Goal: Task Accomplishment & Management: Manage account settings

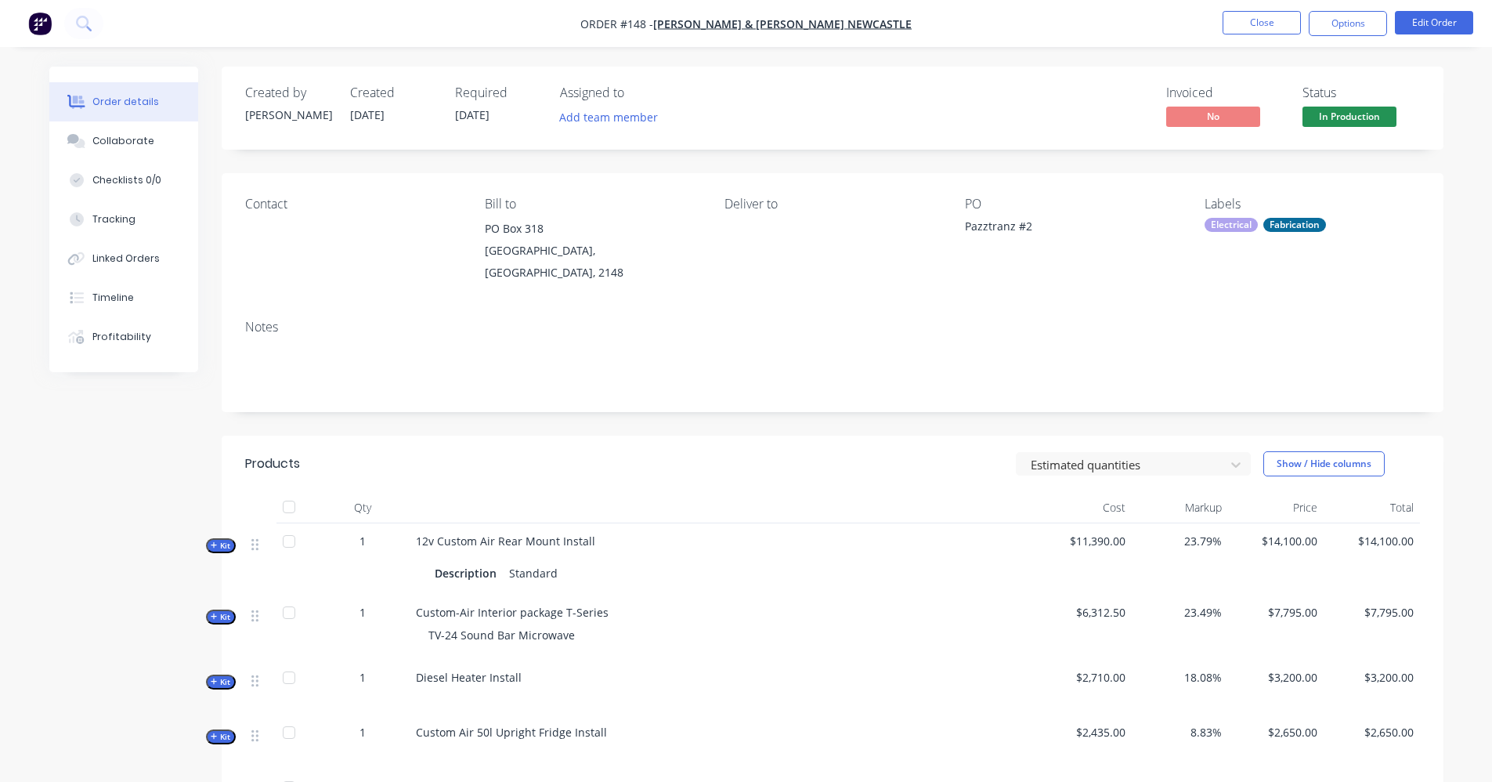
scroll to position [1331, 0]
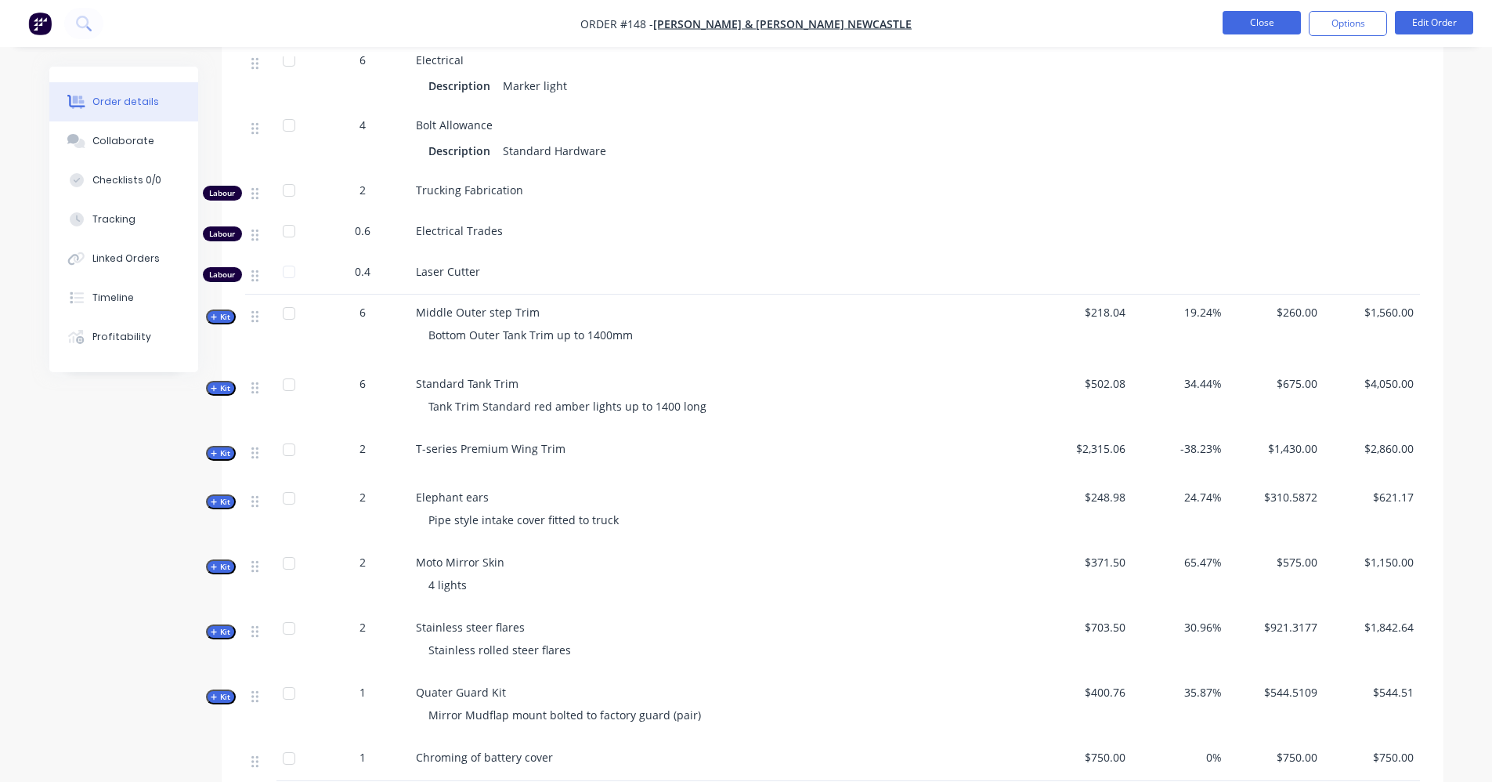
click at [1240, 12] on button "Close" at bounding box center [1261, 22] width 78 height 23
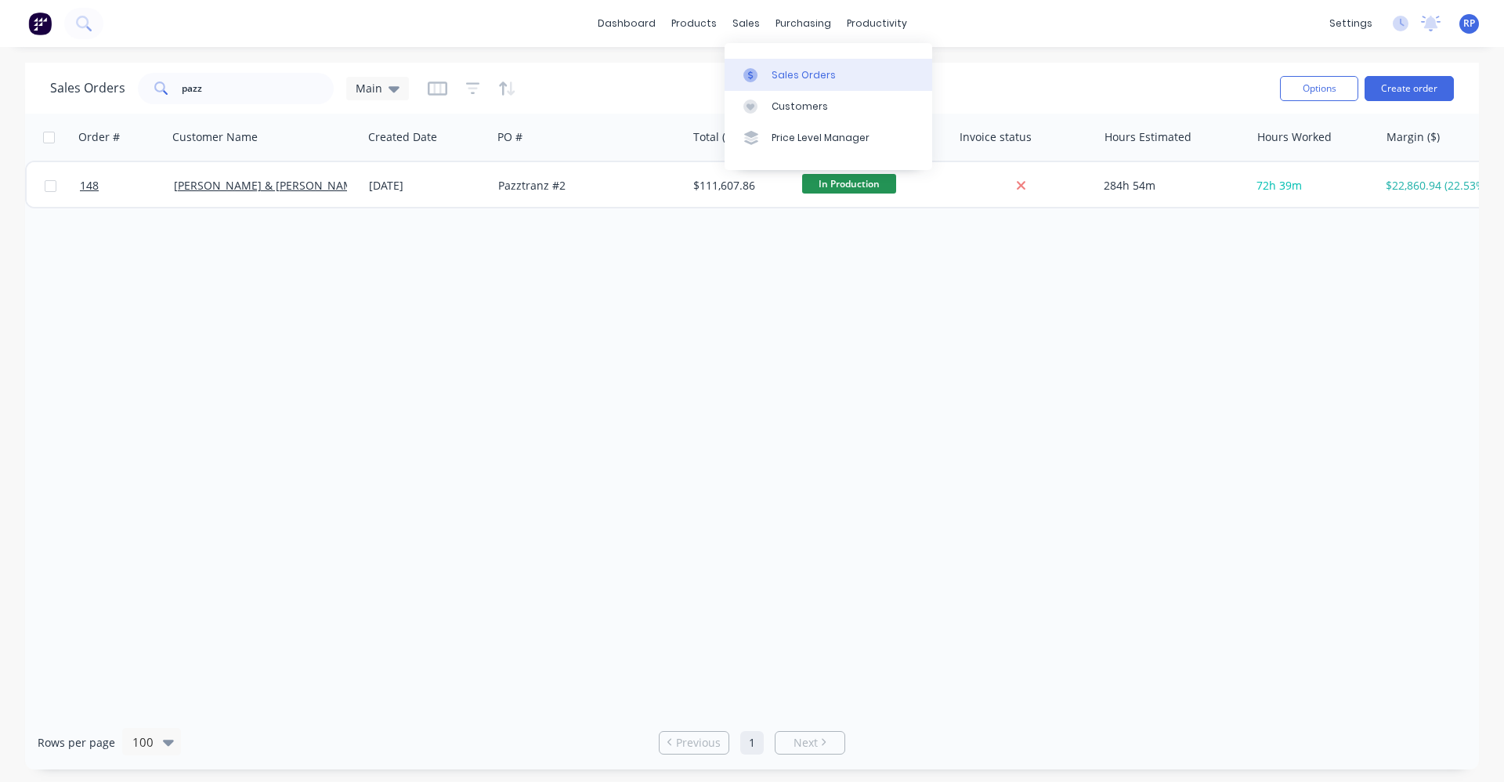
click at [792, 81] on div "Sales Orders" at bounding box center [803, 75] width 64 height 14
click at [1405, 88] on button "Create order" at bounding box center [1408, 88] width 89 height 25
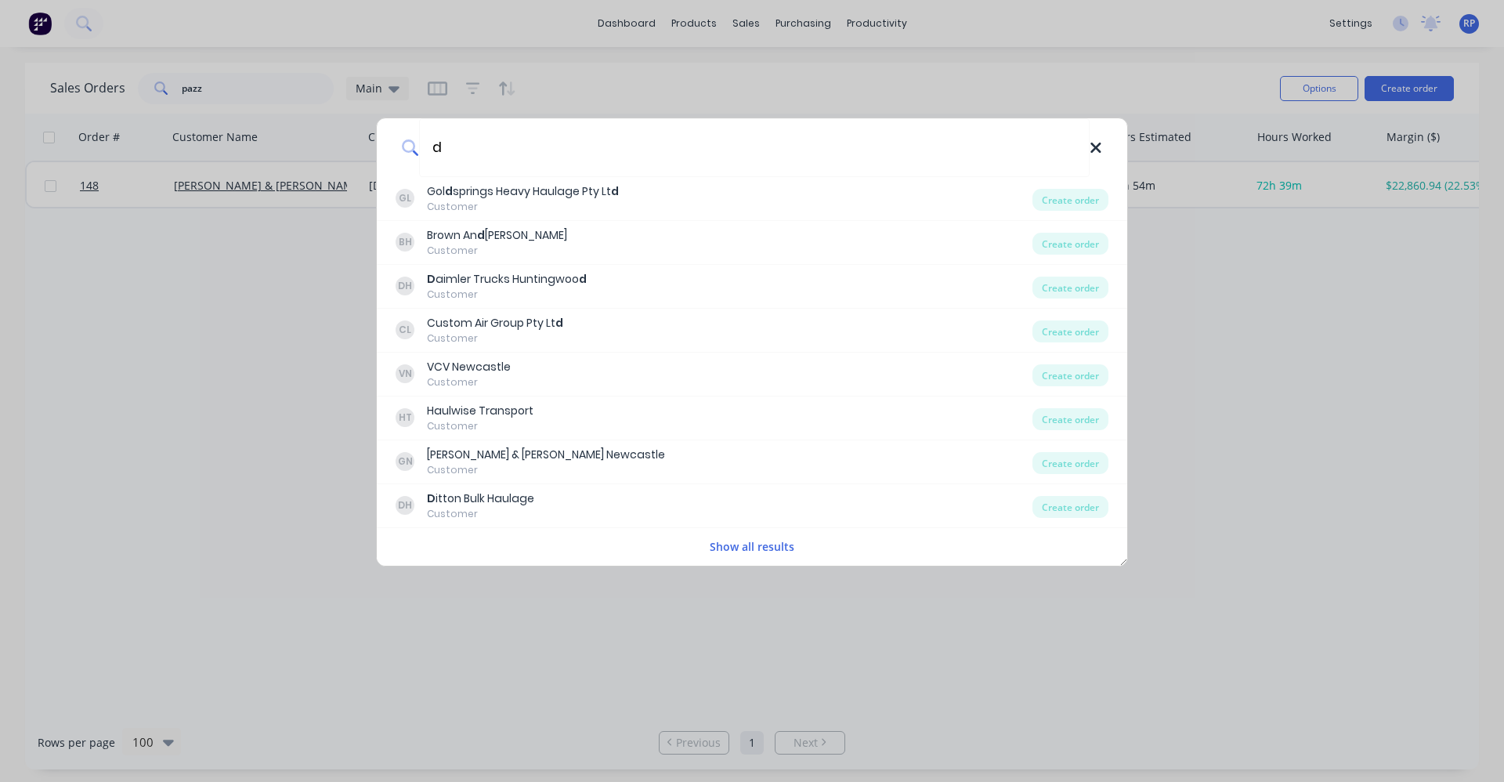
type input "d"
click at [1090, 154] on icon at bounding box center [1095, 147] width 13 height 17
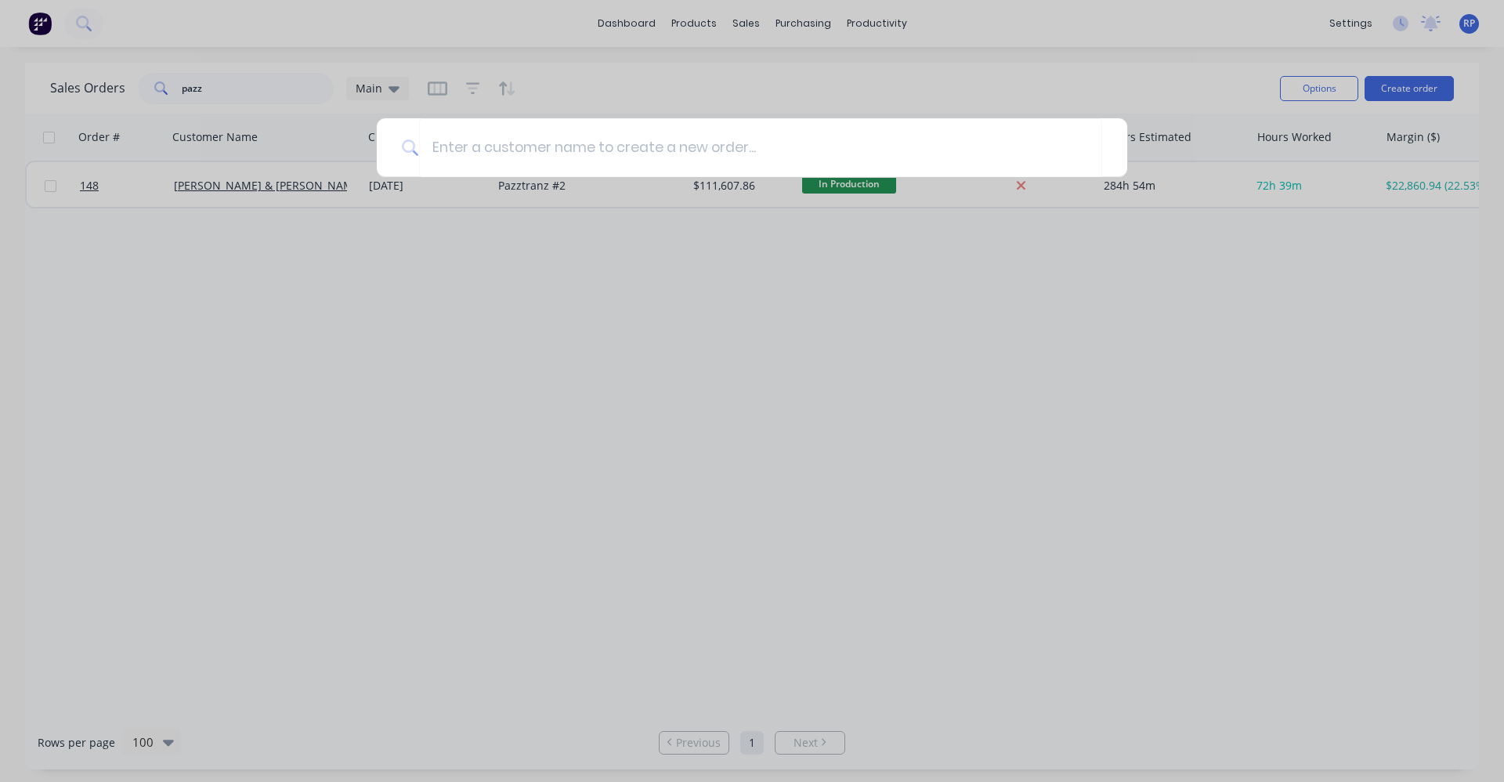
click at [1140, 85] on div at bounding box center [752, 391] width 1504 height 782
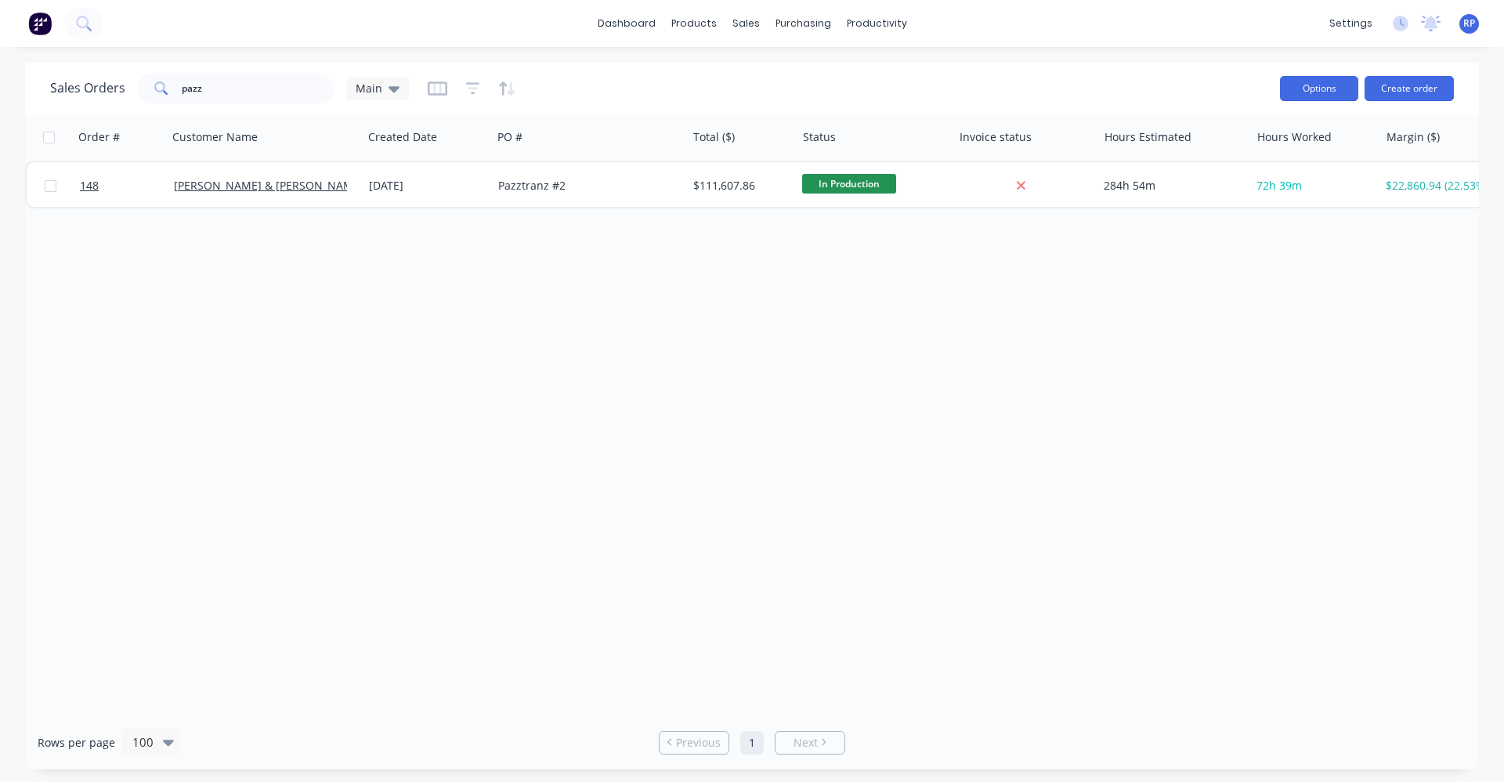
click at [1309, 88] on button "Options" at bounding box center [1319, 88] width 78 height 25
drag, startPoint x: 1139, startPoint y: 96, endPoint x: 1132, endPoint y: 97, distance: 7.9
click at [1132, 97] on div "Sales Orders pazz Main" at bounding box center [658, 88] width 1217 height 38
click at [806, 115] on link "Customers" at bounding box center [828, 106] width 208 height 31
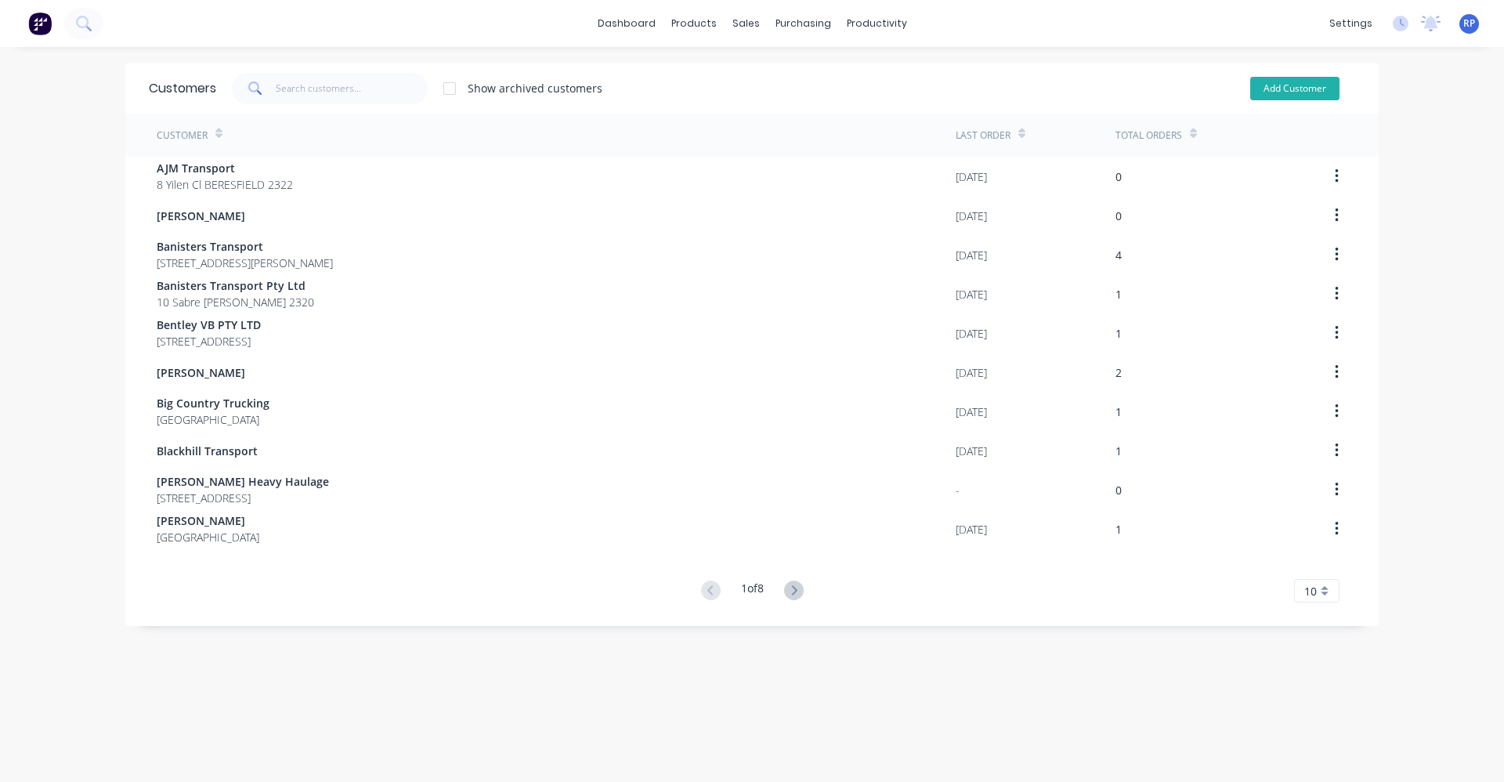
click at [1306, 93] on button "Add Customer" at bounding box center [1294, 88] width 89 height 23
select select "AU"
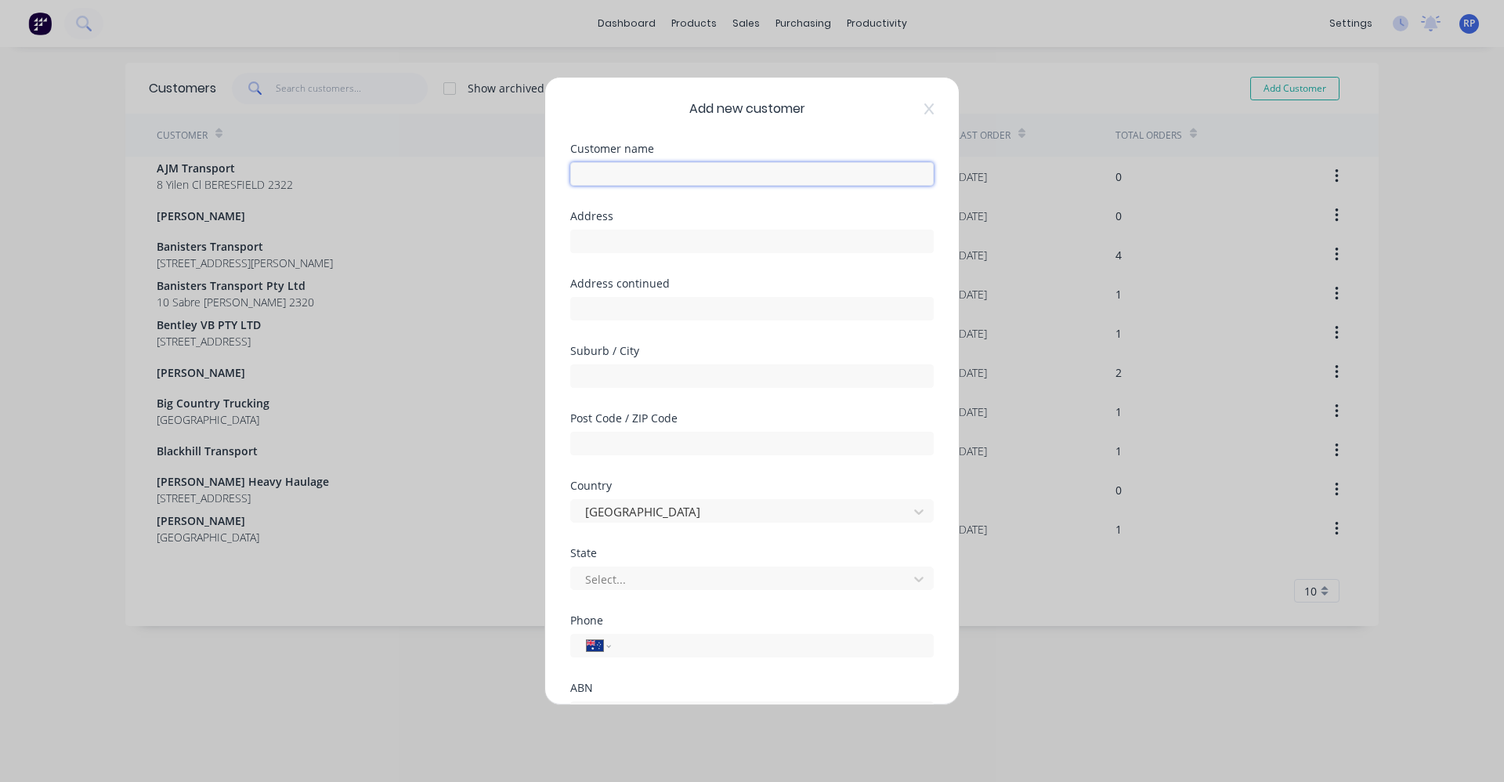
click at [650, 175] on input "text" at bounding box center [751, 173] width 363 height 23
click at [792, 190] on div "Required" at bounding box center [751, 192] width 363 height 12
click at [789, 186] on div "Required" at bounding box center [751, 192] width 363 height 12
click at [790, 177] on input "text" at bounding box center [751, 173] width 363 height 23
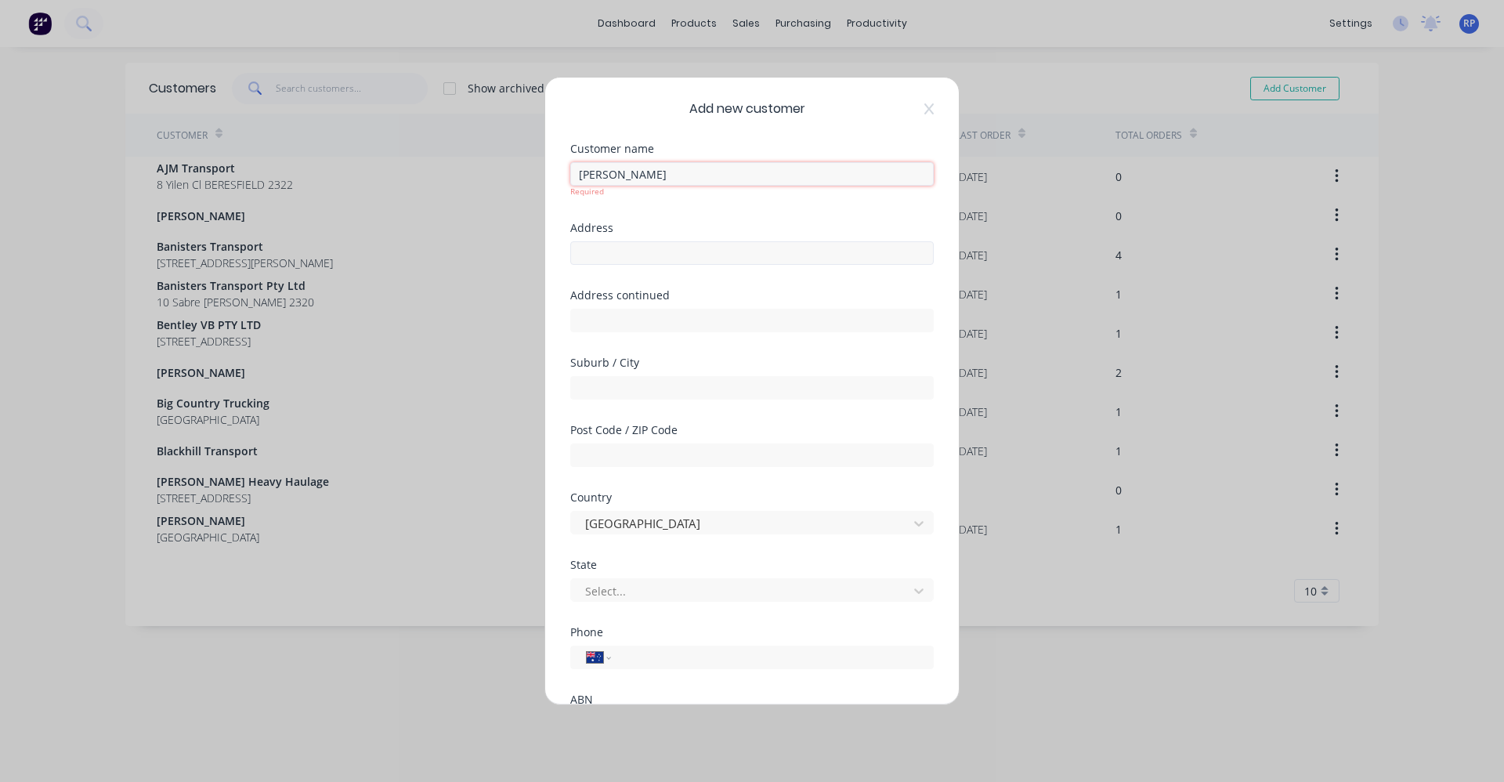
type input "Mathew Moore"
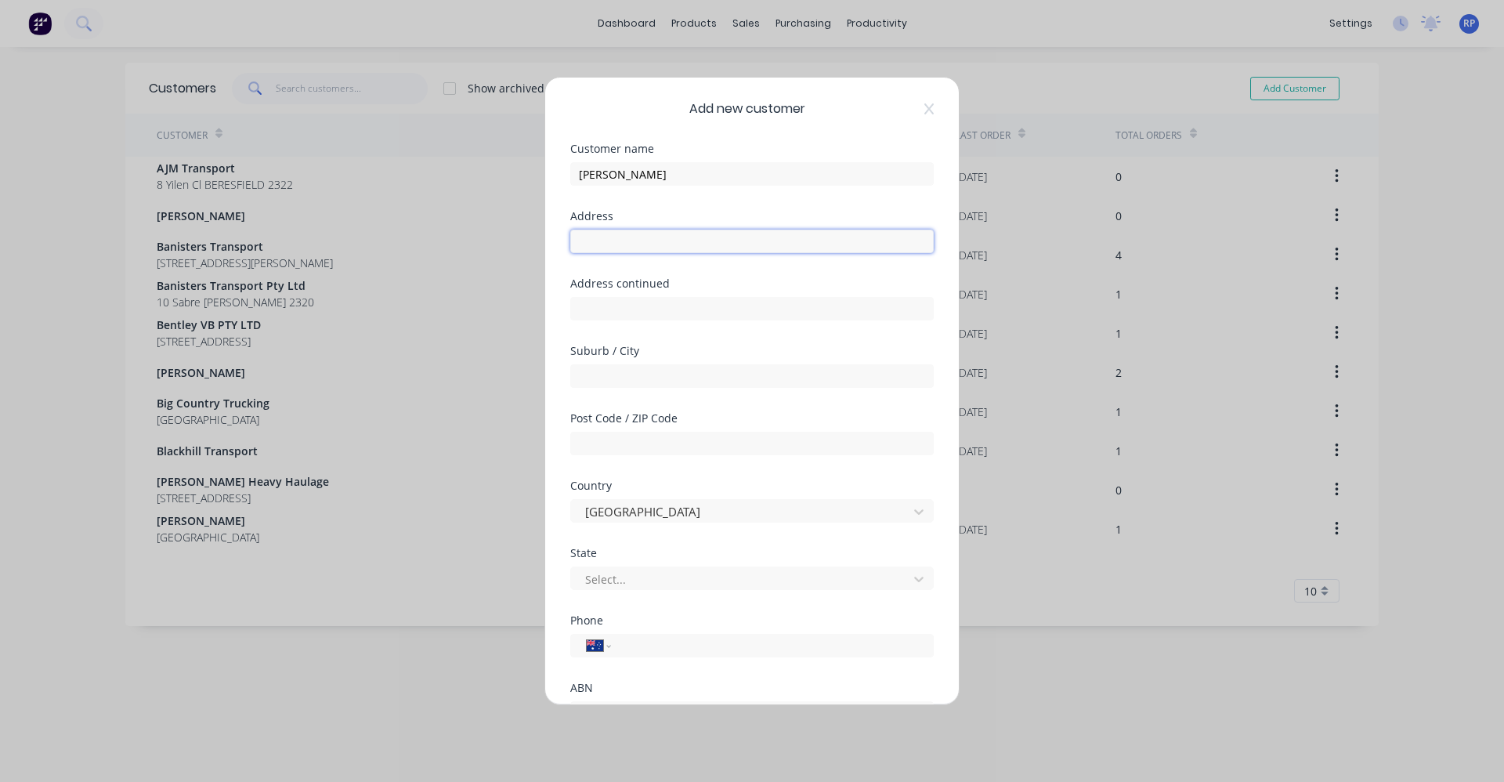
click at [720, 255] on div "Address" at bounding box center [751, 244] width 363 height 67
drag, startPoint x: 688, startPoint y: 175, endPoint x: 538, endPoint y: 186, distance: 150.0
click at [538, 186] on div "Add new customer Customer name Mathew Moore Address Address continued Suburb / …" at bounding box center [752, 391] width 1504 height 782
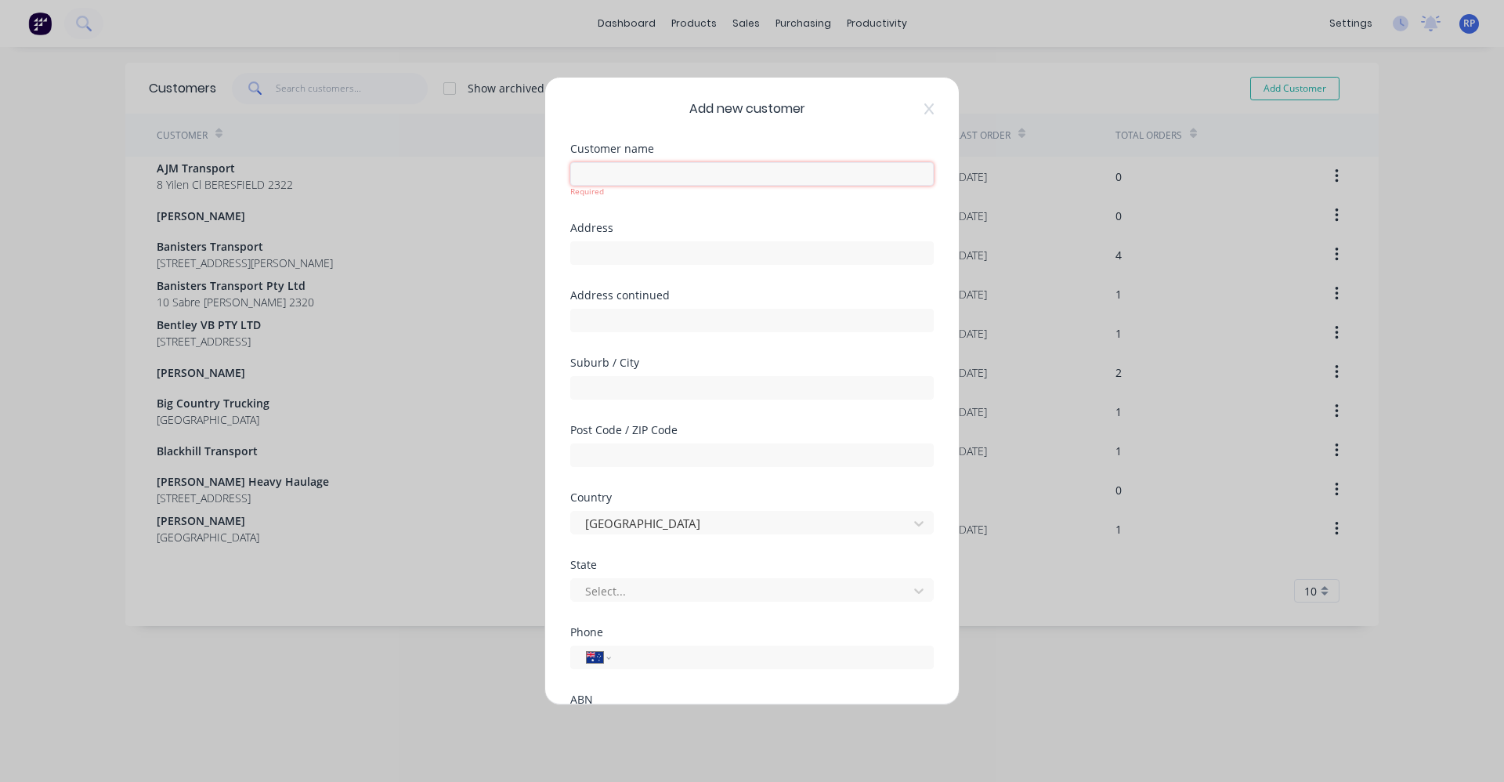
click at [695, 177] on input "text" at bounding box center [751, 173] width 363 height 23
type input "D&D Haulage"
click at [670, 247] on input "text" at bounding box center [751, 252] width 363 height 23
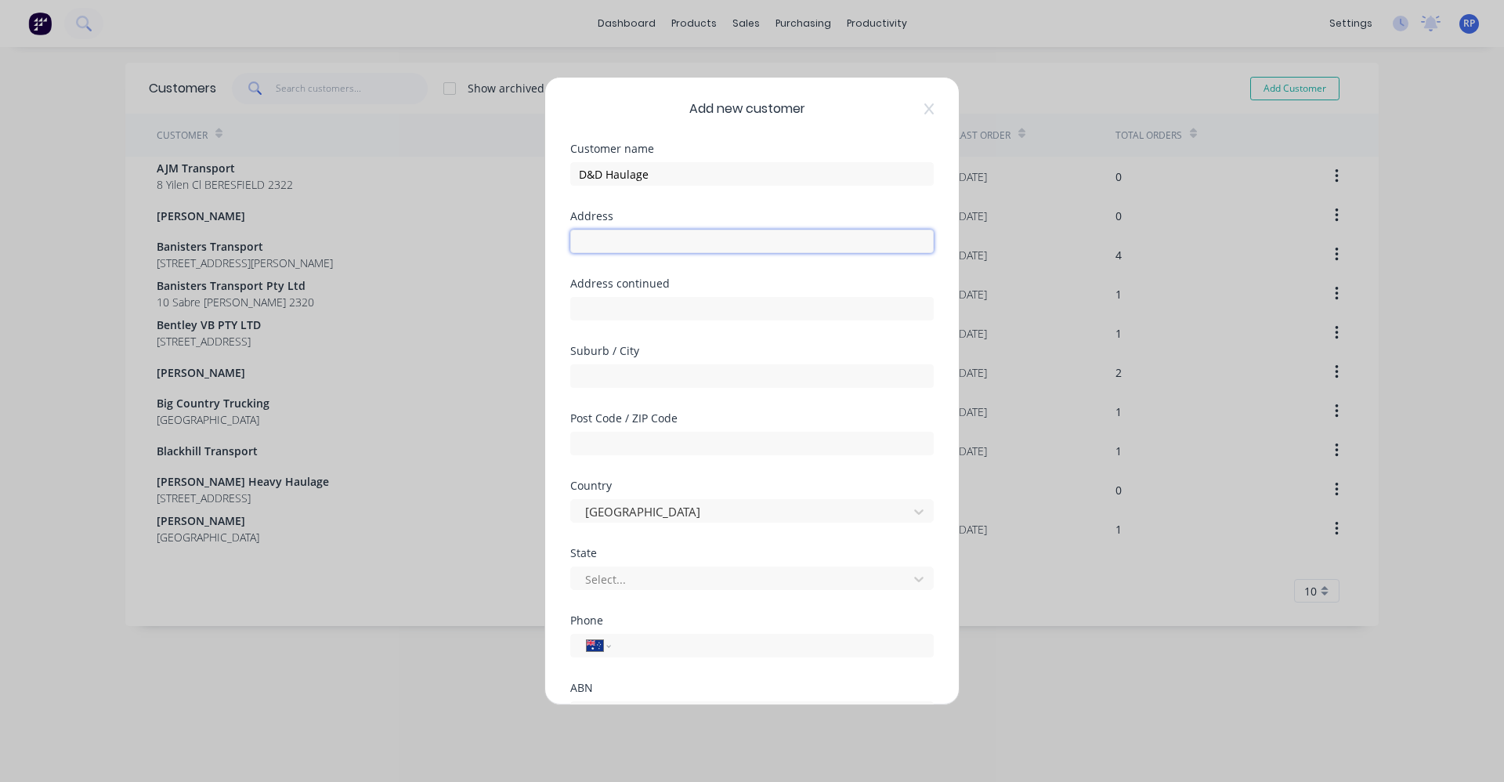
click at [757, 237] on input "text" at bounding box center [751, 240] width 363 height 23
click at [717, 186] on div "Customer name D&D Haulage" at bounding box center [751, 176] width 363 height 67
click at [791, 578] on div at bounding box center [741, 579] width 316 height 20
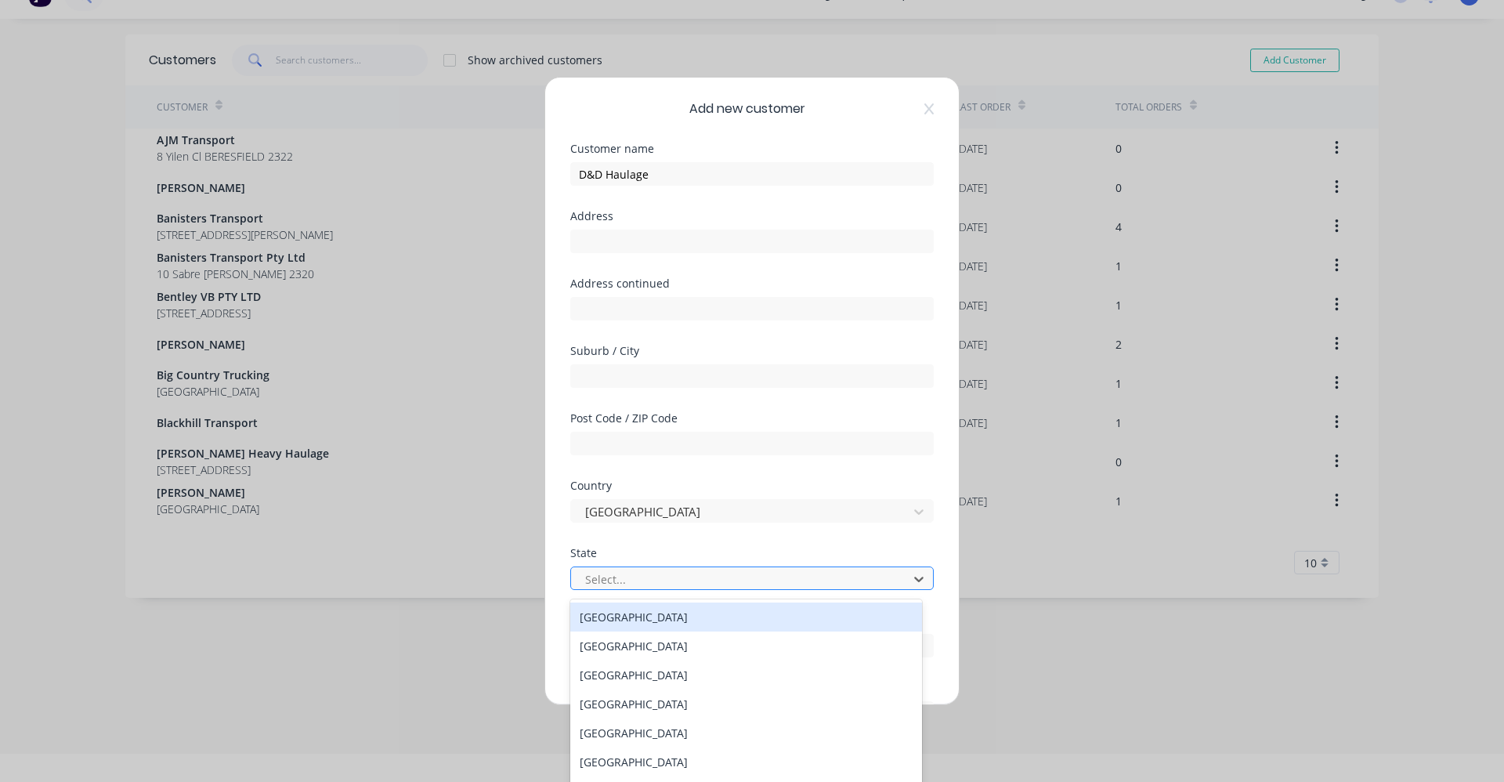
scroll to position [32, 0]
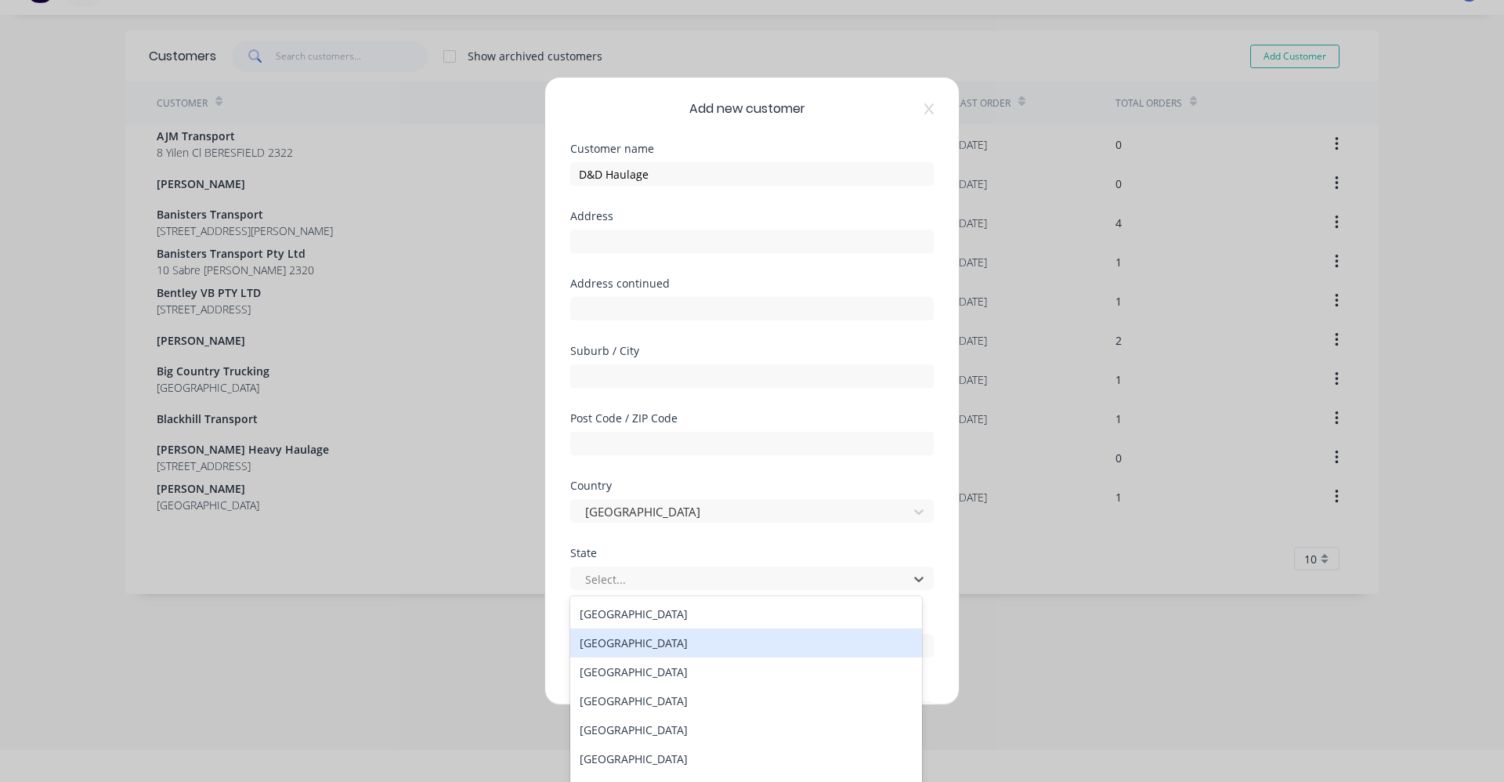
click at [688, 648] on div "[GEOGRAPHIC_DATA]" at bounding box center [746, 642] width 352 height 29
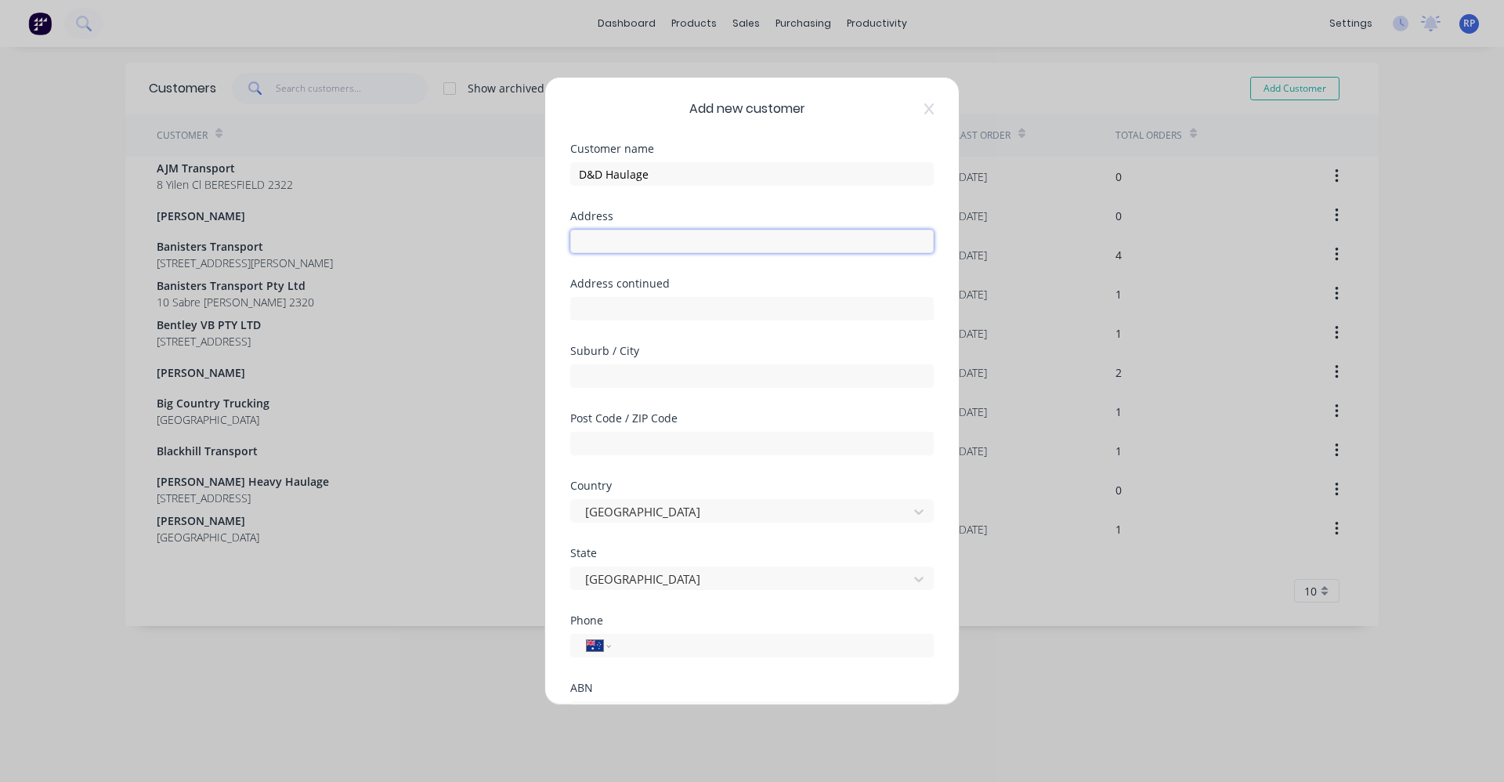
click at [736, 244] on input "text" at bounding box center [751, 240] width 363 height 23
click at [645, 447] on input "text" at bounding box center [751, 443] width 363 height 23
drag, startPoint x: 573, startPoint y: 477, endPoint x: 563, endPoint y: 471, distance: 11.6
click at [572, 477] on div "Post Code / ZIP Code" at bounding box center [751, 446] width 363 height 67
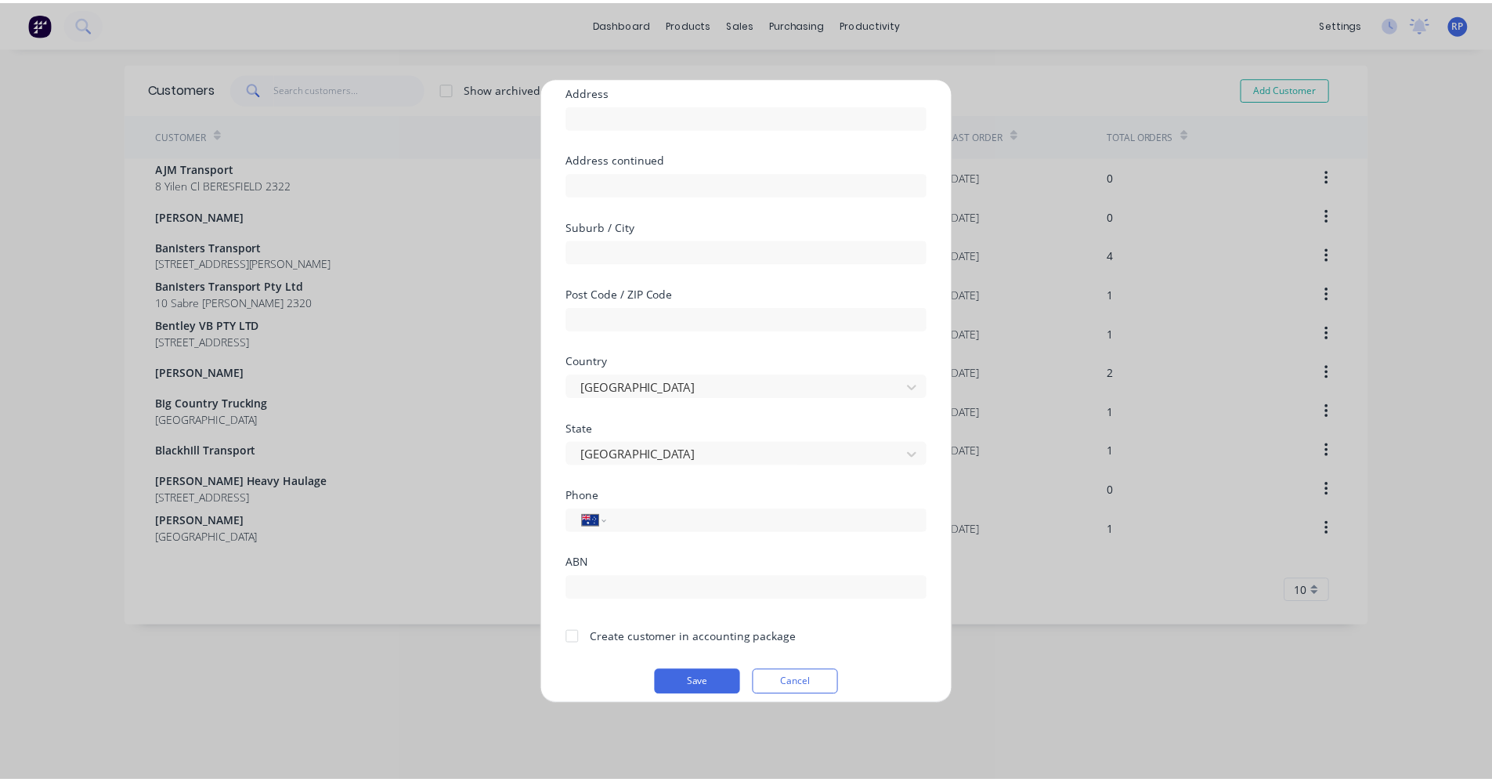
scroll to position [138, 0]
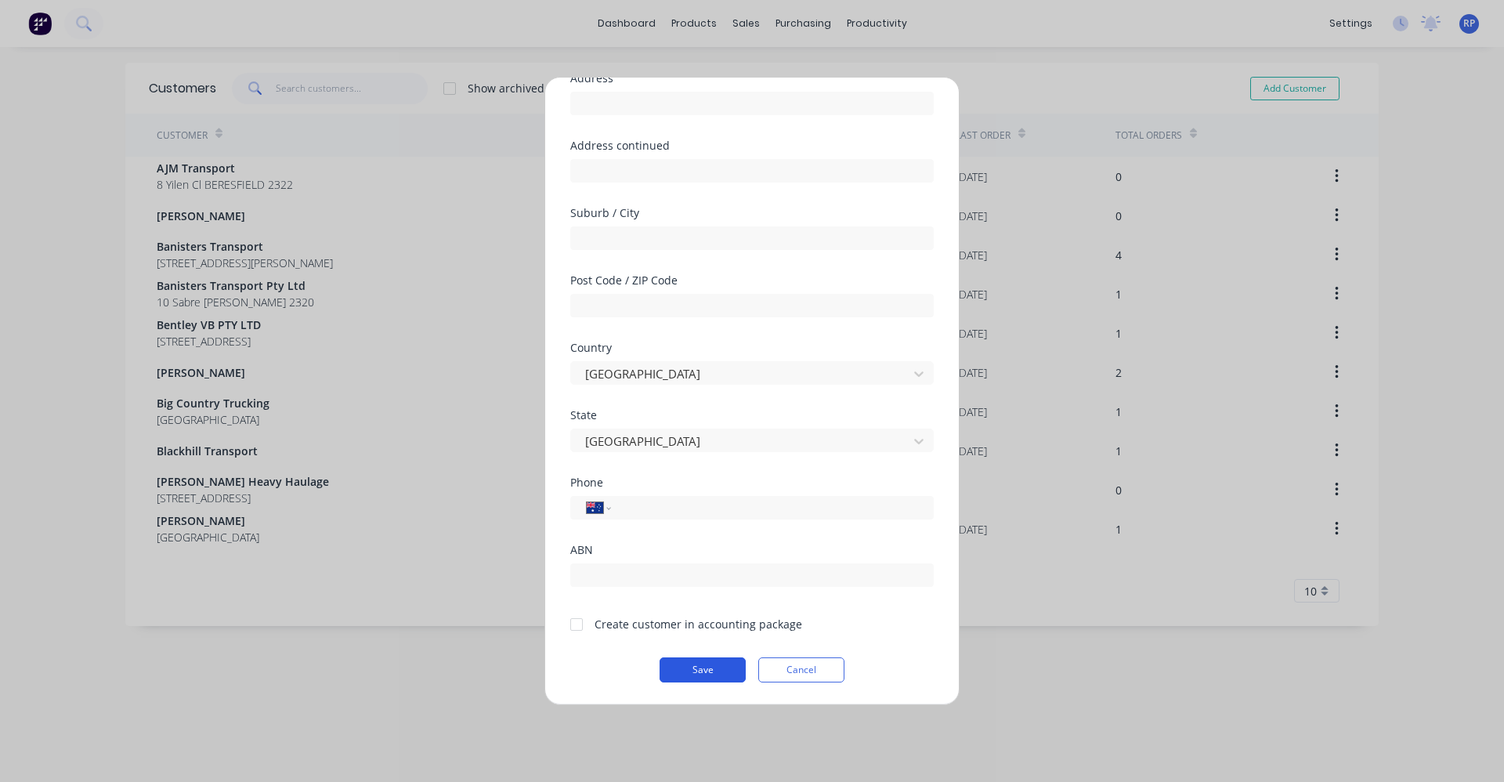
click at [674, 674] on button "Save" at bounding box center [702, 669] width 86 height 25
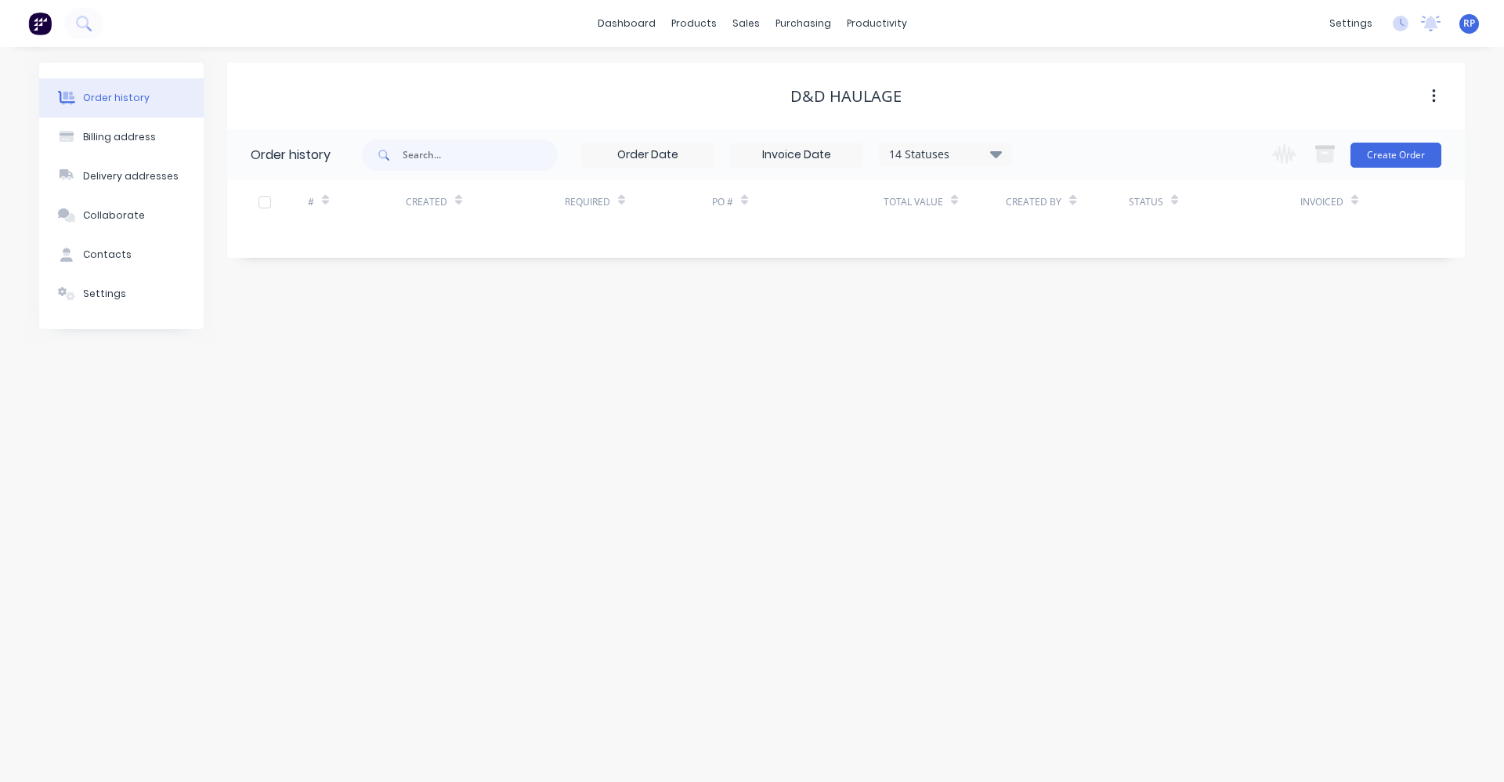
click at [1403, 140] on div "Change order status Submitted ON Hold Expecting Vehicle Ready to Start In Produ…" at bounding box center [1351, 154] width 179 height 51
click at [1407, 156] on button "Create Order" at bounding box center [1395, 155] width 91 height 25
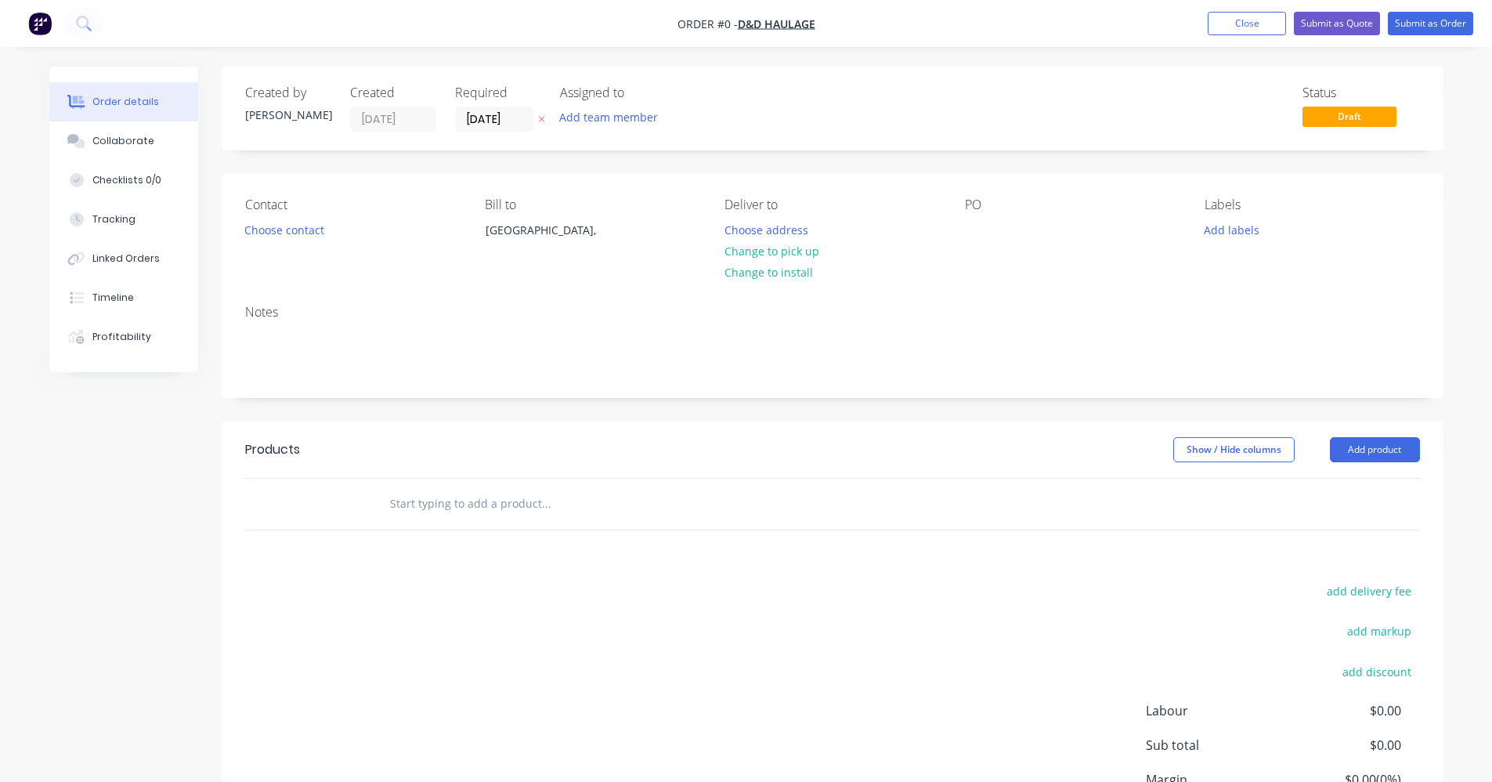
click at [504, 508] on input "text" at bounding box center [545, 503] width 313 height 31
click at [1363, 454] on button "Add product" at bounding box center [1375, 449] width 90 height 25
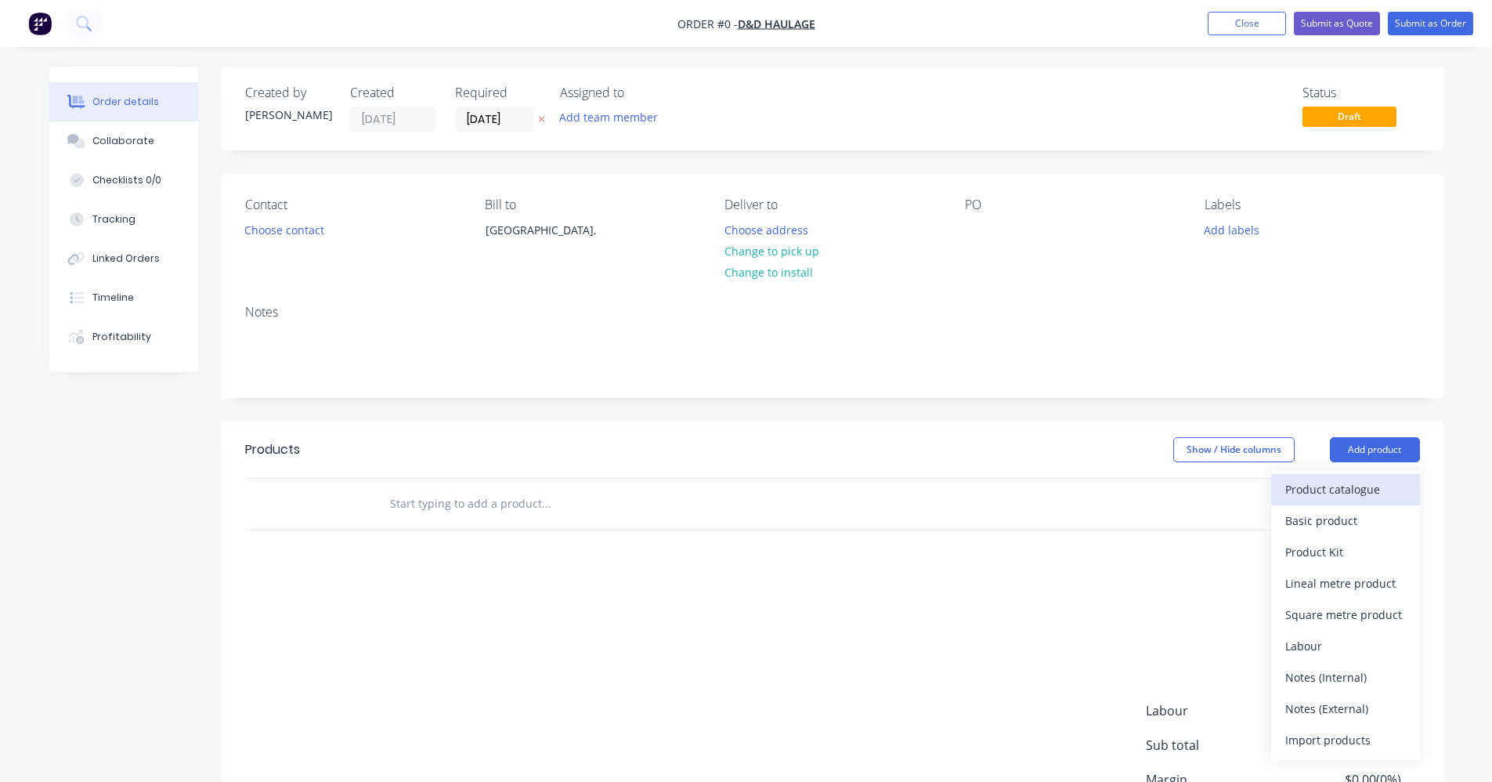
click at [1371, 486] on div "Product catalogue" at bounding box center [1345, 489] width 121 height 23
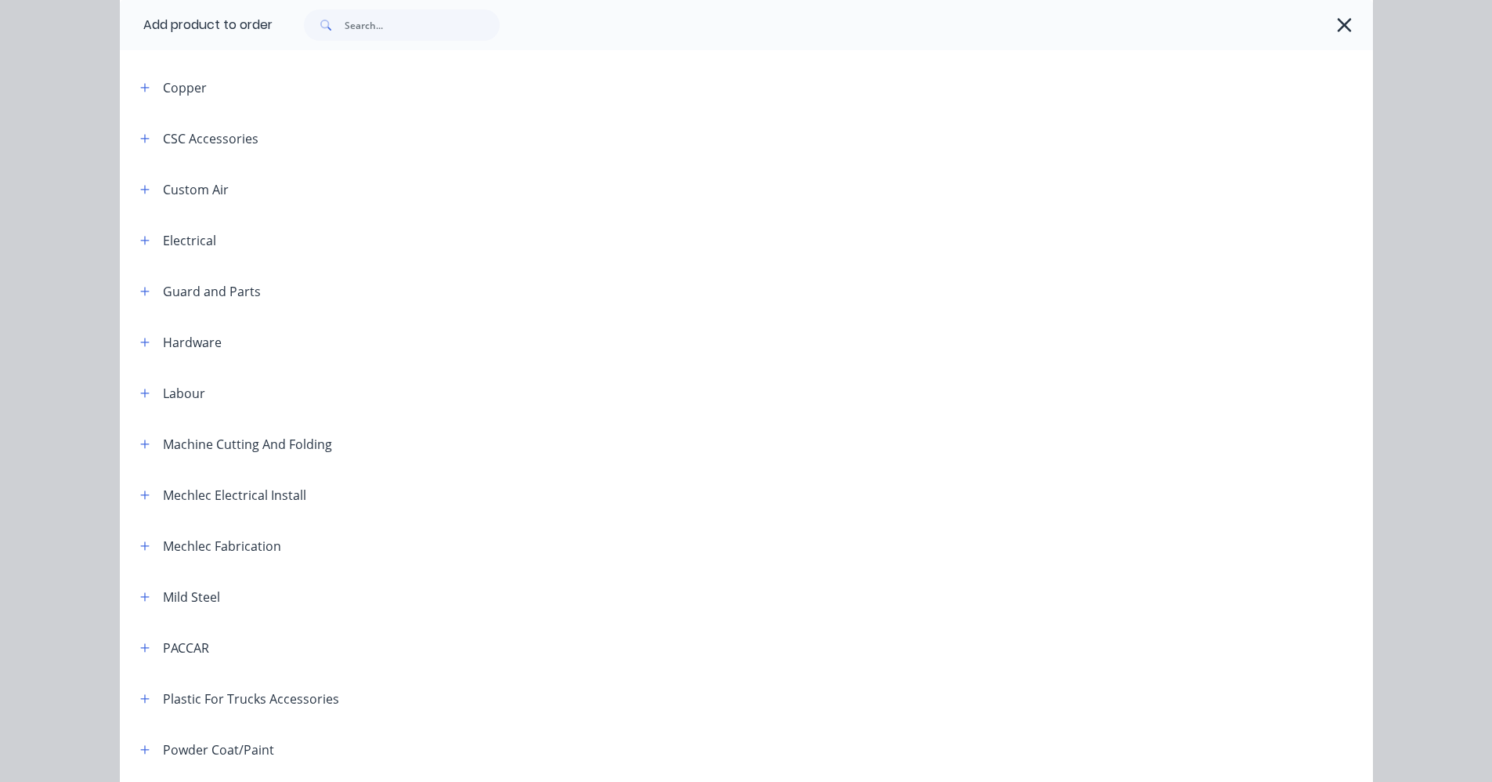
scroll to position [630, 0]
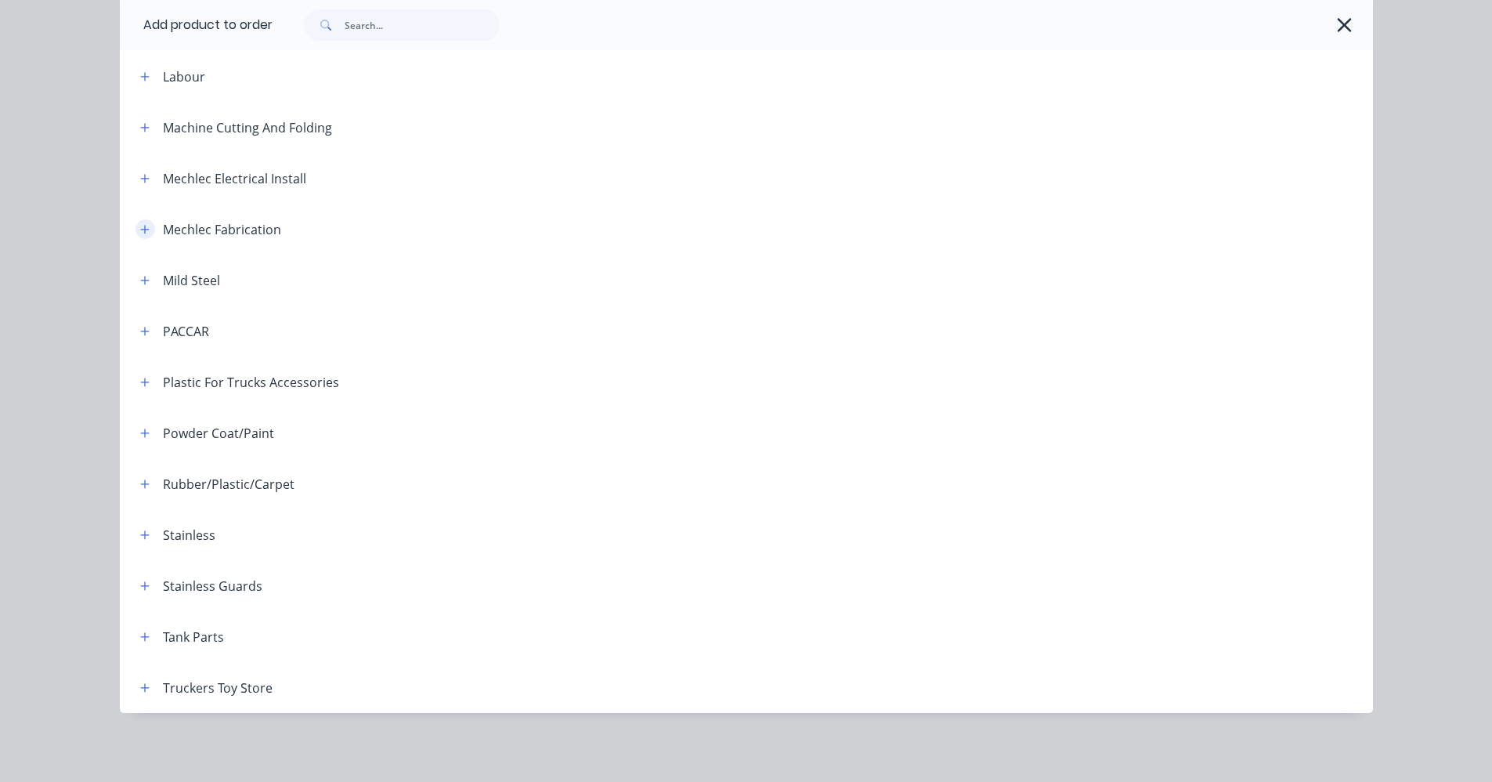
click at [144, 229] on button "button" at bounding box center [145, 229] width 20 height 20
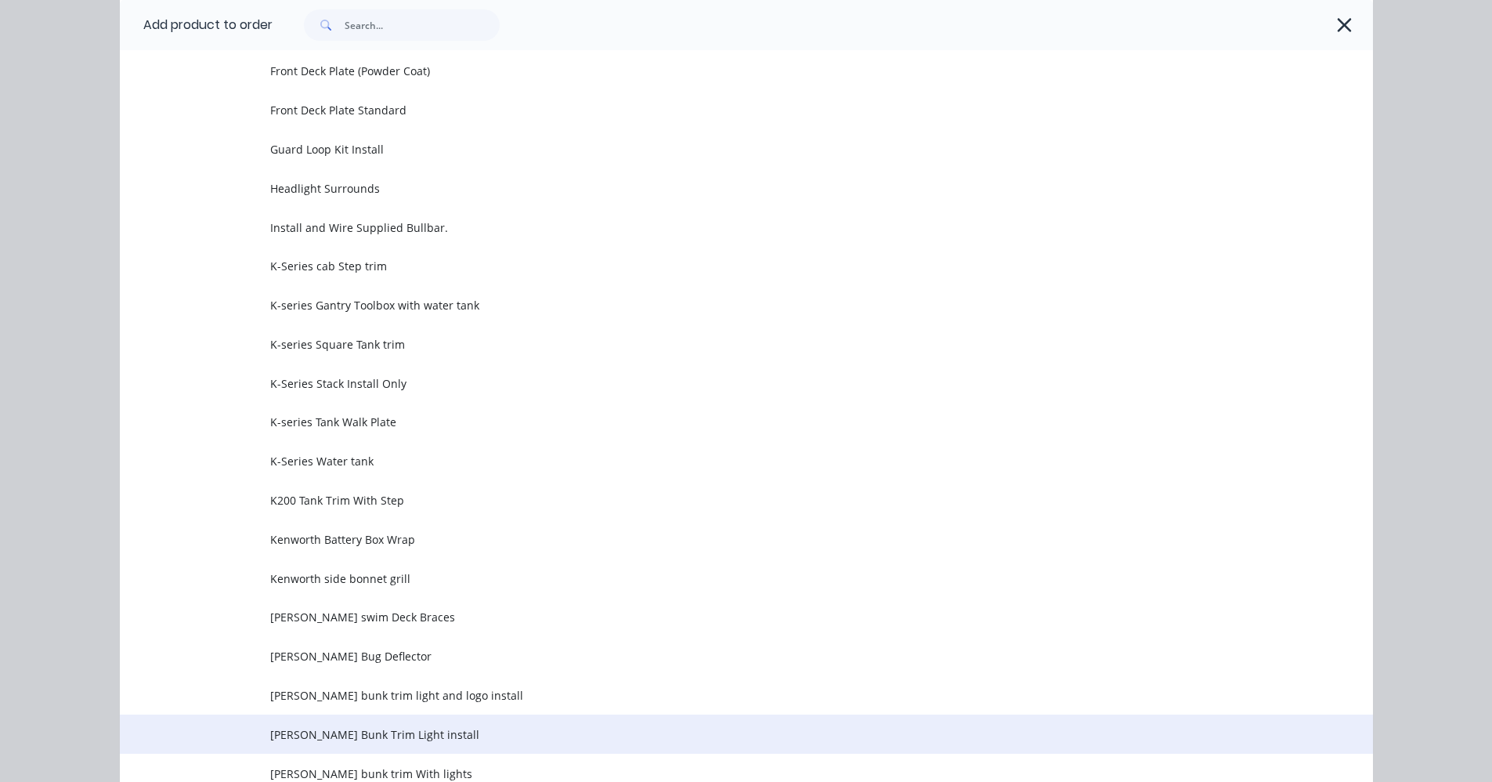
scroll to position [1491, 0]
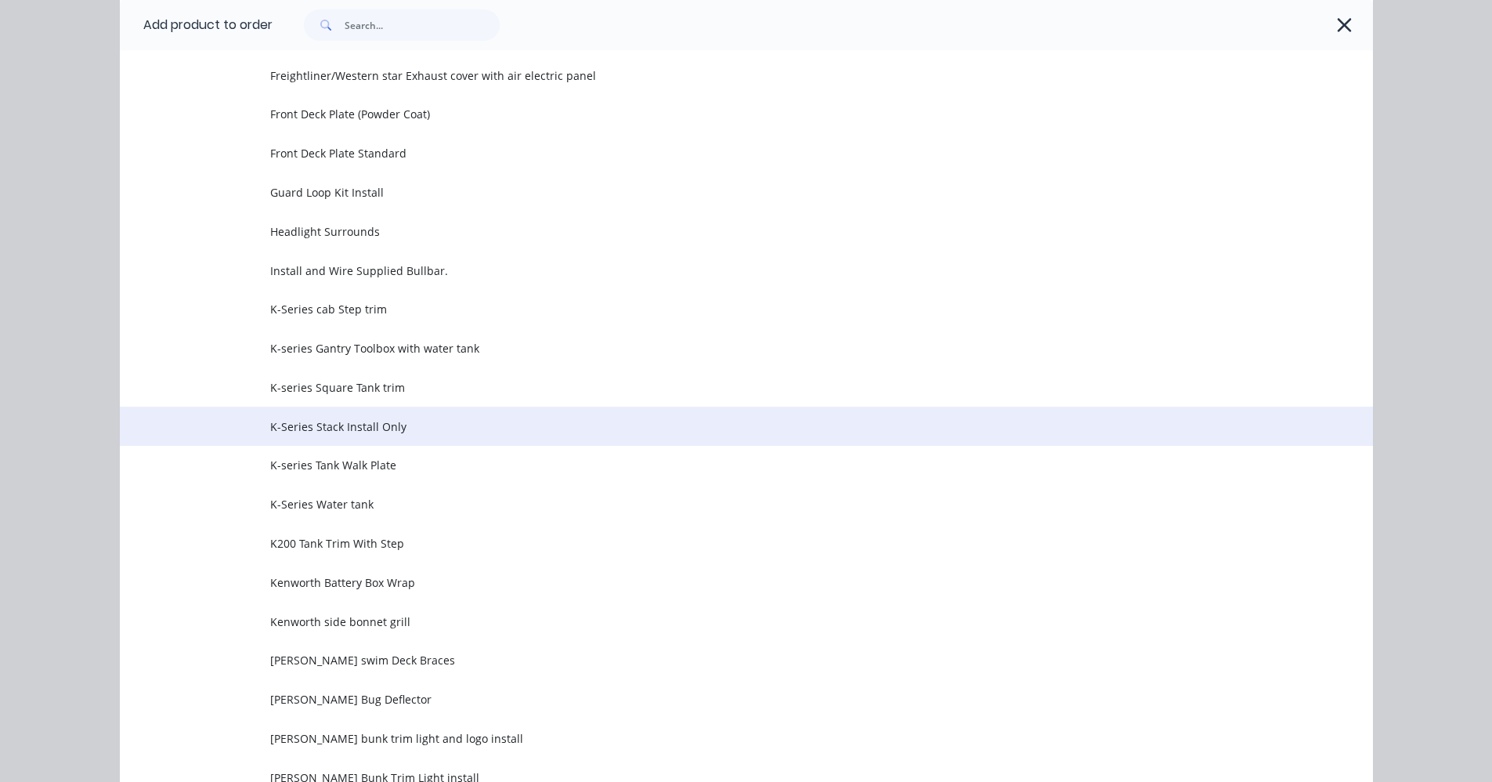
click at [362, 433] on span "K-Series Stack Install Only" at bounding box center [711, 426] width 882 height 16
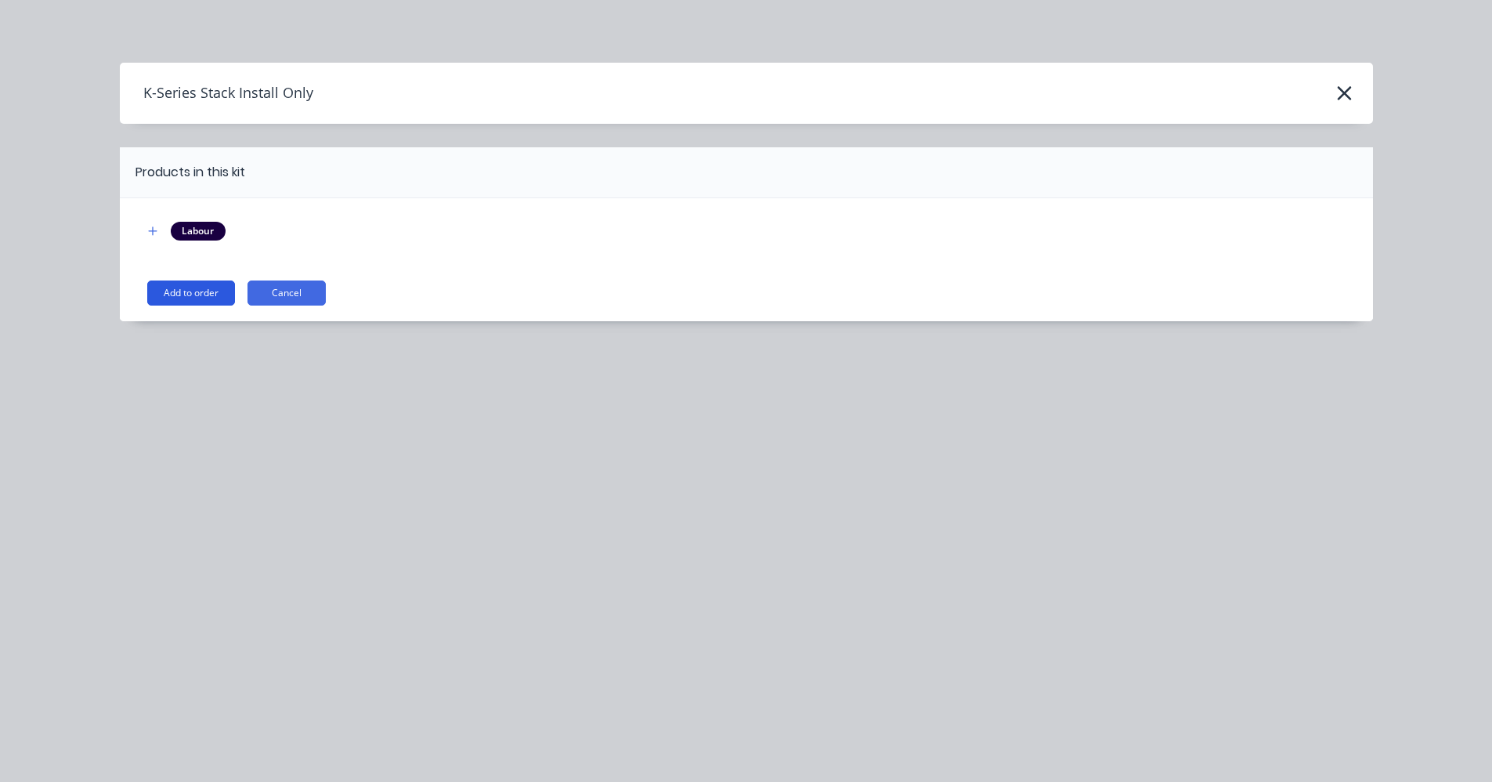
click at [212, 294] on button "Add to order" at bounding box center [191, 292] width 88 height 25
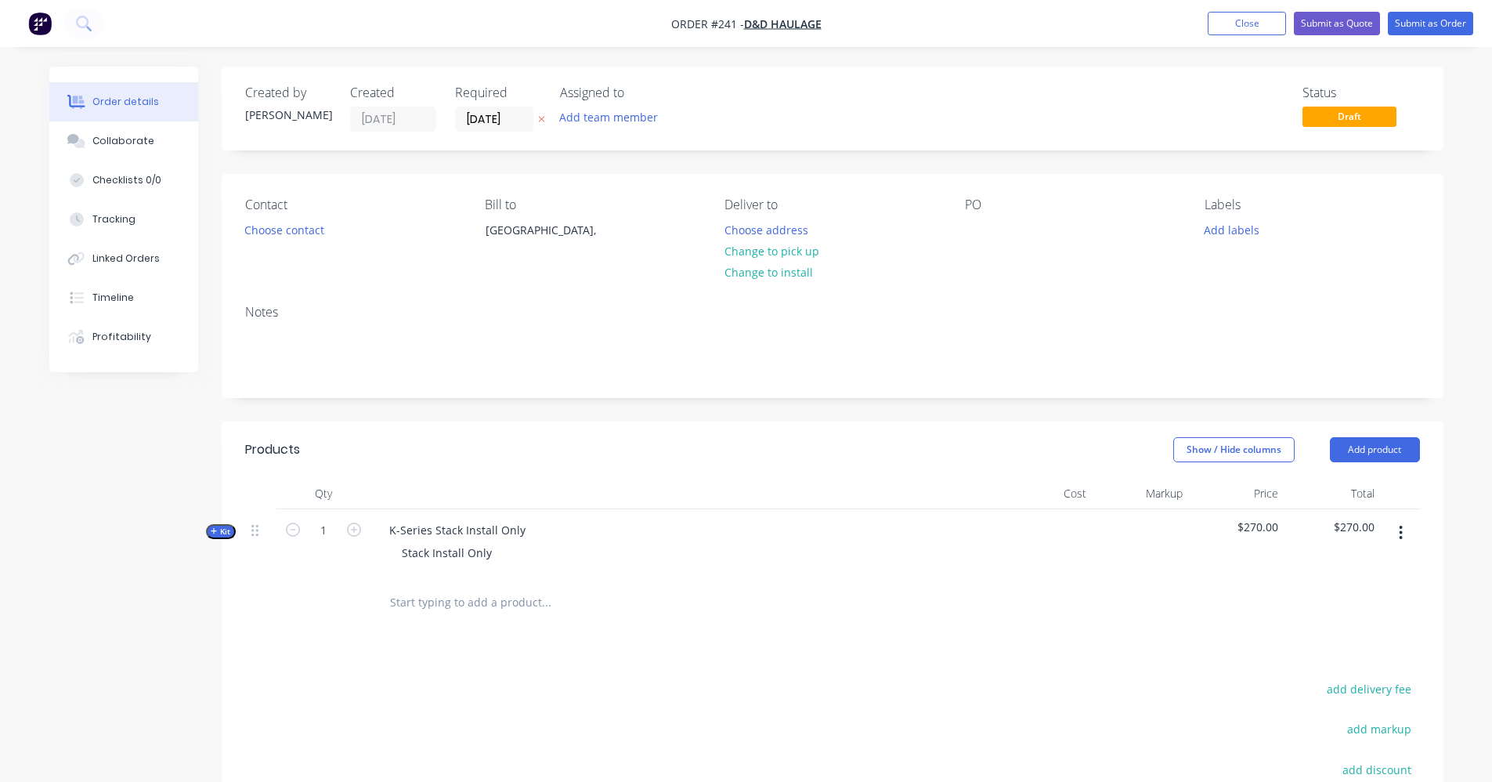
click at [215, 532] on icon "button" at bounding box center [214, 531] width 7 height 8
type input "$85.00"
type input "58.82"
type input "$135.00"
type input "$270.00"
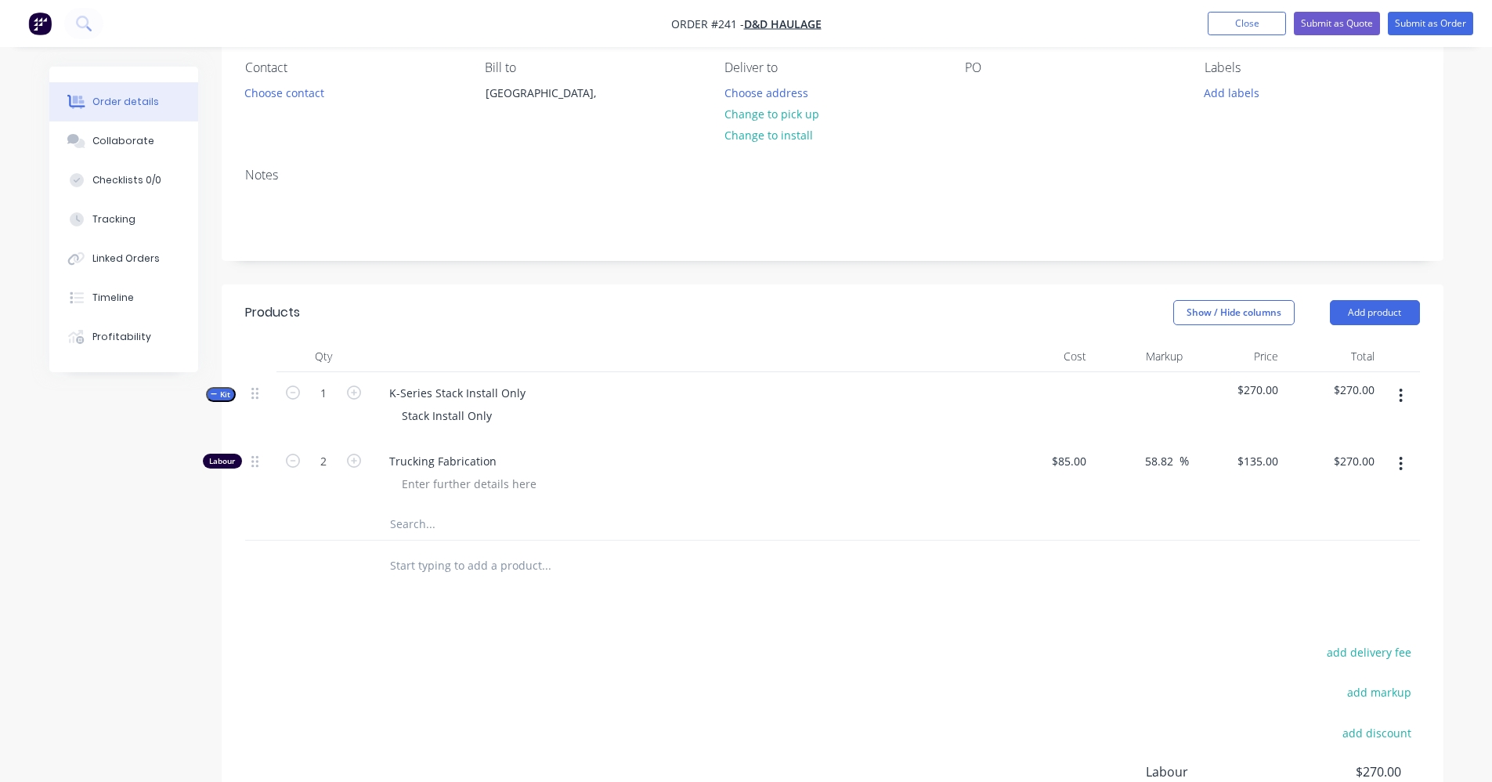
scroll to position [157, 0]
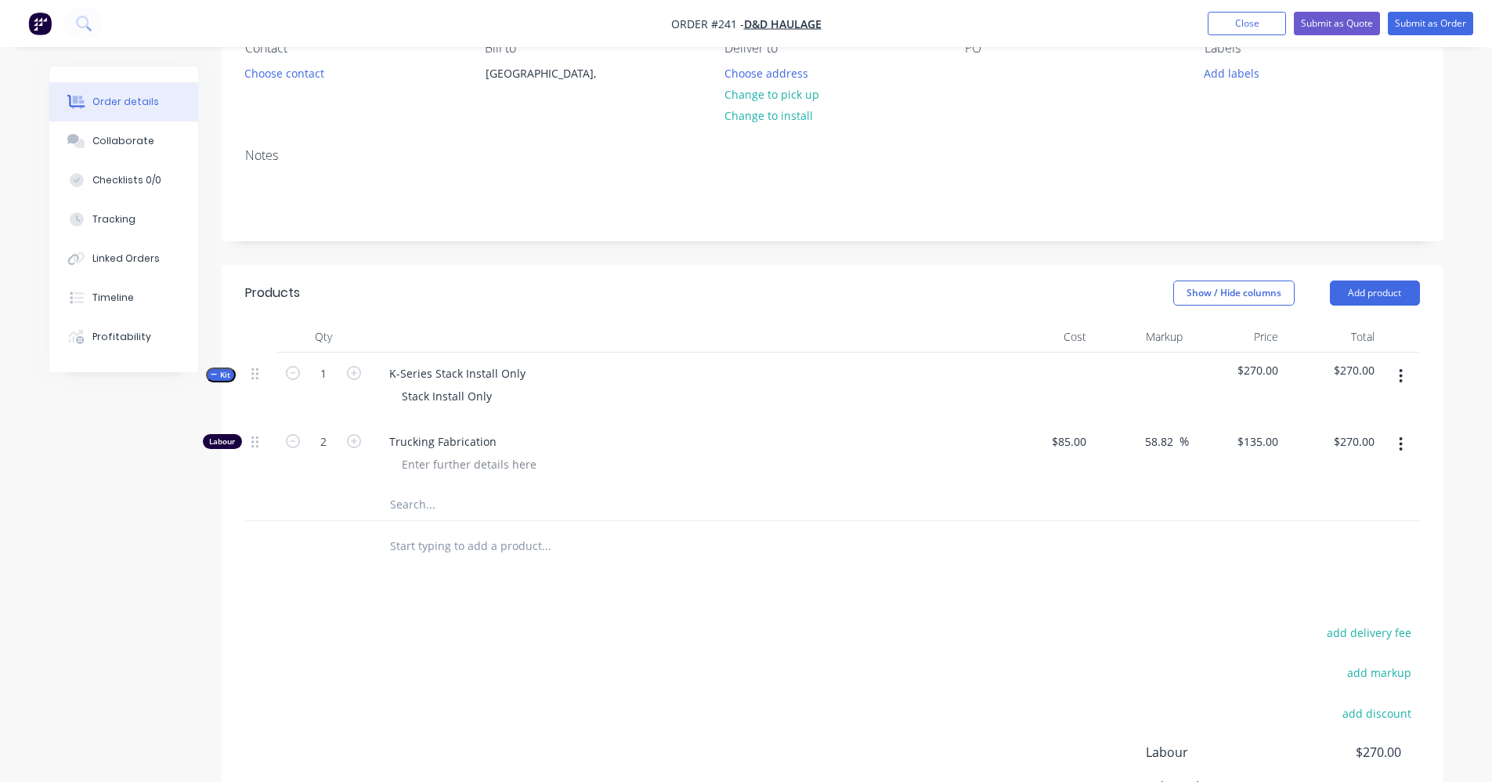
click at [1045, 622] on div "add delivery fee add markup add discount Labour $270.00 Sub total $270.00 Margi…" at bounding box center [832, 773] width 1175 height 302
click at [218, 374] on span "Kit" at bounding box center [221, 375] width 20 height 12
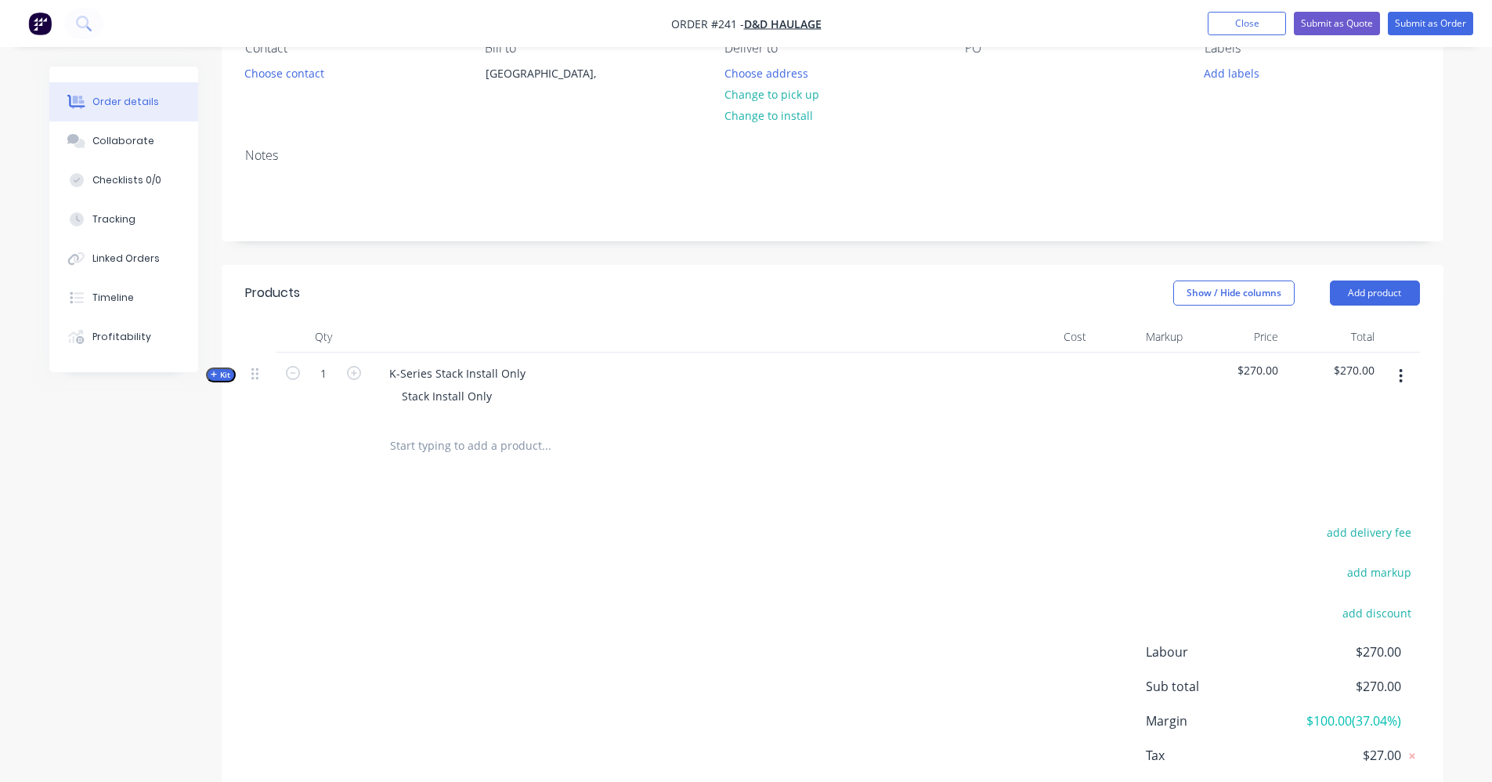
click at [429, 450] on input "text" at bounding box center [545, 445] width 313 height 31
click at [1398, 285] on button "Add product" at bounding box center [1375, 292] width 90 height 25
click at [215, 374] on icon "button" at bounding box center [214, 374] width 7 height 8
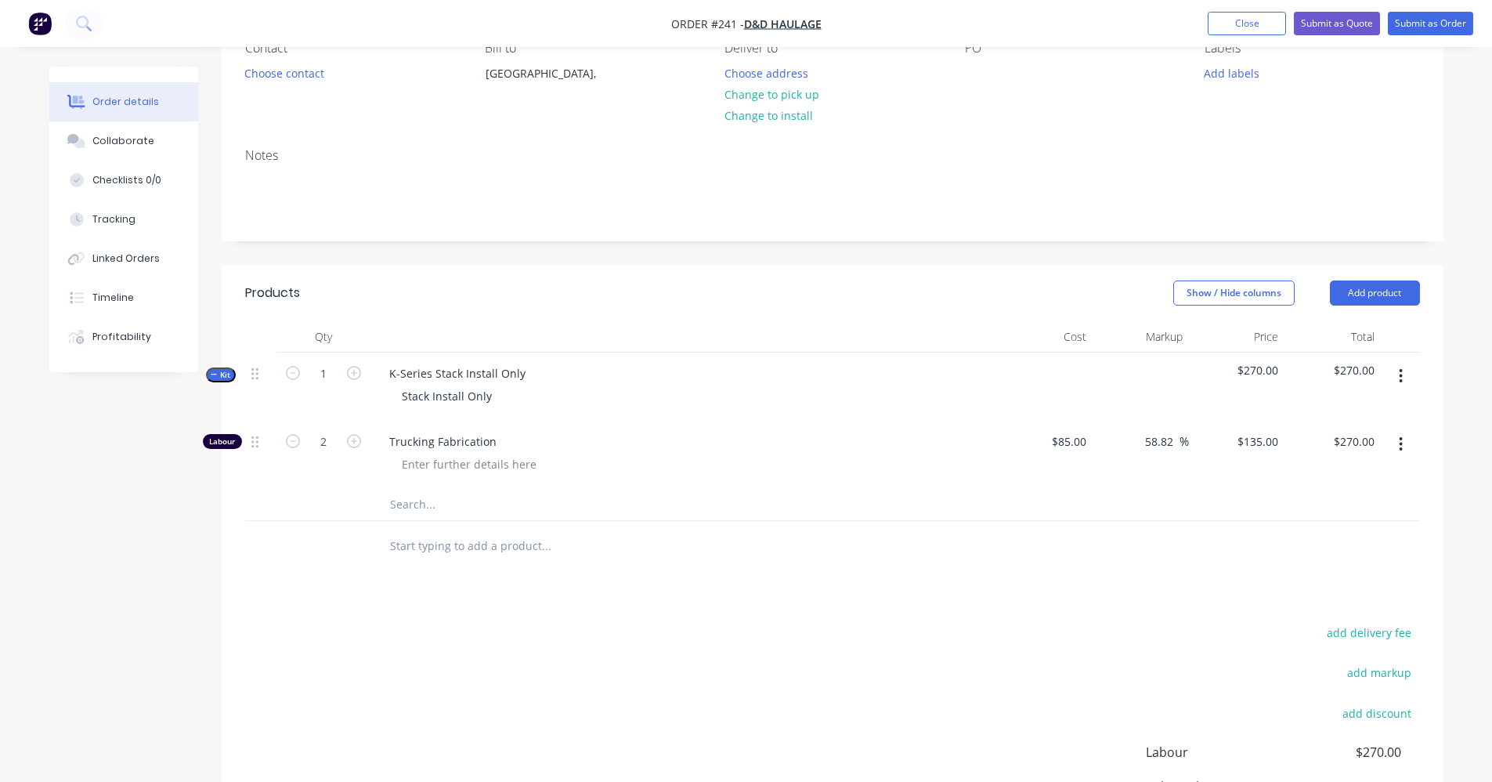
click at [418, 502] on input "text" at bounding box center [545, 504] width 313 height 31
click at [1404, 383] on button "button" at bounding box center [1400, 376] width 37 height 28
click at [1358, 422] on div "Add product to kit" at bounding box center [1345, 417] width 121 height 23
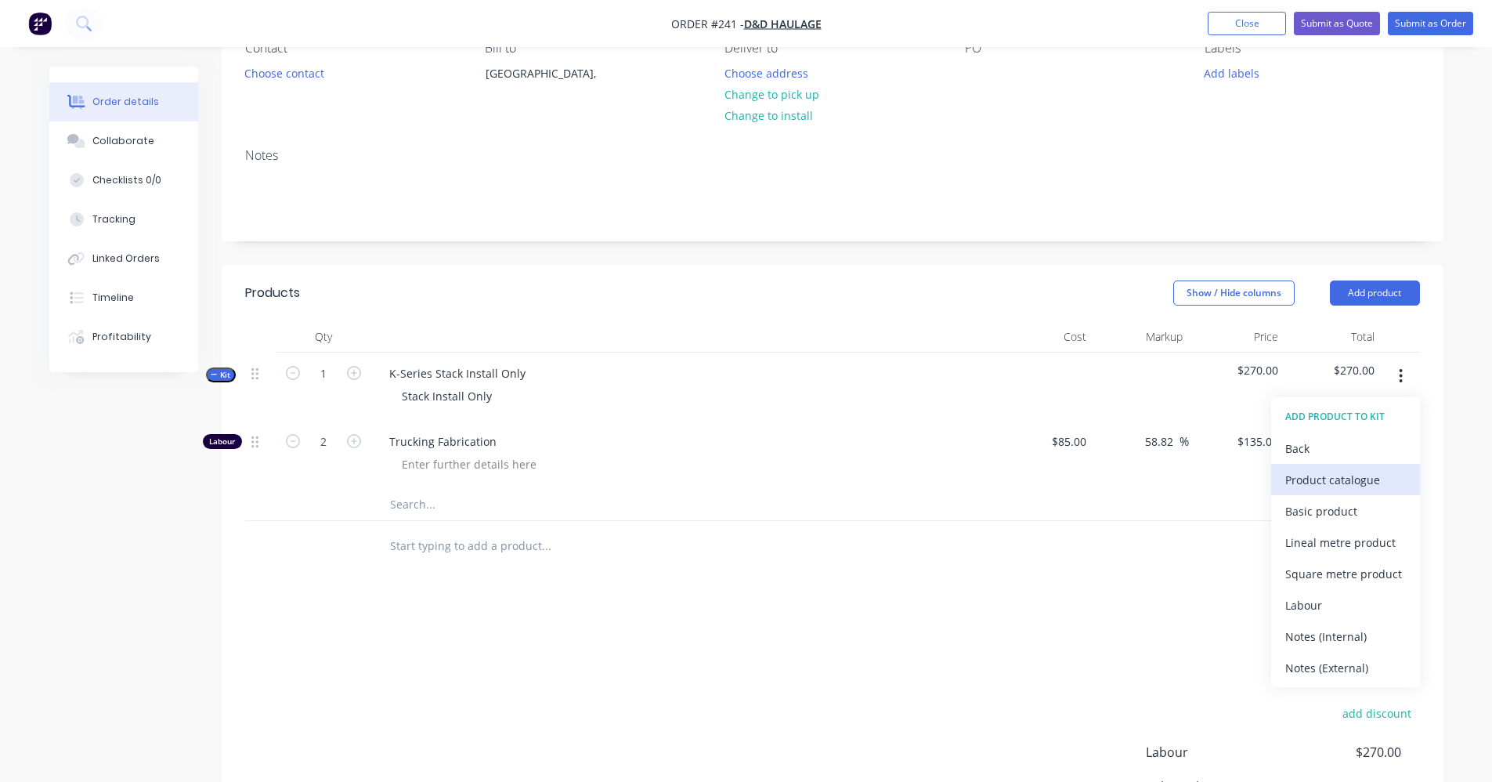
click at [1369, 483] on div "Product catalogue" at bounding box center [1345, 479] width 121 height 23
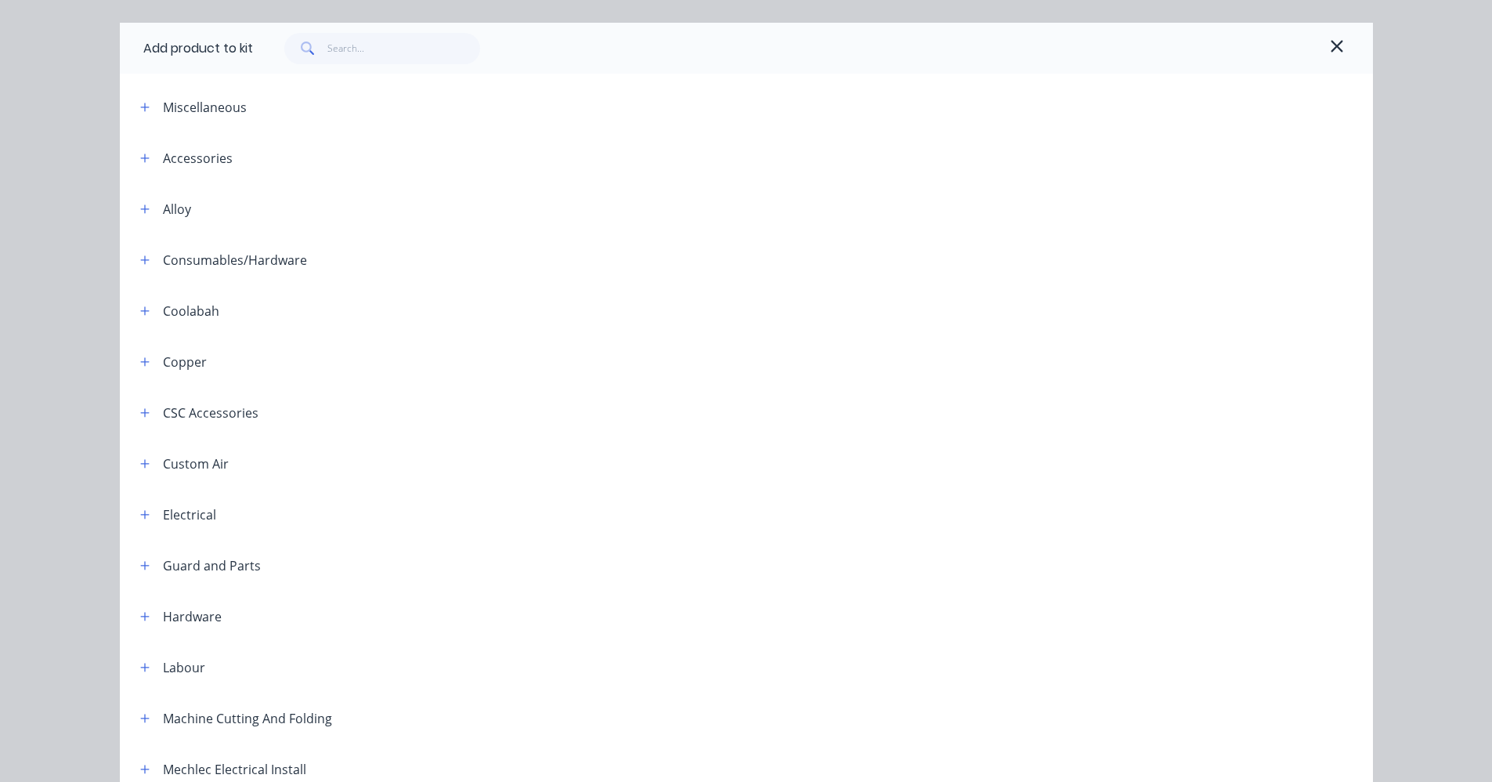
scroll to position [0, 0]
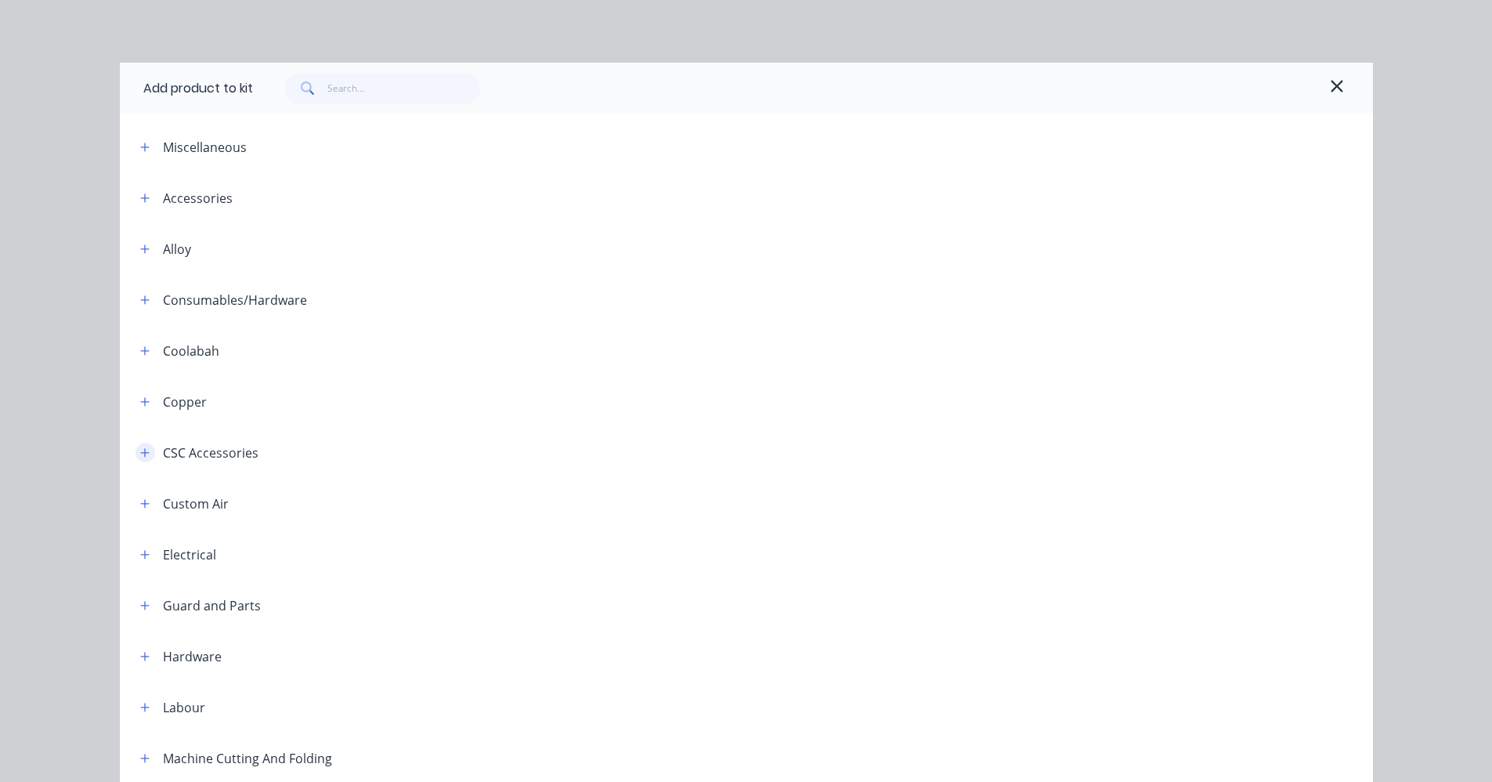
click at [140, 458] on button "button" at bounding box center [145, 452] width 20 height 20
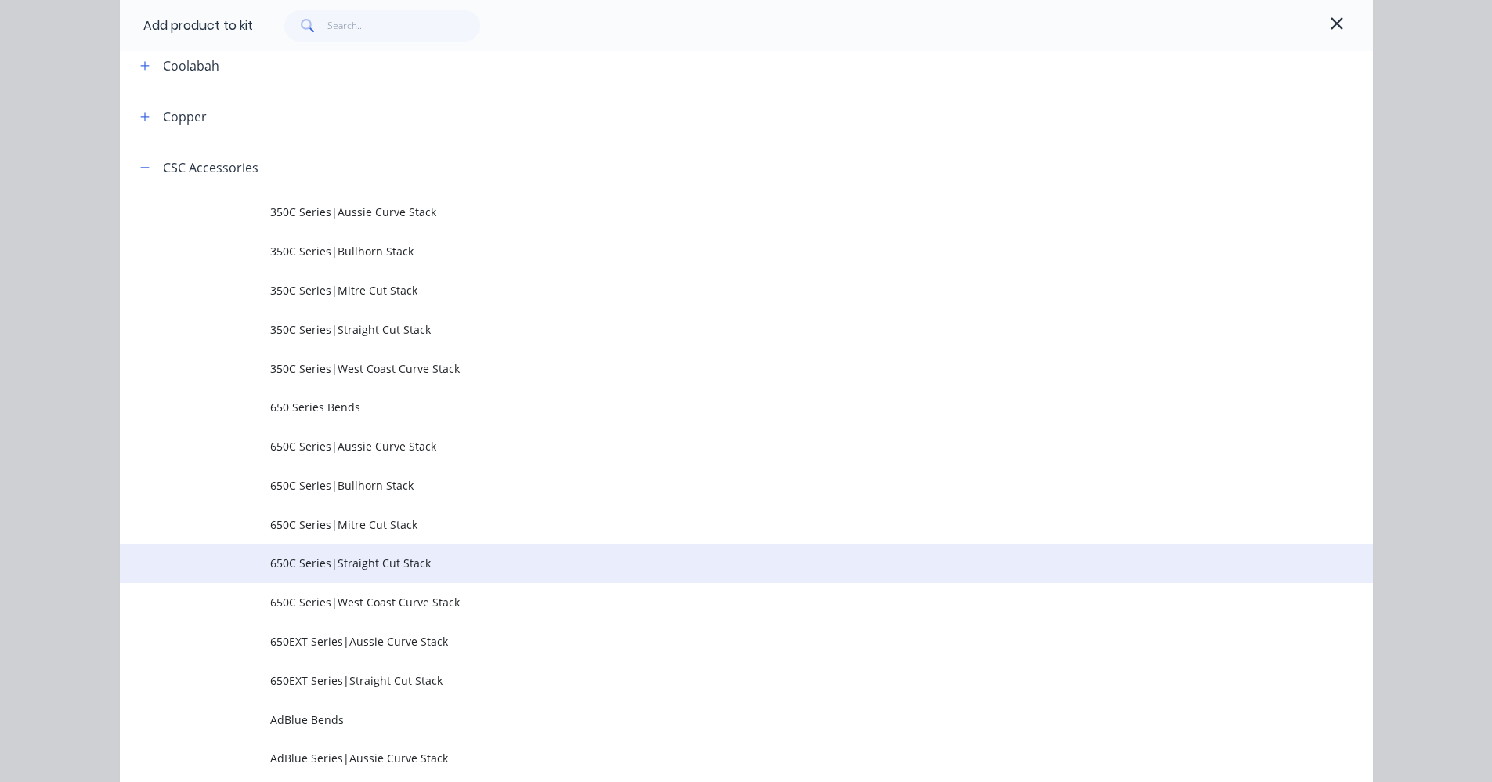
scroll to position [313, 0]
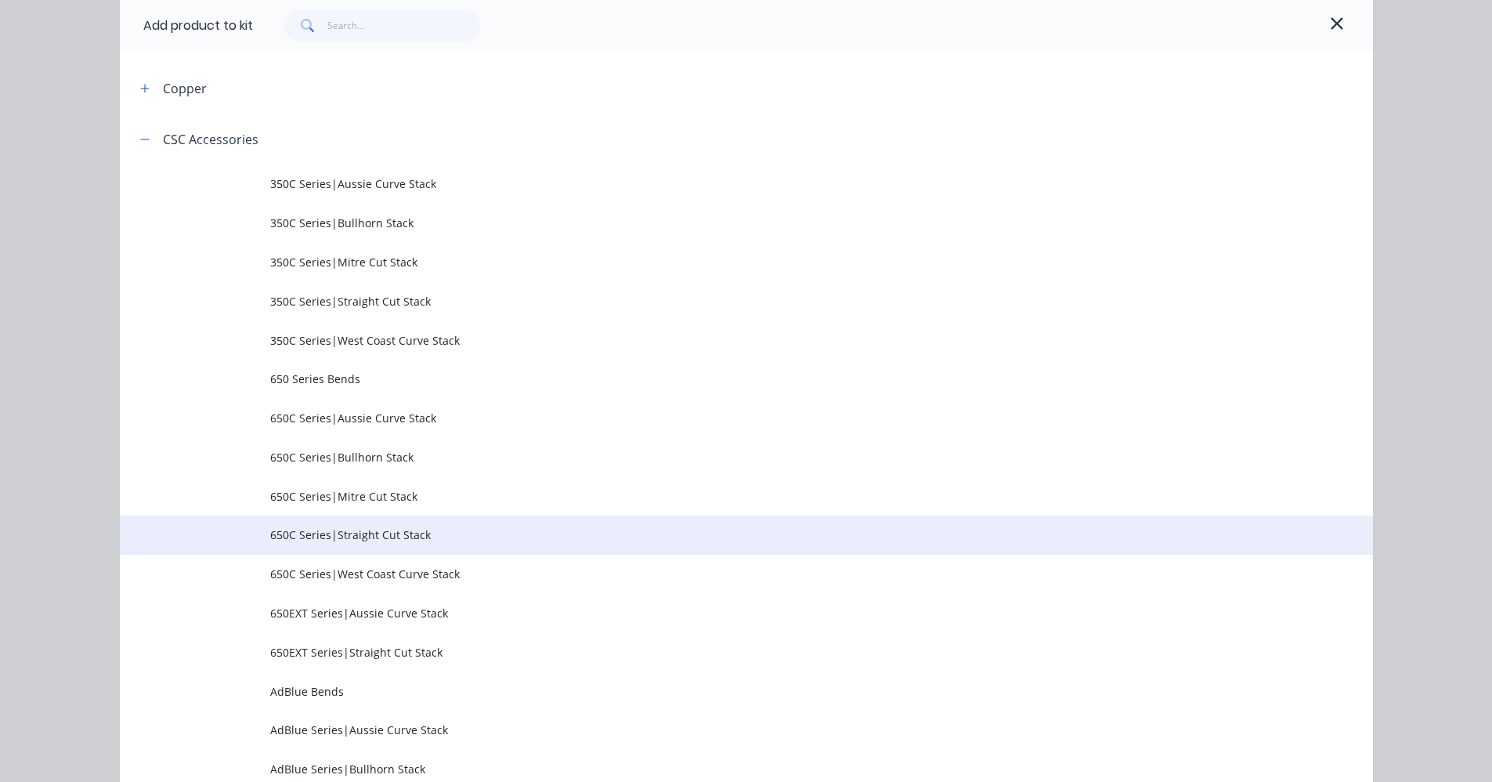
click at [381, 533] on span "650C Series|Straight Cut Stack" at bounding box center [711, 534] width 882 height 16
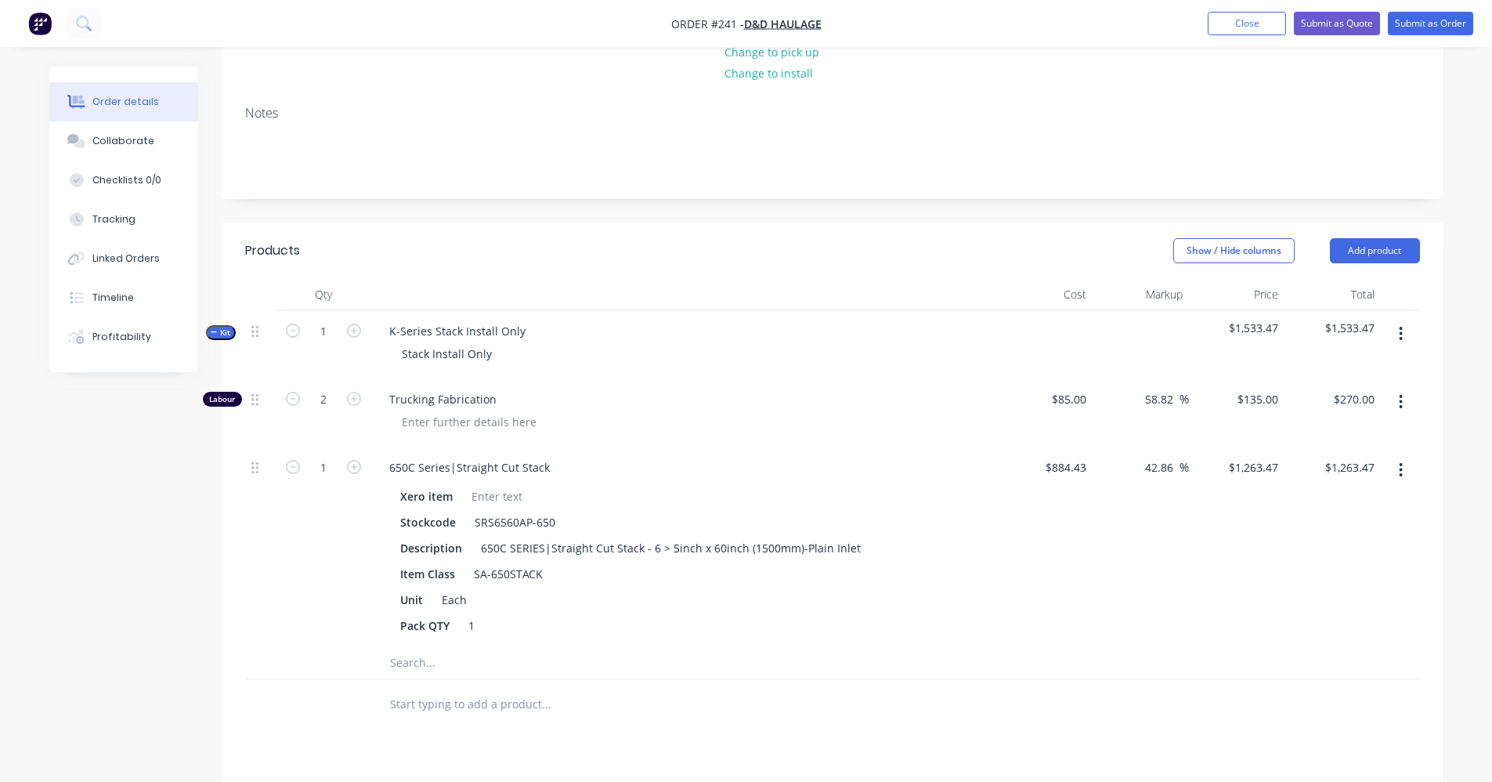
scroll to position [235, 0]
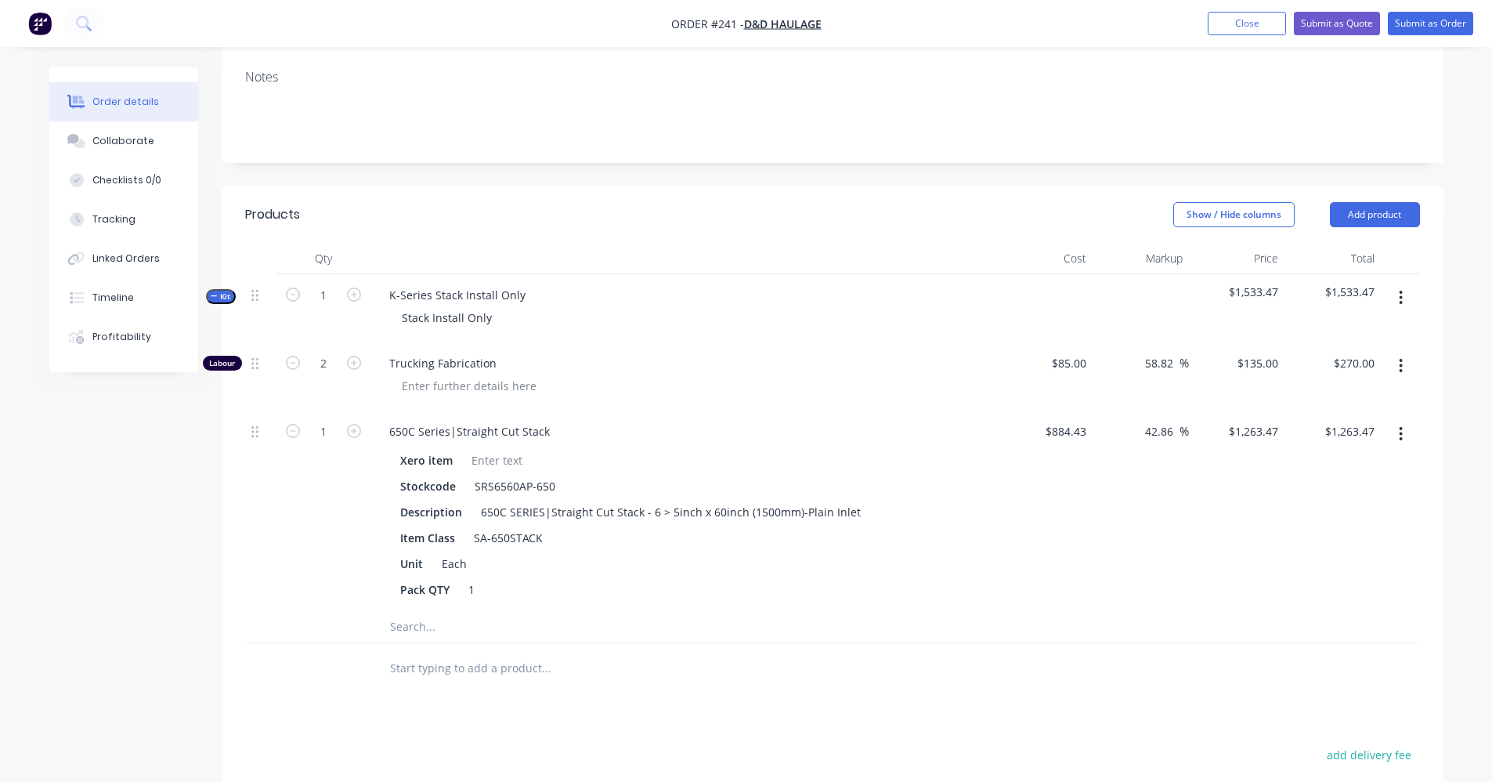
click at [1401, 435] on icon "button" at bounding box center [1401, 433] width 4 height 17
click at [1345, 534] on div "Delete" at bounding box center [1345, 537] width 121 height 23
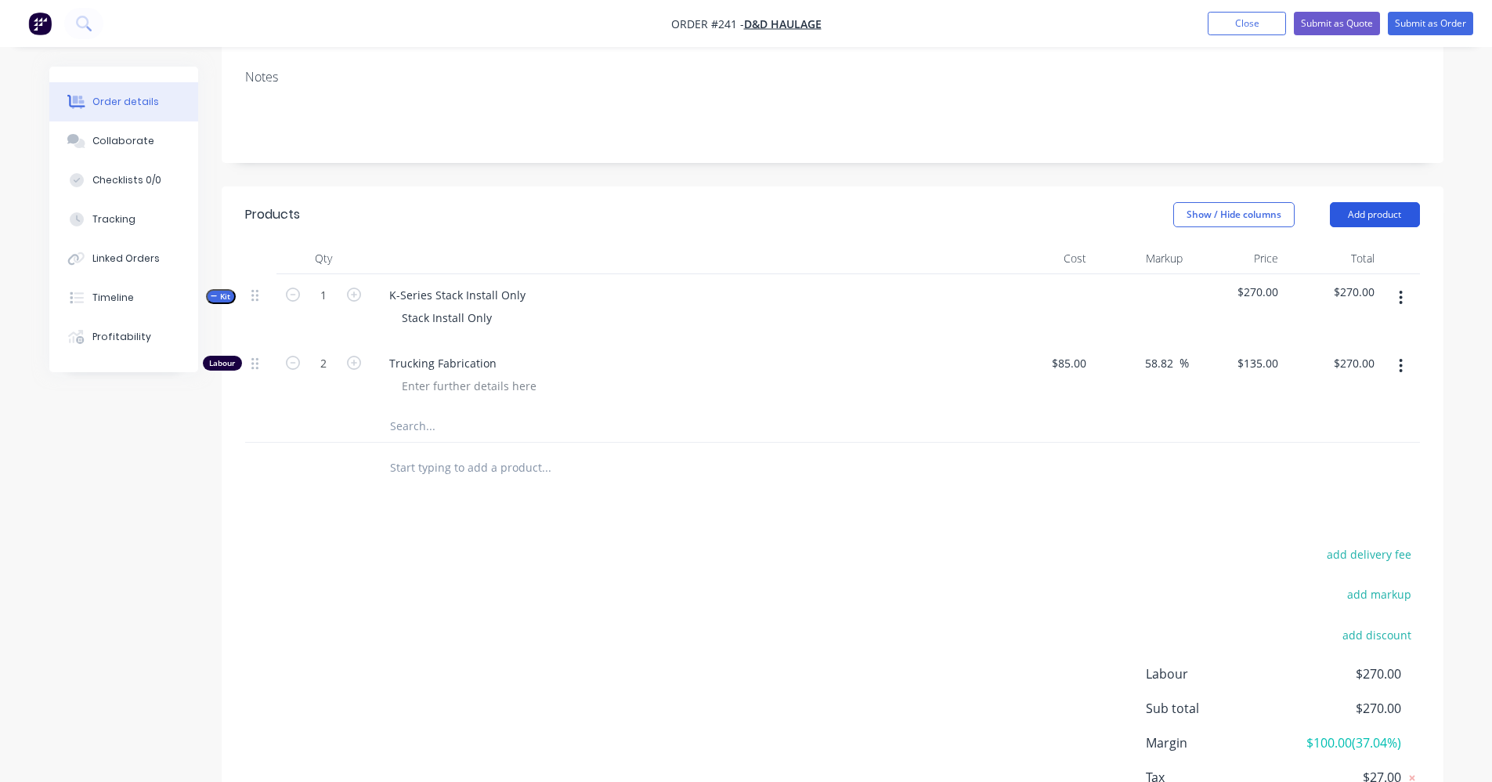
click at [1345, 216] on button "Add product" at bounding box center [1375, 214] width 90 height 25
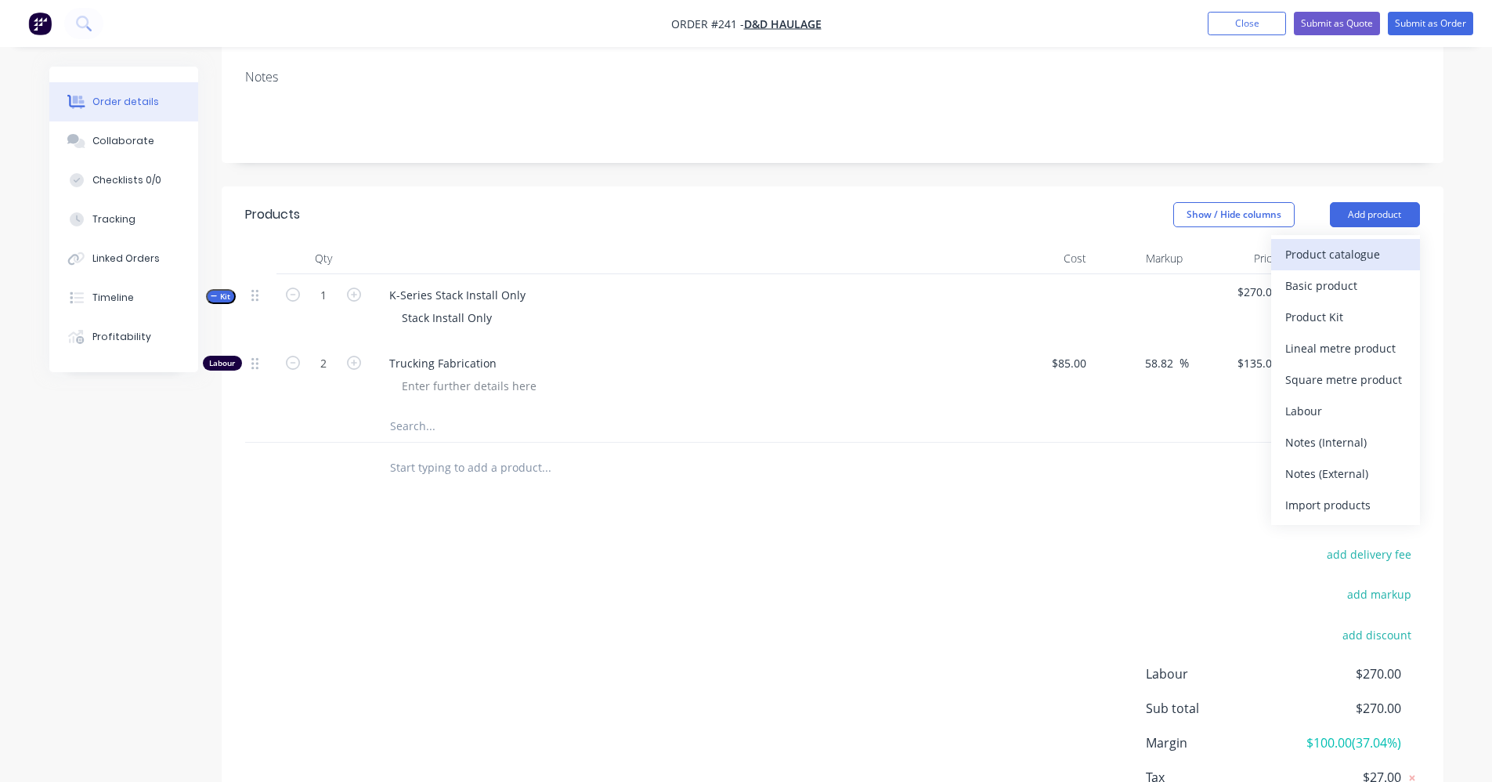
click at [1327, 262] on div "Product catalogue" at bounding box center [1345, 254] width 121 height 23
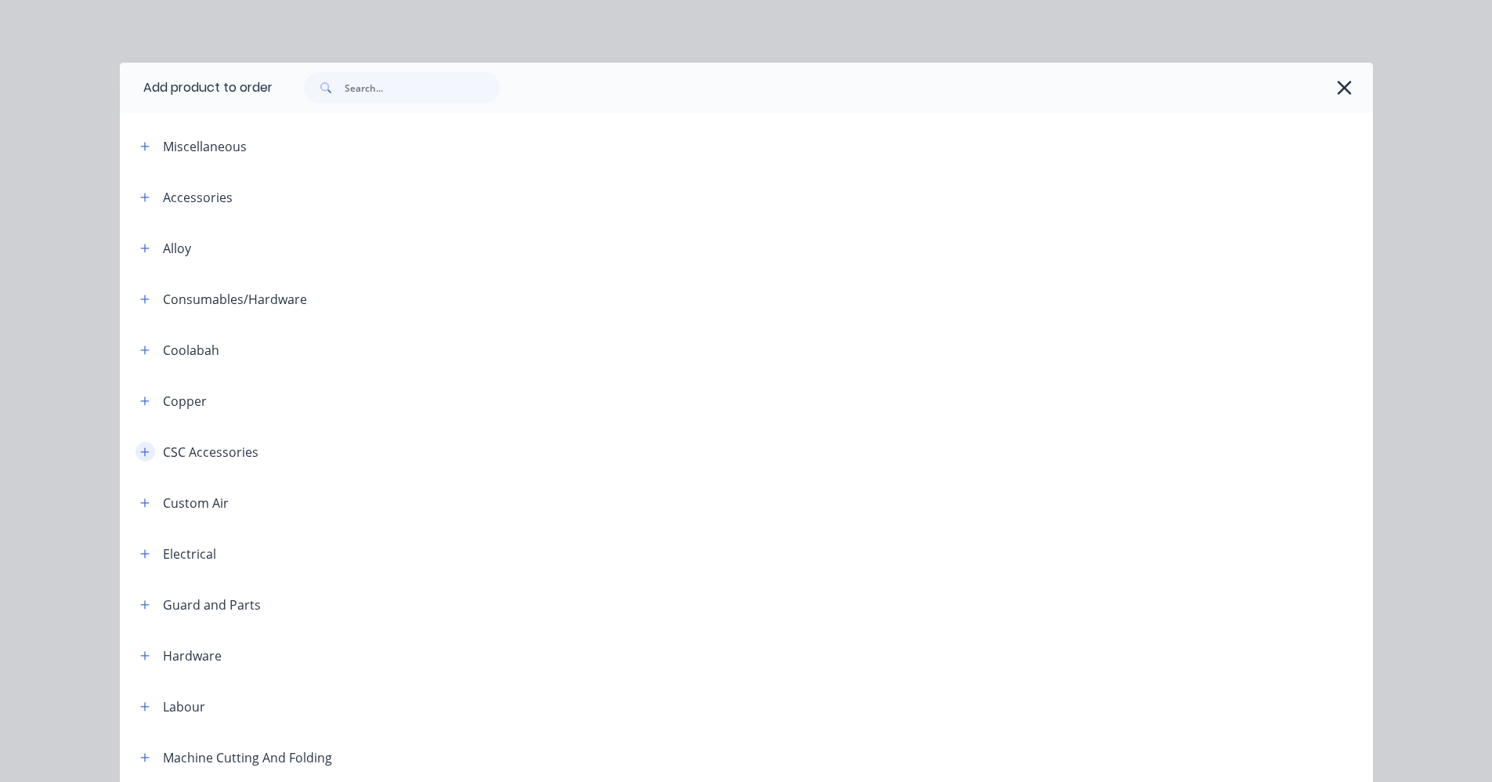
click at [140, 452] on icon "button" at bounding box center [144, 451] width 9 height 9
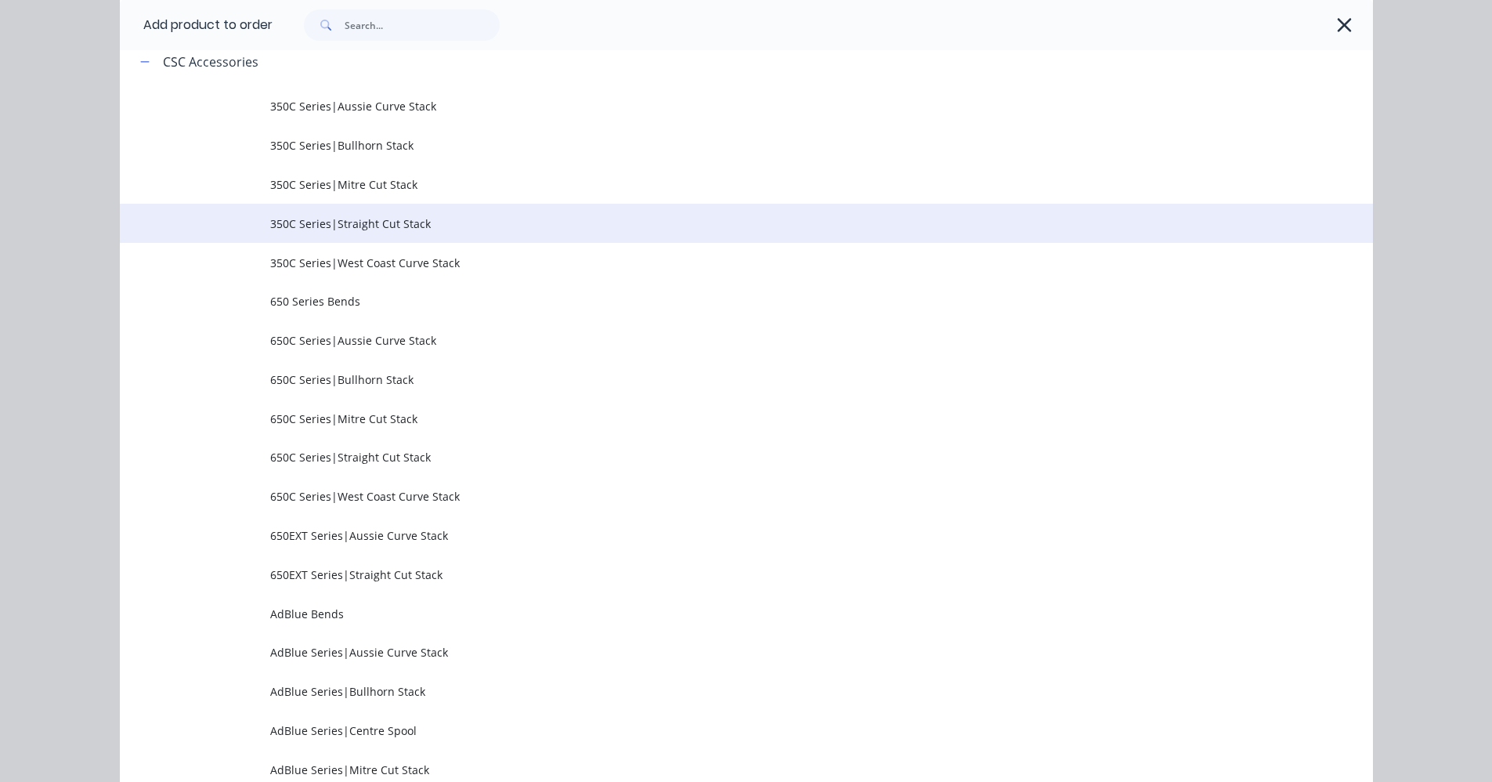
scroll to position [392, 0]
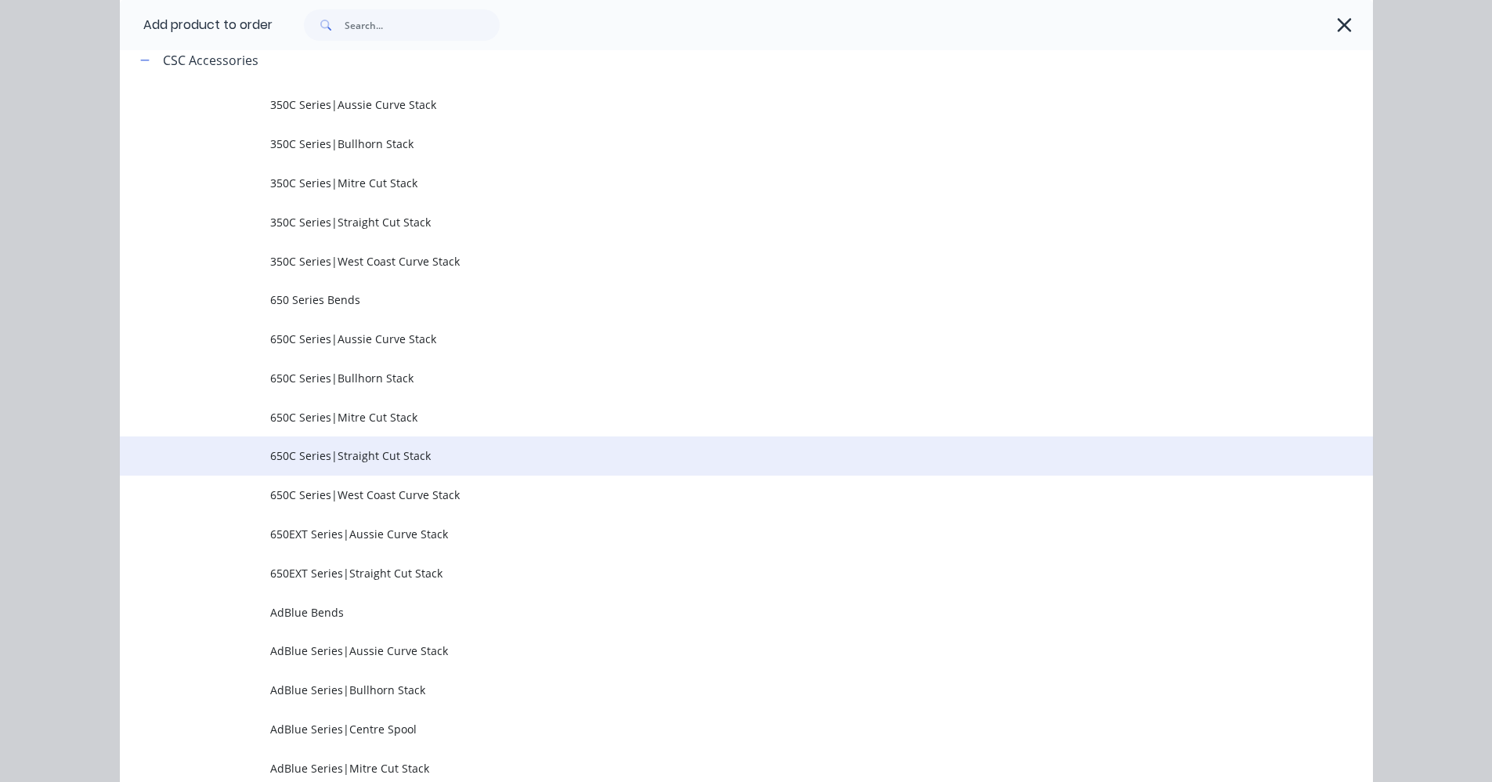
click at [376, 452] on span "650C Series|Straight Cut Stack" at bounding box center [711, 455] width 882 height 16
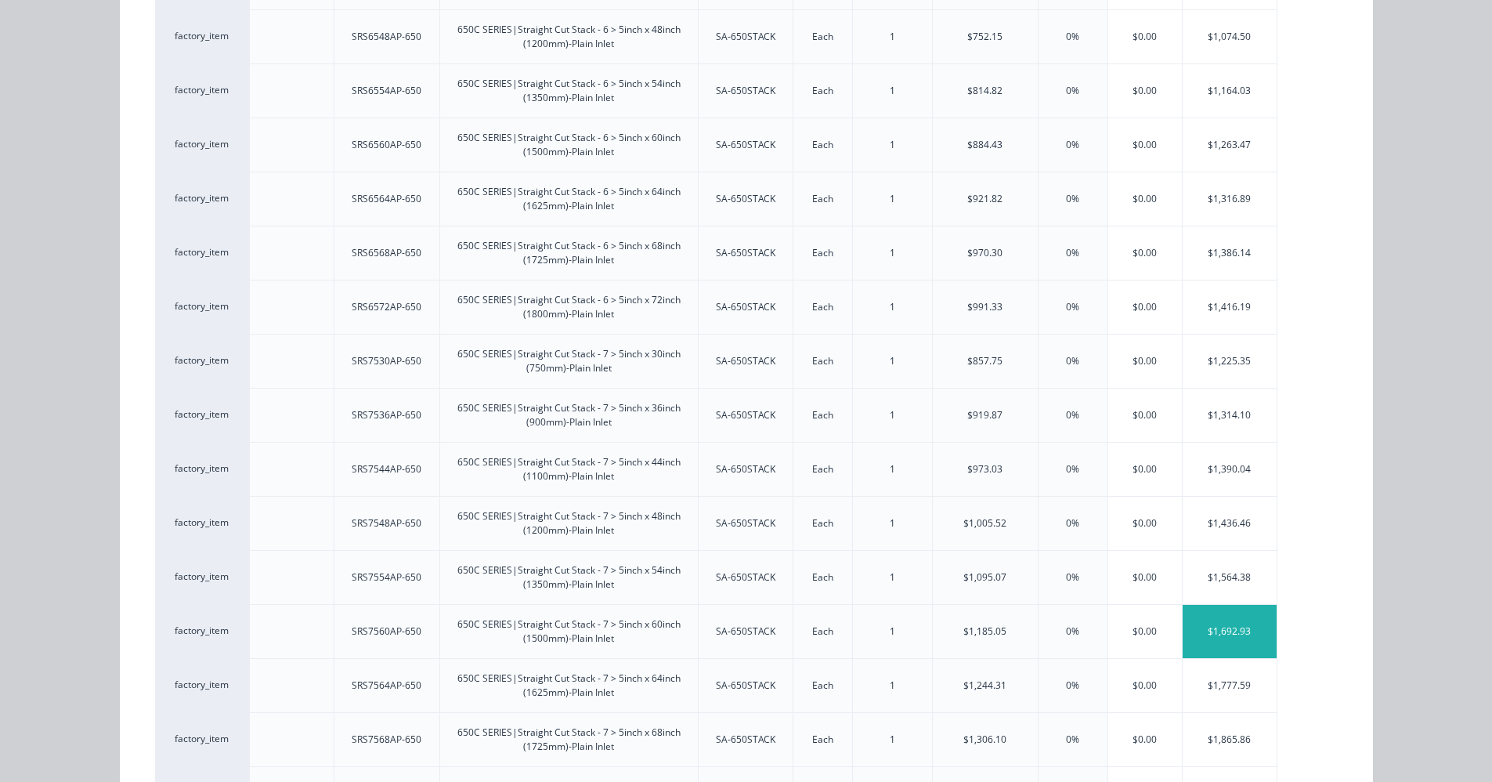
click at [1215, 625] on div "$1,692.93" at bounding box center [1230, 631] width 94 height 53
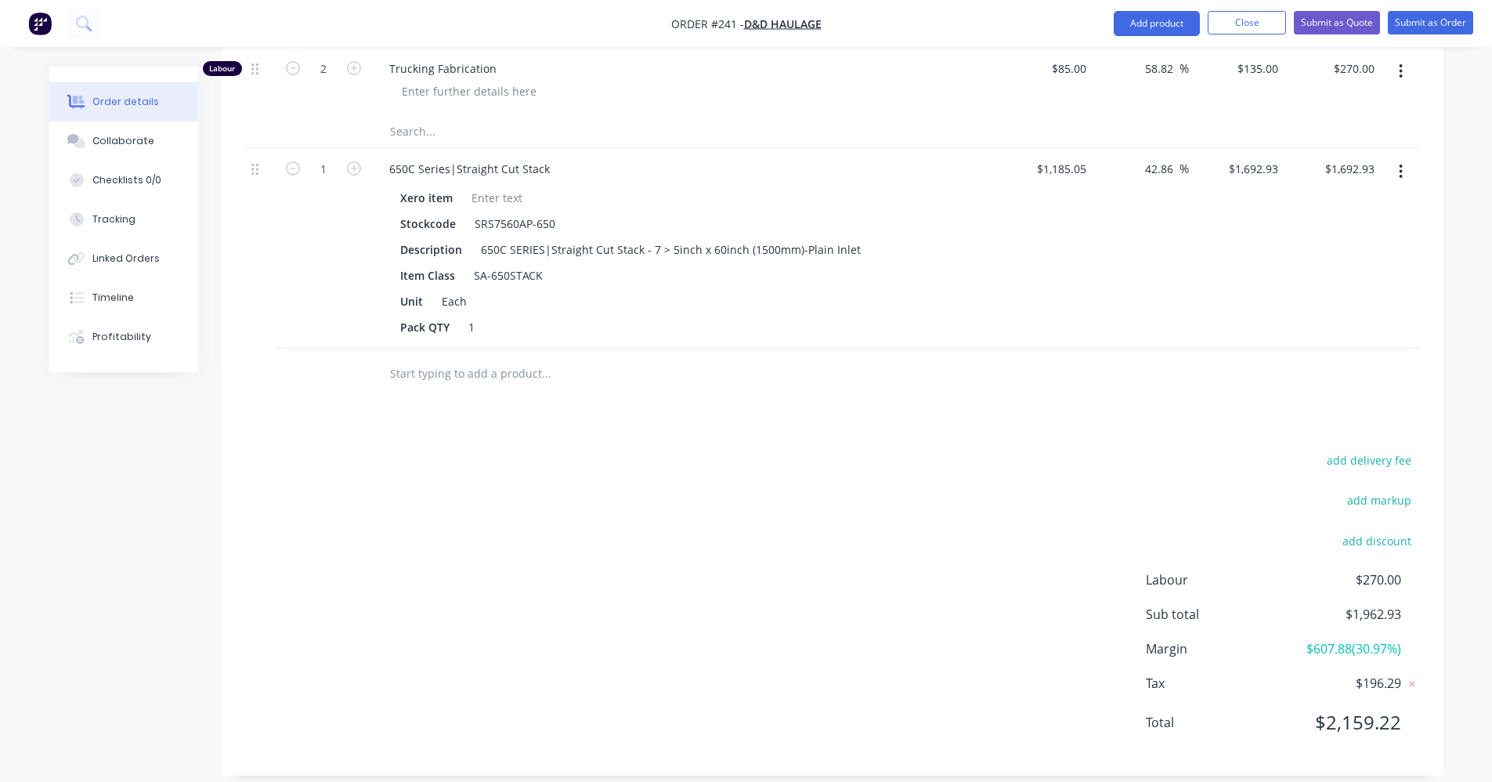
scroll to position [547, 0]
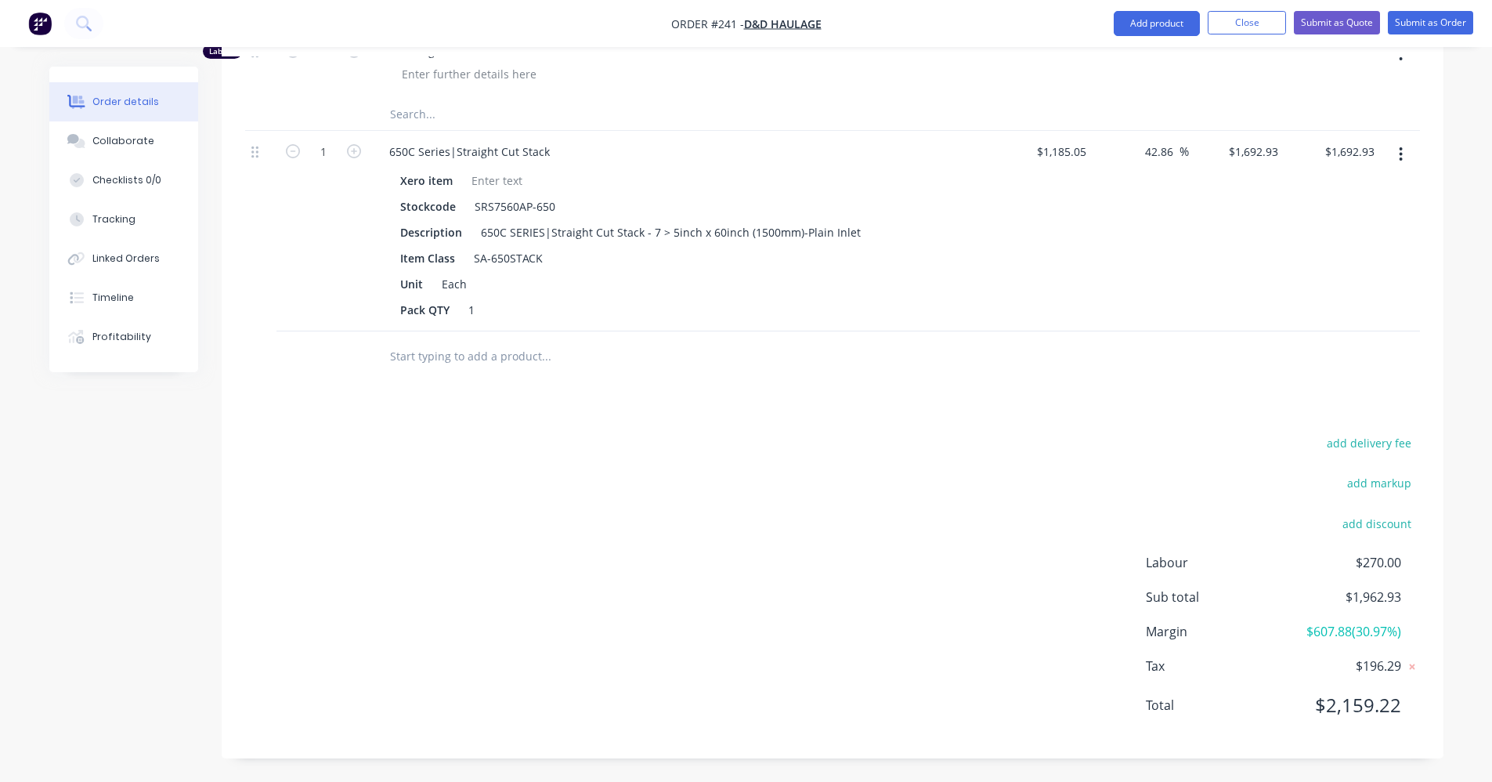
click at [447, 352] on input "text" at bounding box center [545, 356] width 313 height 31
click at [529, 361] on input "text" at bounding box center [545, 356] width 313 height 31
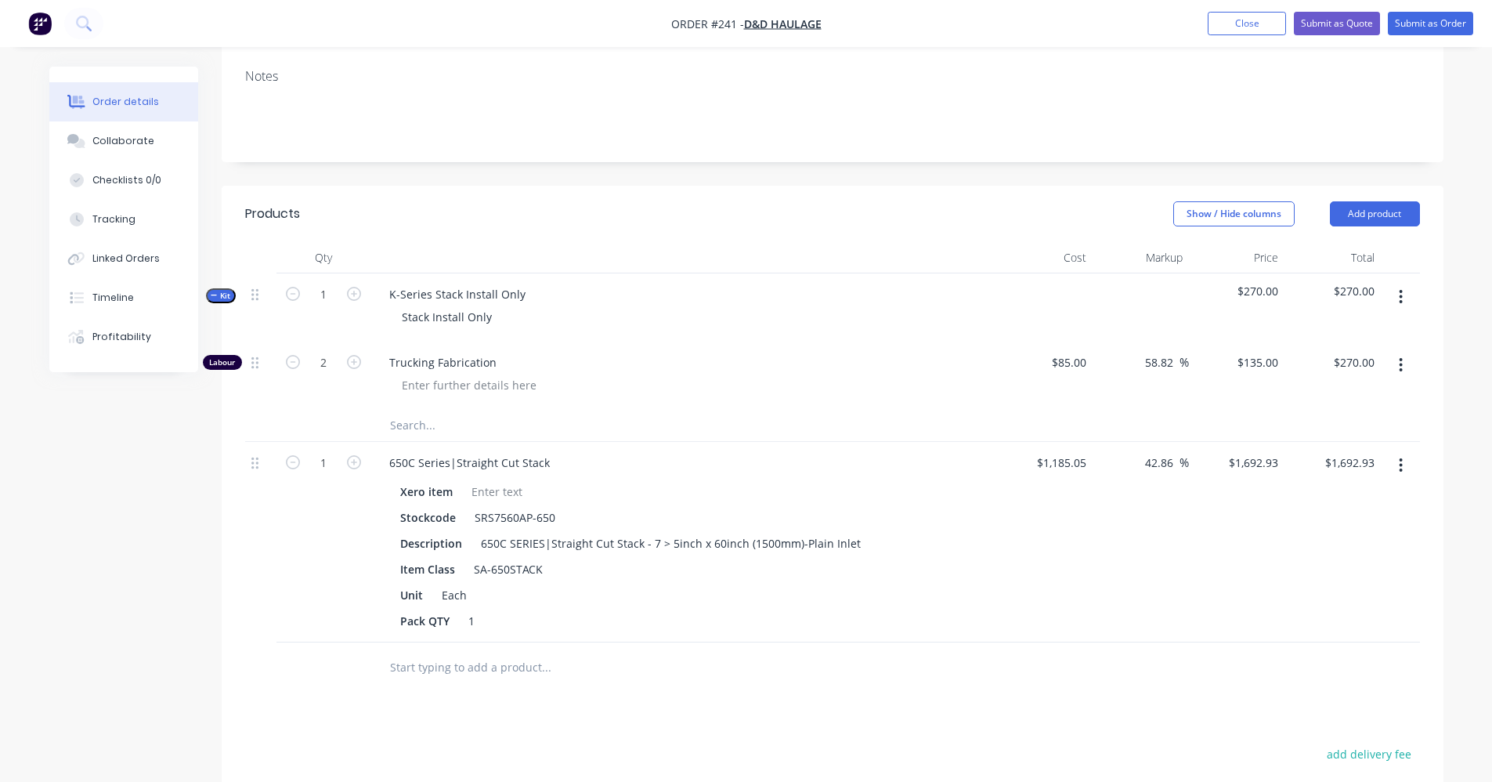
scroll to position [233, 0]
click at [1367, 218] on button "Add product" at bounding box center [1375, 216] width 90 height 25
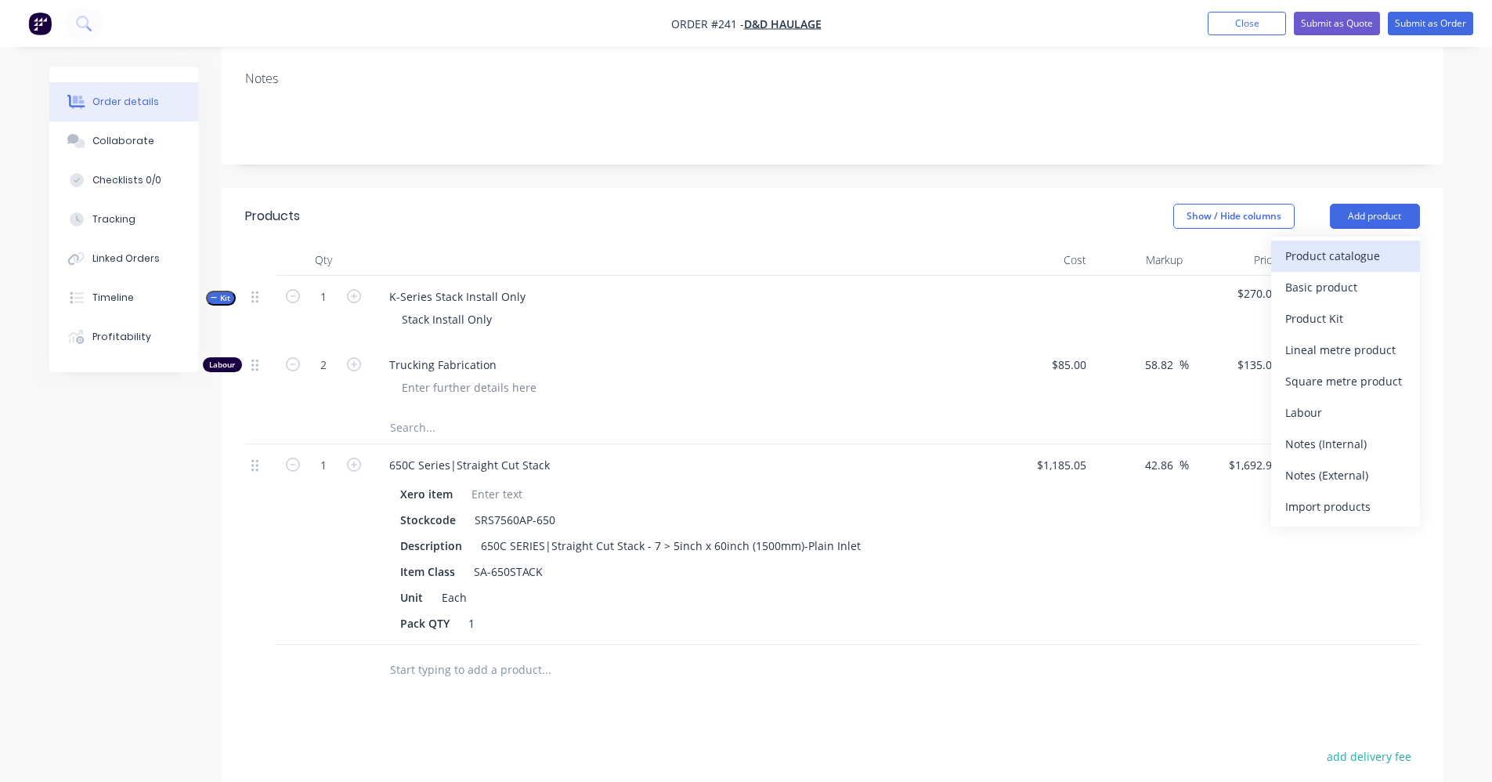
click at [1350, 256] on div "Product catalogue" at bounding box center [1345, 255] width 121 height 23
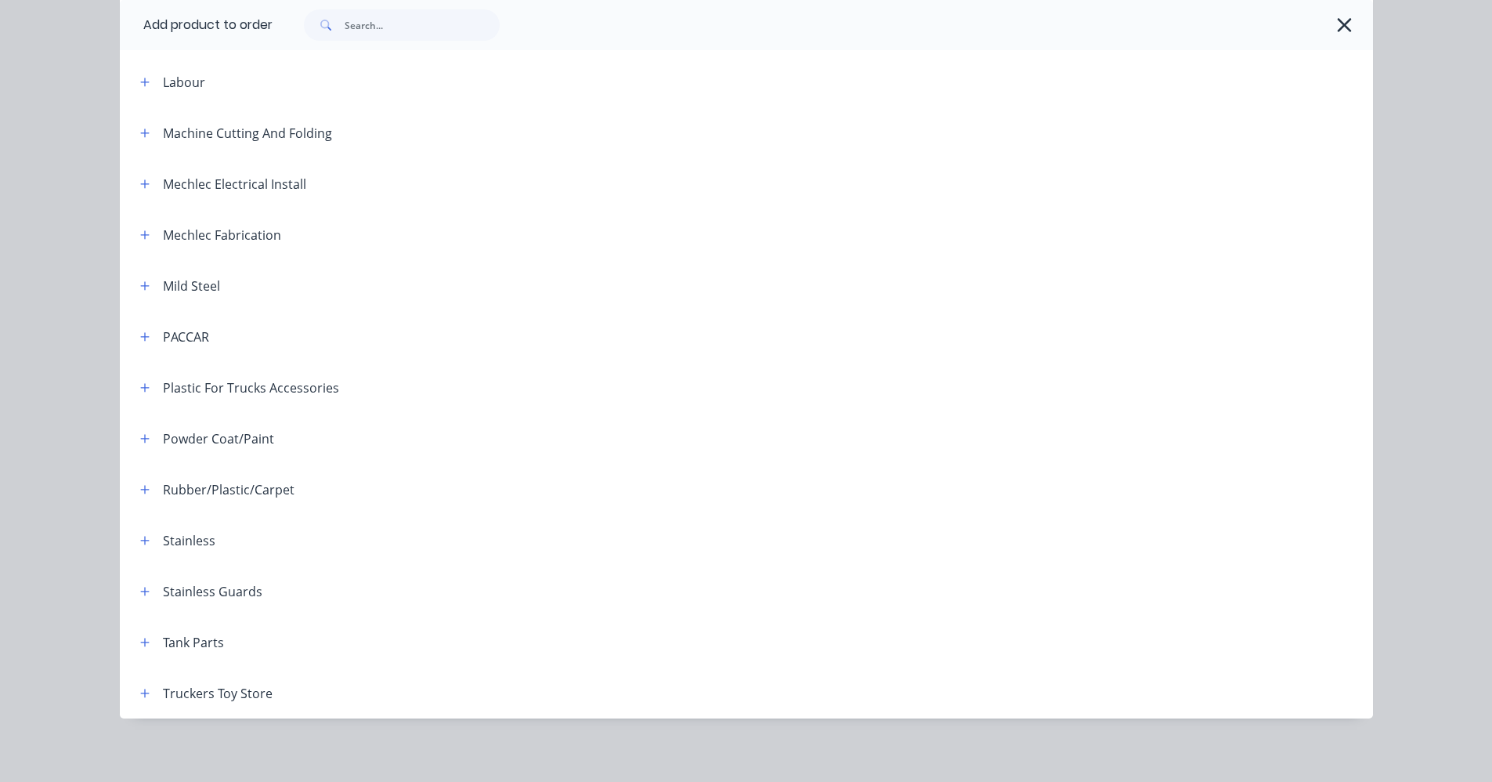
scroll to position [630, 0]
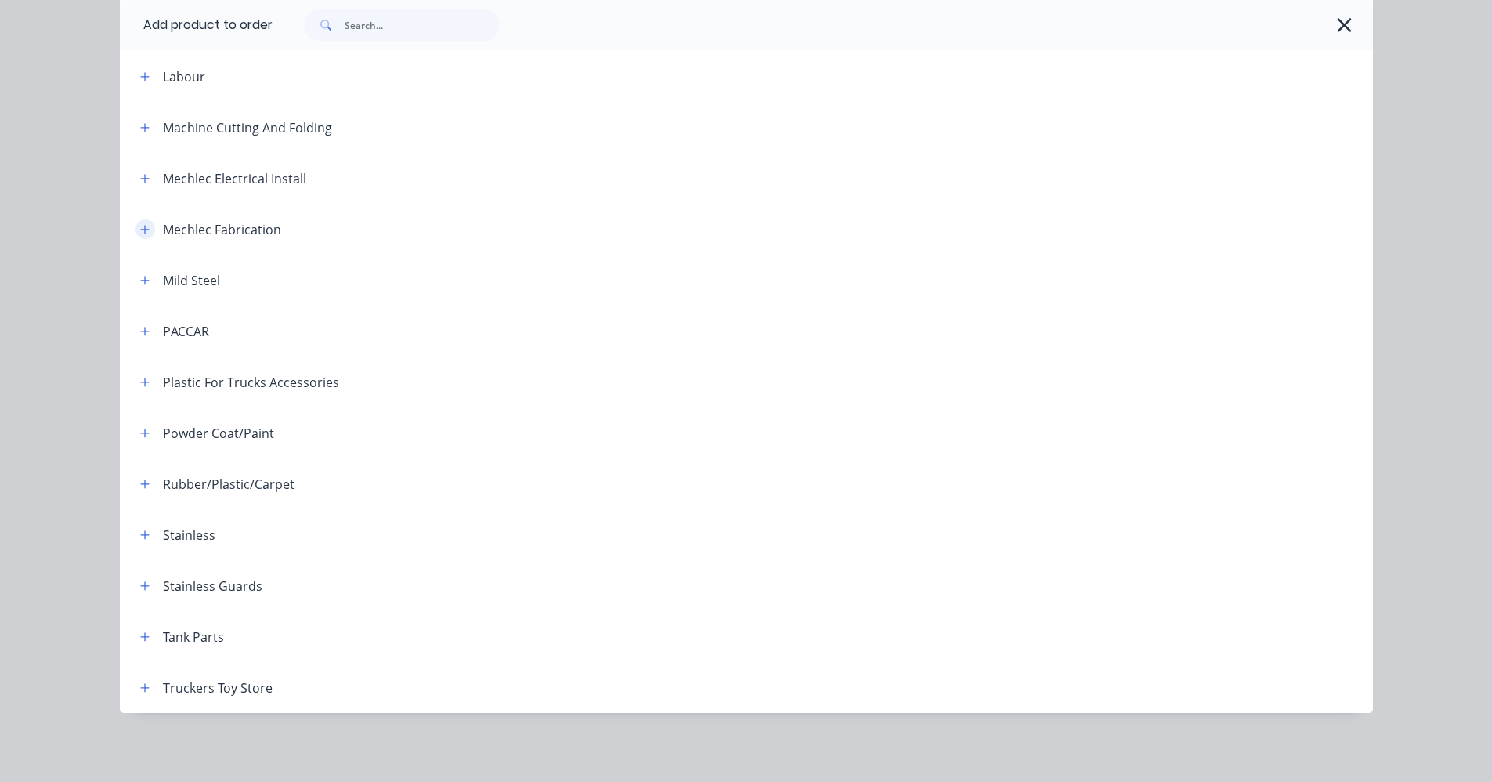
click at [142, 233] on icon "button" at bounding box center [144, 229] width 9 height 11
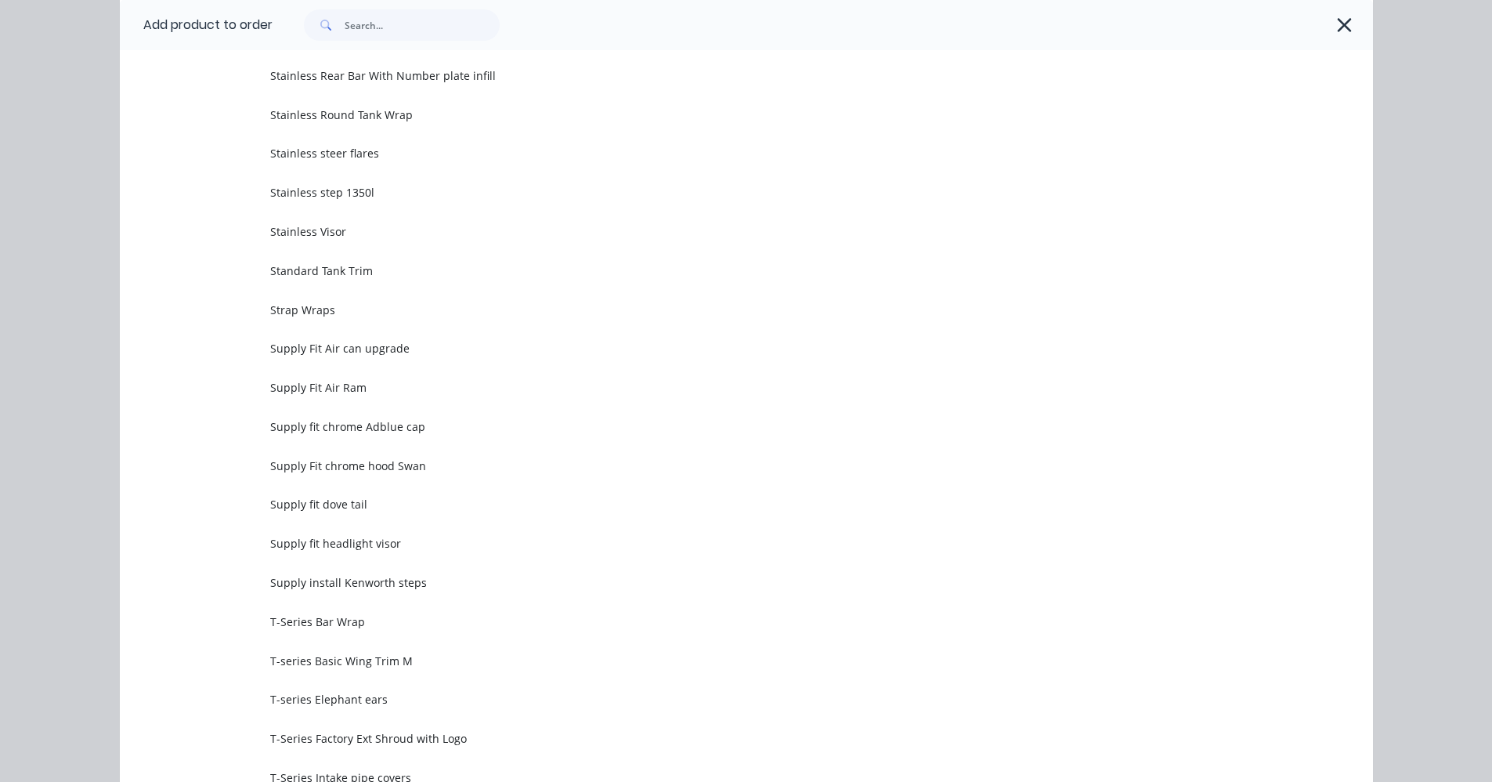
scroll to position [4154, 0]
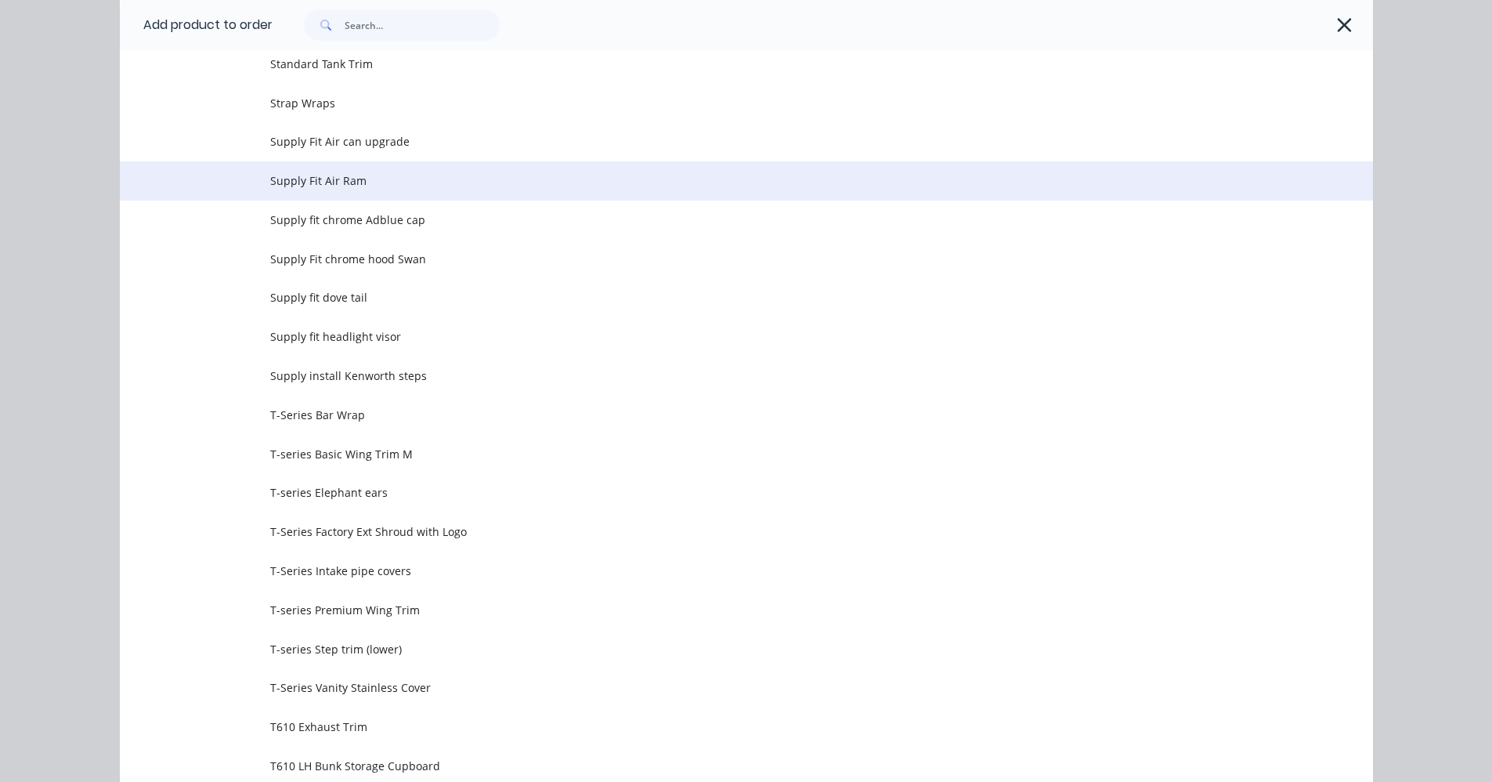
click at [337, 181] on span "Supply Fit Air Ram" at bounding box center [711, 180] width 882 height 16
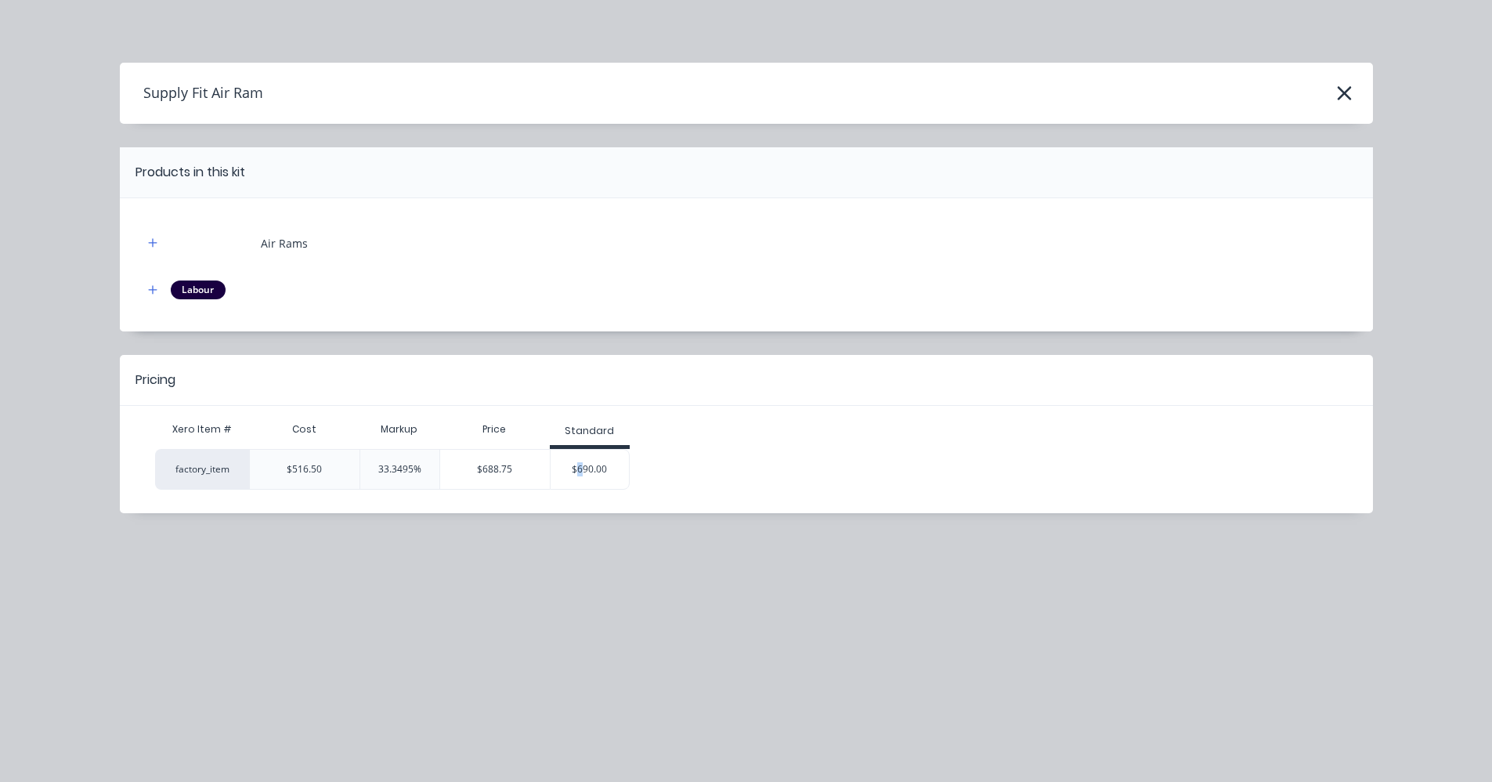
click at [580, 462] on div "$690.00" at bounding box center [590, 469] width 78 height 39
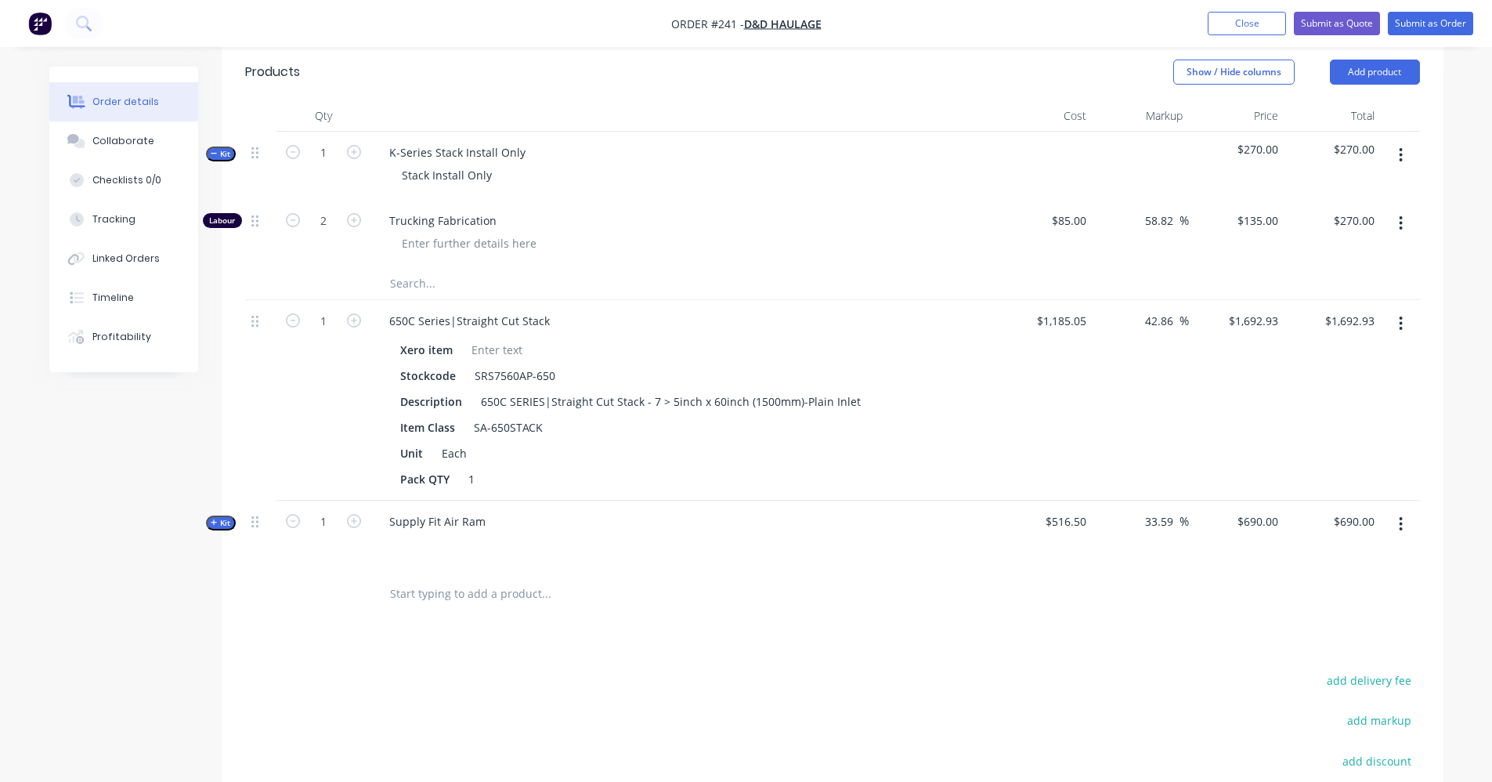
scroll to position [390, 0]
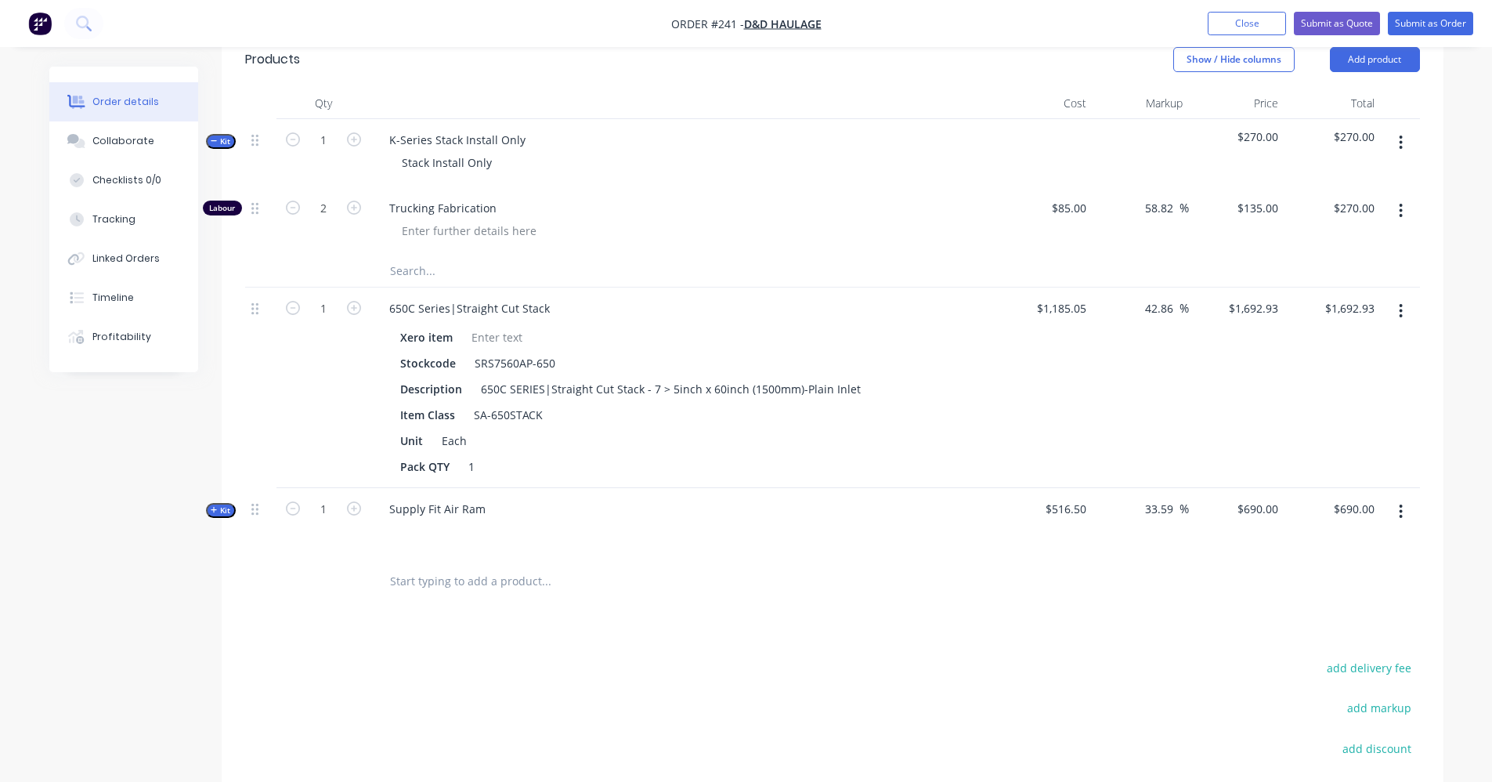
click at [216, 508] on icon "button" at bounding box center [214, 510] width 7 height 8
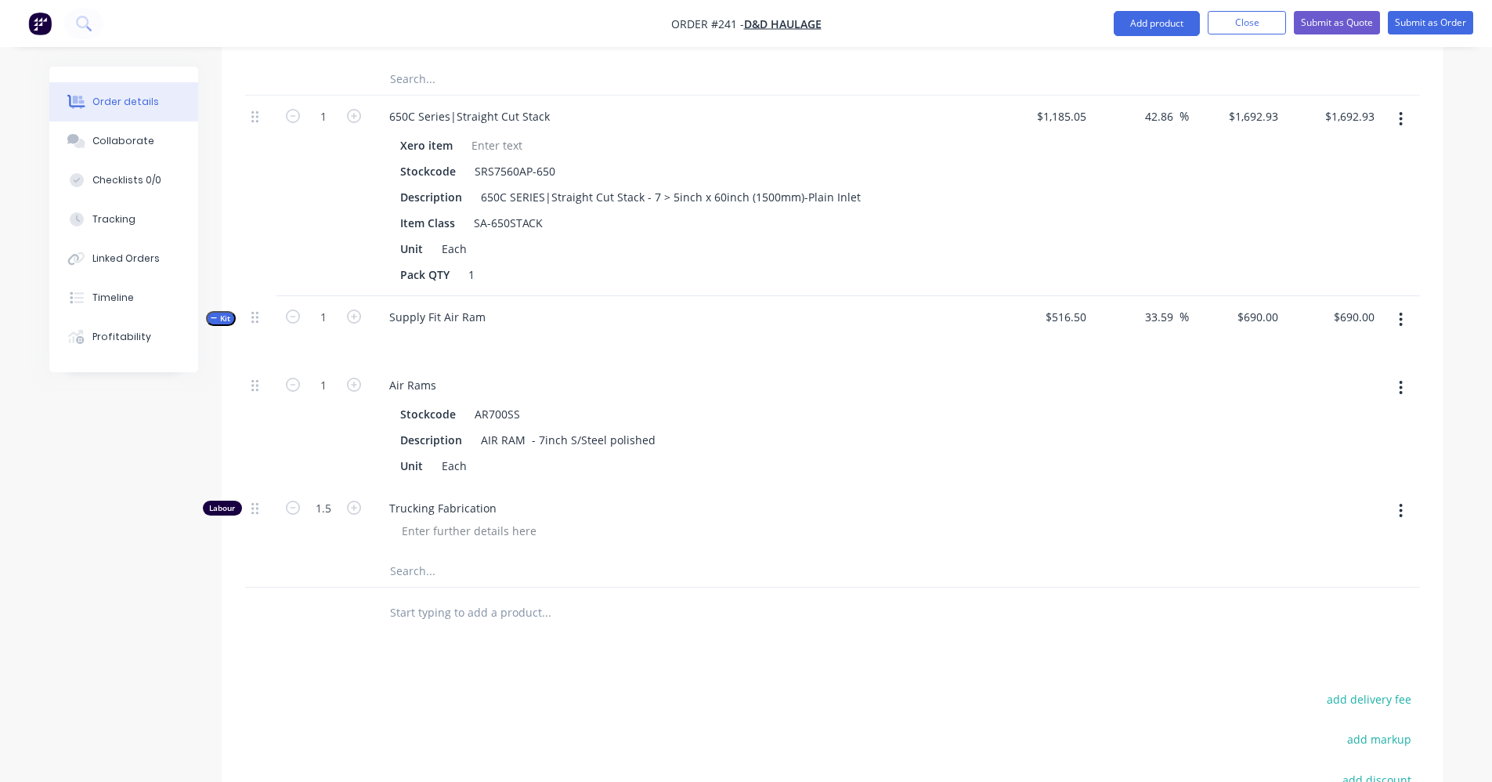
scroll to position [625, 0]
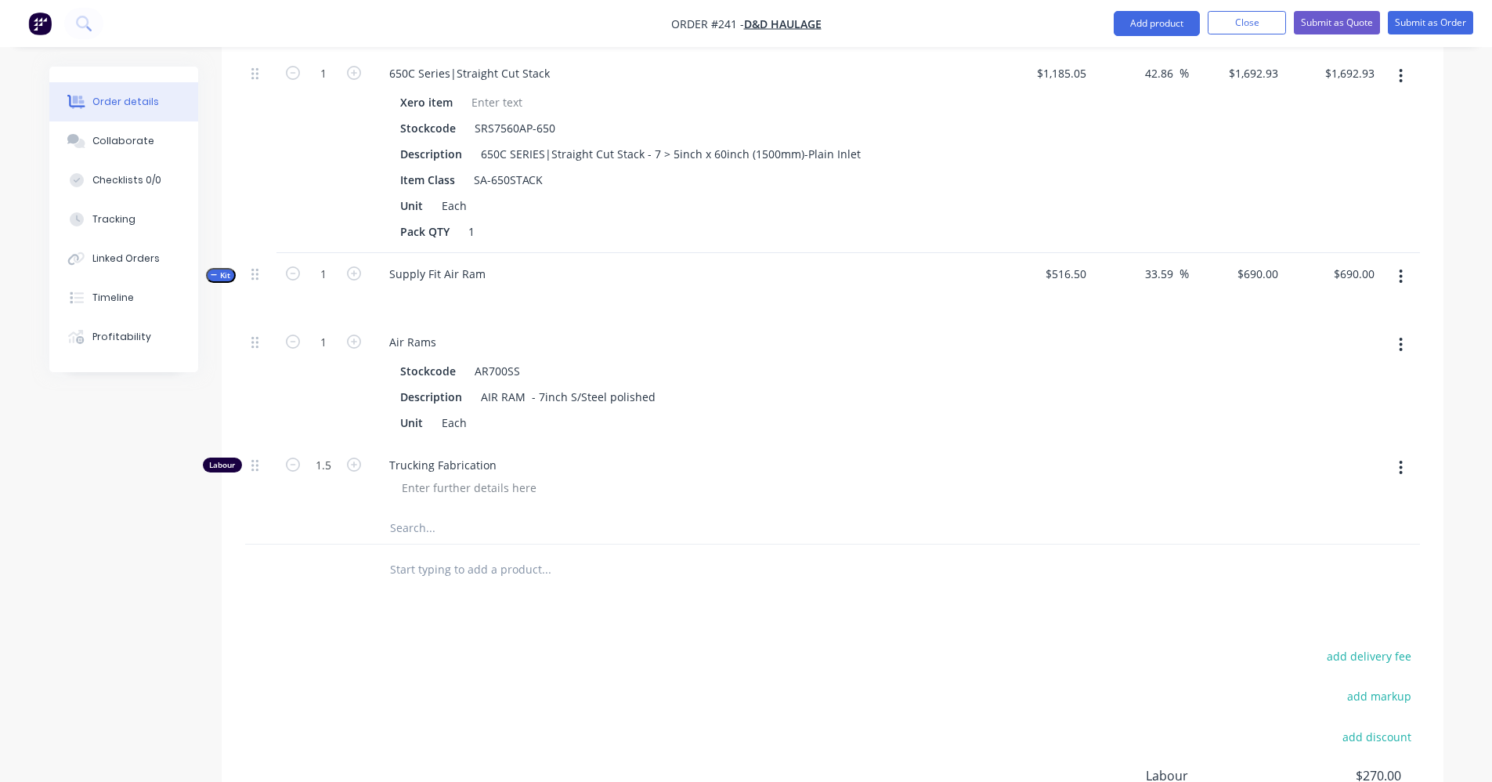
click at [472, 592] on div at bounding box center [652, 569] width 564 height 51
click at [497, 277] on div "Supply Fit Air Ram" at bounding box center [683, 287] width 627 height 68
click at [488, 270] on div "Supply Fit Air Ram" at bounding box center [437, 273] width 121 height 23
click at [353, 468] on icon "button" at bounding box center [354, 464] width 14 height 14
type input "$803.5528"
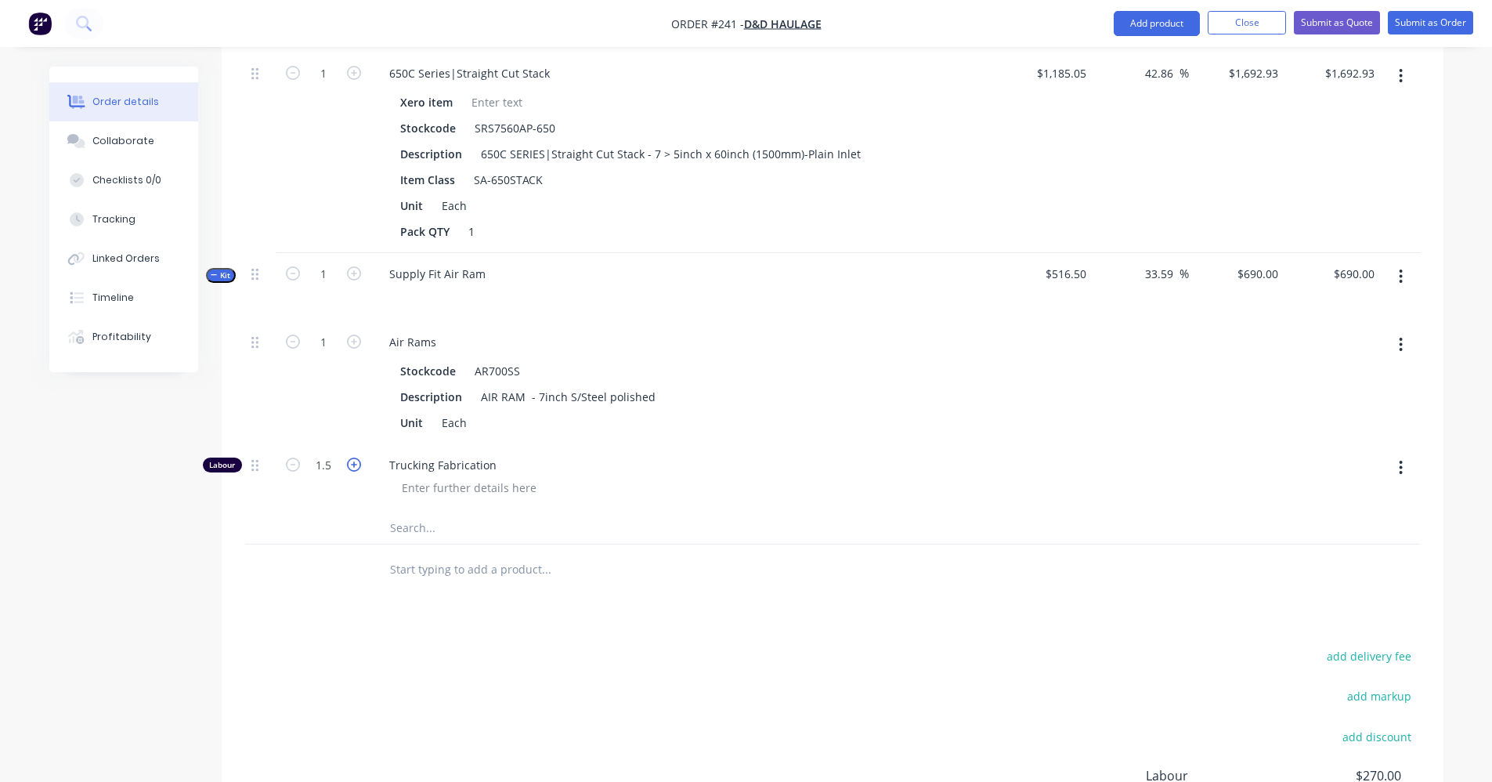
type input "$803.55"
click at [338, 464] on input "2.5" at bounding box center [323, 464] width 41 height 23
type input "2"
type input "$746.7764"
type input "$746.78"
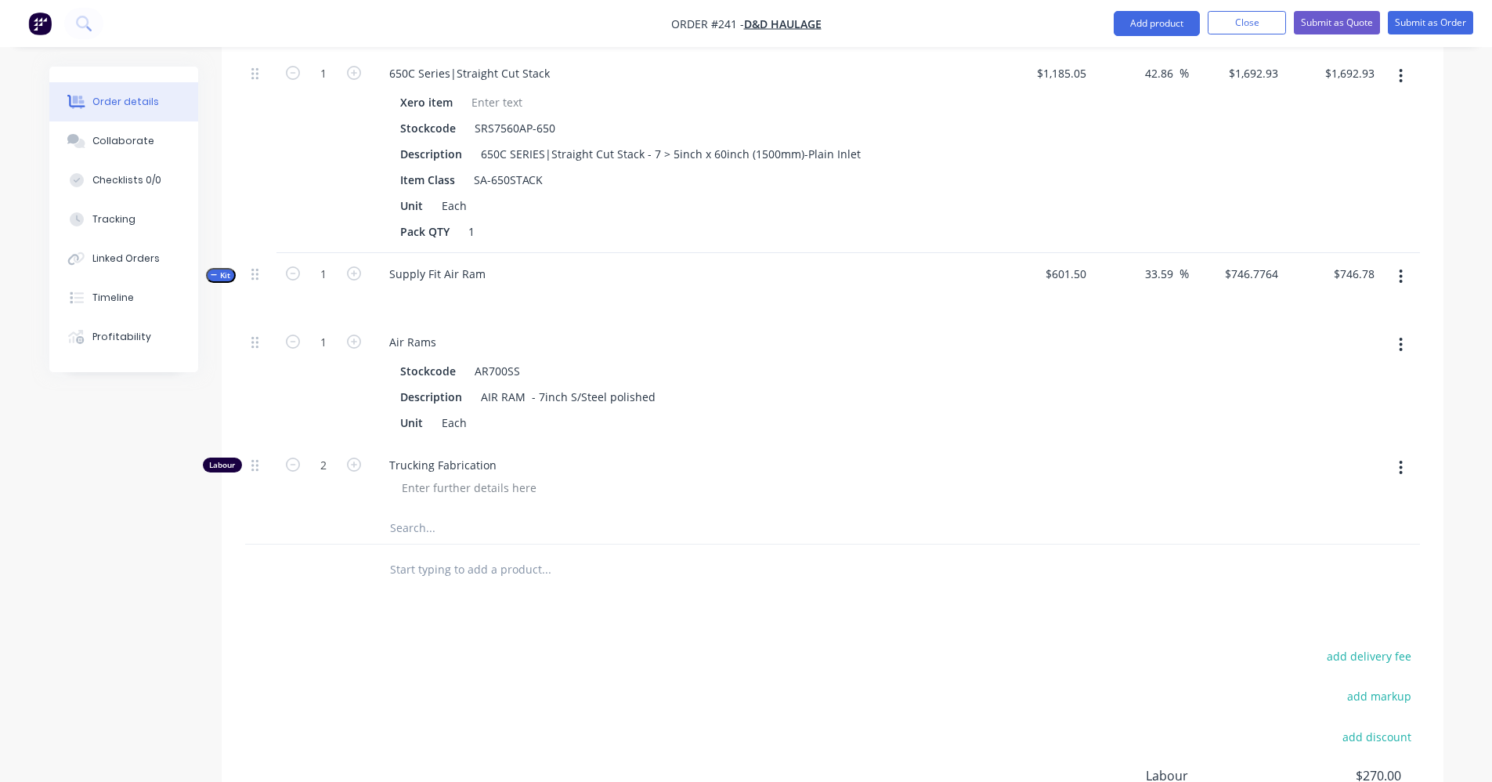
click at [675, 479] on div at bounding box center [689, 487] width 601 height 23
click at [218, 274] on span "Kit" at bounding box center [221, 275] width 20 height 12
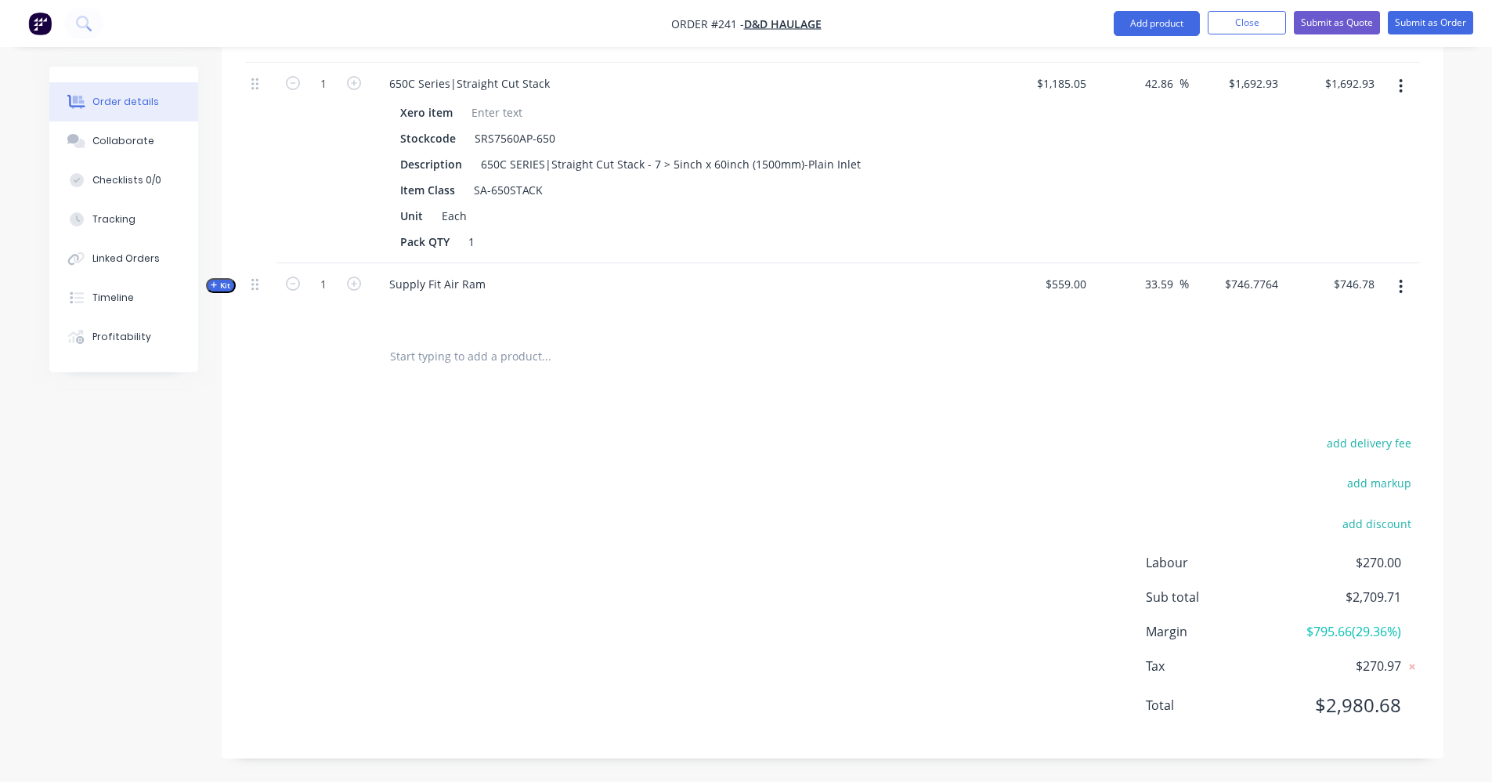
scroll to position [615, 0]
click at [483, 282] on div "Supply Fit Air Ram" at bounding box center [437, 284] width 121 height 23
click at [386, 286] on div "Supply Fit Air Ram" at bounding box center [437, 284] width 121 height 23
click at [478, 287] on div "Supply Fit Air Ram" at bounding box center [437, 284] width 121 height 23
click at [448, 379] on div at bounding box center [652, 356] width 564 height 51
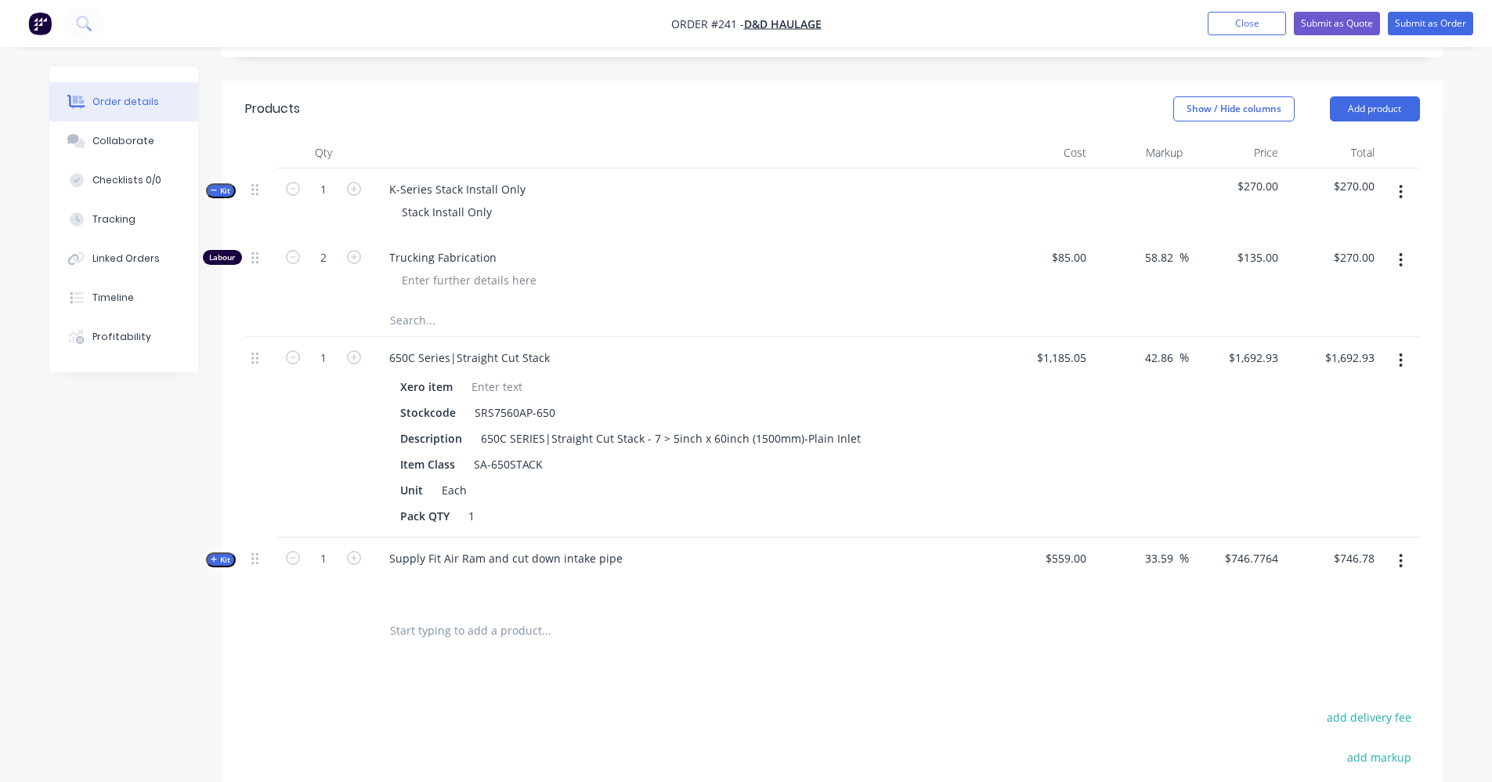
scroll to position [458, 0]
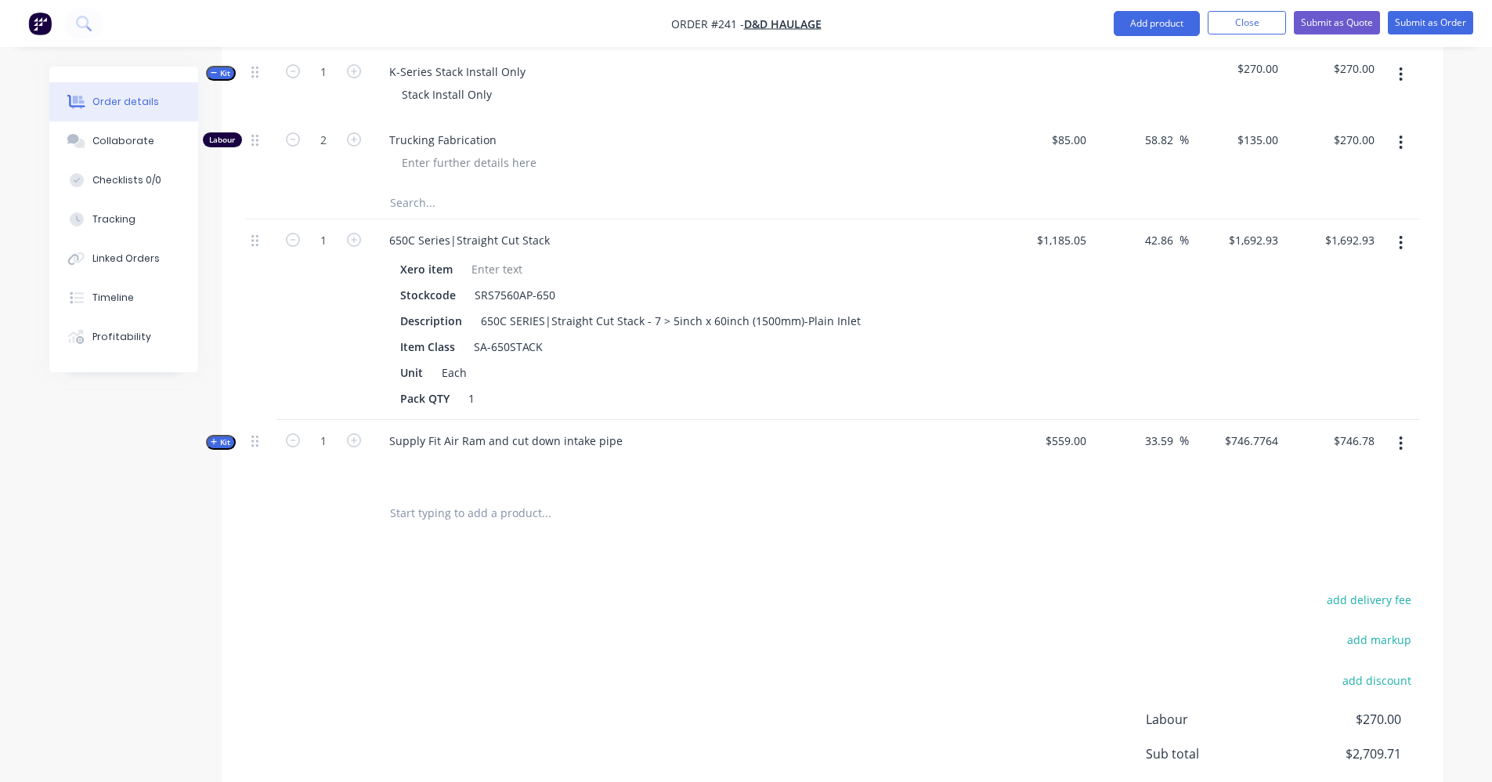
click at [451, 518] on input "text" at bounding box center [545, 512] width 313 height 31
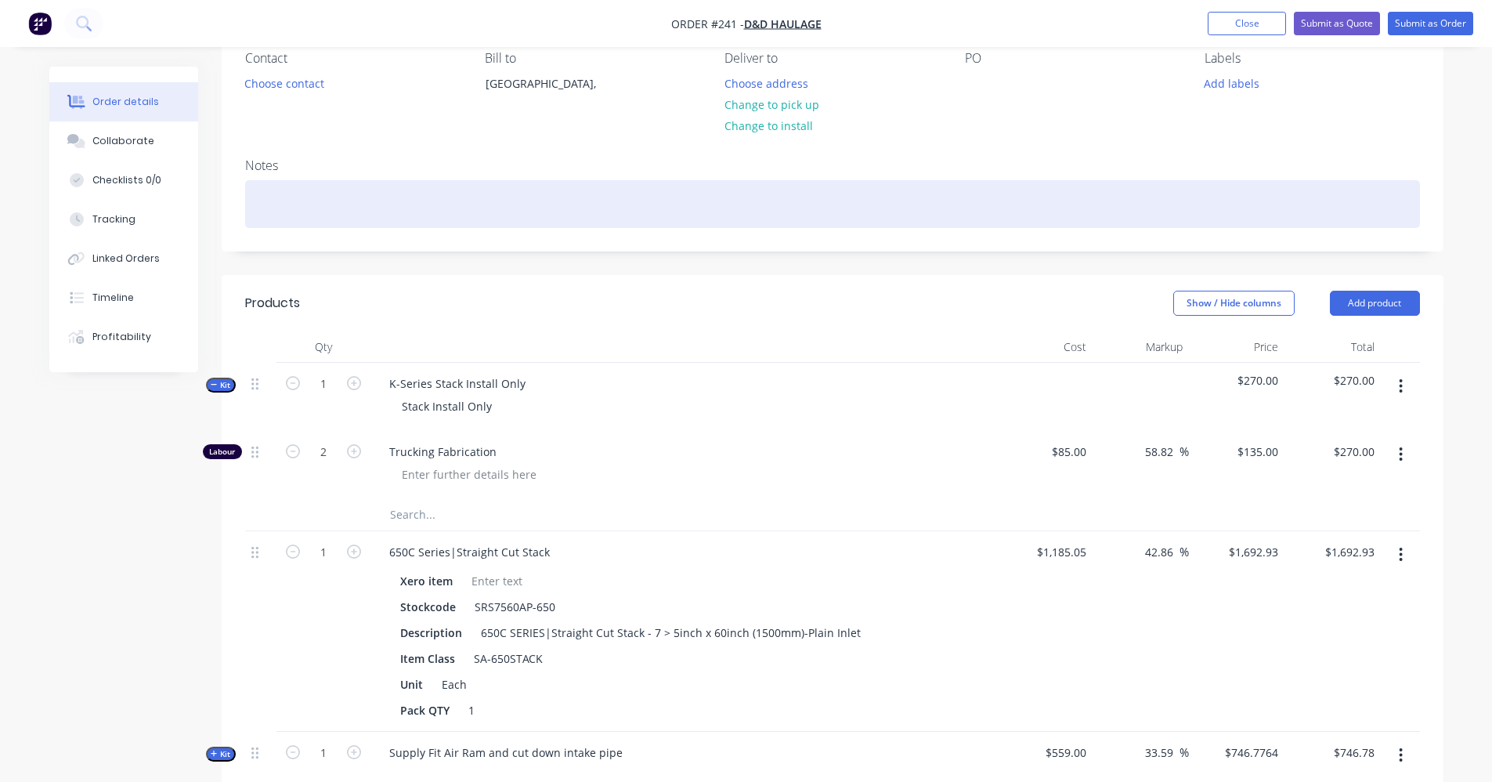
scroll to position [145, 0]
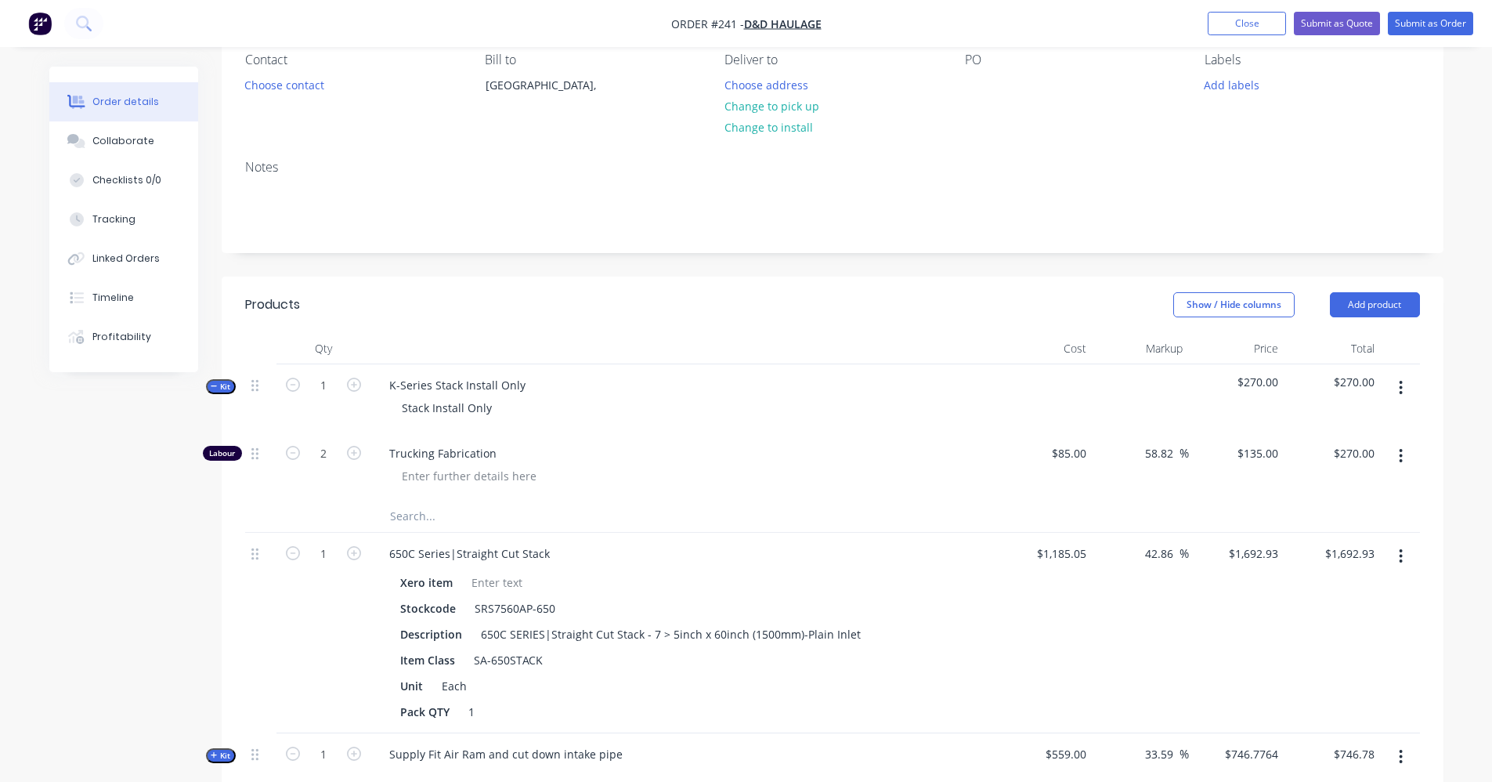
click at [1365, 291] on header "Products Show / Hide columns Add product" at bounding box center [833, 304] width 1222 height 56
click at [1366, 302] on button "Add product" at bounding box center [1375, 304] width 90 height 25
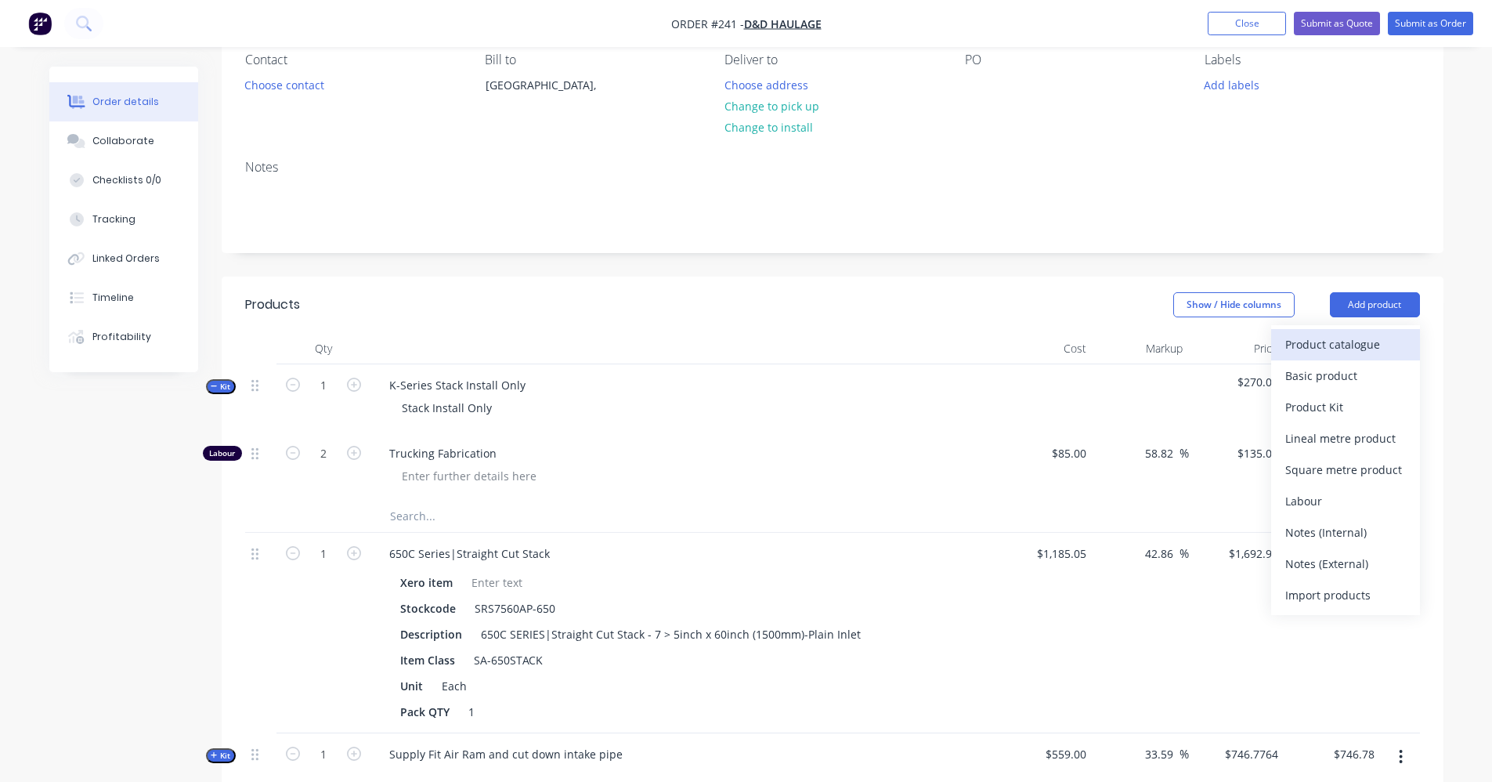
click at [1352, 345] on div "Product catalogue" at bounding box center [1345, 344] width 121 height 23
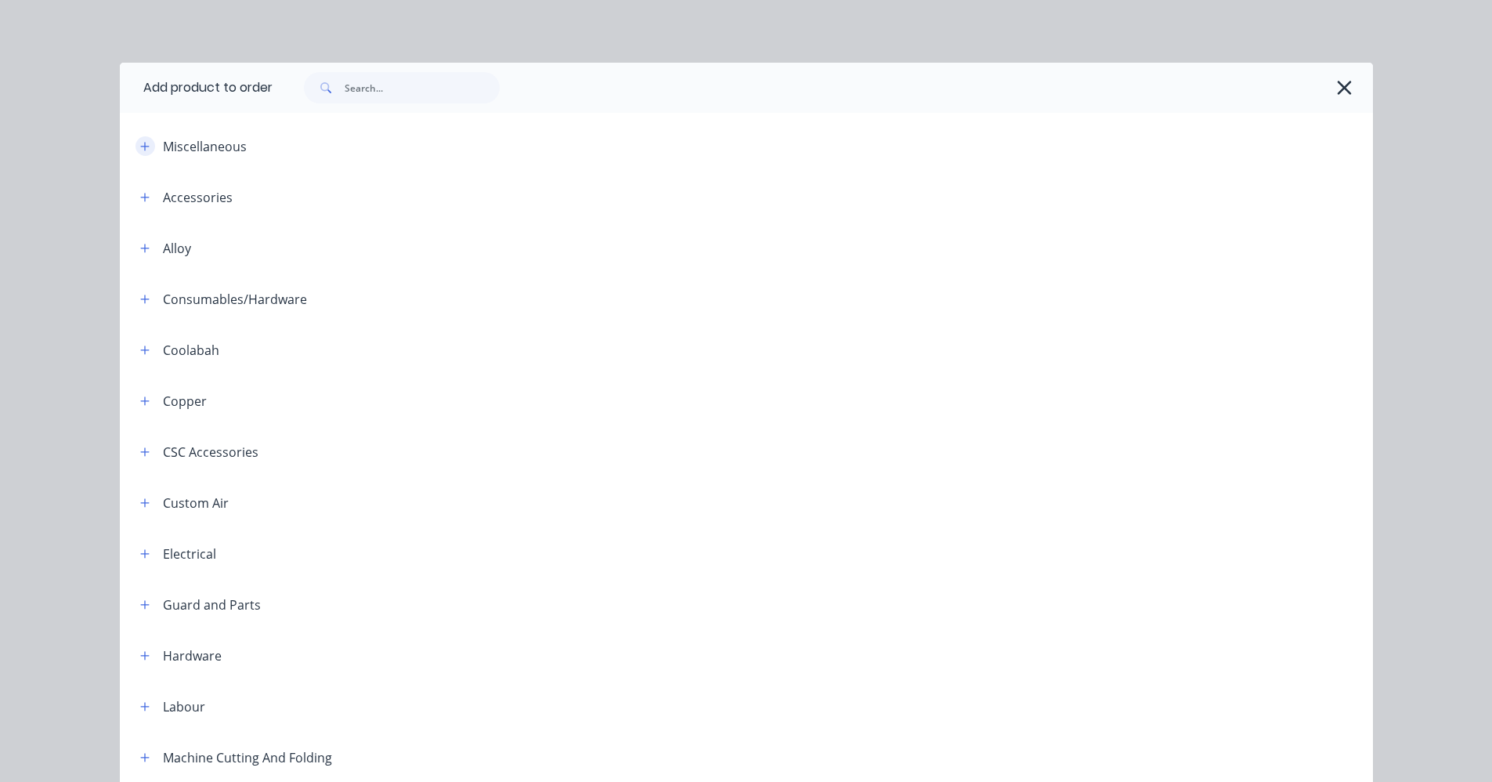
click at [140, 143] on icon "button" at bounding box center [144, 146] width 9 height 11
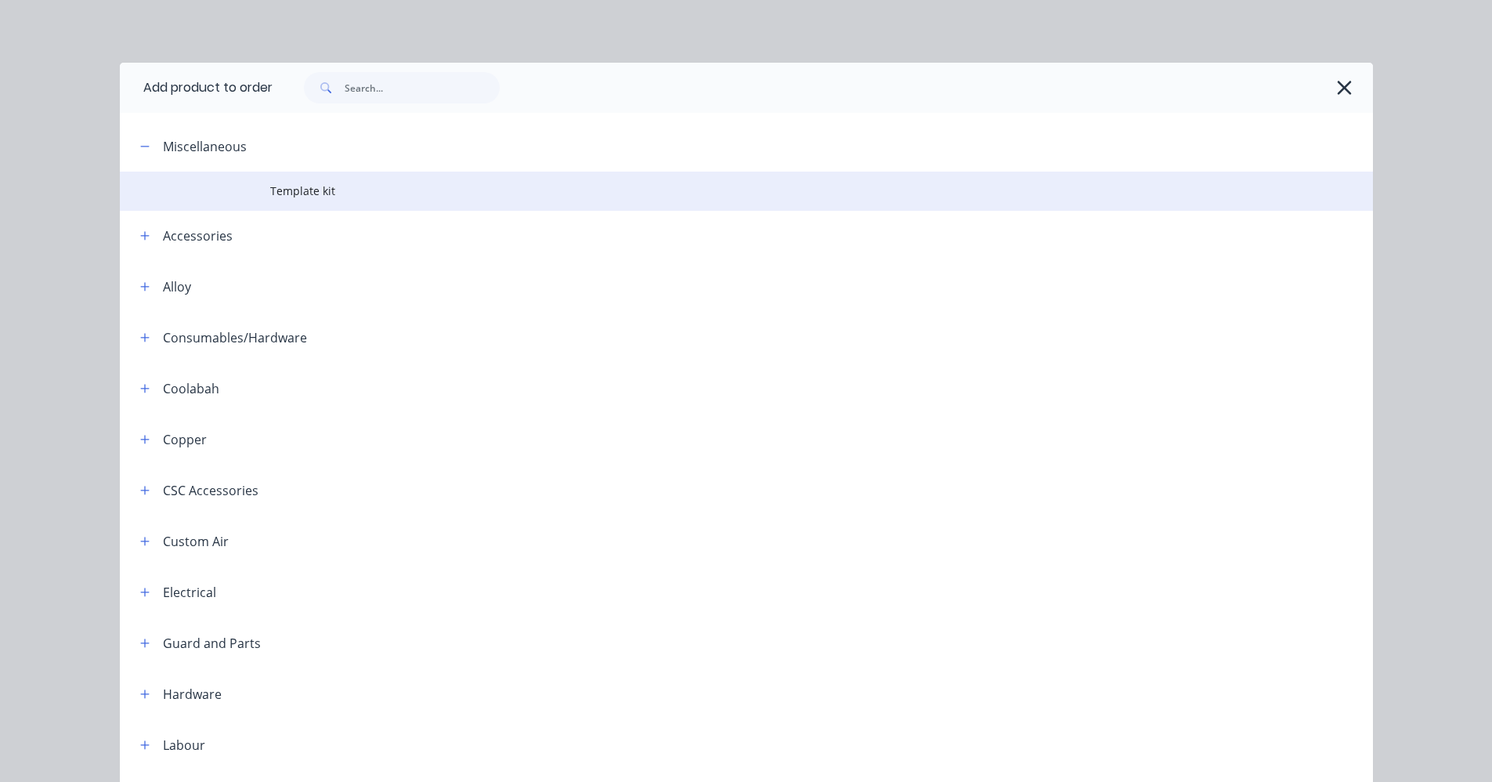
click at [274, 200] on td "Template kit" at bounding box center [821, 191] width 1103 height 39
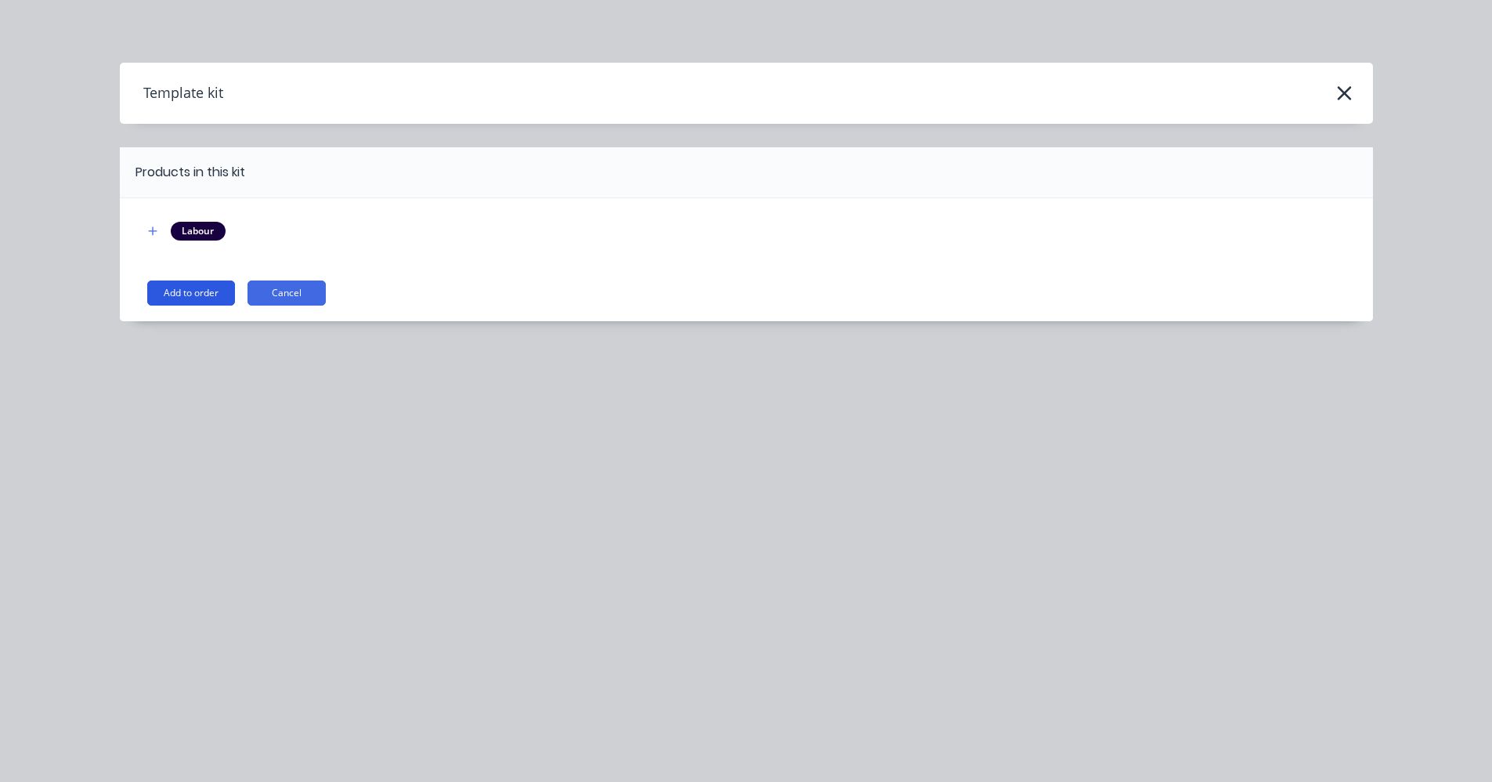
click at [175, 293] on button "Add to order" at bounding box center [191, 292] width 88 height 25
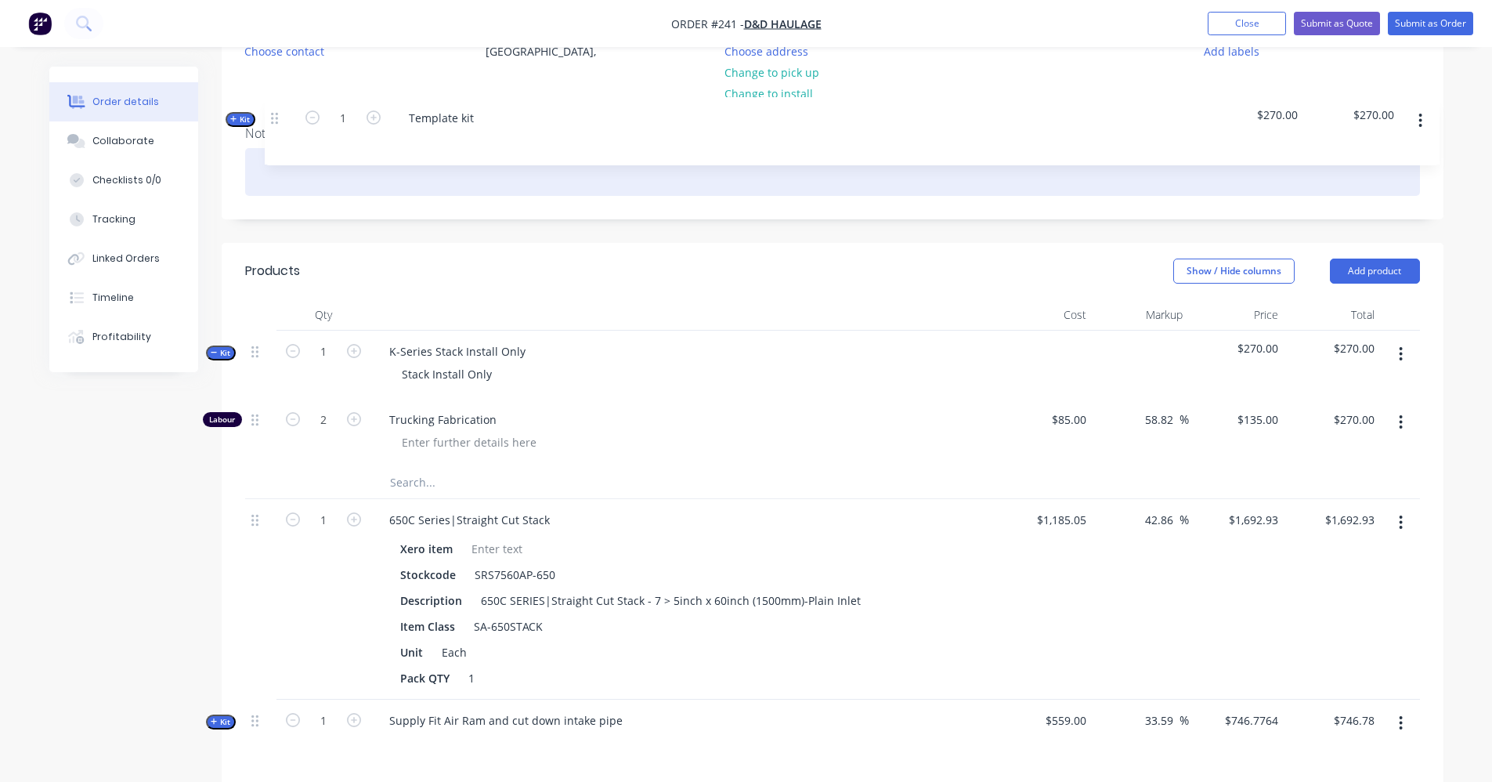
scroll to position [173, 0]
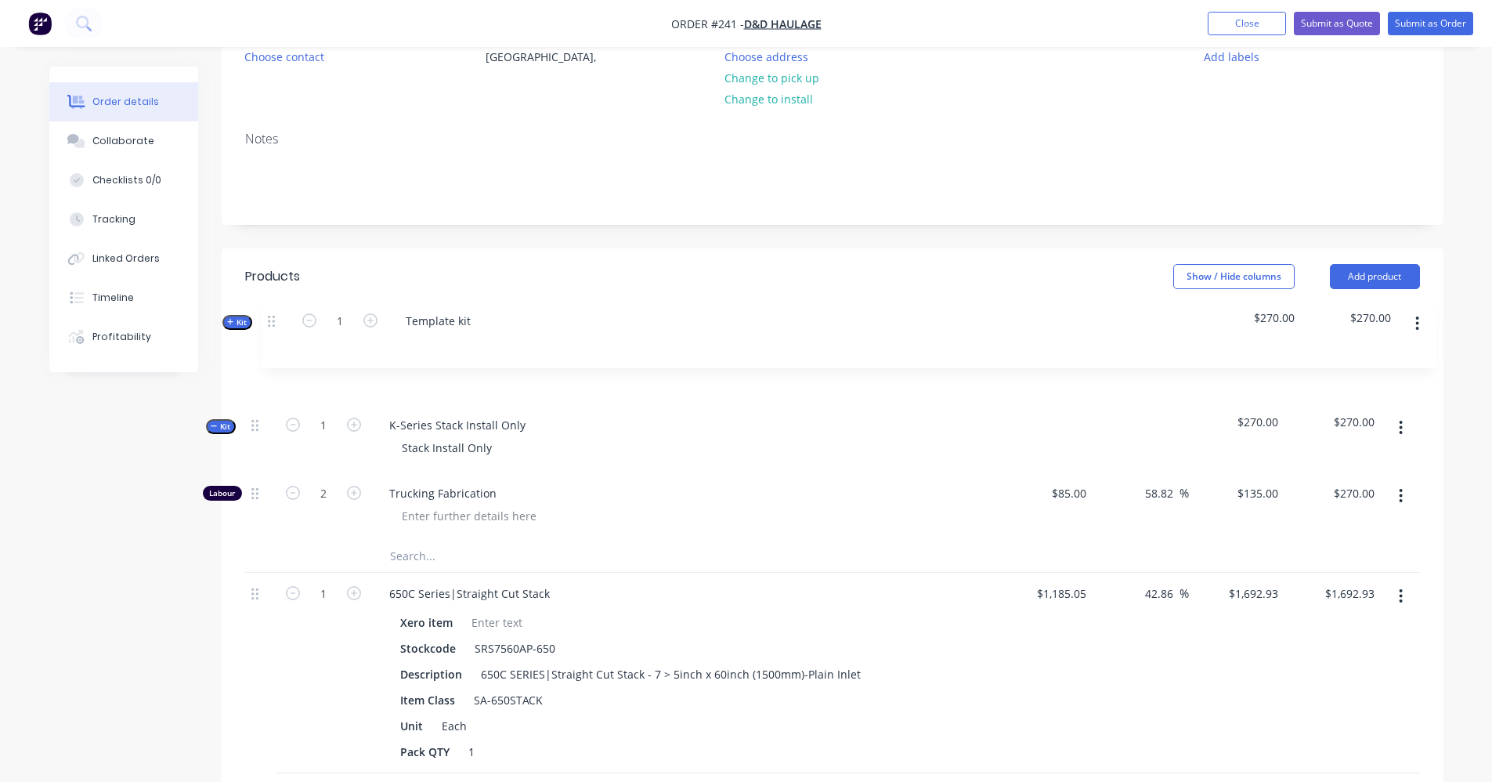
drag, startPoint x: 262, startPoint y: 287, endPoint x: 276, endPoint y: 320, distance: 35.8
click at [276, 320] on div "Qty Cost Markup Price Total Kit 1 K-Series Stack Install Only Stack Install Onl…" at bounding box center [832, 573] width 1175 height 536
click at [472, 354] on div "Template kit" at bounding box center [683, 370] width 627 height 68
drag, startPoint x: 453, startPoint y: 356, endPoint x: 383, endPoint y: 356, distance: 69.7
click at [383, 356] on div "Template kit" at bounding box center [422, 356] width 90 height 23
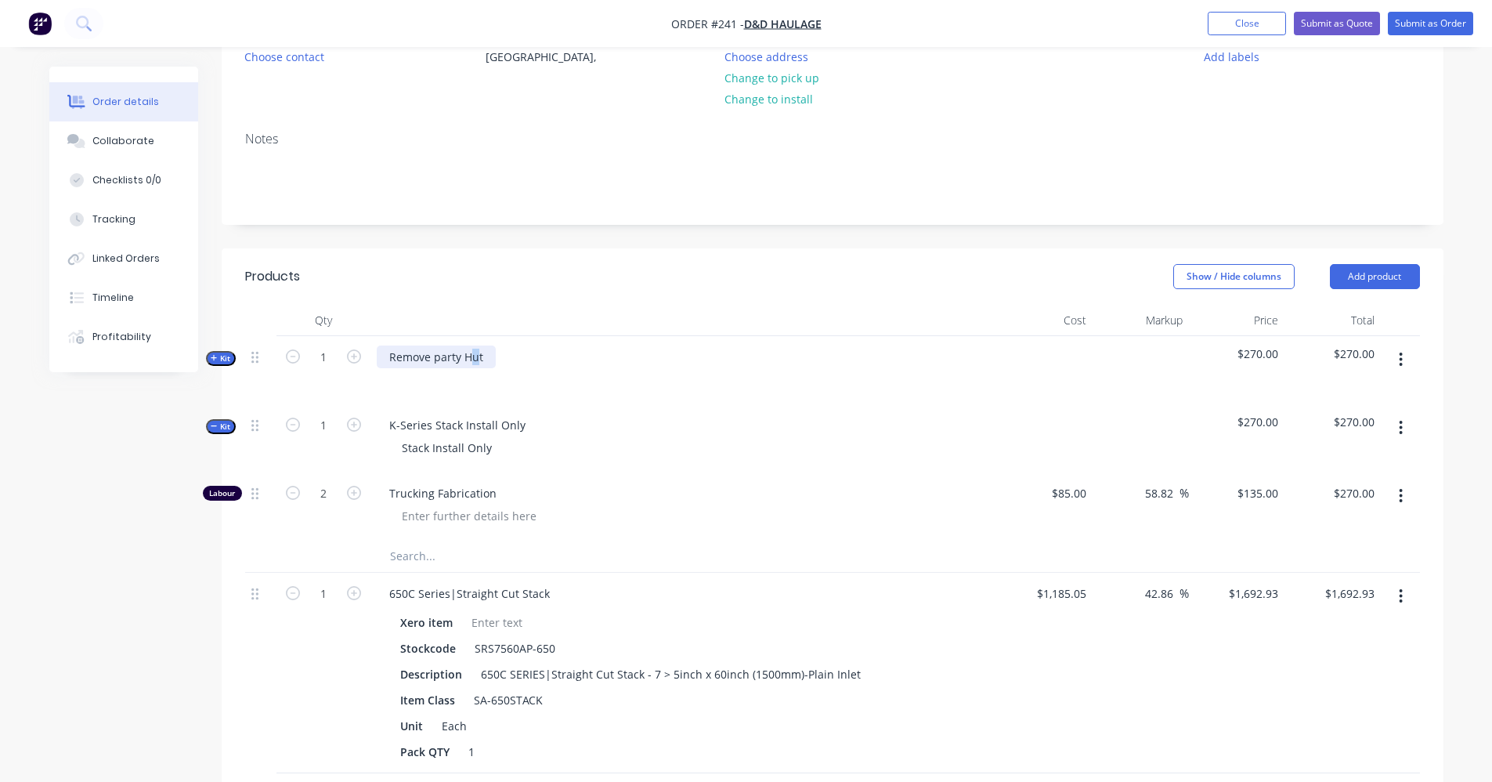
drag, startPoint x: 474, startPoint y: 354, endPoint x: 480, endPoint y: 365, distance: 12.6
click at [477, 356] on div "Remove party Hut" at bounding box center [436, 356] width 119 height 23
click at [481, 360] on div "Remove party Hat" at bounding box center [436, 356] width 118 height 23
click at [215, 363] on span "Kit" at bounding box center [221, 358] width 20 height 12
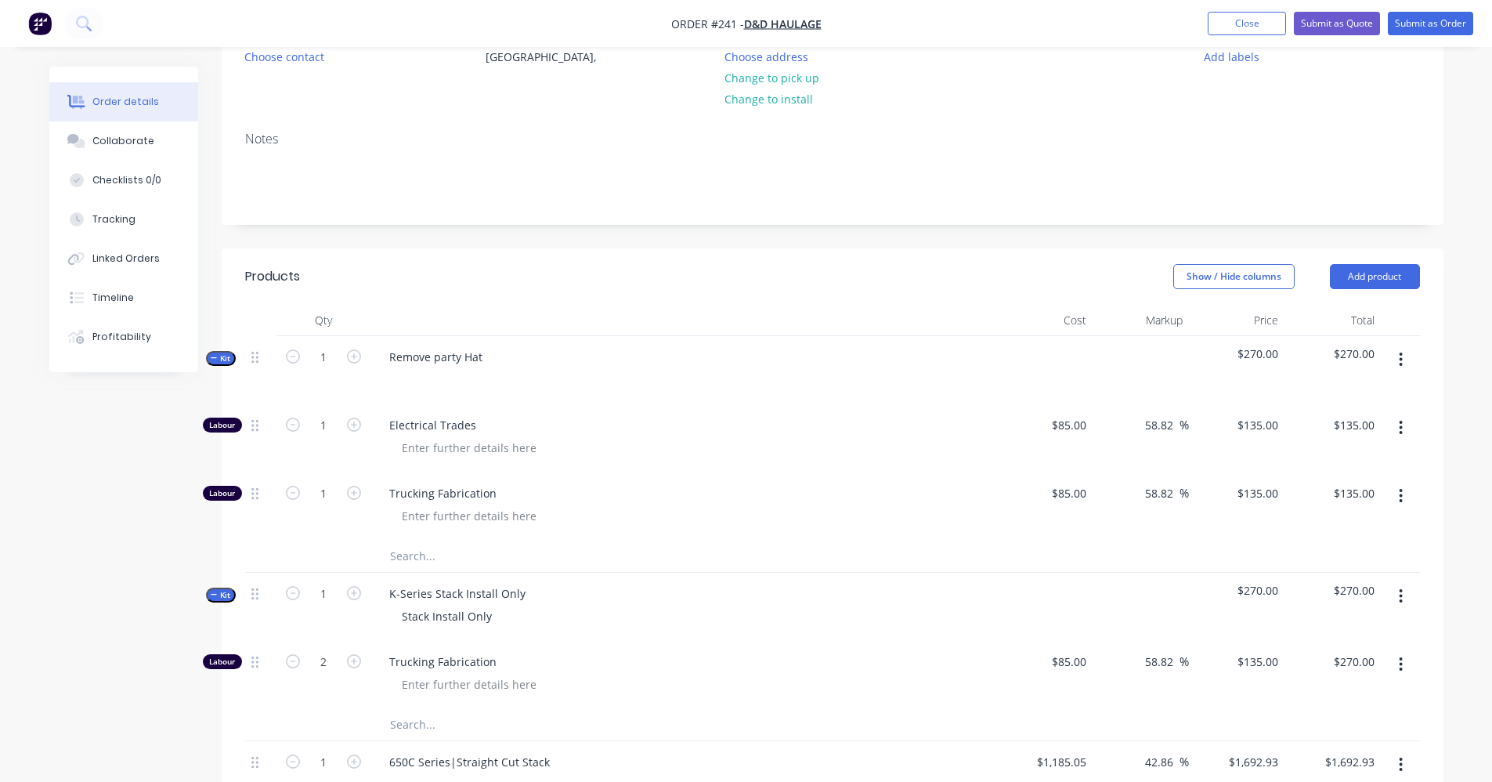
click at [1407, 424] on button "button" at bounding box center [1400, 427] width 37 height 28
click at [1352, 532] on div "Delete" at bounding box center [1345, 531] width 121 height 23
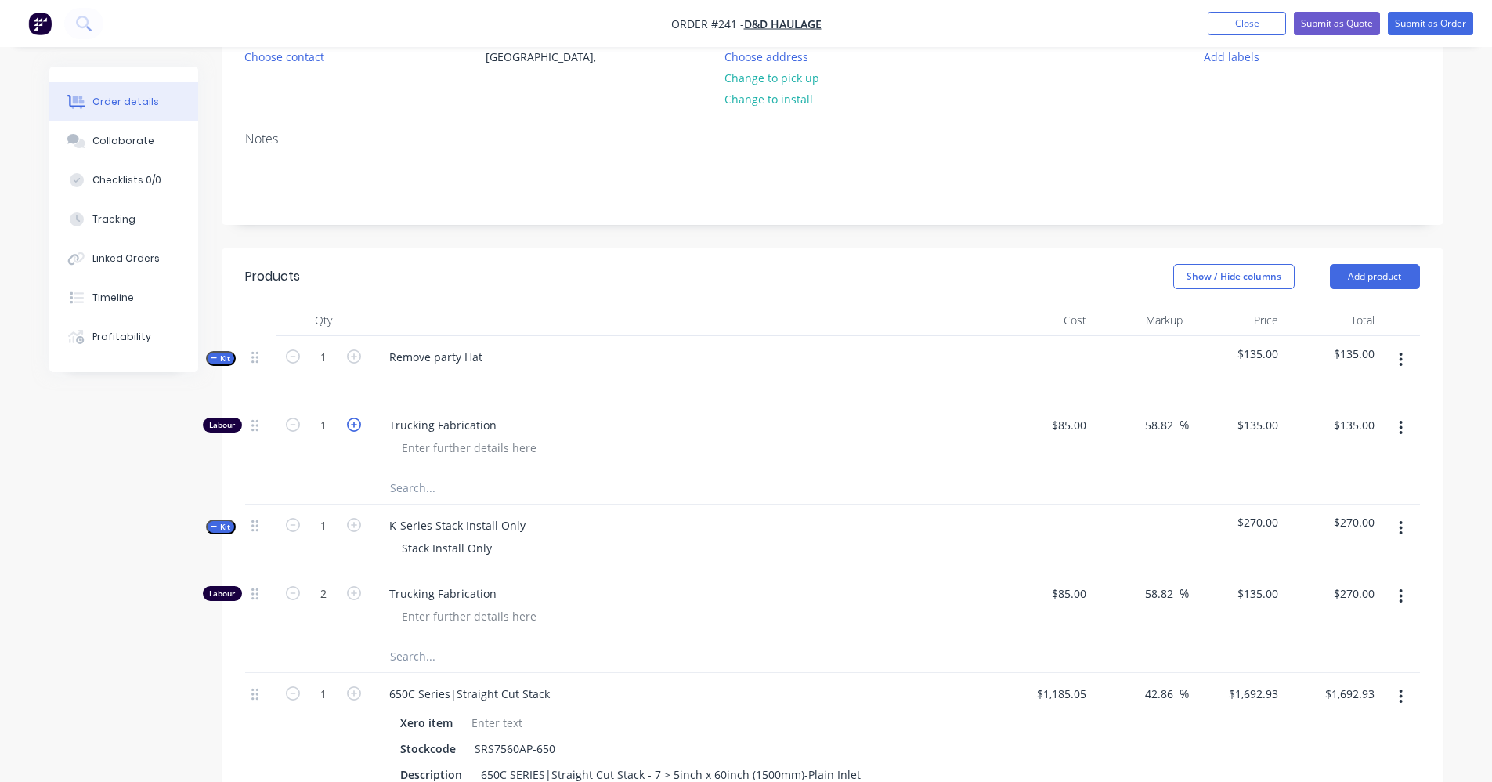
click at [352, 429] on icon "button" at bounding box center [354, 424] width 14 height 14
type input "2"
type input "$270.00"
click at [352, 429] on icon "button" at bounding box center [354, 424] width 14 height 14
type input "3"
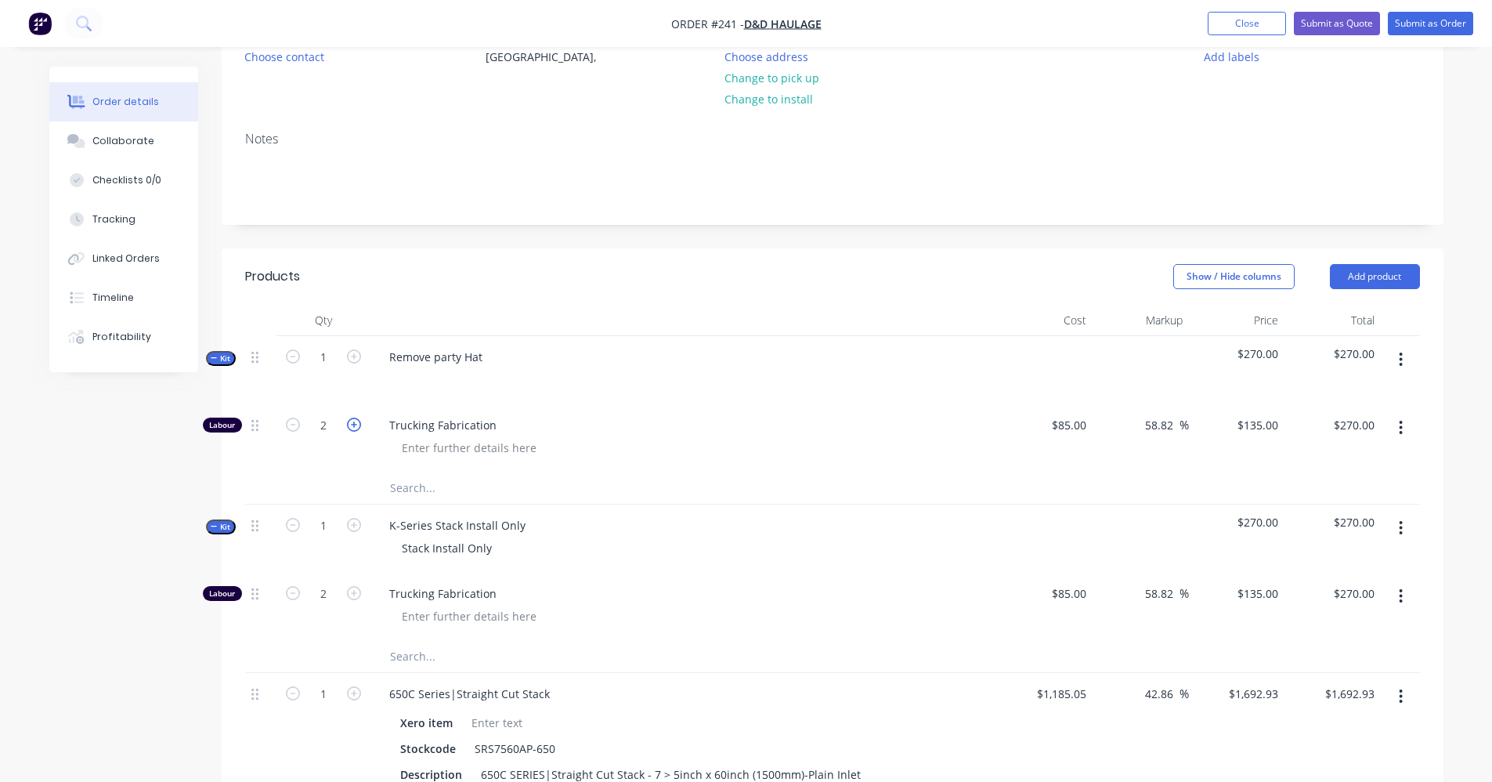
type input "$405.00"
click at [356, 428] on icon "button" at bounding box center [354, 424] width 14 height 14
type input "4"
type input "$540.00"
click at [356, 428] on icon "button" at bounding box center [354, 424] width 14 height 14
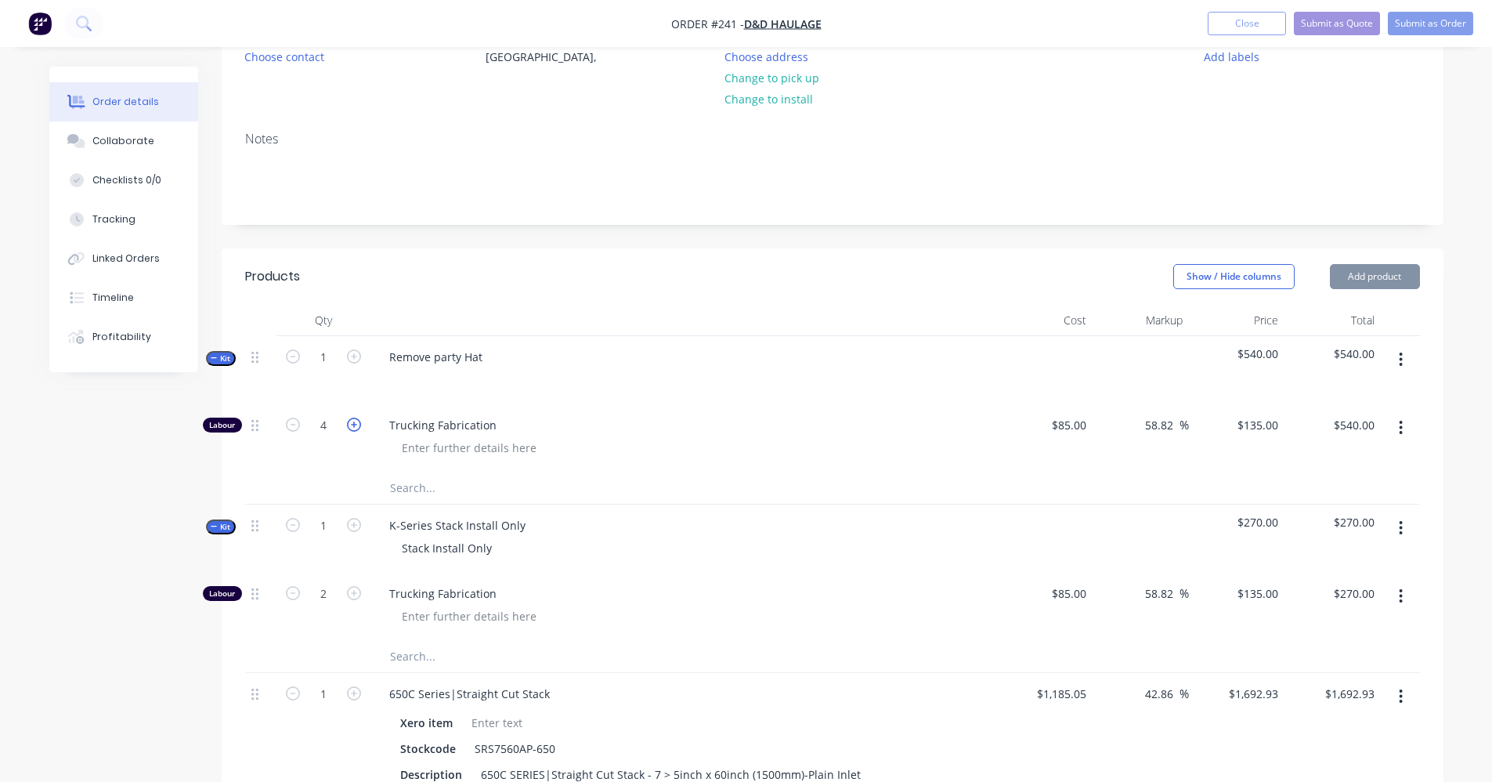
type input "5"
type input "$675.00"
click at [356, 428] on icon "button" at bounding box center [354, 424] width 14 height 14
type input "6"
type input "$810.00"
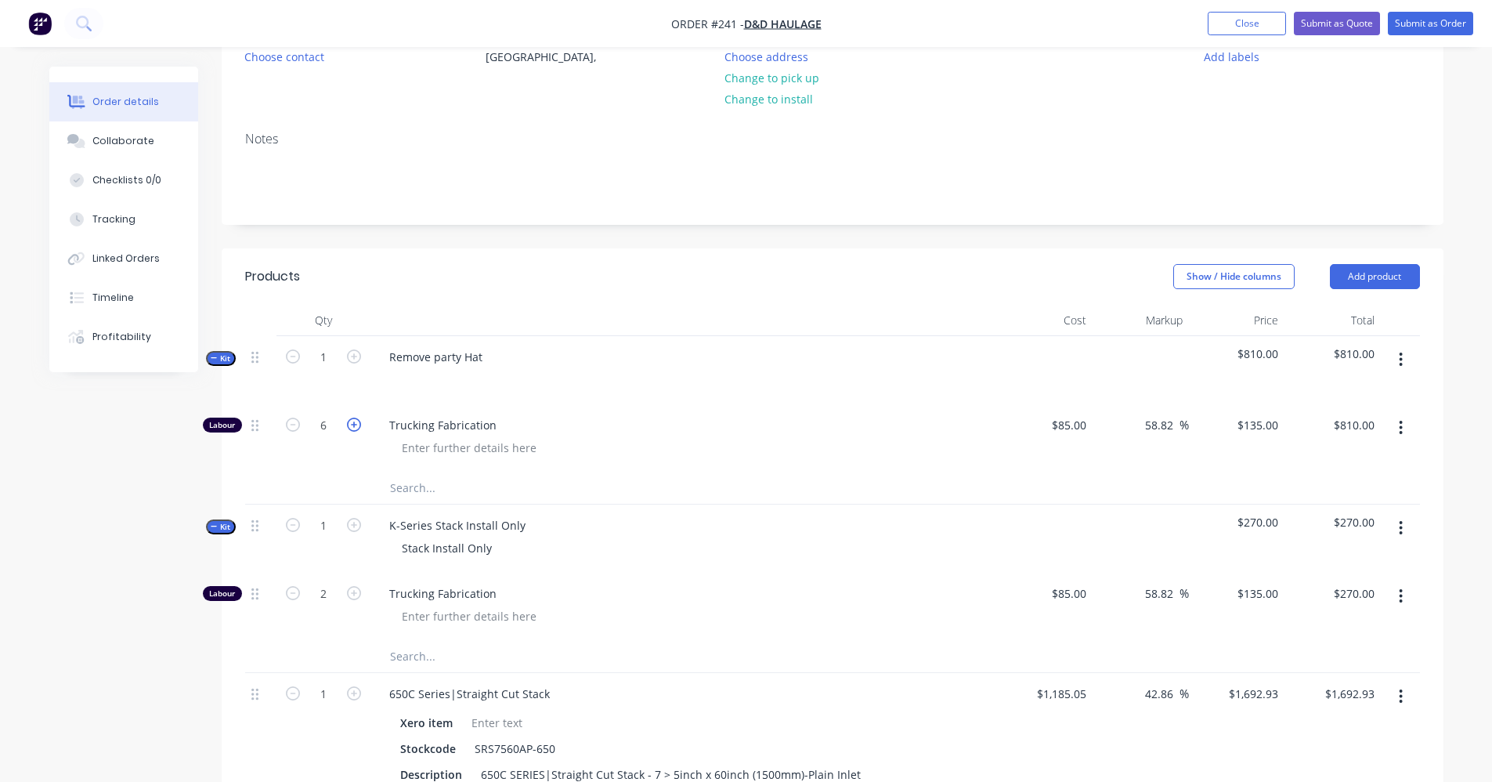
click at [356, 428] on icon "button" at bounding box center [354, 424] width 14 height 14
type input "7"
type input "$945.00"
click at [295, 428] on icon "button" at bounding box center [293, 424] width 14 height 14
type input "6"
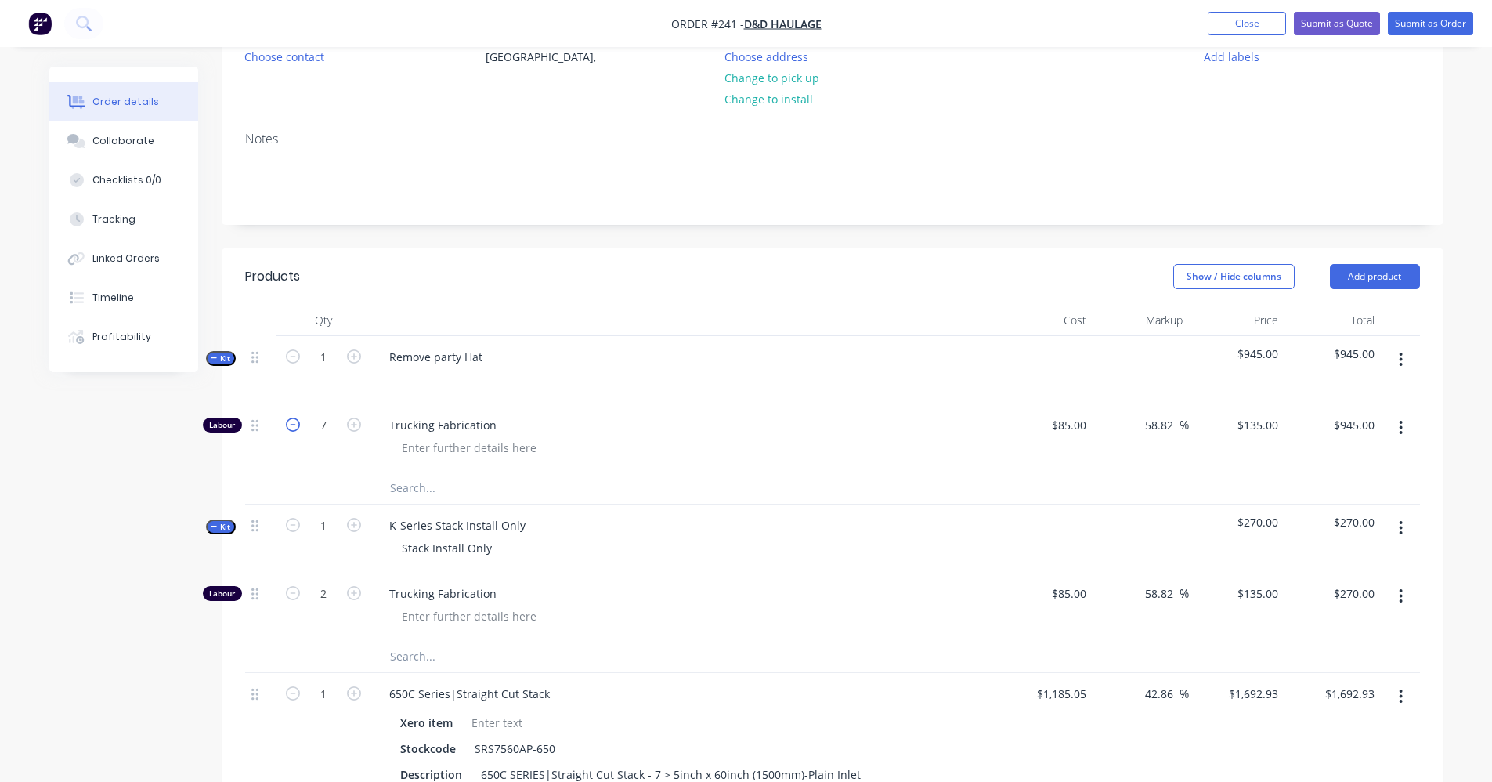
type input "$810.00"
click at [489, 362] on div "Remove party Hat" at bounding box center [436, 356] width 118 height 23
click at [401, 483] on input "text" at bounding box center [545, 487] width 313 height 31
type input "c"
click at [1406, 358] on button "button" at bounding box center [1400, 359] width 37 height 28
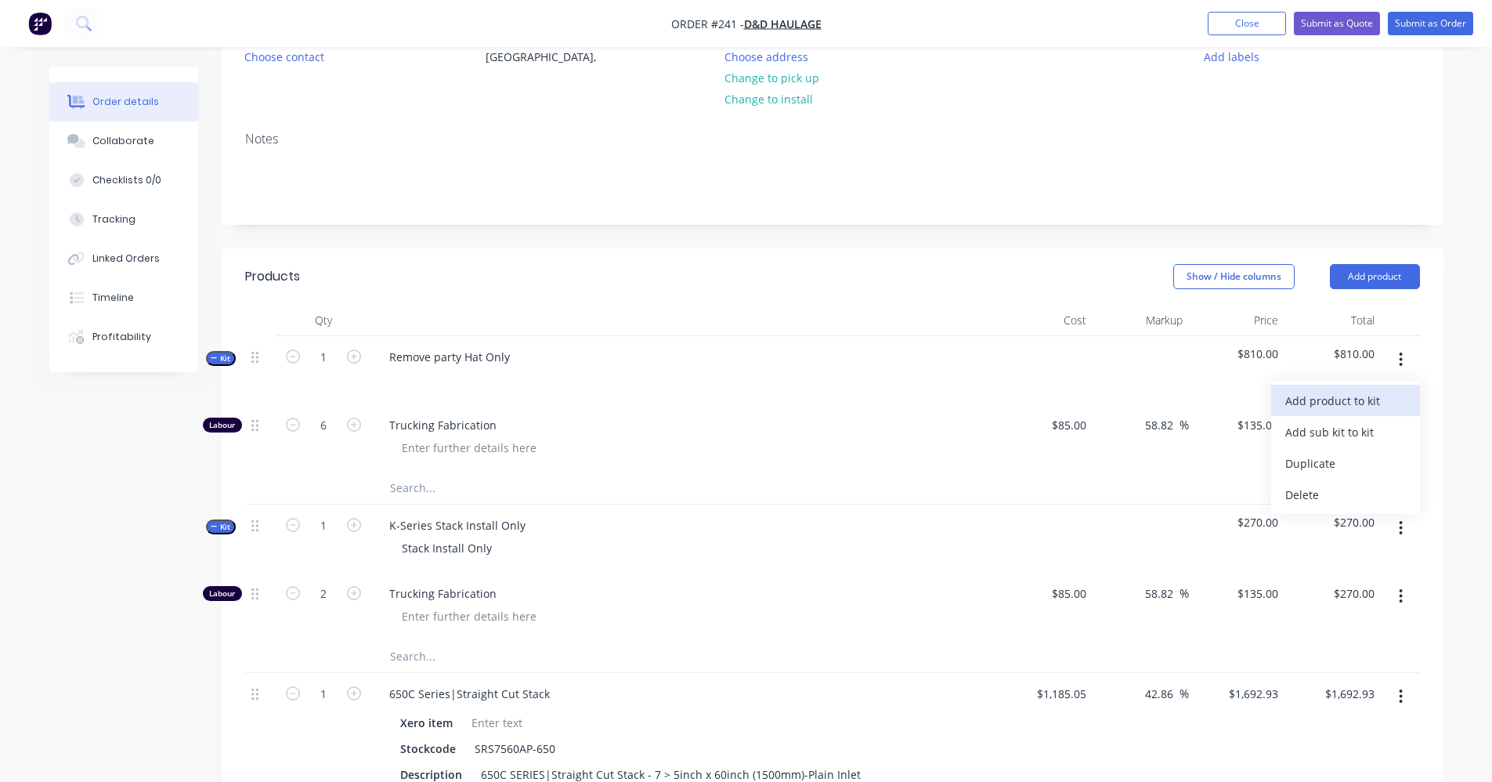
click at [1373, 409] on div "Add product to kit" at bounding box center [1345, 400] width 121 height 23
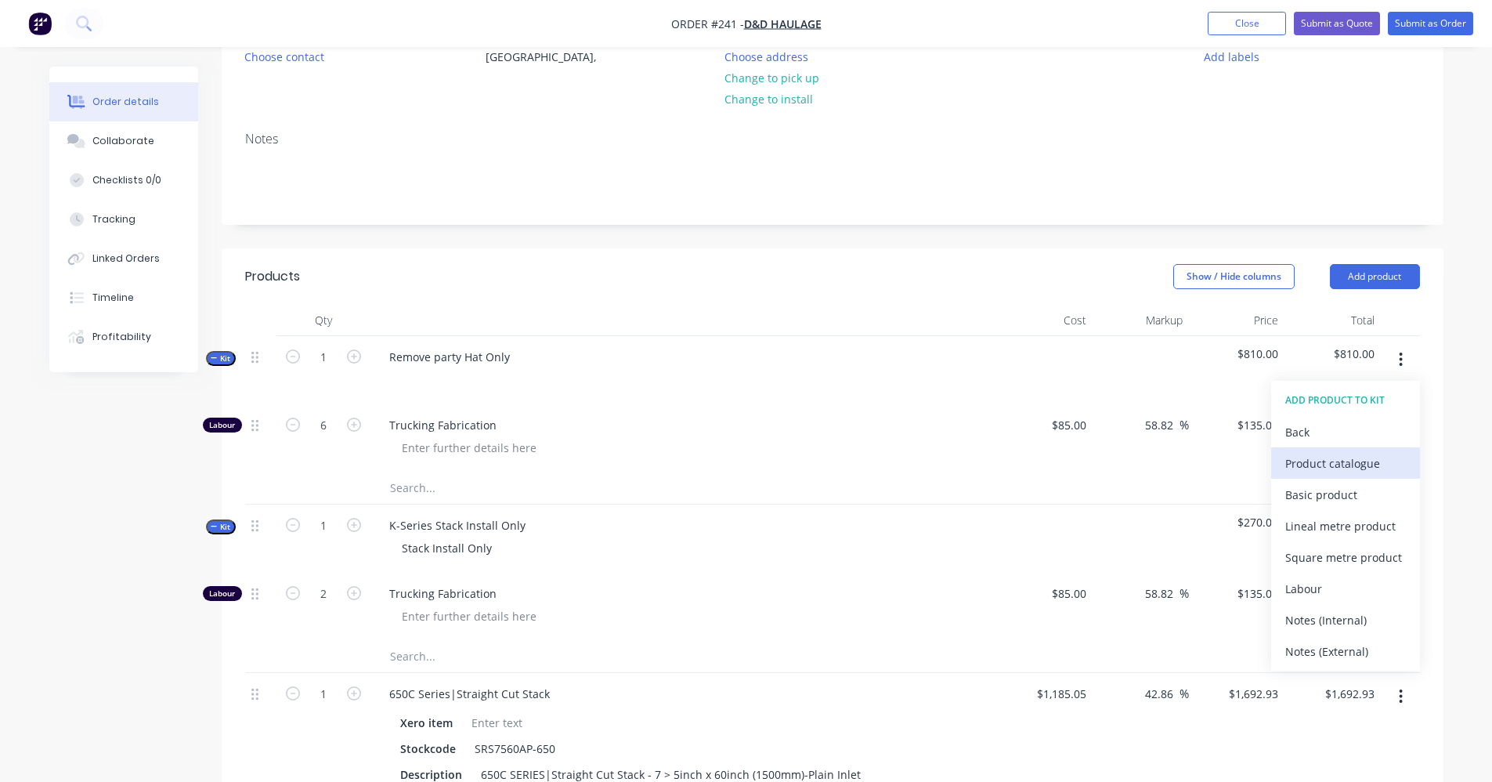
click at [1378, 463] on div "Product catalogue" at bounding box center [1345, 463] width 121 height 23
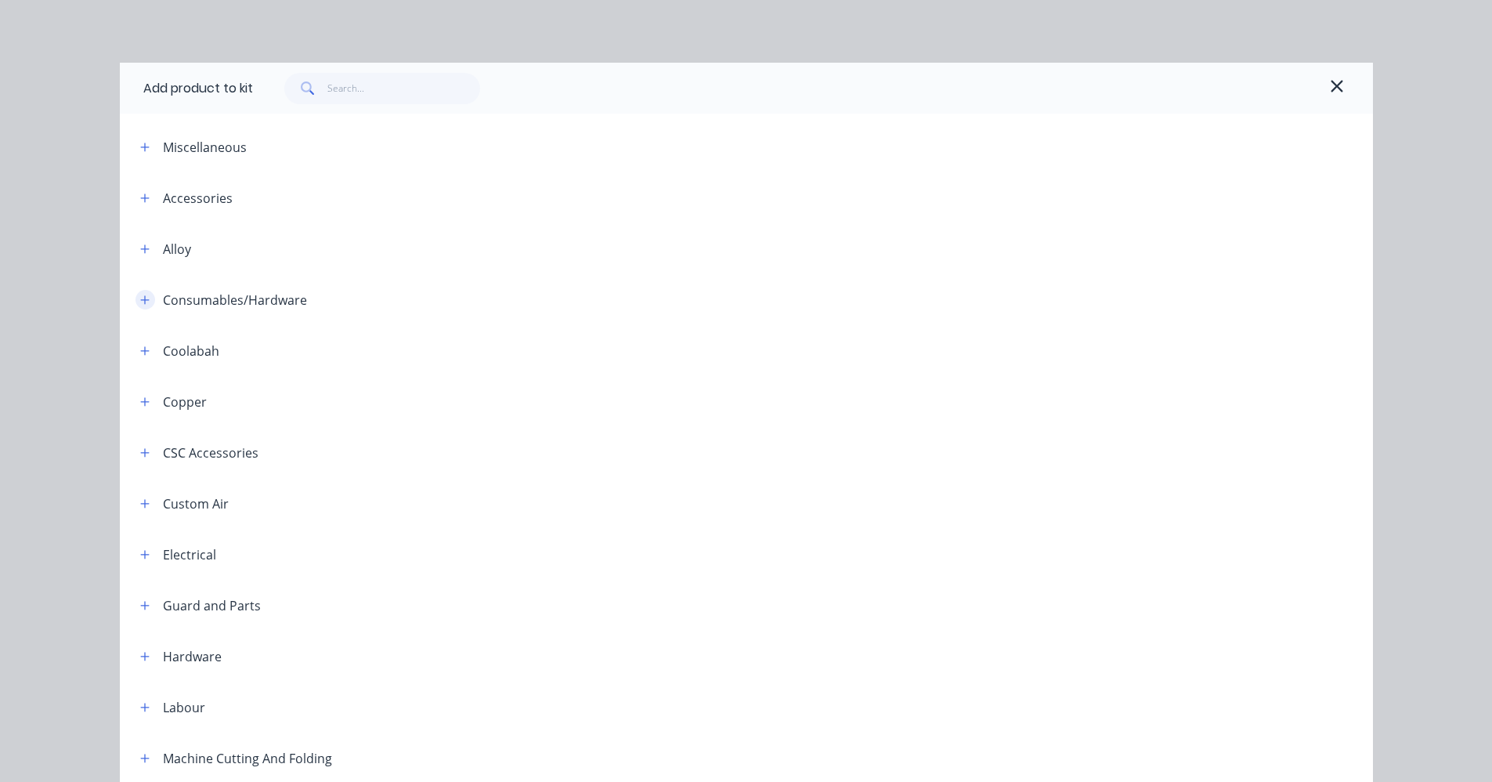
click at [144, 298] on button "button" at bounding box center [145, 300] width 20 height 20
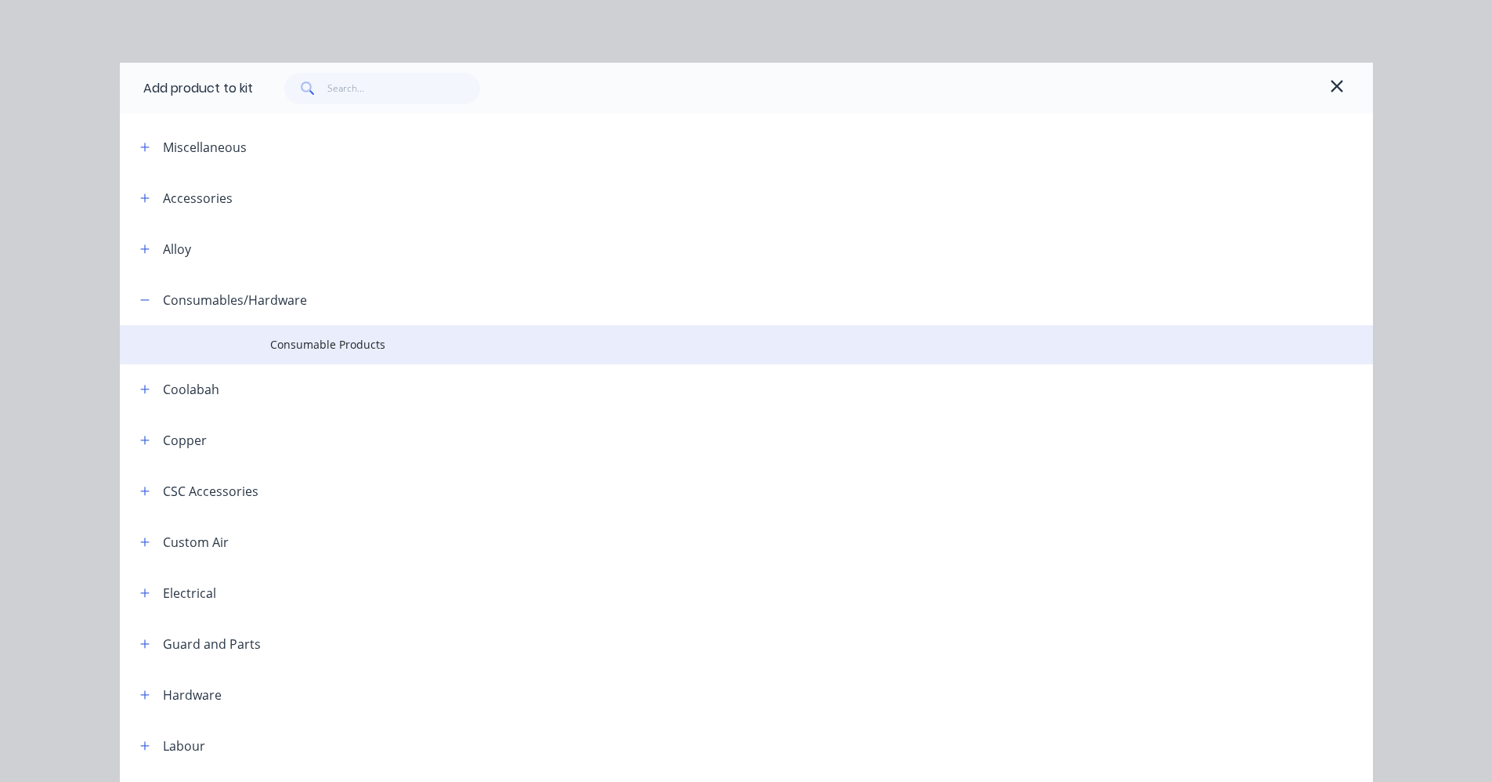
click at [264, 350] on tr "Consumable Products" at bounding box center [746, 344] width 1253 height 39
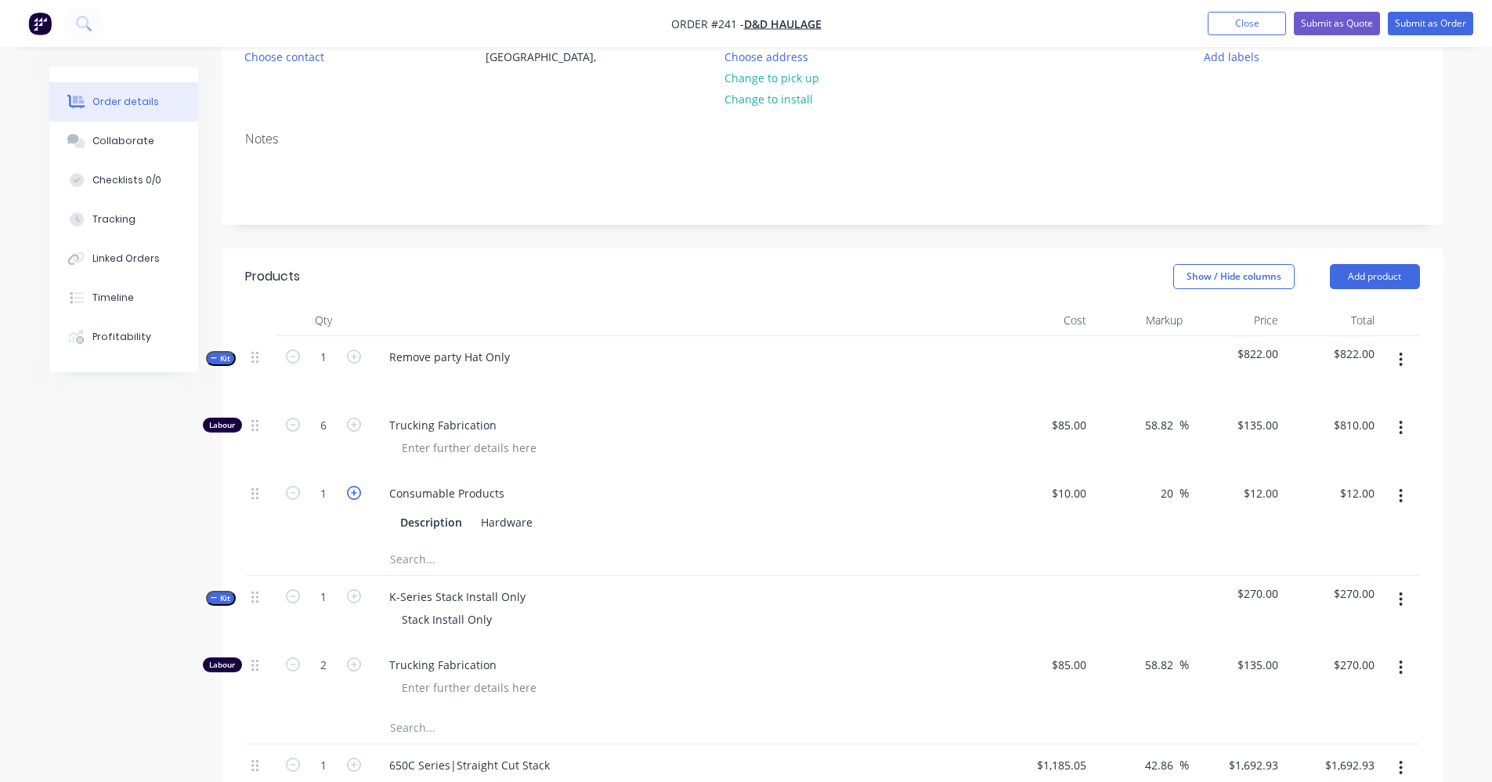
click at [352, 491] on icon "button" at bounding box center [354, 493] width 14 height 14
type input "2"
type input "$24.00"
click at [352, 491] on icon "button" at bounding box center [354, 493] width 14 height 14
type input "3"
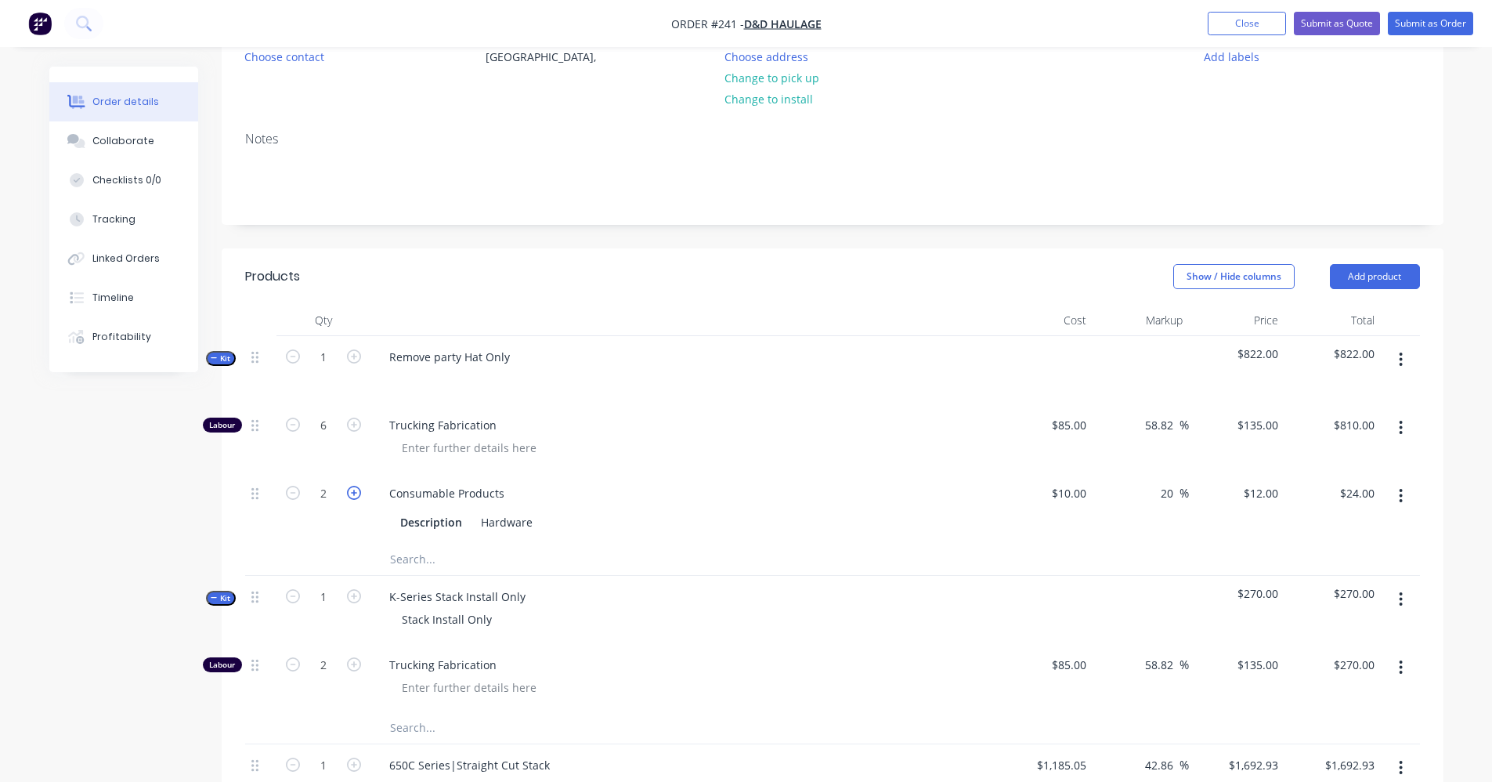
type input "$36.00"
click at [352, 491] on icon "button" at bounding box center [354, 493] width 14 height 14
type input "4"
type input "$48.00"
click at [352, 491] on icon "button" at bounding box center [354, 493] width 14 height 14
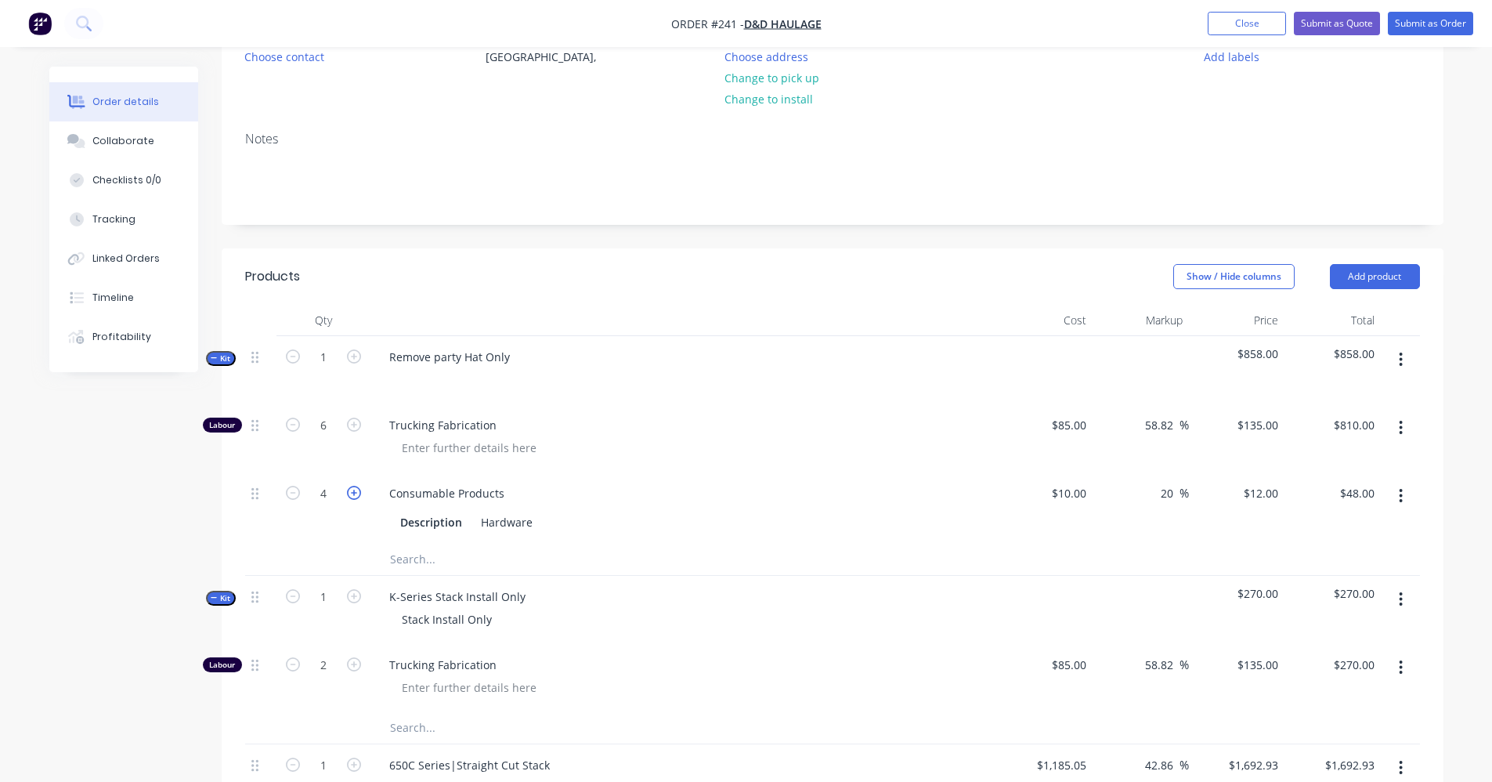
type input "5"
type input "$60.00"
click at [582, 368] on div at bounding box center [684, 379] width 614 height 23
click at [212, 358] on icon "button" at bounding box center [214, 357] width 6 height 1
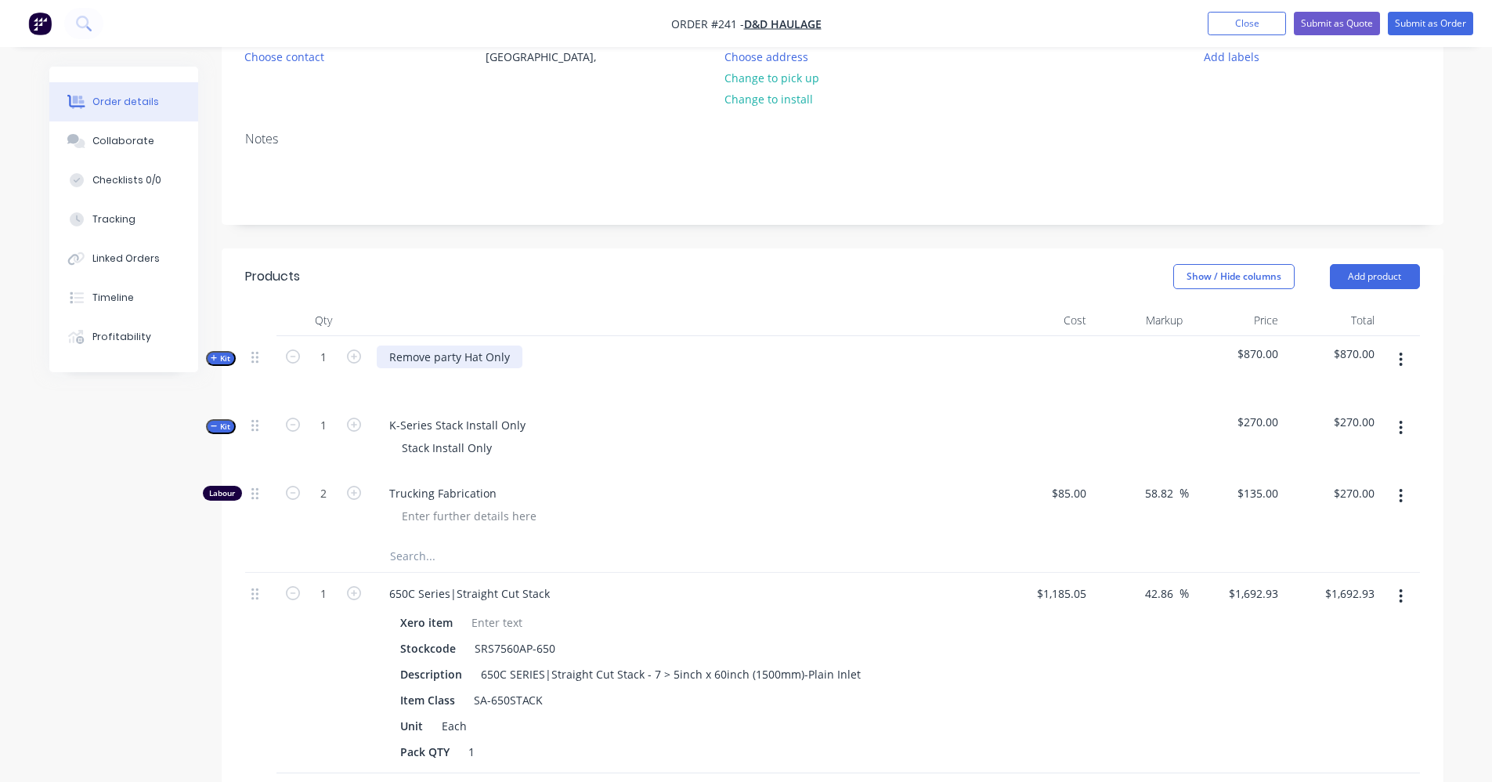
click at [513, 354] on div "Remove party Hat Only" at bounding box center [450, 356] width 146 height 23
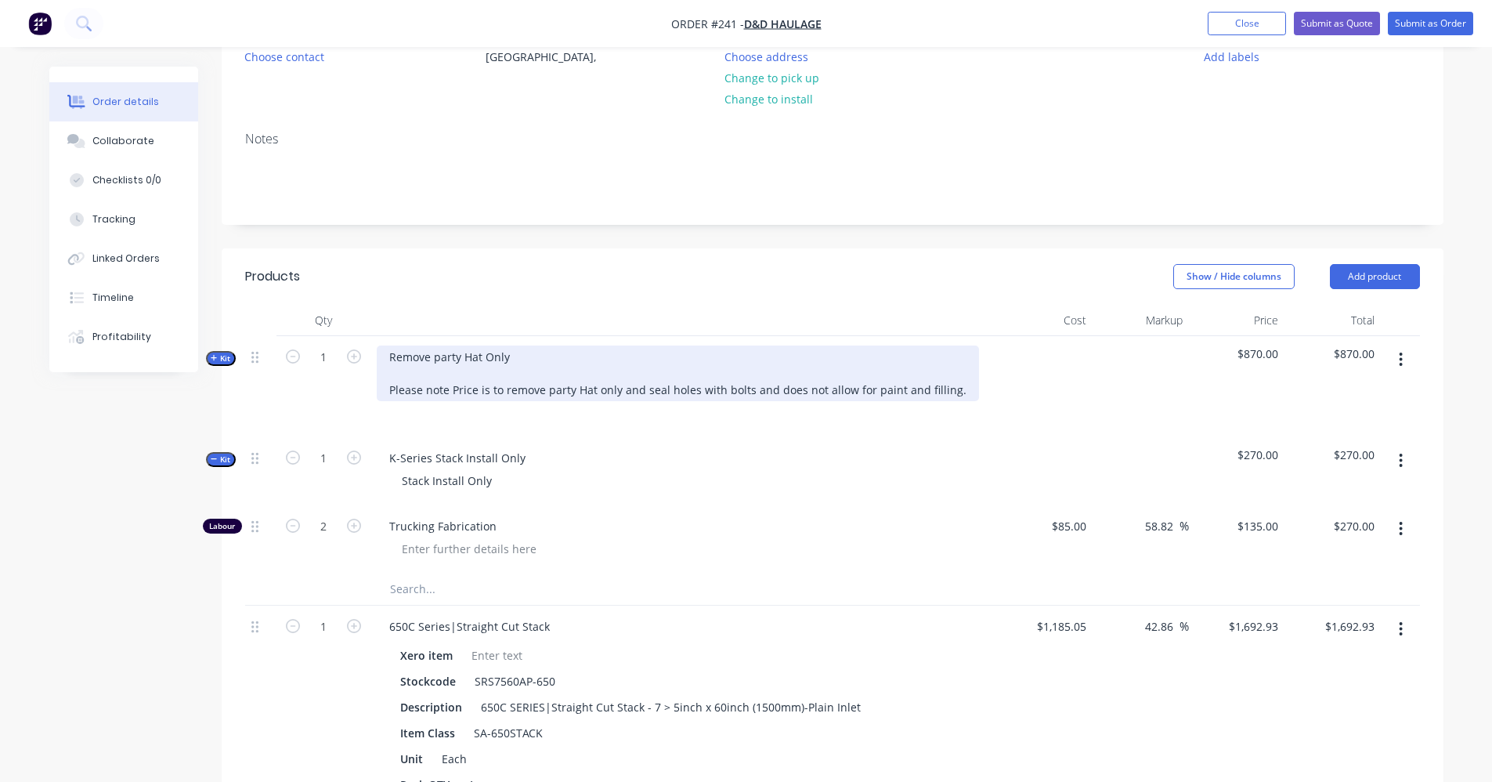
click at [455, 382] on div "Remove party Hat Only Please note Price is to remove party Hat only and seal ho…" at bounding box center [678, 373] width 602 height 56
click at [643, 390] on div "Remove party Hat Only Please note price is to remove party Hat only and seal ho…" at bounding box center [678, 373] width 603 height 56
click at [723, 387] on div "Remove party Hat Only Please note price is to remove party Hat only seal holes …" at bounding box center [667, 373] width 580 height 56
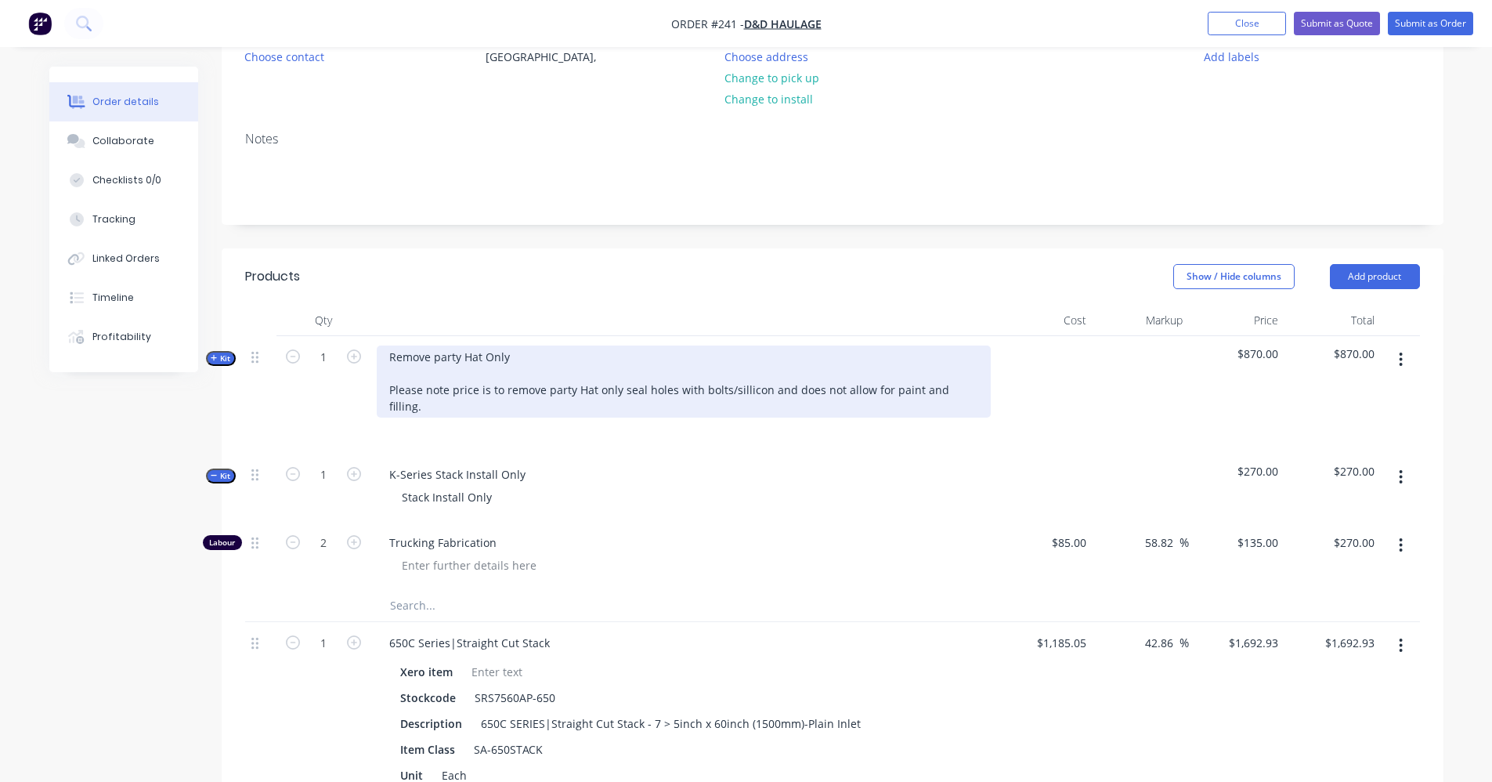
click at [965, 391] on div "Remove party Hat Only Please note price is to remove party Hat only seal holes …" at bounding box center [684, 381] width 614 height 72
click at [968, 395] on div "Remove party Hat Only Please note price is to remove party Hat only seal holes …" at bounding box center [684, 381] width 614 height 72
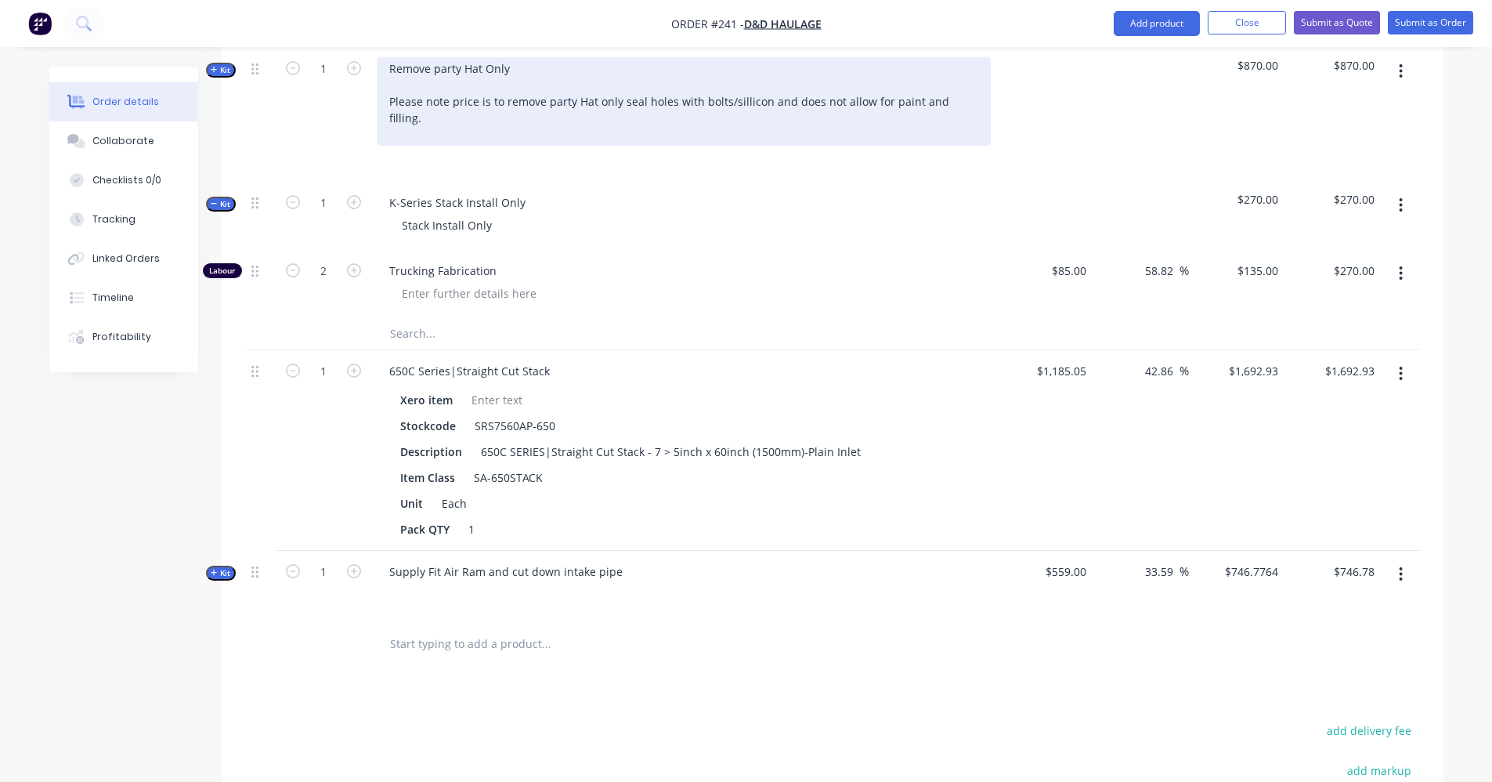
scroll to position [486, 0]
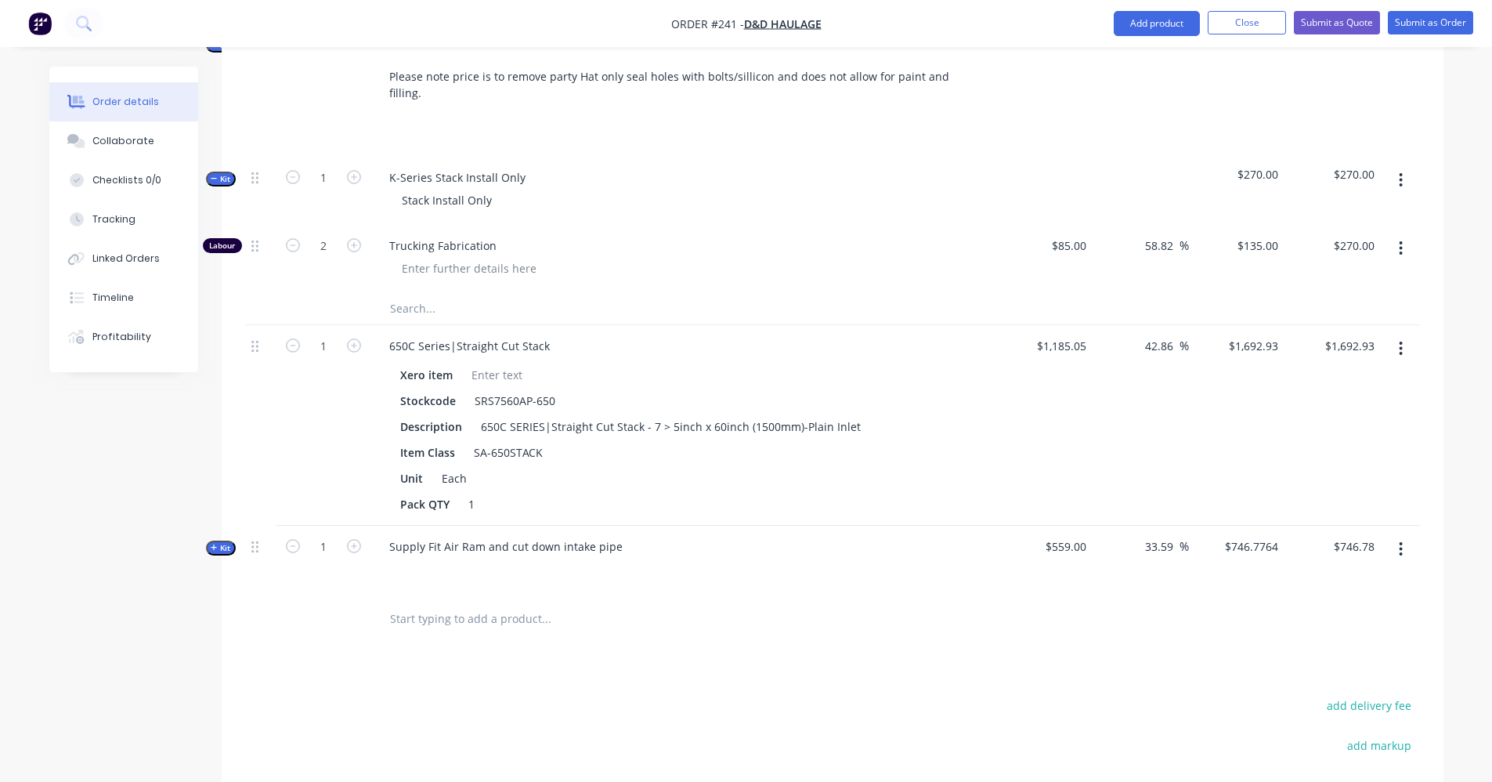
click at [675, 568] on div "Supply Fit Air Ram and cut down intake pipe" at bounding box center [683, 559] width 627 height 68
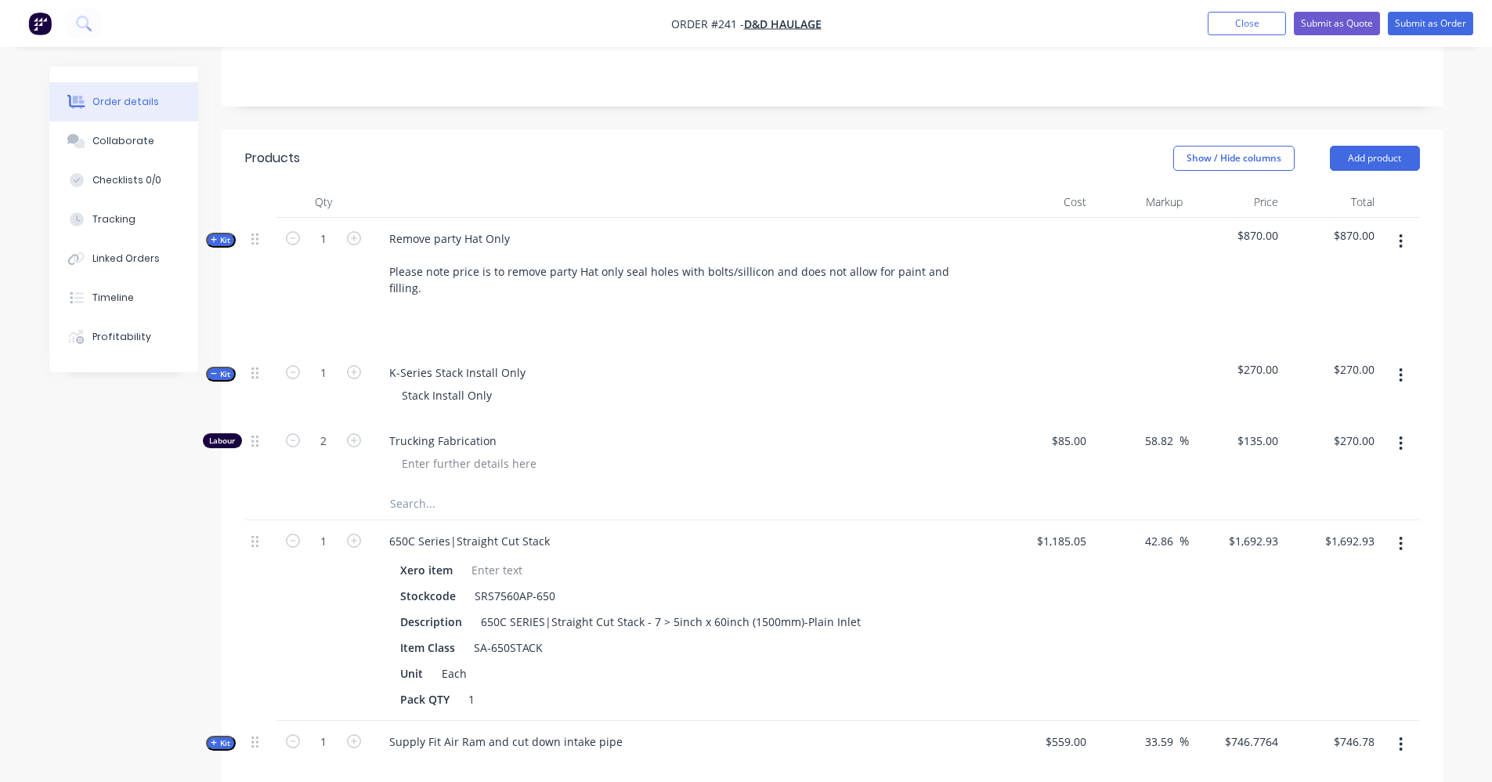
scroll to position [173, 0]
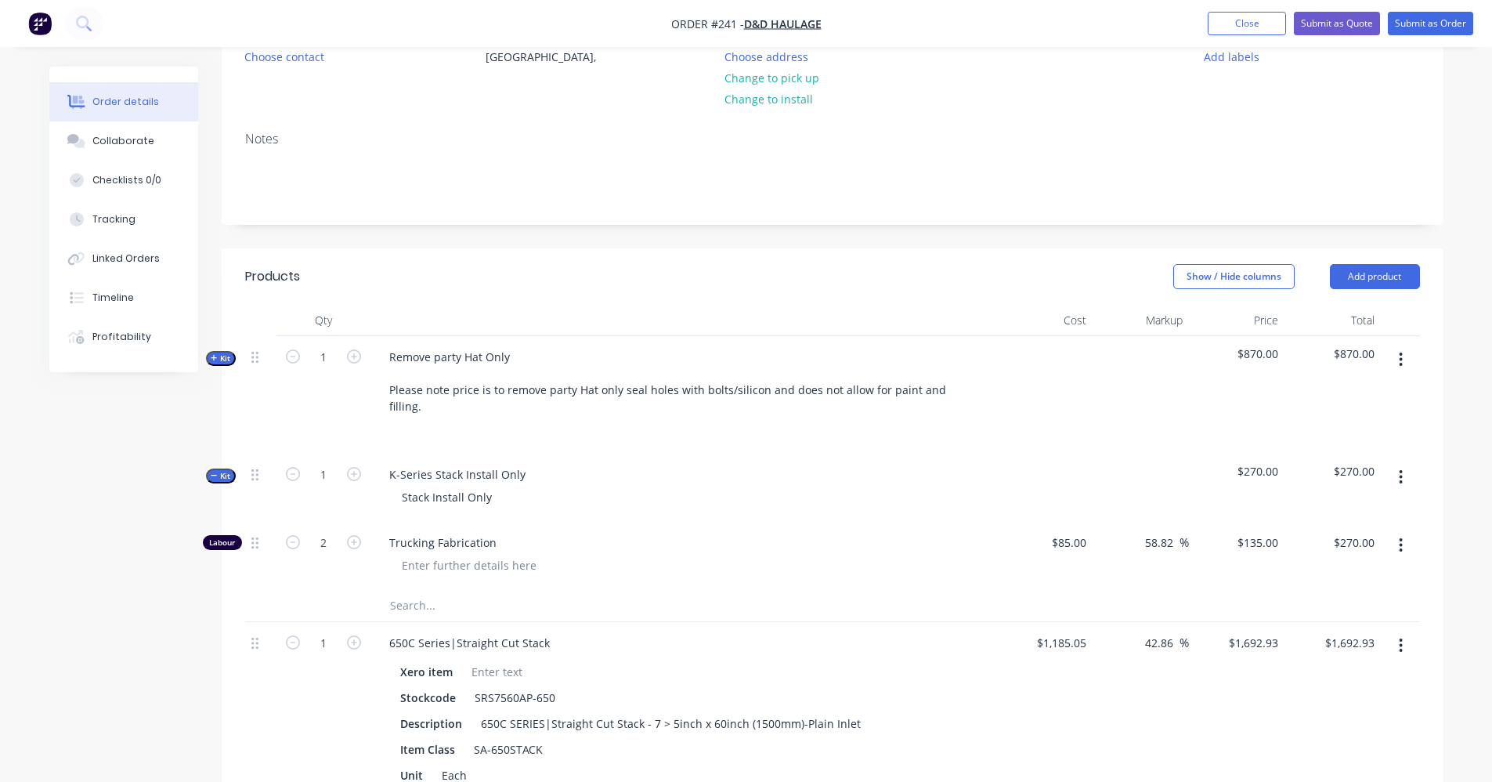
click at [678, 486] on div "Stack Install Only" at bounding box center [684, 497] width 614 height 23
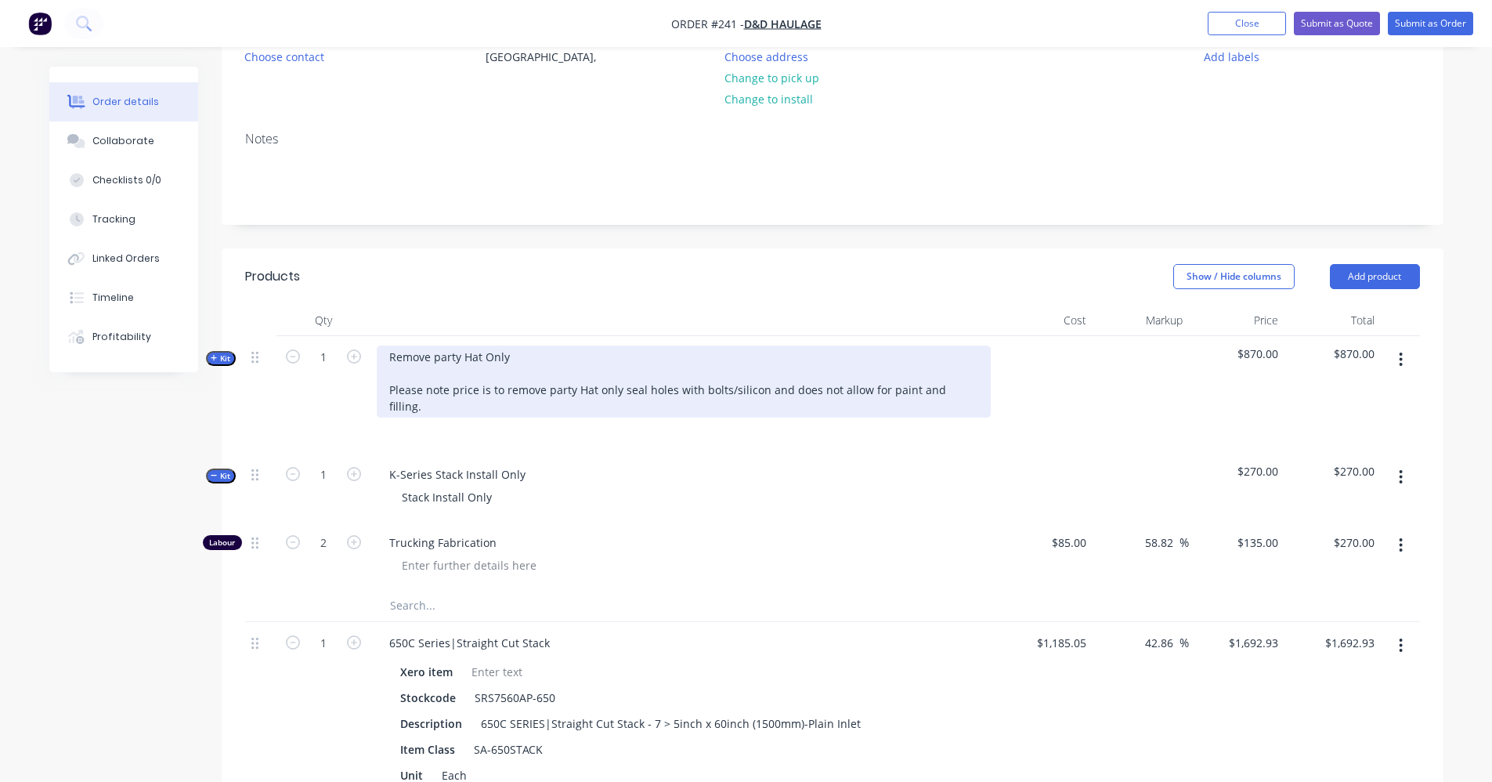
click at [905, 393] on div "Remove party Hat Only Please note price is to remove party Hat only seal holes …" at bounding box center [684, 381] width 614 height 72
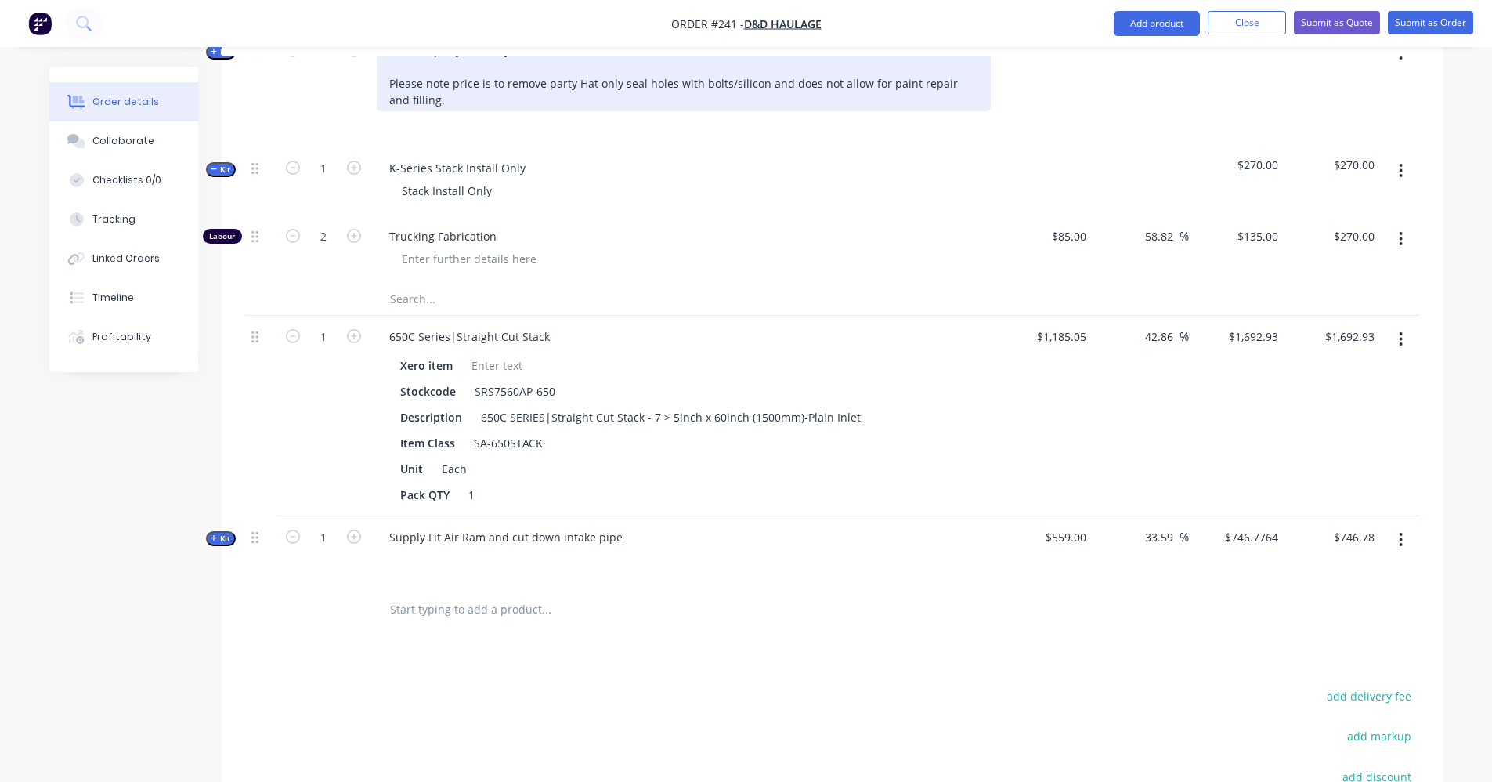
scroll to position [486, 0]
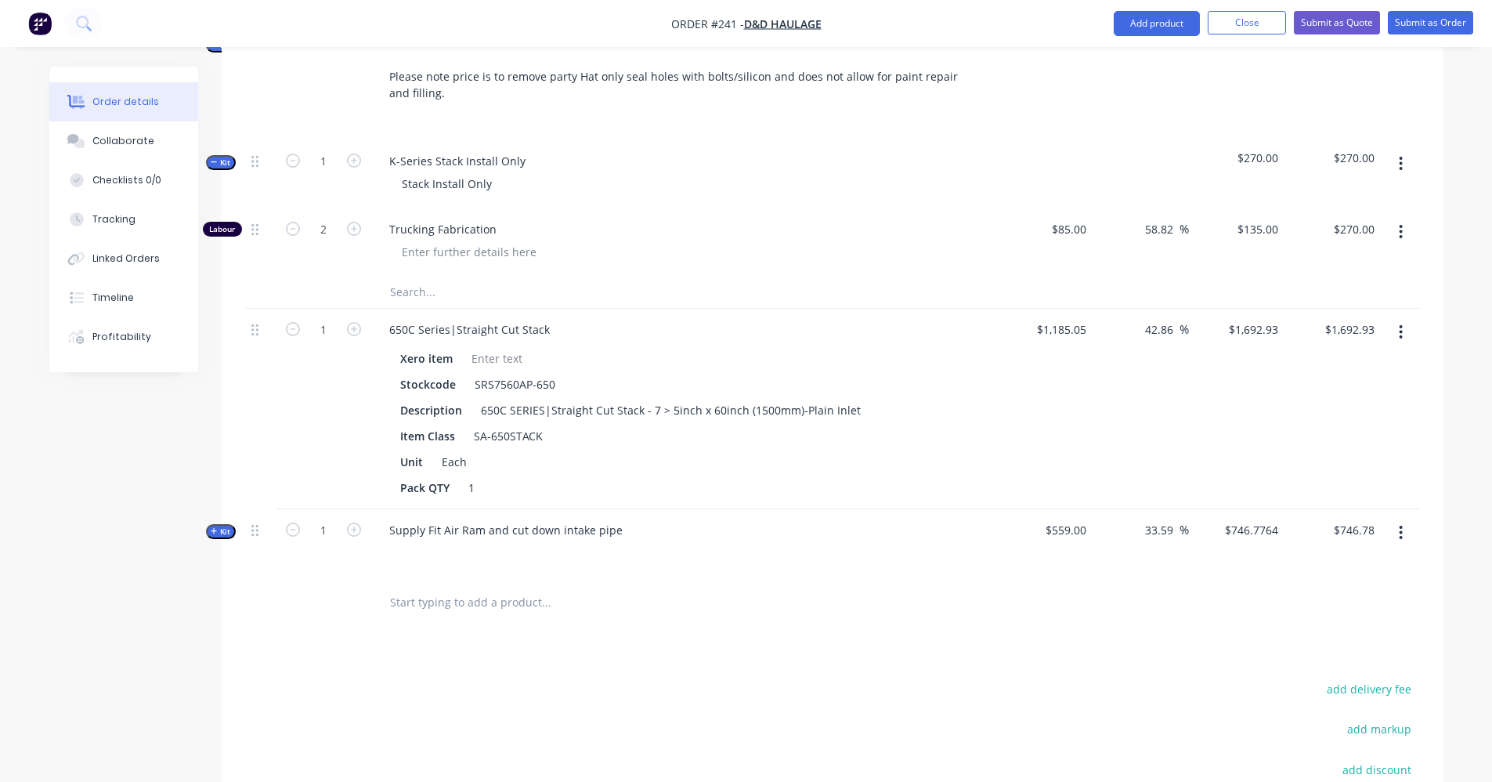
click at [762, 675] on div "Products Show / Hide columns Add product Qty Cost Markup Price Total Kit 1 Remo…" at bounding box center [833, 469] width 1222 height 1069
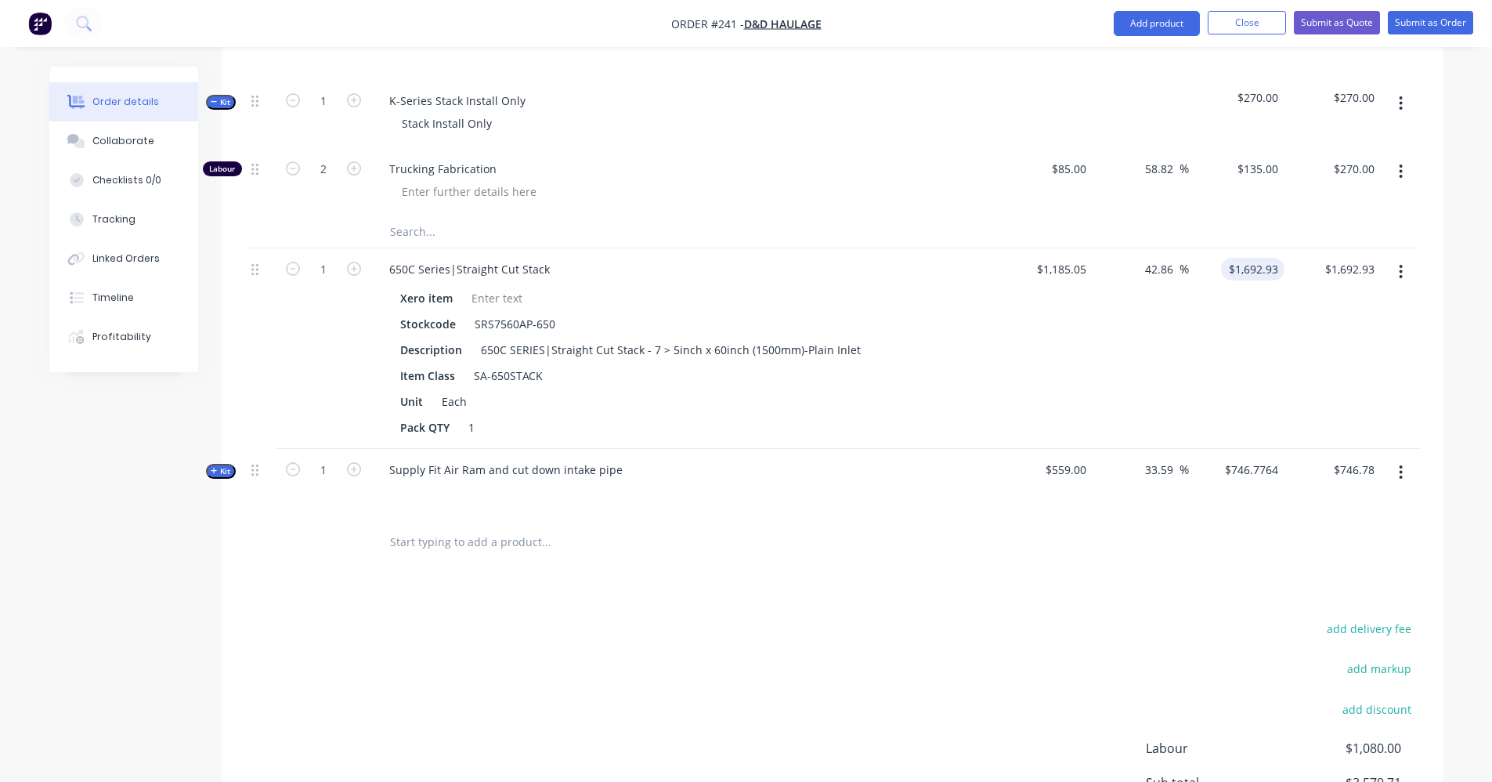
scroll to position [548, 0]
click at [504, 474] on div "Supply Fit Air Ram and cut down intake pipe" at bounding box center [506, 468] width 258 height 23
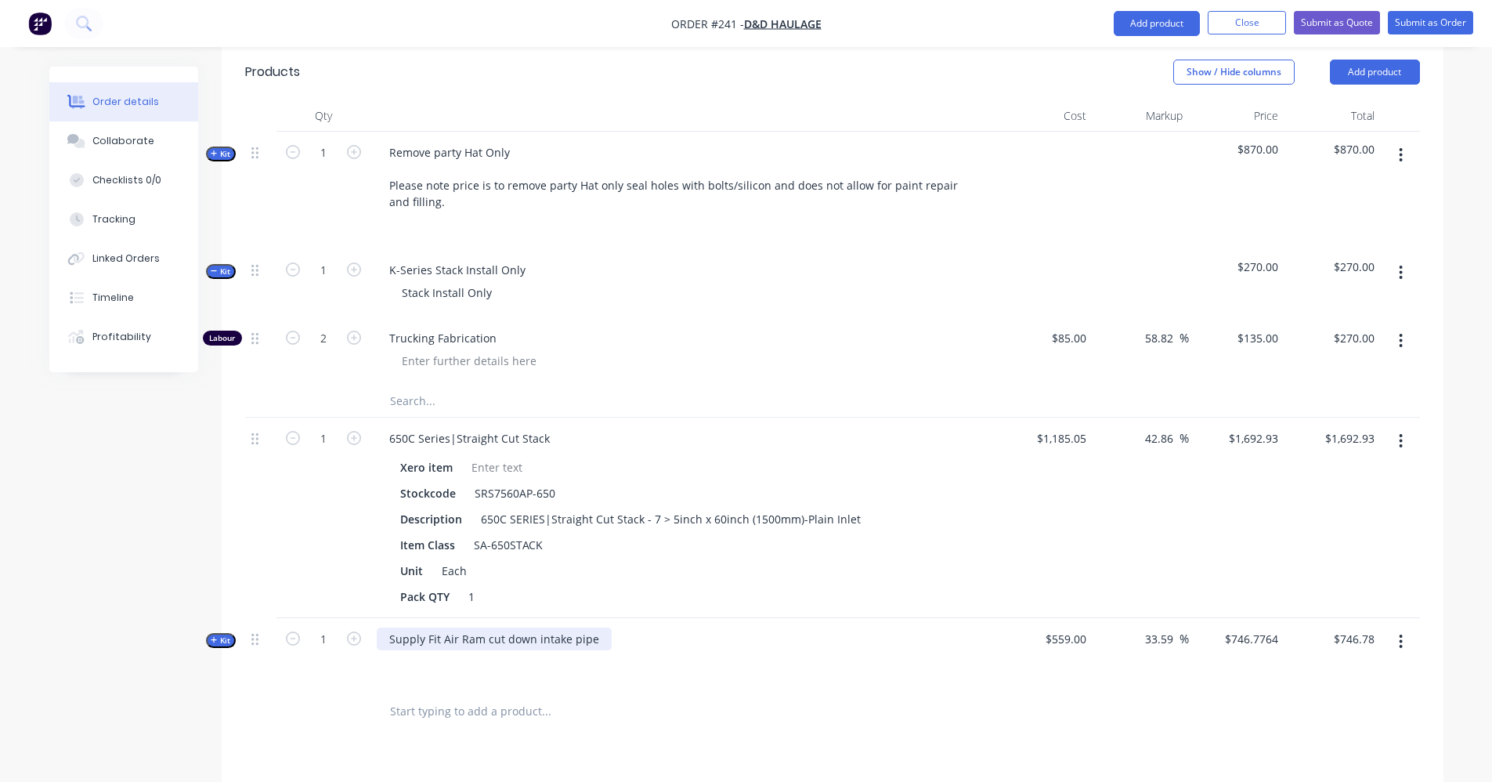
scroll to position [235, 0]
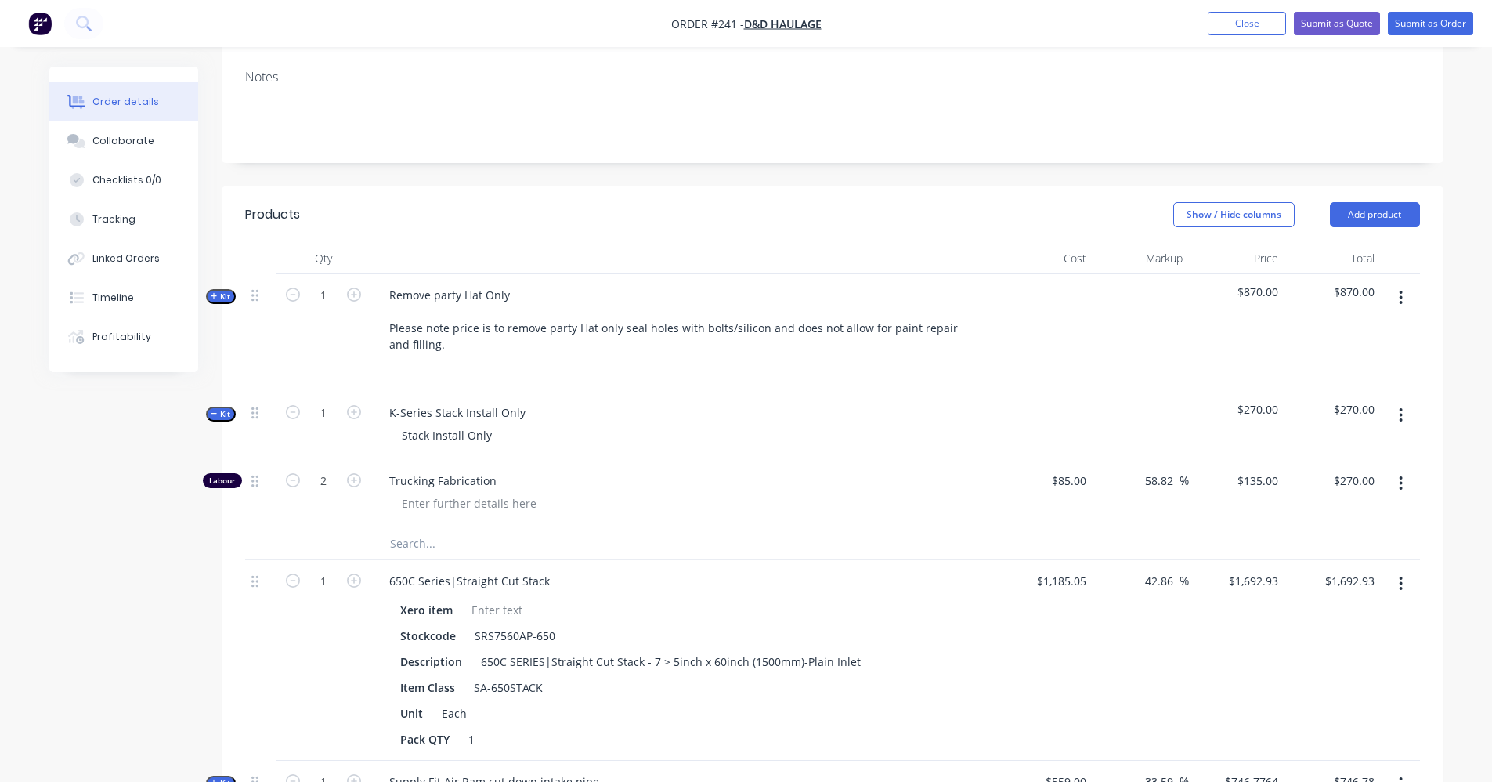
click at [209, 413] on button "Kit" at bounding box center [221, 413] width 30 height 15
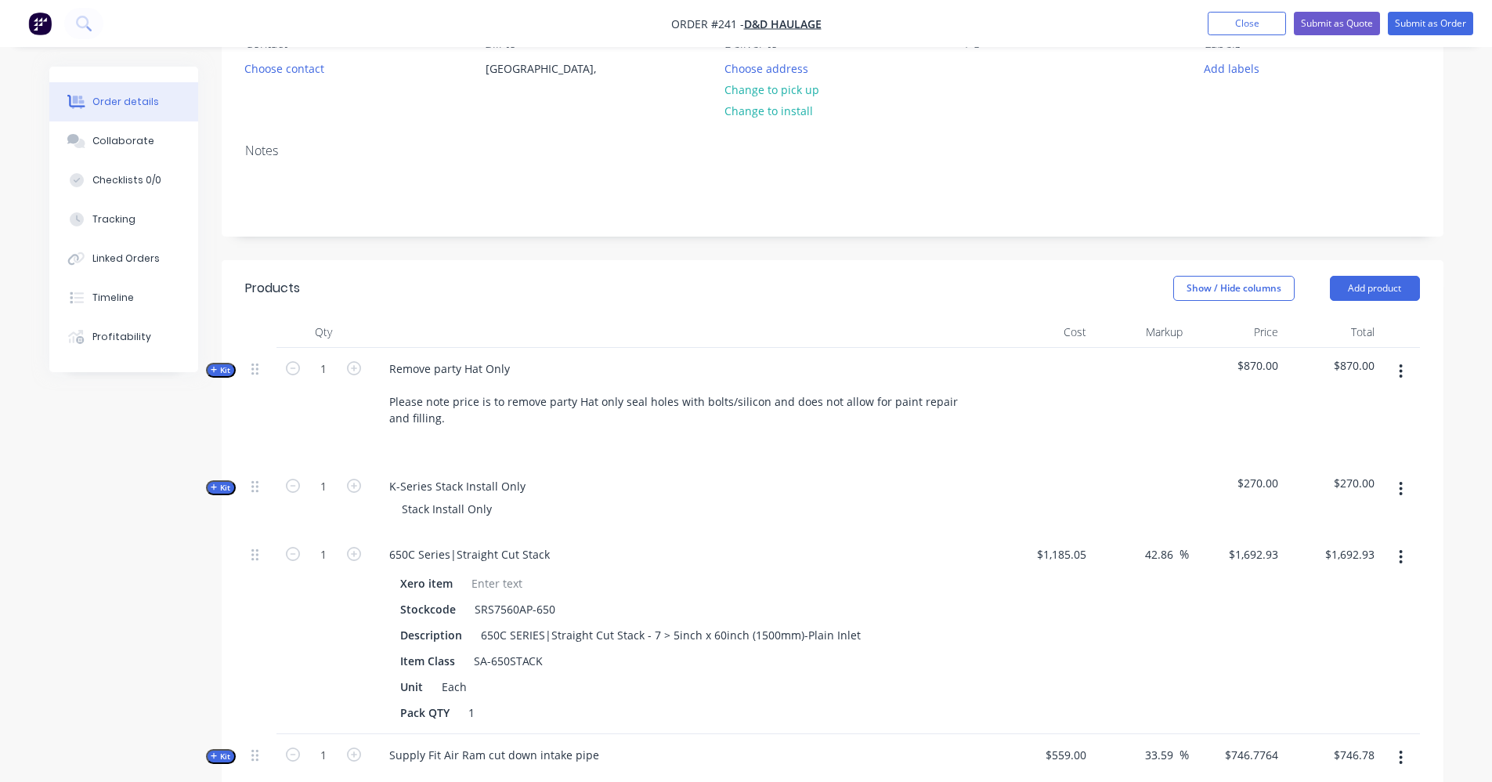
scroll to position [157, 0]
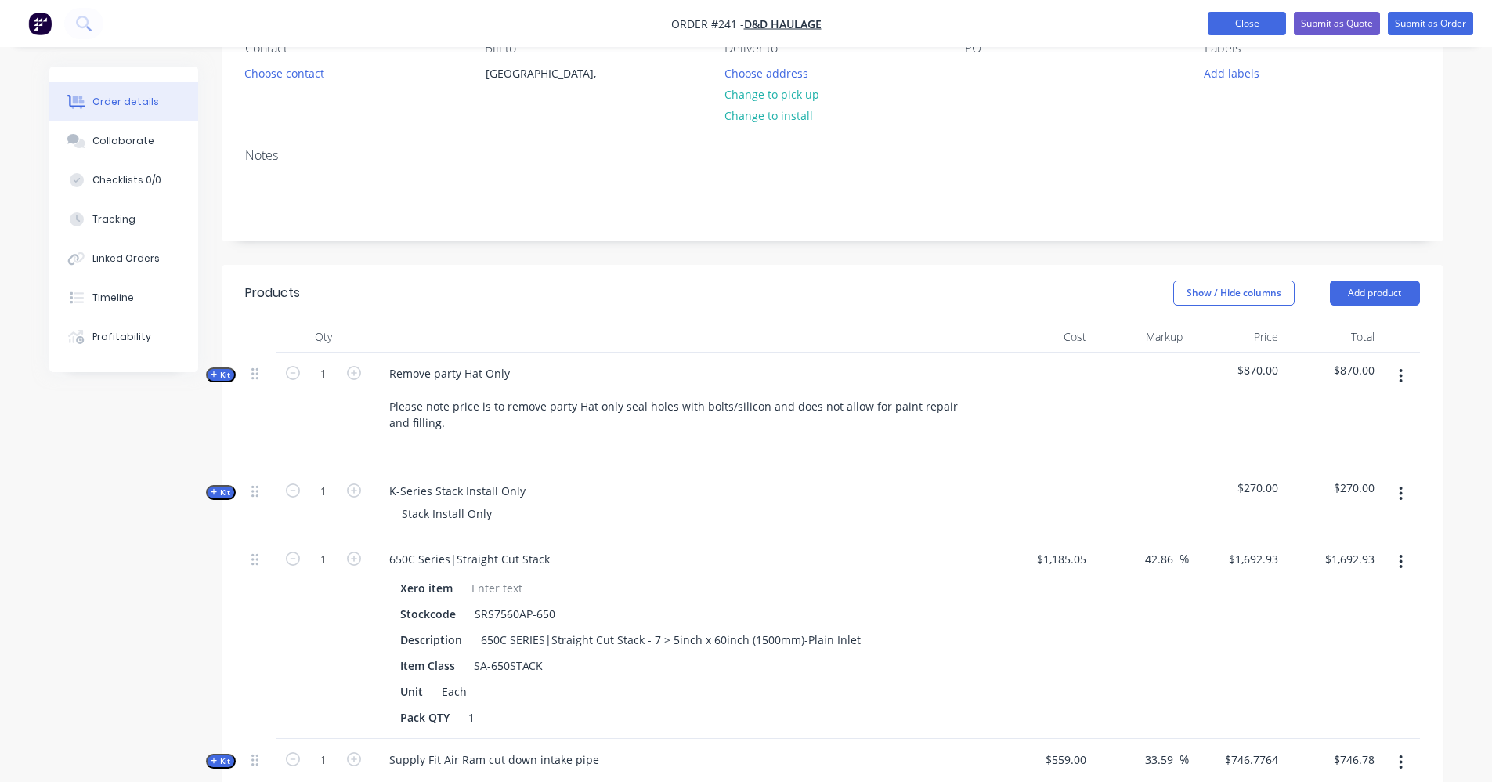
click at [1261, 22] on button "Close" at bounding box center [1247, 23] width 78 height 23
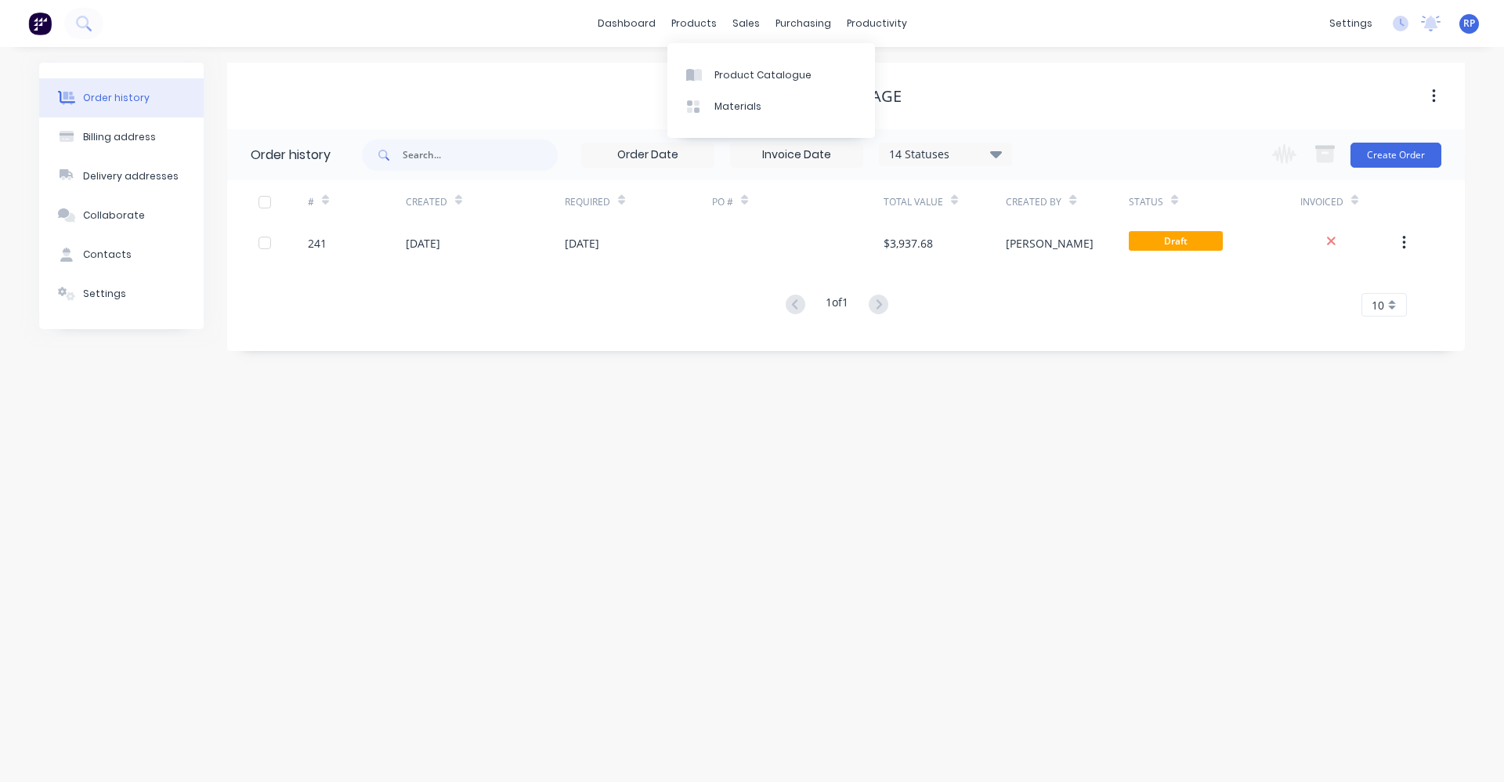
drag, startPoint x: 706, startPoint y: 23, endPoint x: 726, endPoint y: 54, distance: 37.4
click at [706, 23] on div "products" at bounding box center [693, 23] width 61 height 23
click at [741, 68] on div "Product Catalogue" at bounding box center [762, 75] width 97 height 14
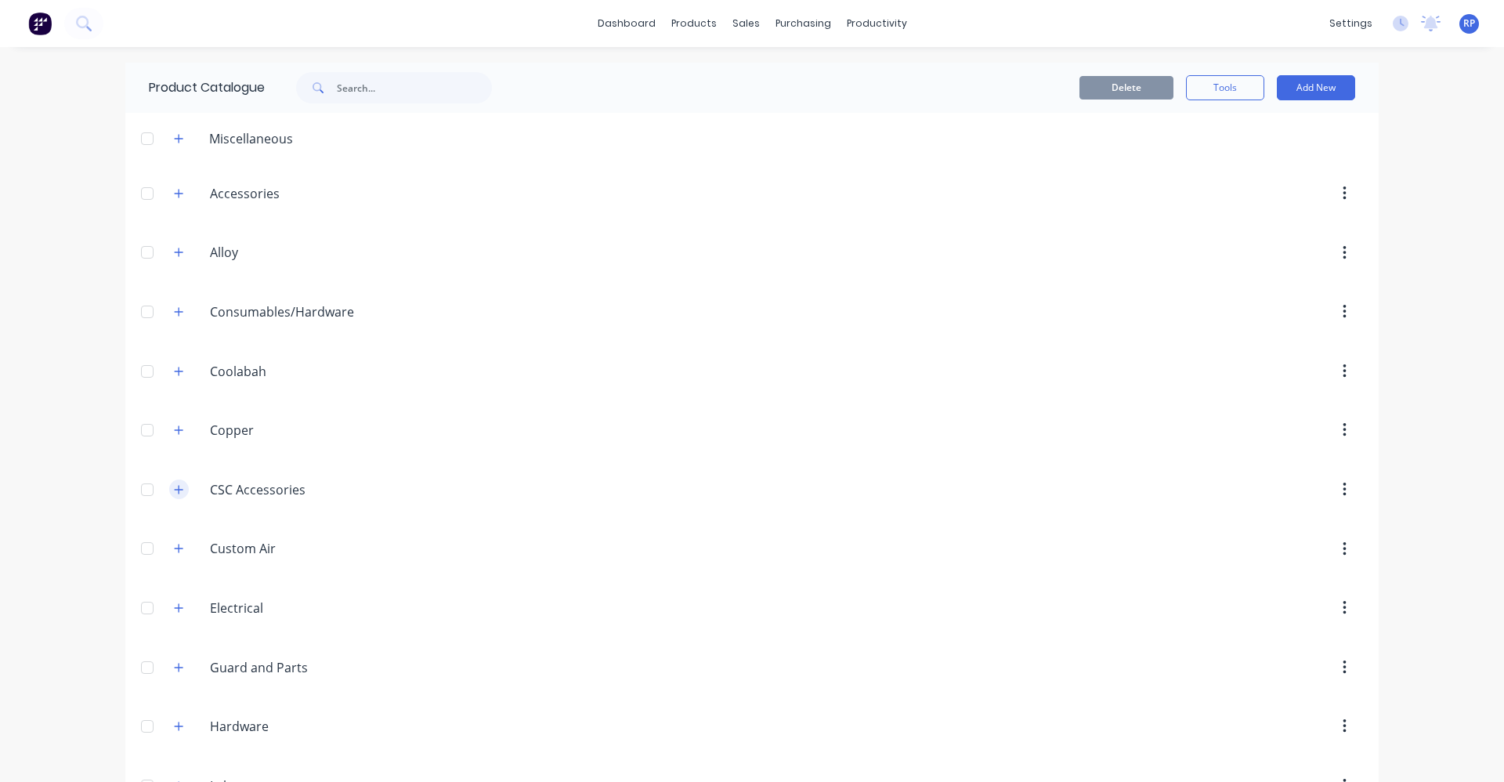
click at [169, 484] on button "button" at bounding box center [179, 489] width 20 height 20
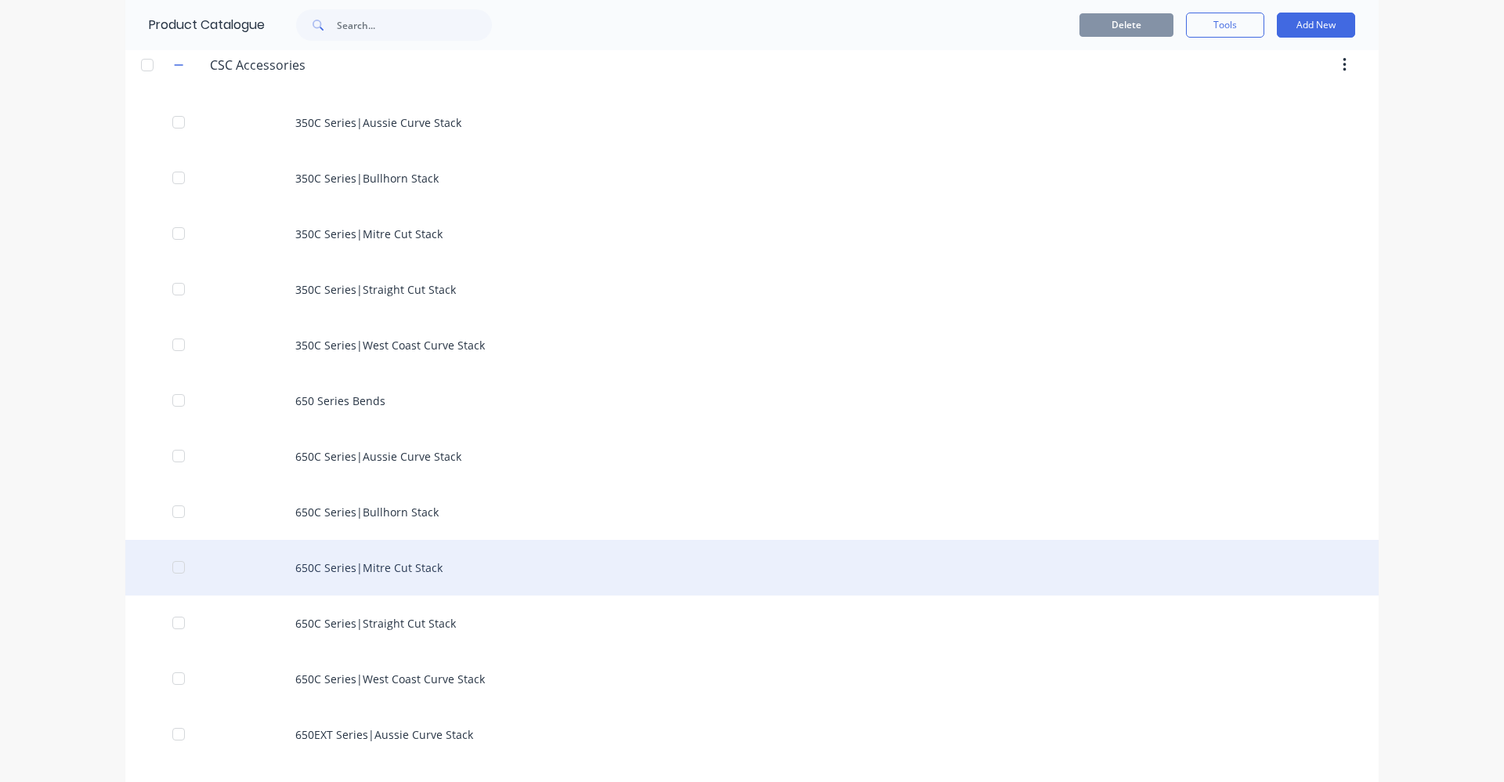
scroll to position [470, 0]
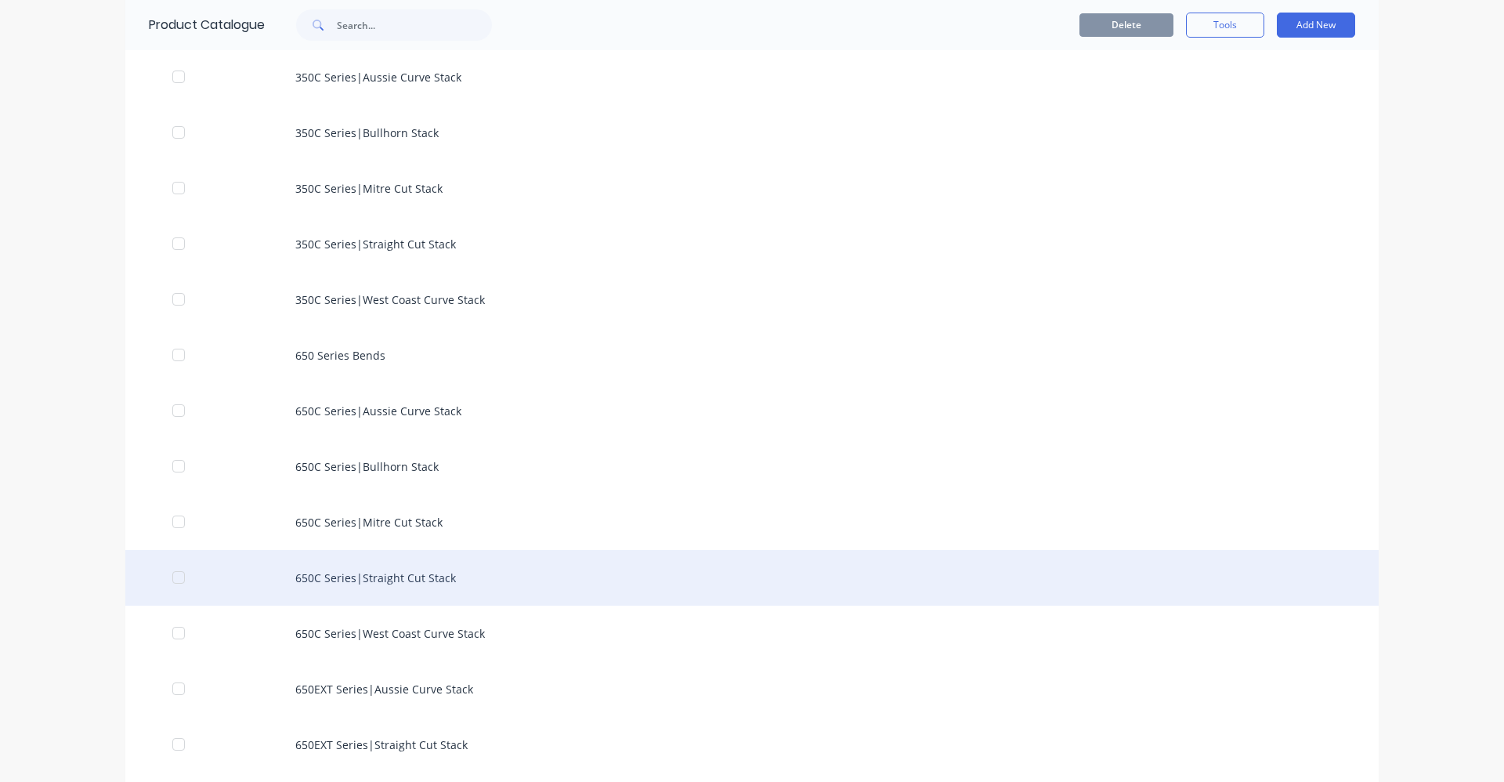
click at [392, 587] on div "650C Series|Straight Cut Stack" at bounding box center [751, 578] width 1253 height 56
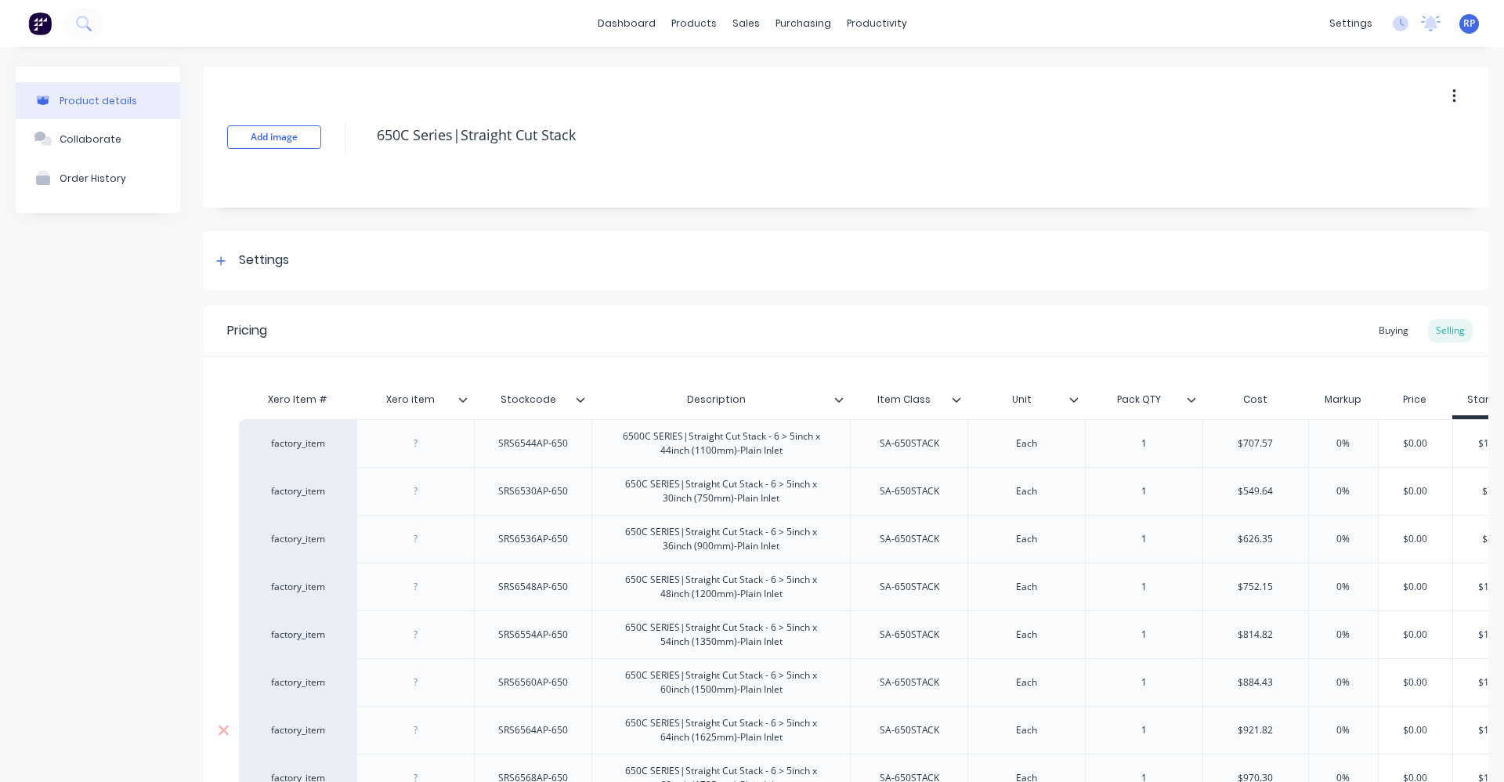
type textarea "x"
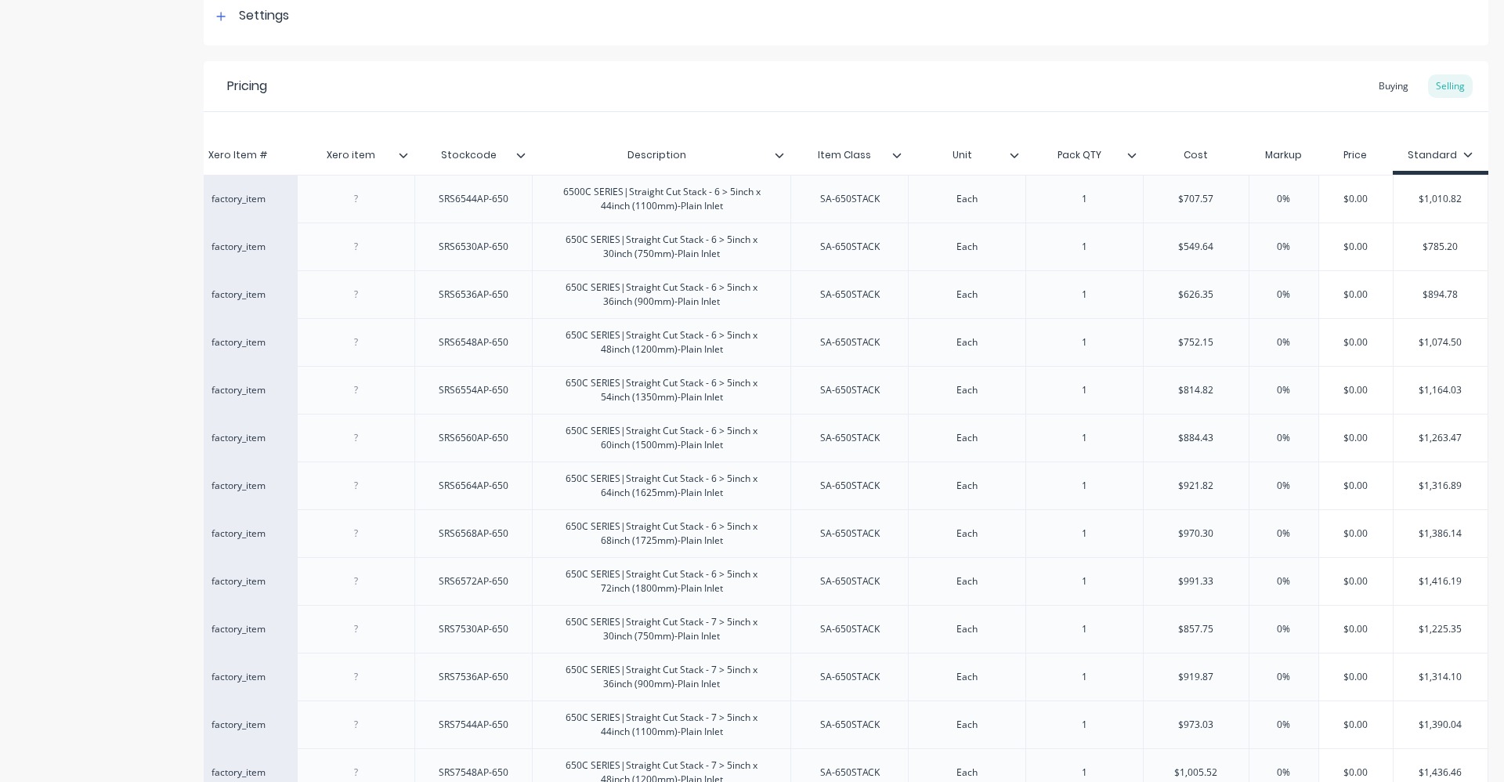
scroll to position [216, 0]
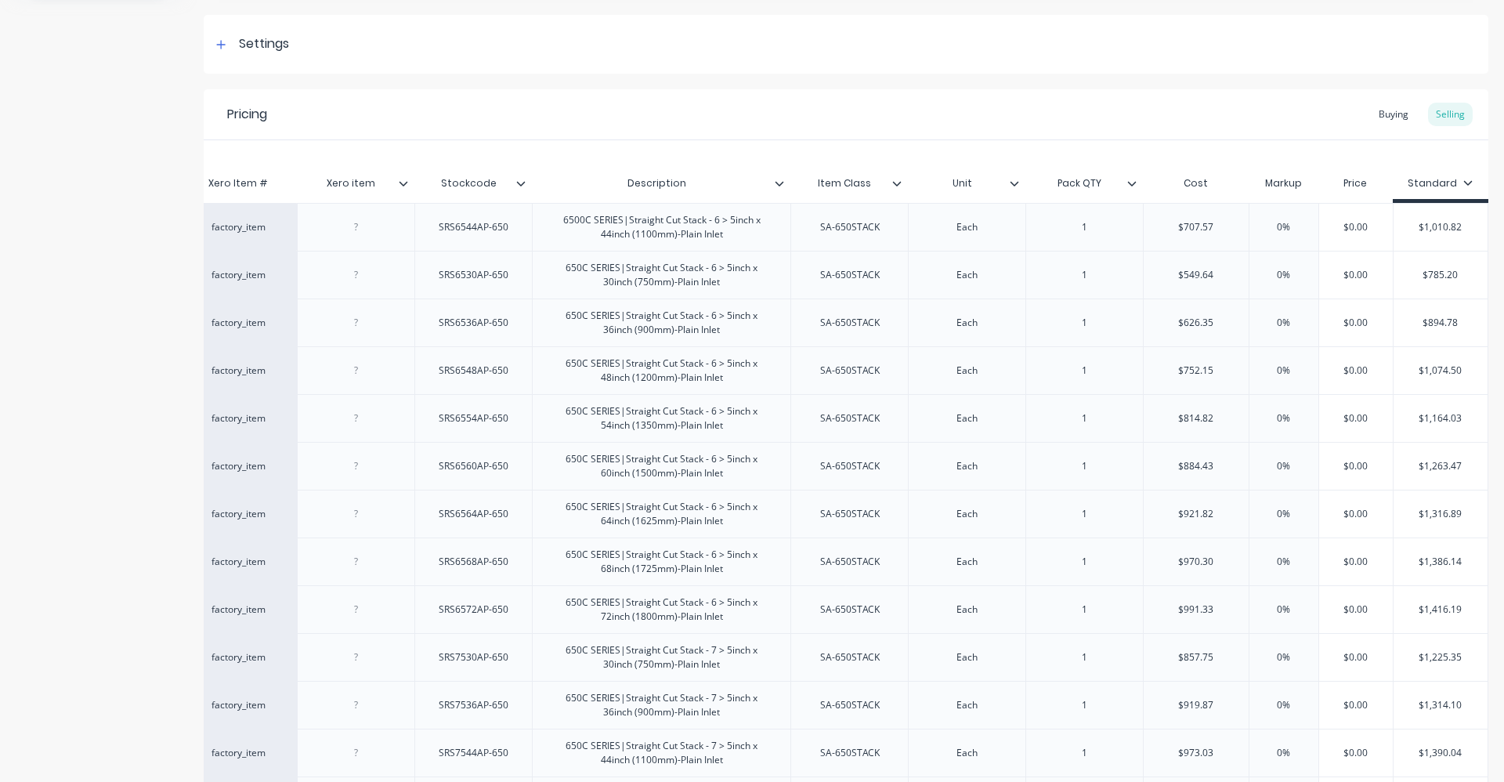
drag, startPoint x: 1339, startPoint y: 178, endPoint x: 1342, endPoint y: 141, distance: 36.9
click at [1342, 141] on div "Xero Item # Xero item Stockcode Description Item Class Unit Pack QTY Cost Marku…" at bounding box center [846, 789] width 1284 height 1298
type input "0%"
click at [1273, 222] on input "0%" at bounding box center [1283, 227] width 78 height 14
drag, startPoint x: 1346, startPoint y: 178, endPoint x: 1345, endPoint y: 164, distance: 14.2
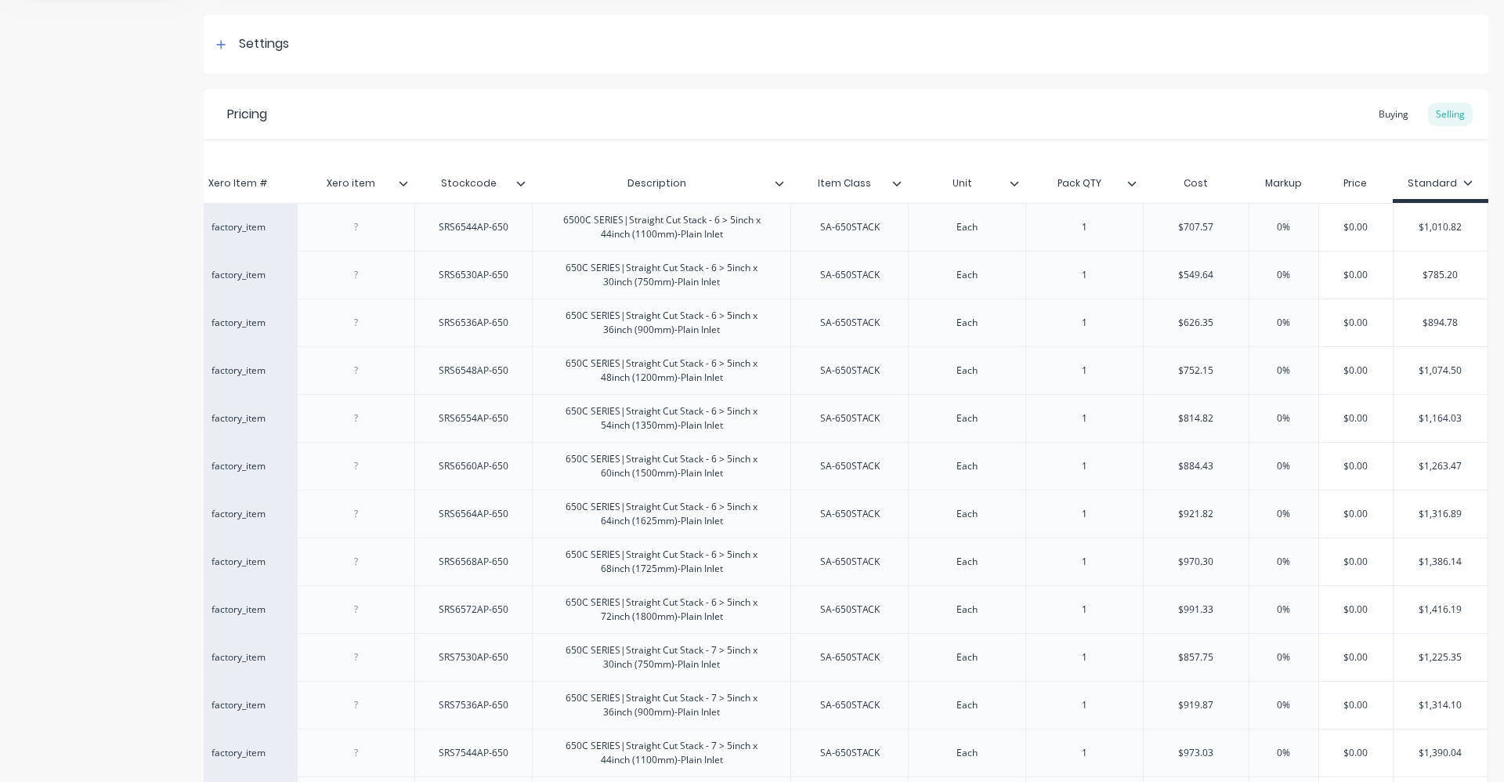
click at [1345, 164] on div "Xero Item # Xero item Stockcode Description Item Class Unit Pack QTY Cost Marku…" at bounding box center [846, 789] width 1284 height 1298
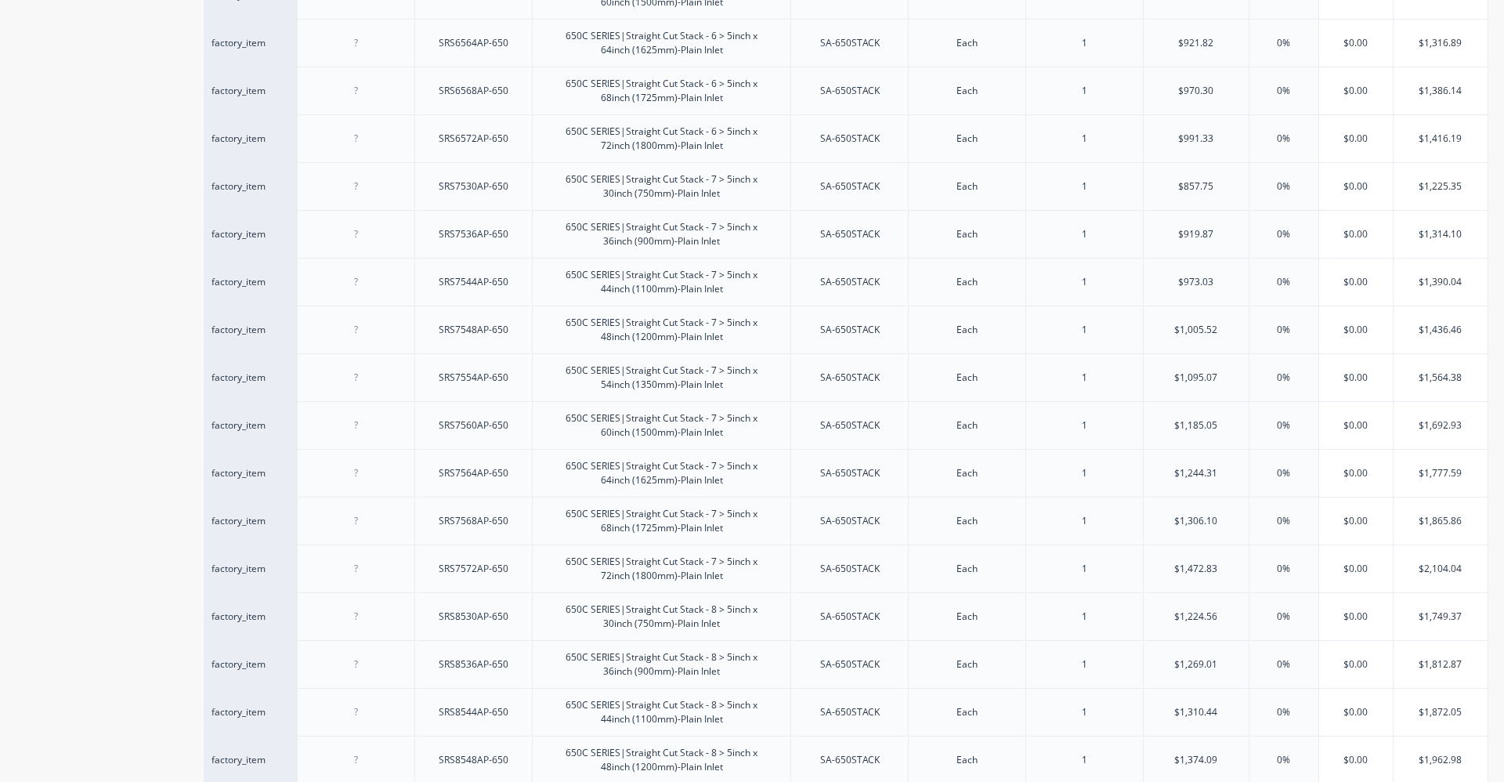
scroll to position [686, 0]
click at [1356, 428] on input "$0.00" at bounding box center [1355, 426] width 78 height 14
click at [1345, 427] on input "$0.00" at bounding box center [1355, 426] width 78 height 14
type input "$1"
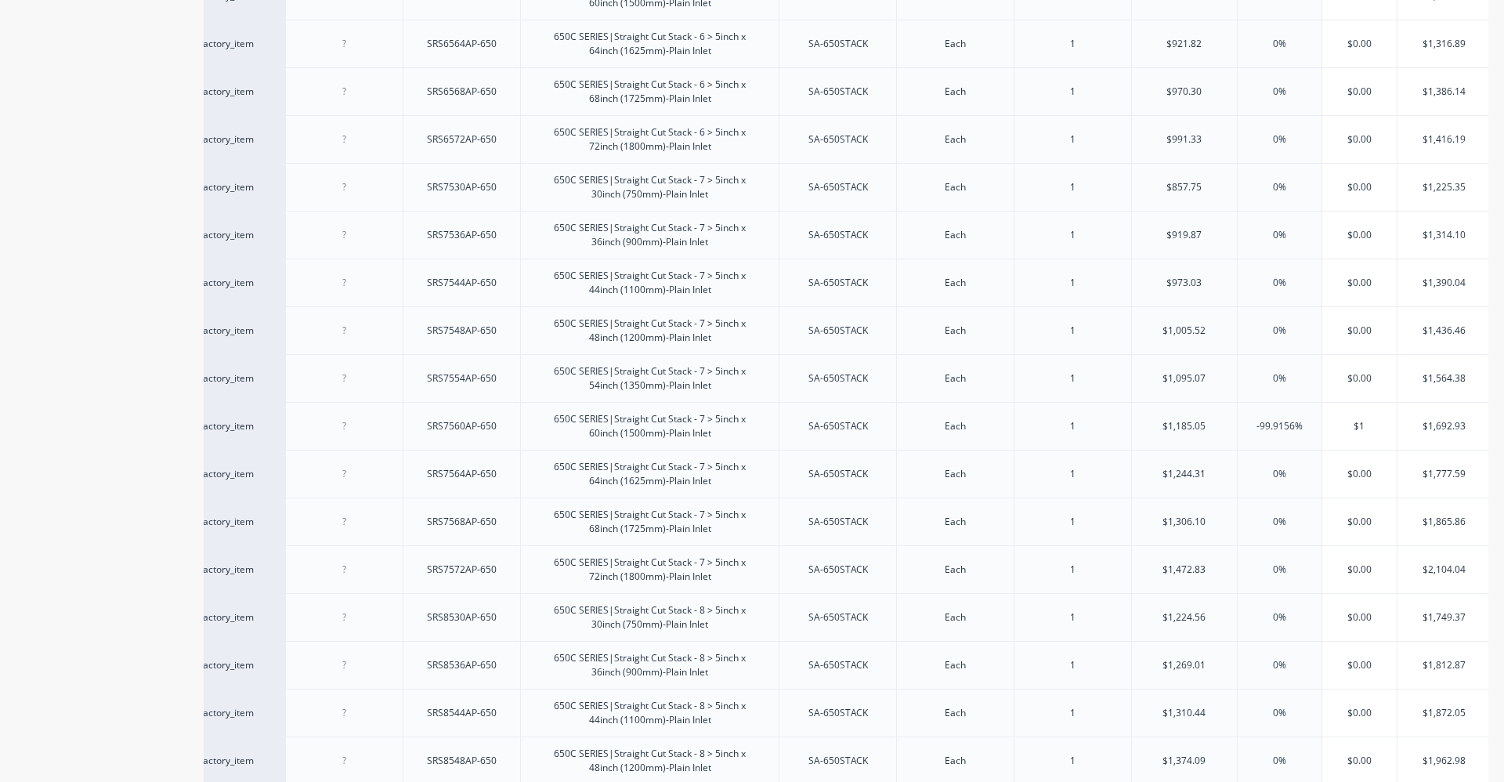
type textarea "x"
type input "$16"
type textarea "x"
type input "$169"
type textarea "x"
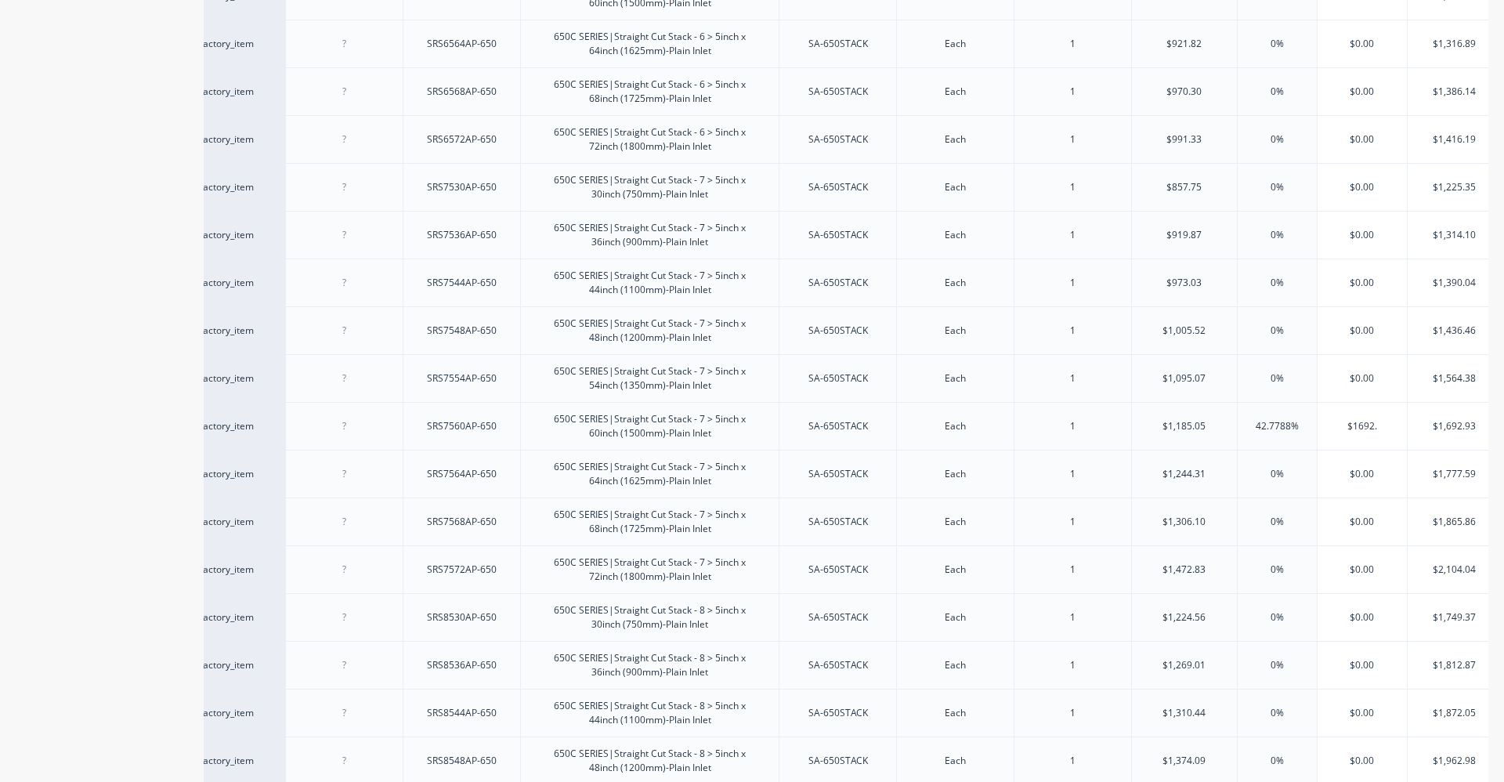
type input "$1692.9"
type textarea "x"
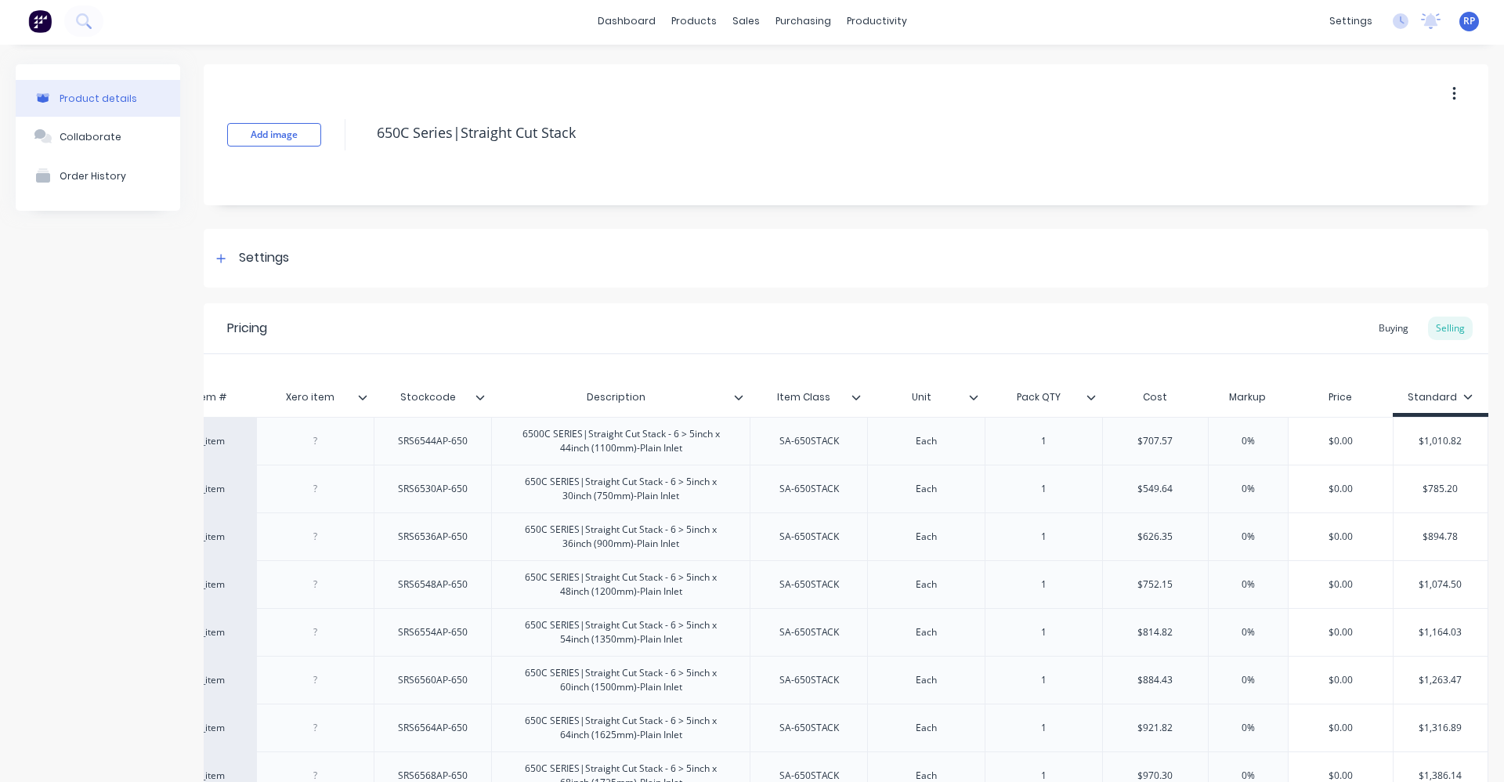
scroll to position [0, 0]
type input "$1,692.93"
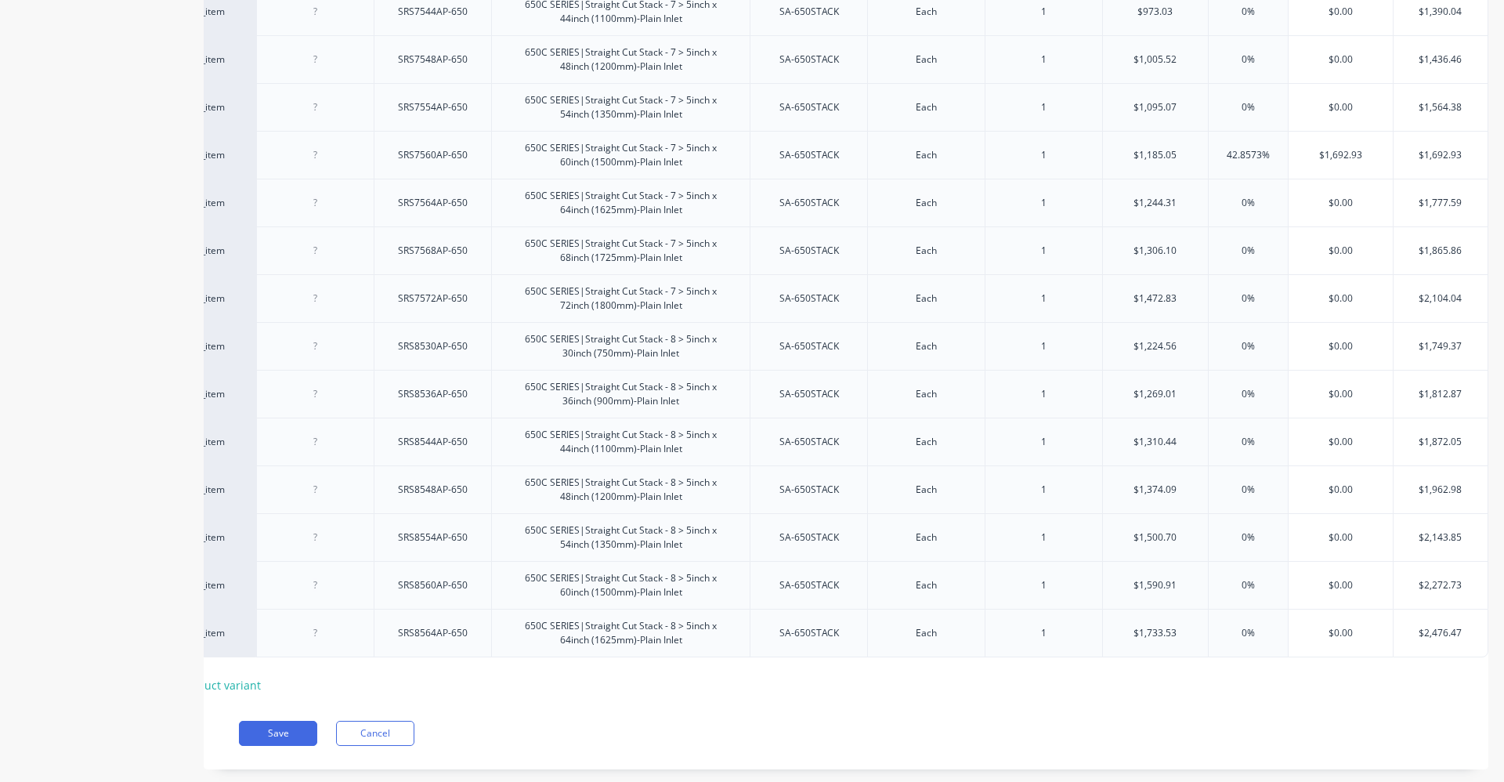
scroll to position [843, 0]
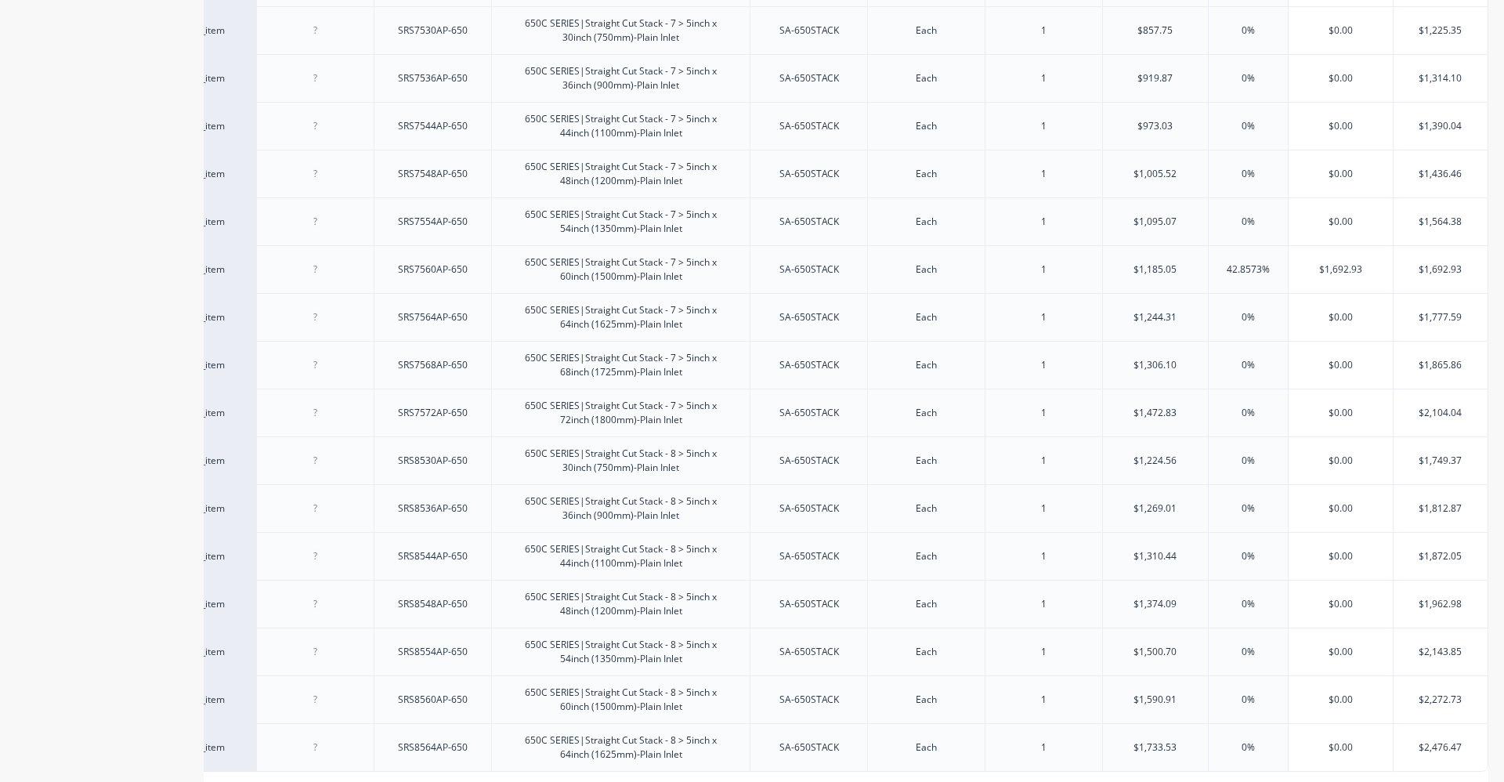
type input "$1,185.05"
click at [1168, 275] on input "$1,185.05" at bounding box center [1155, 269] width 105 height 14
type textarea "x"
type input "$1"
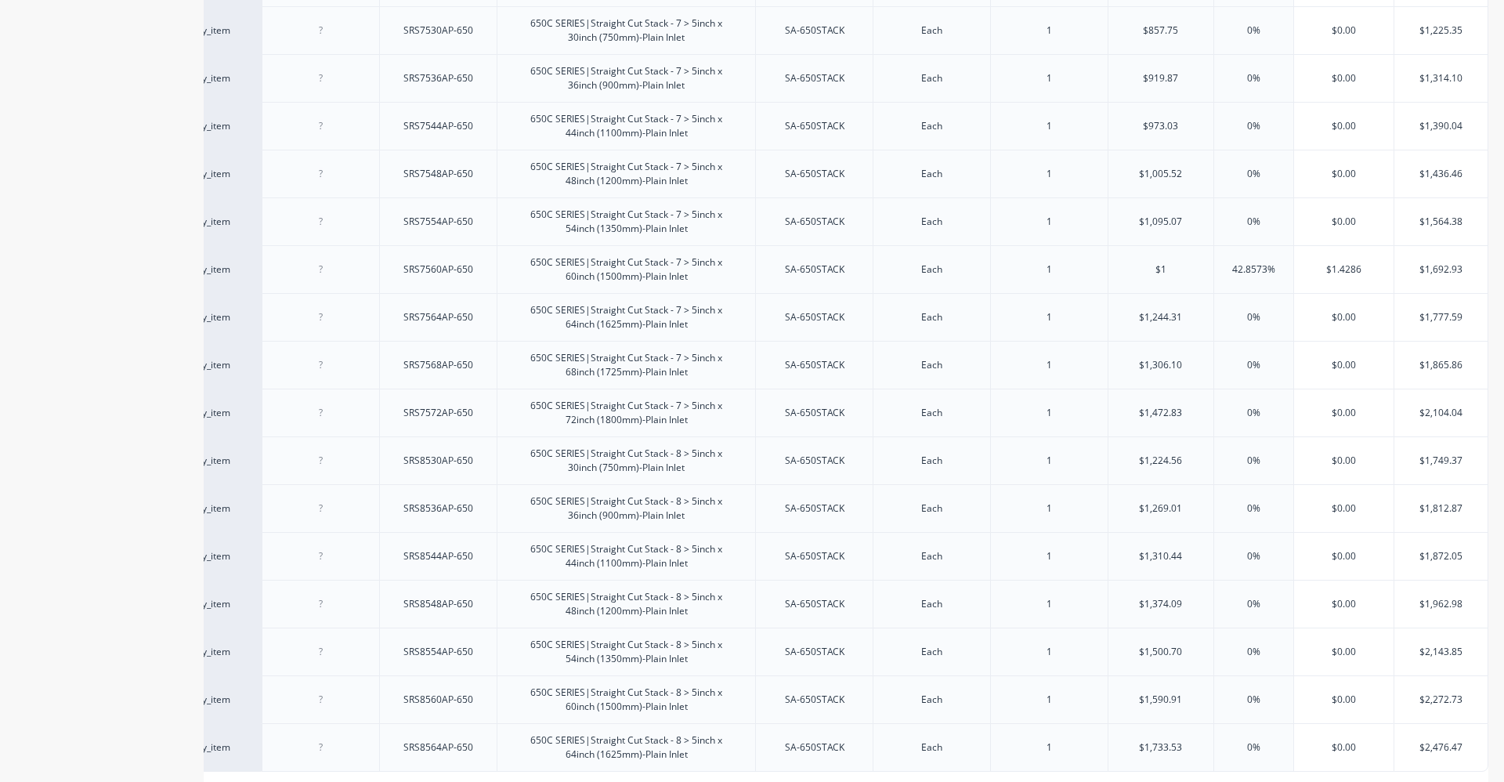
scroll to position [0, 107]
type textarea "x"
type input "$12"
type textarea "x"
type input "$128"
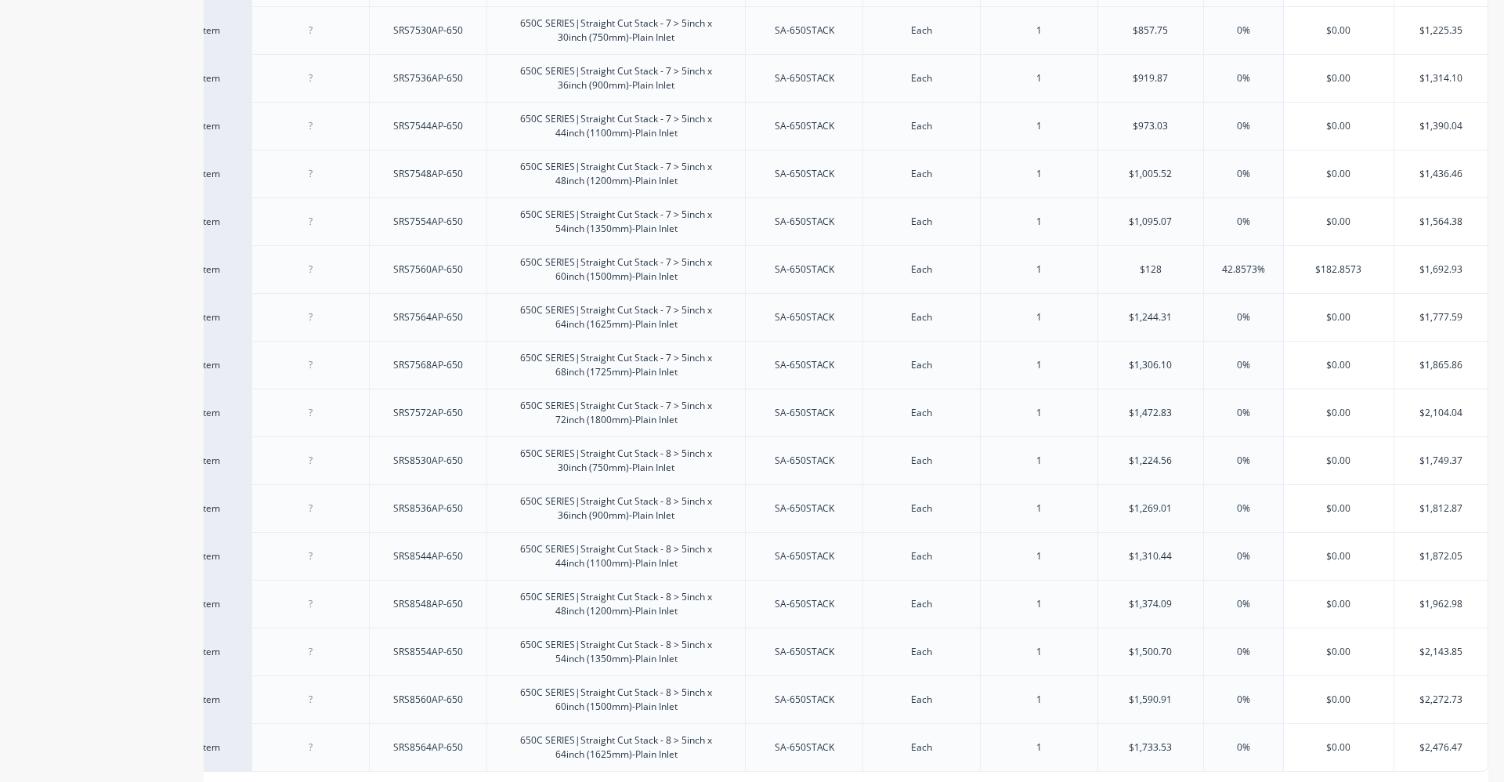
type textarea "x"
click at [1259, 294] on div "0%" at bounding box center [1243, 317] width 80 height 48
type input "$1280"
type input "42.8573%"
click at [1251, 267] on input "42.8573%" at bounding box center [1243, 269] width 79 height 14
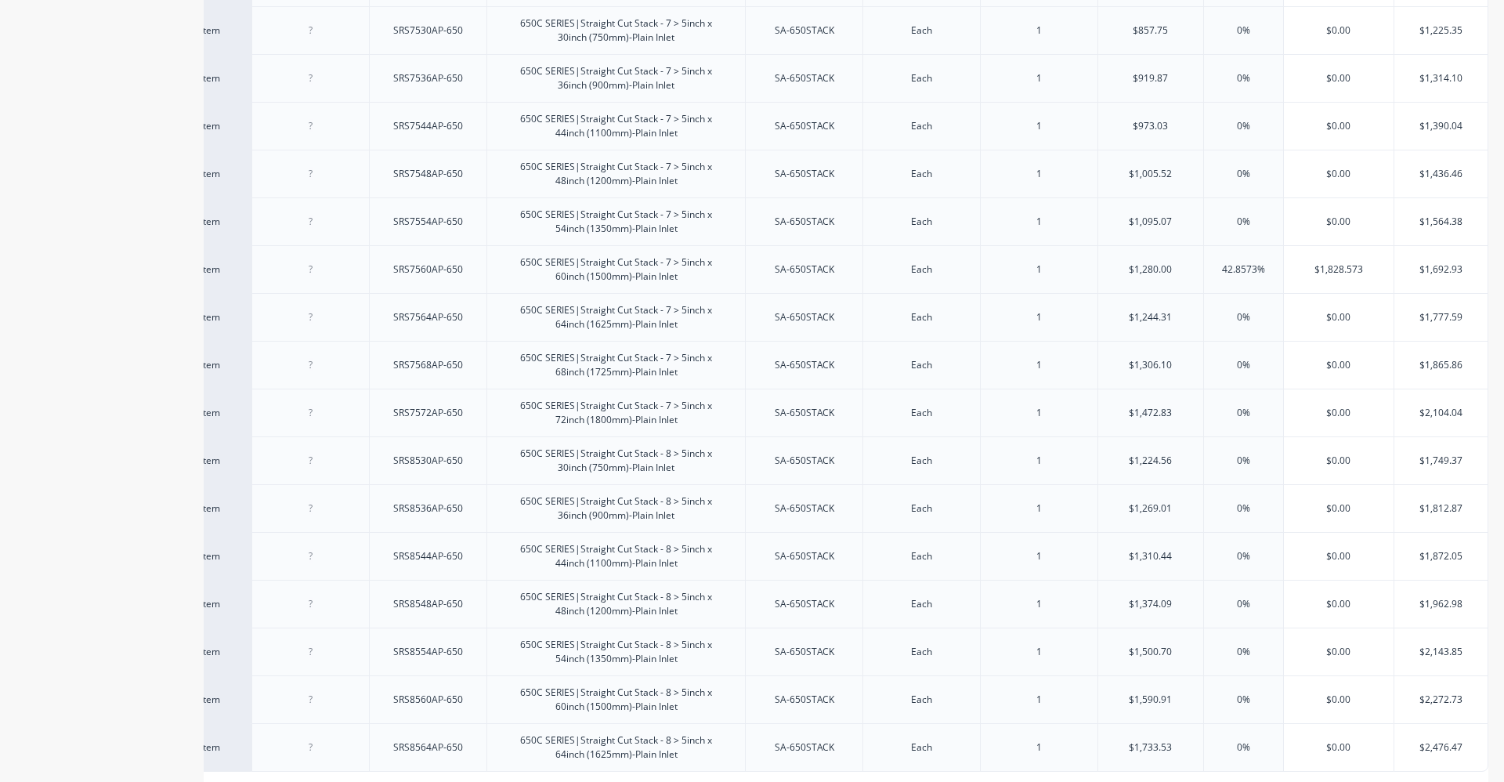
click at [1255, 267] on input "42.8573%" at bounding box center [1243, 269] width 79 height 14
click at [1255, 266] on input "42.8573%" at bounding box center [1243, 269] width 79 height 14
click at [1254, 266] on input "42.8573%" at bounding box center [1243, 269] width 79 height 14
type textarea "x"
type input "2"
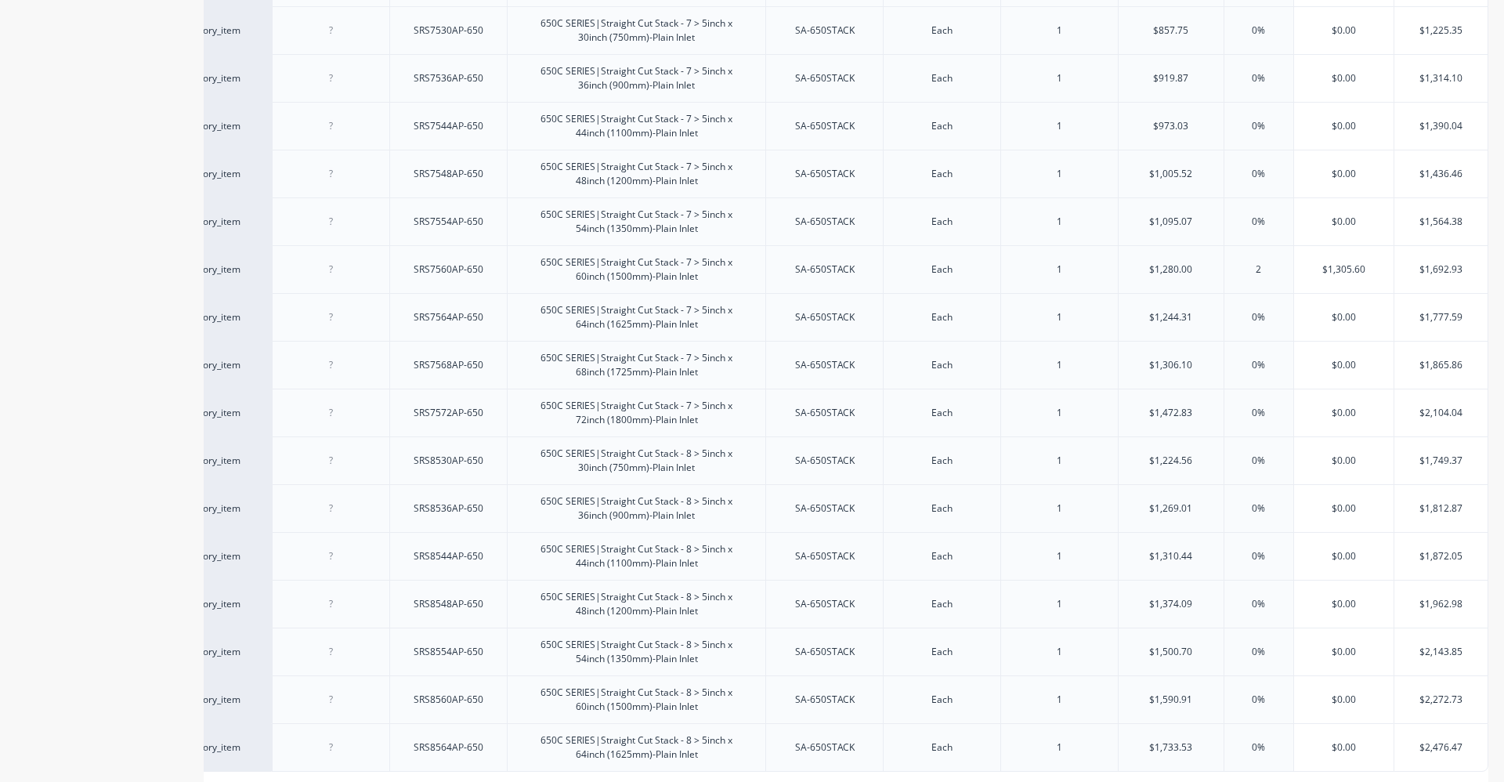
type textarea "x"
type input "20"
type input "0%"
click at [1287, 215] on input "0%" at bounding box center [1269, 222] width 78 height 14
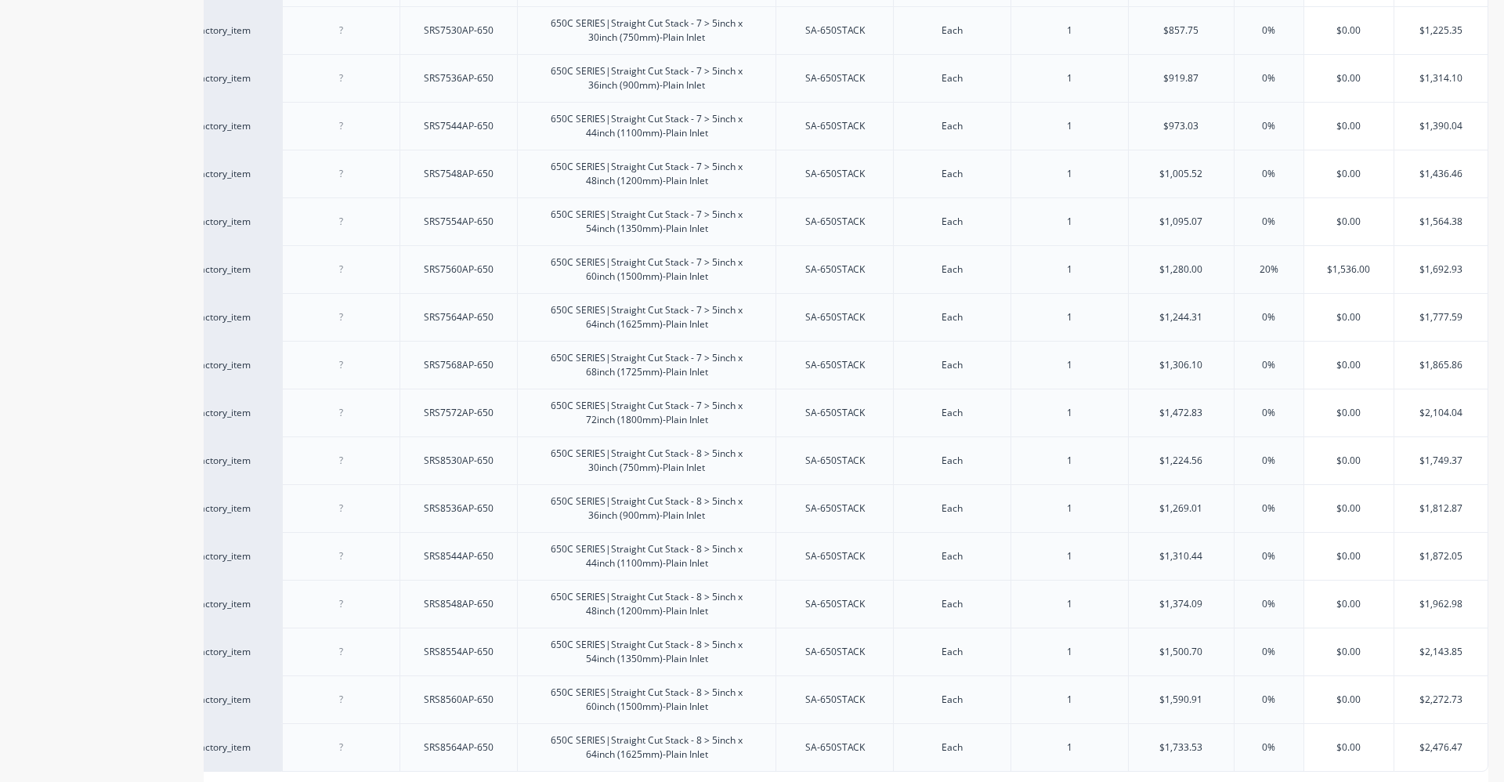
type input "20%"
click at [1257, 272] on input "20%" at bounding box center [1269, 269] width 78 height 14
type textarea "x"
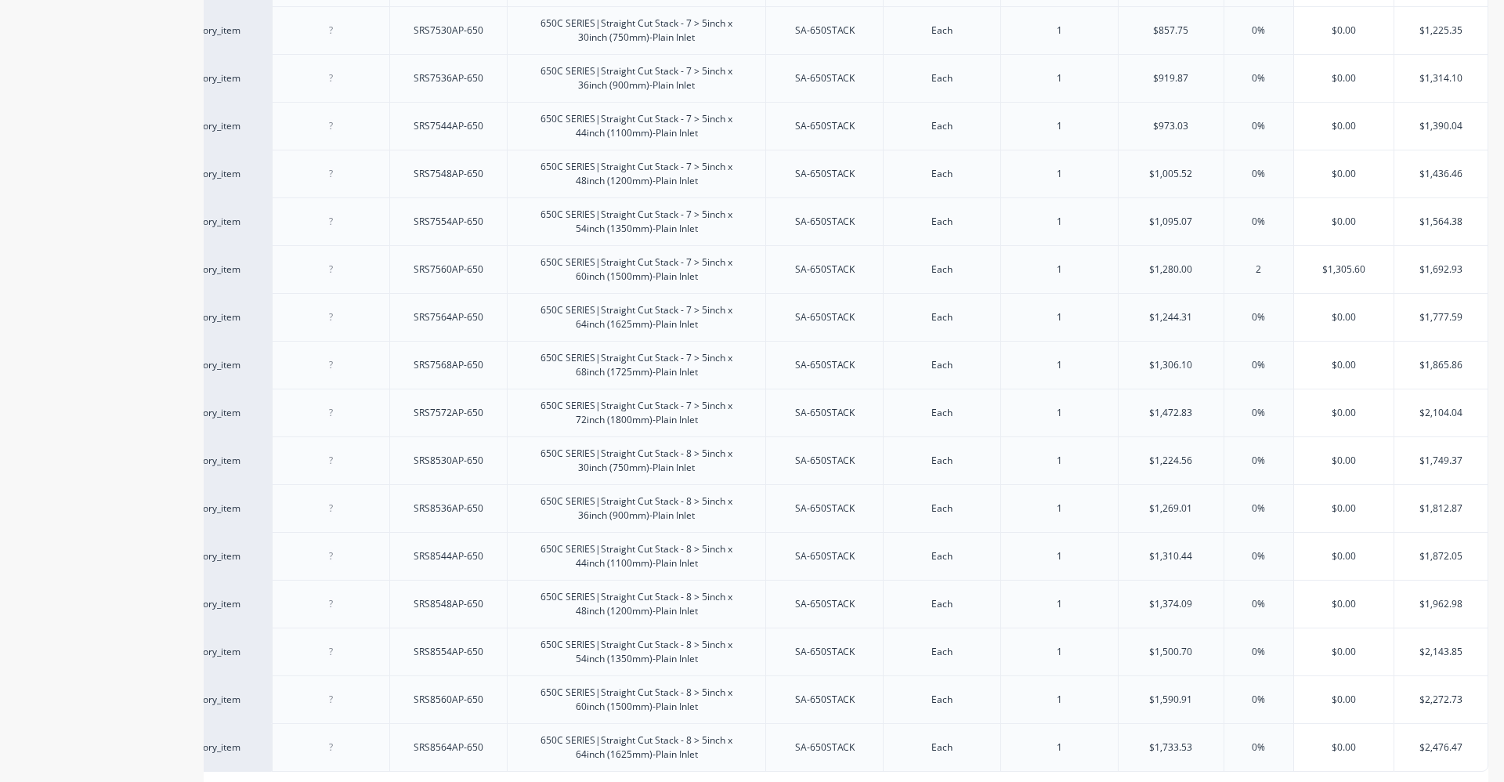
type input "25"
type textarea "x"
click at [1251, 214] on div "0%" at bounding box center [1269, 221] width 78 height 39
type input "25%"
click at [1258, 263] on input "25%" at bounding box center [1269, 269] width 78 height 14
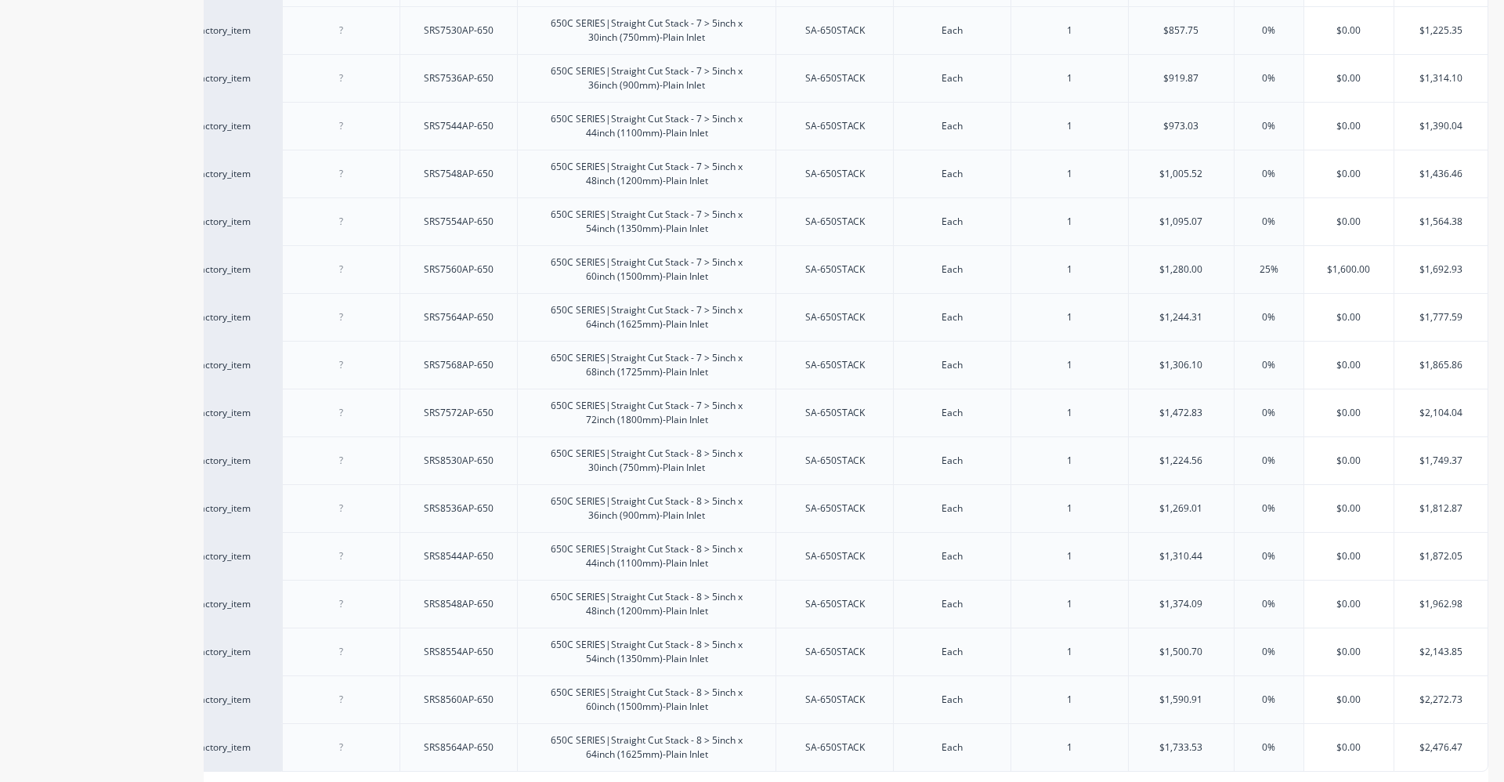
type input "$1,600.00"
click at [1339, 267] on input "$1,600.00" at bounding box center [1348, 269] width 89 height 14
click at [1449, 268] on input "$1,692.93" at bounding box center [1441, 269] width 94 height 14
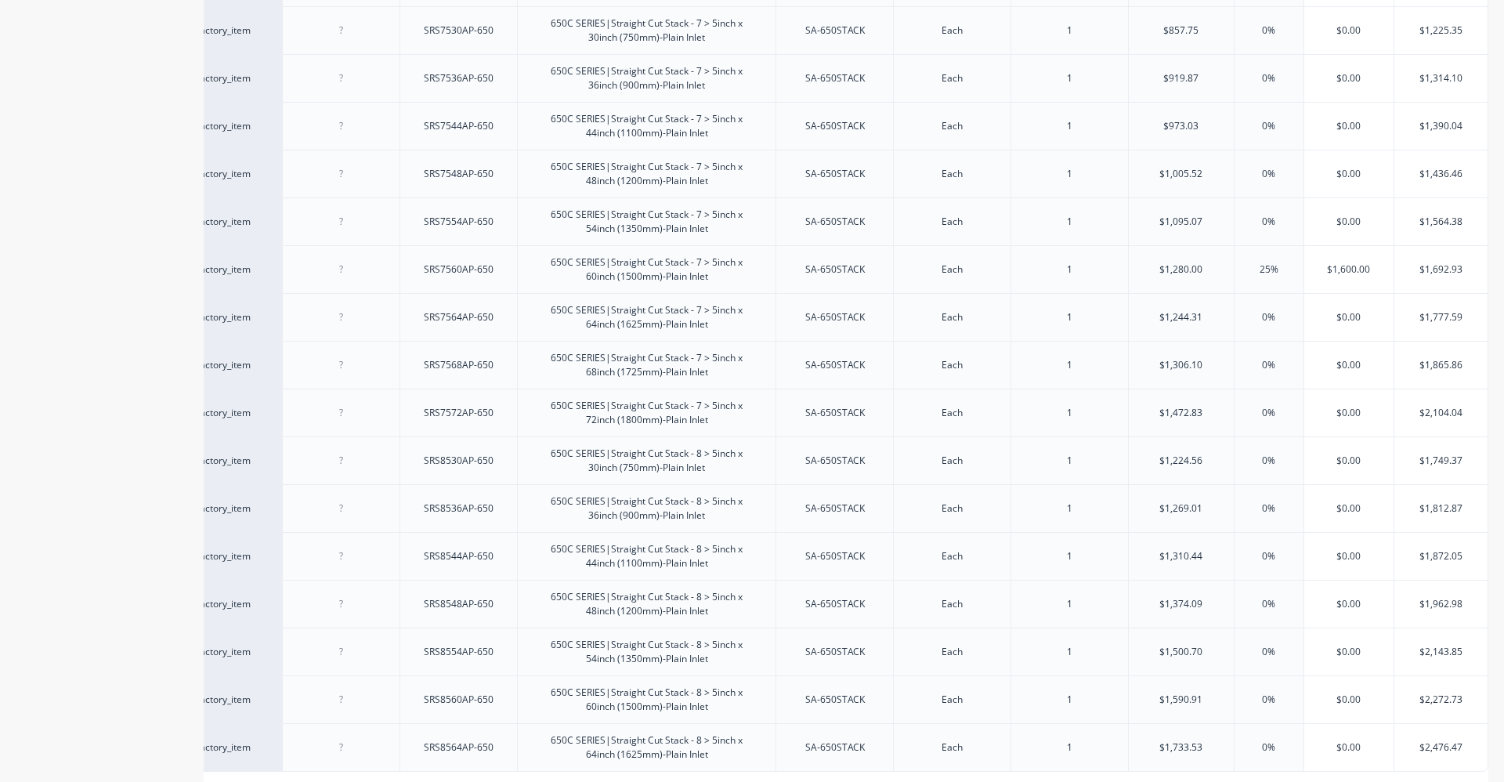
type input "$1"
type textarea "x"
type input "$16"
type textarea "x"
type input "$165"
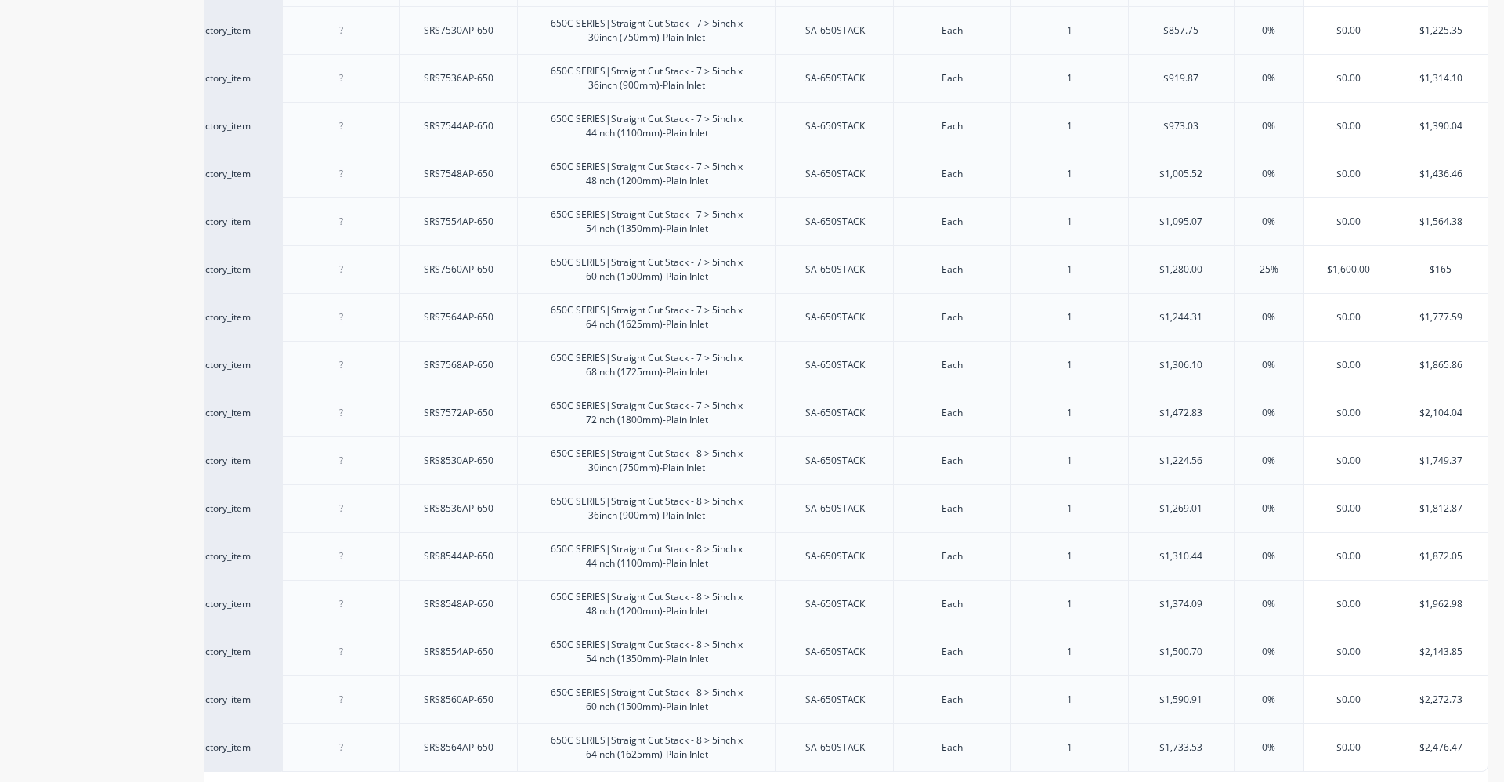
type textarea "x"
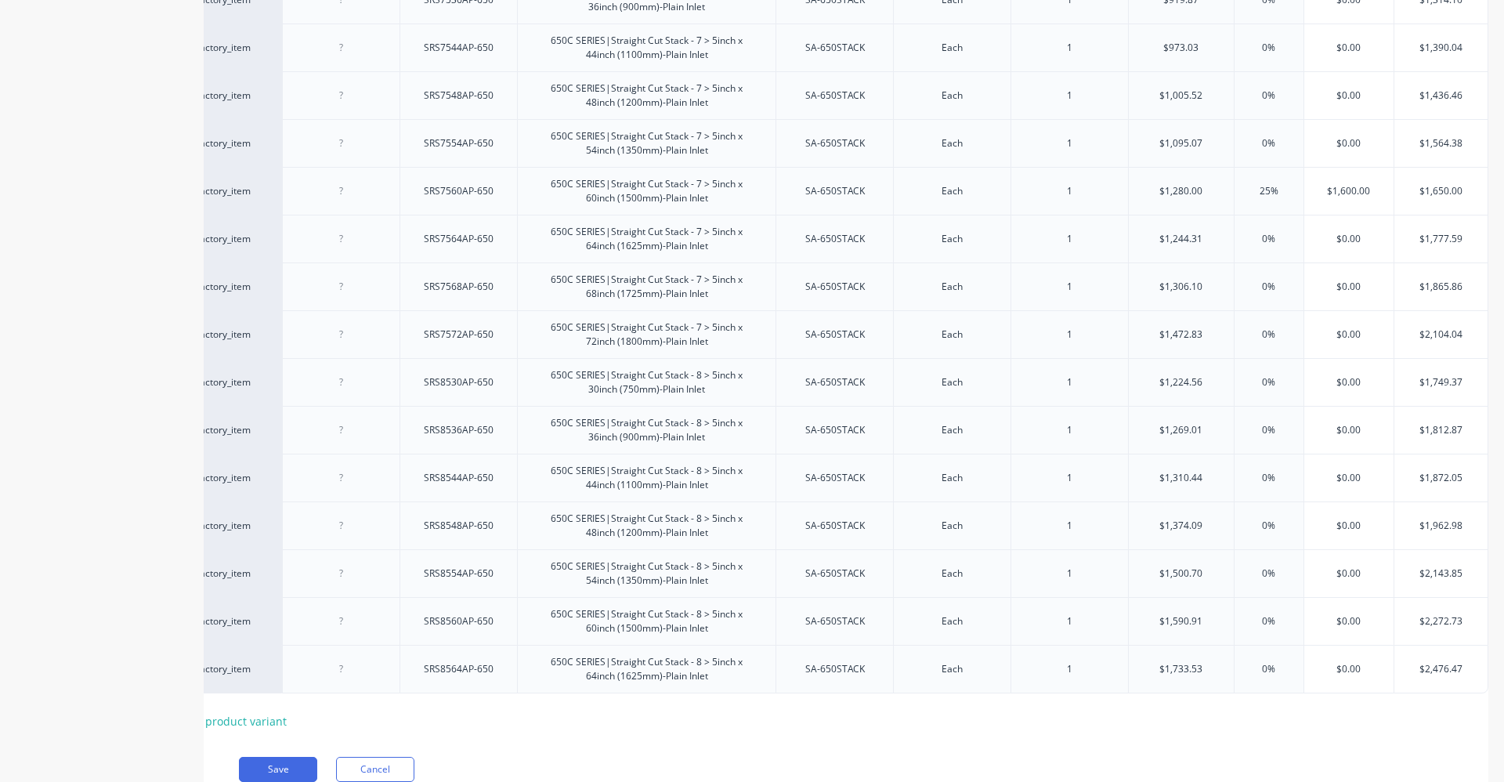
click at [1393, 404] on div "$1,749.37" at bounding box center [1441, 382] width 96 height 48
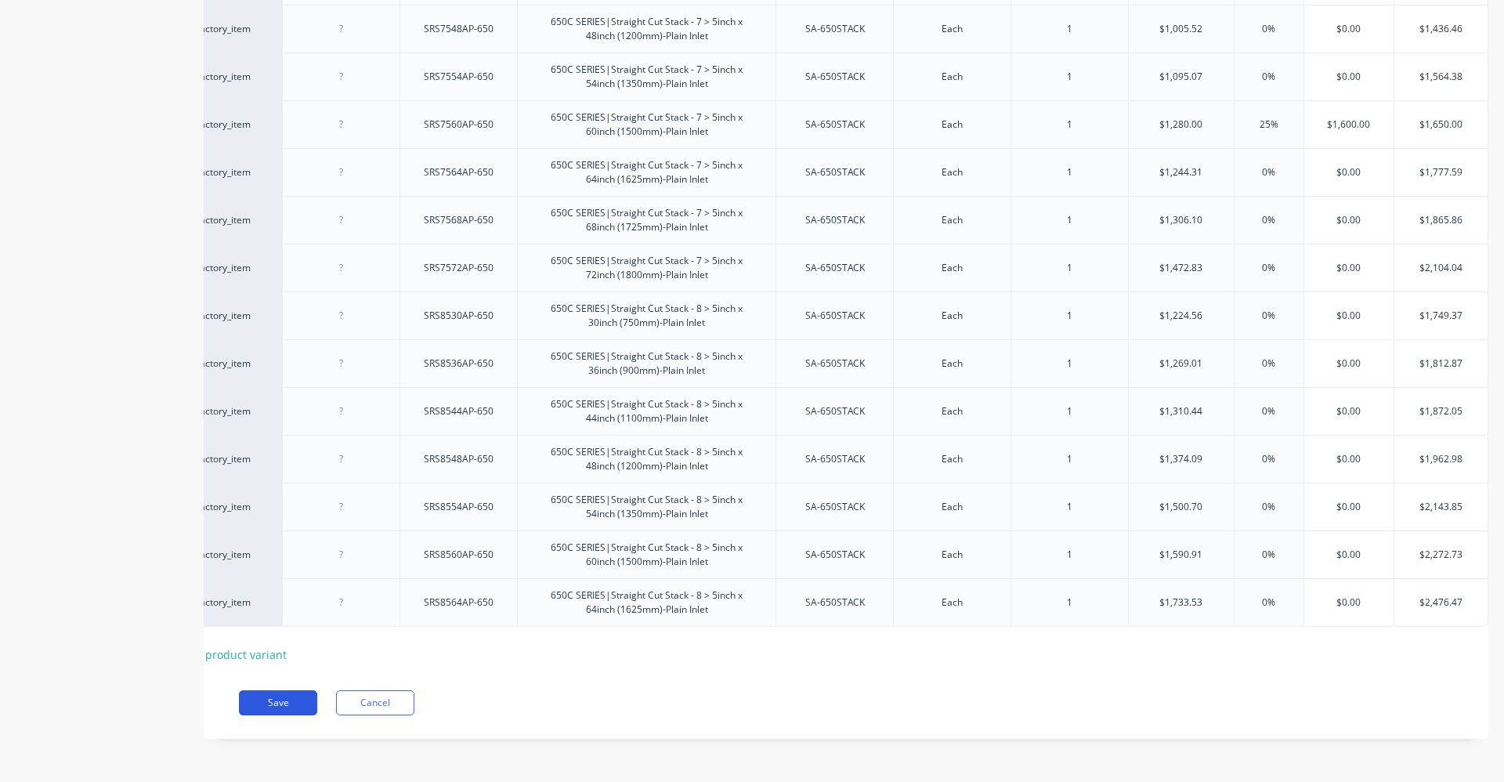
type input "$1650"
click at [289, 697] on button "Save" at bounding box center [278, 702] width 78 height 25
type textarea "x"
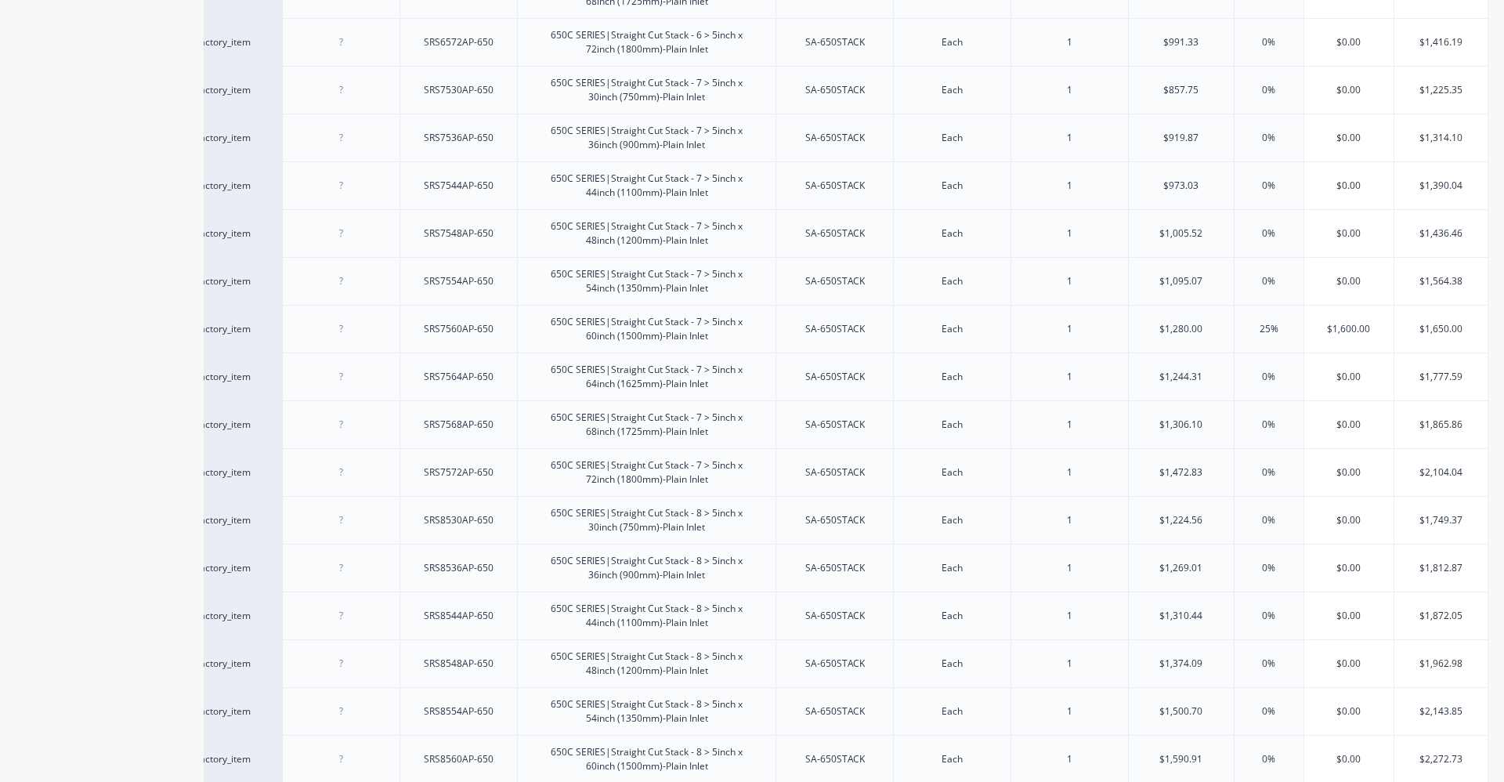
scroll to position [705, 0]
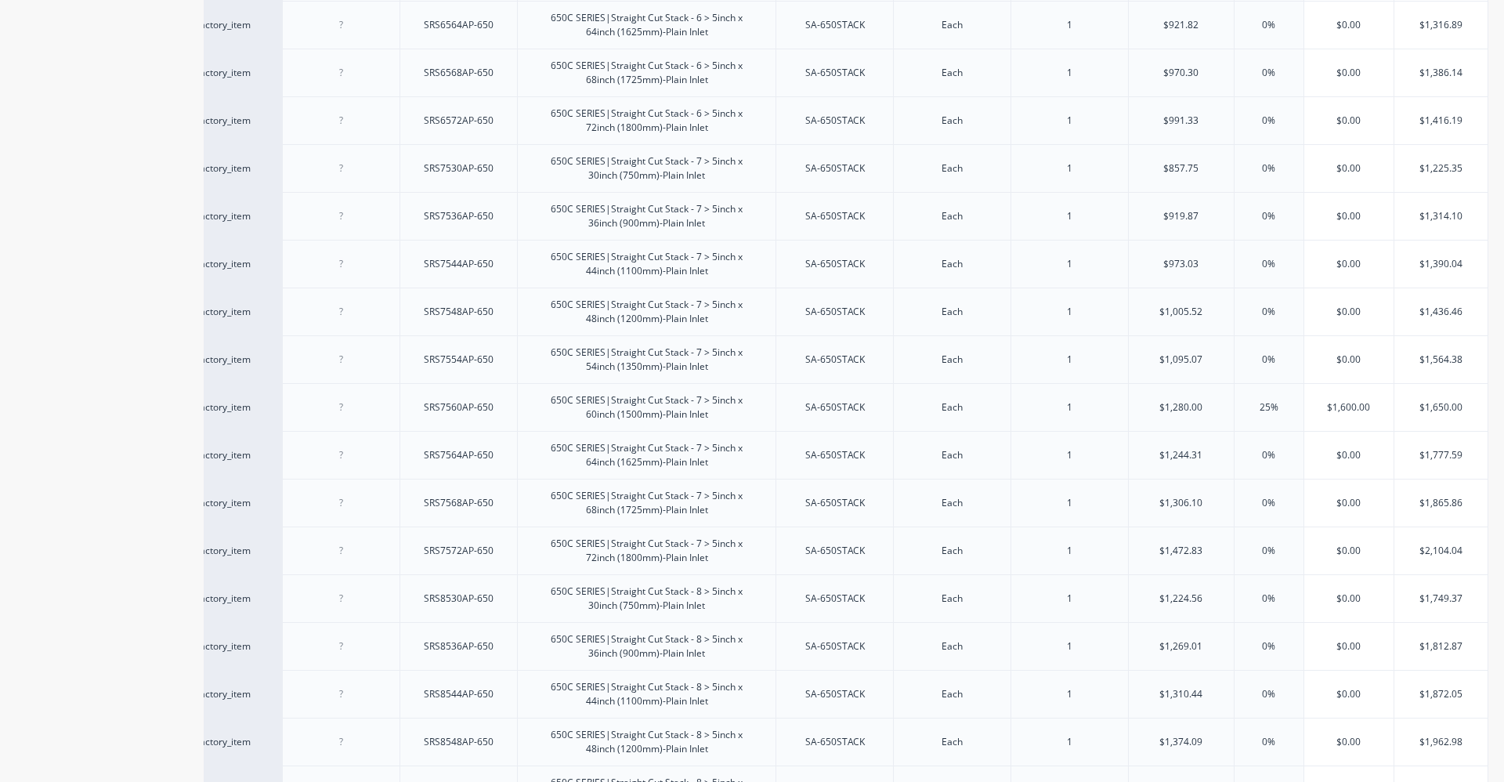
type input "$1,650.00"
click at [1438, 407] on input "$1,650.00" at bounding box center [1441, 407] width 94 height 14
click at [1343, 410] on input "$1,600.00" at bounding box center [1348, 407] width 89 height 14
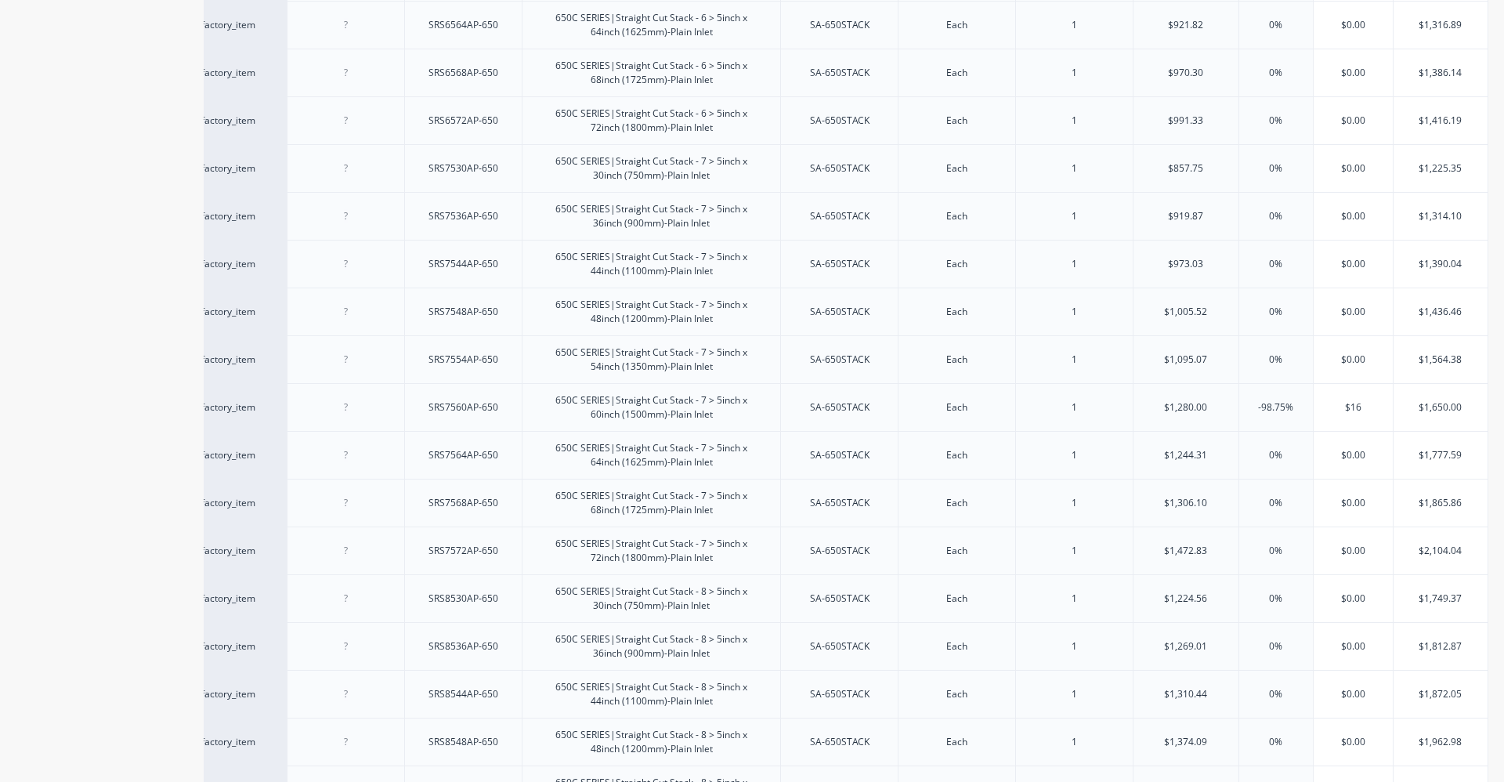
scroll to position [0, 81]
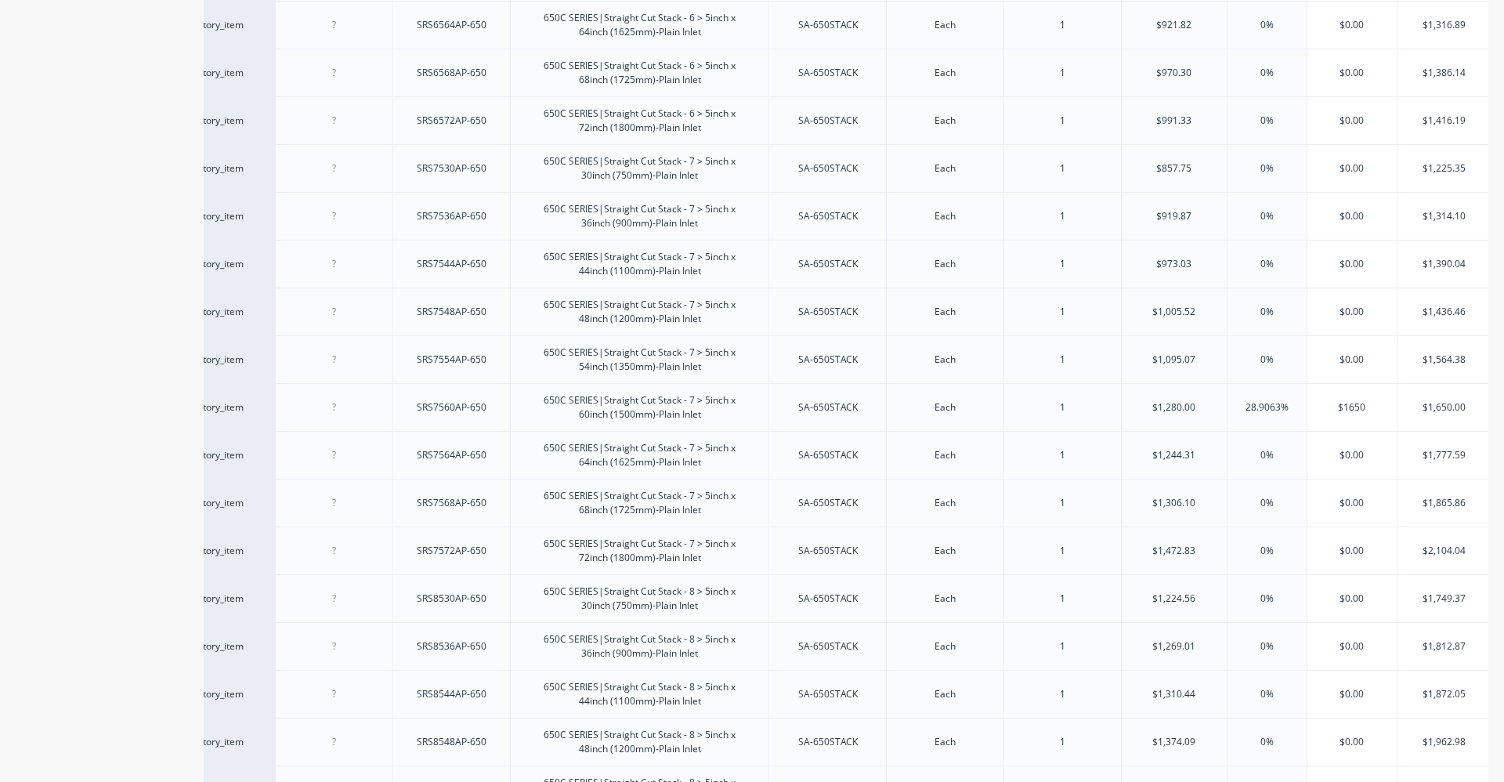
type input "$1650"
type input "0%"
click at [1298, 456] on input "0%" at bounding box center [1266, 455] width 79 height 14
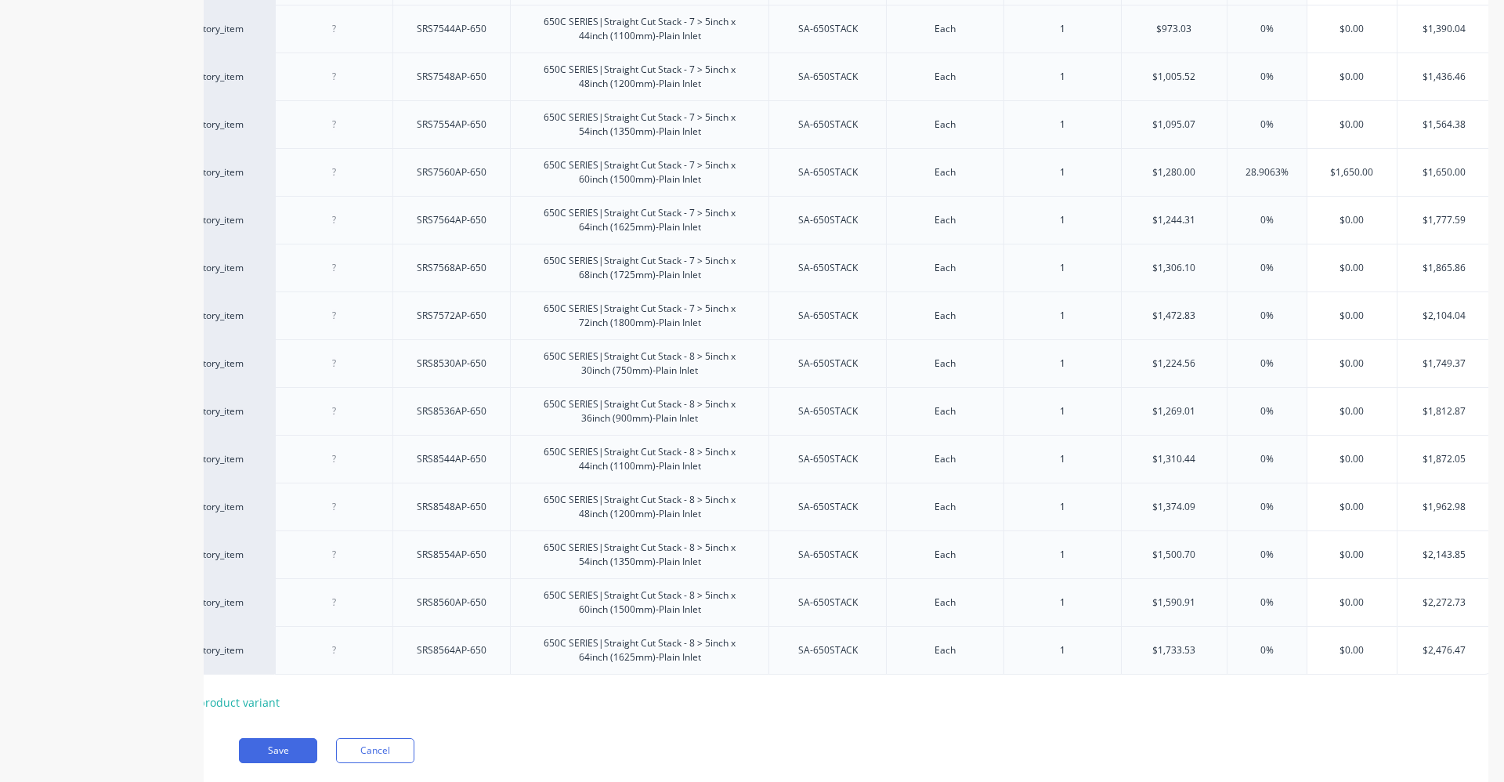
scroll to position [999, 0]
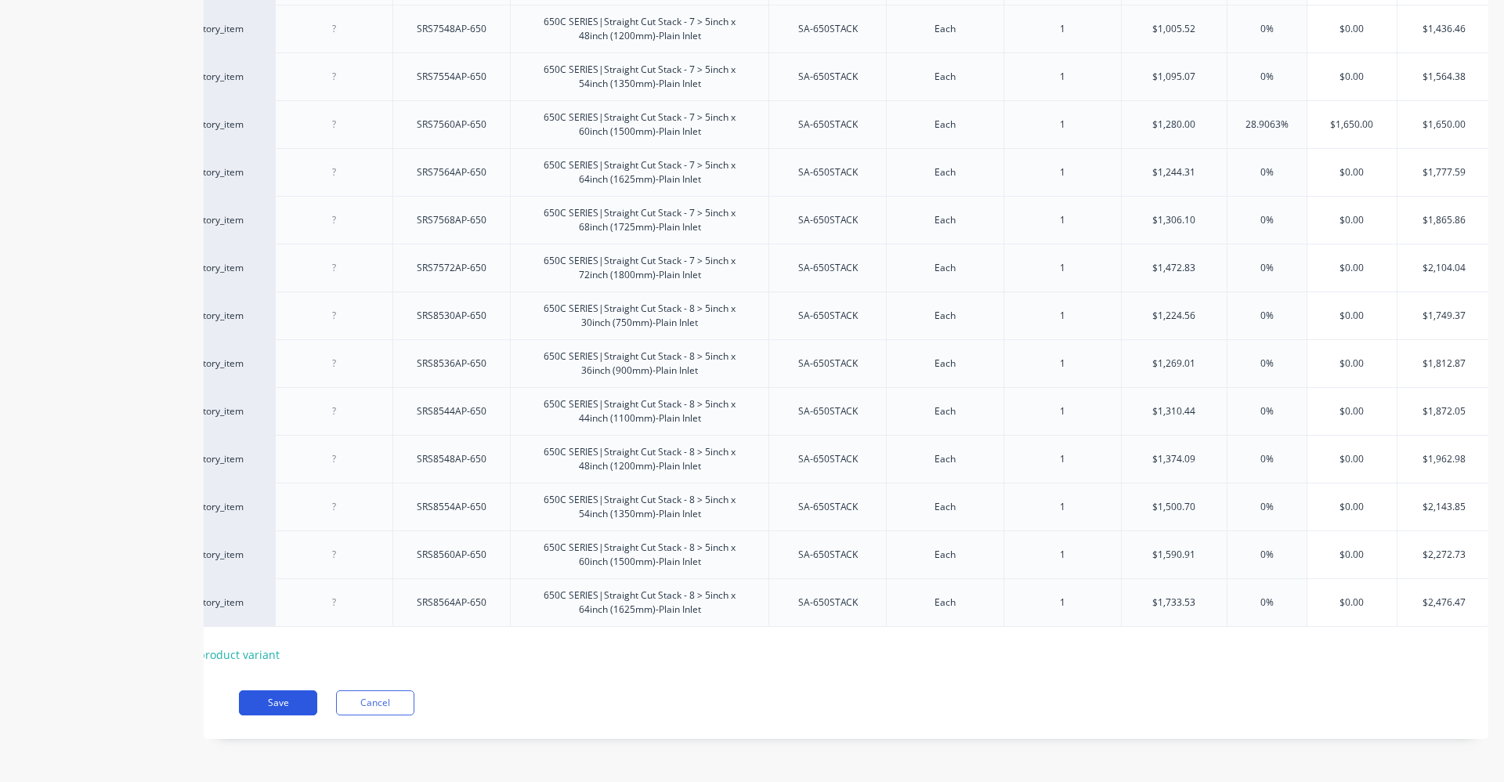
click at [259, 704] on button "Save" at bounding box center [278, 702] width 78 height 25
click at [268, 701] on button "Save" at bounding box center [278, 702] width 78 height 25
click at [266, 710] on button "Save" at bounding box center [278, 702] width 78 height 25
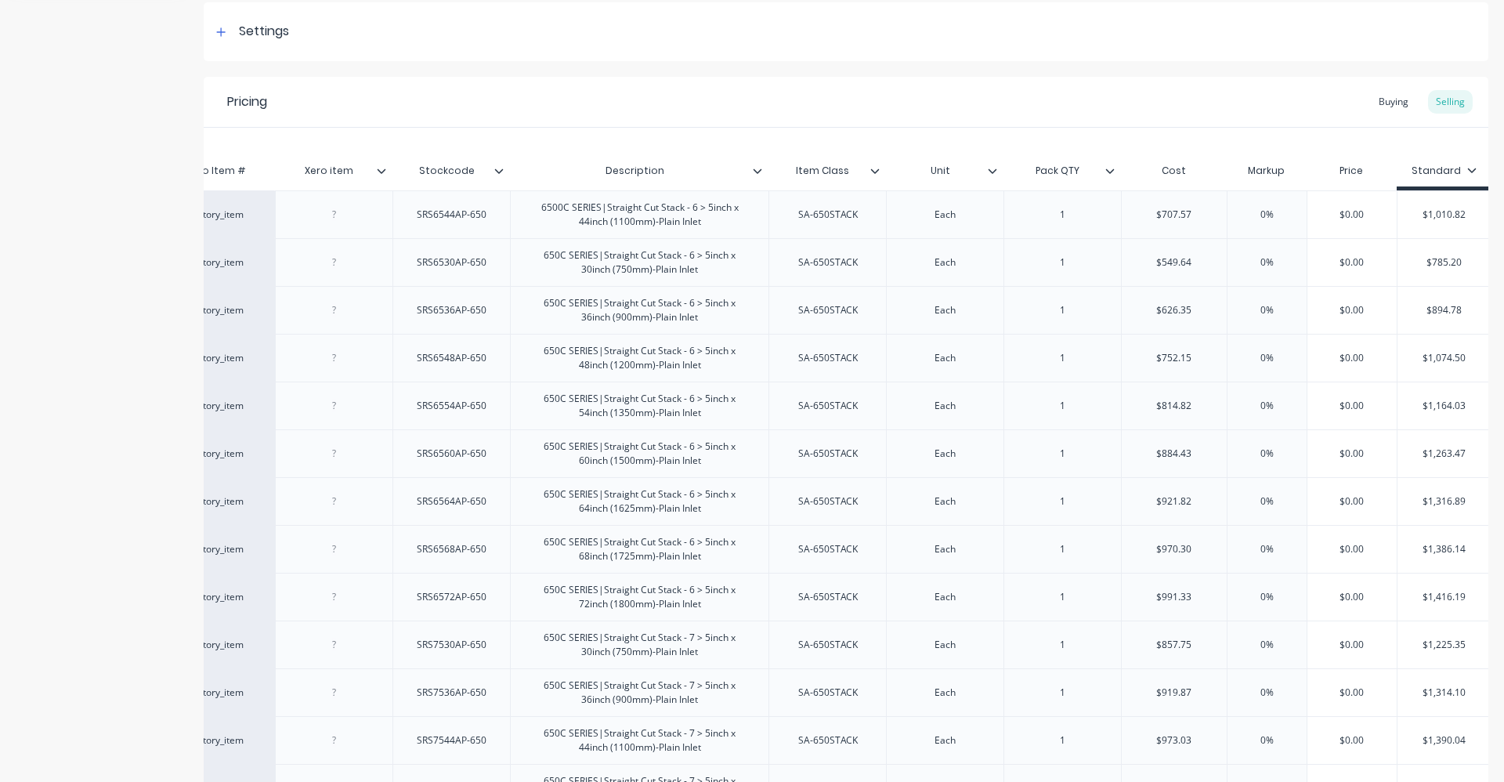
scroll to position [235, 0]
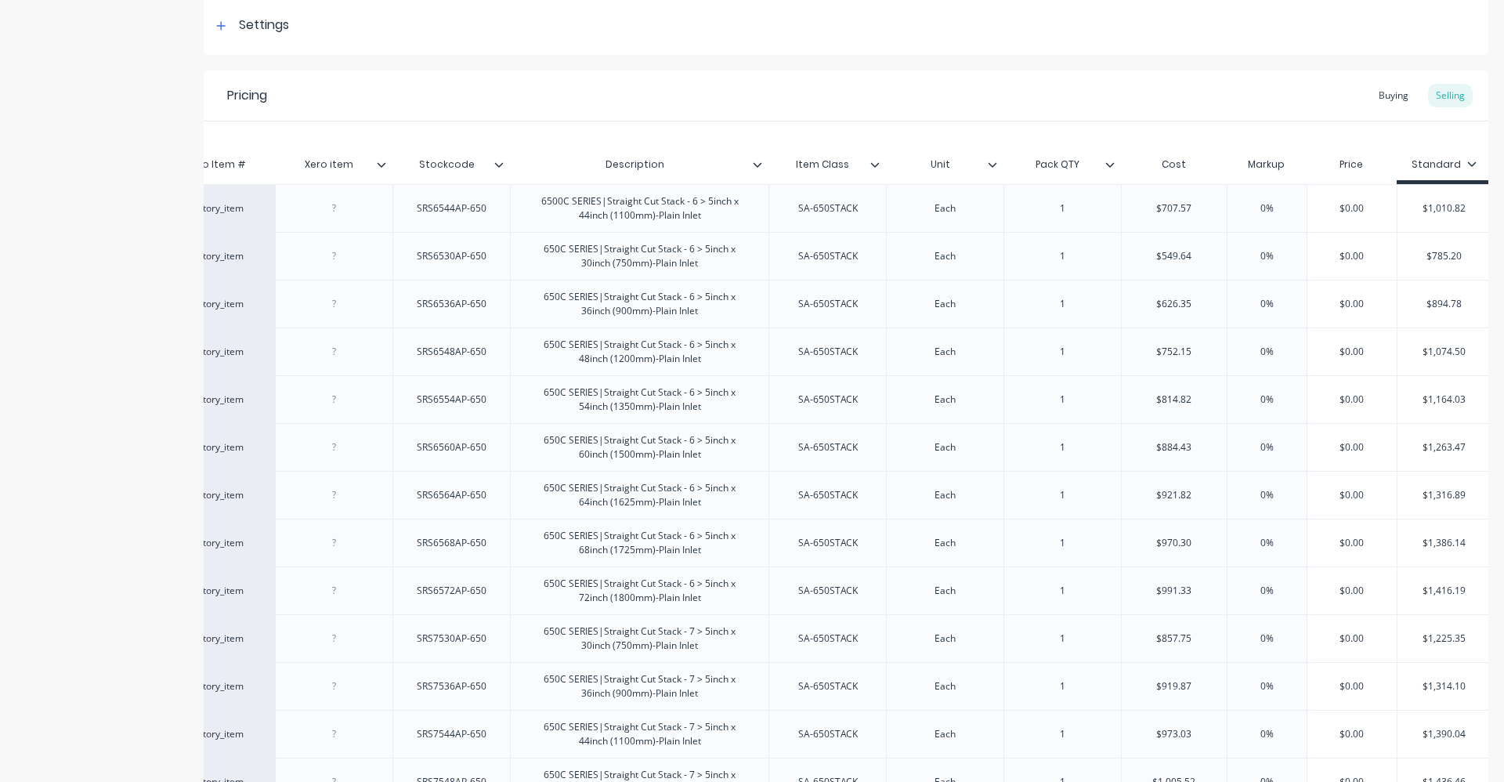
click at [1362, 204] on input "$0.00" at bounding box center [1351, 208] width 89 height 14
type input "$"
type input "1100"
type input "$0.00"
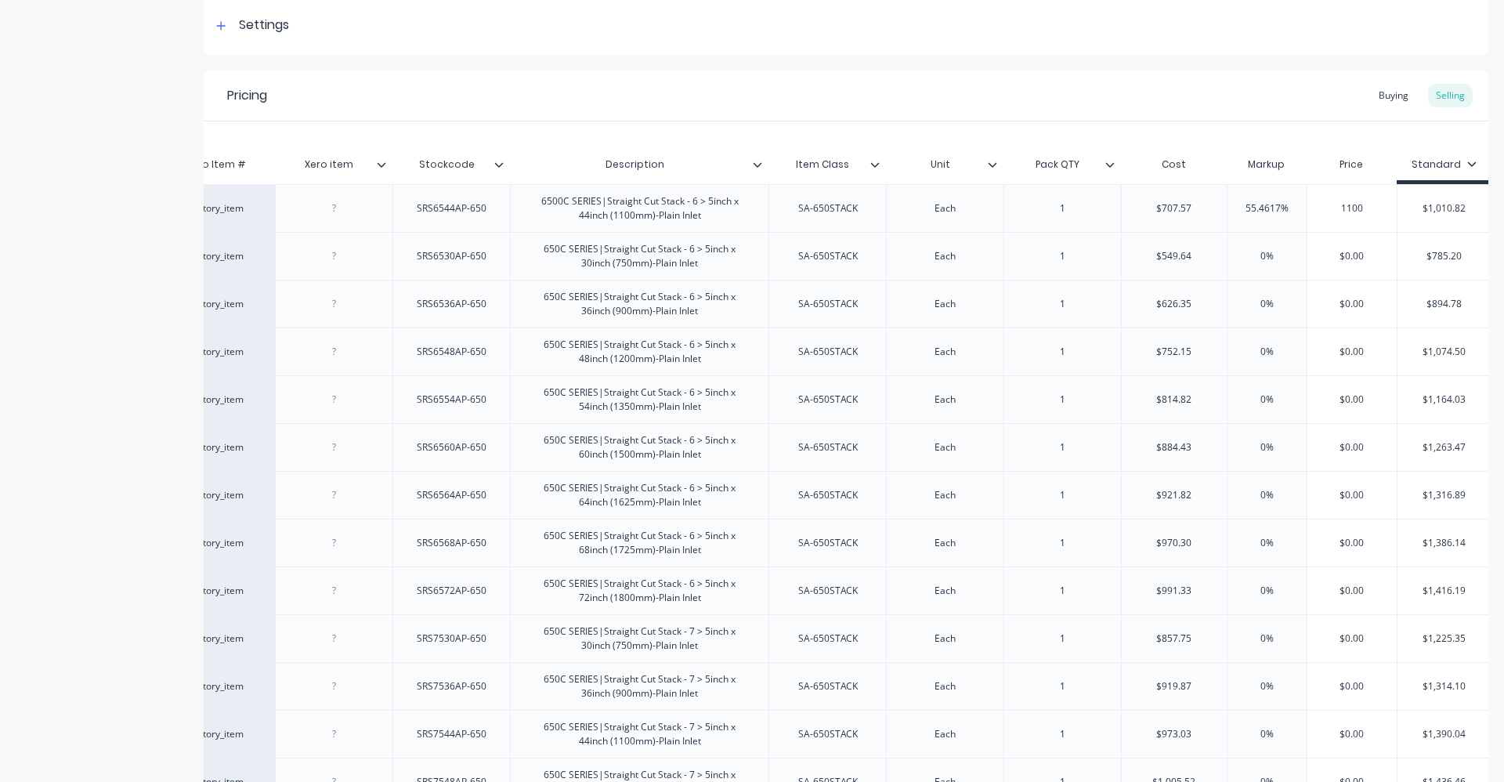
click at [1371, 256] on input "$0.00" at bounding box center [1351, 256] width 89 height 14
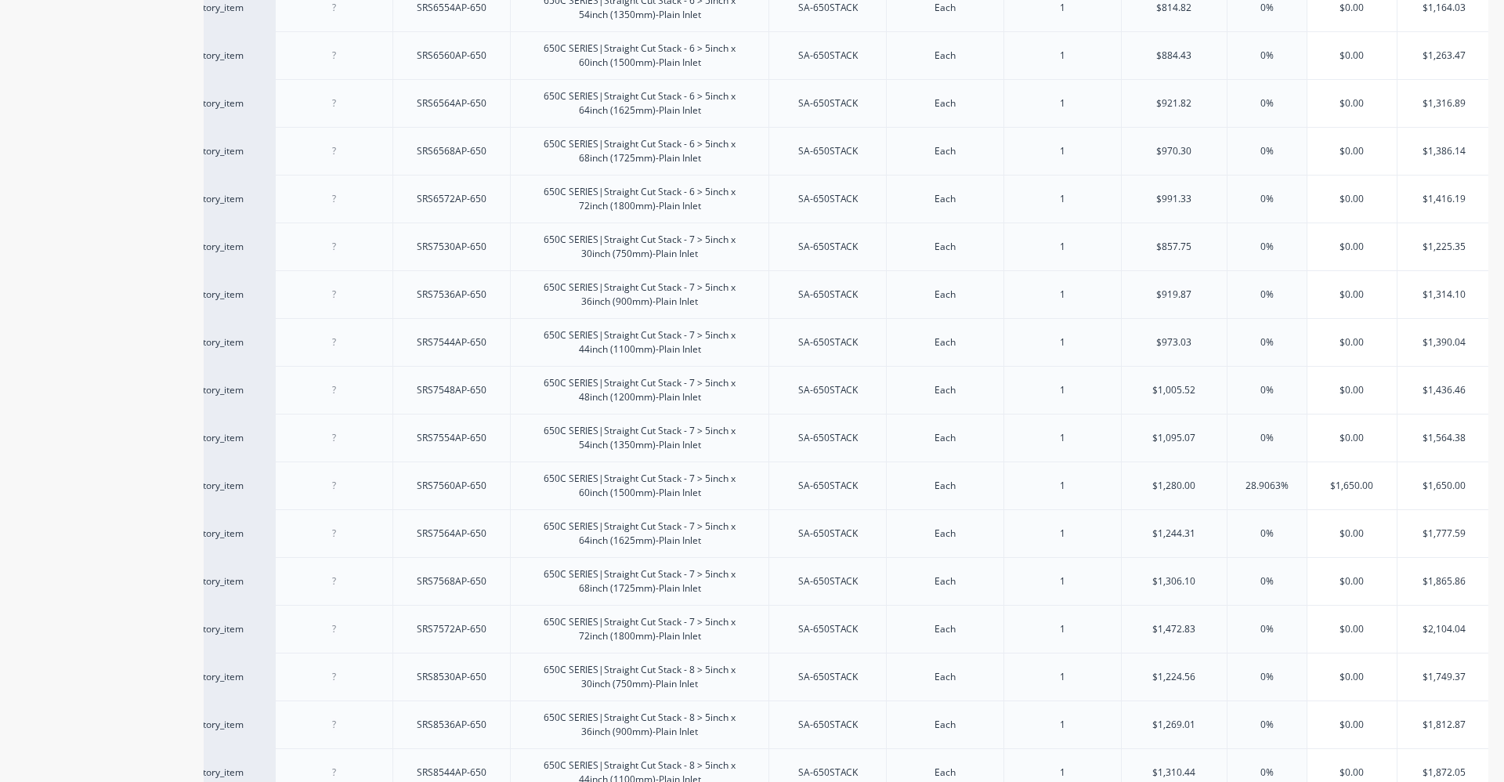
scroll to position [999, 0]
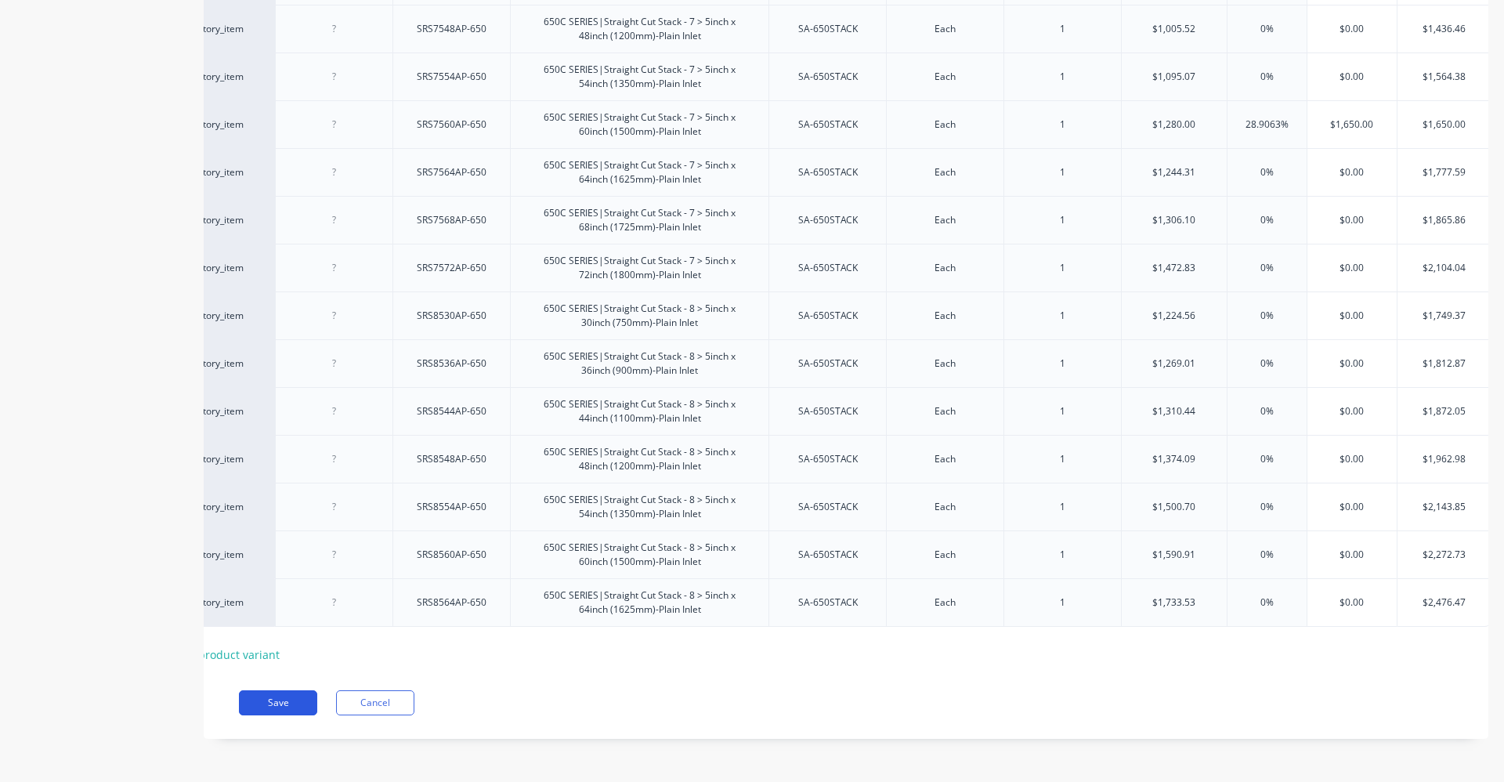
click at [294, 707] on button "Save" at bounding box center [278, 702] width 78 height 25
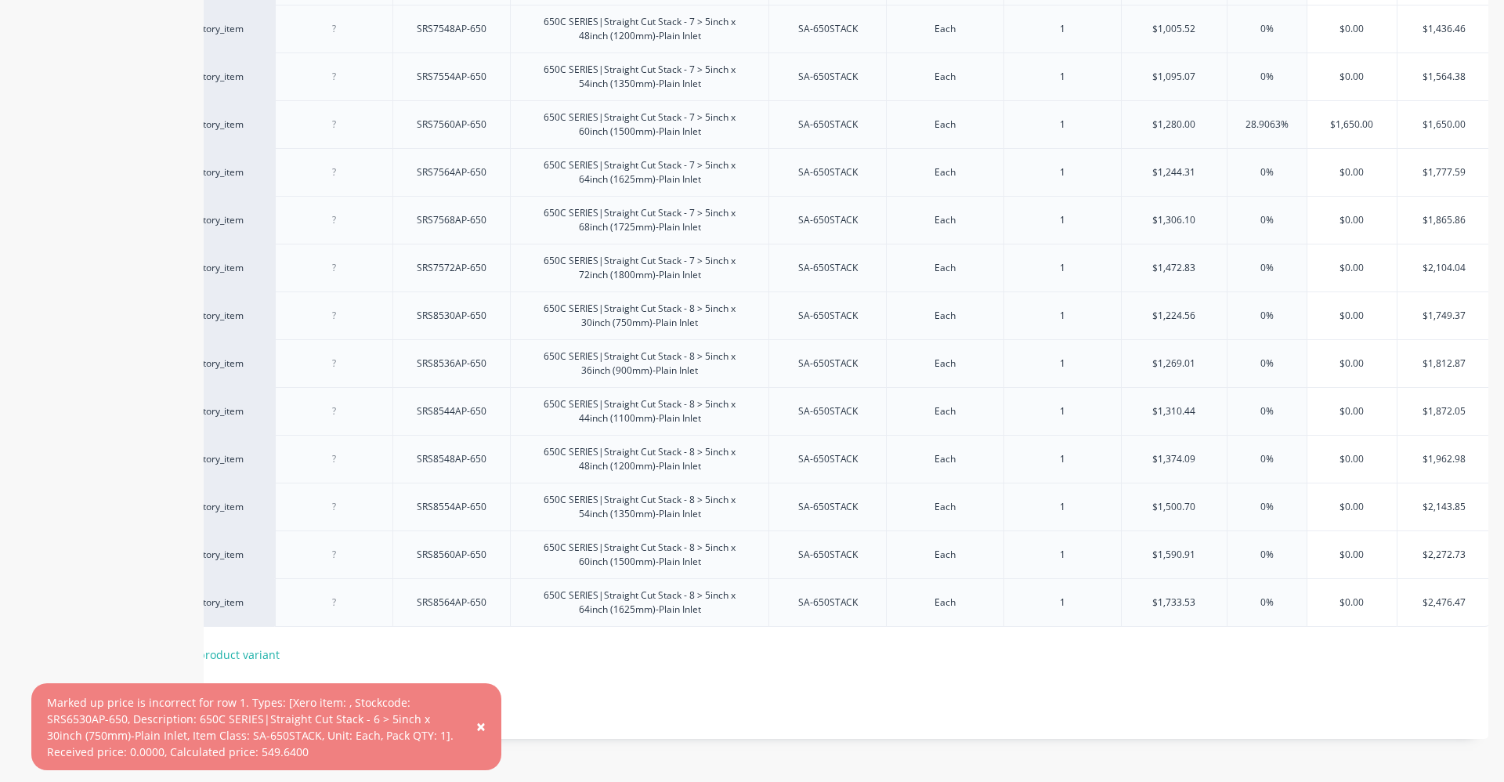
click at [475, 723] on button "×" at bounding box center [480, 727] width 41 height 38
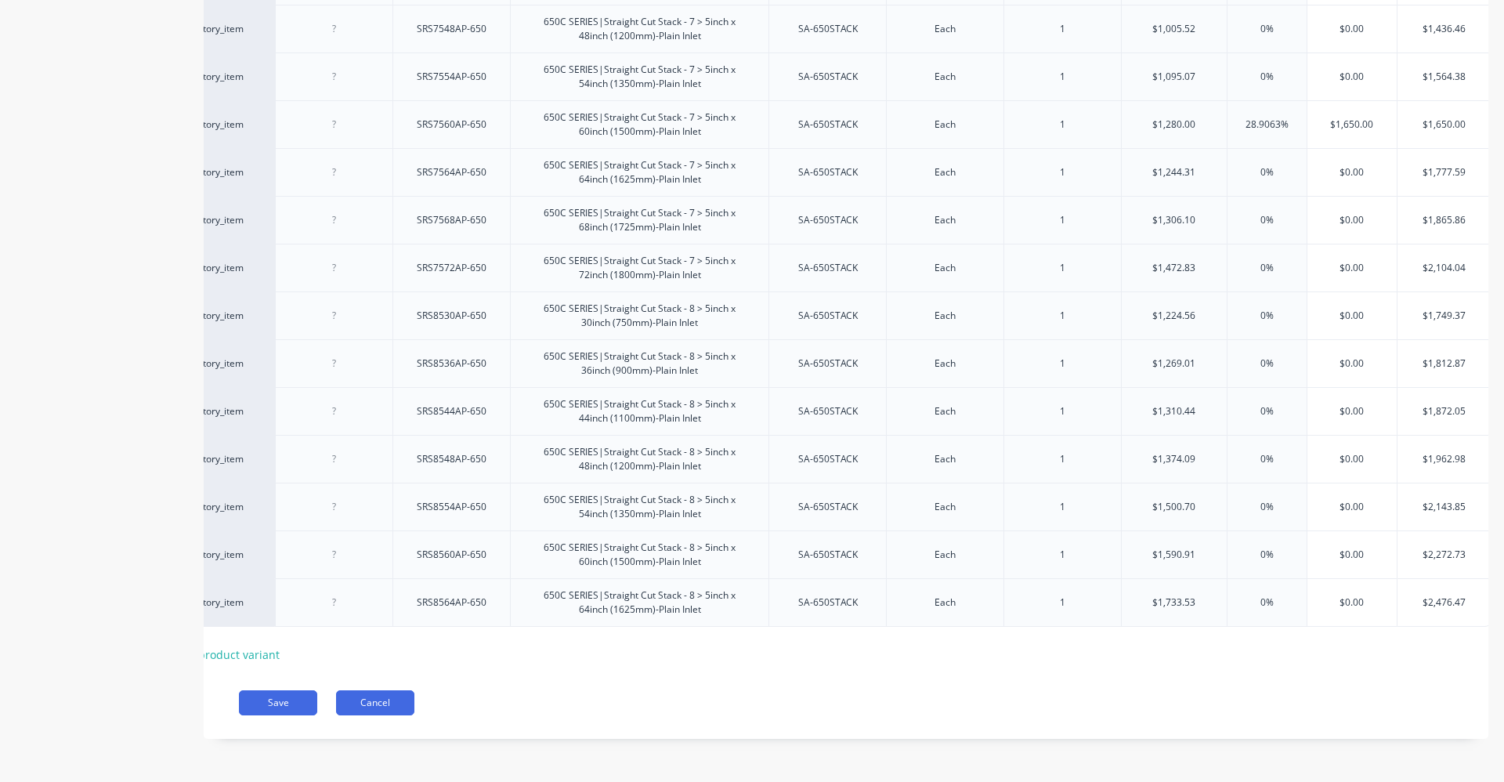
click at [348, 703] on button "Cancel" at bounding box center [375, 702] width 78 height 25
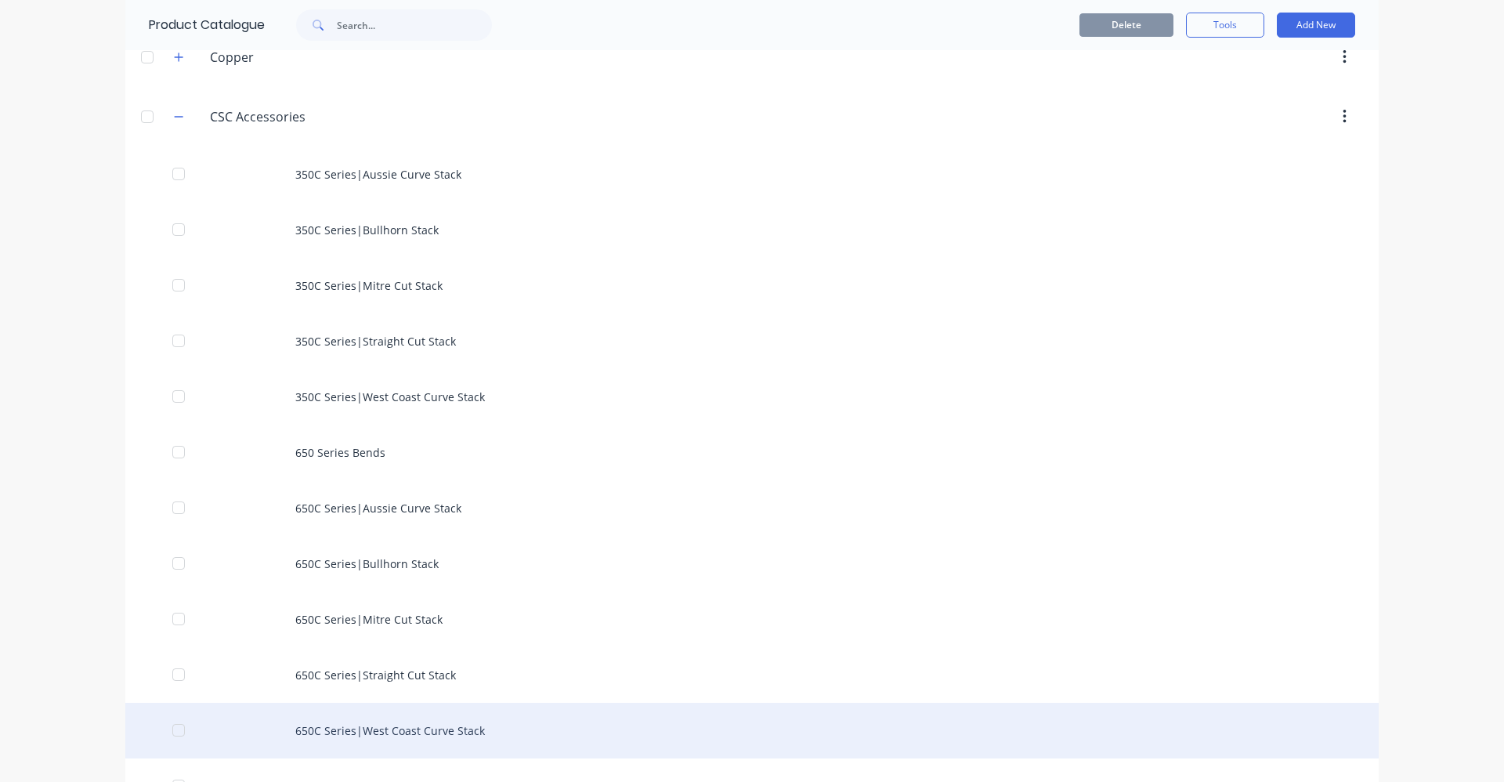
scroll to position [548, 0]
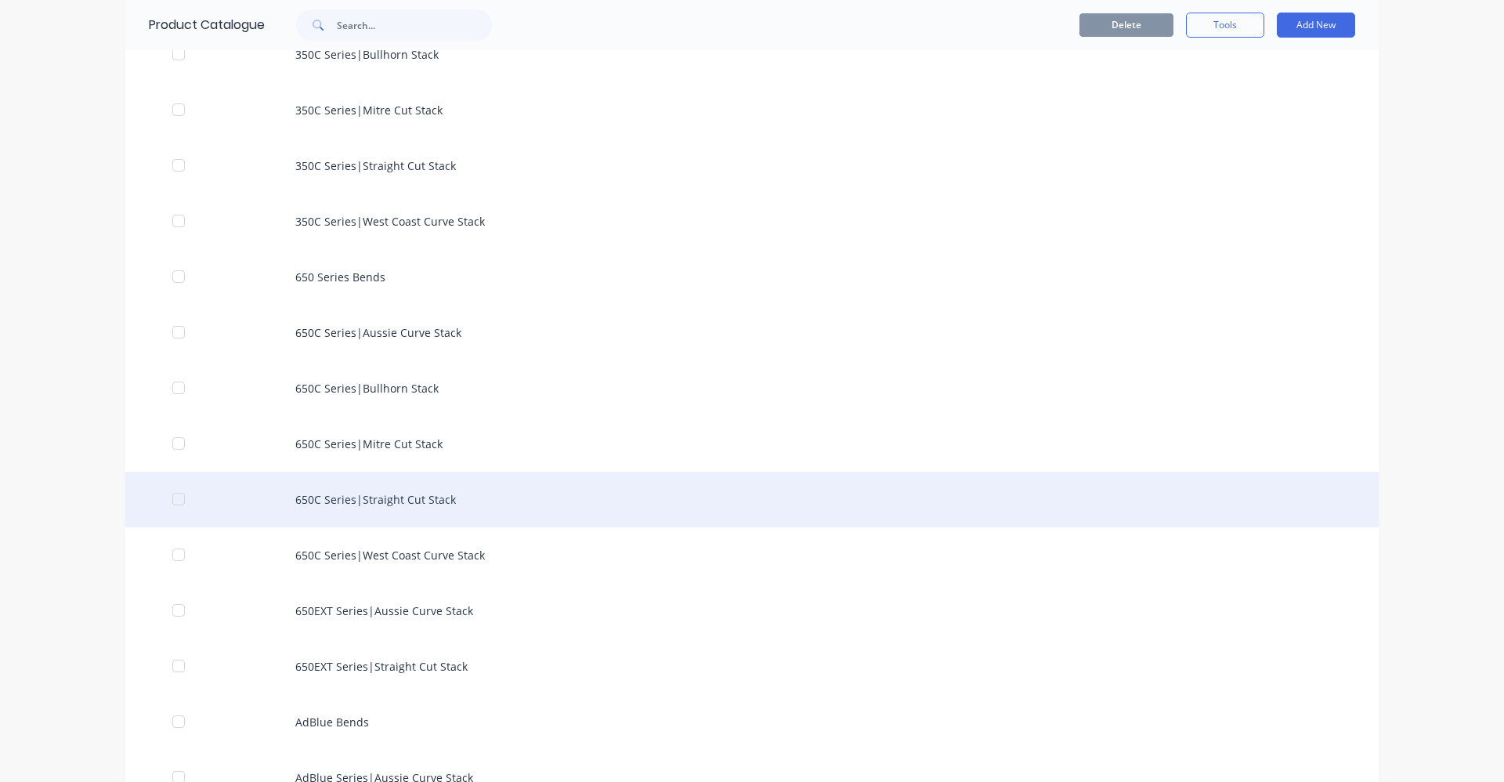
click at [402, 500] on div "650C Series|Straight Cut Stack" at bounding box center [751, 499] width 1253 height 56
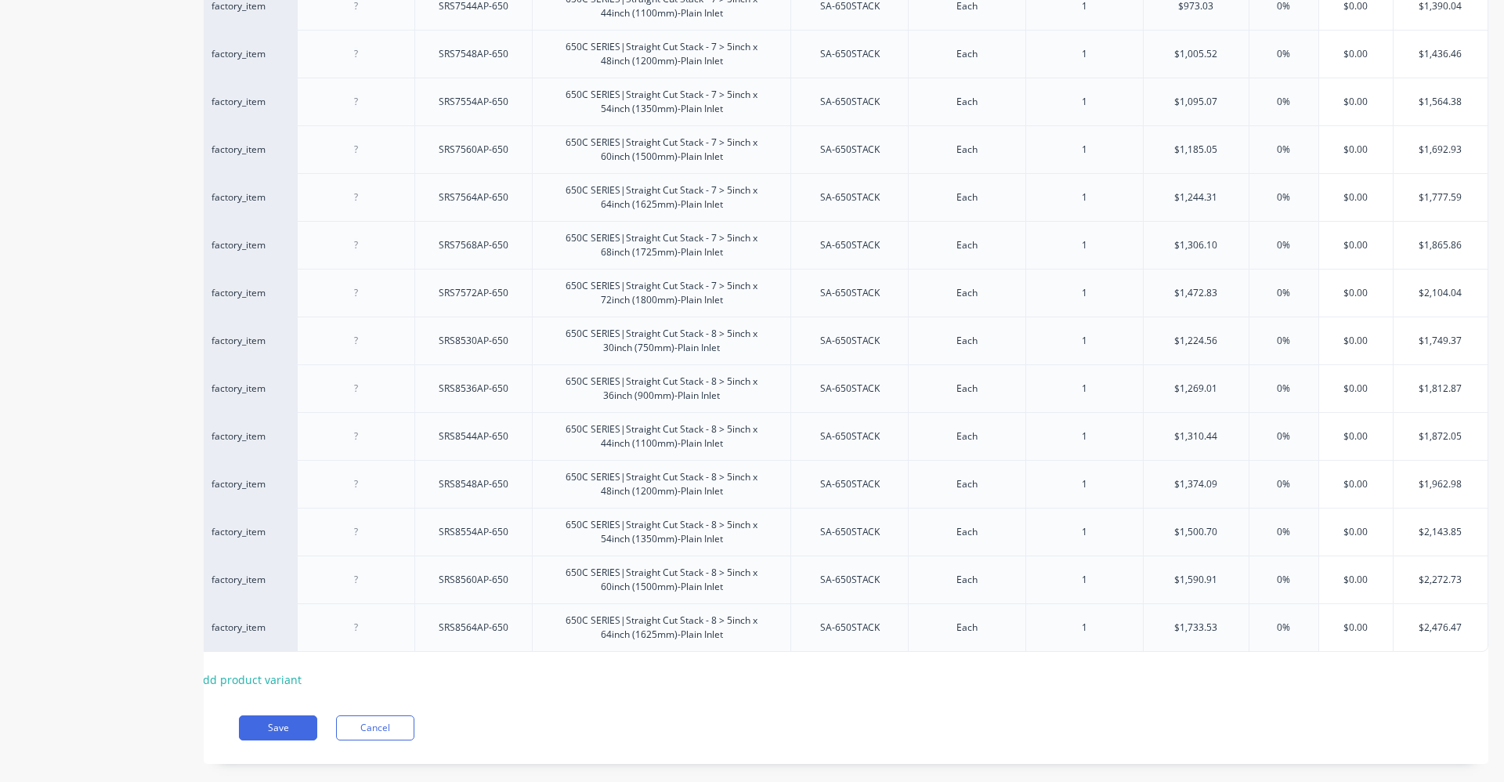
scroll to position [999, 0]
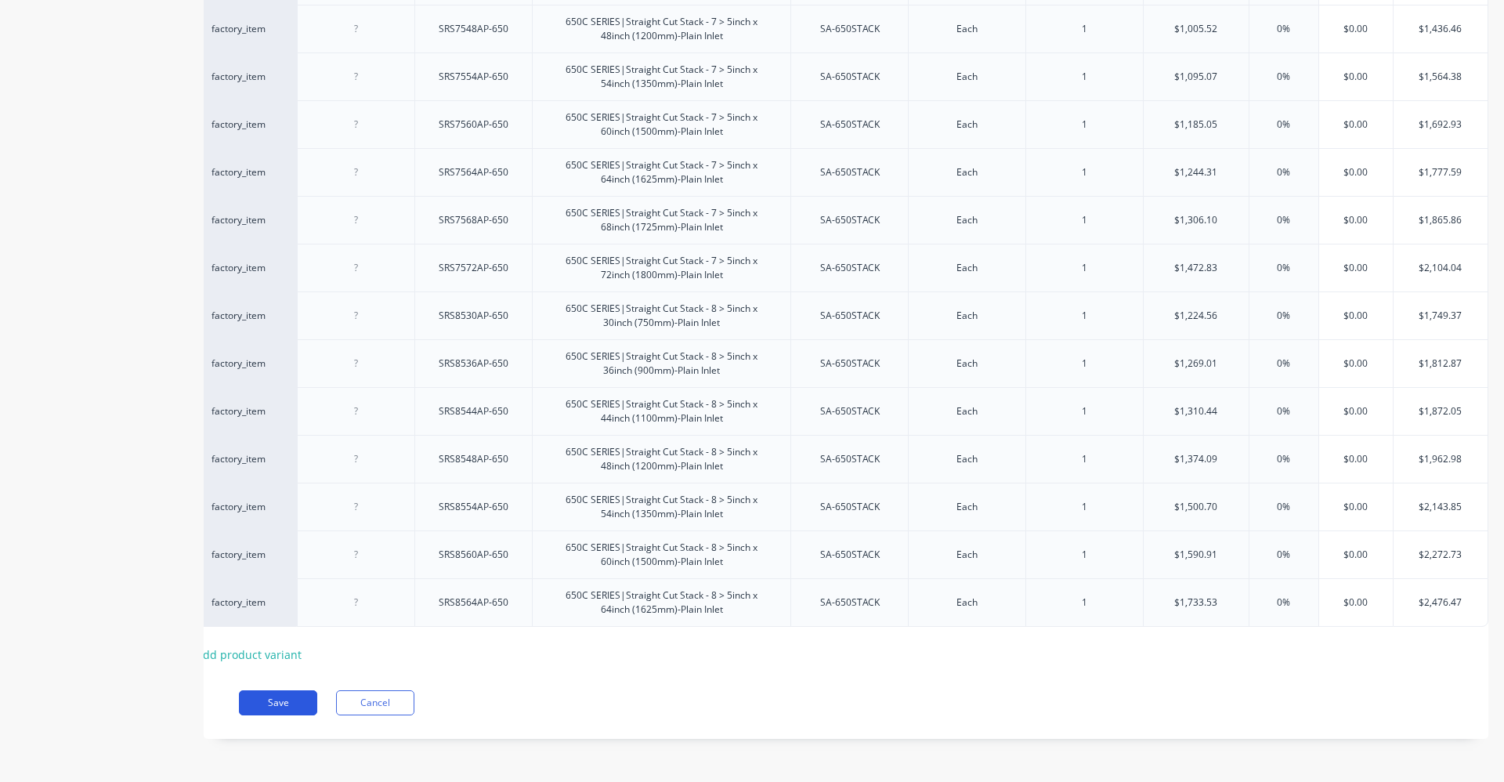
click at [270, 709] on button "Save" at bounding box center [278, 702] width 78 height 25
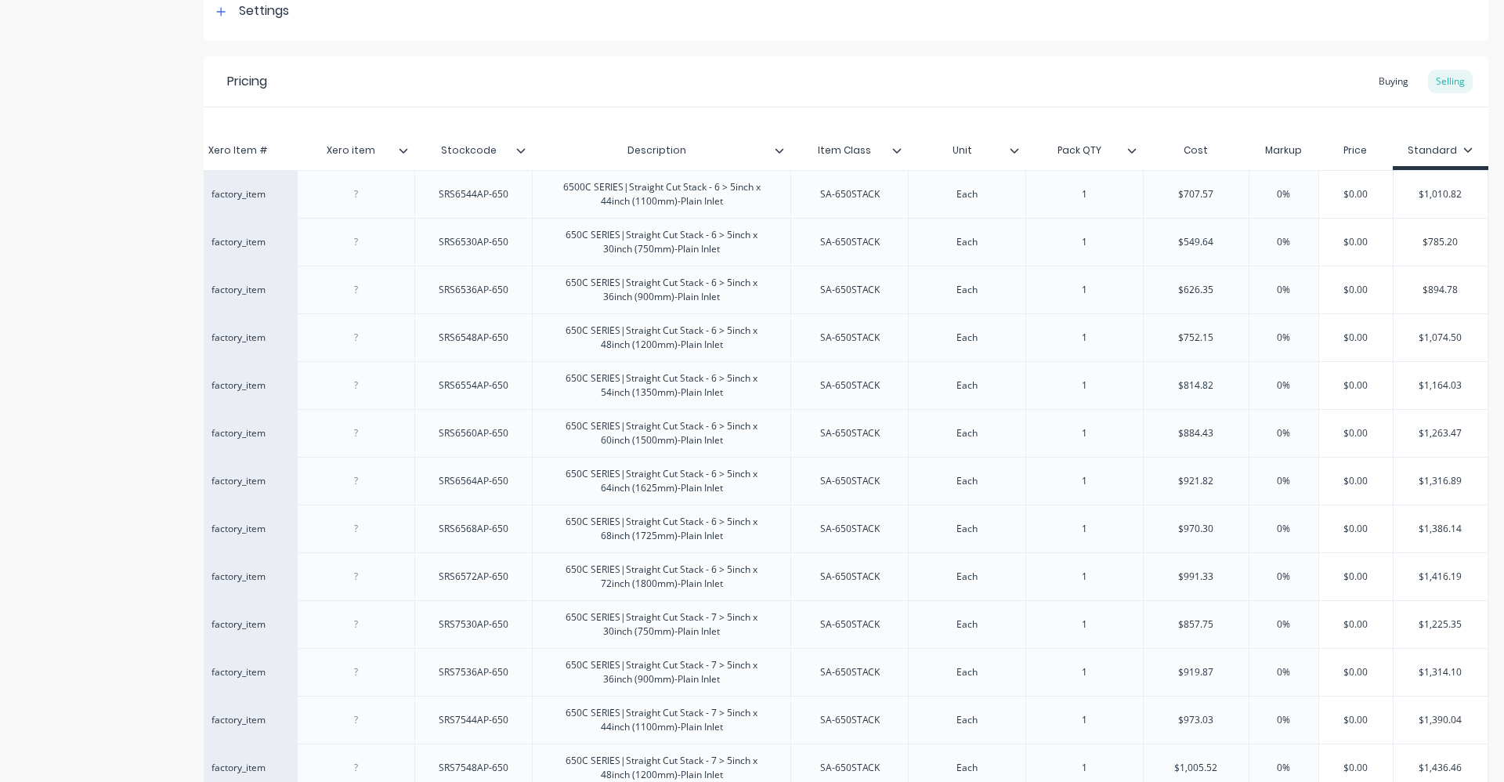
scroll to position [216, 0]
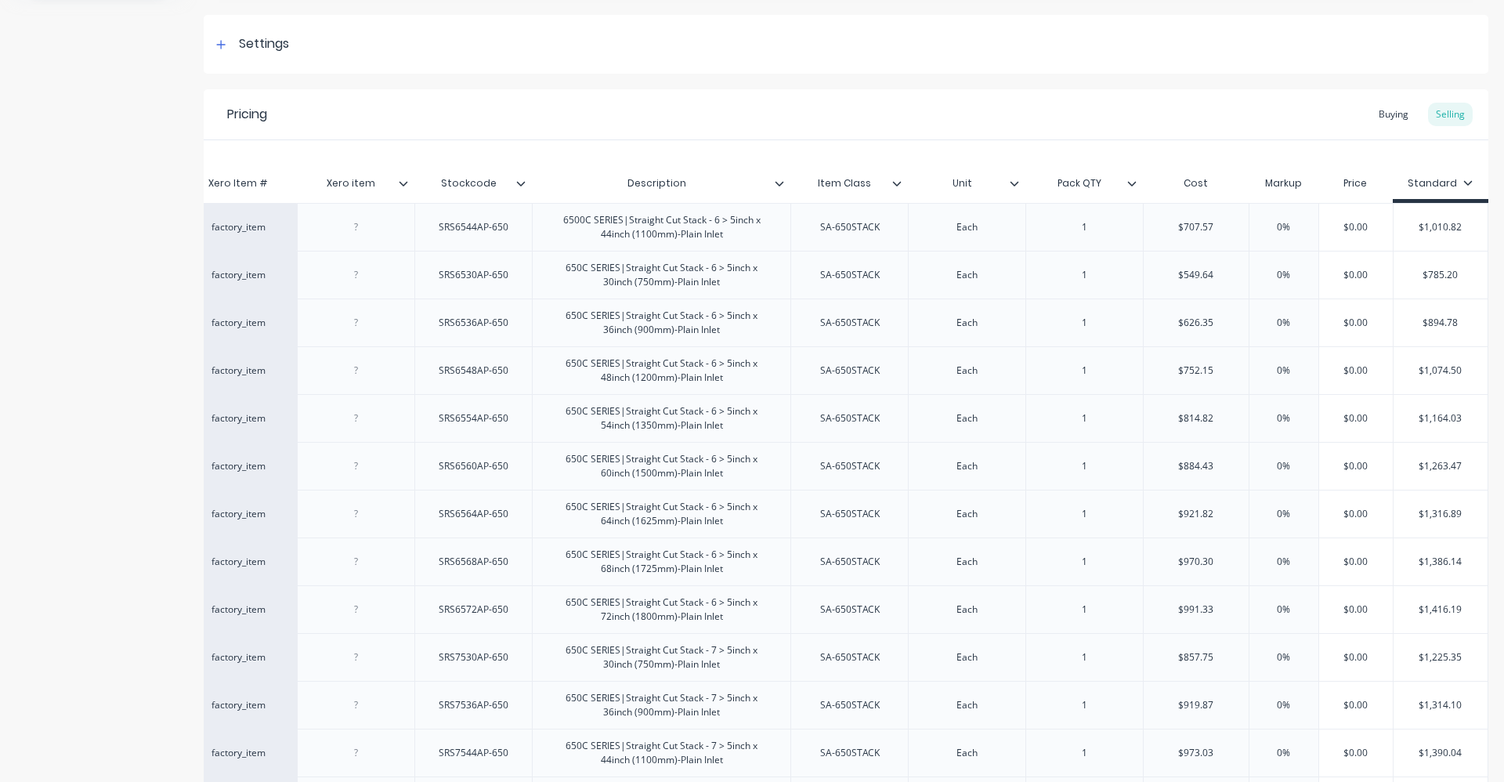
drag, startPoint x: 394, startPoint y: 184, endPoint x: 479, endPoint y: 161, distance: 87.8
click at [479, 161] on div "Xero Item # Xero item Stockcode Description Item Class Unit Pack QTY Cost Marku…" at bounding box center [846, 789] width 1284 height 1298
click at [633, 259] on div "650C SERIES|Straight Cut Stack - 6 > 5inch x 30inch (750mm)-Plain Inlet" at bounding box center [661, 275] width 245 height 34
click at [664, 243] on div "6500C SERIES|Straight Cut Stack - 6 > 5inch x 44inch (1100mm)-Plain Inlet" at bounding box center [661, 227] width 245 height 34
click at [1273, 227] on input "0%" at bounding box center [1283, 227] width 78 height 14
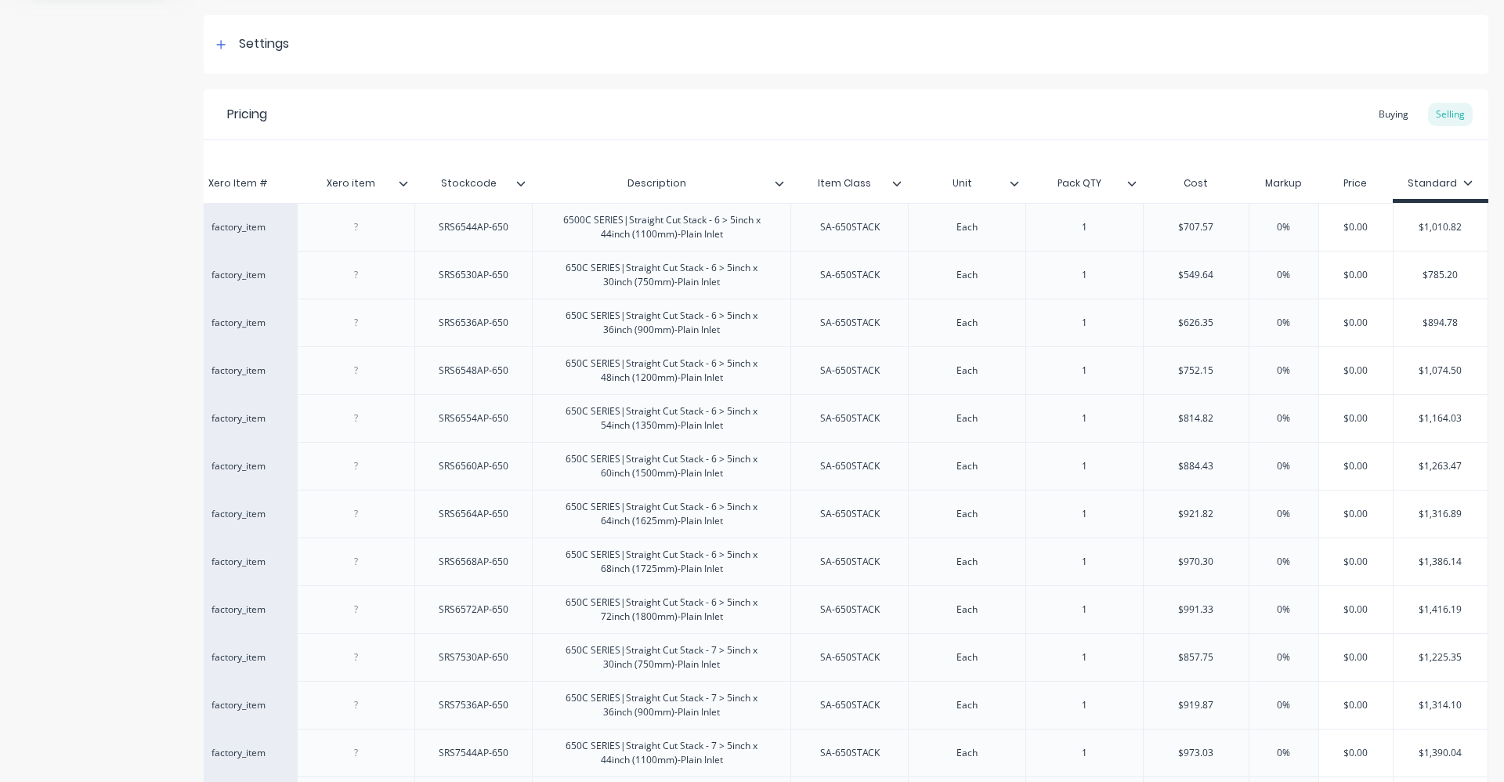
click at [1273, 227] on input "0%" at bounding box center [1283, 227] width 78 height 14
click at [1269, 218] on div "0%" at bounding box center [1283, 227] width 78 height 39
click at [1269, 220] on input "0%" at bounding box center [1283, 227] width 78 height 14
click at [1269, 222] on input "0%" at bounding box center [1283, 227] width 78 height 14
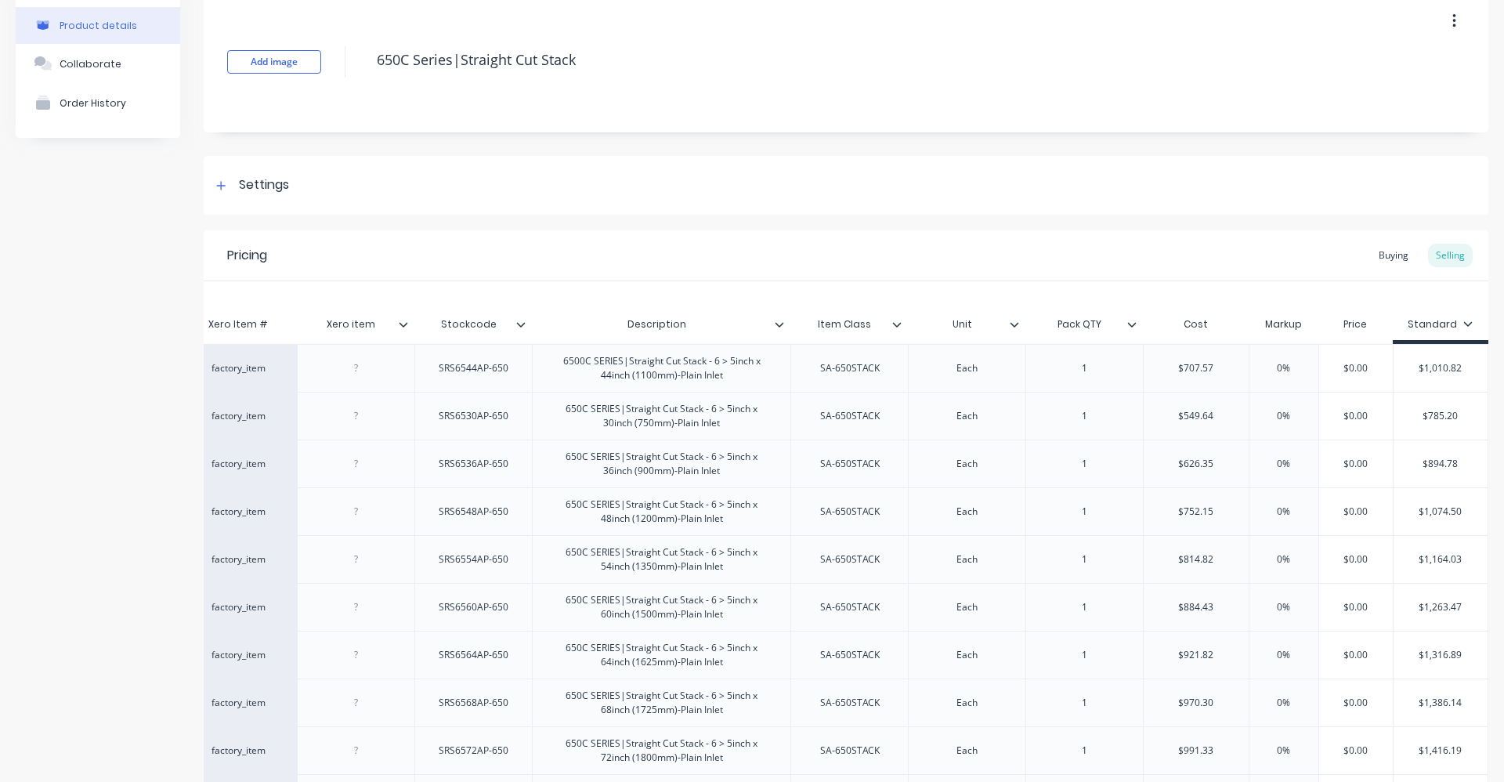
scroll to position [60, 0]
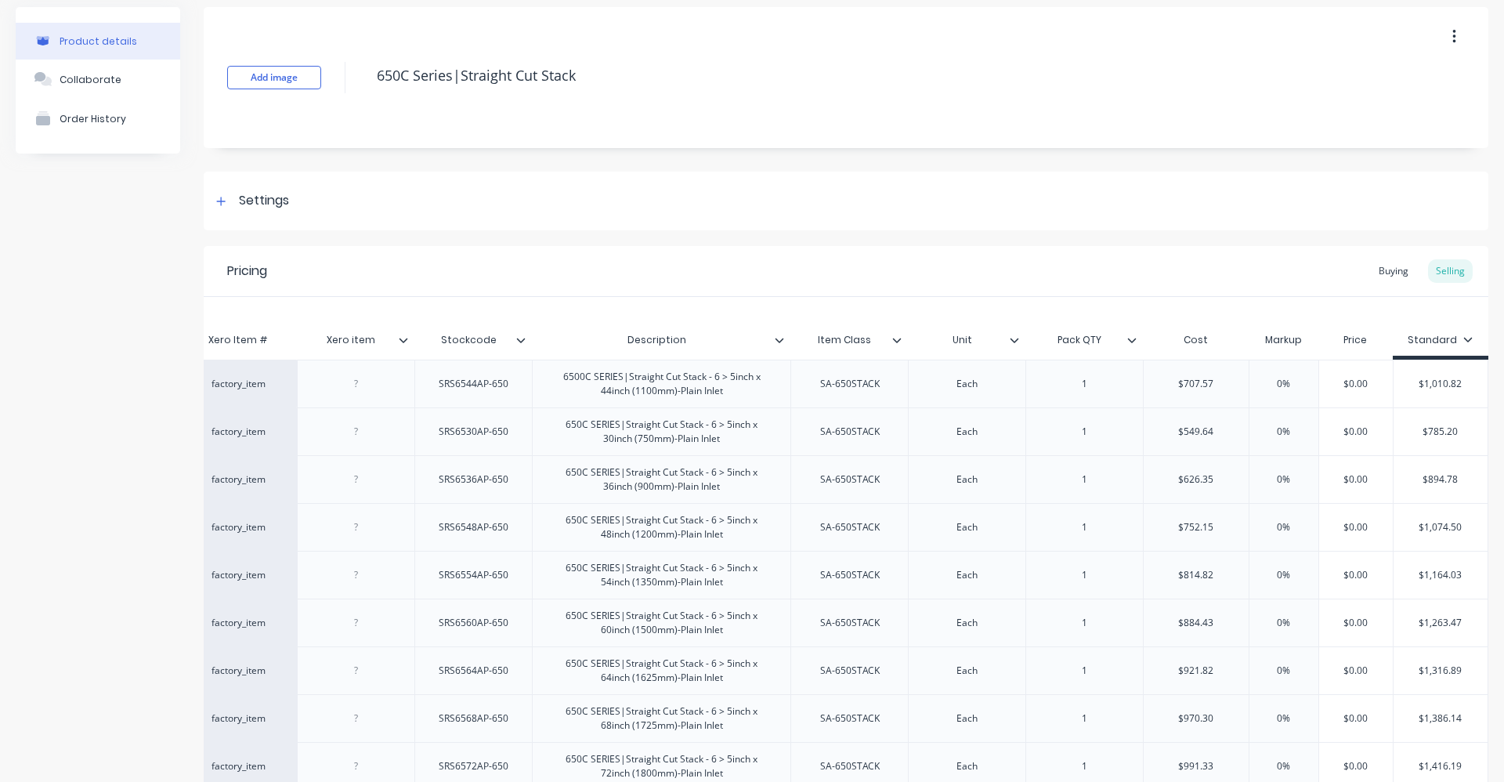
click at [1272, 382] on input "0%" at bounding box center [1283, 384] width 78 height 14
click at [1267, 384] on input "0%" at bounding box center [1283, 384] width 78 height 14
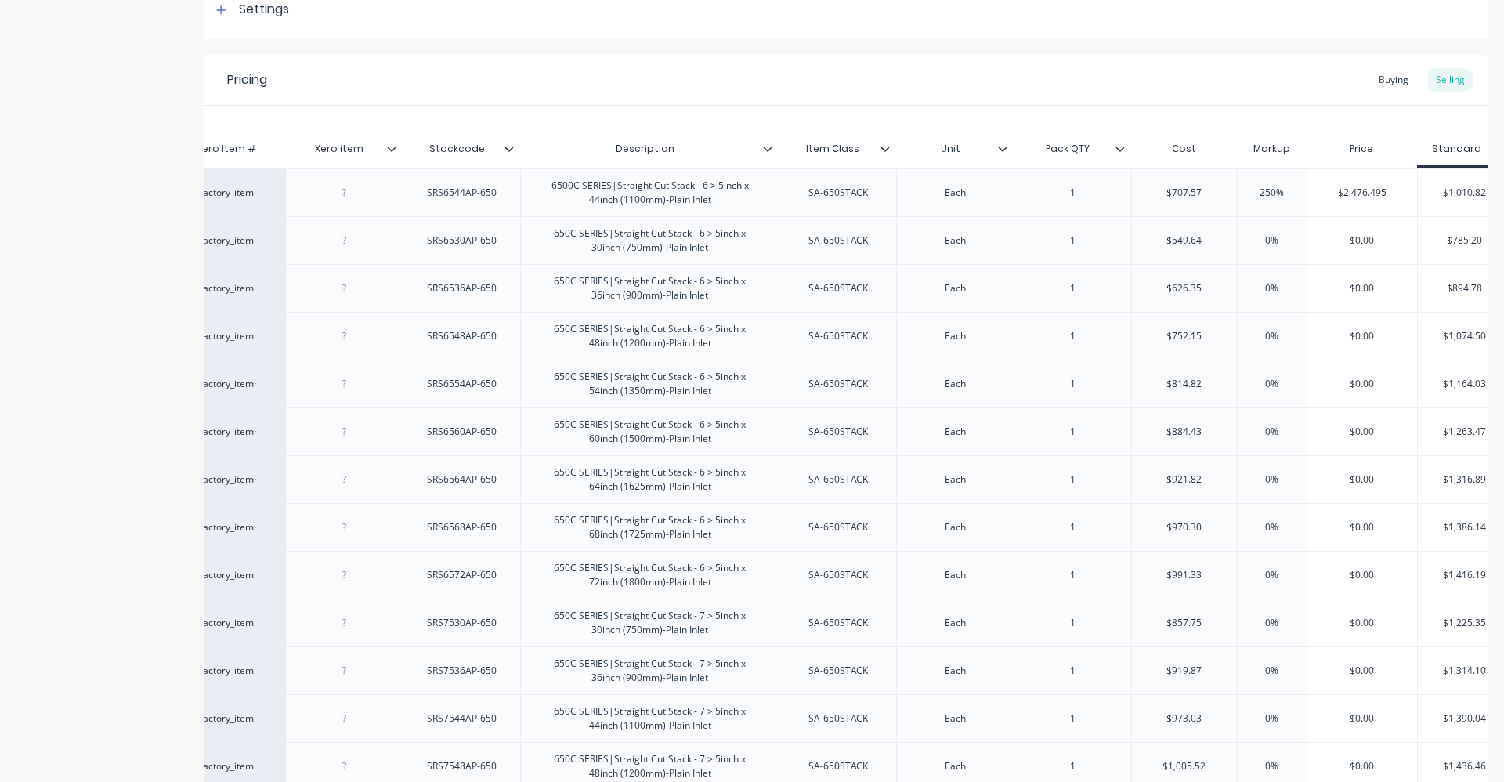
scroll to position [216, 0]
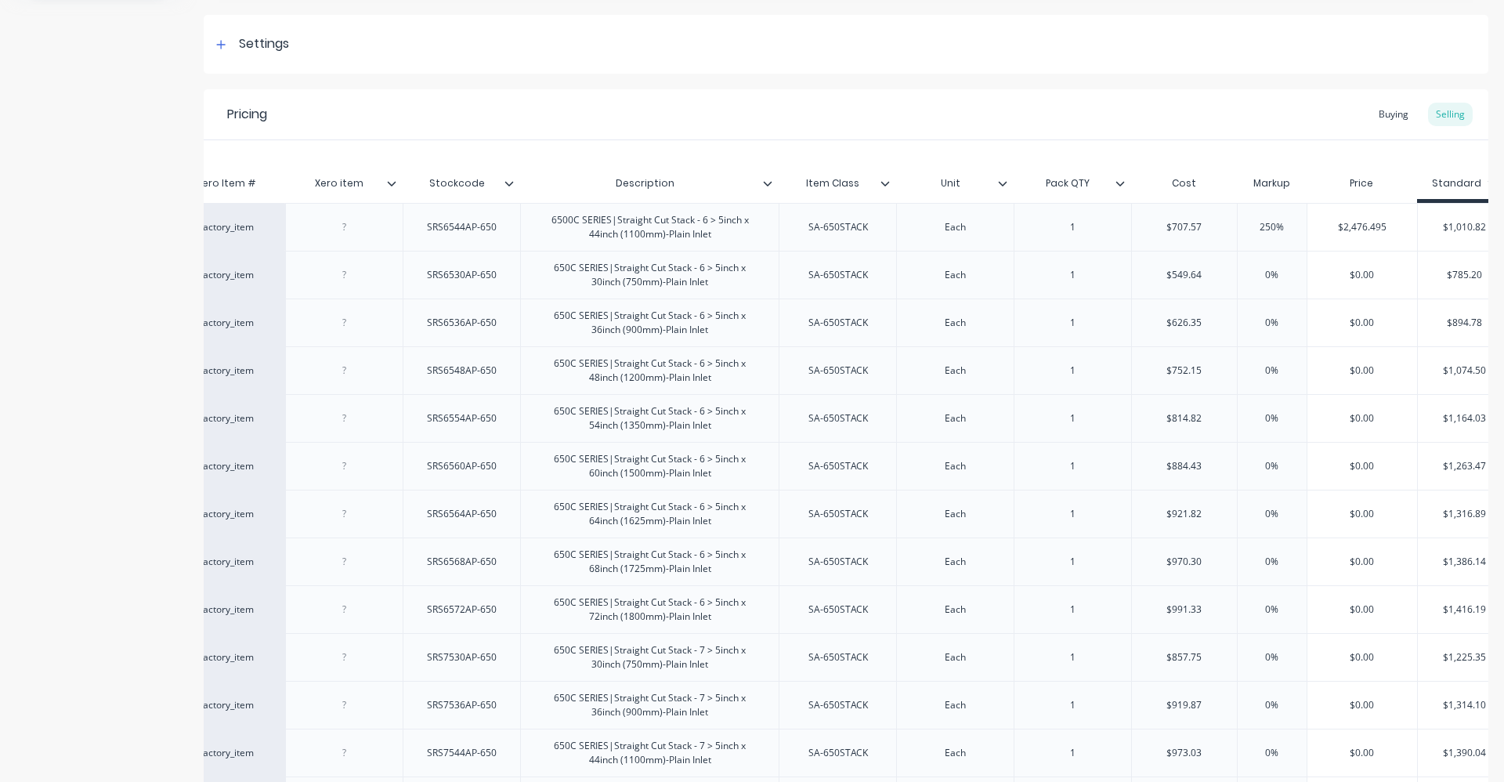
click at [1274, 231] on input "250%" at bounding box center [1272, 227] width 78 height 14
click at [1274, 226] on input "250%" at bounding box center [1272, 227] width 78 height 14
type input "250%"
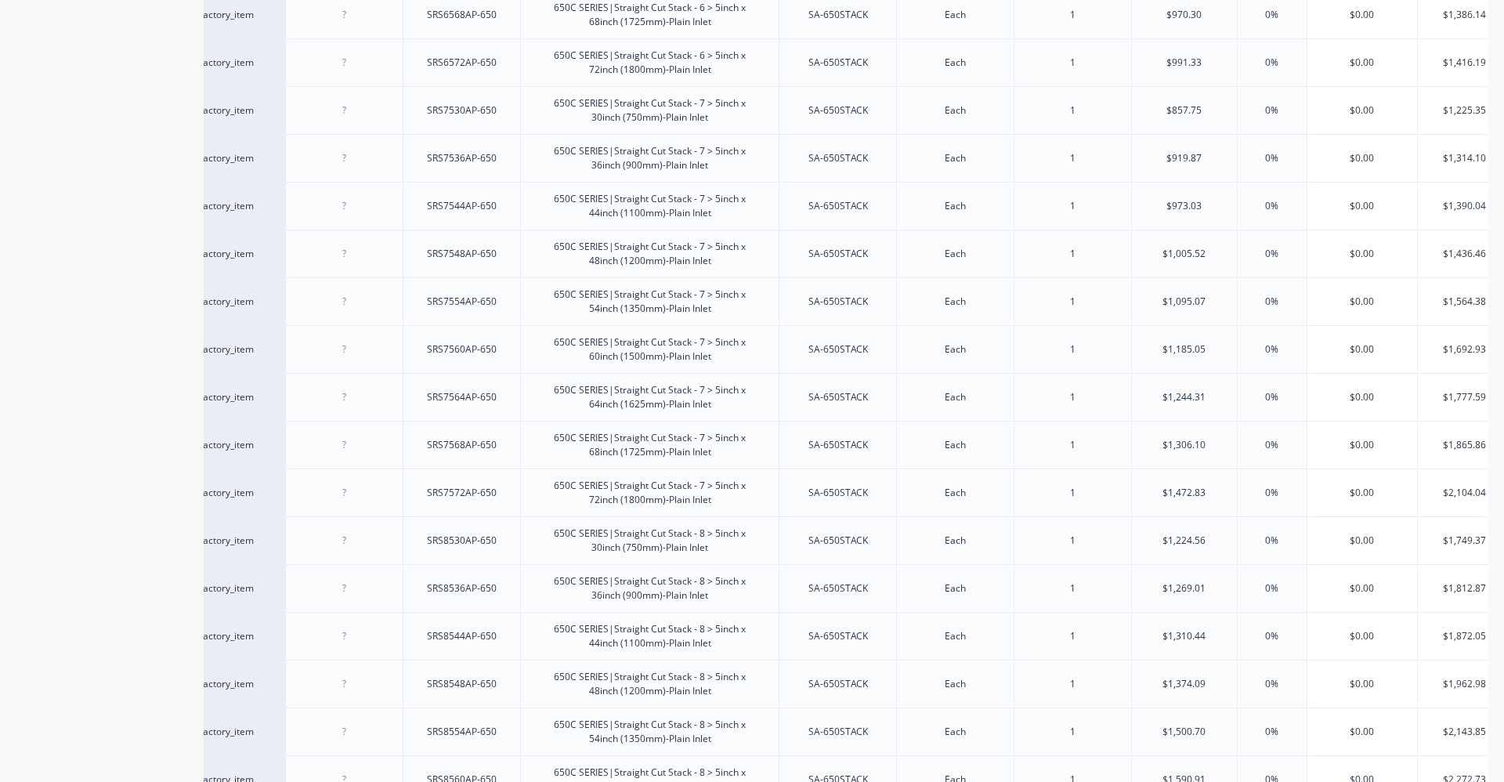
scroll to position [764, 0]
type input "$1,185.05"
click at [1192, 347] on input "$1,185.05" at bounding box center [1184, 348] width 105 height 14
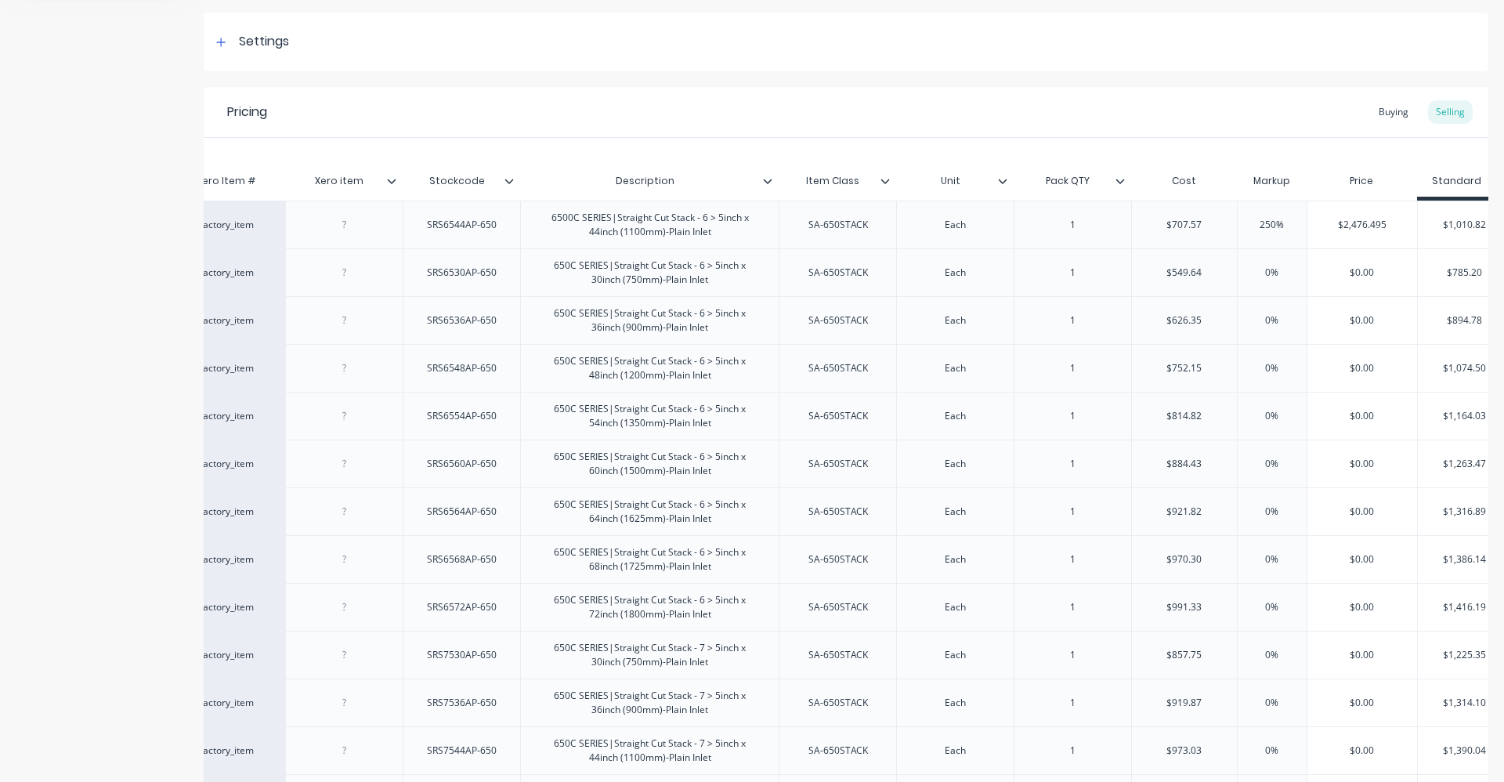
scroll to position [0, 0]
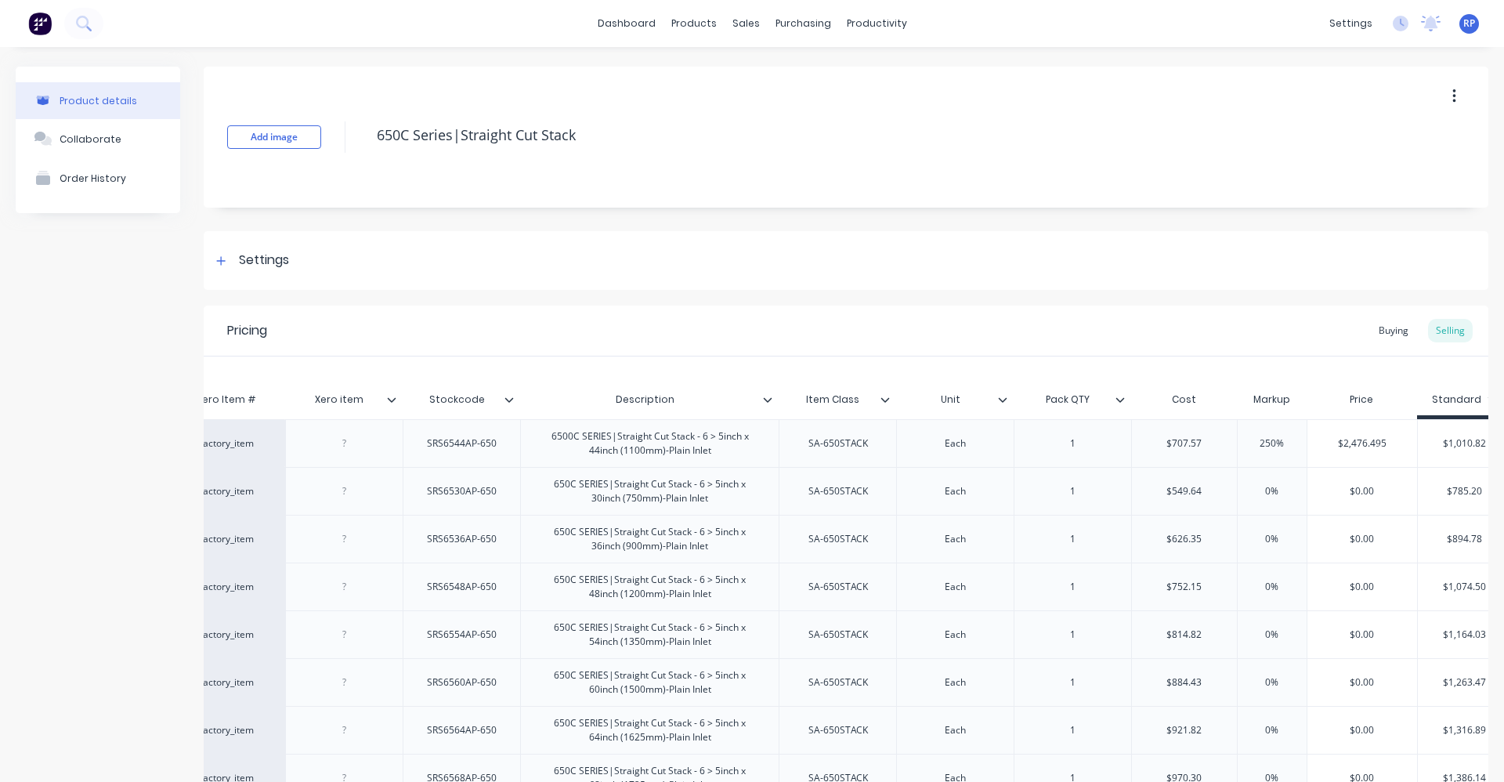
click at [1270, 442] on input "250%" at bounding box center [1272, 443] width 78 height 14
type input "25%"
click at [1267, 486] on input "0%" at bounding box center [1272, 491] width 78 height 14
click at [1273, 493] on input "0%" at bounding box center [1272, 491] width 78 height 14
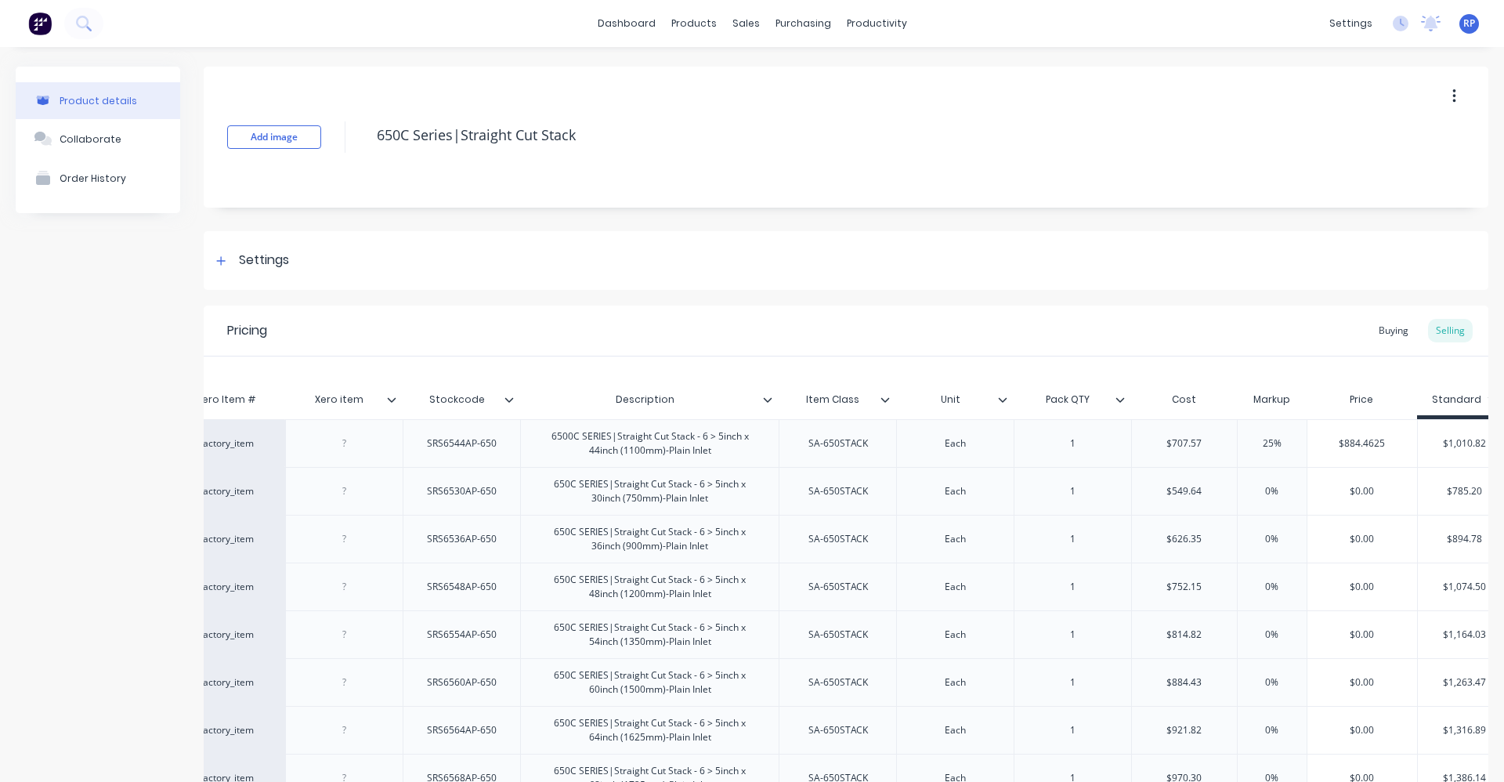
click at [1273, 493] on input "0%" at bounding box center [1272, 491] width 78 height 14
type input "025"
click at [1269, 531] on div "0% 0%" at bounding box center [1272, 538] width 78 height 39
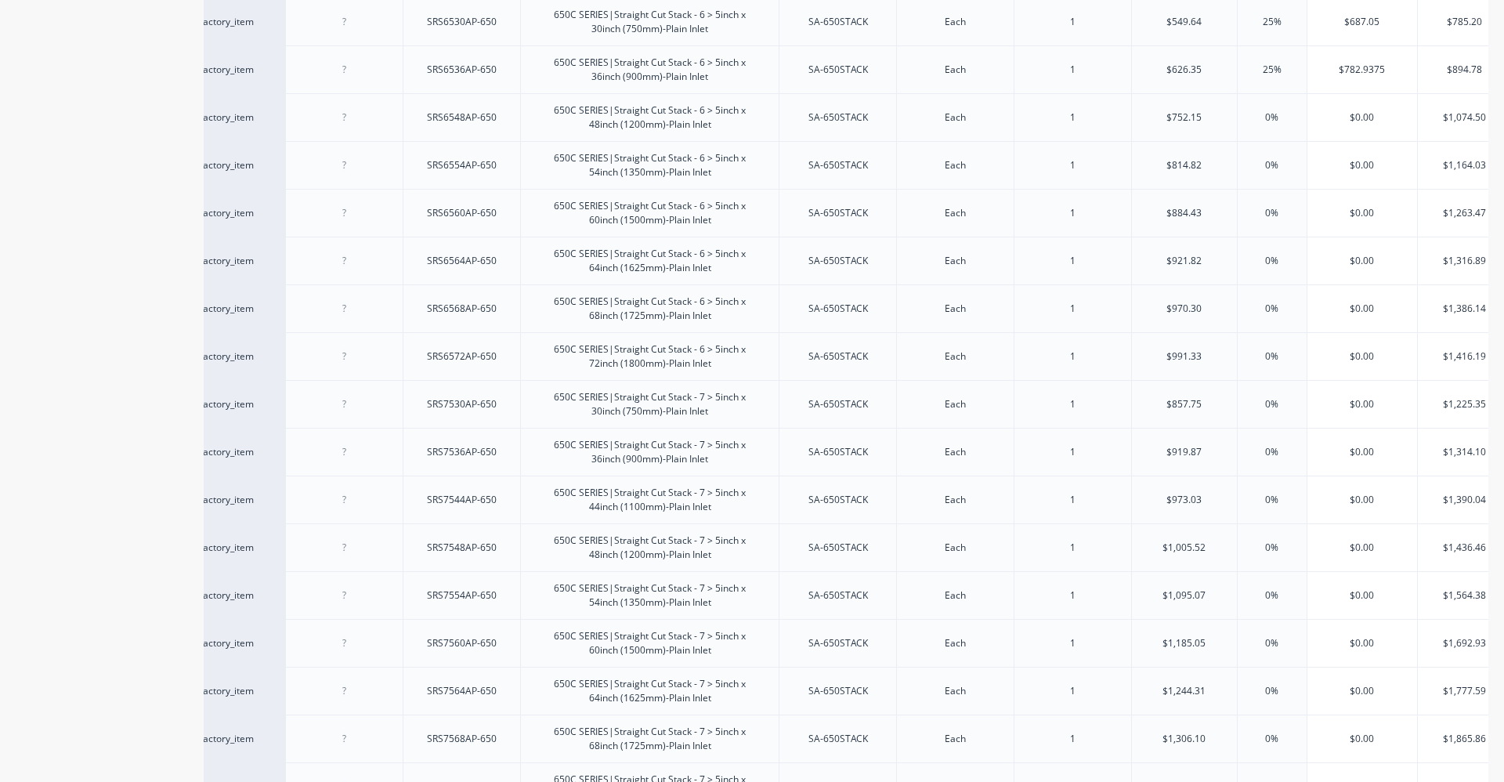
scroll to position [470, 0]
type input "25%"
type input "0%"
click at [1271, 169] on input "0%" at bounding box center [1272, 164] width 78 height 14
click at [1266, 116] on input "0%" at bounding box center [1272, 117] width 78 height 14
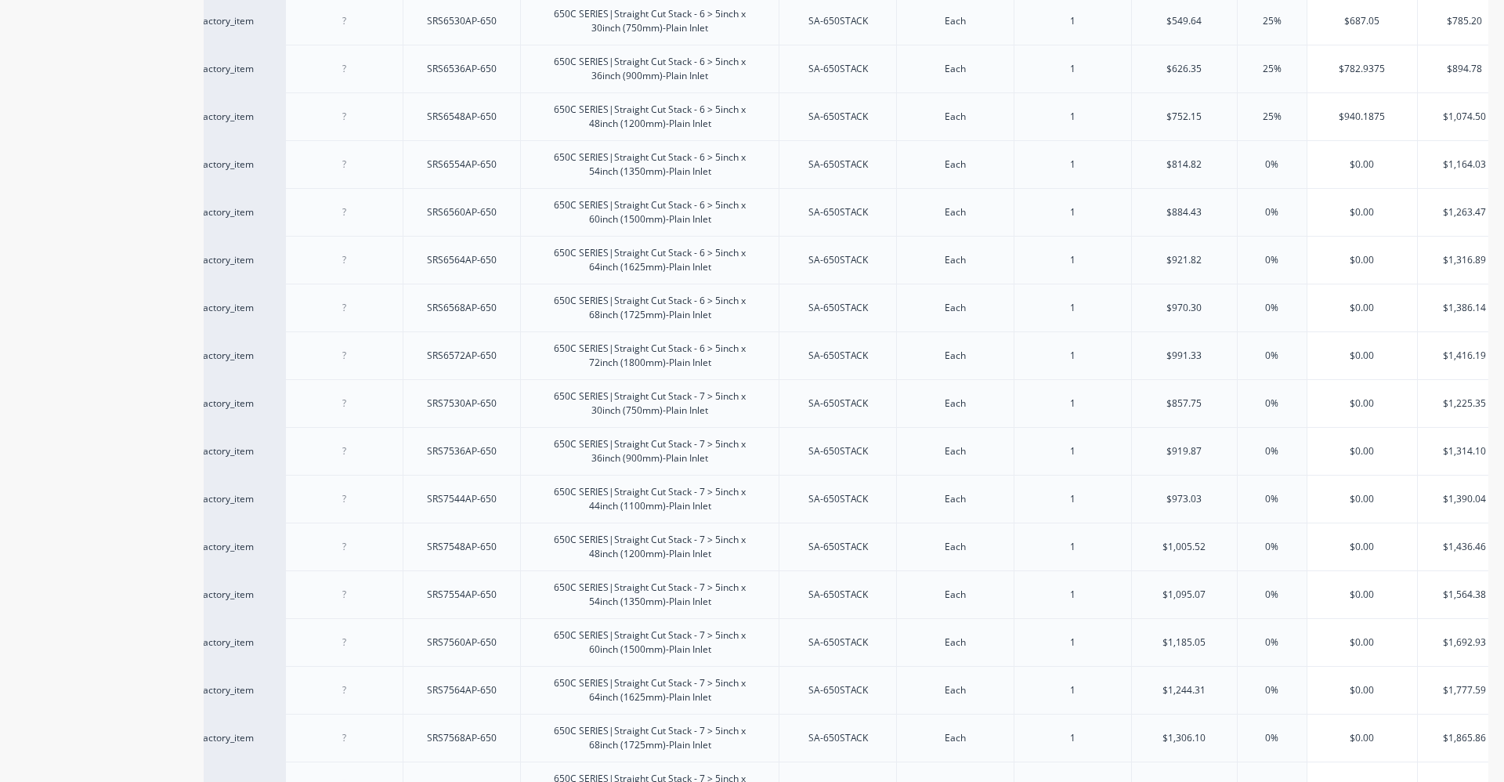
type input "25%"
click at [1269, 161] on input "0%" at bounding box center [1272, 164] width 78 height 14
type input "025%"
click at [1269, 215] on input "0%" at bounding box center [1272, 212] width 78 height 14
type input "025%"
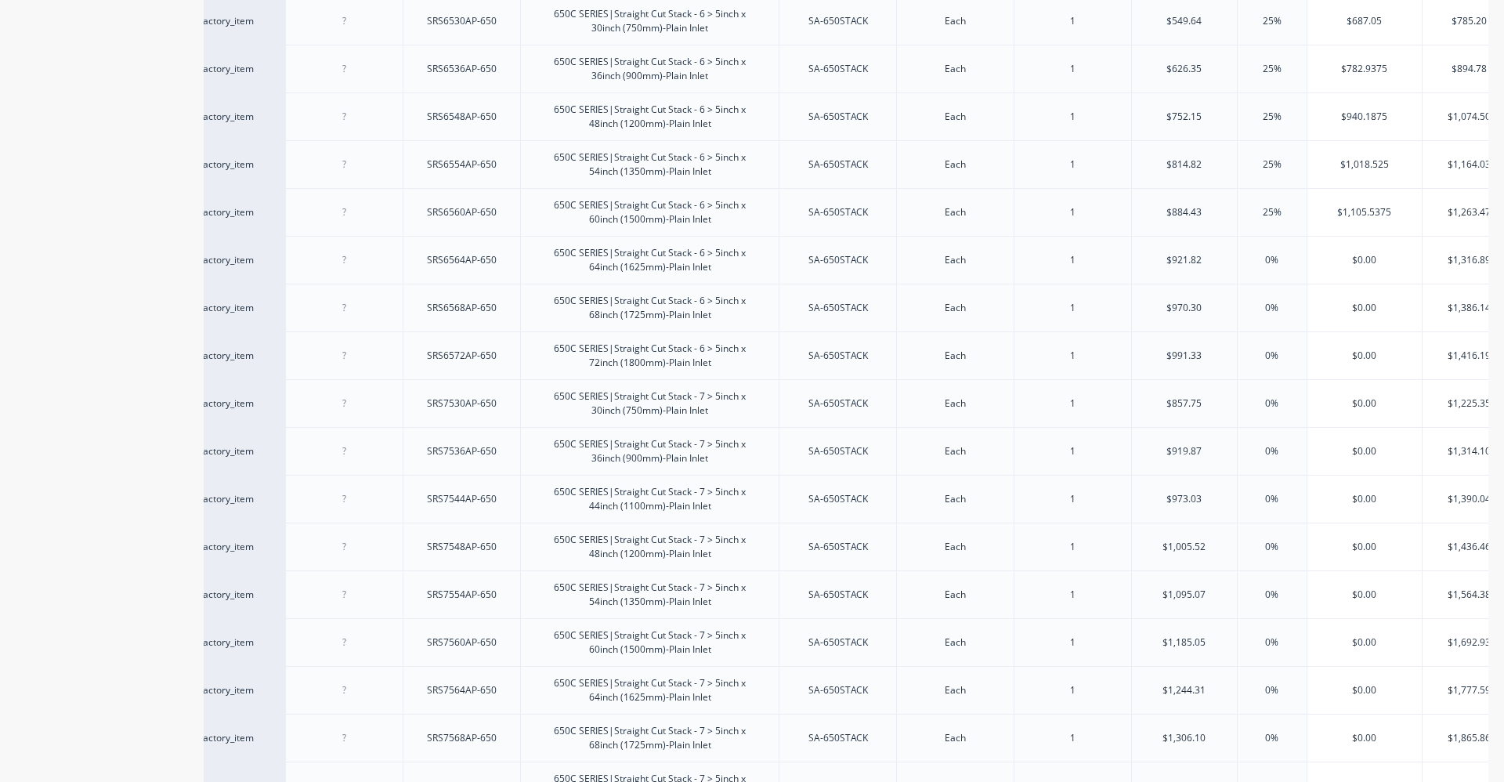
click at [1269, 261] on input "0%" at bounding box center [1272, 260] width 78 height 14
type input "025%"
click at [1269, 311] on input "0%" at bounding box center [1272, 308] width 78 height 14
type input "025%"
click at [1271, 356] on input "0%" at bounding box center [1272, 355] width 78 height 14
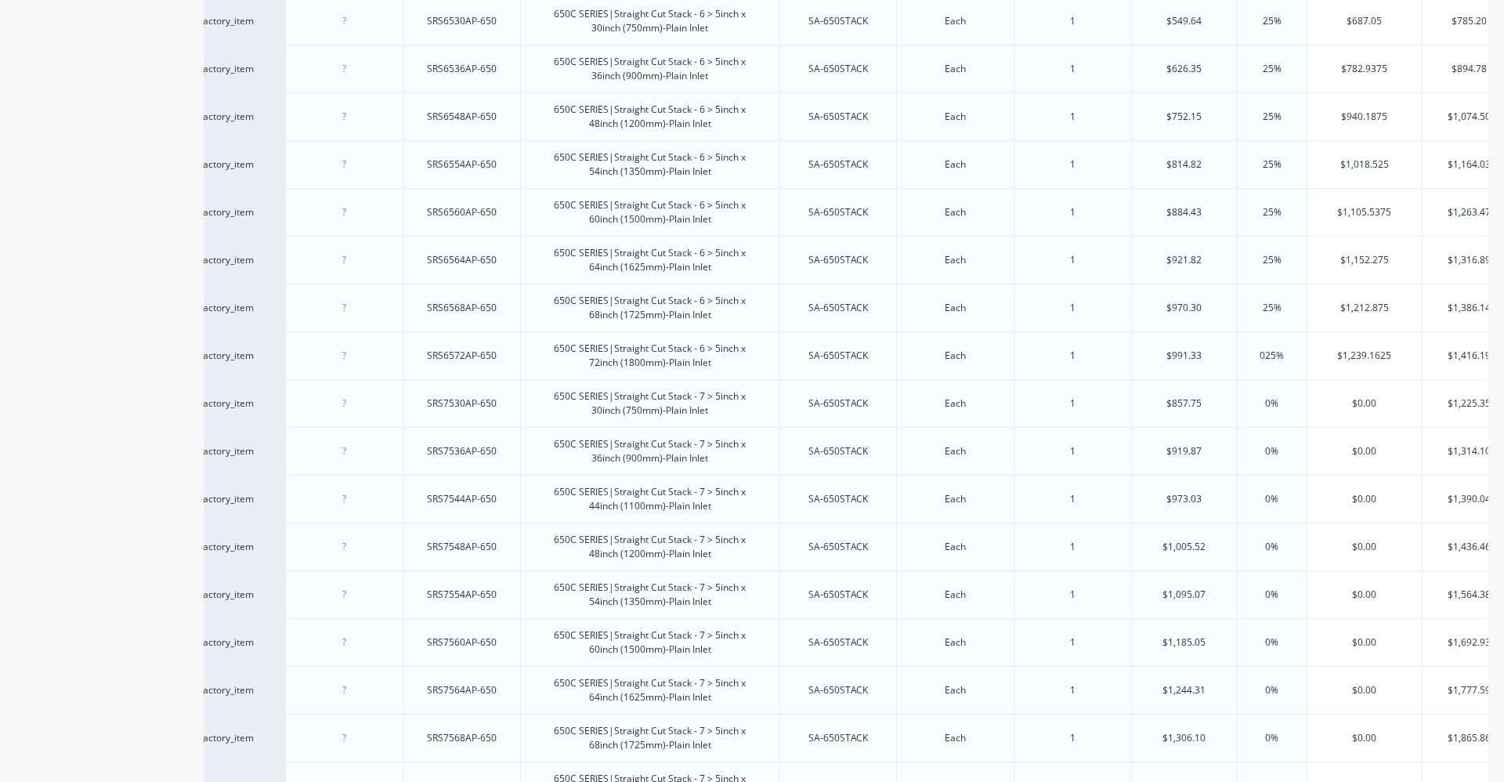
type input "025%"
click at [1272, 407] on input "0%" at bounding box center [1272, 403] width 78 height 14
type input "025%"
click at [1271, 455] on input "0%" at bounding box center [1272, 451] width 78 height 14
type input "025%"
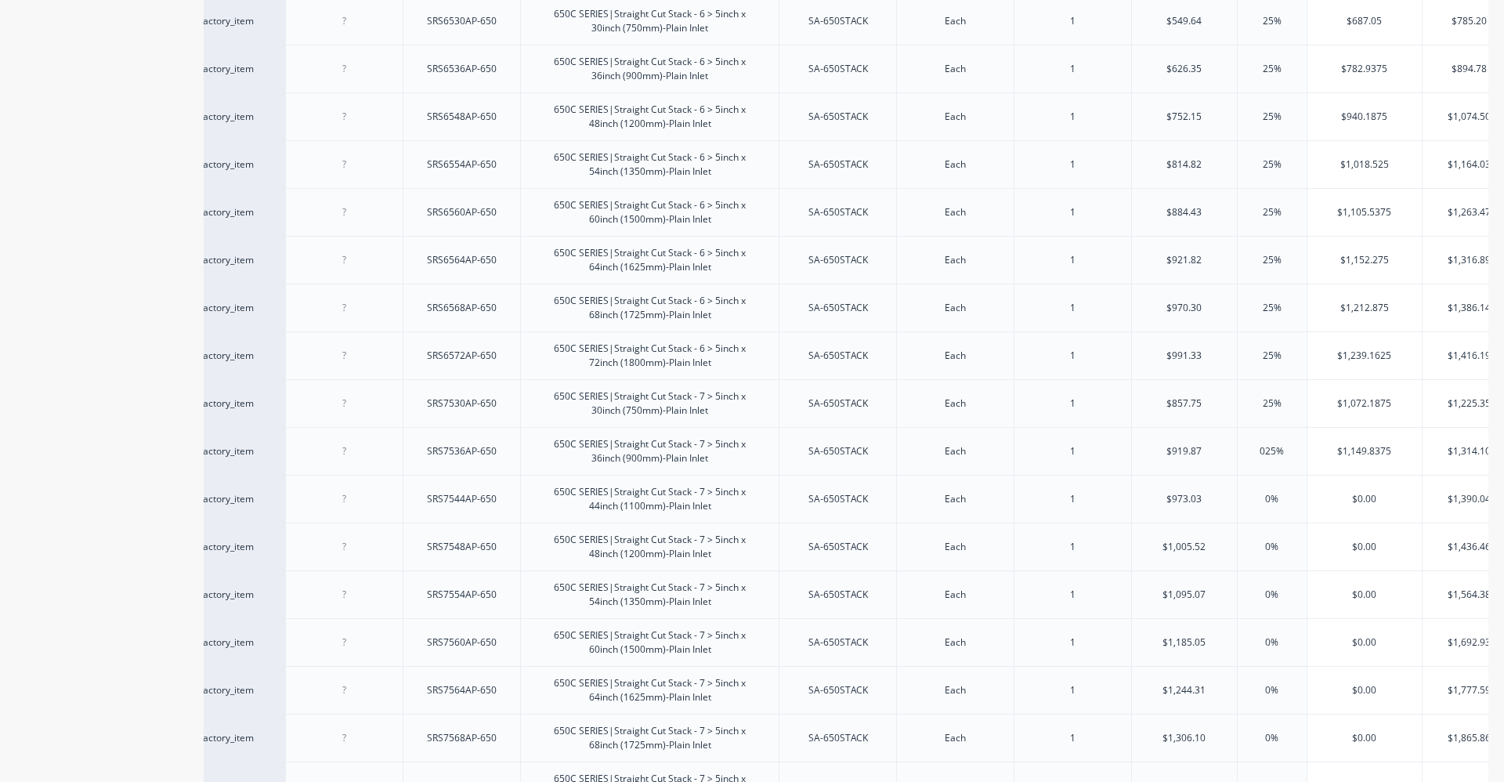
click at [1269, 501] on input "0%" at bounding box center [1272, 499] width 78 height 14
type input "025%"
click at [1271, 547] on input "0%" at bounding box center [1272, 547] width 78 height 14
type input "025%"
click at [1273, 594] on input "0%" at bounding box center [1272, 594] width 78 height 14
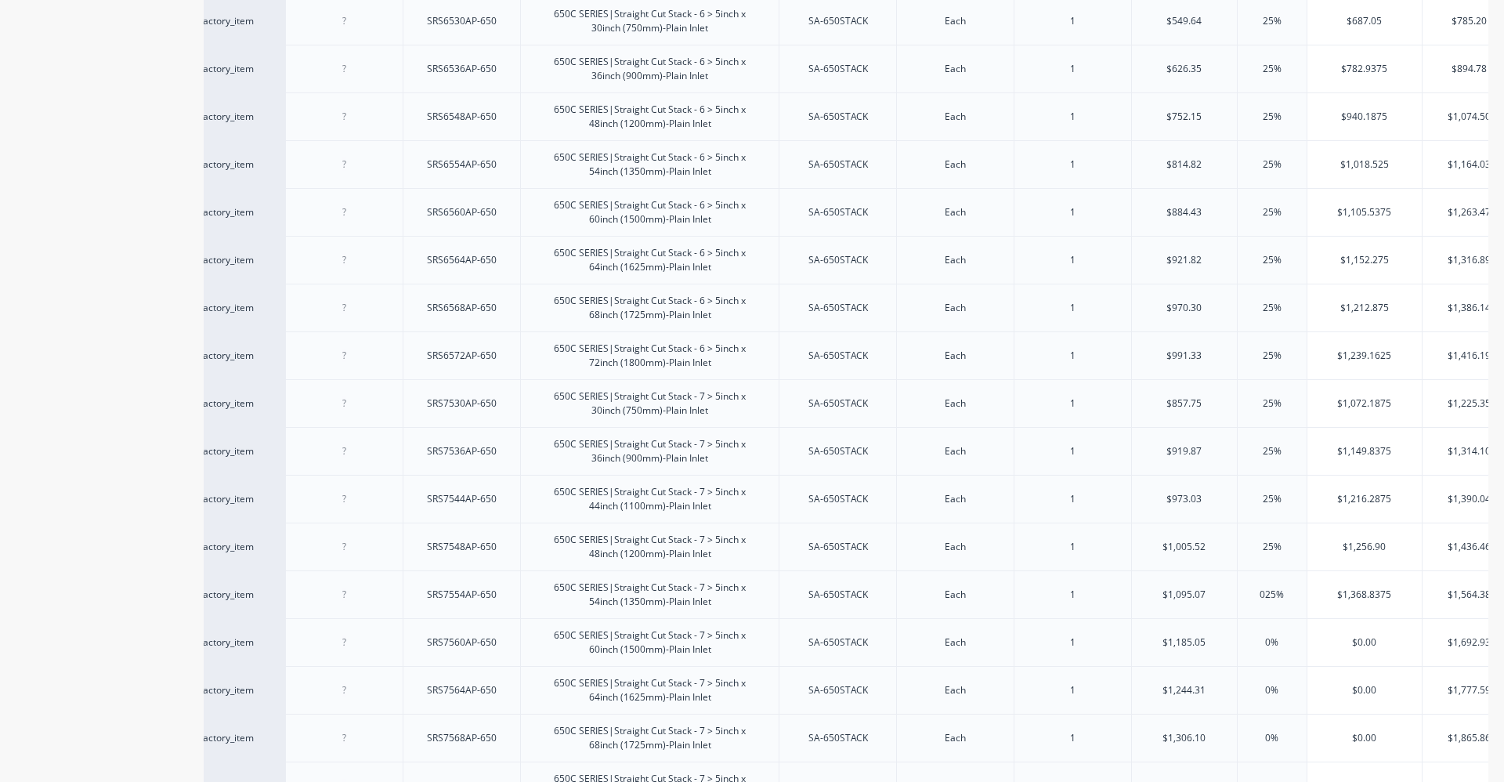
type input "025%"
click at [1273, 640] on input "0%" at bounding box center [1272, 642] width 78 height 14
type input "025%"
click at [1272, 689] on input "0%" at bounding box center [1272, 690] width 78 height 14
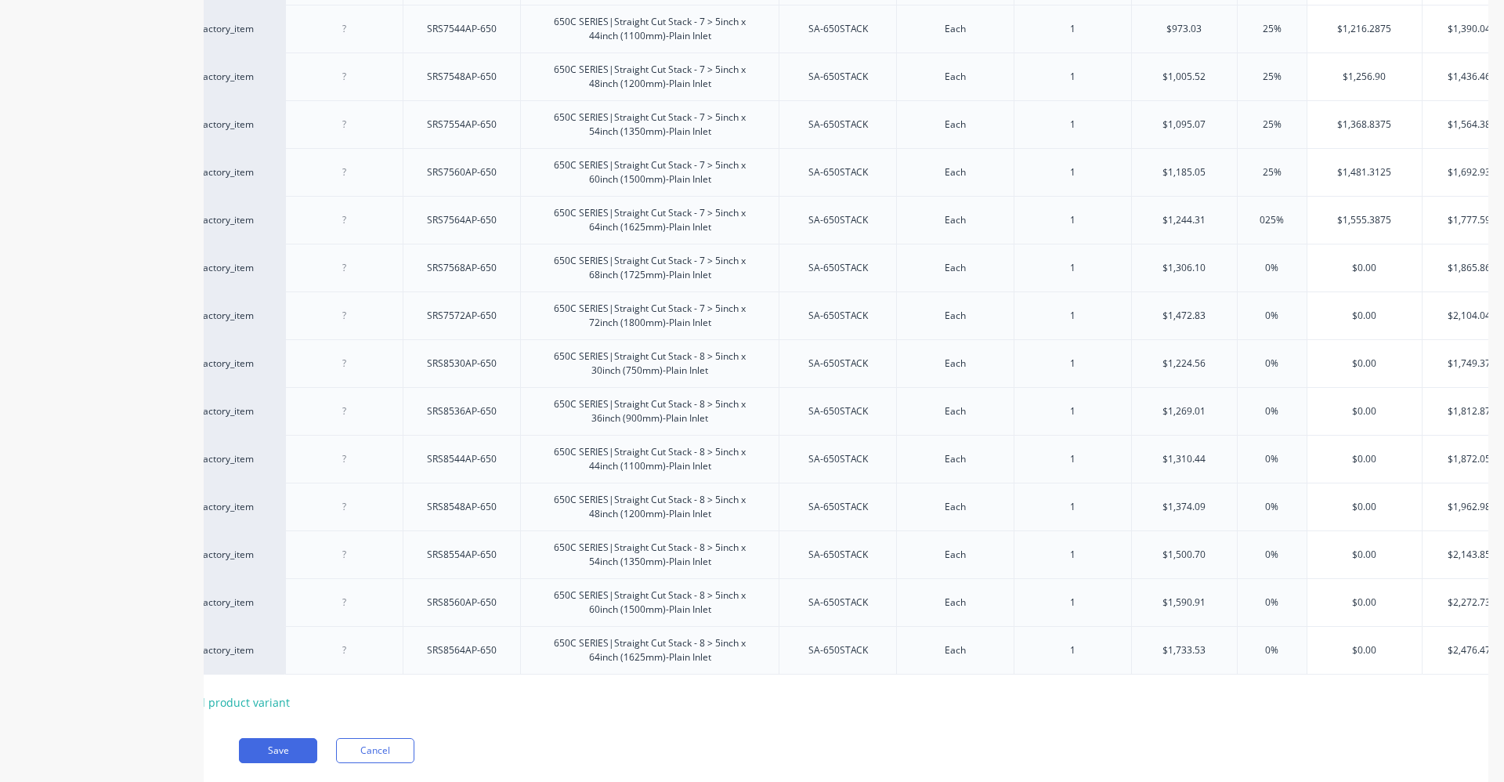
scroll to position [999, 0]
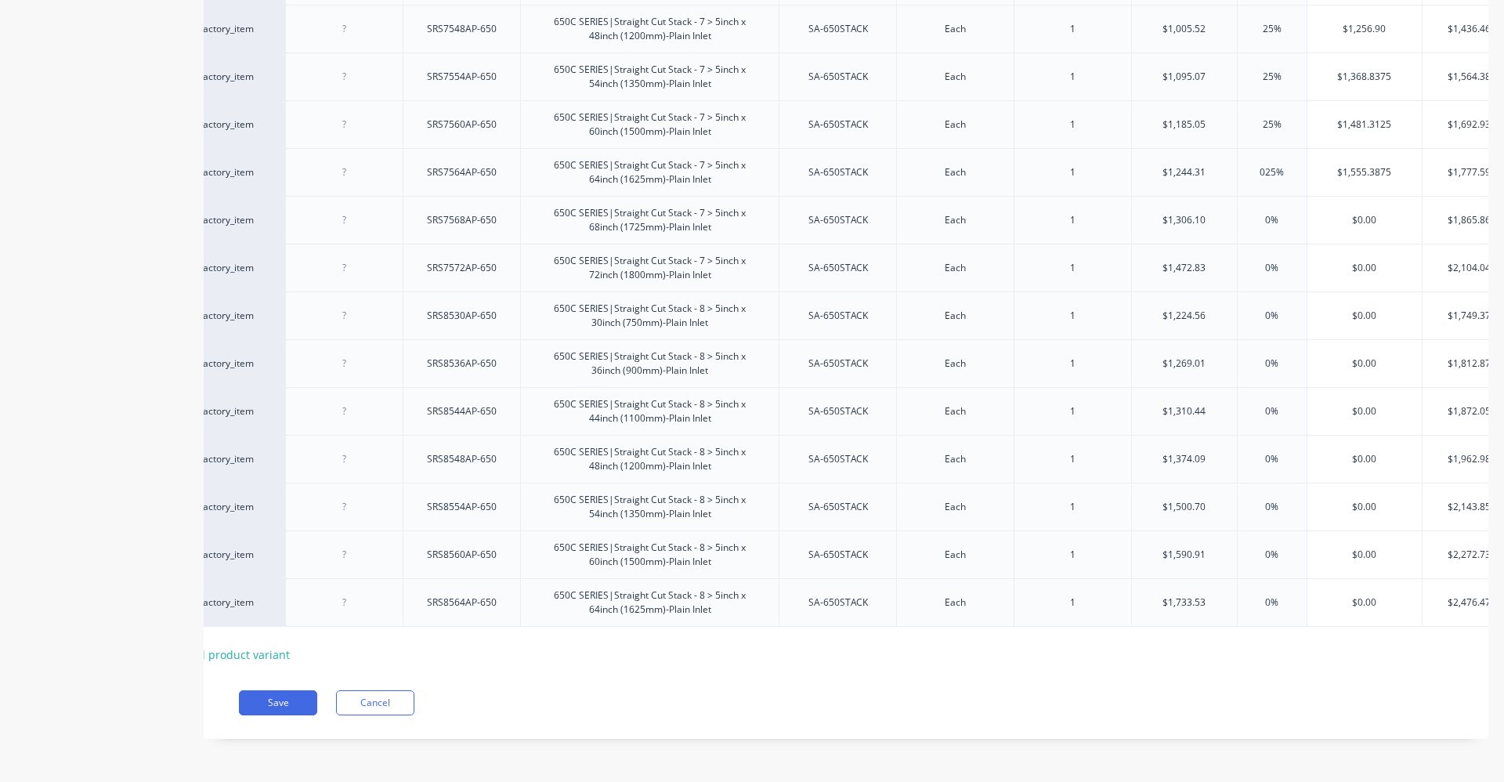
type input "025%"
click at [1269, 213] on input "0%" at bounding box center [1272, 220] width 78 height 14
type input "025%"
click at [1271, 261] on input "0%" at bounding box center [1272, 268] width 78 height 14
type input "025%"
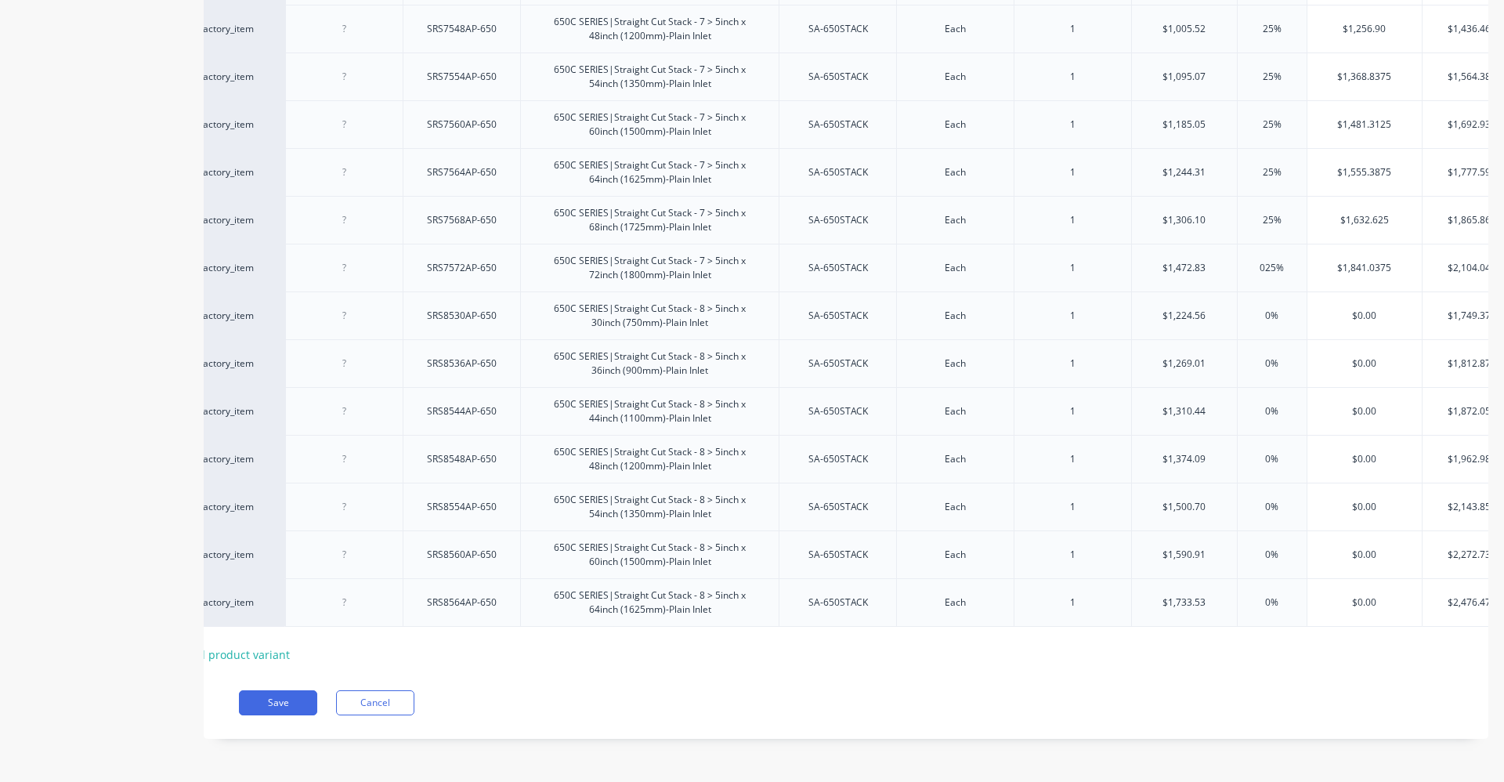
click at [1271, 309] on input "0%" at bounding box center [1272, 316] width 78 height 14
type input "025%"
click at [1271, 356] on input "0%" at bounding box center [1272, 363] width 78 height 14
type input "025%"
click at [1272, 404] on input "0%" at bounding box center [1272, 411] width 78 height 14
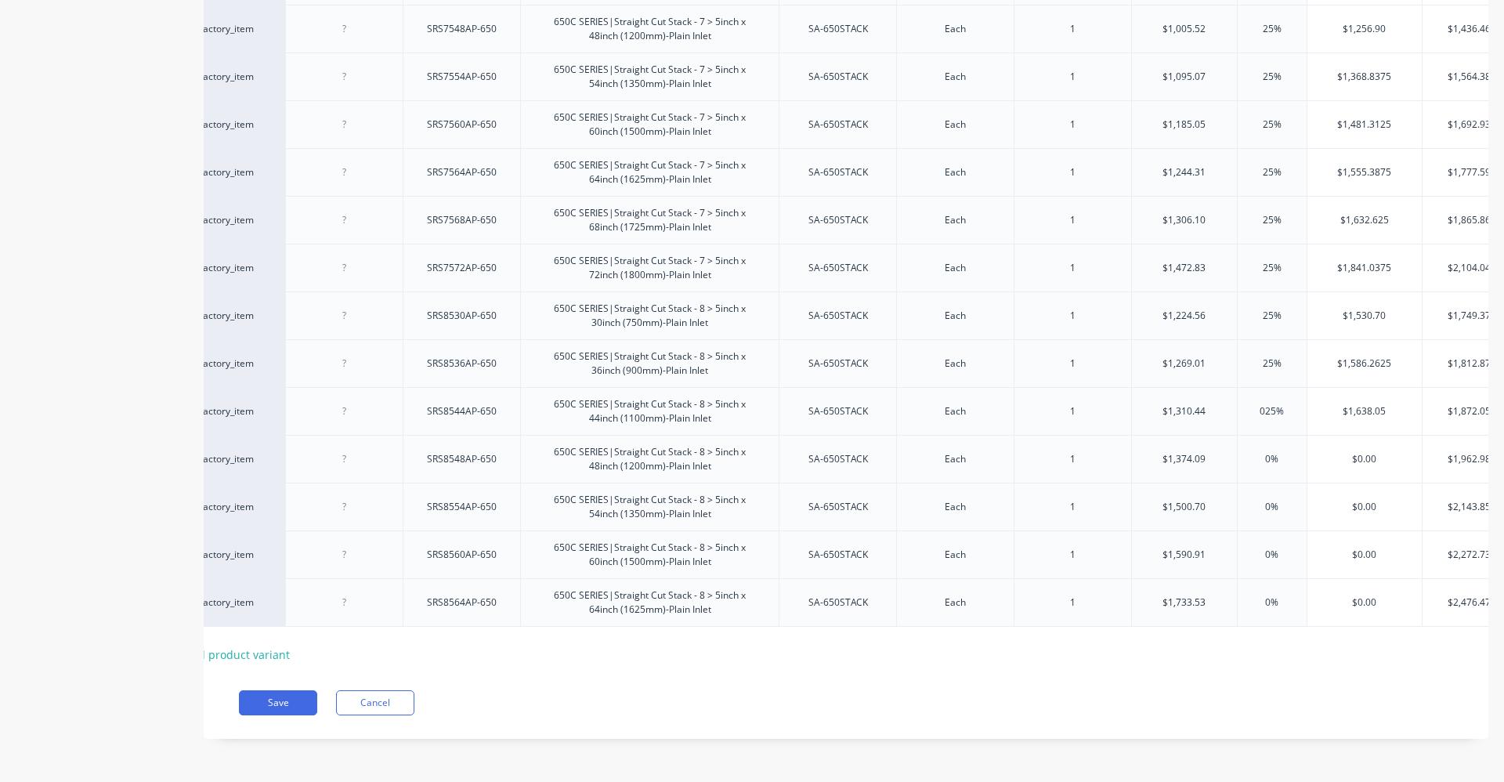
type input "025%"
click at [1271, 452] on input "0%" at bounding box center [1272, 459] width 78 height 14
click at [1272, 504] on div "0%" at bounding box center [1272, 506] width 78 height 39
type input "025%"
click at [1272, 500] on input "0%" at bounding box center [1272, 507] width 78 height 14
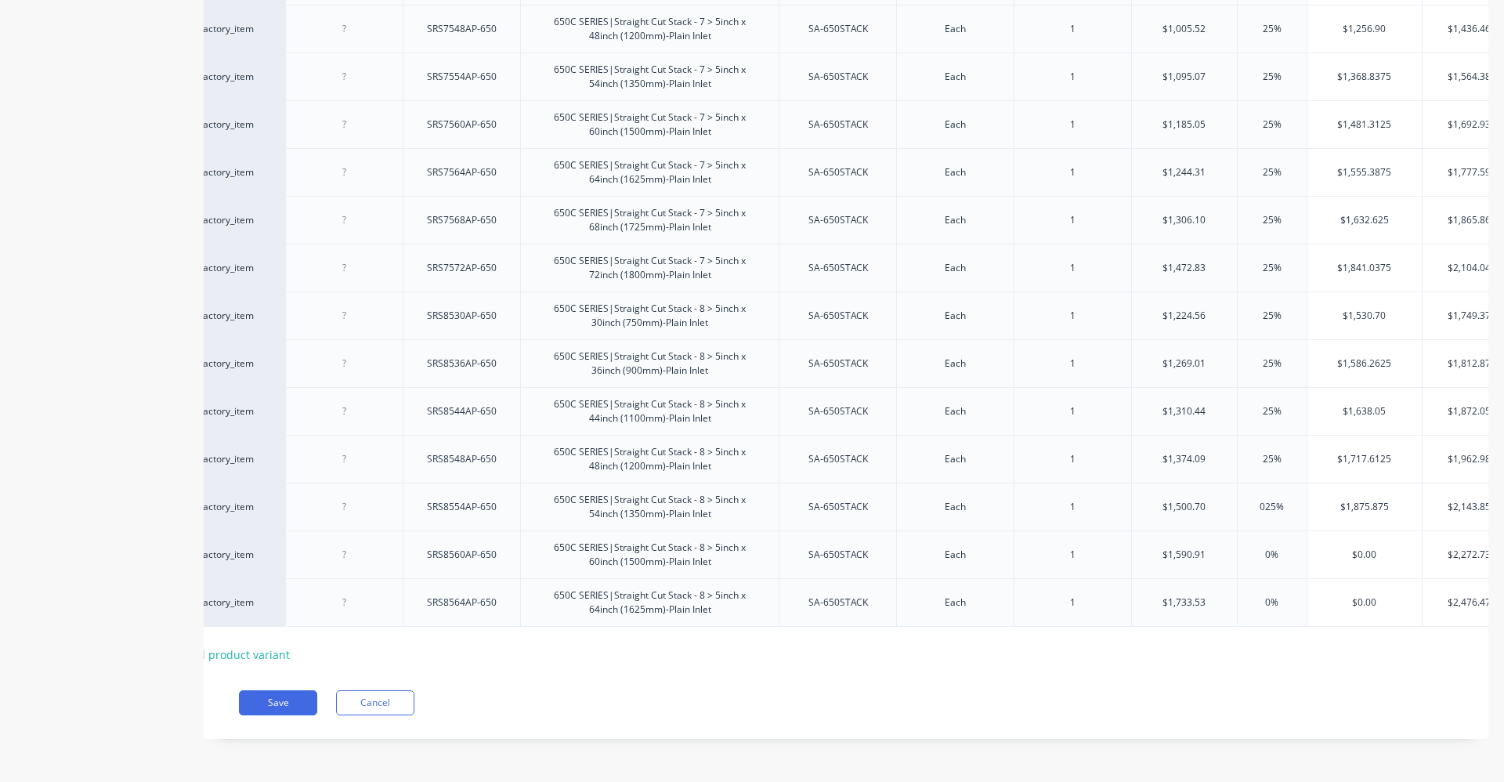
click at [1270, 550] on div "0%" at bounding box center [1272, 554] width 78 height 39
type input "025%"
type input "0%25"
click at [1273, 596] on input "0%" at bounding box center [1272, 602] width 78 height 14
click at [1279, 611] on div "25% 025%" at bounding box center [1272, 602] width 70 height 49
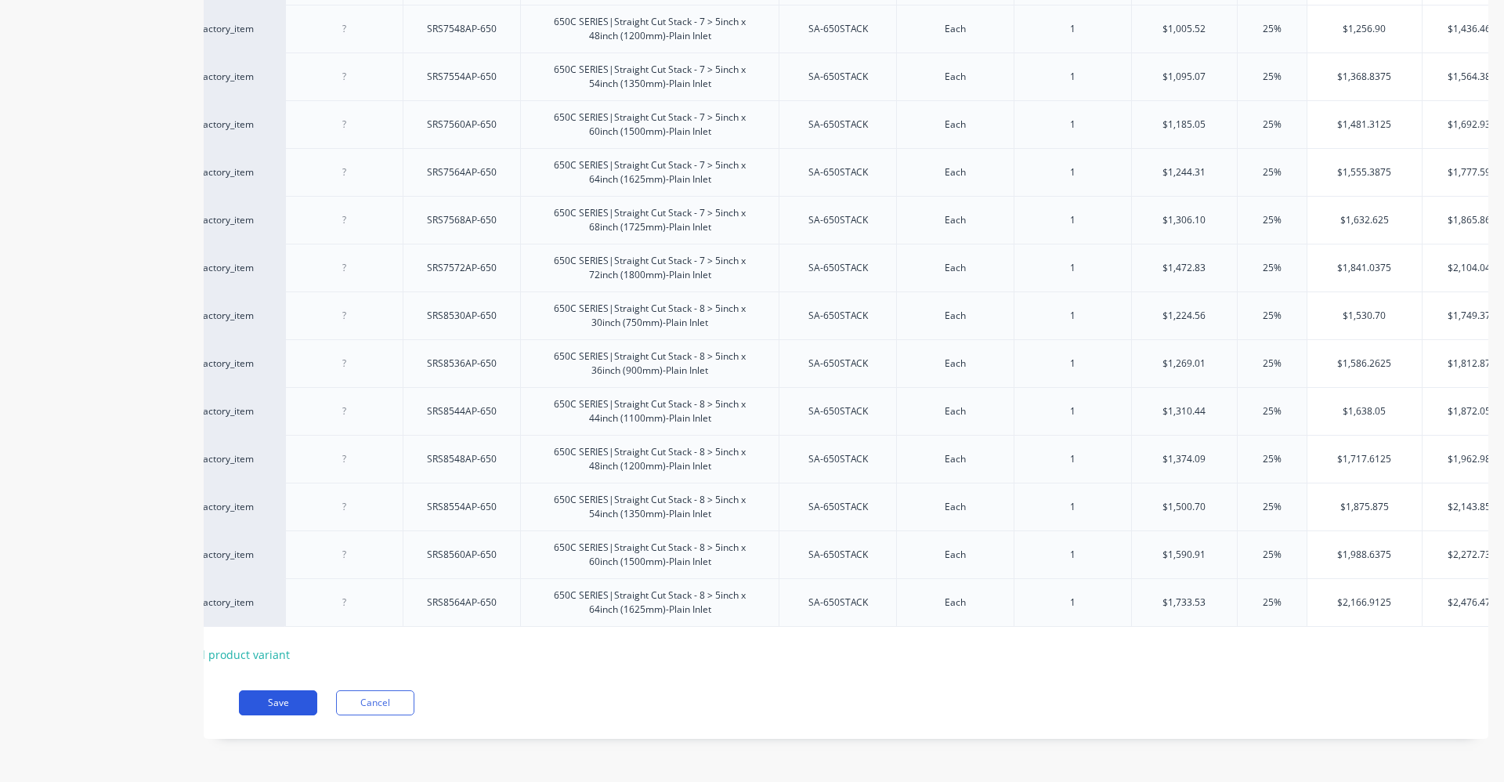
type input "025%"
click at [289, 692] on button "Save" at bounding box center [278, 702] width 78 height 25
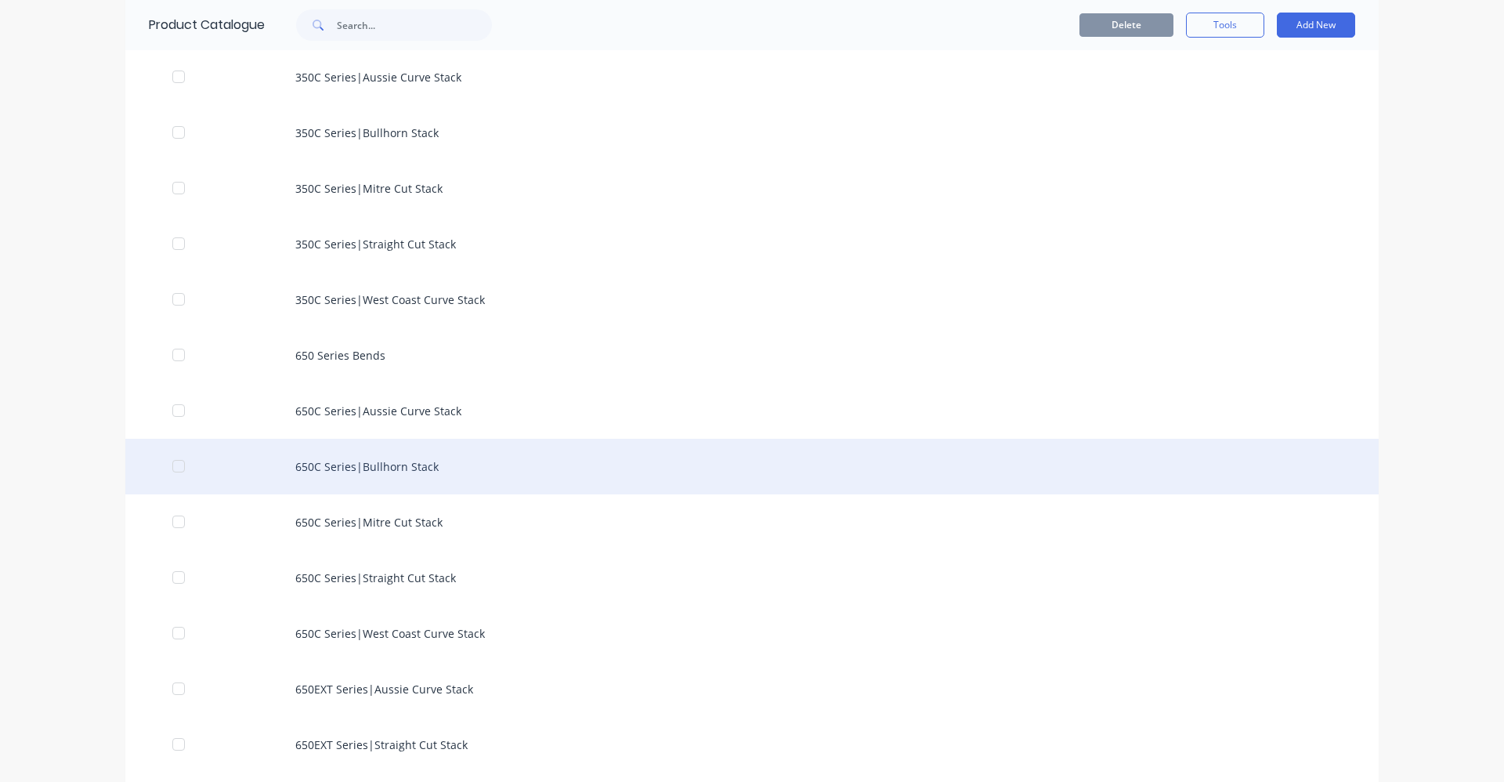
scroll to position [627, 0]
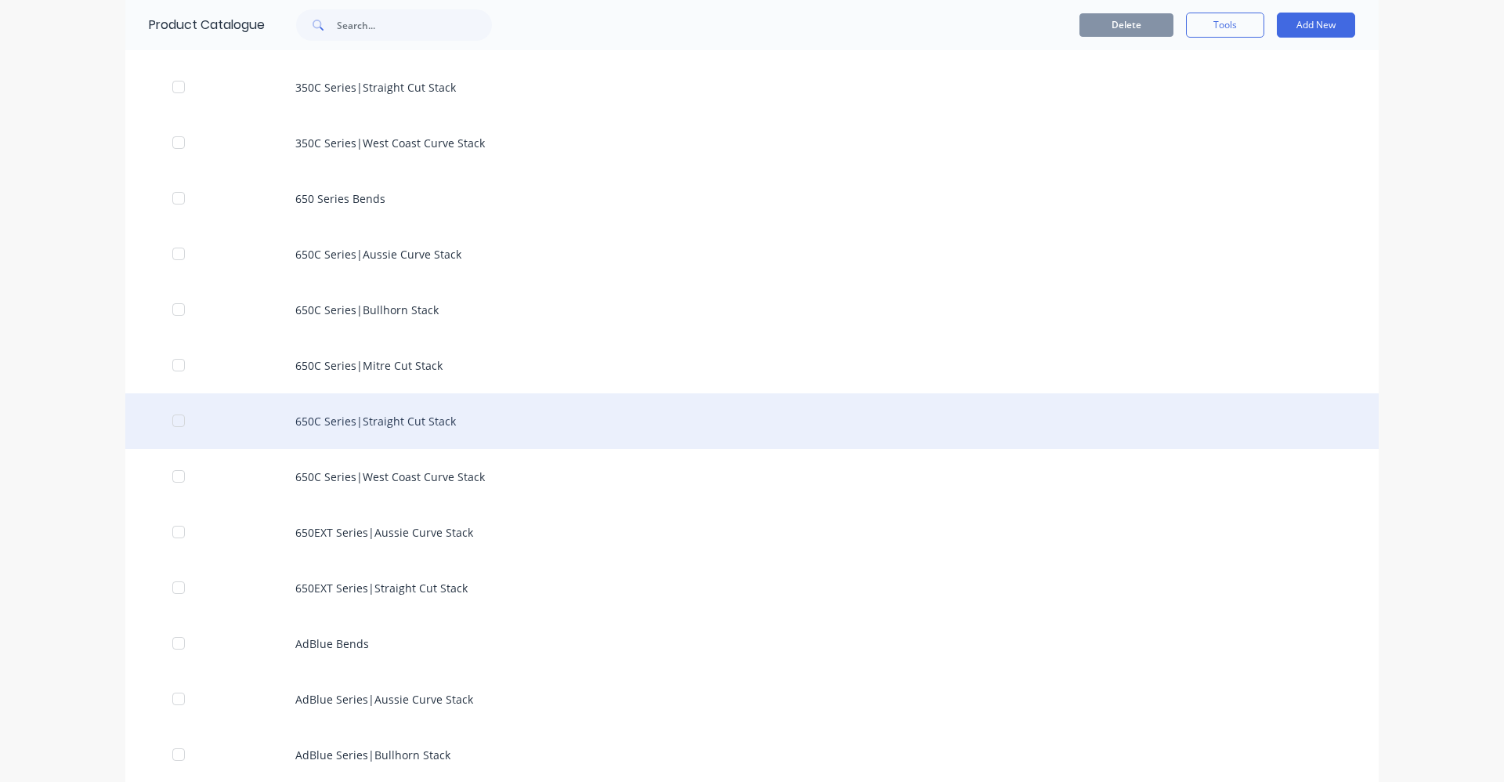
click at [395, 417] on div "650C Series|Straight Cut Stack" at bounding box center [751, 421] width 1253 height 56
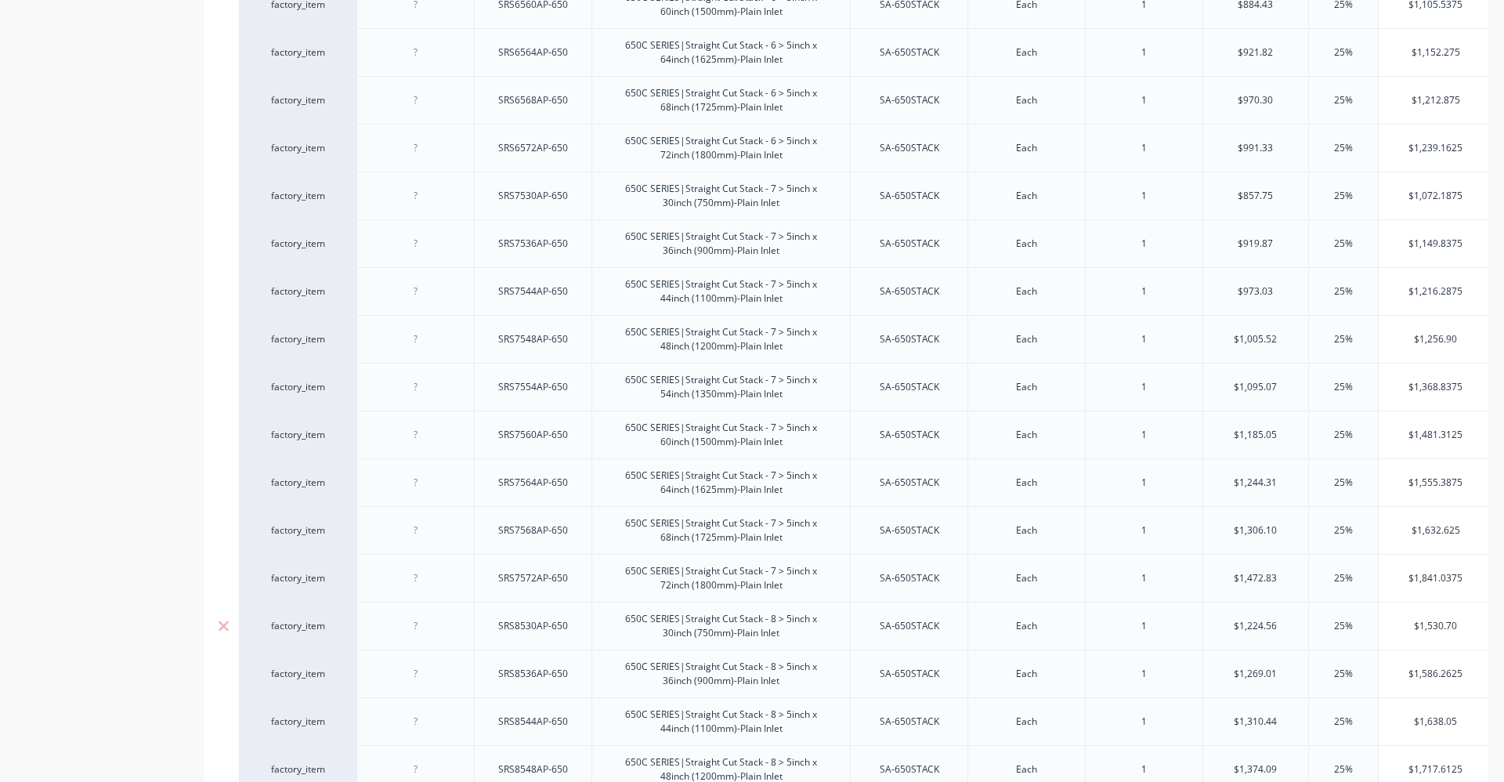
scroll to position [783, 0]
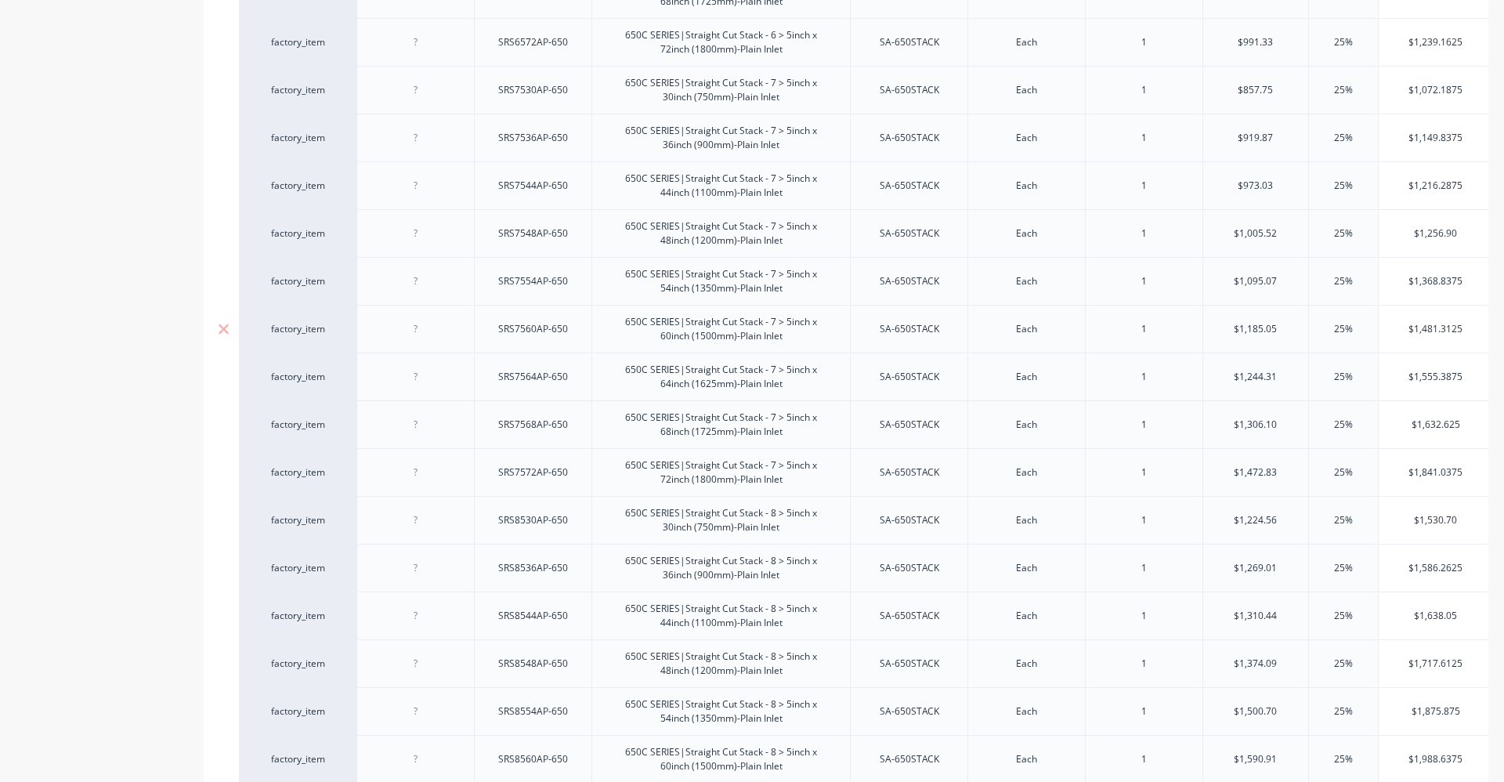
click at [1248, 330] on input "$1,185.05" at bounding box center [1255, 329] width 105 height 14
click at [1248, 329] on input "$1,185.05" at bounding box center [1255, 329] width 105 height 14
type input "$1280"
type input "$1,244.31"
click at [1270, 377] on input "$1,244.31" at bounding box center [1255, 377] width 105 height 14
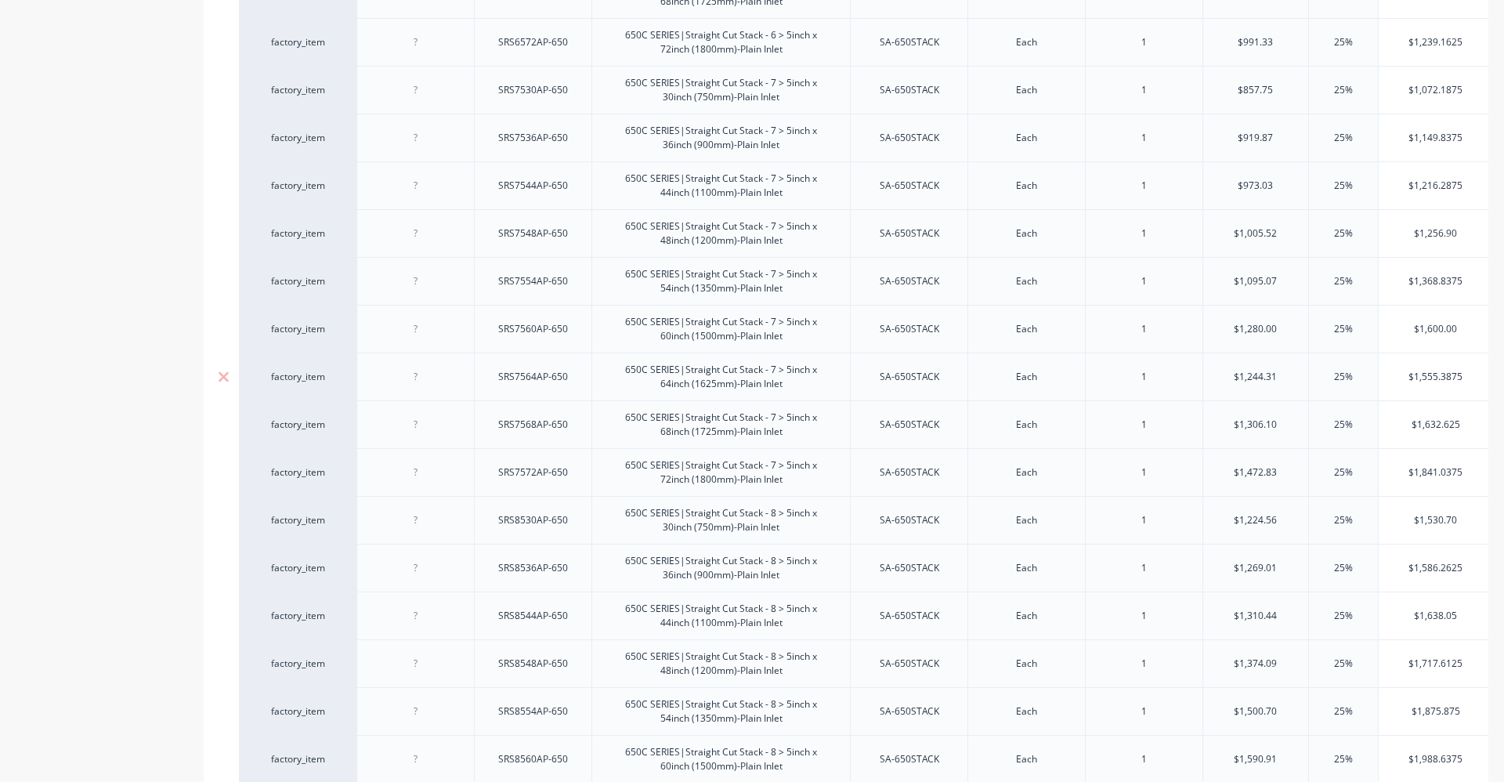
type input "$1,555.3875"
click at [1401, 377] on input "$1,555.3875" at bounding box center [1435, 377] width 115 height 14
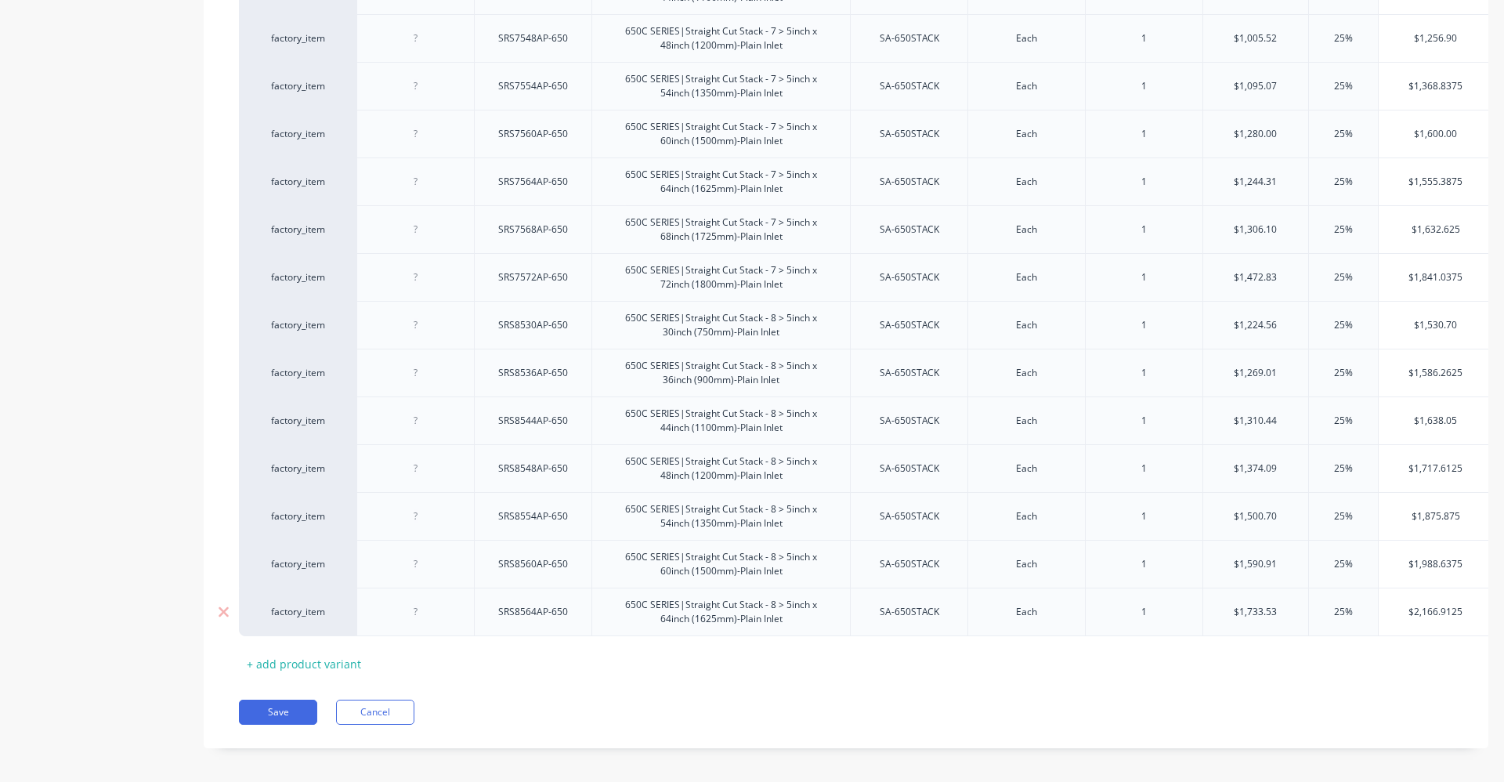
scroll to position [999, 0]
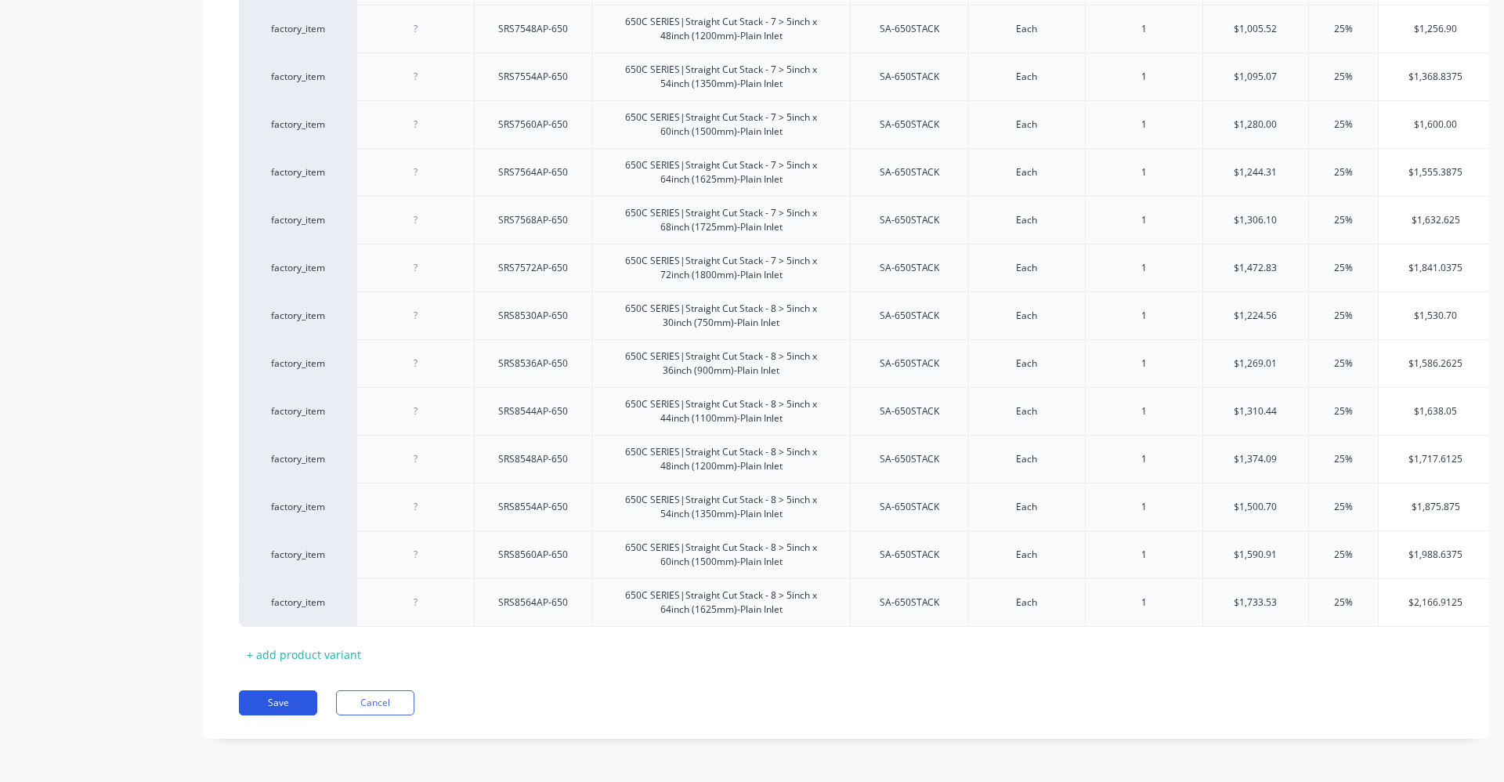
click at [294, 696] on button "Save" at bounding box center [278, 702] width 78 height 25
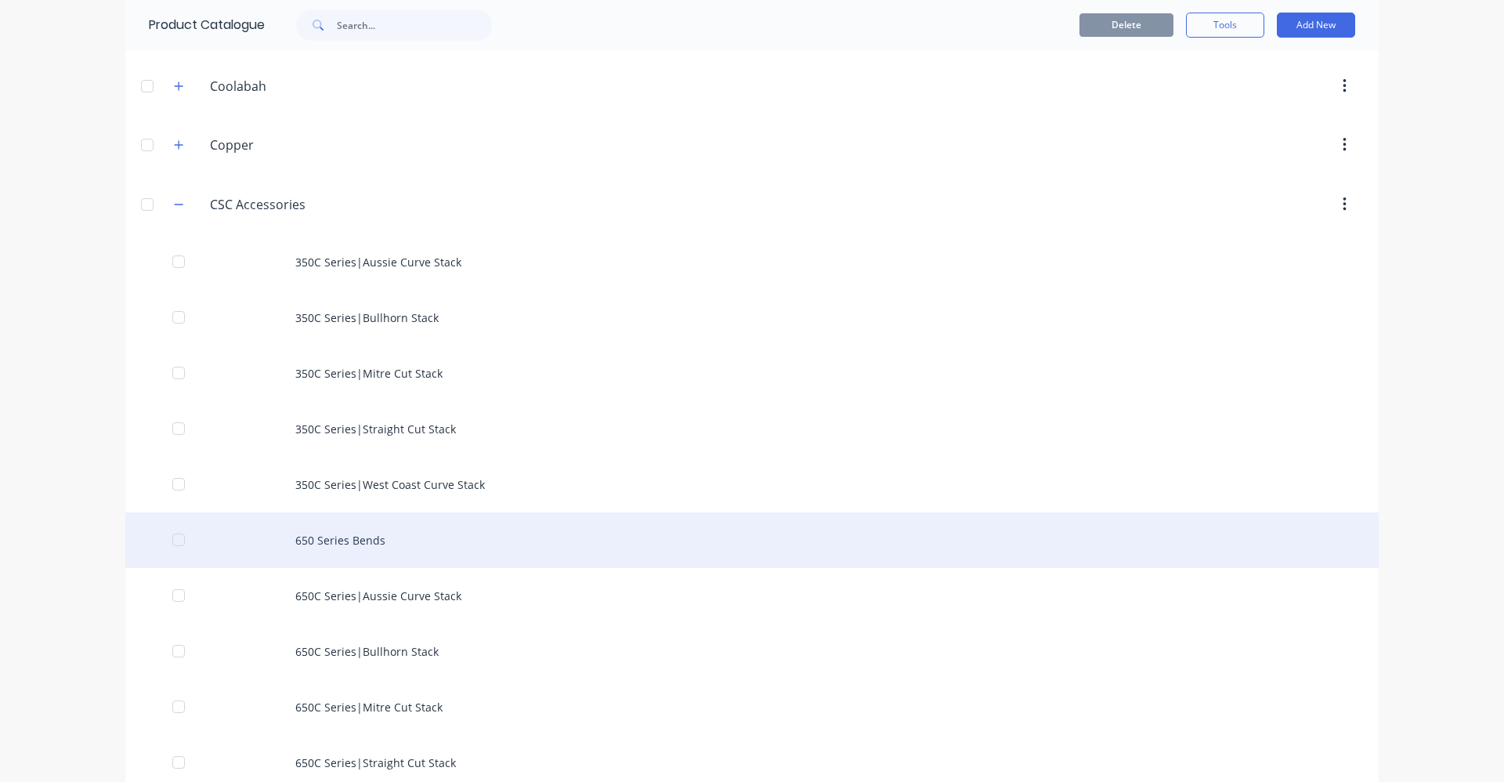
scroll to position [313, 0]
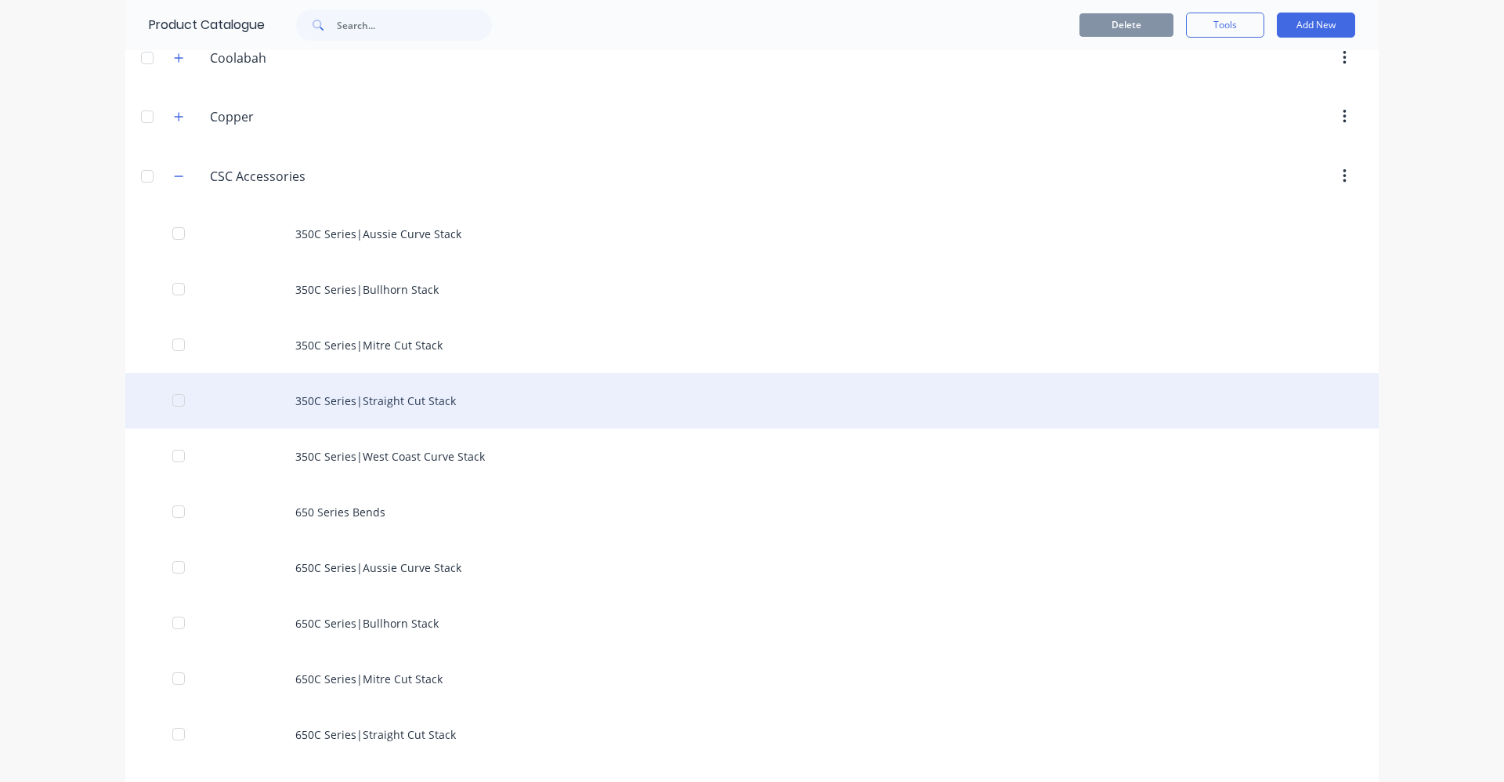
click at [385, 403] on div "350C Series|Straight Cut Stack" at bounding box center [751, 401] width 1253 height 56
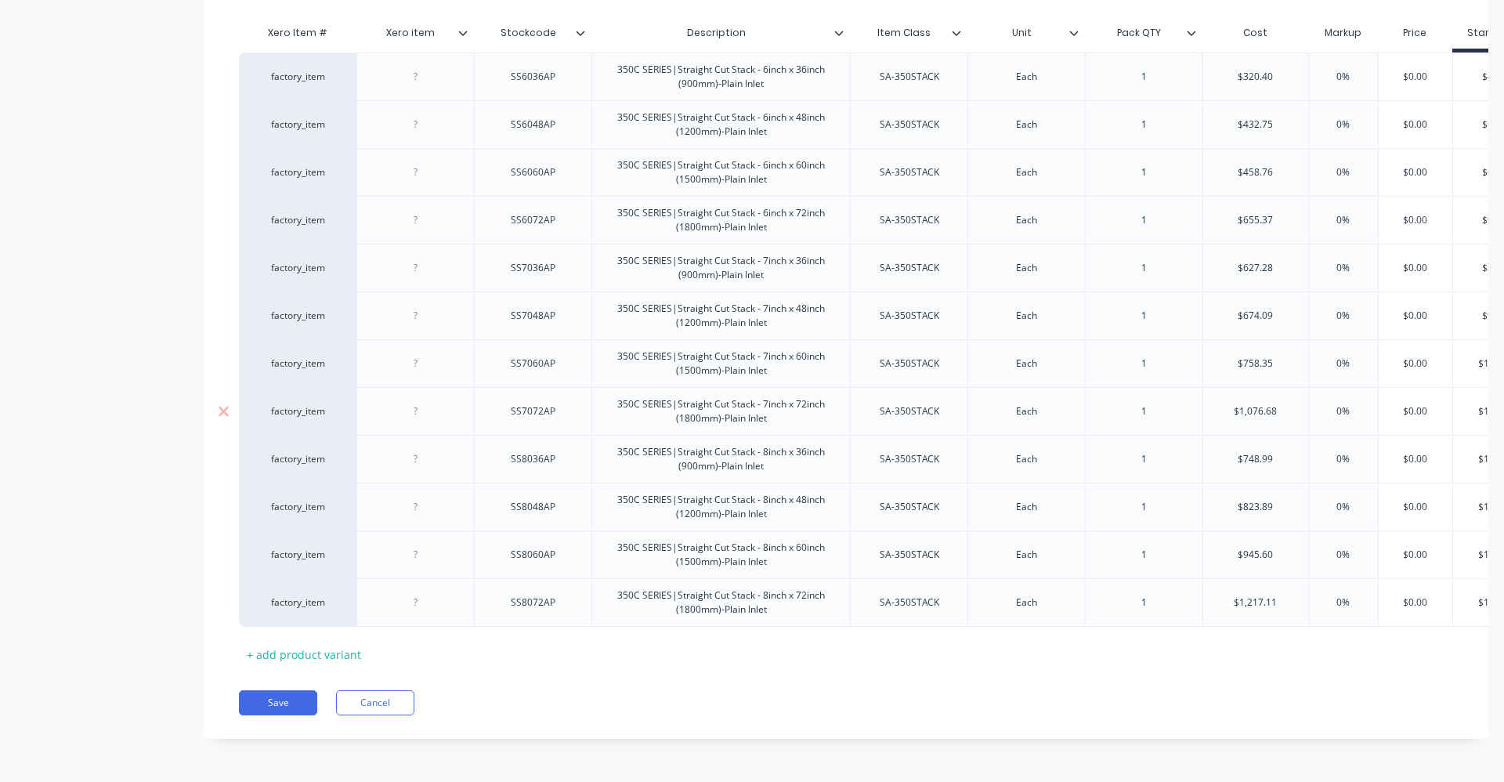
scroll to position [378, 0]
click at [363, 706] on button "Cancel" at bounding box center [375, 702] width 78 height 25
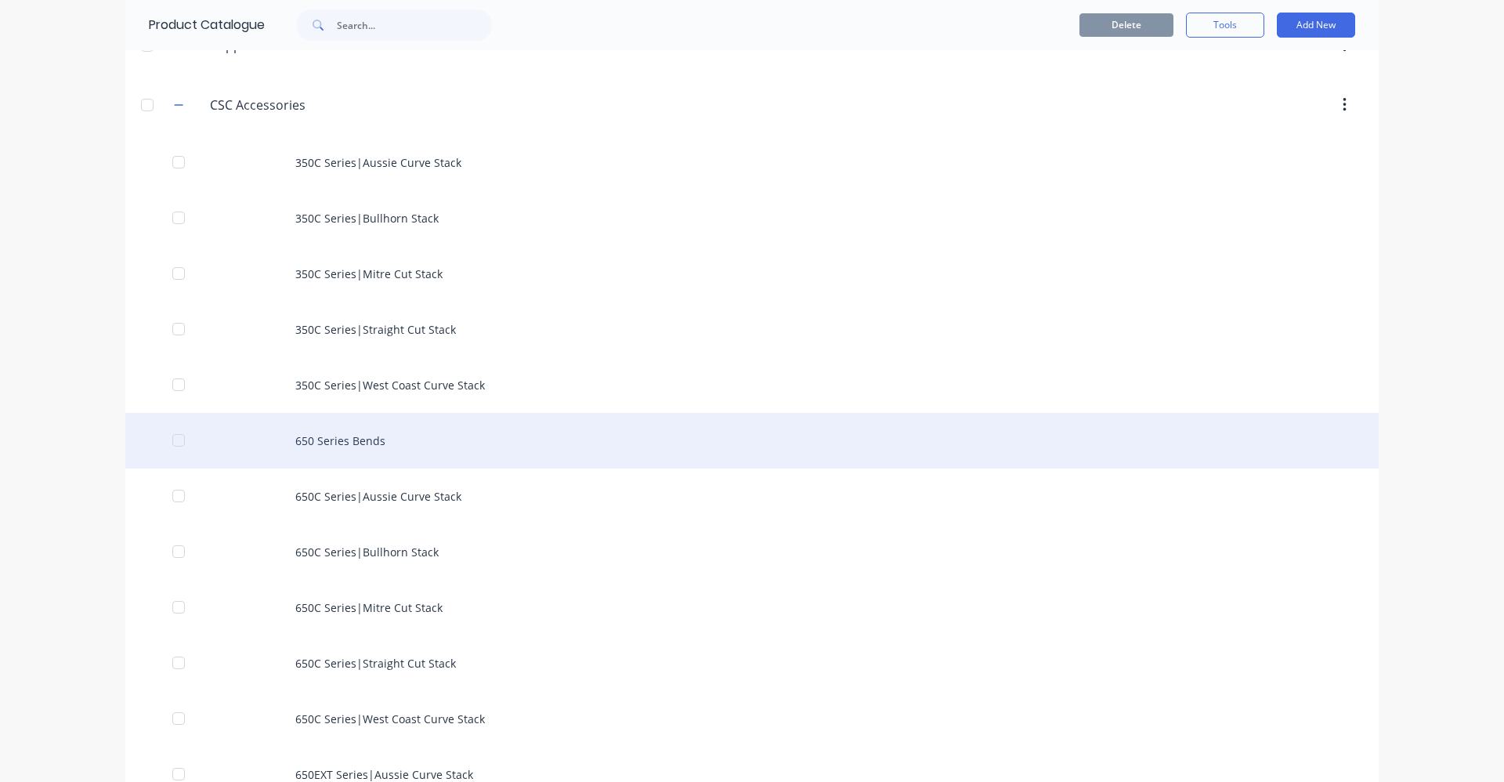
scroll to position [392, 0]
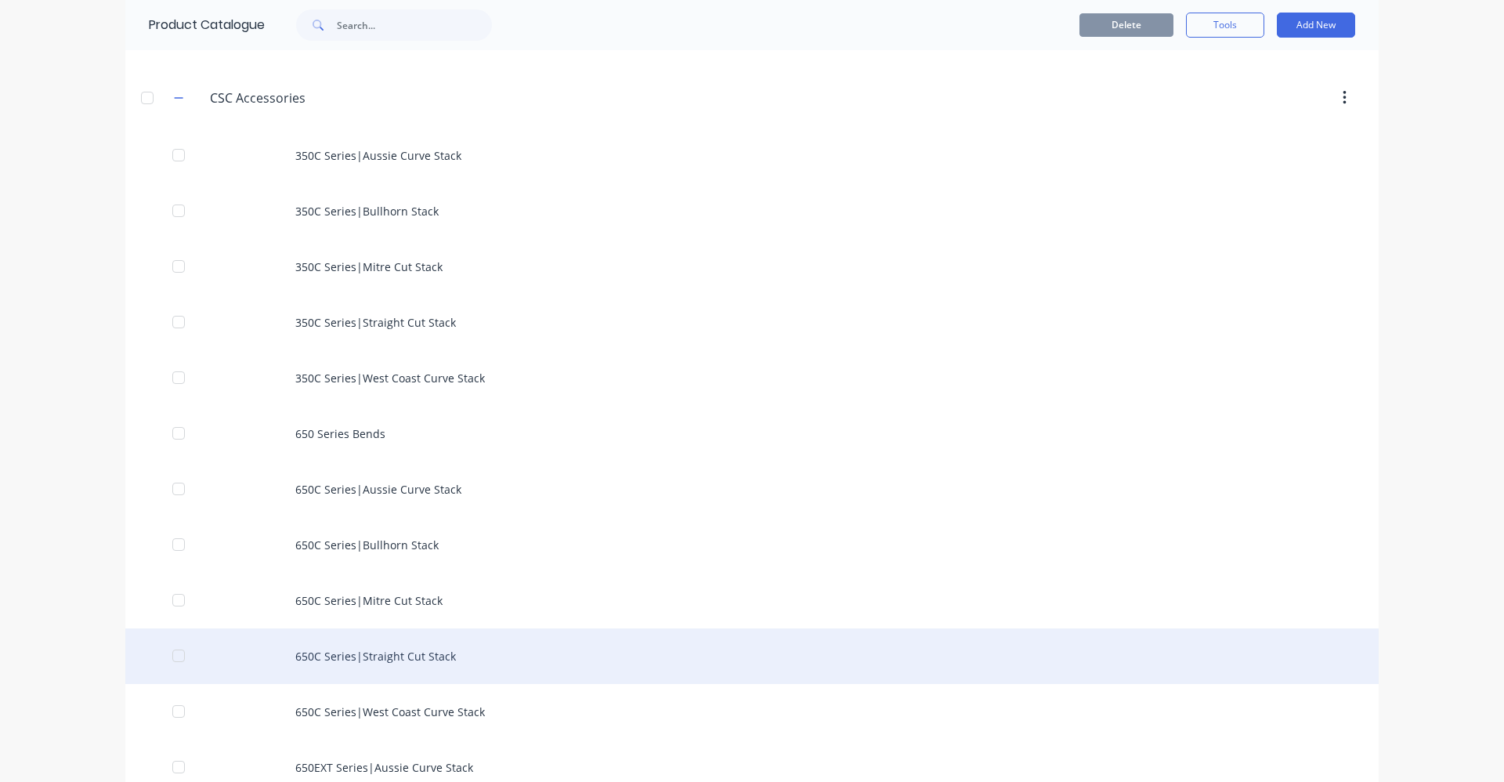
click at [412, 656] on div "650C Series|Straight Cut Stack" at bounding box center [751, 656] width 1253 height 56
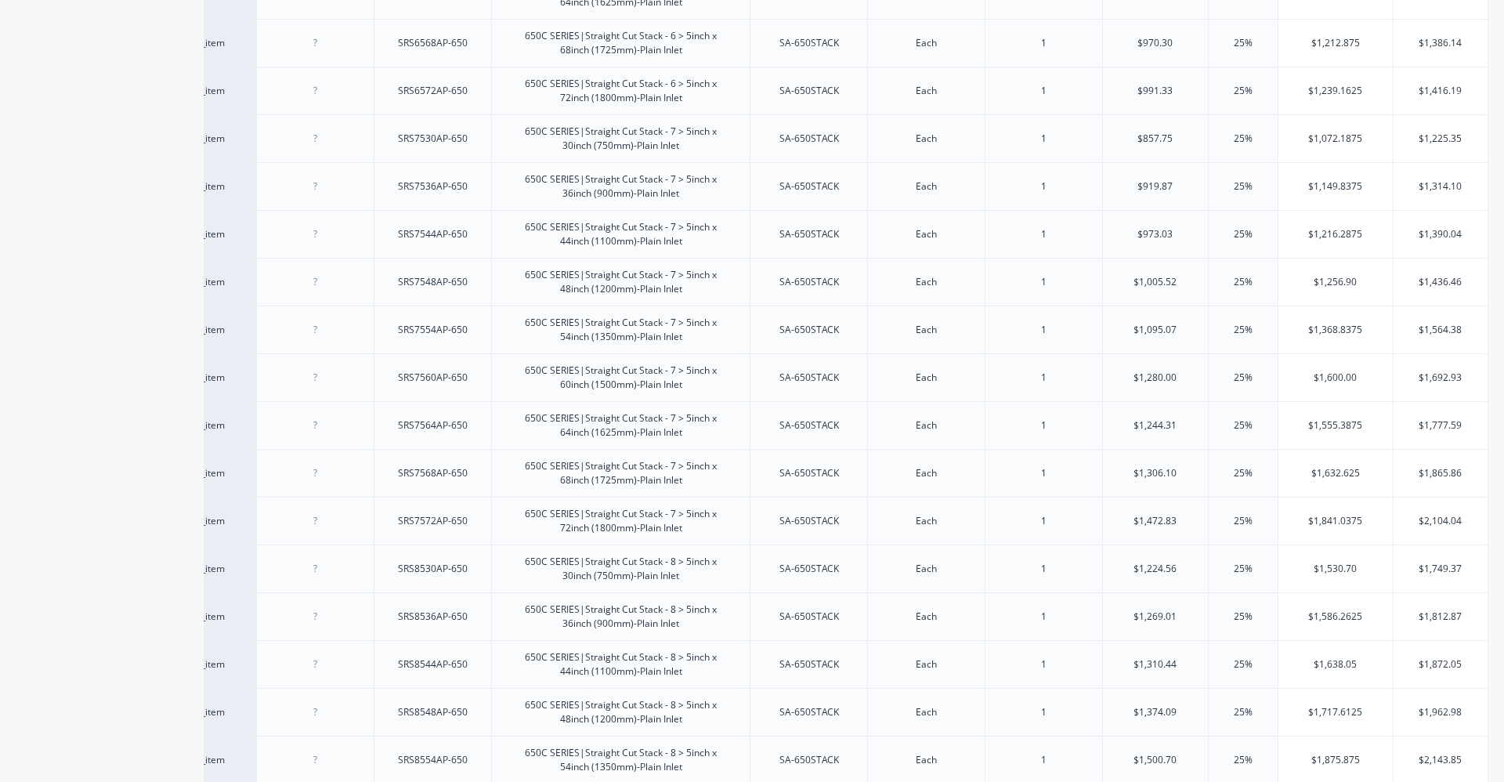
scroll to position [686, 0]
click at [1443, 428] on input "$1,692.93" at bounding box center [1440, 426] width 94 height 14
type input "$"
click at [1427, 491] on div "$1,777.59" at bounding box center [1440, 473] width 94 height 39
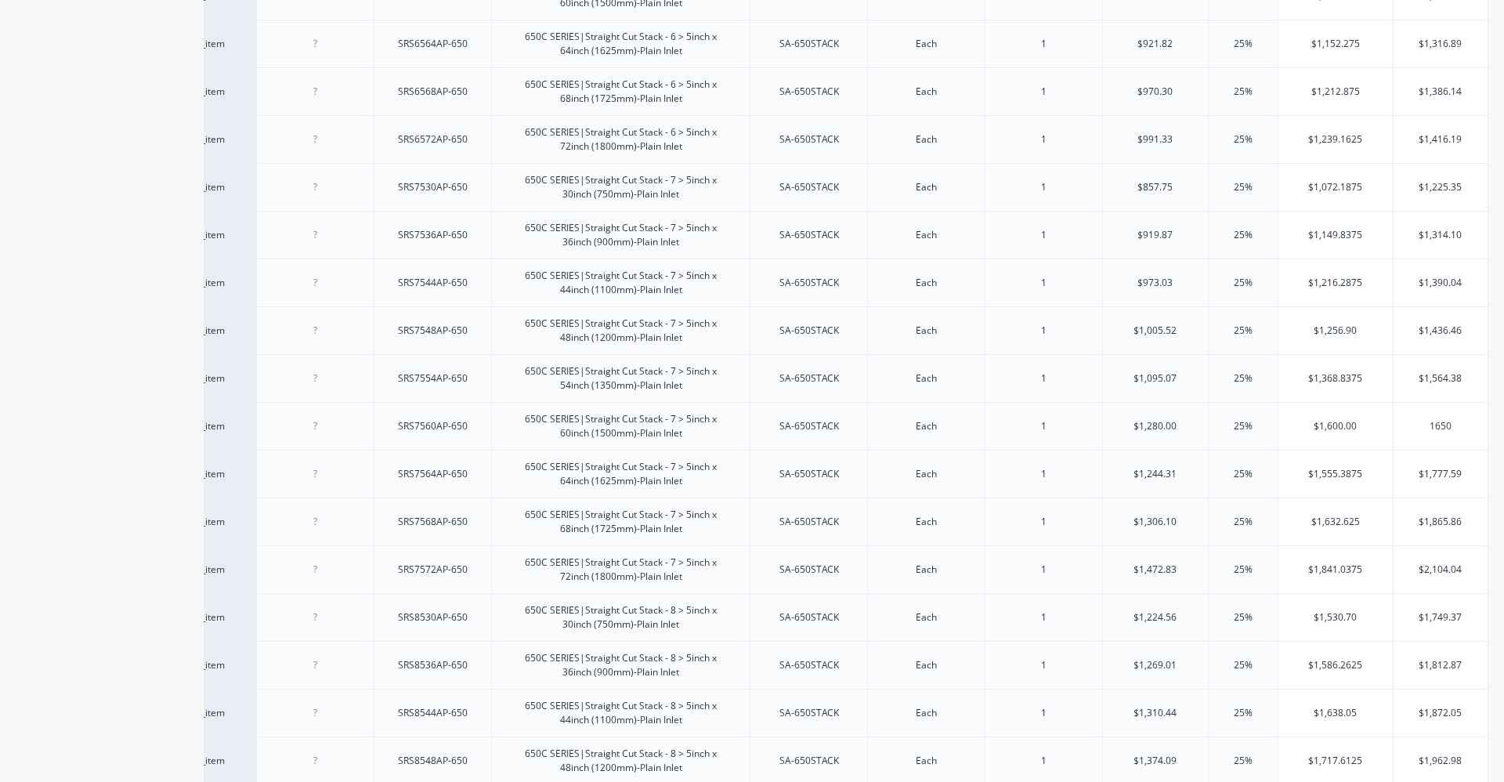
type input "1650"
type input "$1,777.59"
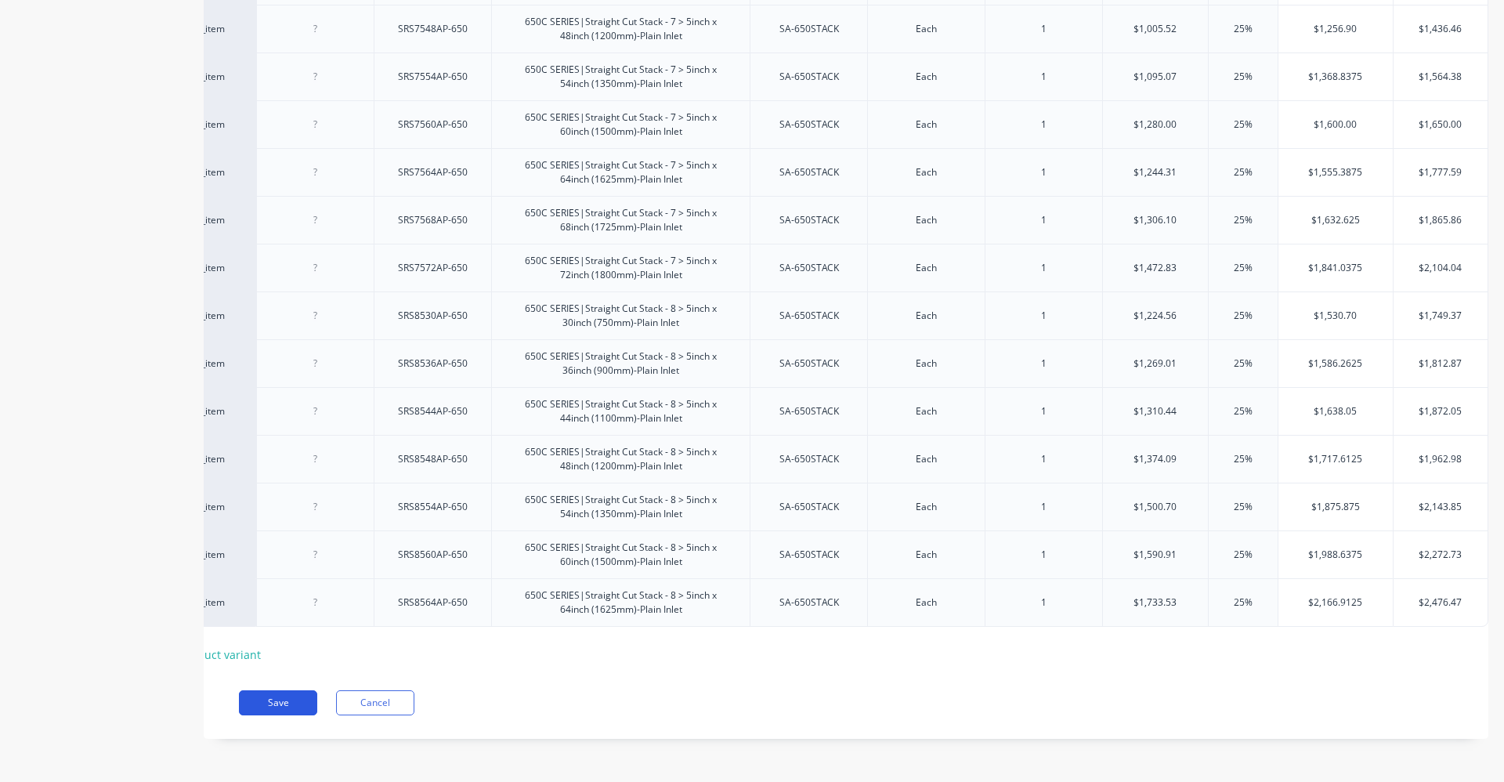
click at [294, 706] on button "Save" at bounding box center [278, 702] width 78 height 25
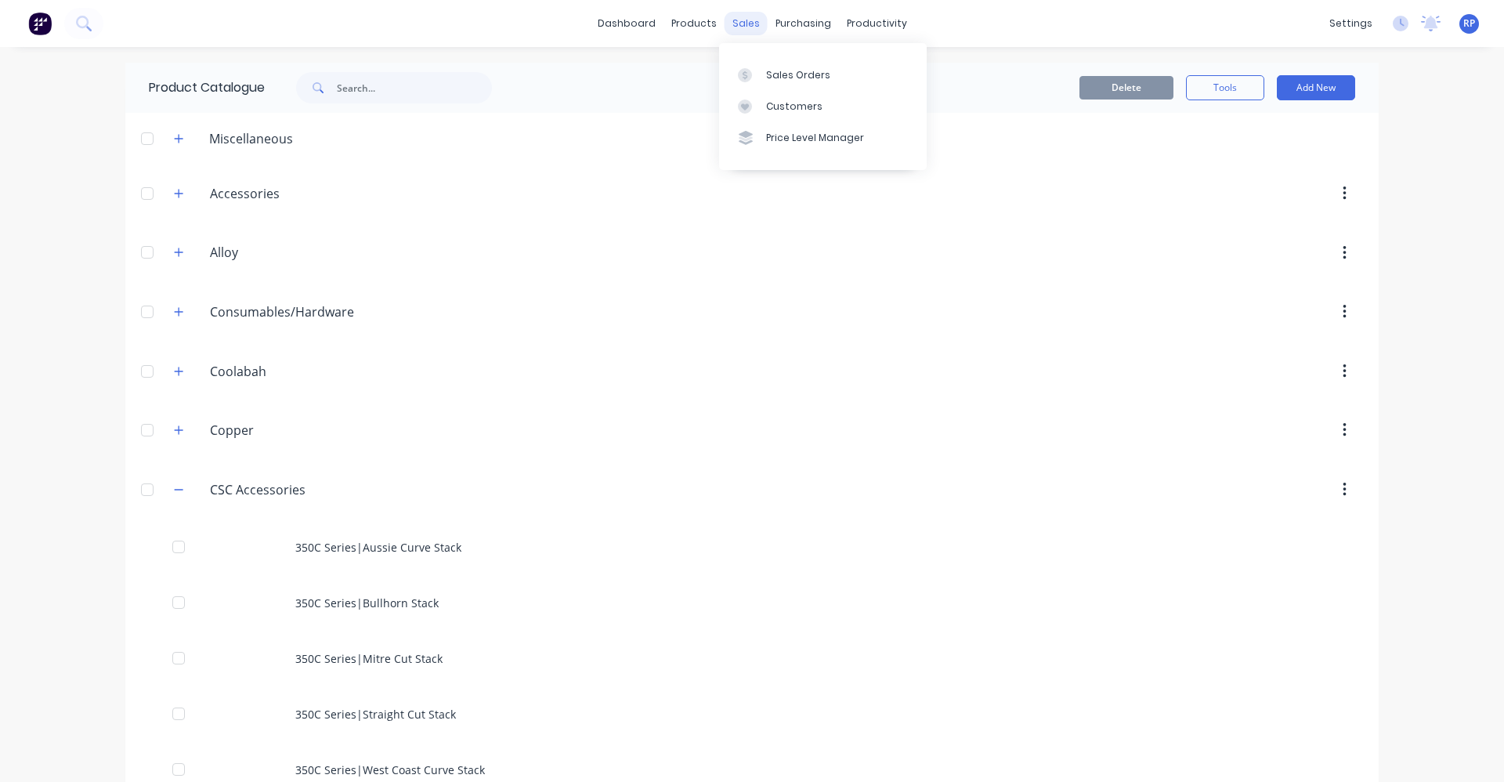
click at [733, 19] on div "sales" at bounding box center [745, 23] width 43 height 23
click at [778, 82] on link "Sales Orders" at bounding box center [823, 74] width 208 height 31
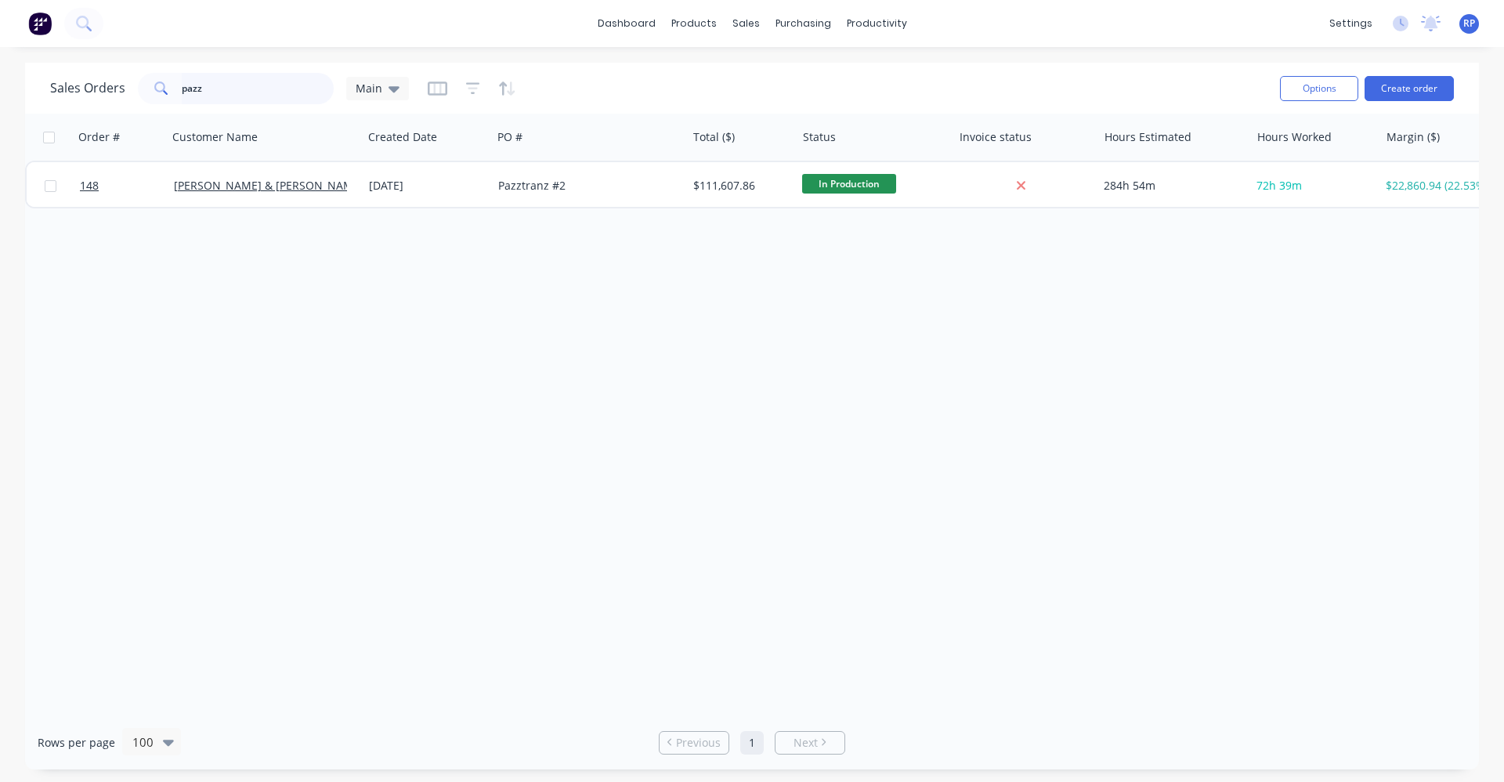
click at [254, 94] on input "pazz" at bounding box center [258, 88] width 153 height 31
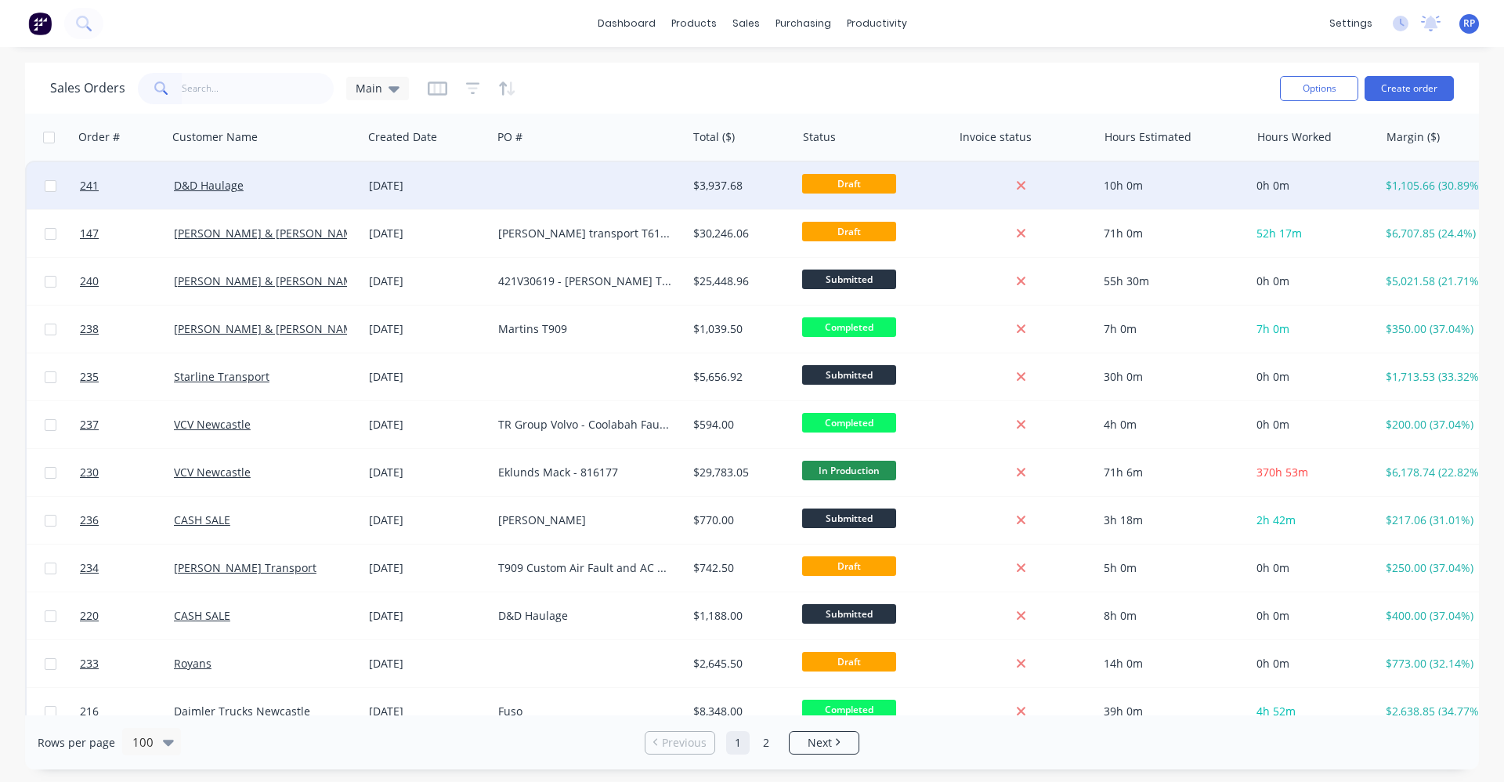
click at [282, 182] on div "D&D Haulage" at bounding box center [260, 186] width 173 height 16
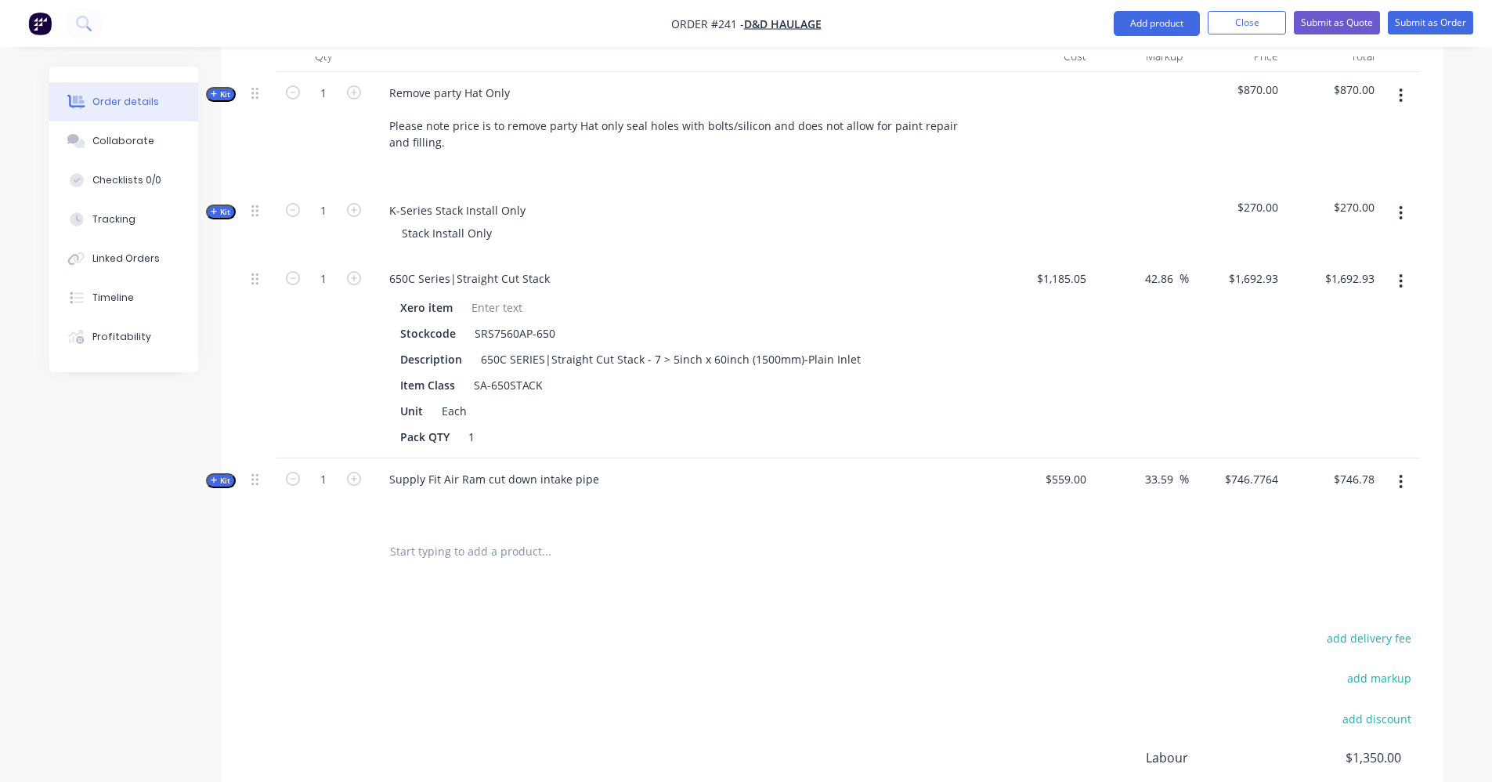
scroll to position [470, 0]
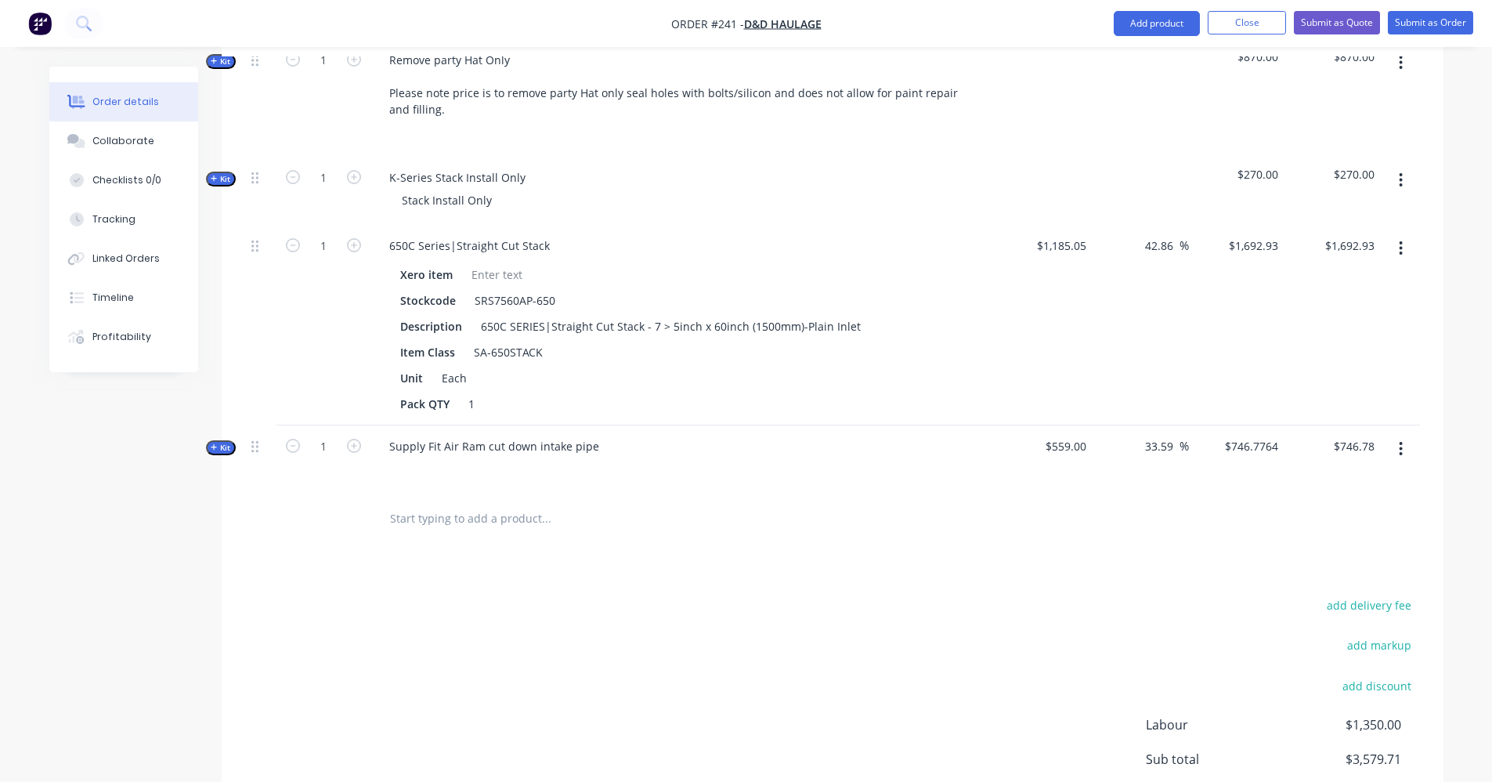
click at [1399, 186] on icon "button" at bounding box center [1400, 180] width 3 height 14
click at [1369, 248] on div "Add sub kit to kit" at bounding box center [1345, 252] width 121 height 23
click at [1399, 182] on icon "button" at bounding box center [1401, 180] width 4 height 17
click at [1397, 226] on div "Add product to kit" at bounding box center [1345, 221] width 121 height 23
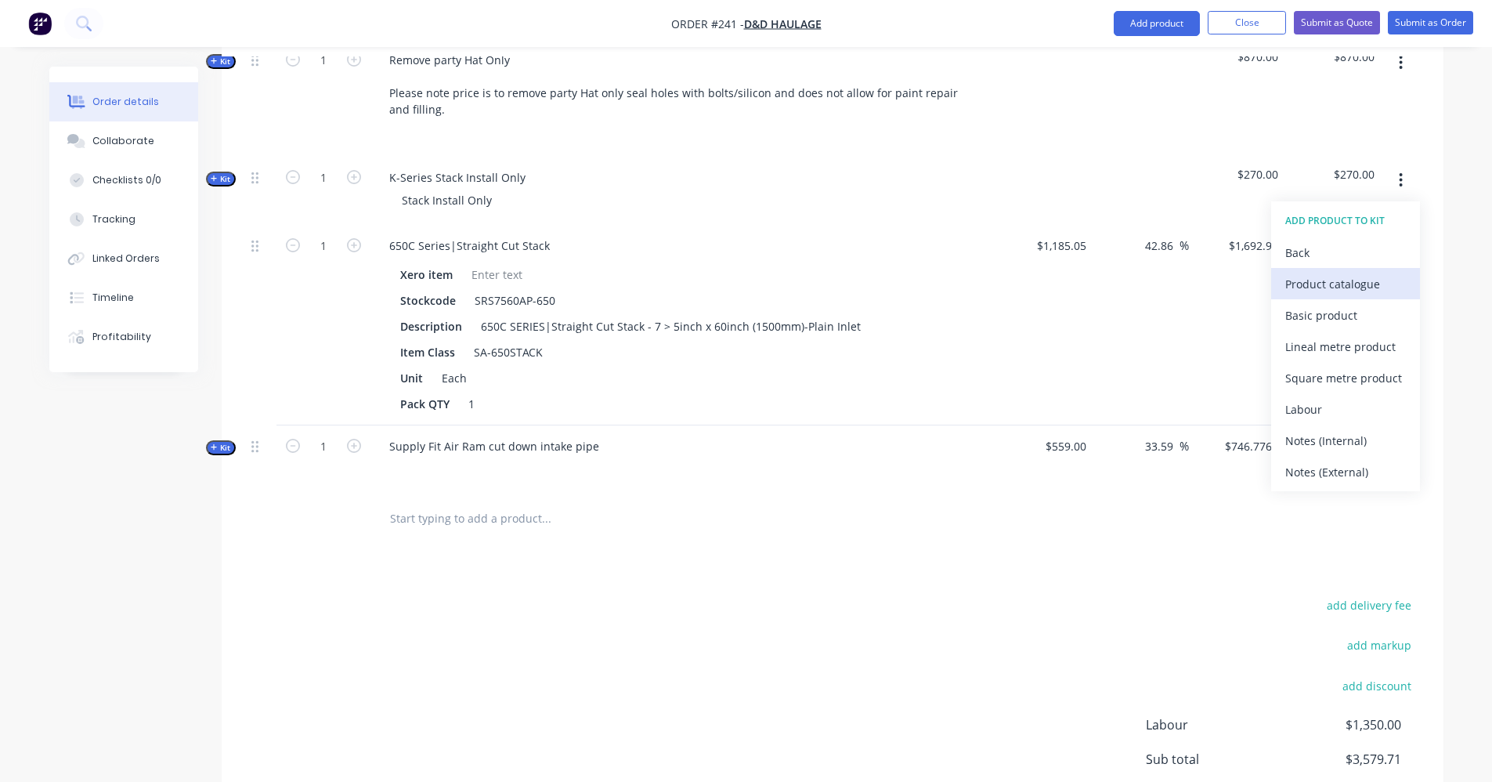
click at [1390, 281] on div "Product catalogue" at bounding box center [1345, 284] width 121 height 23
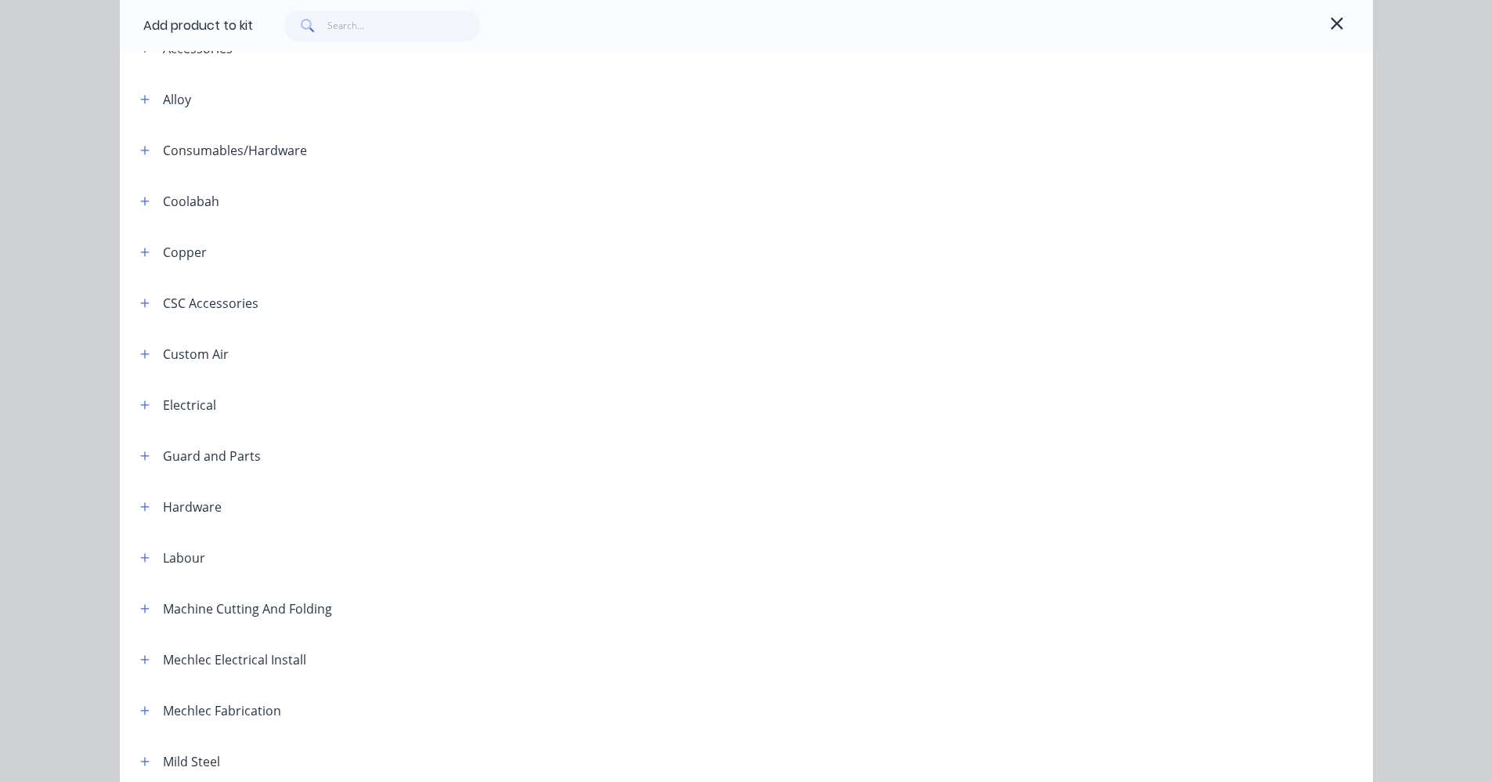
scroll to position [157, 0]
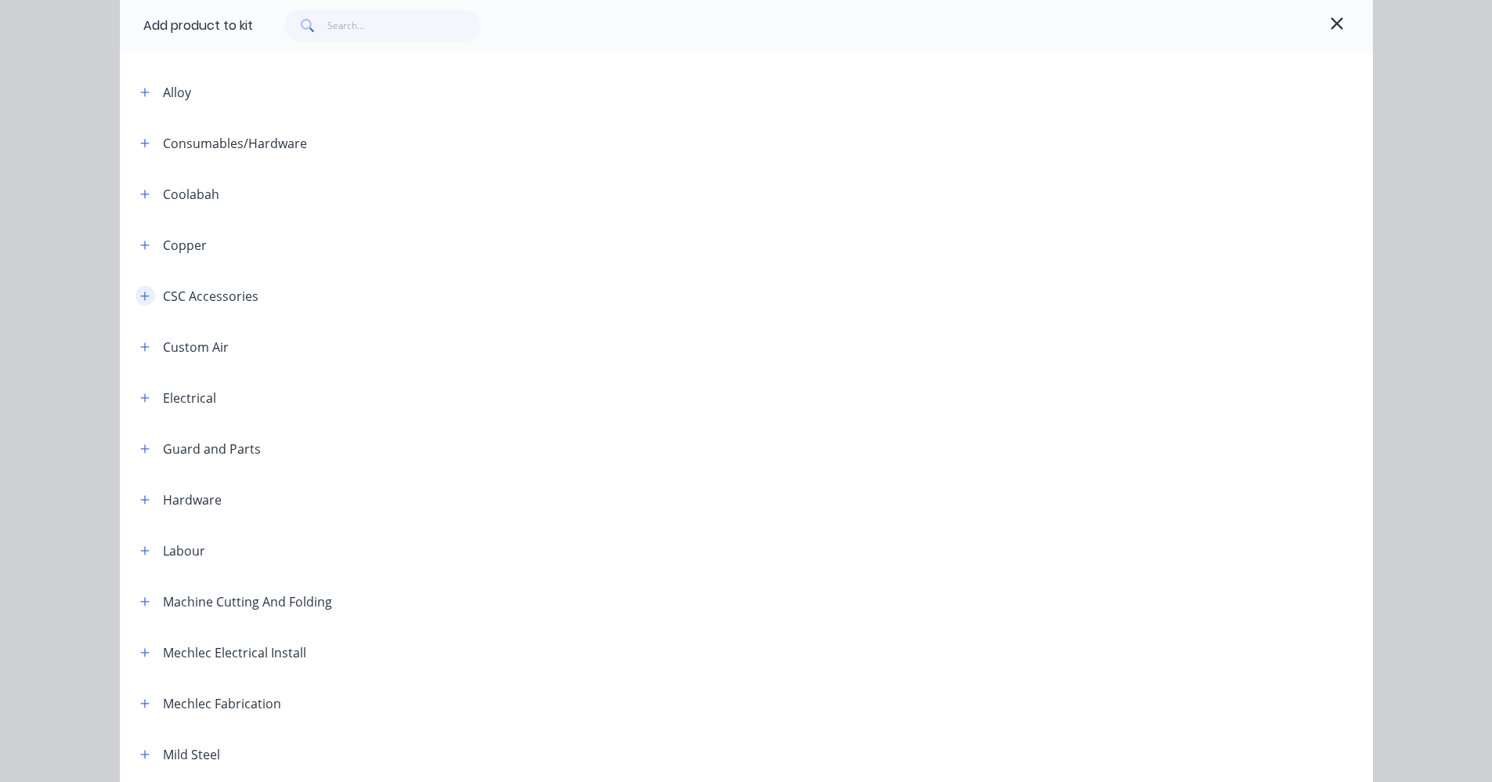
click at [140, 298] on icon "button" at bounding box center [144, 296] width 9 height 11
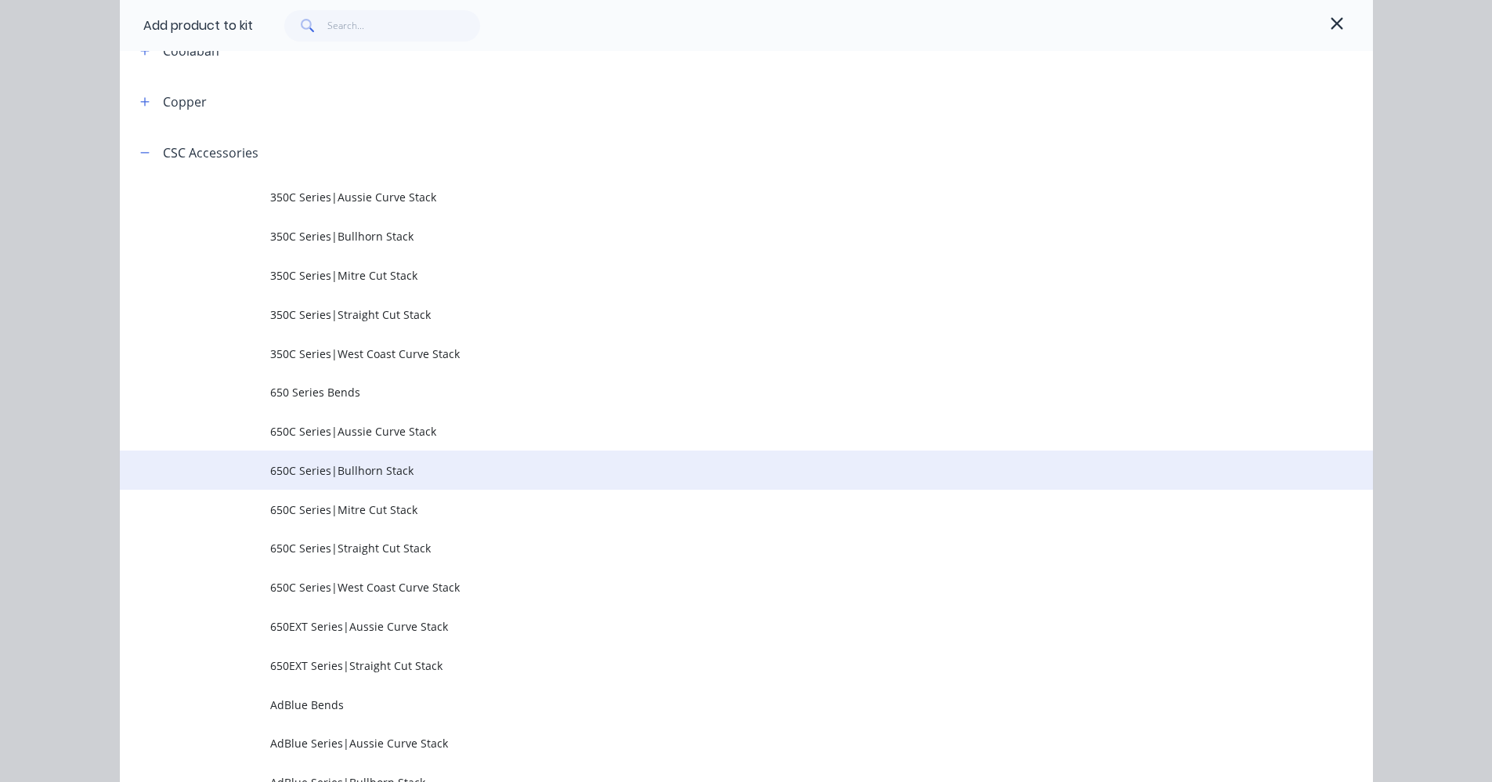
scroll to position [313, 0]
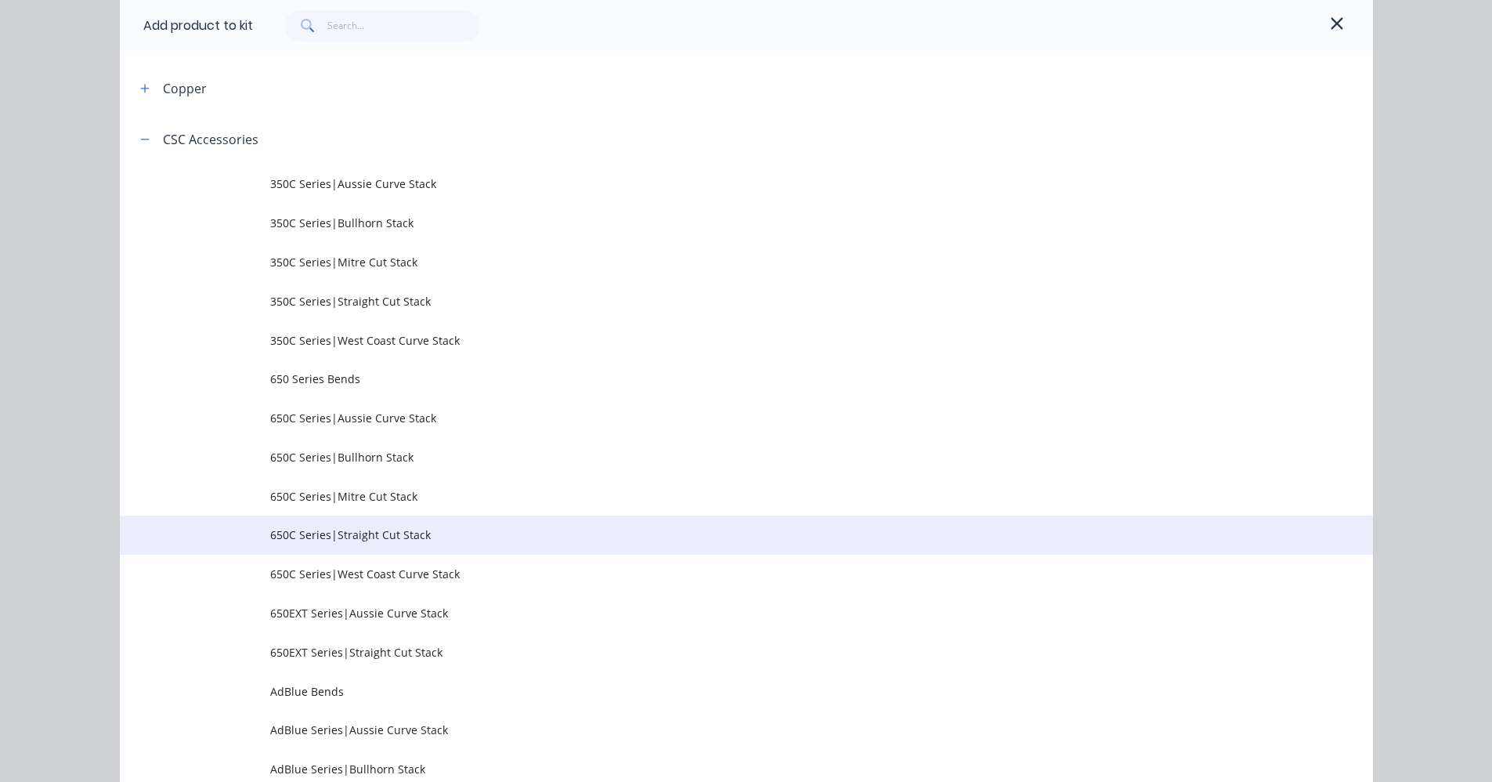
click at [361, 530] on span "650C Series|Straight Cut Stack" at bounding box center [711, 534] width 882 height 16
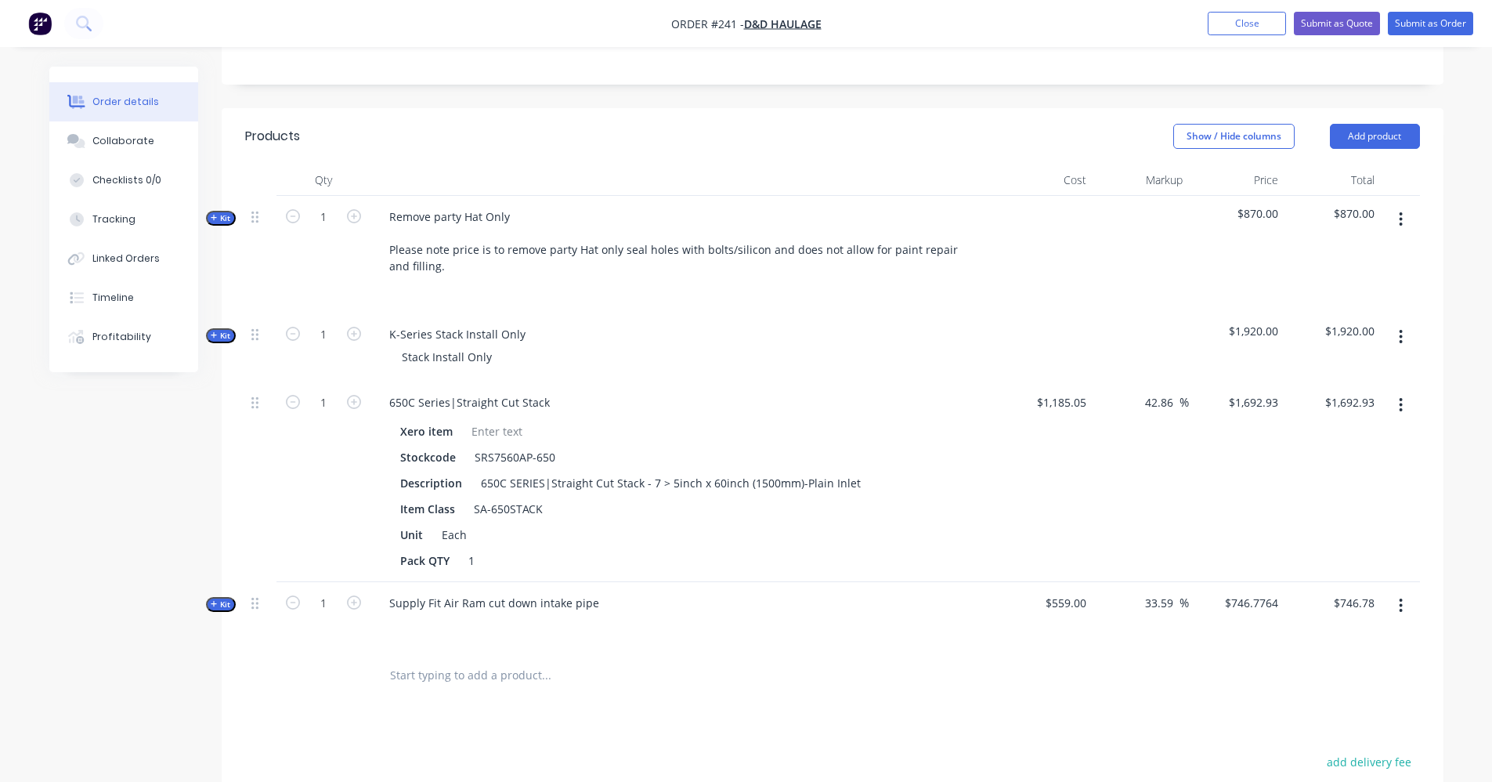
click at [215, 337] on icon "button" at bounding box center [214, 335] width 7 height 8
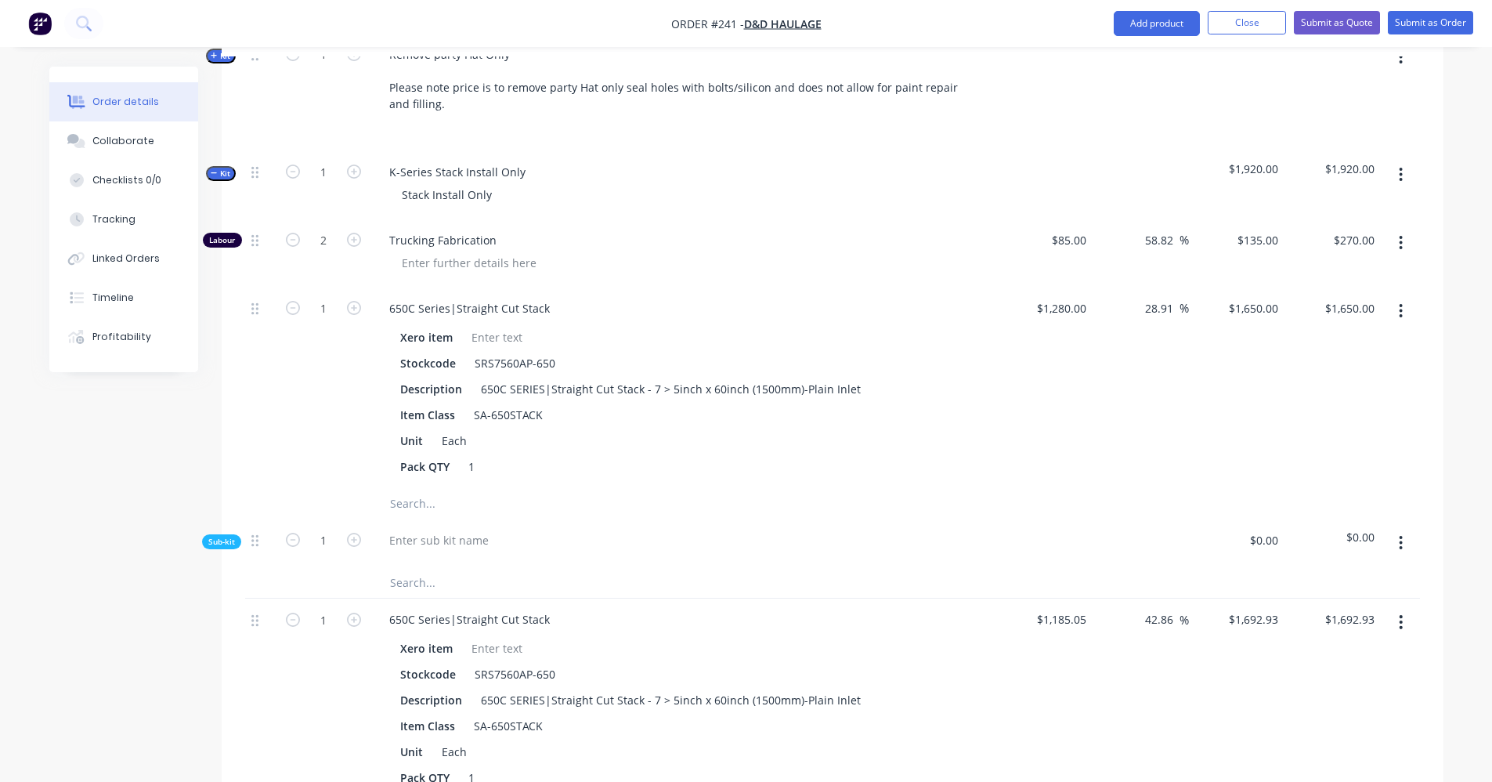
scroll to position [470, 0]
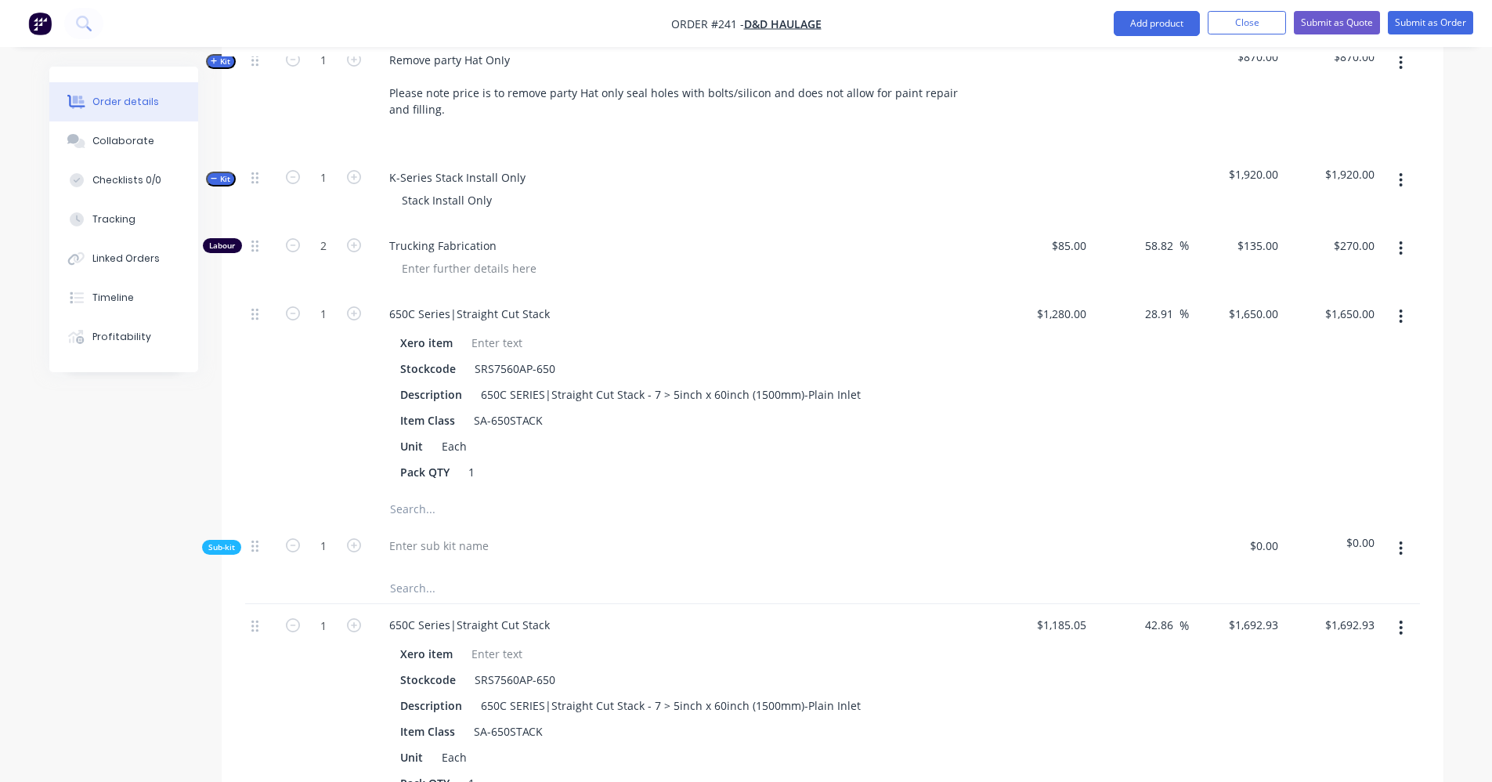
click at [1400, 627] on icon "button" at bounding box center [1400, 627] width 3 height 14
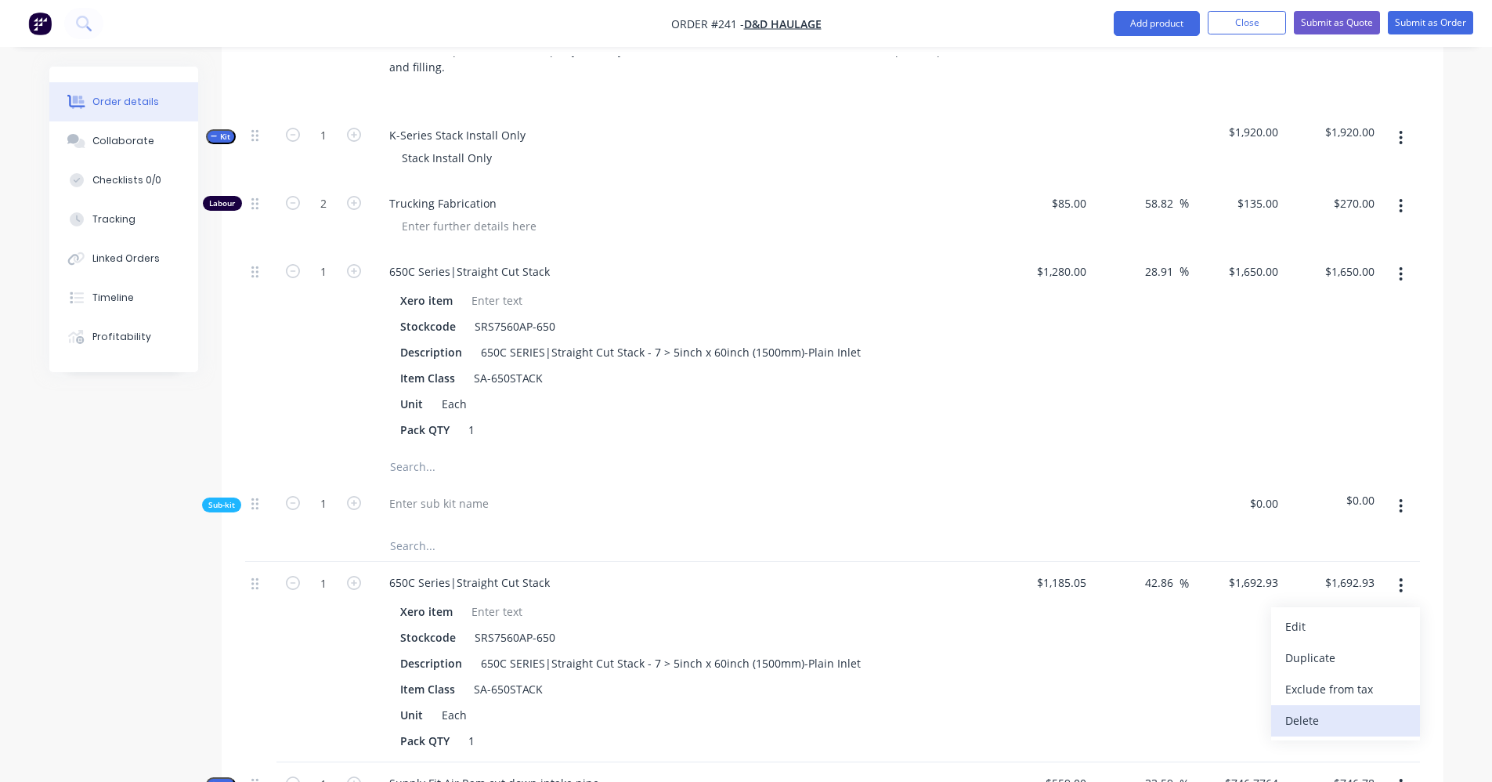
scroll to position [548, 0]
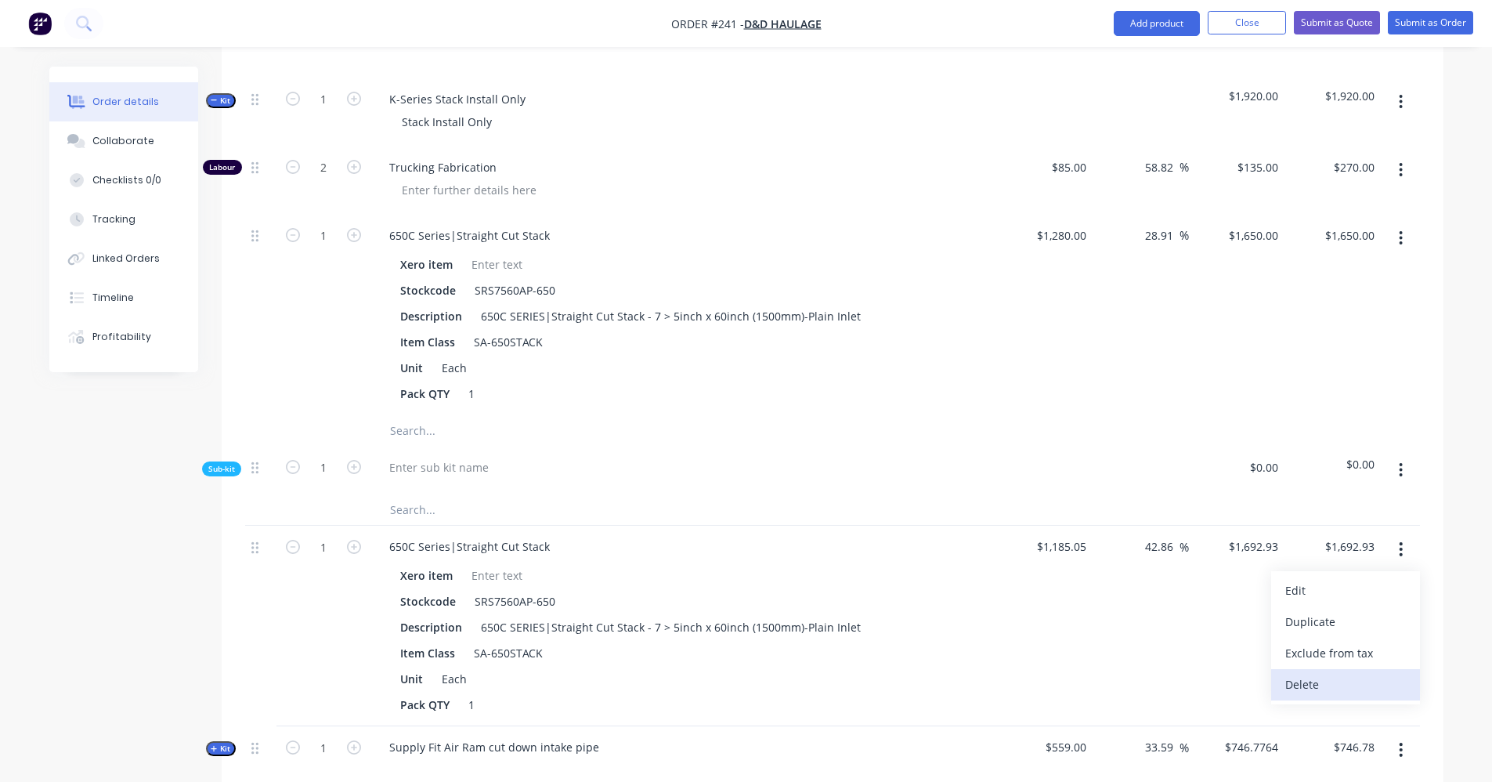
click at [1331, 685] on div "Delete" at bounding box center [1345, 684] width 121 height 23
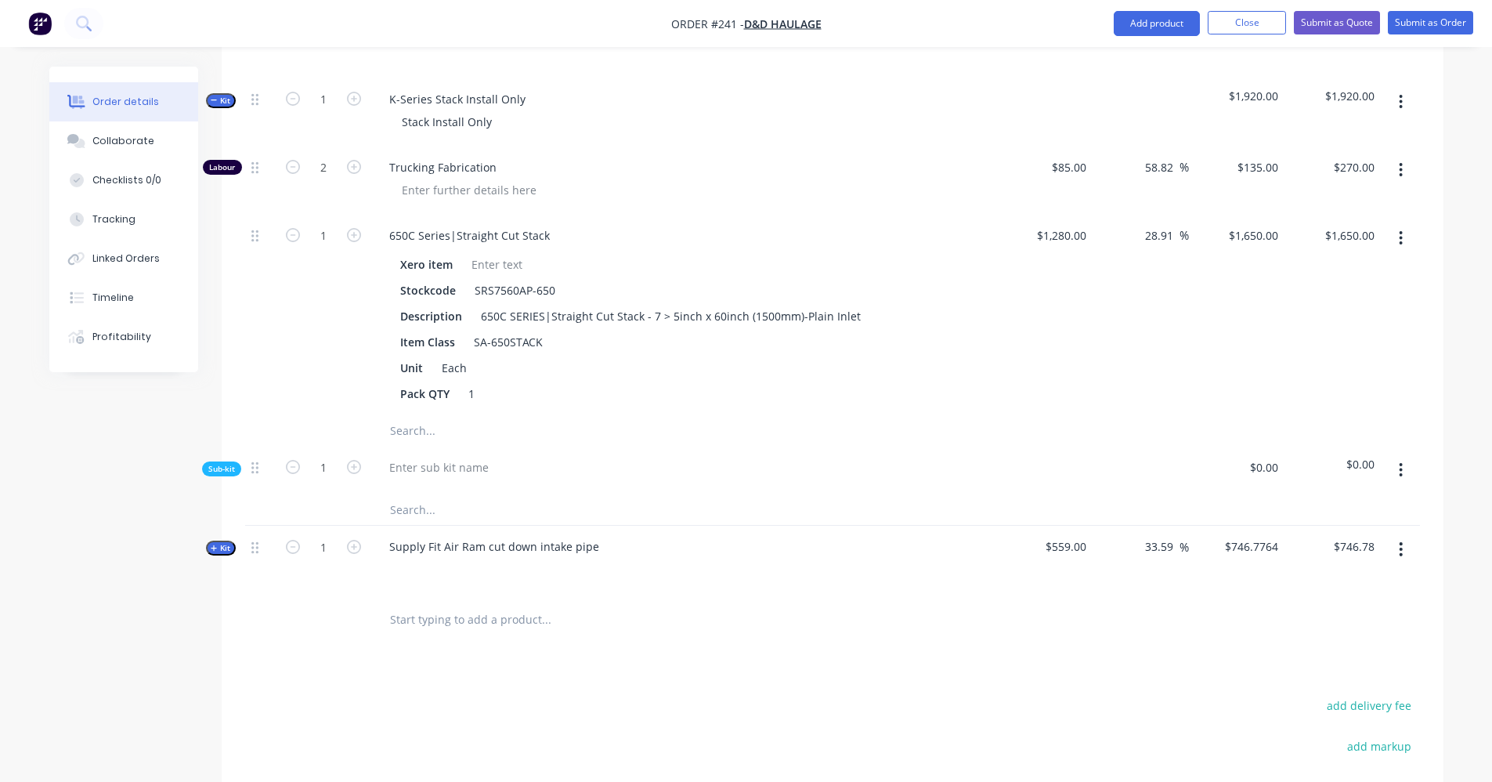
click at [1402, 468] on icon "button" at bounding box center [1400, 470] width 3 height 14
click at [1342, 540] on div "Delete" at bounding box center [1345, 542] width 121 height 23
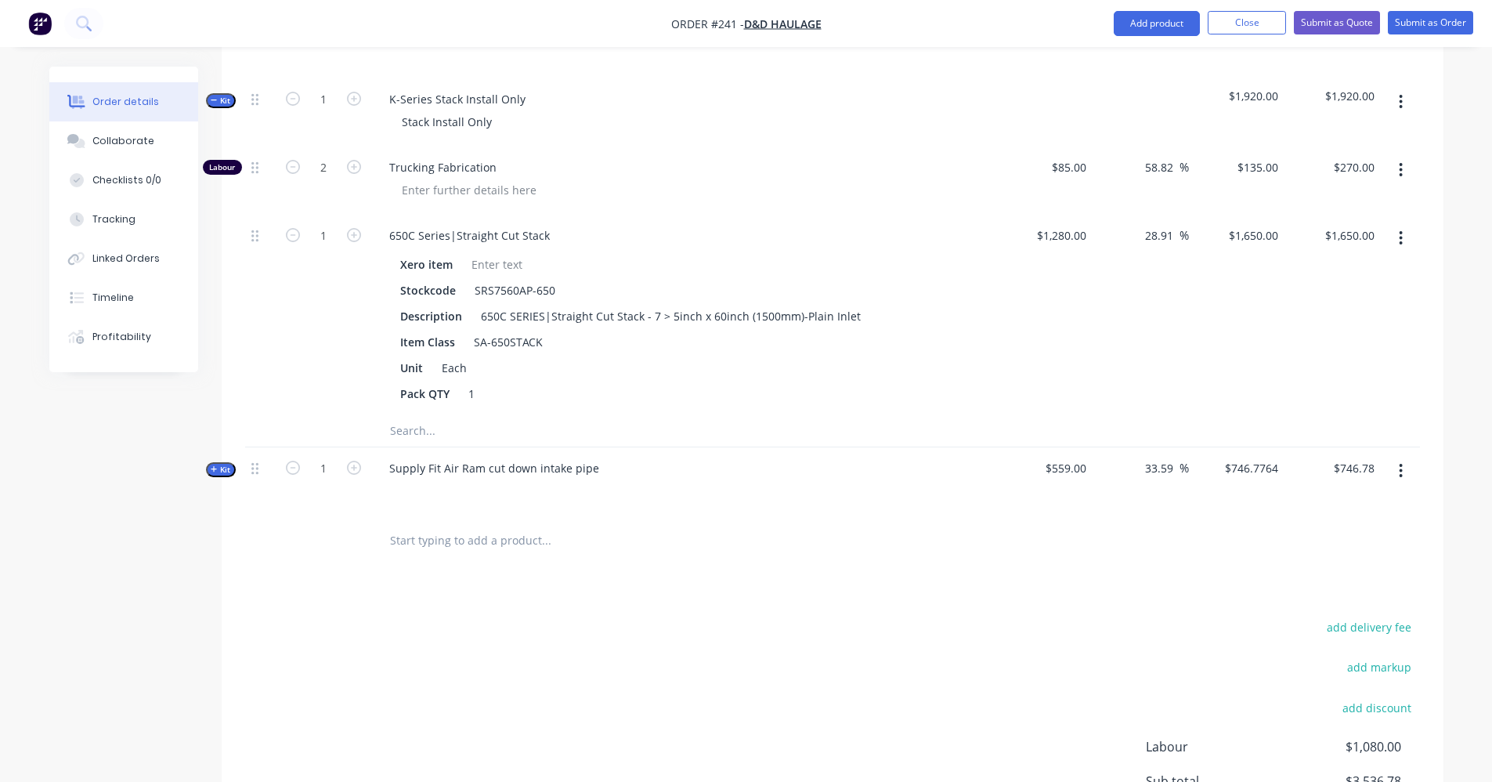
click at [849, 523] on div at bounding box center [652, 540] width 564 height 51
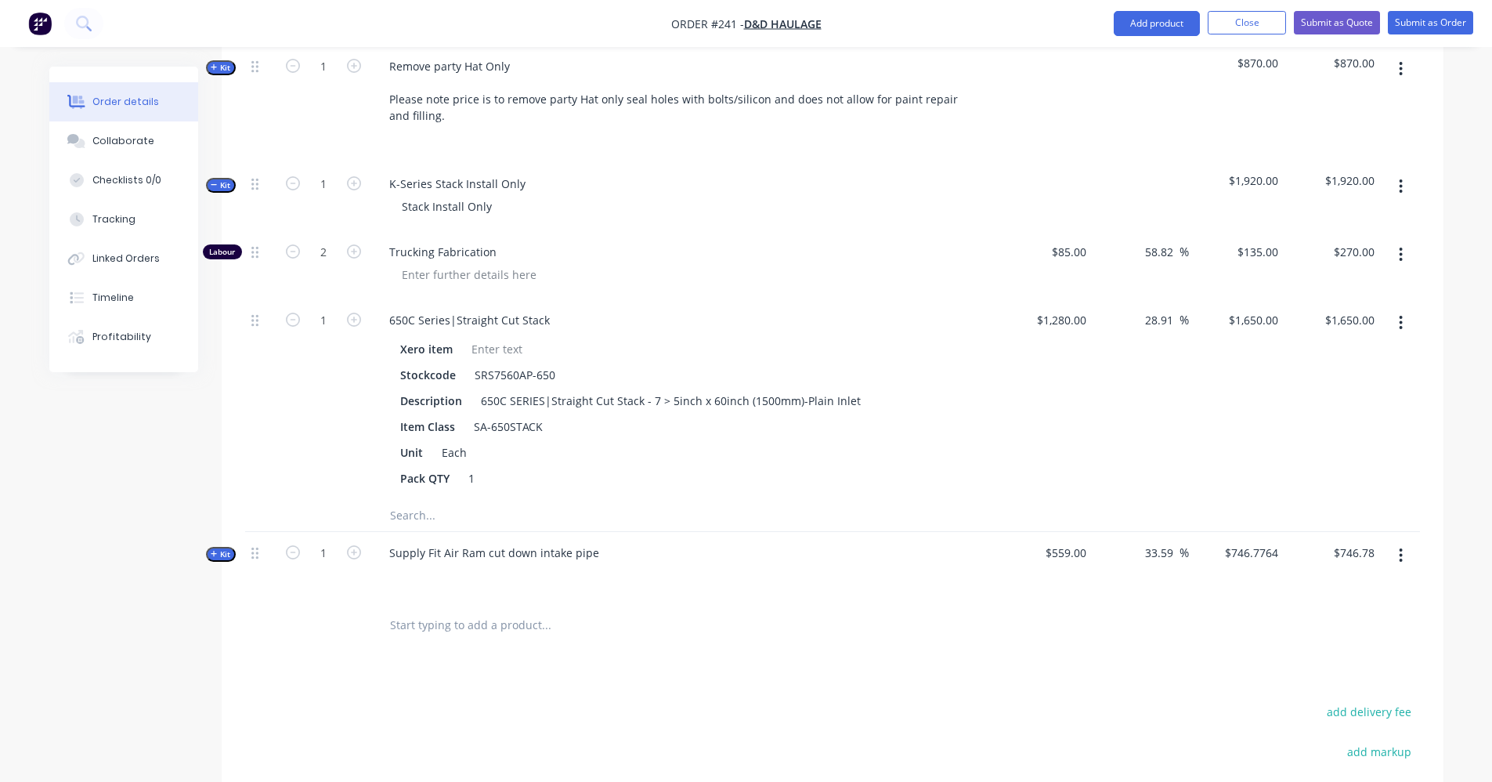
scroll to position [419, 0]
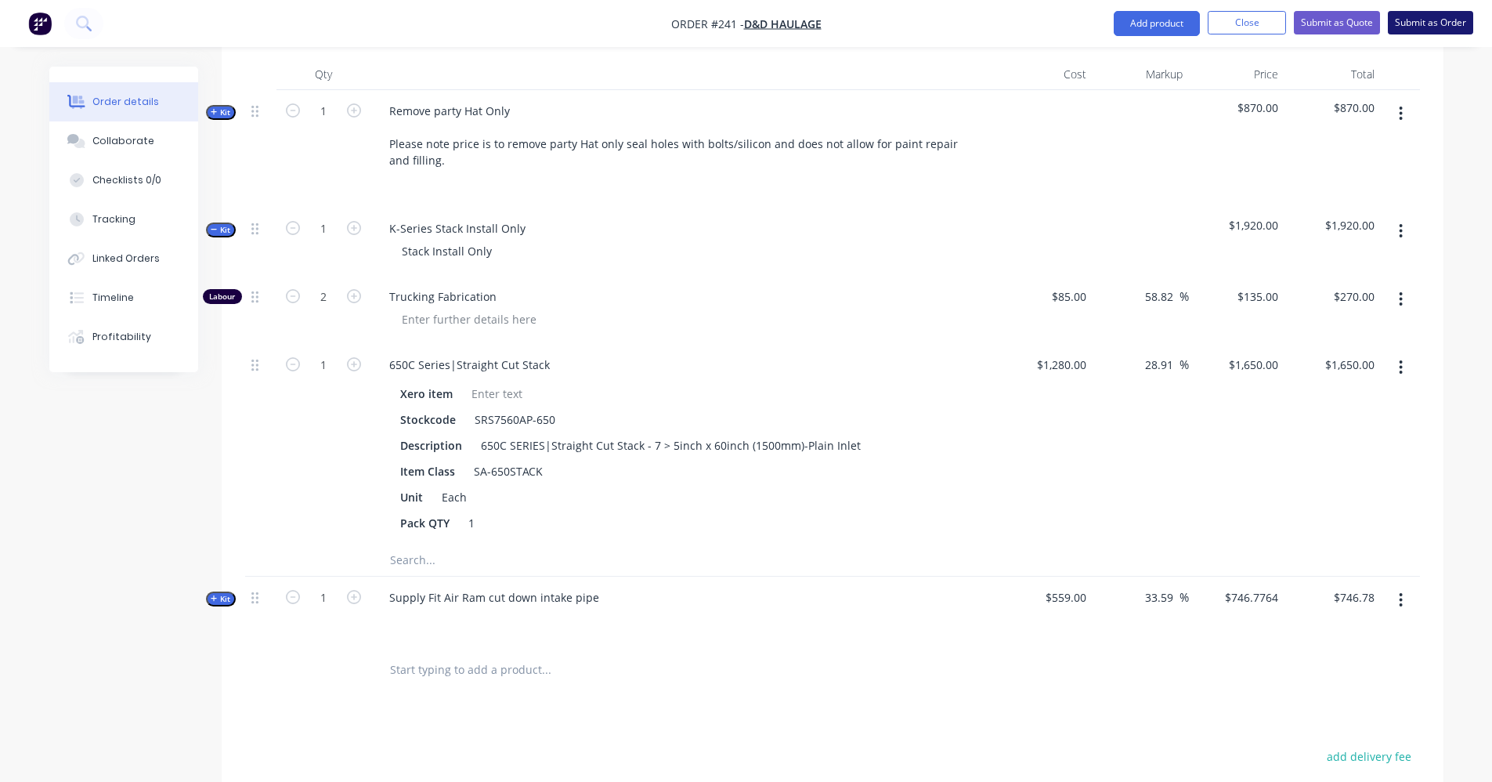
click at [1425, 22] on button "Submit as Order" at bounding box center [1430, 22] width 85 height 23
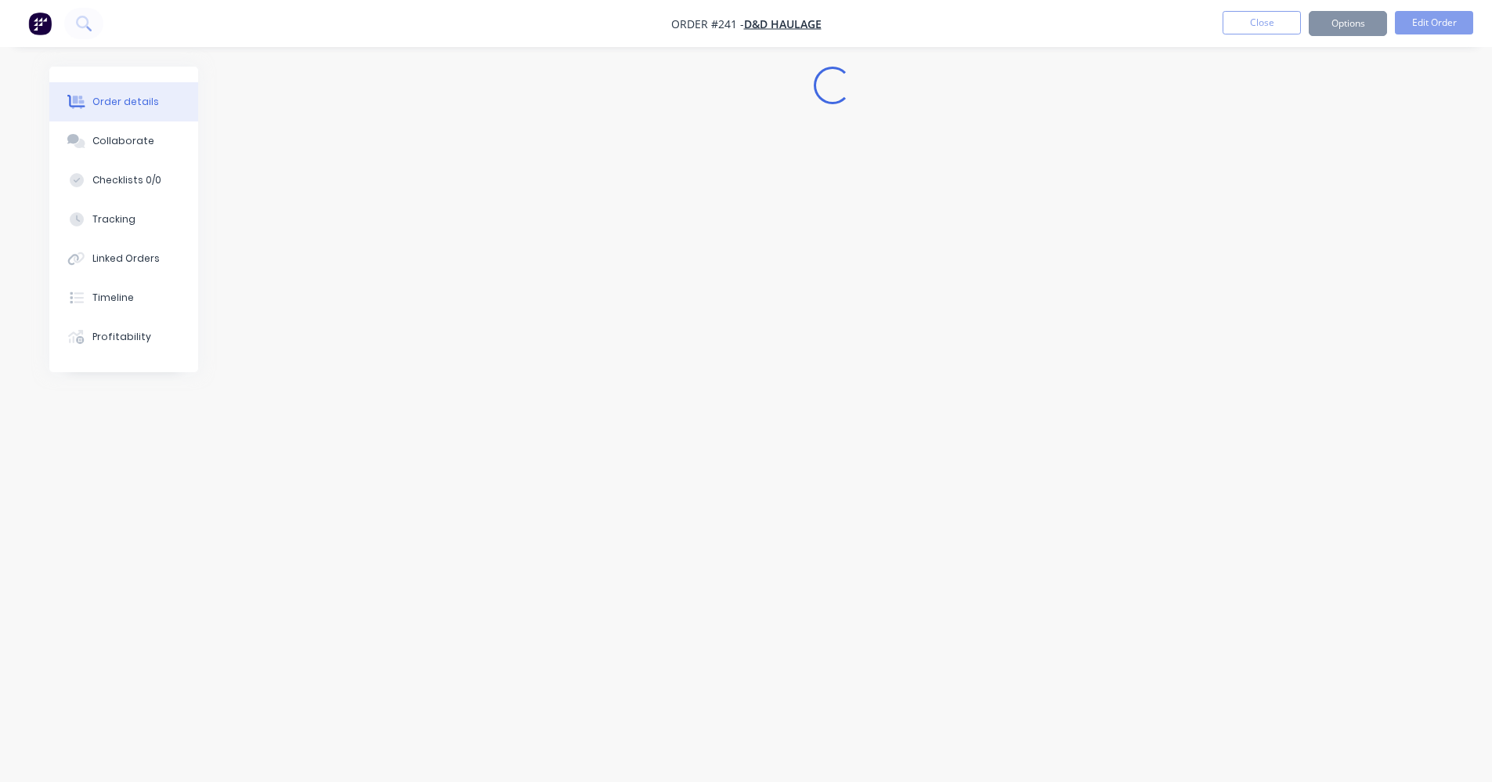
scroll to position [0, 0]
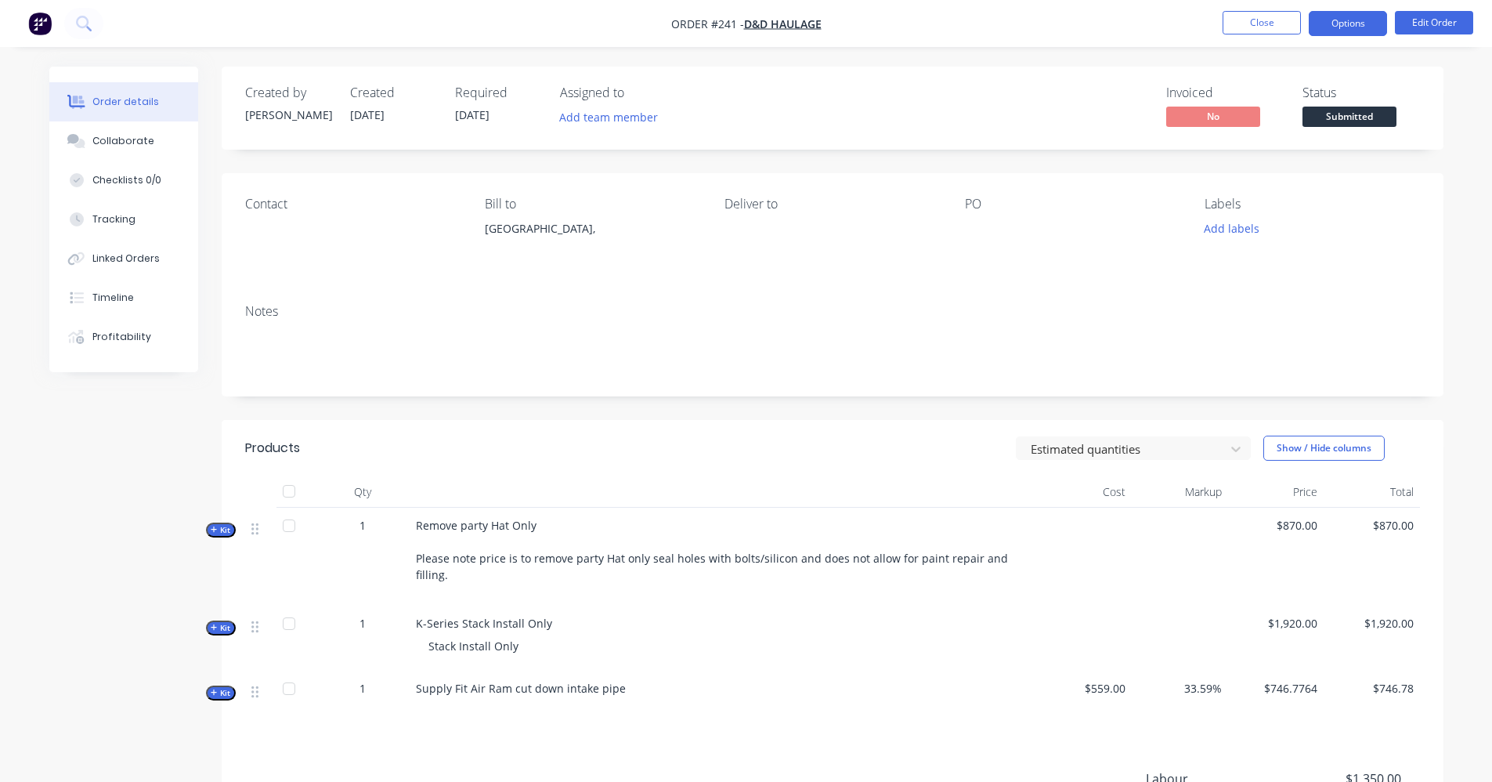
click at [1368, 30] on button "Options" at bounding box center [1348, 23] width 78 height 25
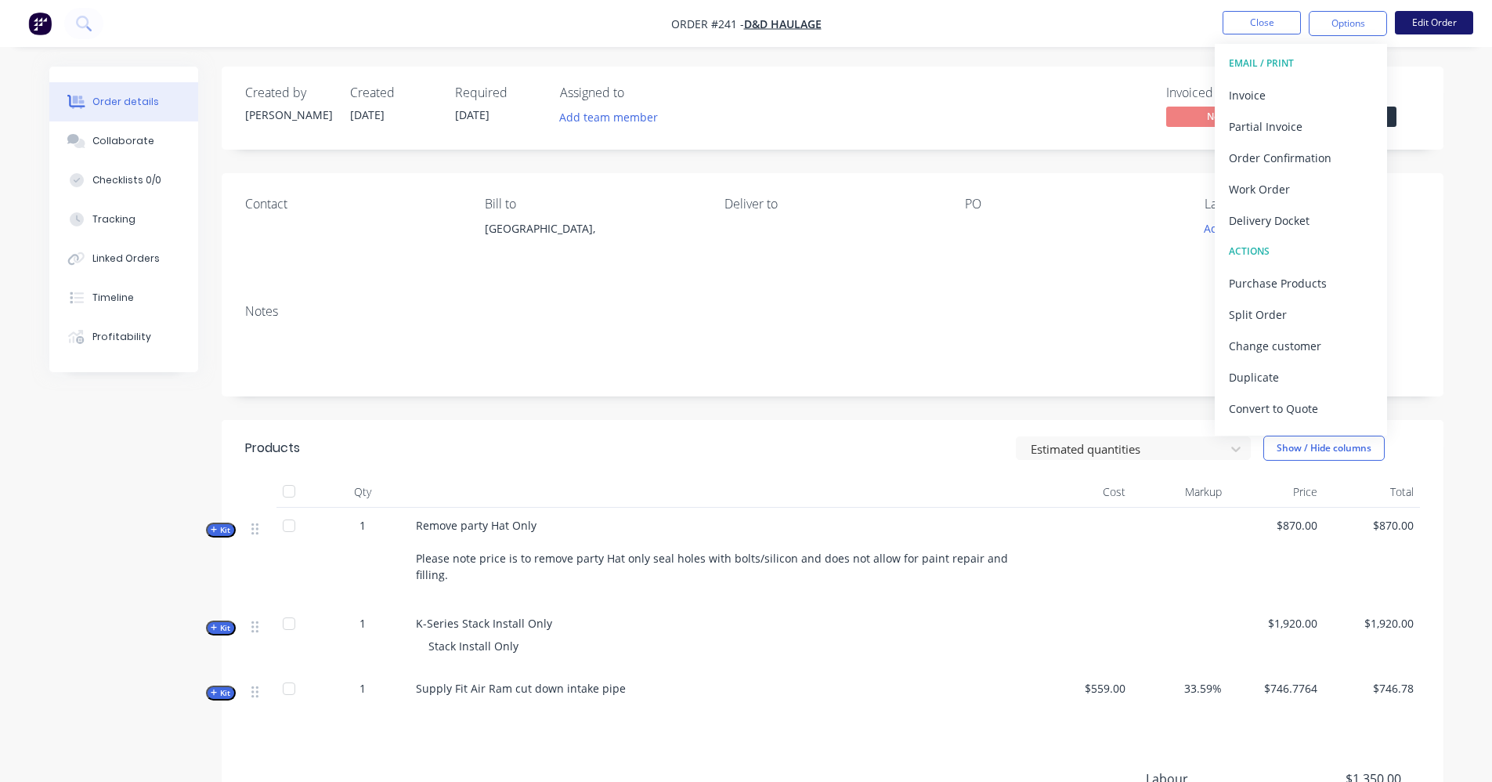
click at [1425, 19] on button "Edit Order" at bounding box center [1434, 22] width 78 height 23
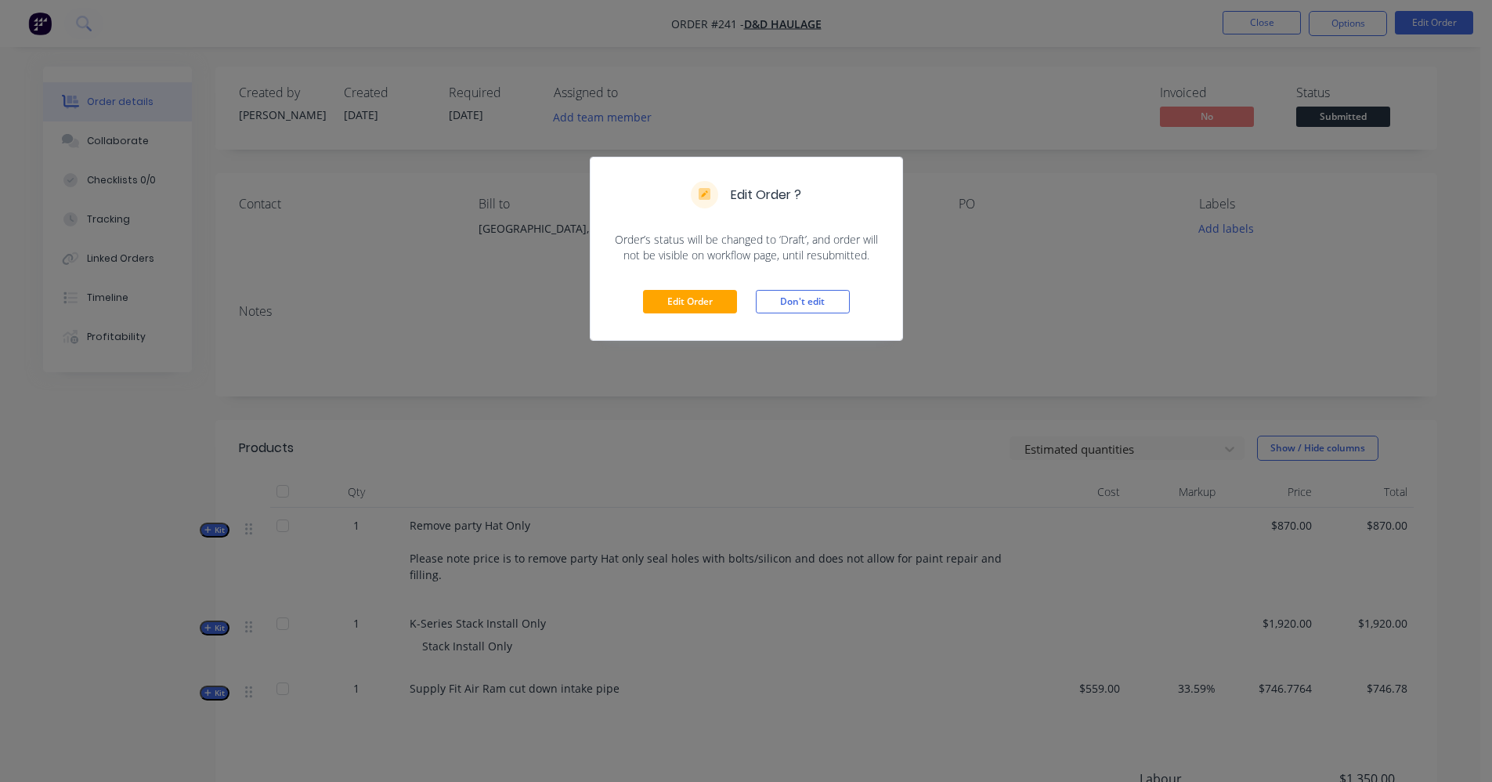
click at [890, 60] on div "Edit Order ? Order’s status will be changed to ‘Draft’, and order will not be v…" at bounding box center [746, 391] width 1492 height 782
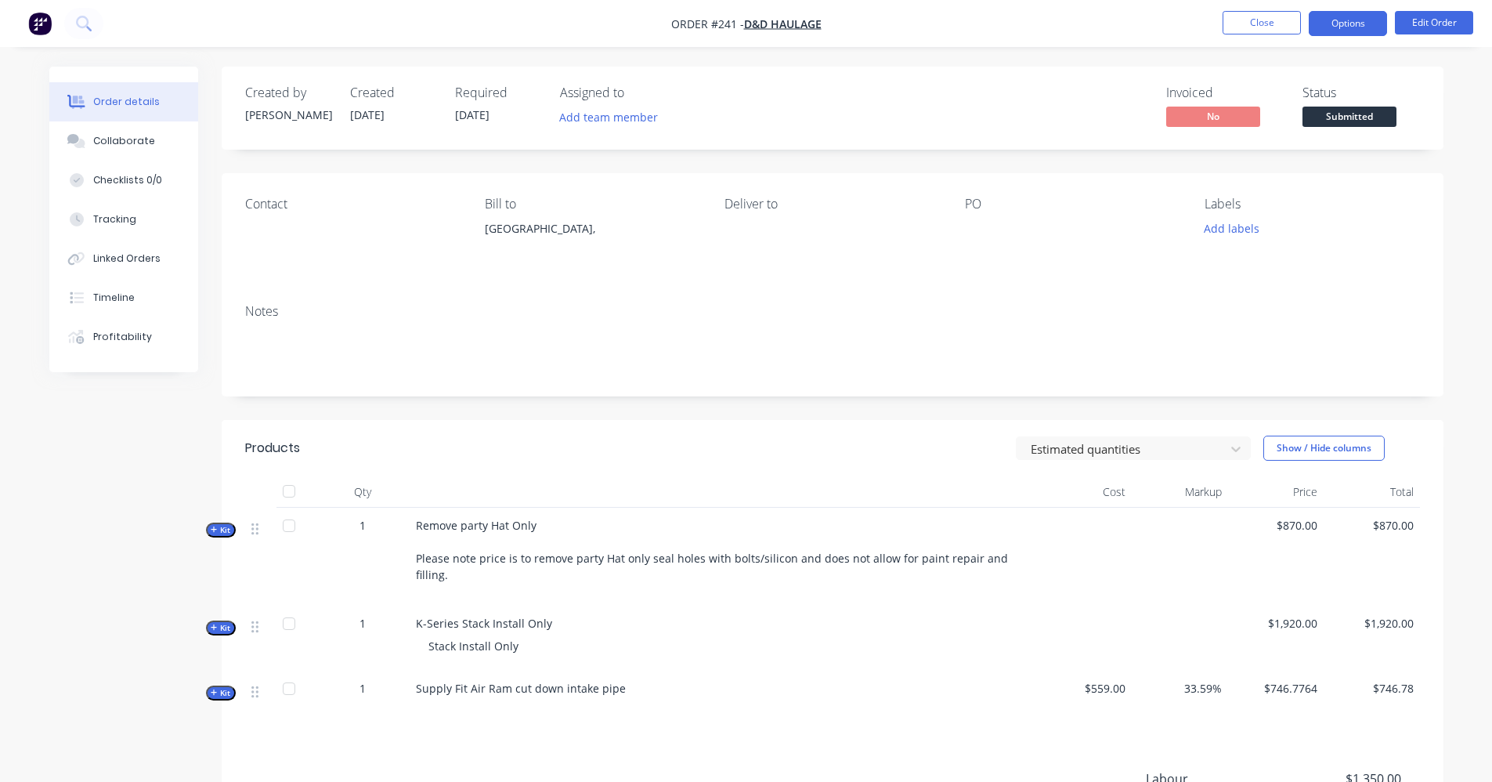
click at [1338, 30] on button "Options" at bounding box center [1348, 23] width 78 height 25
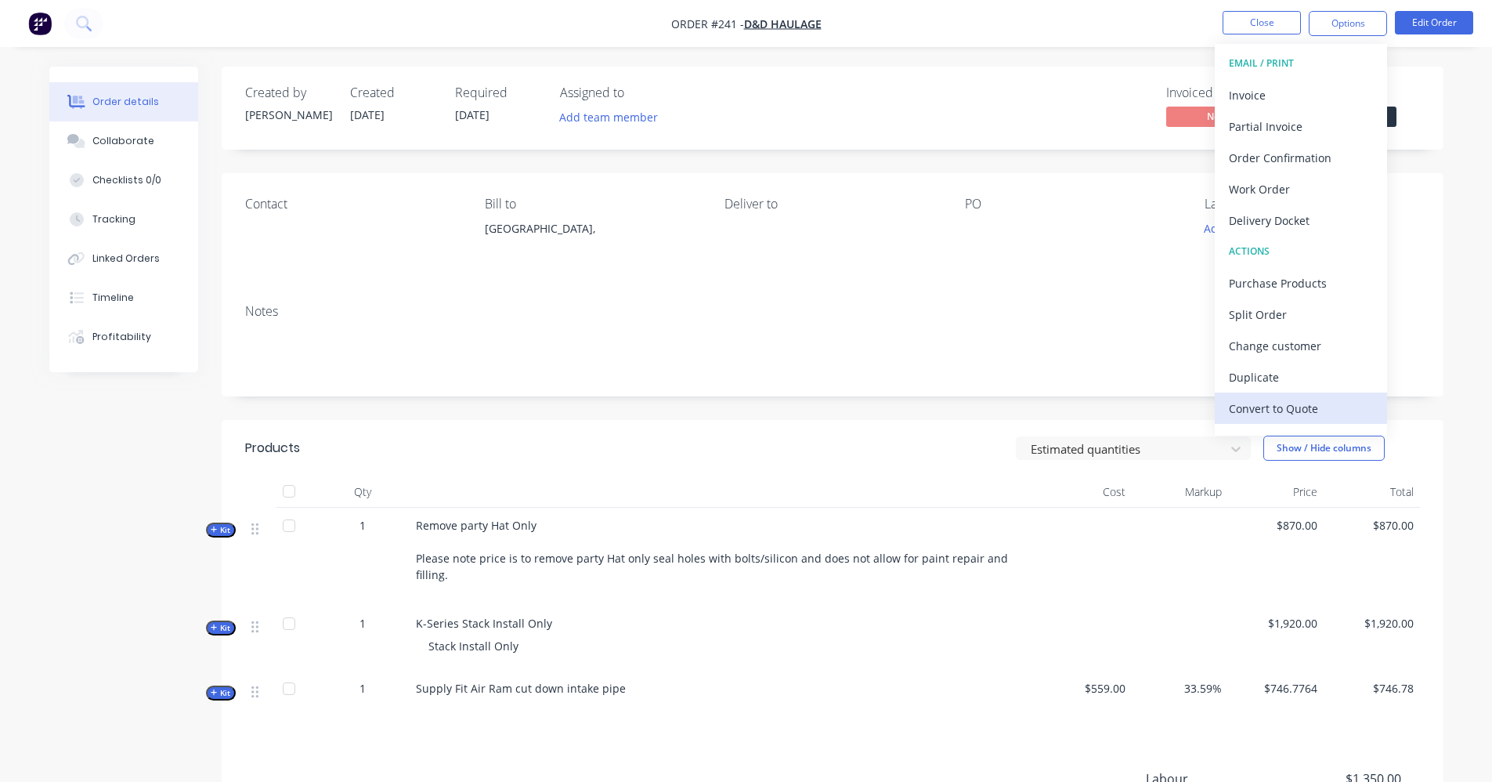
click at [1319, 405] on div "Convert to Quote" at bounding box center [1301, 408] width 144 height 23
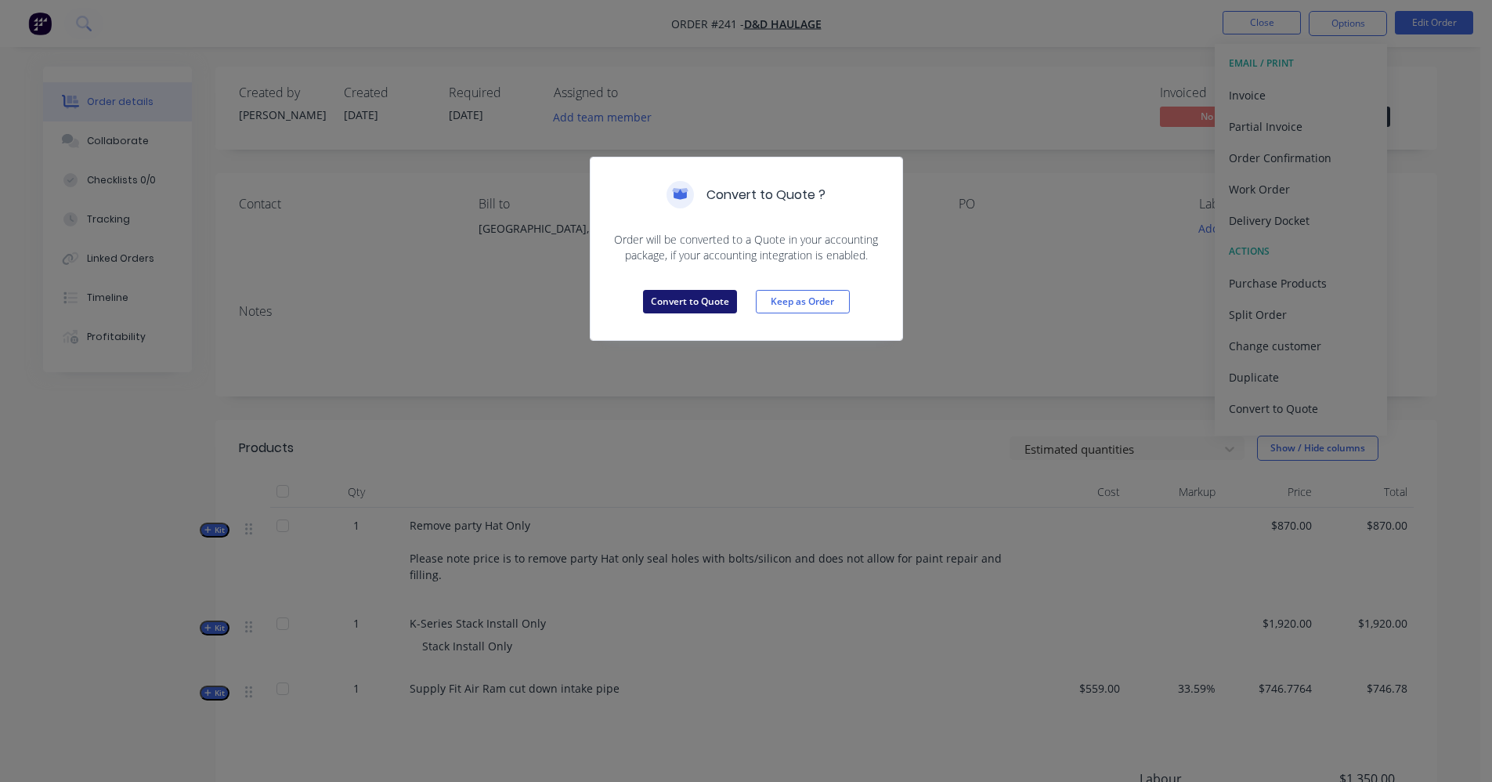
click at [664, 300] on button "Convert to Quote" at bounding box center [690, 301] width 94 height 23
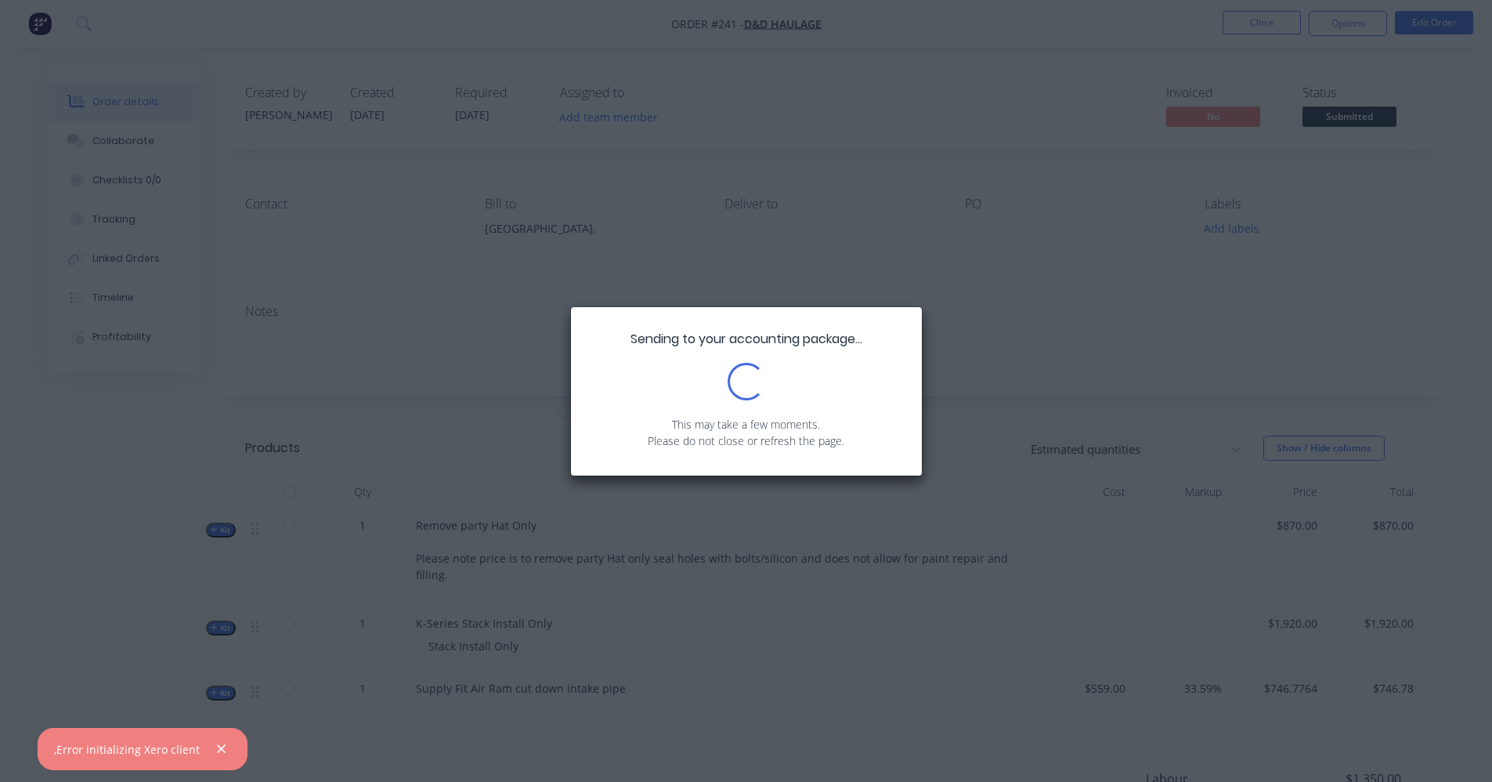
click at [870, 270] on div "Sending to your accounting package... Loading... This may take a few moments. P…" at bounding box center [746, 391] width 1492 height 782
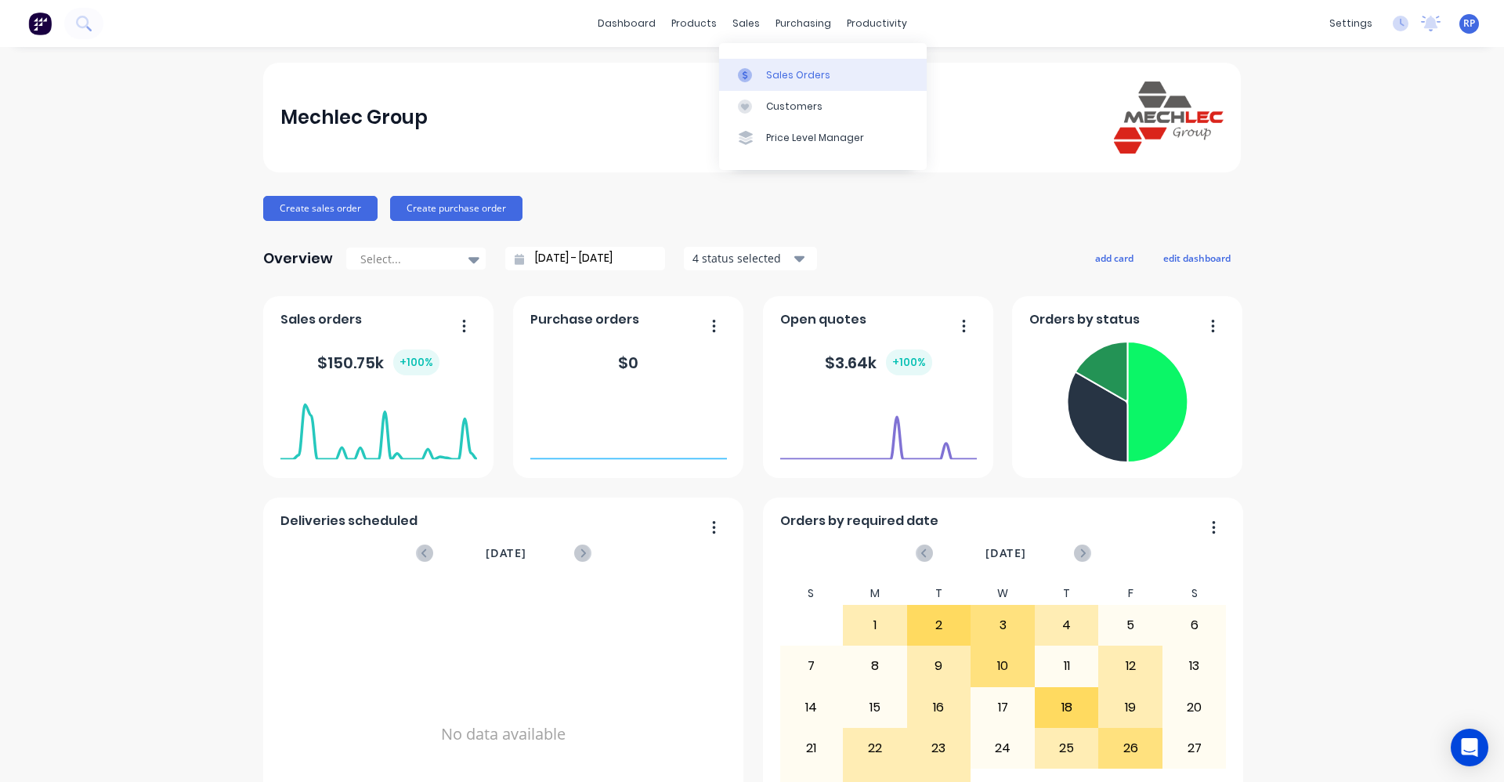
click at [782, 76] on div "Sales Orders" at bounding box center [798, 75] width 64 height 14
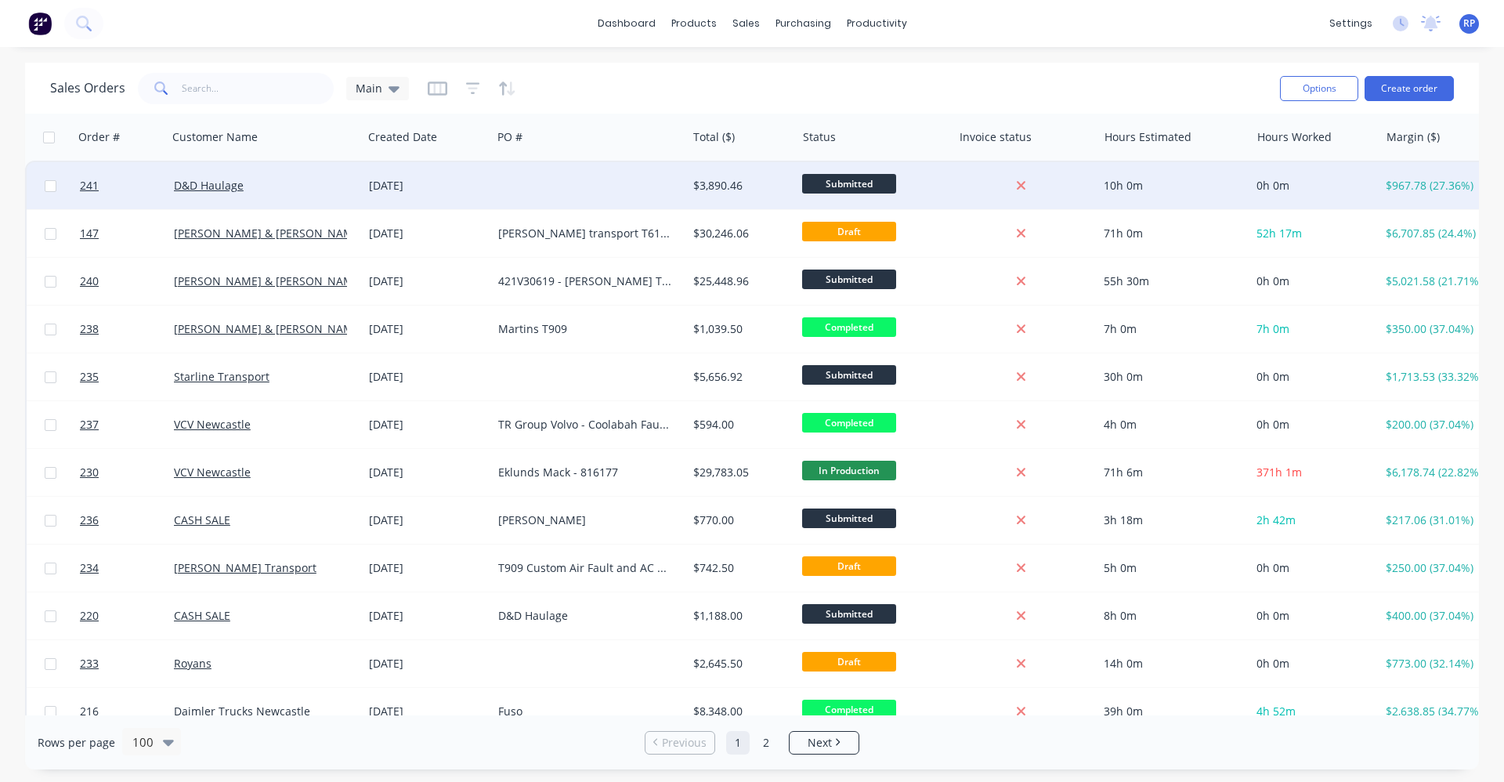
click at [307, 190] on div "D&D Haulage" at bounding box center [260, 186] width 173 height 16
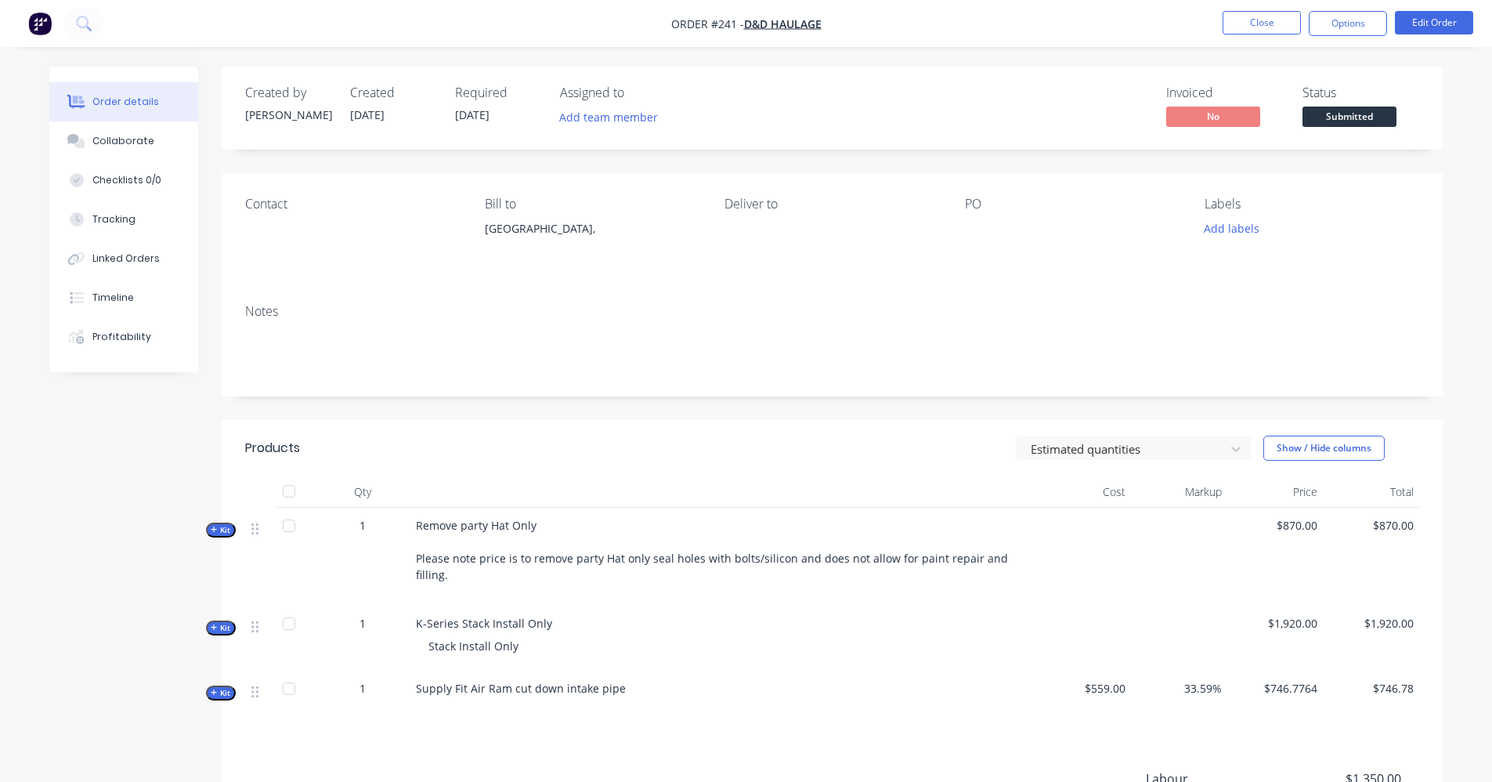
click at [793, 16] on span "Order #241 - D&D Haulage" at bounding box center [746, 24] width 150 height 16
click at [798, 20] on span "D&D Haulage" at bounding box center [783, 23] width 78 height 15
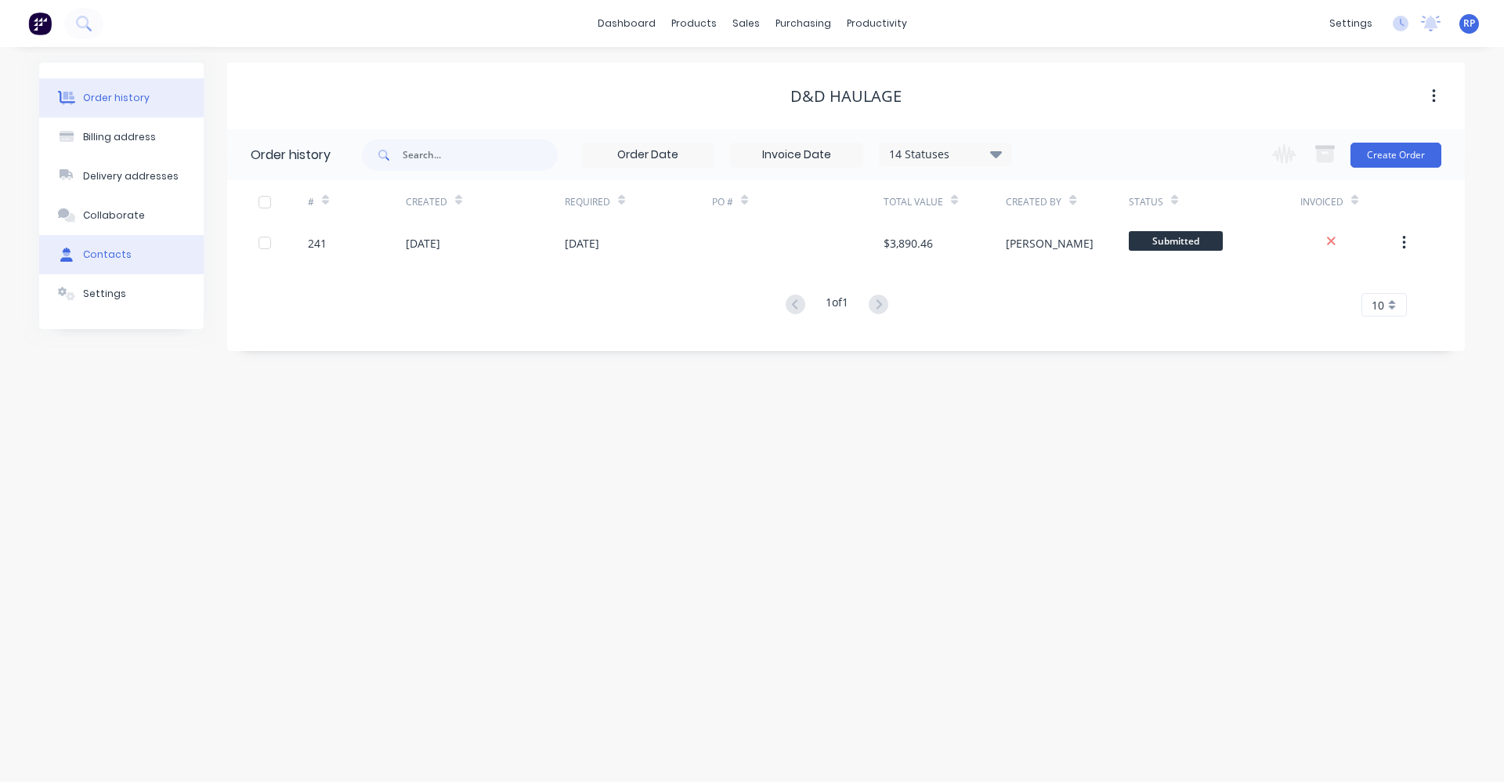
click at [108, 258] on div "Contacts" at bounding box center [107, 254] width 49 height 14
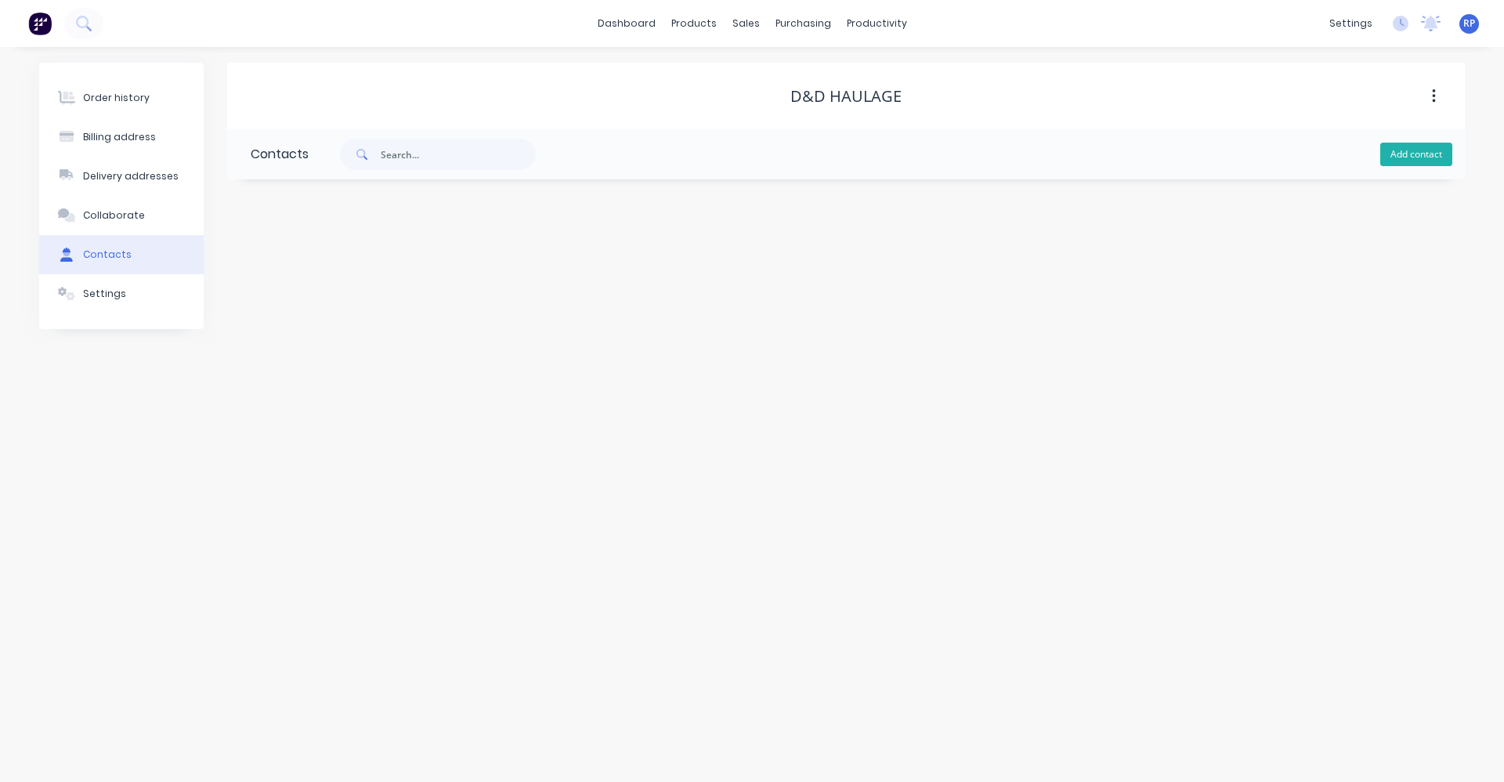
click at [1400, 157] on button "Add contact" at bounding box center [1416, 154] width 72 height 23
select select "AU"
click at [269, 269] on input "text" at bounding box center [379, 269] width 256 height 23
type input "m"
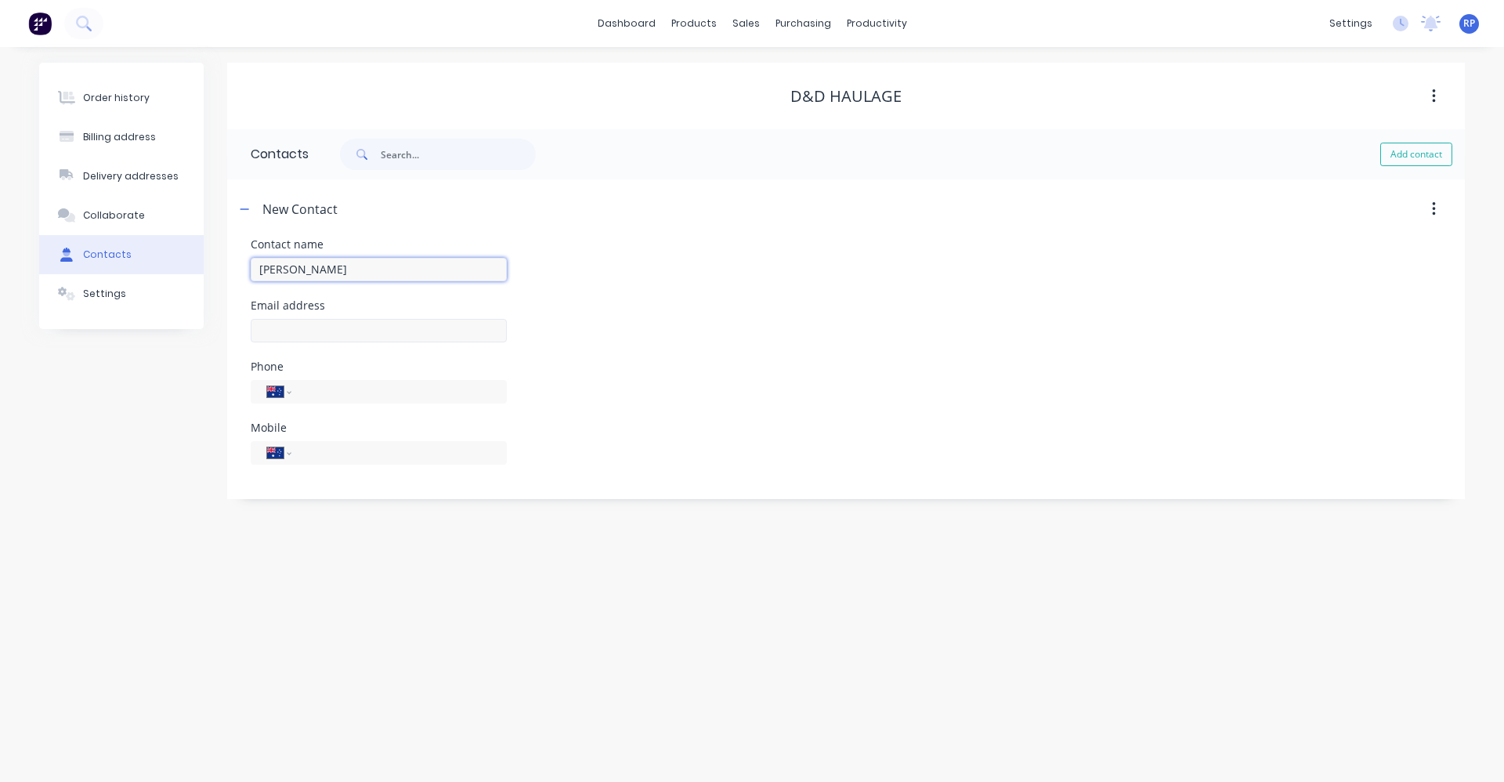
type input "Mathew Moore"
click at [406, 328] on input "text" at bounding box center [379, 330] width 256 height 23
select select "AU"
click at [402, 328] on input "text" at bounding box center [379, 330] width 256 height 23
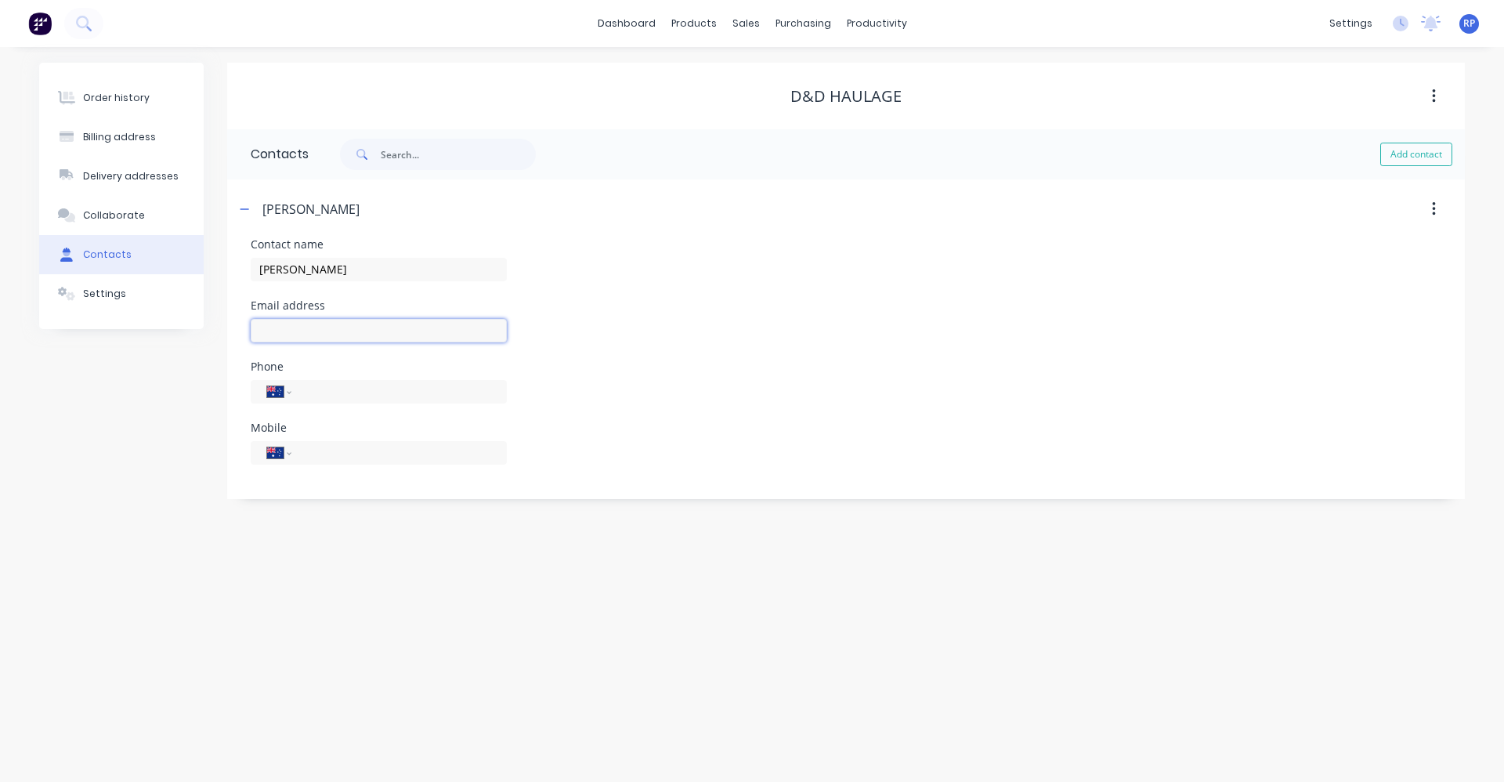
click at [275, 334] on input "text" at bounding box center [379, 330] width 256 height 23
paste input ""admin@bnmhaulage.com" <admin@bnmhaulage.com>"
drag, startPoint x: 359, startPoint y: 332, endPoint x: 154, endPoint y: 343, distance: 205.5
click at [154, 343] on div "Order history Billing address Delivery addresses Collaborate Contacts Settings …" at bounding box center [751, 281] width 1425 height 436
click at [406, 329] on input "admin@bnmhaulage.com>" at bounding box center [379, 330] width 256 height 23
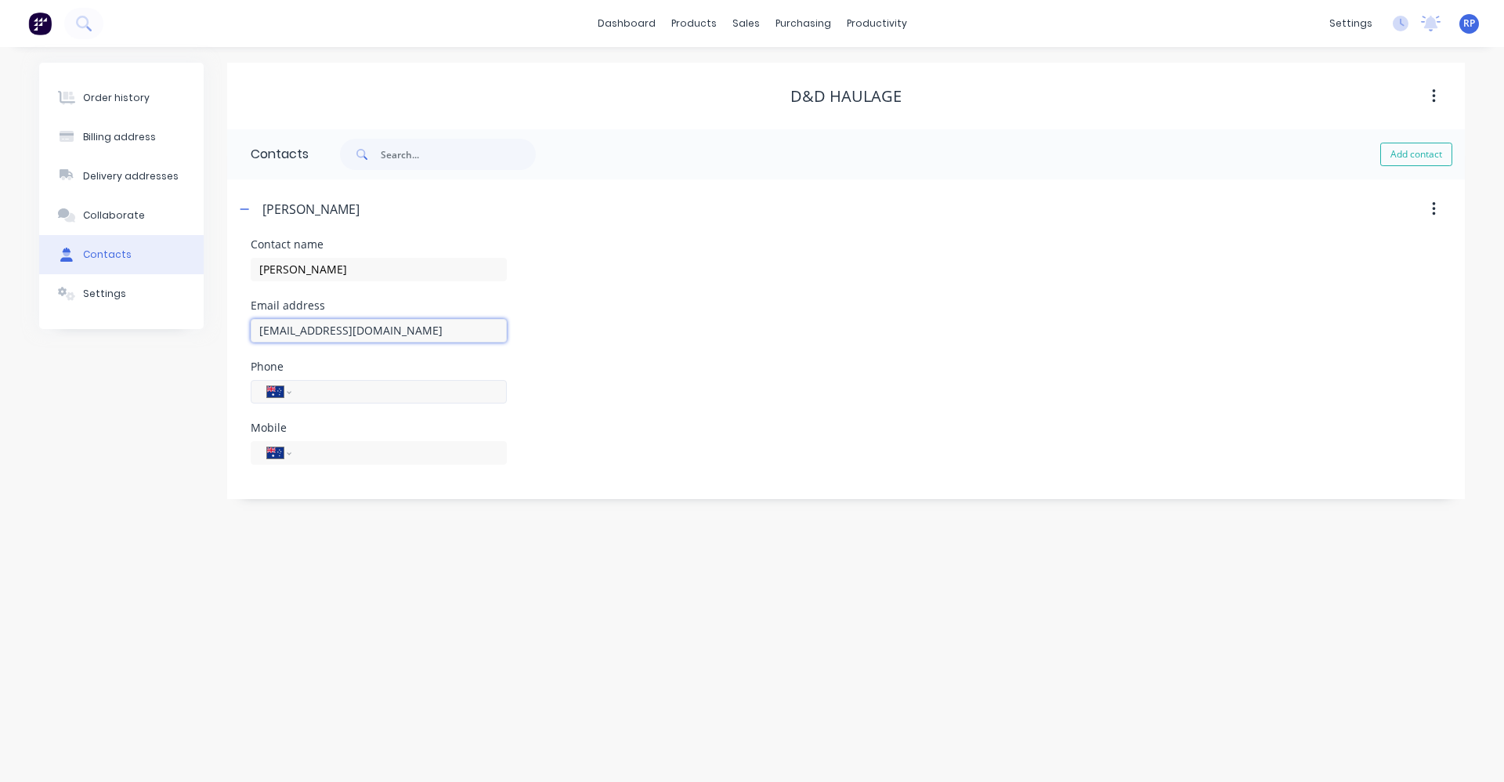
type input "admin@bnmhaulage.com"
click at [410, 390] on input "tel" at bounding box center [396, 391] width 188 height 18
type input "0459 759 788"
click at [577, 403] on div "Phone International Afghanistan Åland Islands Albania Algeria American Samoa An…" at bounding box center [846, 391] width 1190 height 61
click at [175, 451] on div "Order history Billing address Delivery addresses Collaborate Contacts Settings" at bounding box center [121, 281] width 164 height 436
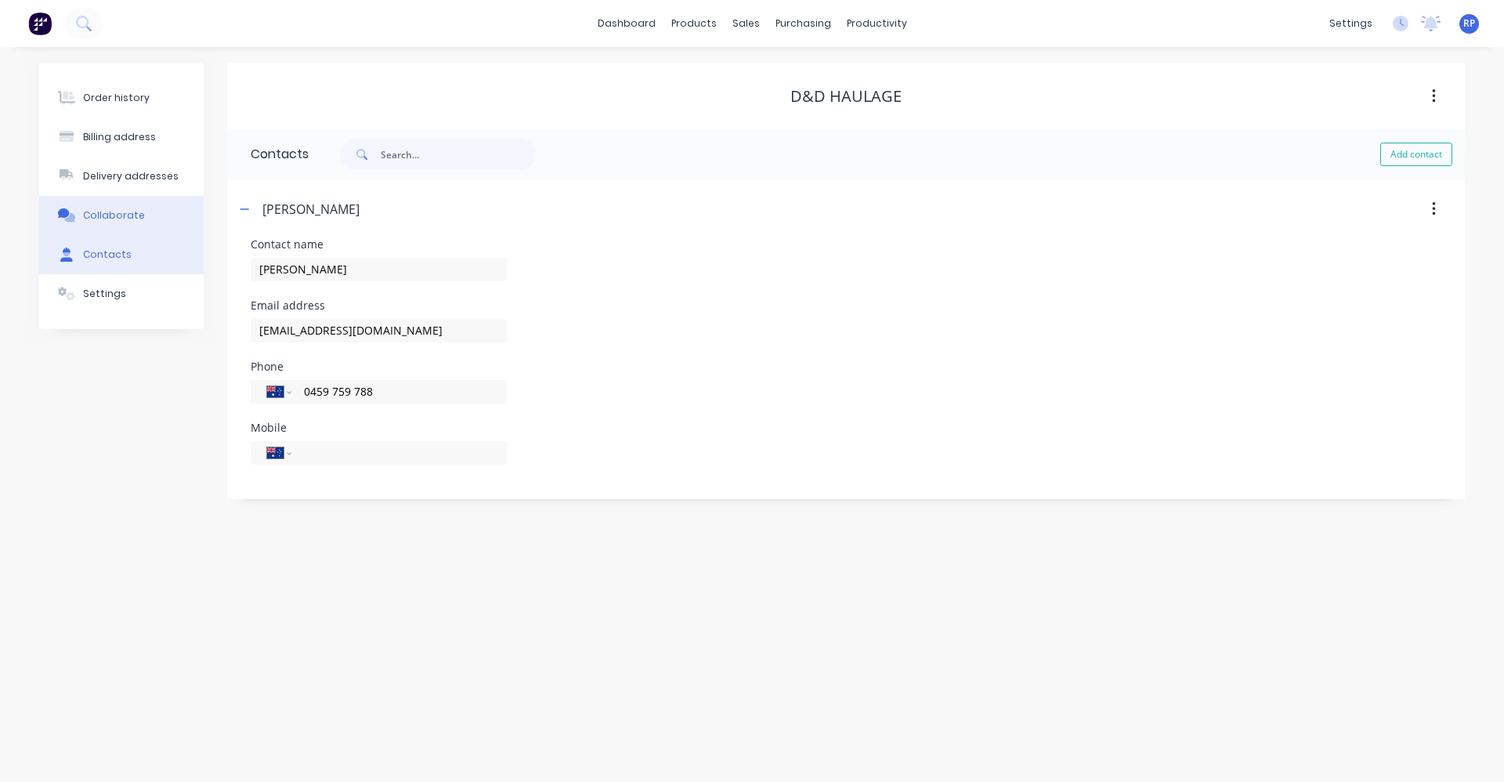
click at [128, 215] on div "Collaborate" at bounding box center [114, 215] width 62 height 14
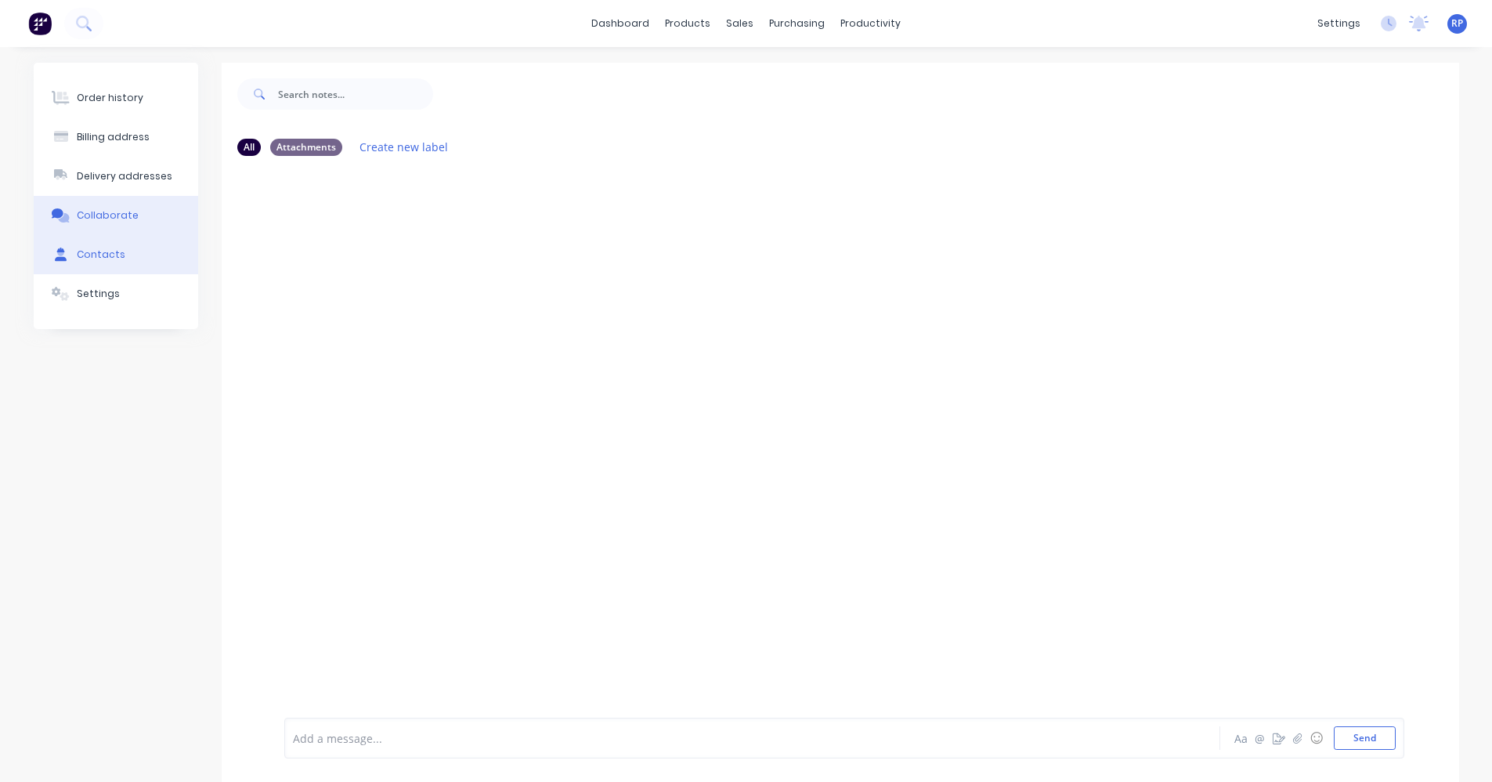
click at [129, 260] on button "Contacts" at bounding box center [116, 254] width 164 height 39
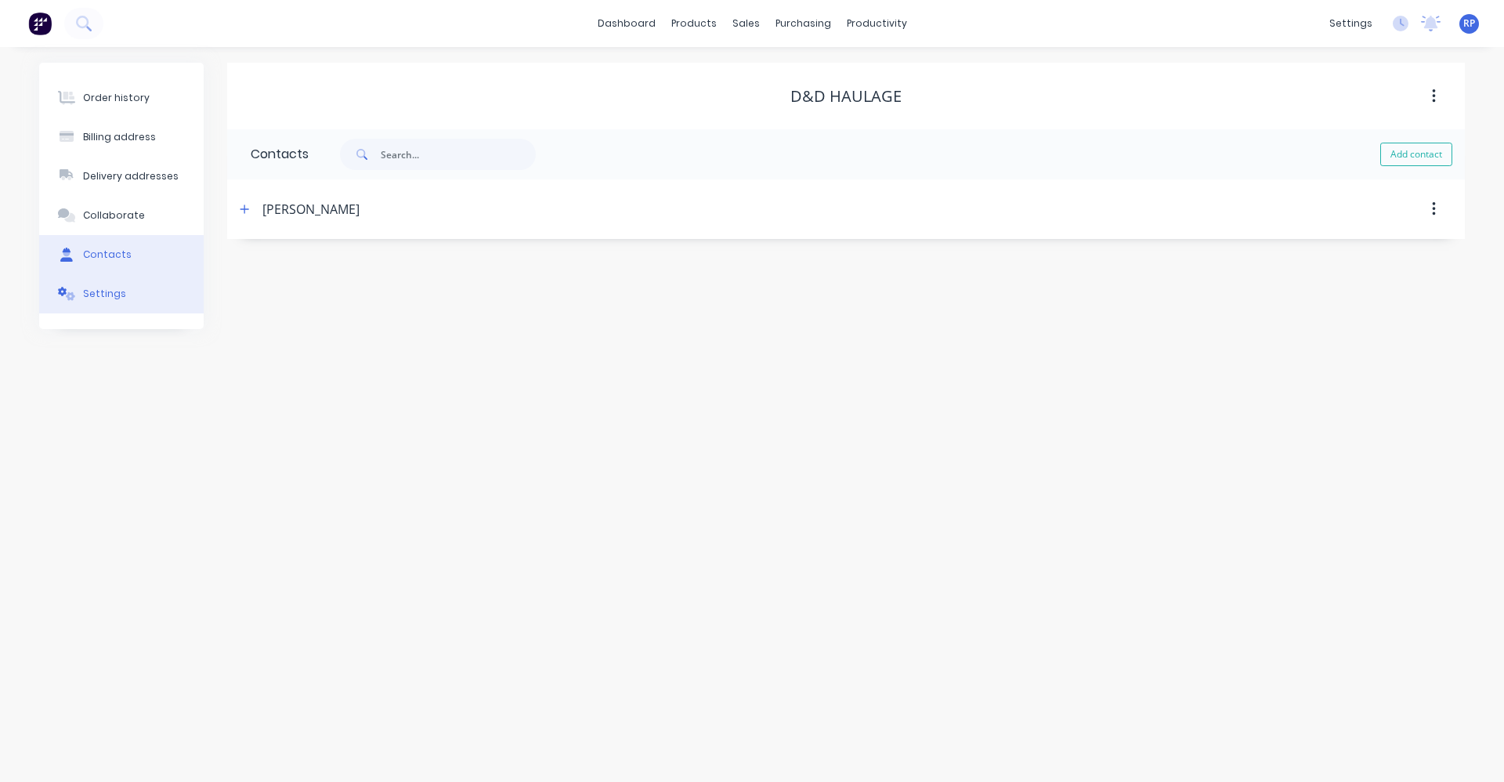
click at [116, 291] on div "Settings" at bounding box center [104, 294] width 43 height 14
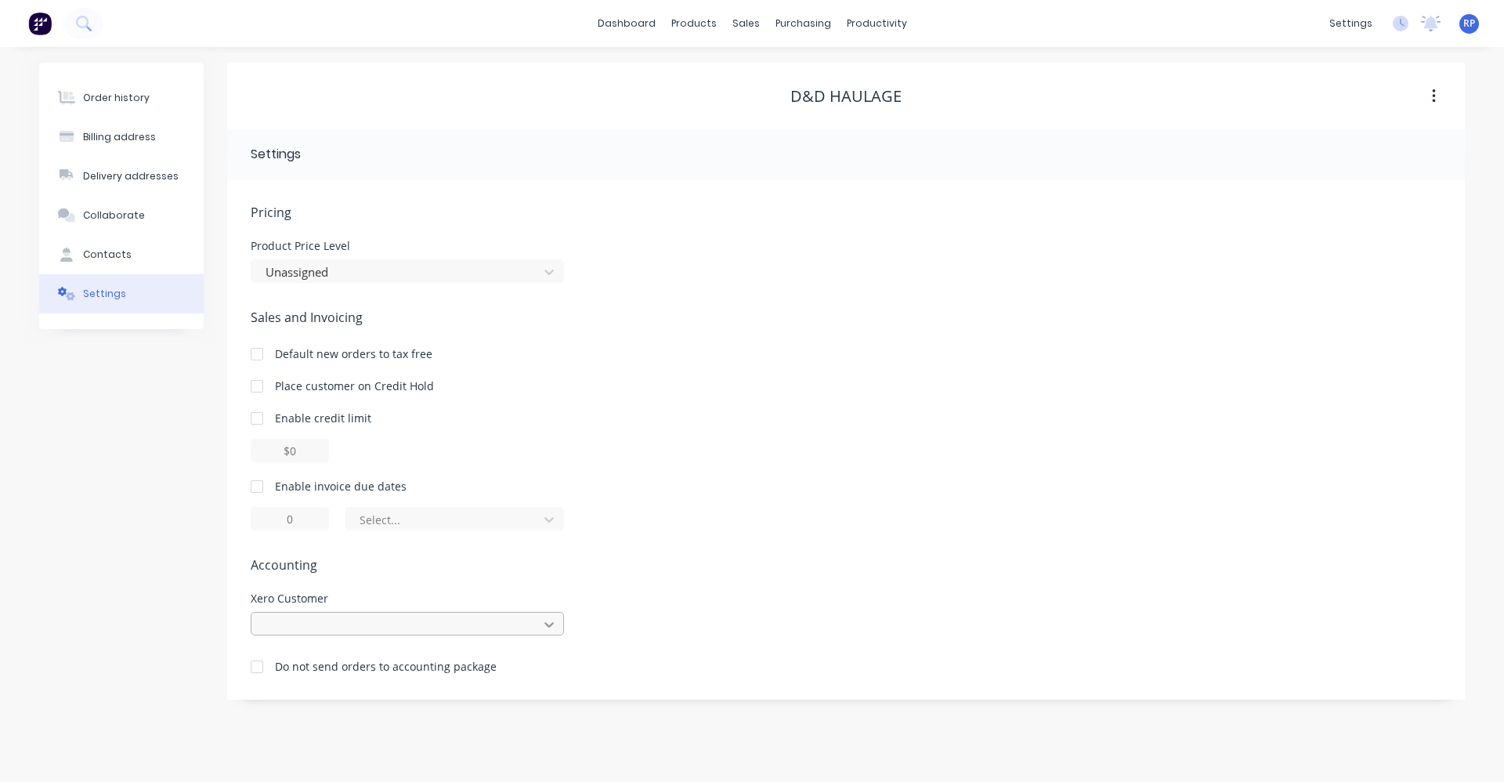
click at [556, 624] on icon at bounding box center [549, 624] width 16 height 16
type input "d&d"
drag, startPoint x: 332, startPoint y: 618, endPoint x: 233, endPoint y: 620, distance: 99.5
click at [233, 620] on div "Pricing Product Price Level Unassigned Sales and Invoicing Default new orders t…" at bounding box center [845, 439] width 1237 height 520
click at [464, 562] on span "Accounting" at bounding box center [846, 564] width 1190 height 19
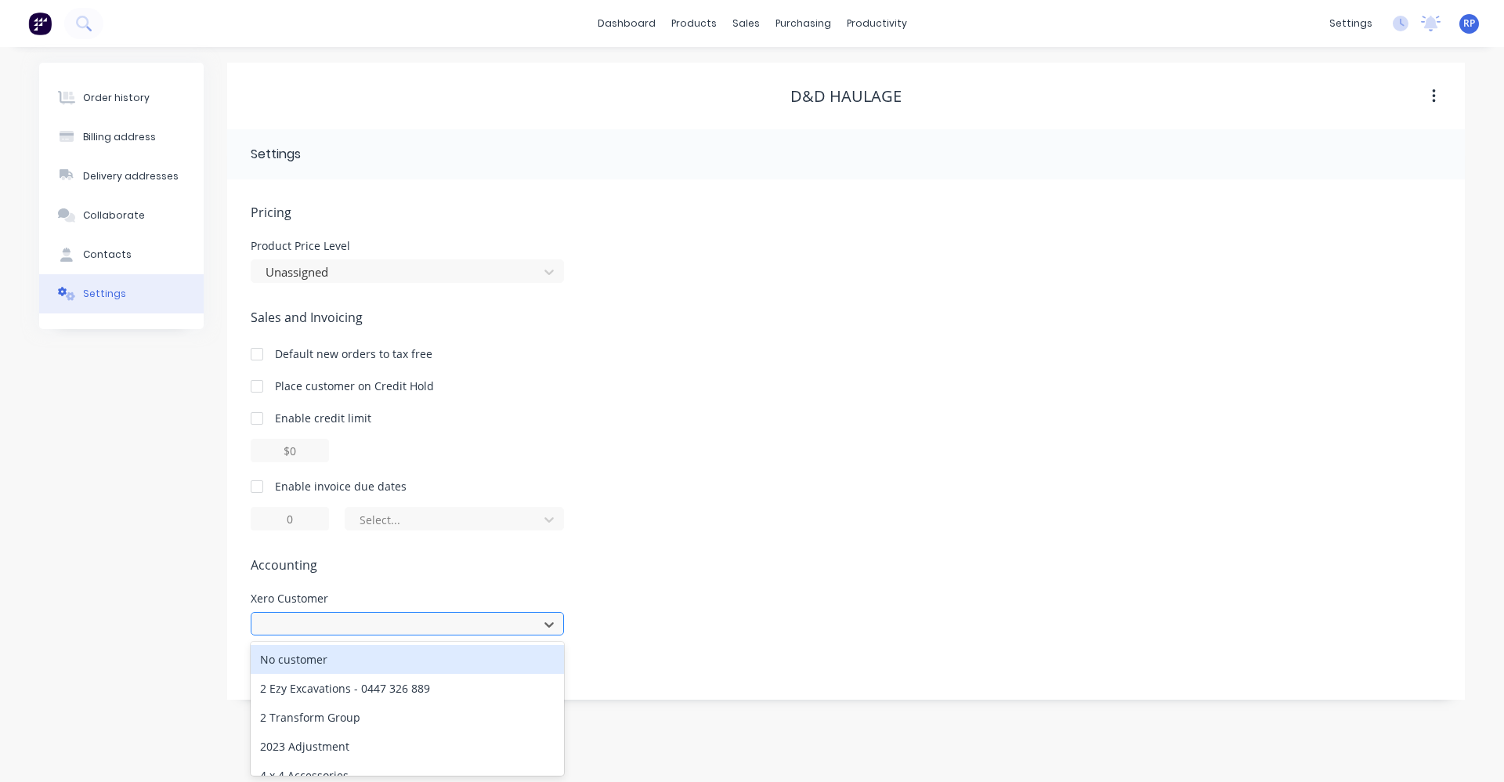
click at [347, 616] on div at bounding box center [397, 625] width 266 height 20
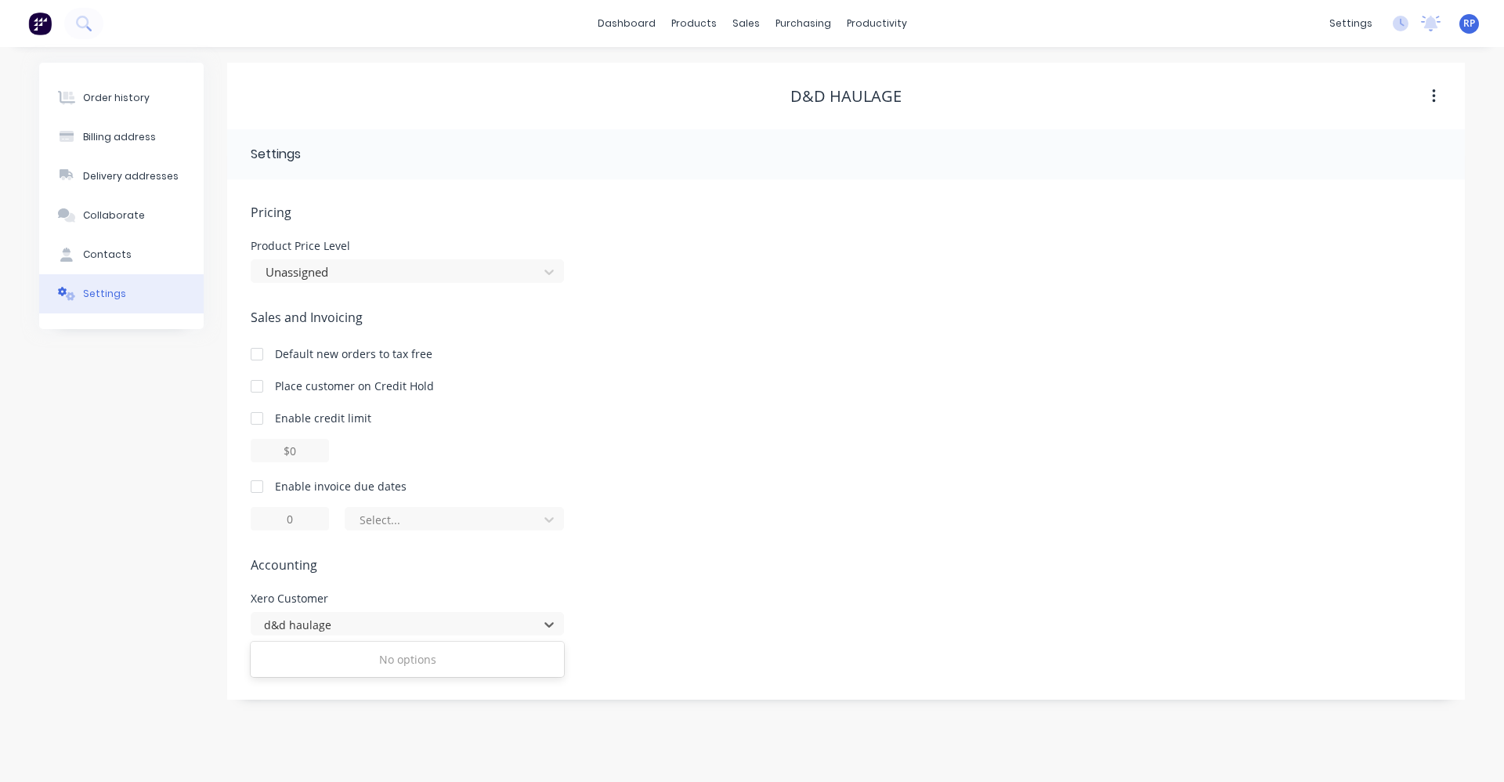
type input "d&d haulage"
click at [613, 569] on span "Accounting" at bounding box center [846, 564] width 1190 height 19
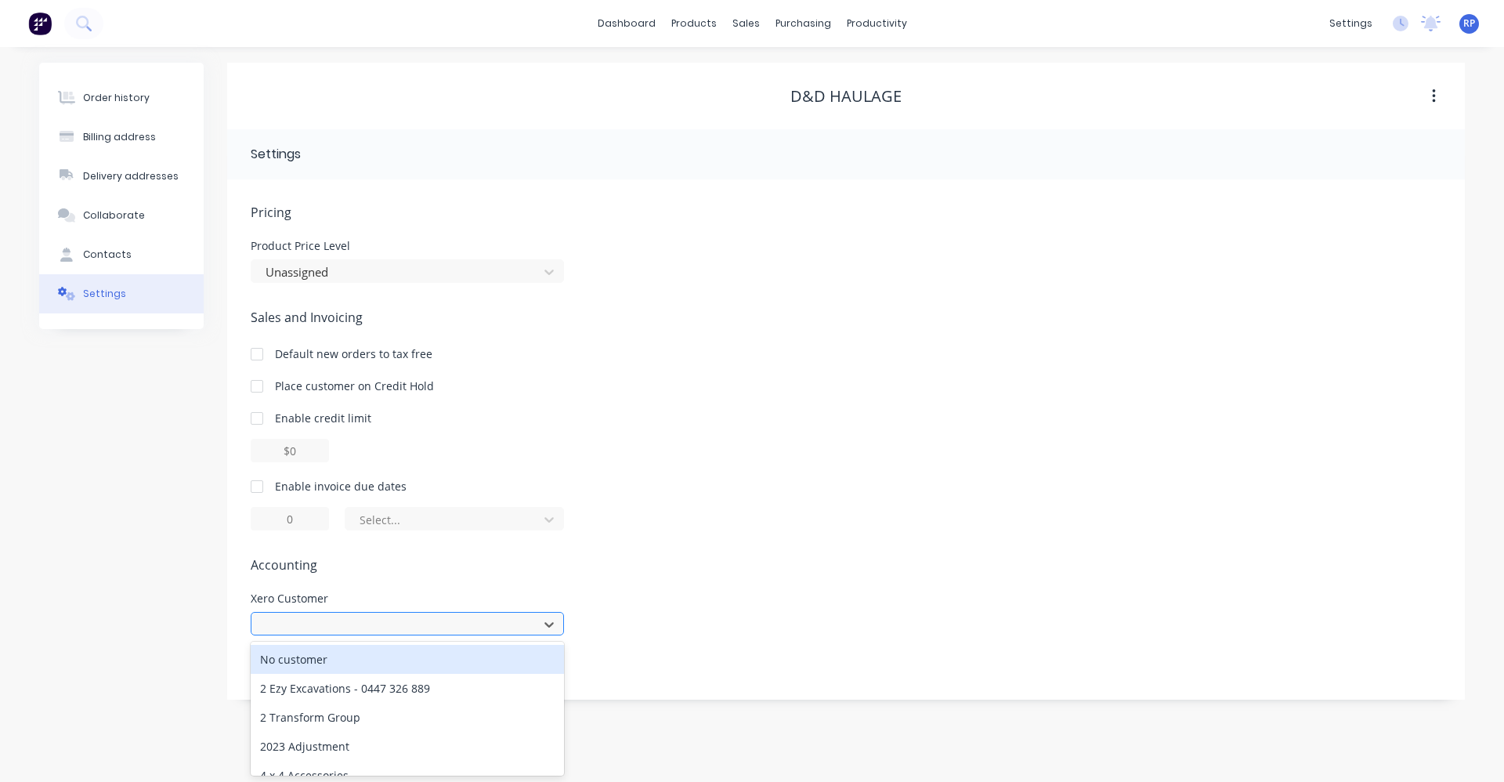
click at [332, 626] on div at bounding box center [397, 625] width 266 height 20
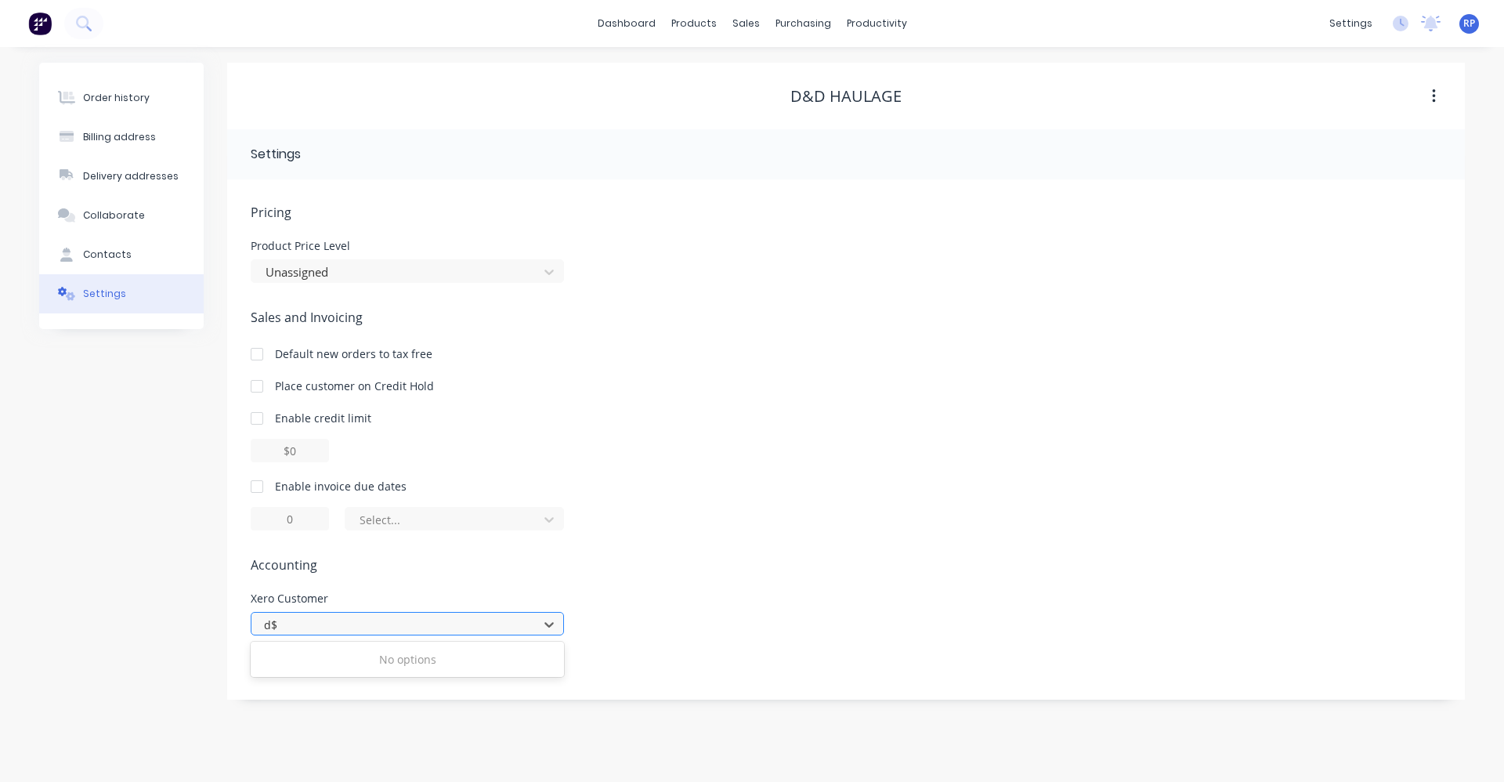
type input "d"
click at [328, 621] on div at bounding box center [397, 625] width 266 height 20
type input "D"
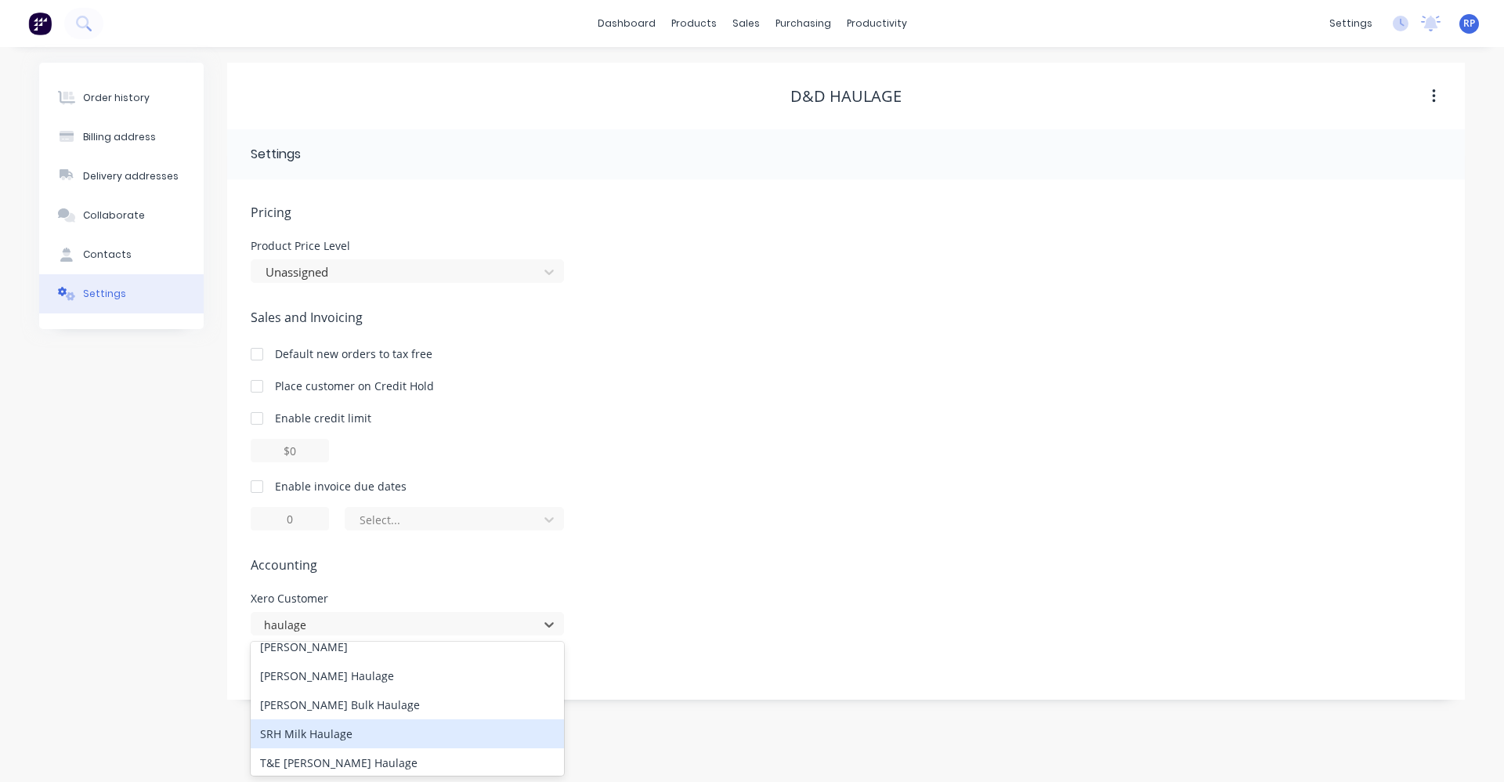
scroll to position [973, 0]
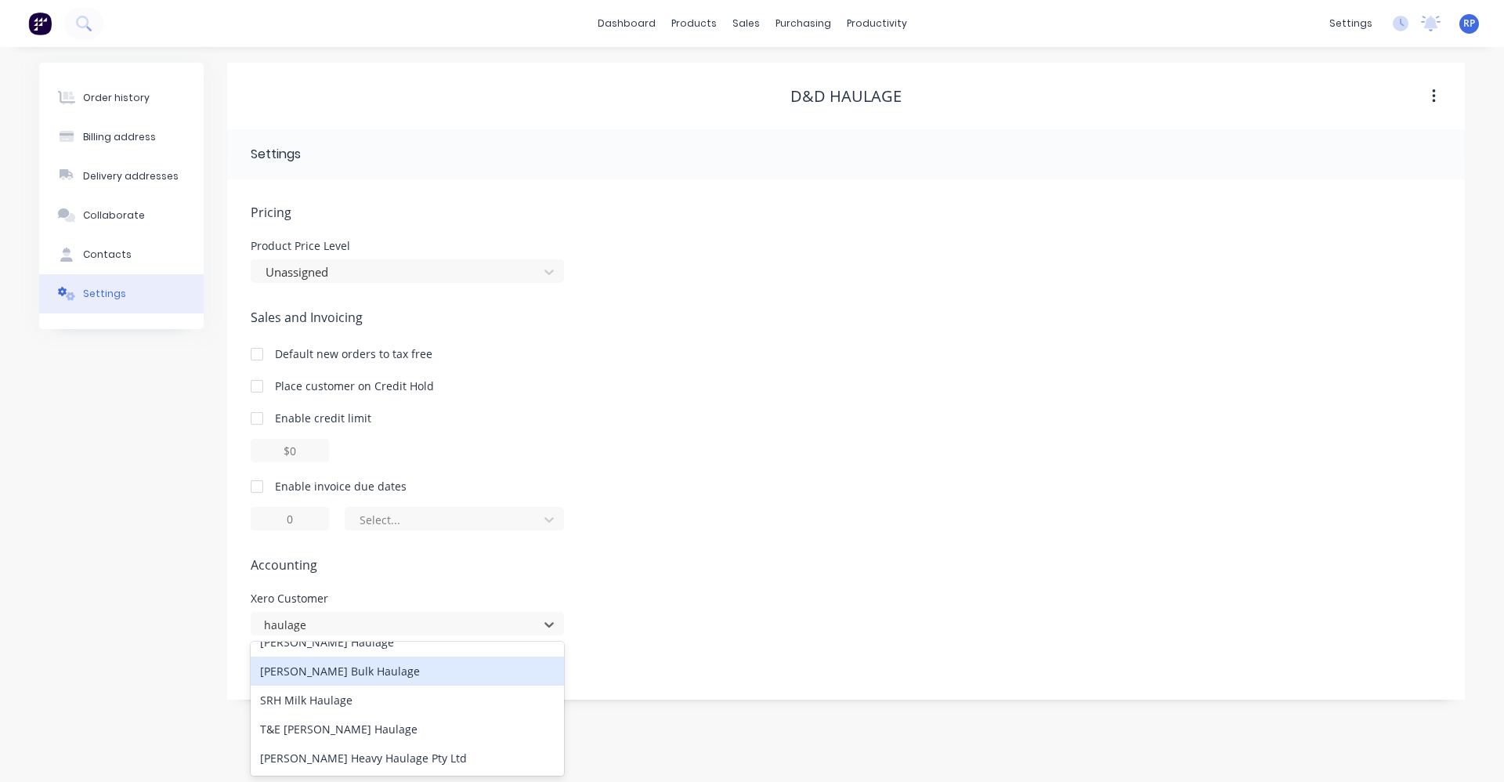
type input "haulage"
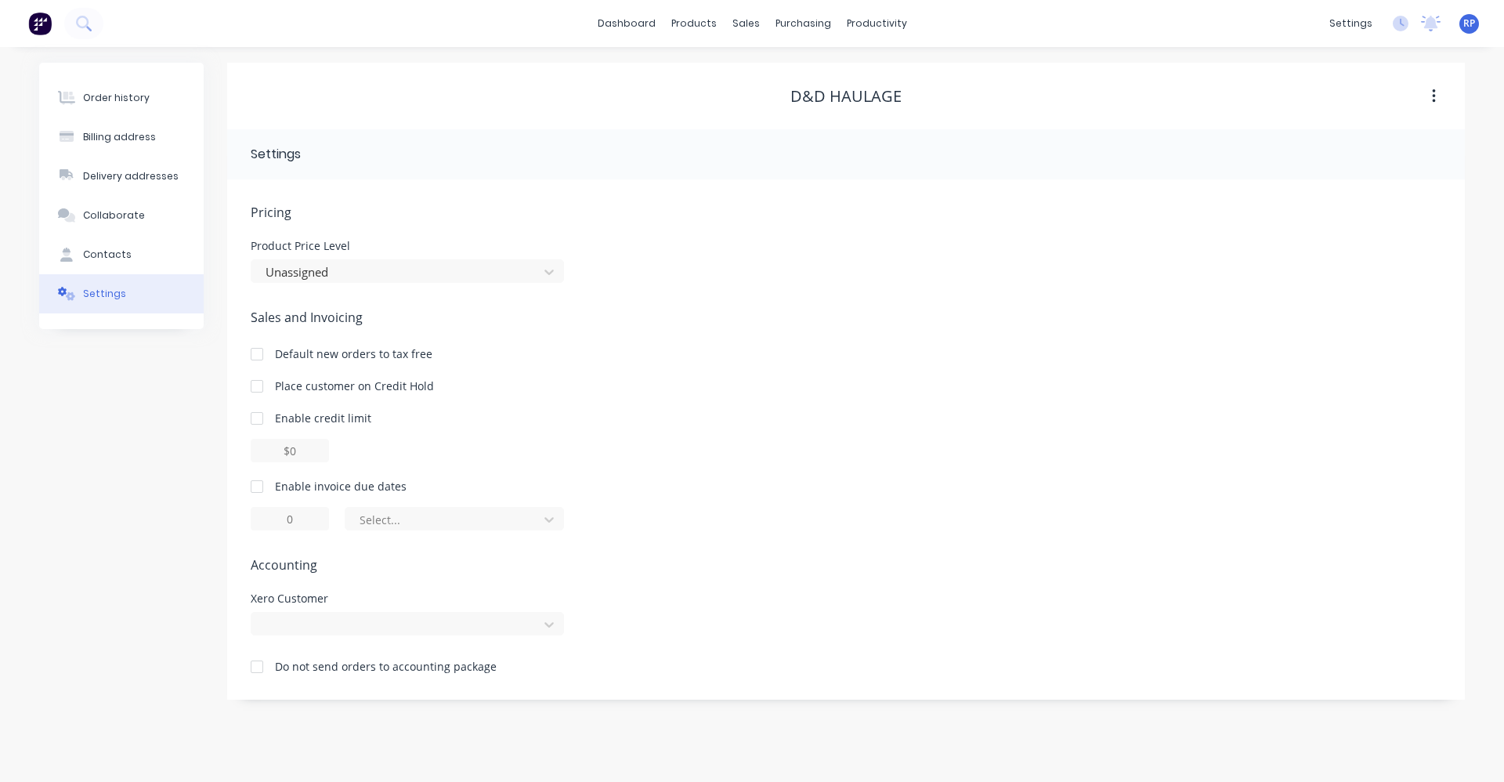
click at [811, 539] on div "Pricing Product Price Level Unassigned Sales and Invoicing Default new orders t…" at bounding box center [846, 451] width 1190 height 497
click at [1023, 728] on div "Order history Billing address Delivery addresses Collaborate Contacts Settings …" at bounding box center [752, 414] width 1504 height 735
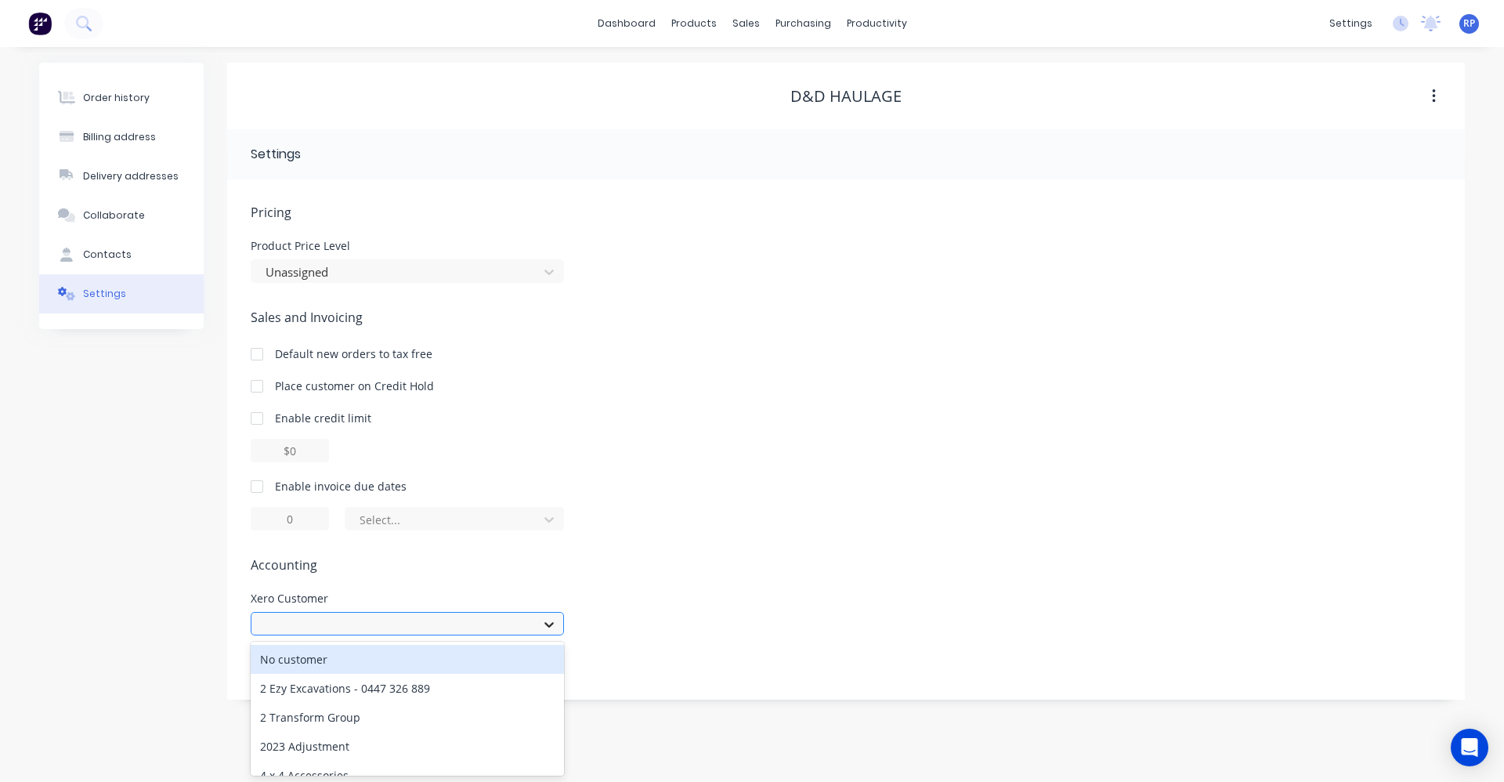
click at [558, 618] on div at bounding box center [549, 624] width 28 height 25
type input "d&D"
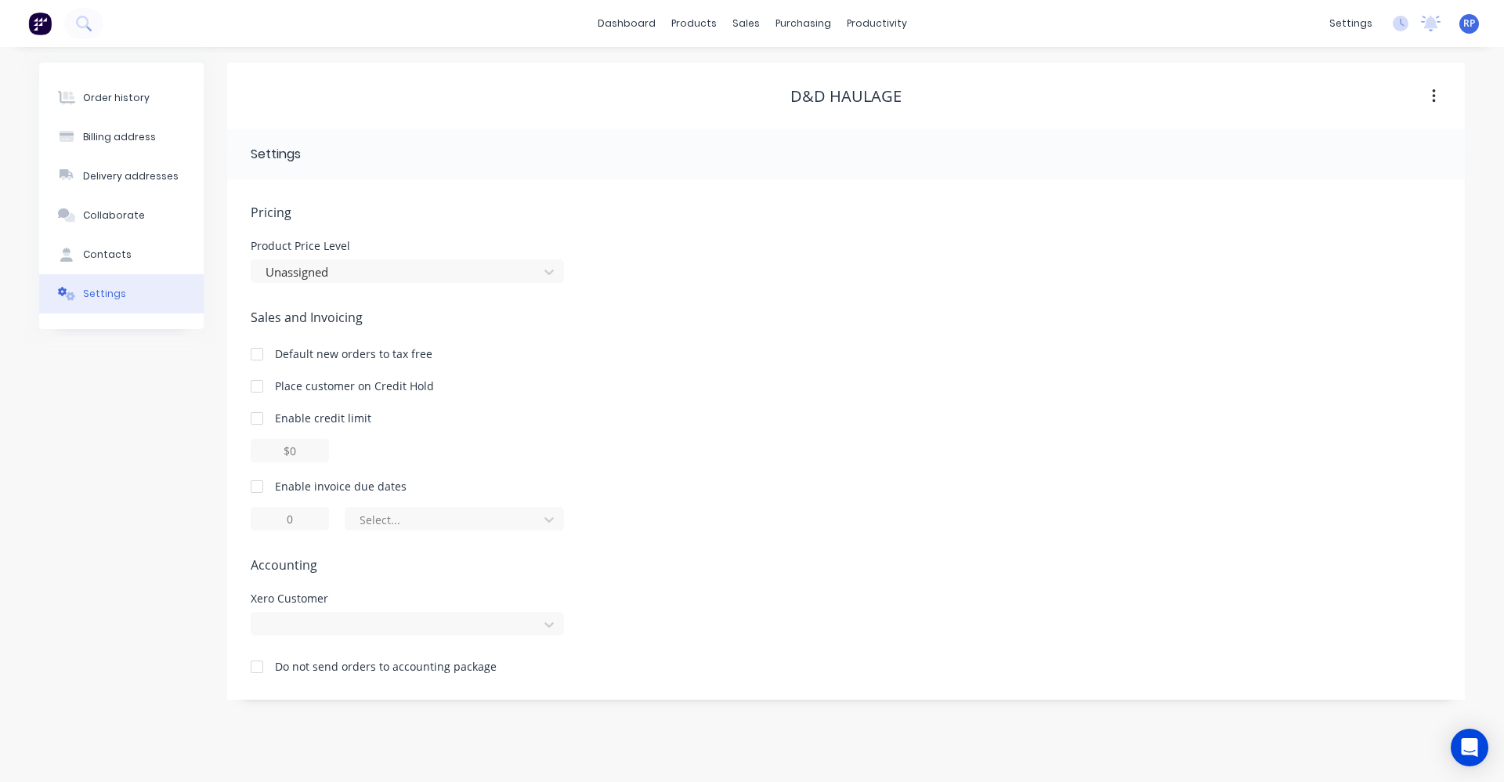
click at [1433, 92] on icon "button" at bounding box center [1433, 96] width 3 height 14
click at [752, 24] on div "sales" at bounding box center [745, 23] width 43 height 23
click at [785, 81] on div "Sales Orders" at bounding box center [803, 75] width 64 height 14
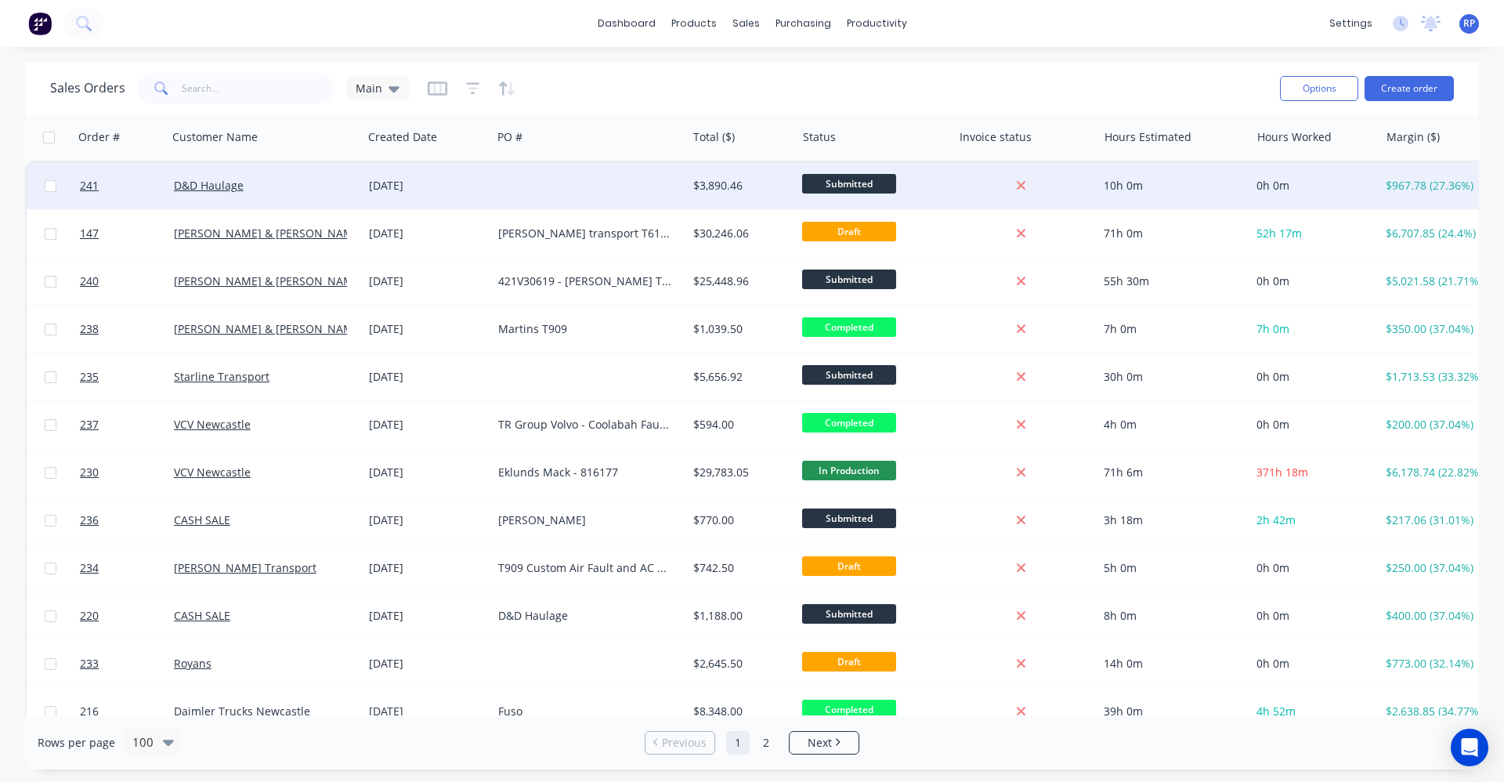
click at [280, 199] on div "D&D Haulage" at bounding box center [265, 185] width 195 height 47
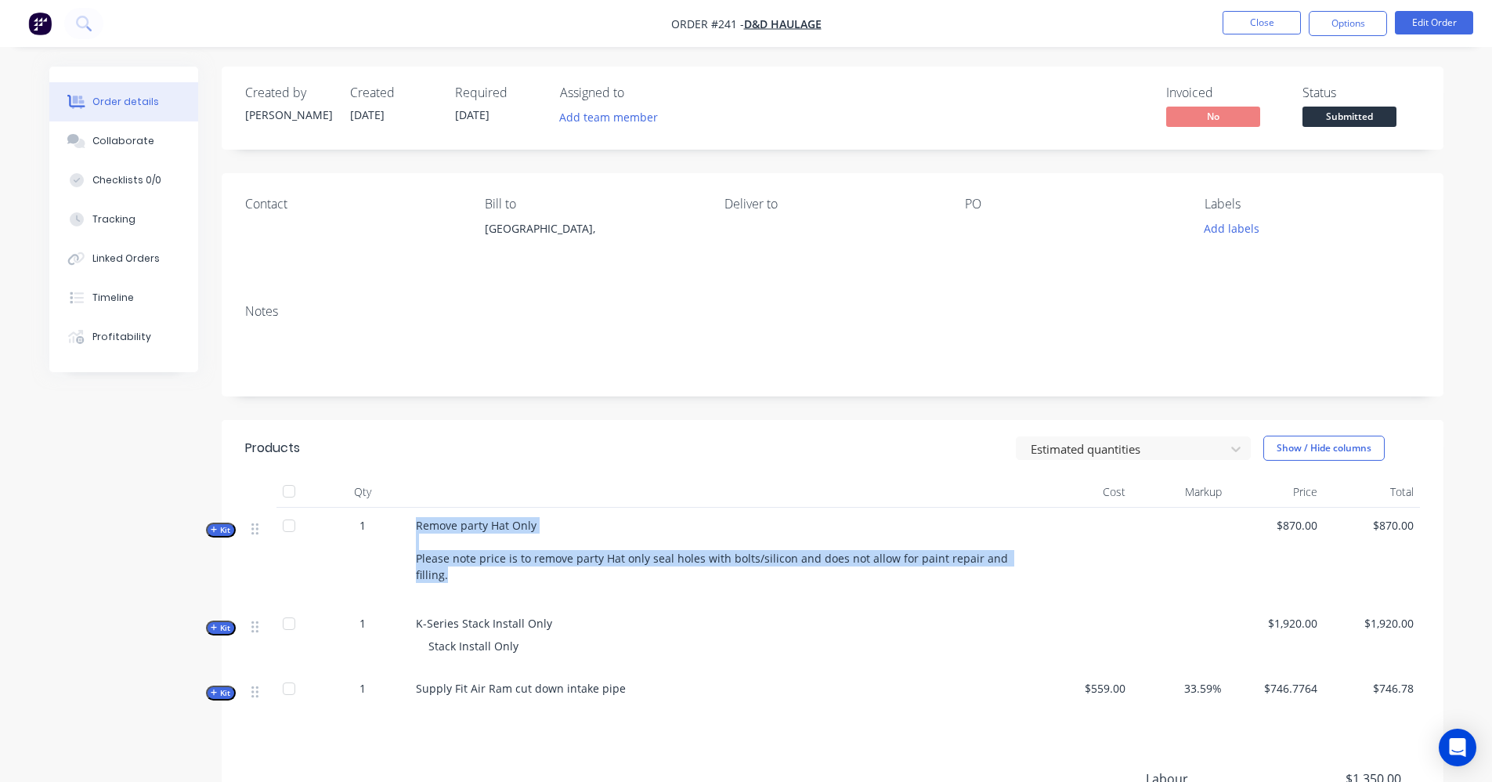
drag, startPoint x: 1028, startPoint y: 555, endPoint x: 418, endPoint y: 520, distance: 611.1
click at [418, 520] on div "Remove party Hat Only Please note price is to remove party Hat only seal holes …" at bounding box center [723, 556] width 627 height 98
click at [418, 520] on span "Remove party Hat Only Please note price is to remove party Hat only seal holes …" at bounding box center [713, 550] width 595 height 64
drag, startPoint x: 1021, startPoint y: 560, endPoint x: 417, endPoint y: 509, distance: 606.7
click at [417, 509] on div "Remove party Hat Only Please note price is to remove party Hat only seal holes …" at bounding box center [723, 556] width 627 height 98
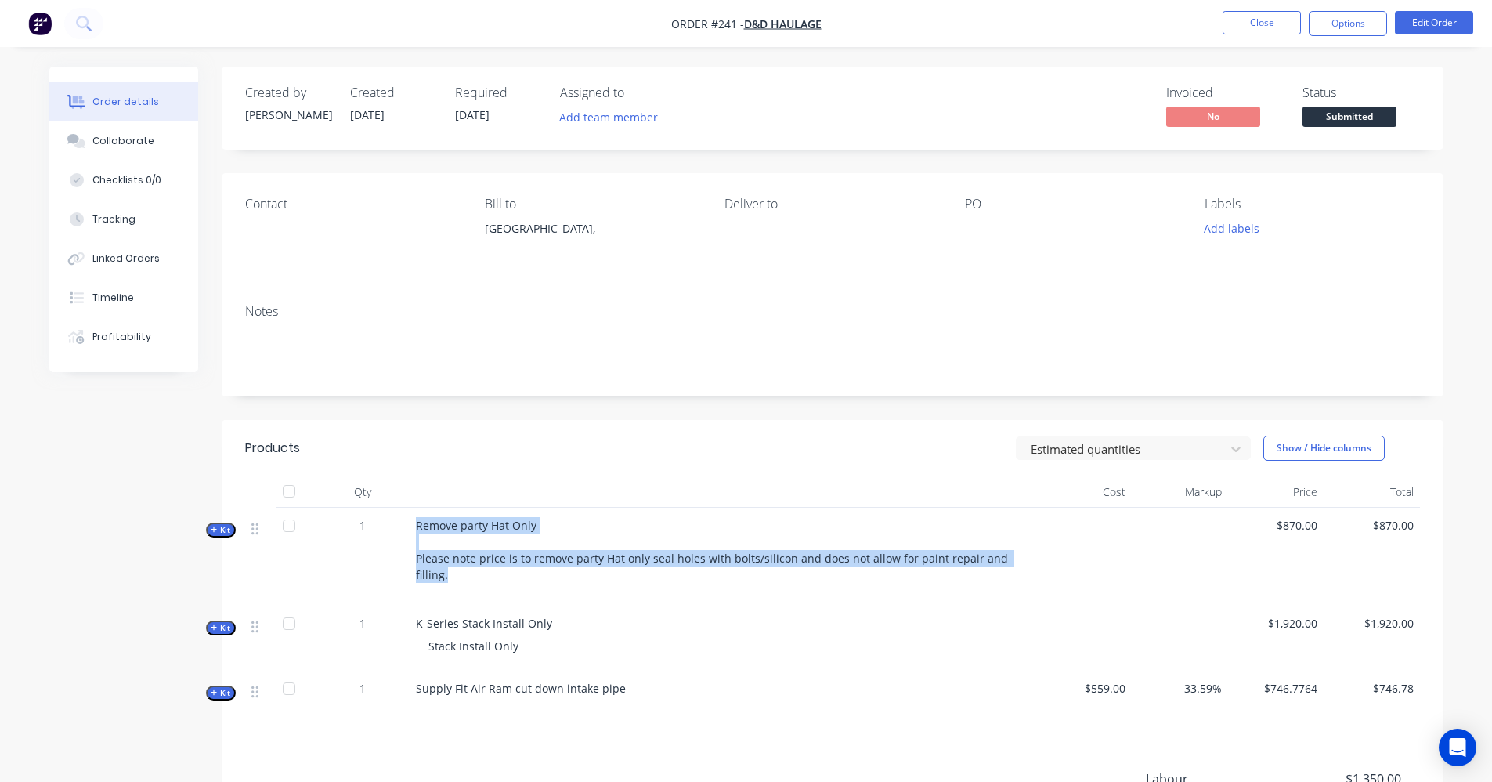
drag, startPoint x: 417, startPoint y: 509, endPoint x: 426, endPoint y: 522, distance: 15.7
copy span "Remove party Hat Only Please note price is to remove party Hat only seal holes …"
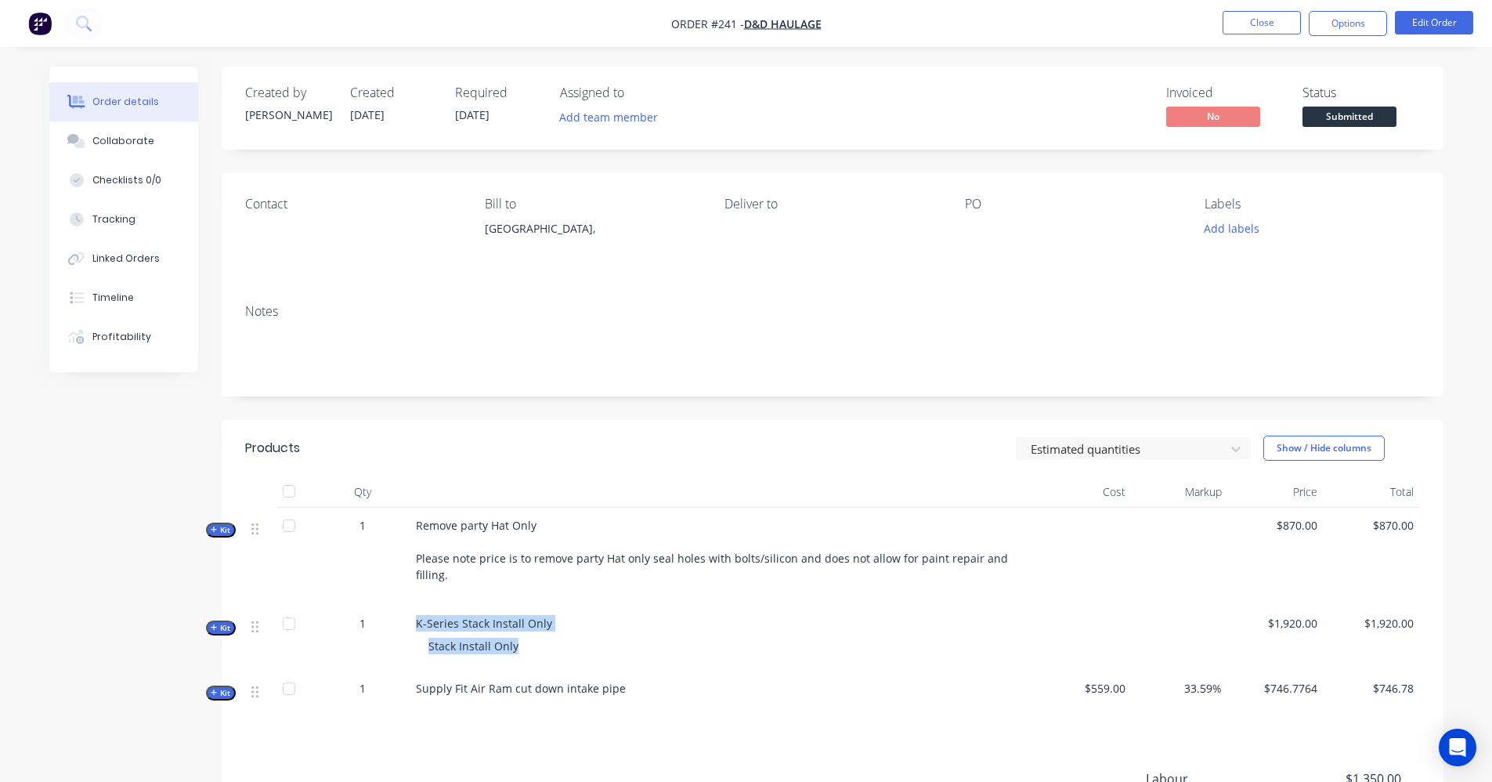
drag, startPoint x: 515, startPoint y: 630, endPoint x: 405, endPoint y: 605, distance: 112.5
click at [405, 605] on div "Kit 1 K-Series Stack Install Only Stack Install Only $1,920.00 $1,920.00" at bounding box center [832, 637] width 1175 height 65
drag, startPoint x: 405, startPoint y: 605, endPoint x: 438, endPoint y: 615, distance: 34.4
drag, startPoint x: 438, startPoint y: 615, endPoint x: 562, endPoint y: 652, distance: 129.1
click at [562, 652] on div "K-Series Stack Install Only Stack Install Only" at bounding box center [723, 637] width 627 height 65
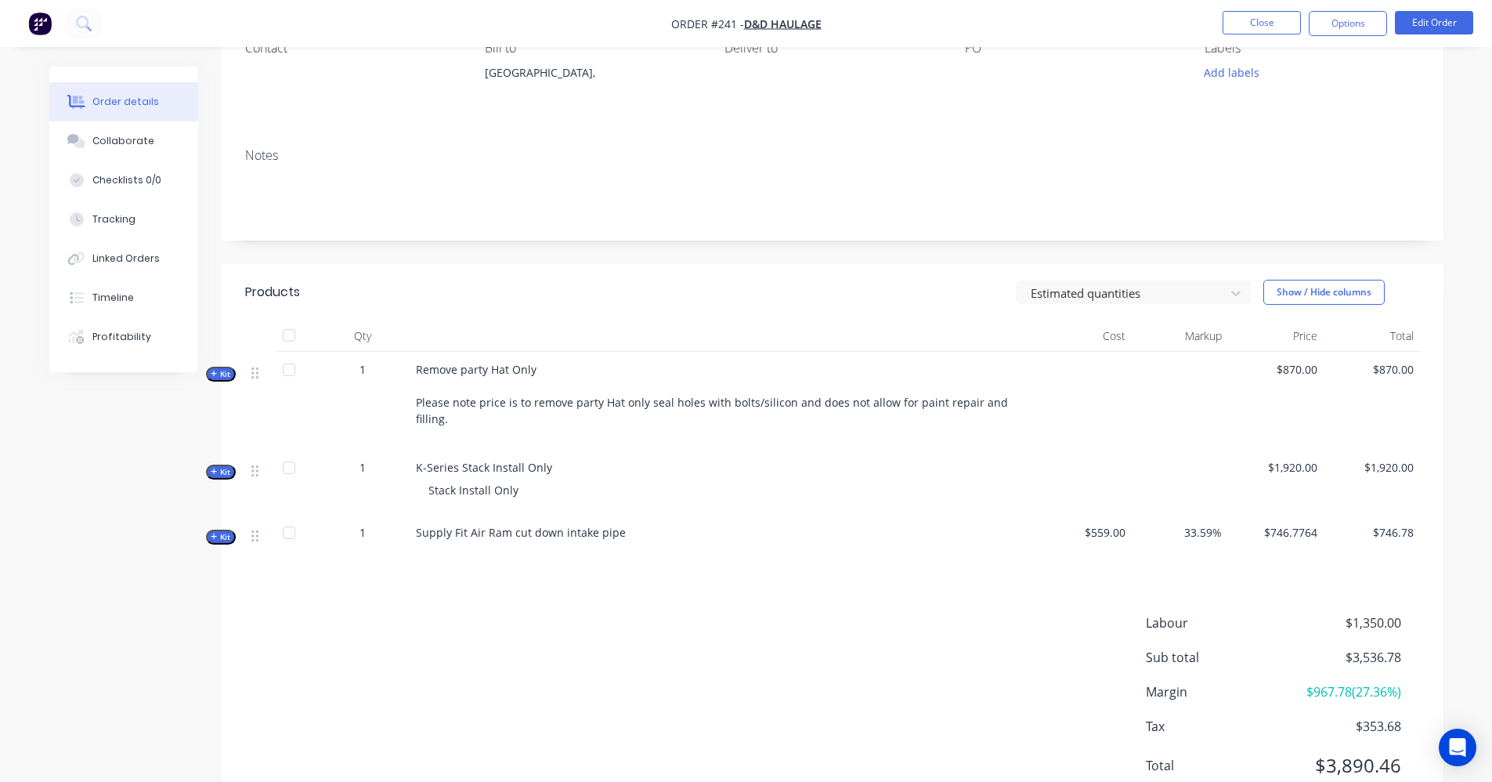
scroll to position [157, 0]
click at [1428, 22] on button "Edit Order" at bounding box center [1434, 22] width 78 height 23
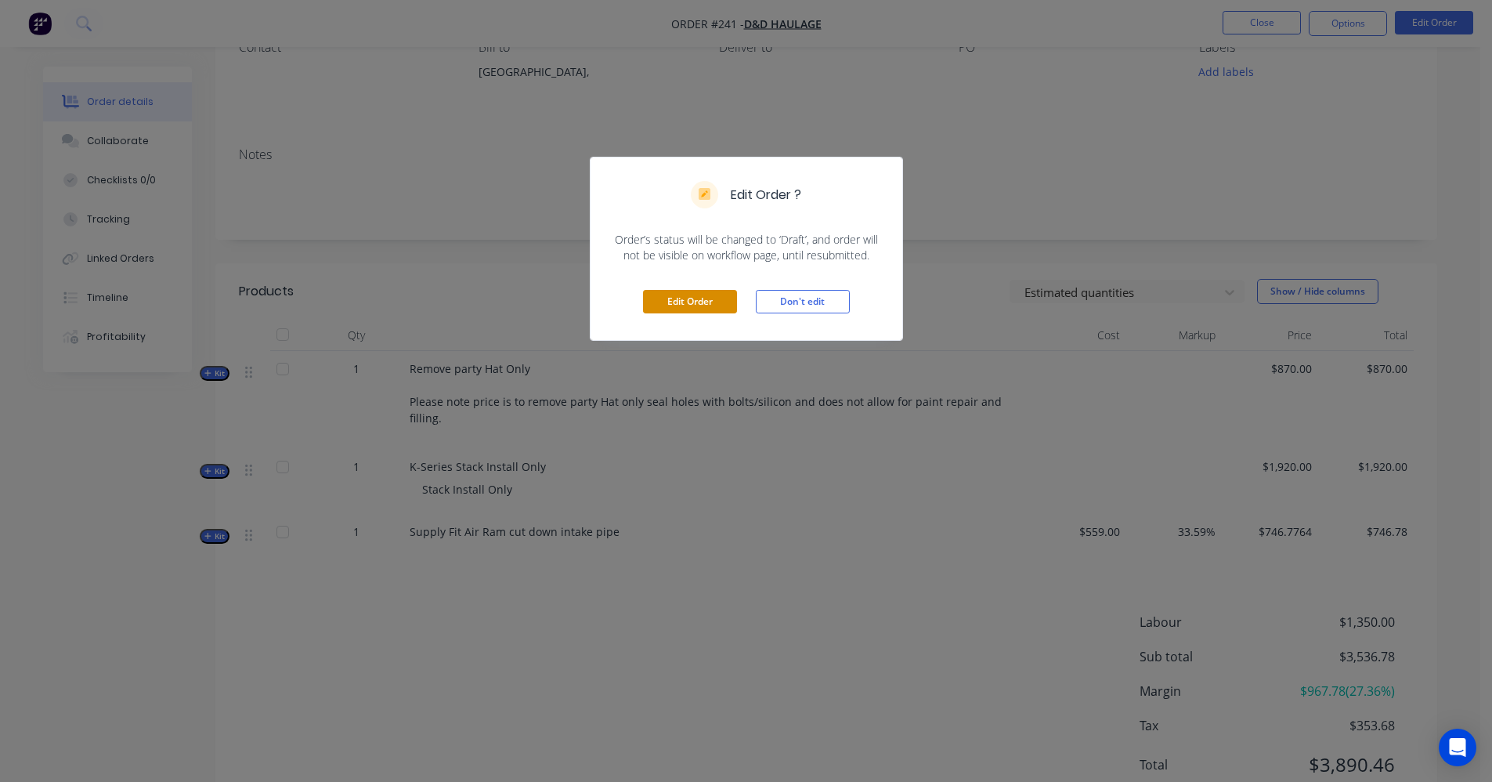
click at [692, 296] on button "Edit Order" at bounding box center [690, 301] width 94 height 23
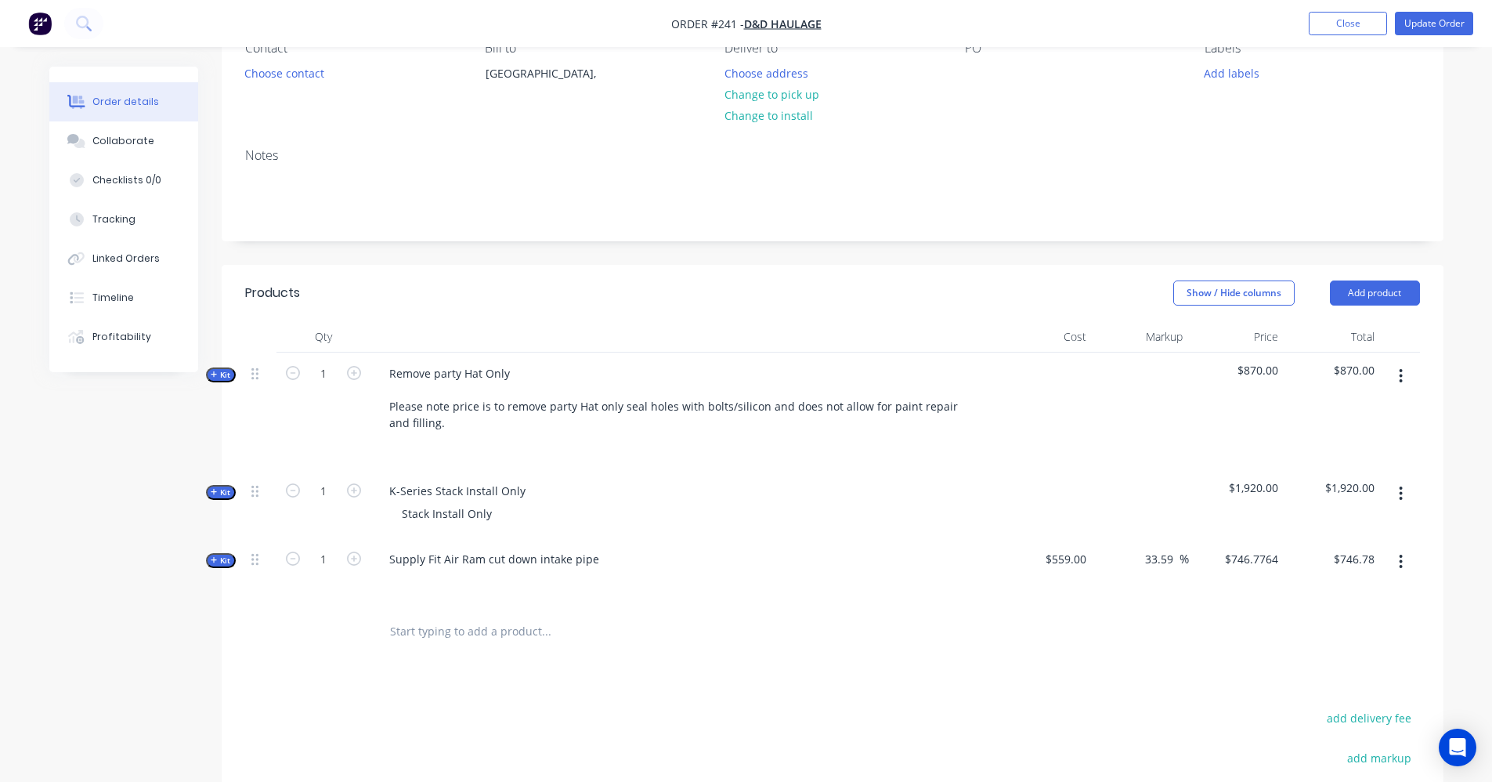
click at [1403, 494] on icon "button" at bounding box center [1401, 493] width 4 height 17
click at [1346, 544] on div "Add product to kit" at bounding box center [1345, 534] width 121 height 23
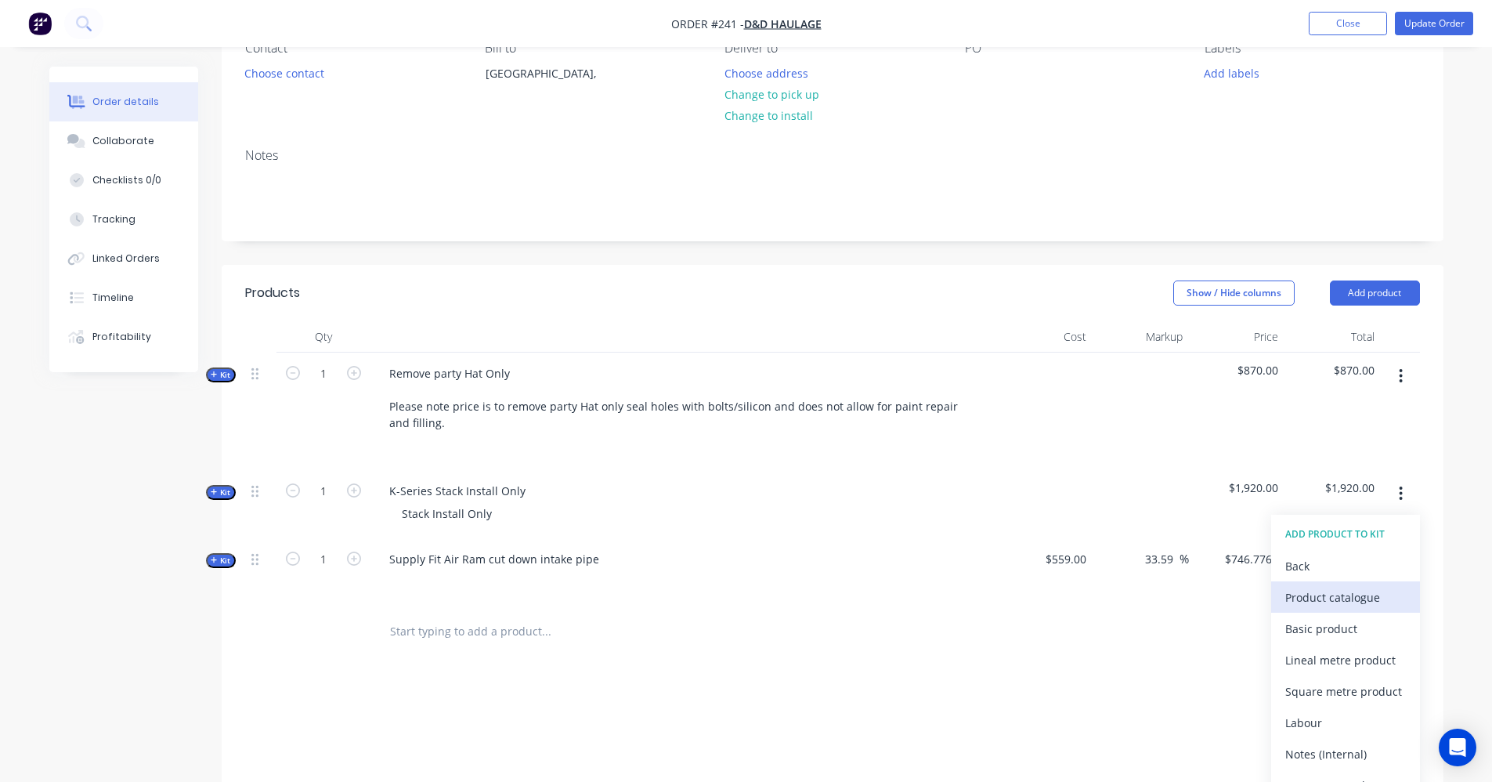
click at [1317, 609] on button "Product catalogue" at bounding box center [1345, 596] width 149 height 31
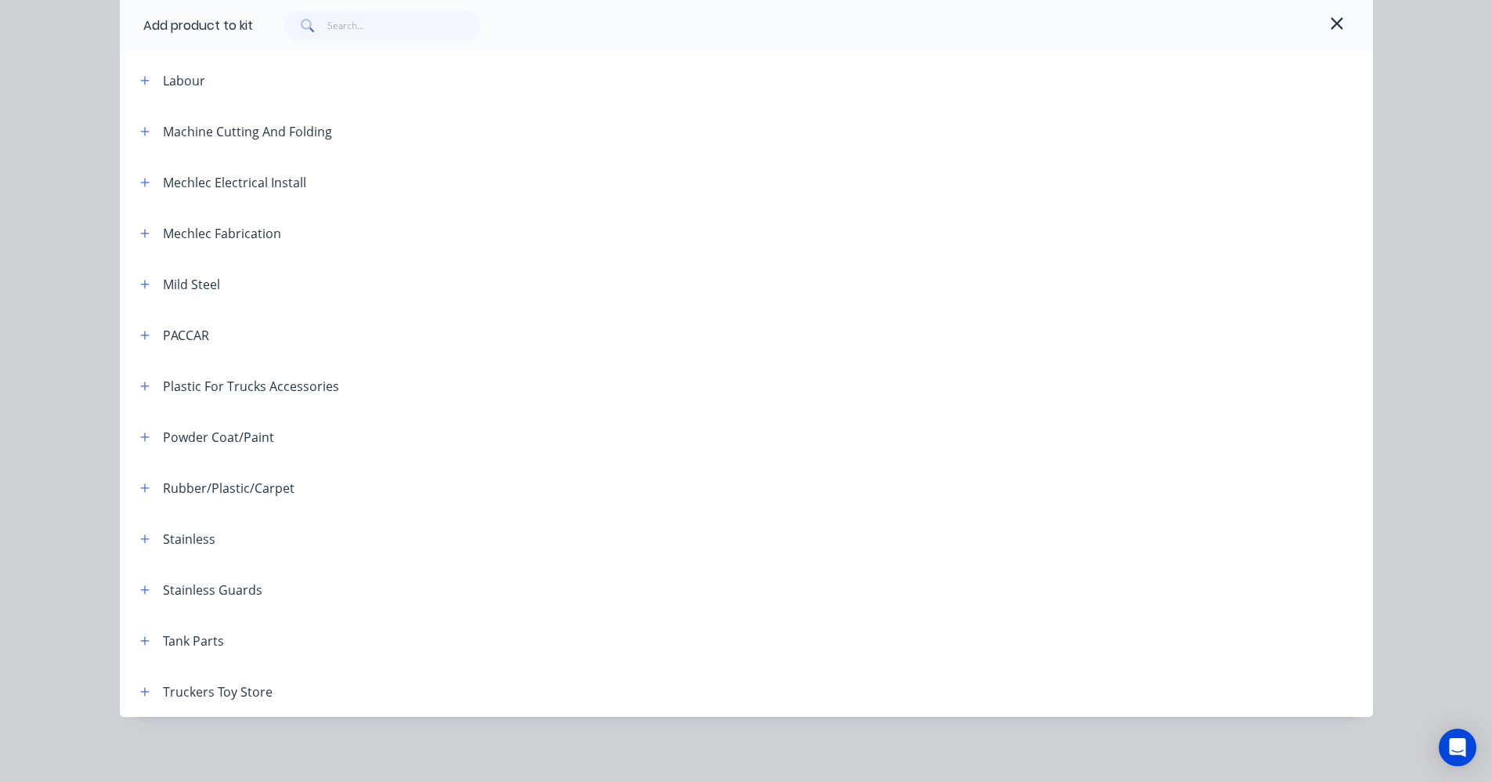
scroll to position [630, 0]
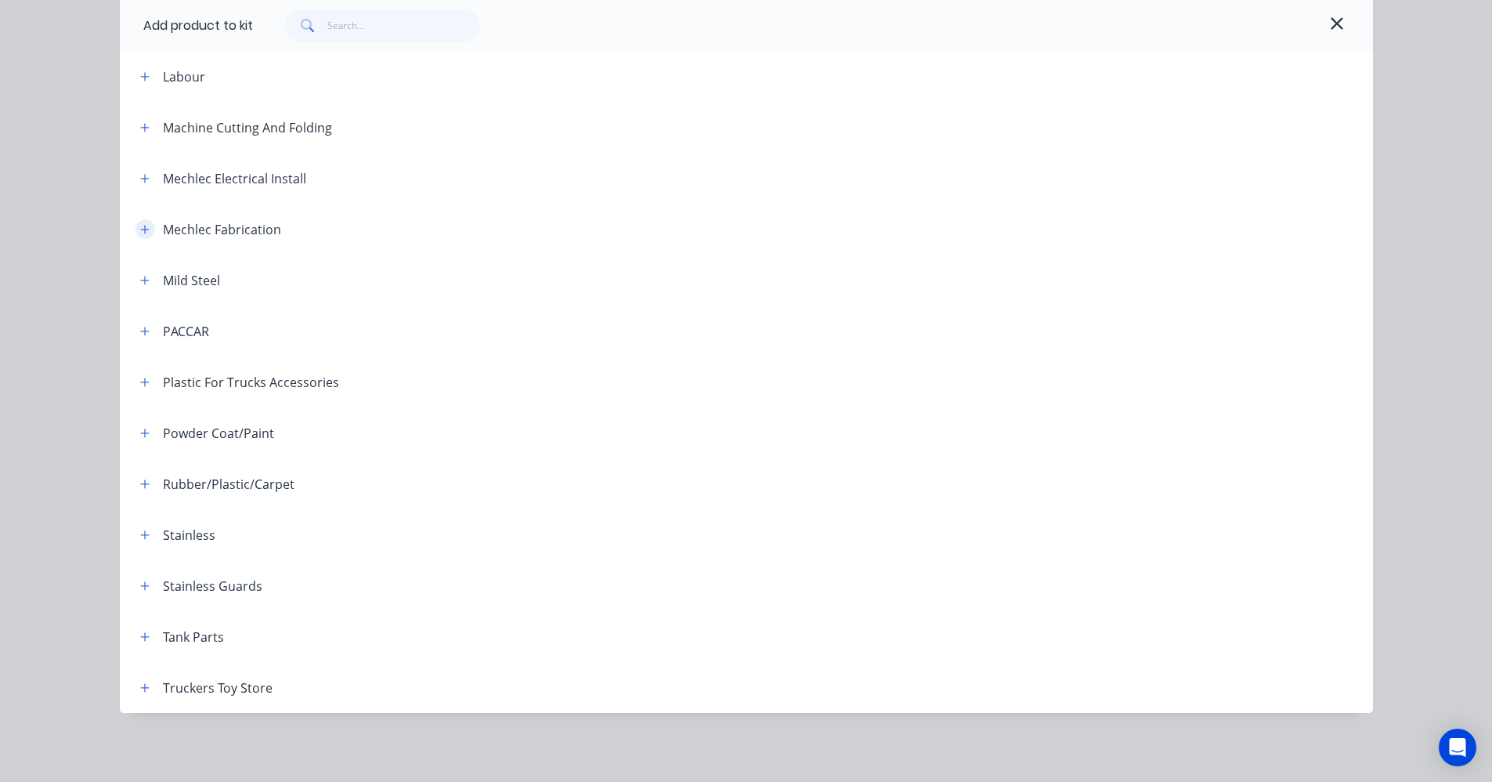
click at [145, 228] on button "button" at bounding box center [145, 229] width 20 height 20
click at [140, 229] on icon "button" at bounding box center [144, 229] width 9 height 1
click at [140, 280] on icon "button" at bounding box center [144, 280] width 9 height 9
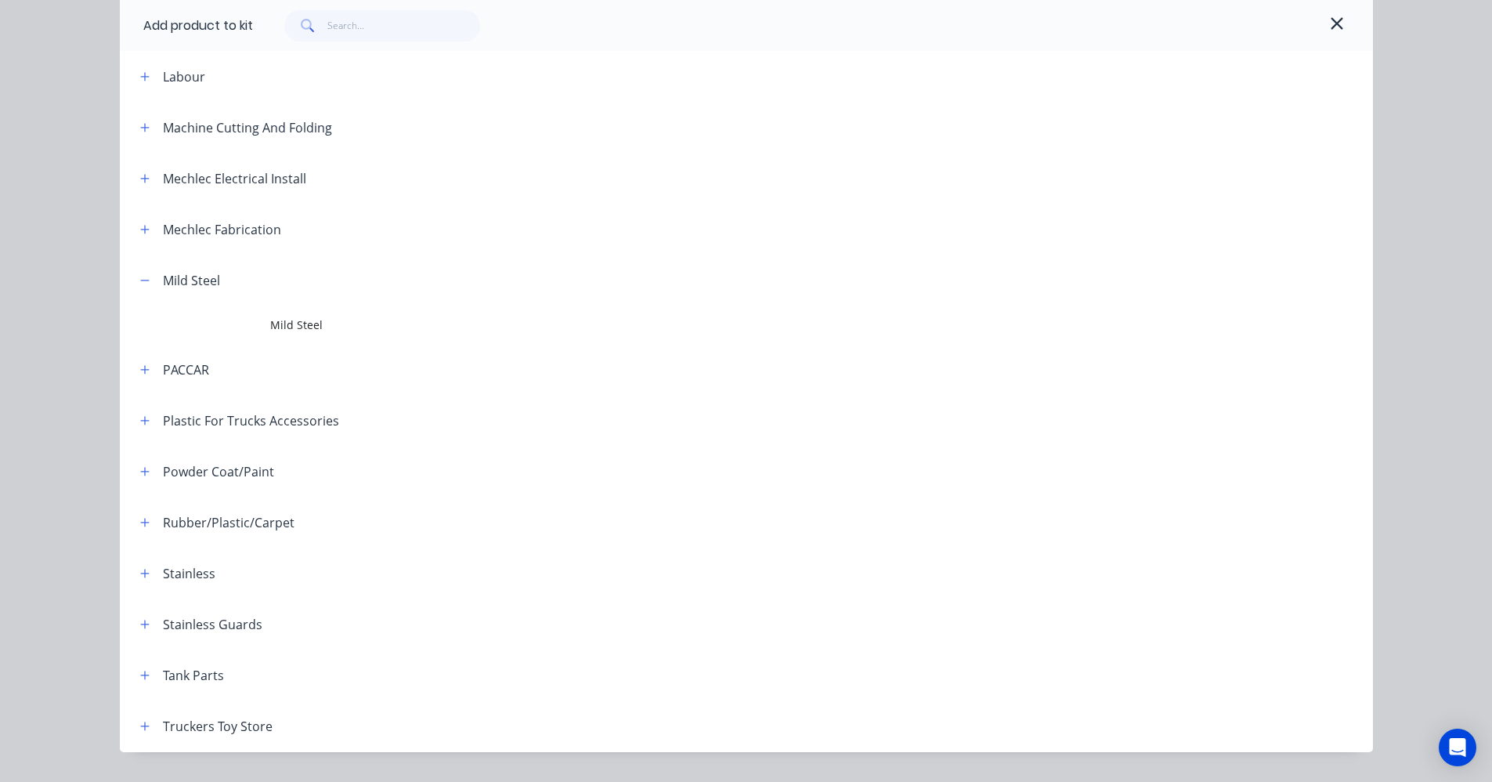
click at [273, 327] on span "Mild Steel" at bounding box center [711, 324] width 882 height 16
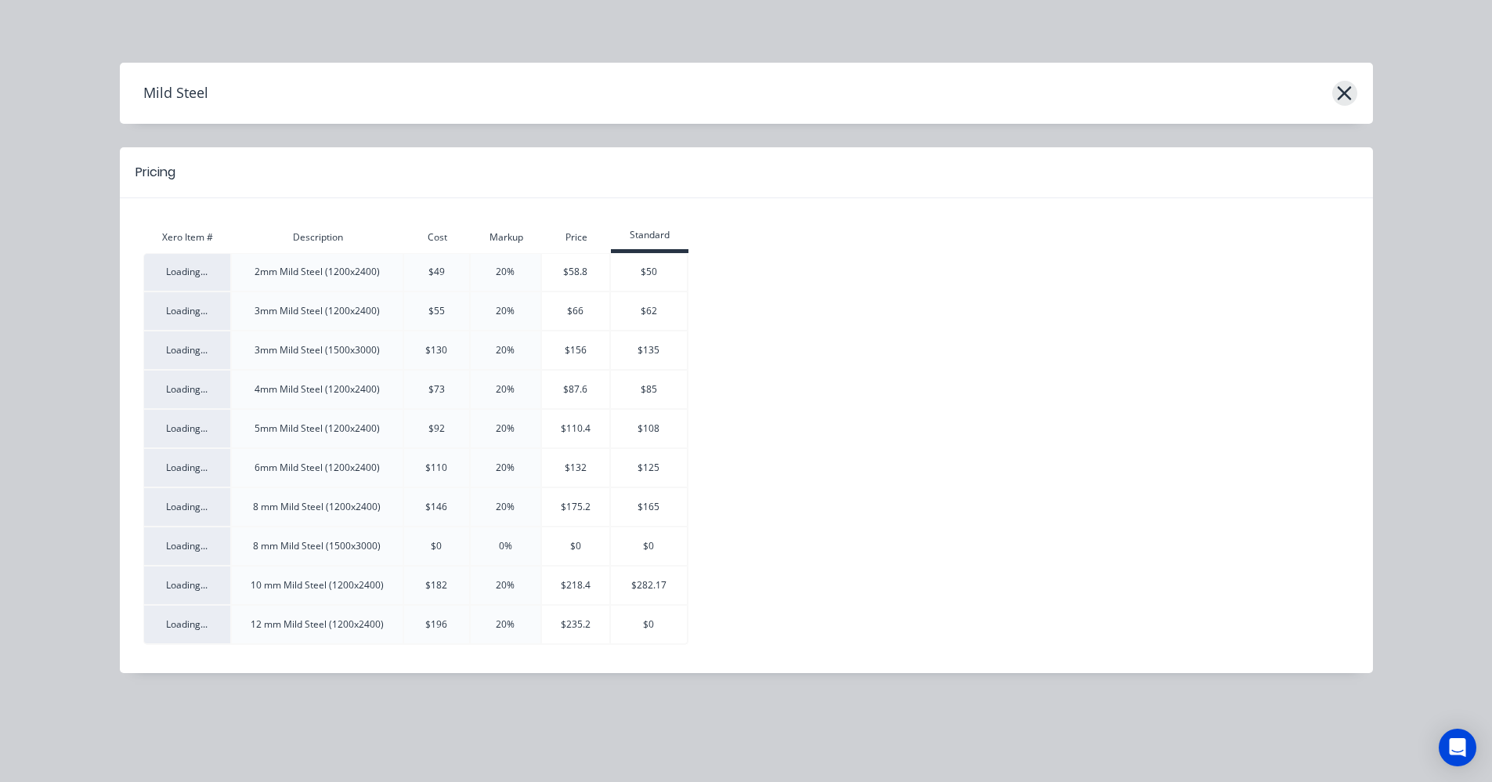
click at [1342, 96] on icon "button" at bounding box center [1345, 93] width 14 height 14
click at [1349, 92] on icon "button" at bounding box center [1344, 93] width 16 height 22
click at [1334, 83] on div "Mild Steel" at bounding box center [746, 93] width 1253 height 30
click at [1338, 97] on icon "button" at bounding box center [1344, 93] width 16 height 22
click at [1230, 47] on div "Mild Steel Pricing Xero Item # Description Cost Markup Price Standard Loading..…" at bounding box center [746, 391] width 1492 height 782
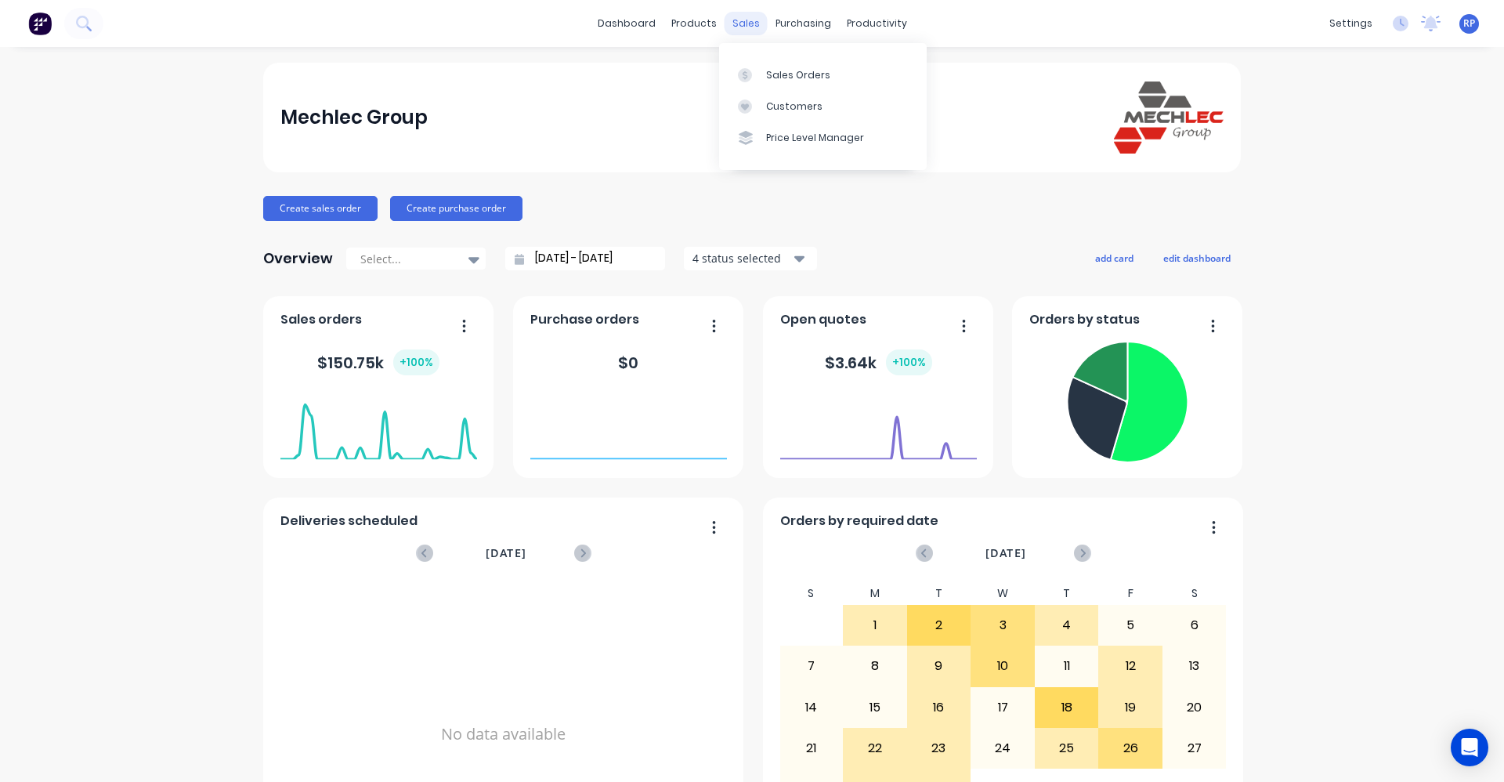
click at [740, 16] on div "sales" at bounding box center [745, 23] width 43 height 23
click at [766, 56] on div "Sales Orders Customers Price Level Manager" at bounding box center [823, 106] width 208 height 126
click at [775, 73] on div "Sales Orders" at bounding box center [798, 75] width 64 height 14
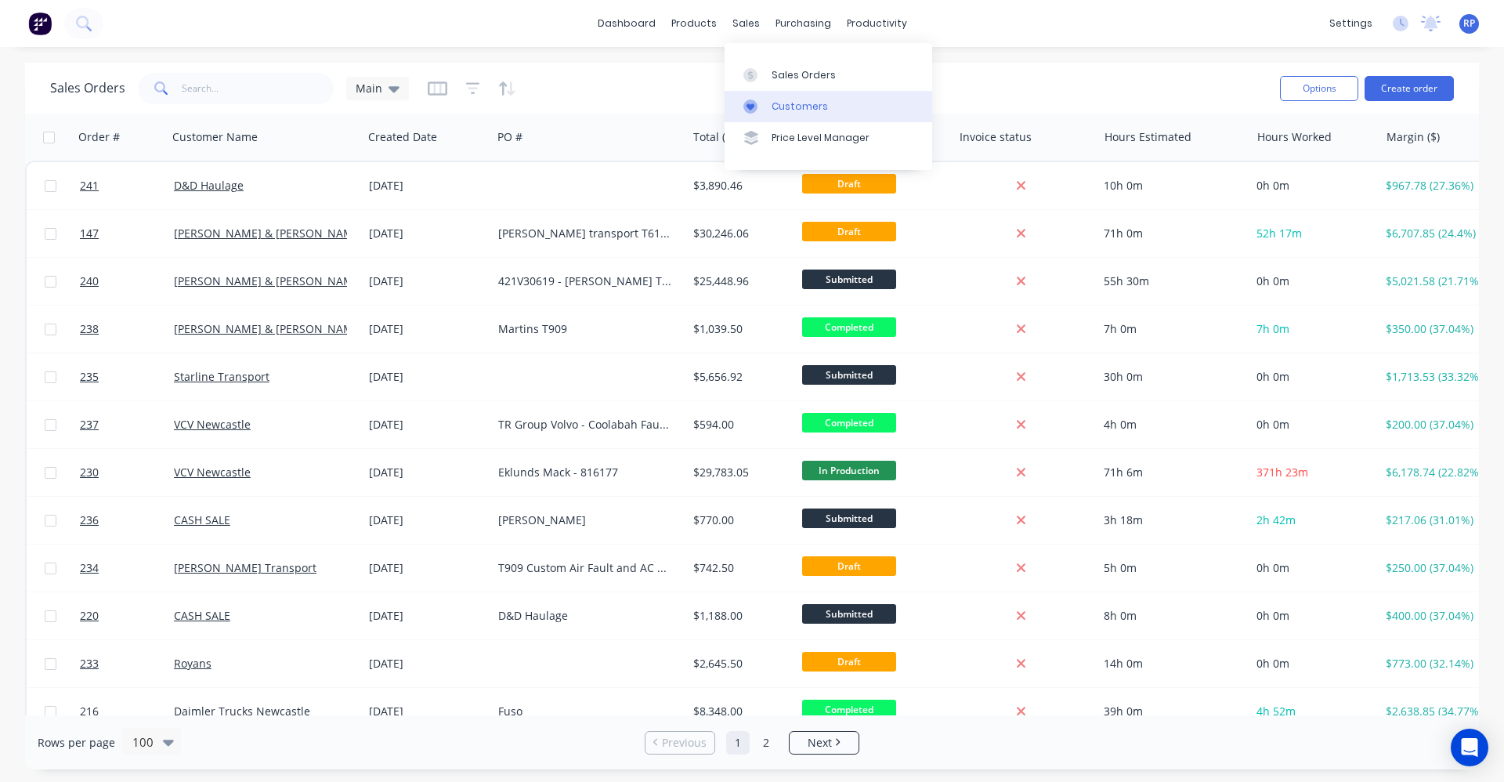
click at [797, 110] on div "Customers" at bounding box center [799, 106] width 56 height 14
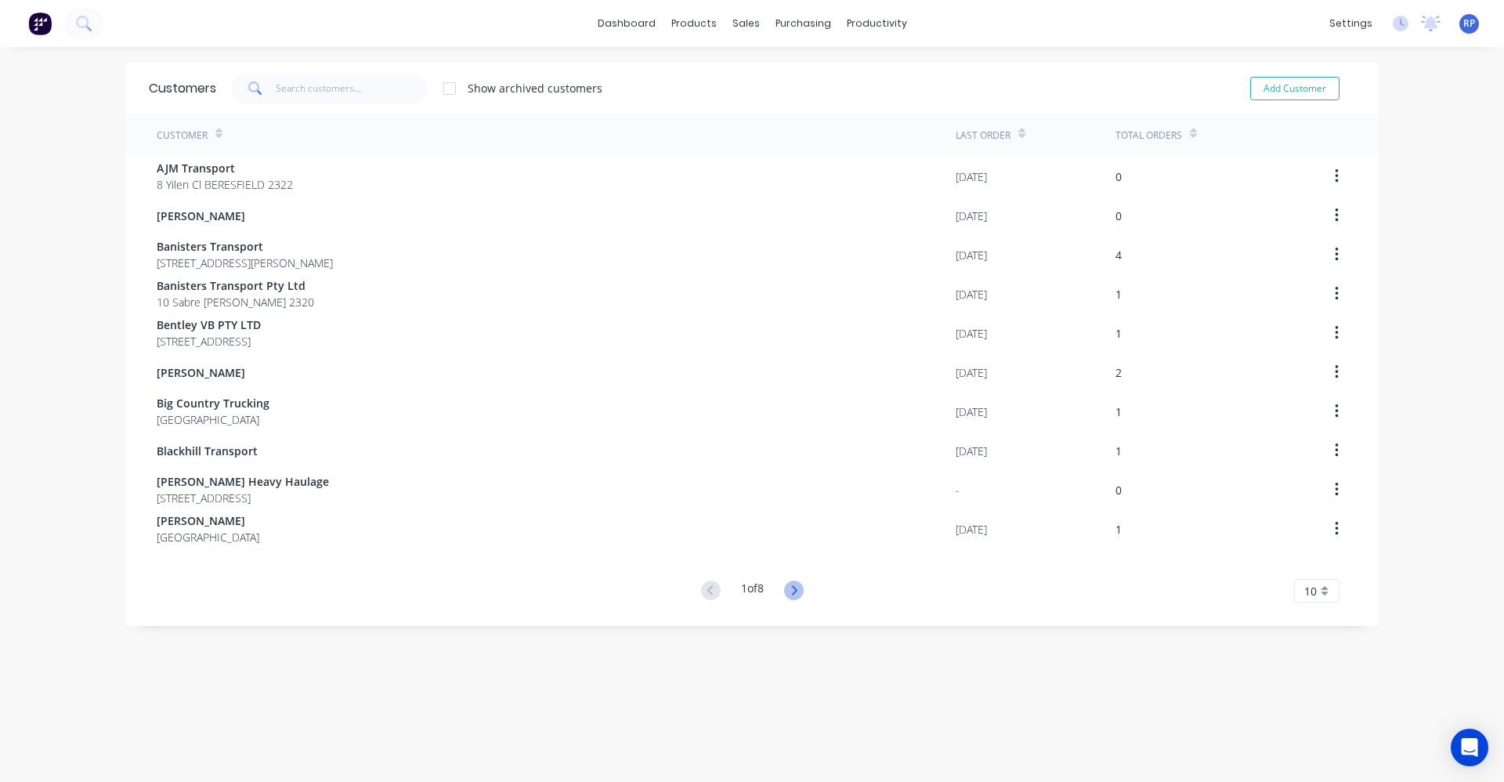
click at [785, 587] on icon at bounding box center [794, 590] width 20 height 20
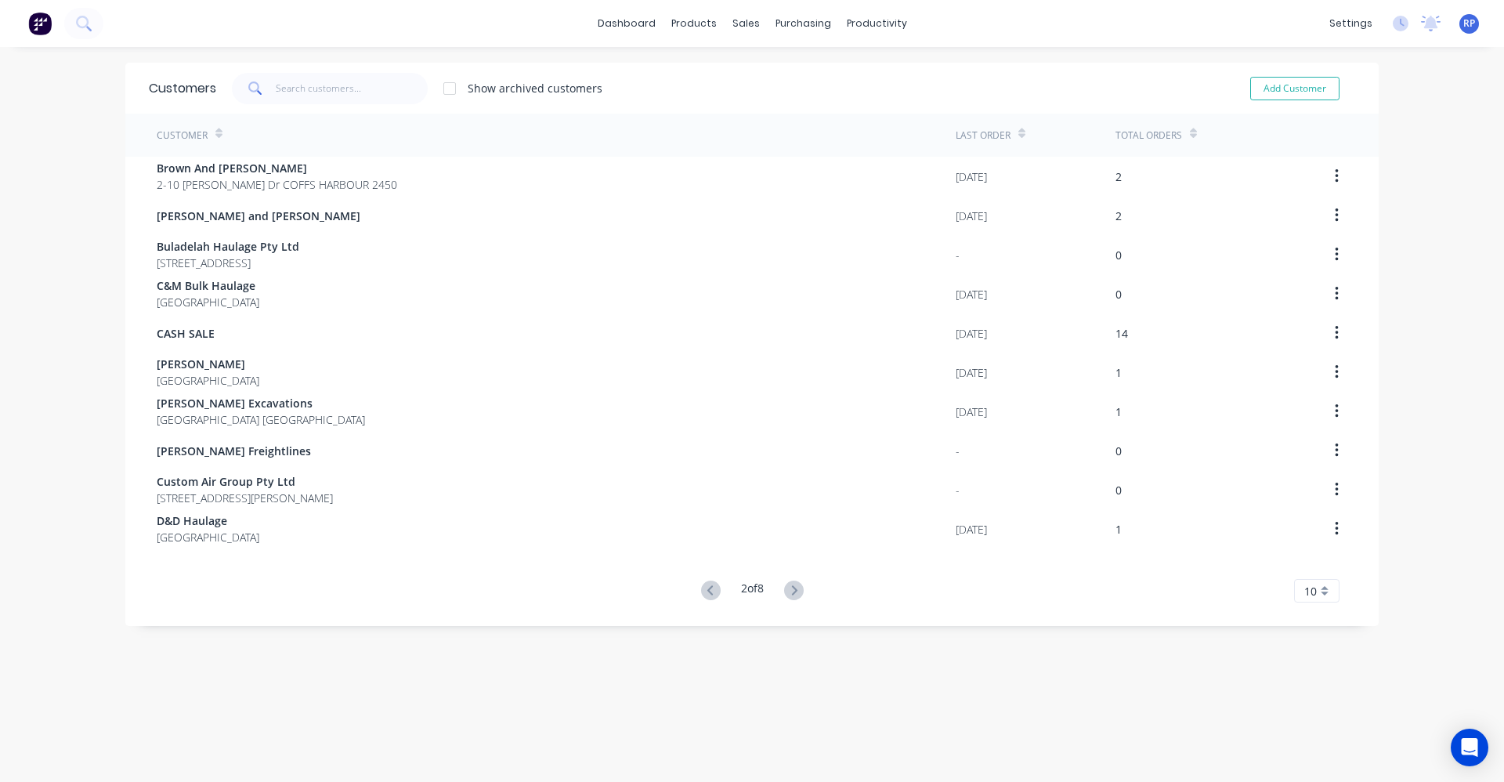
click at [785, 587] on icon at bounding box center [794, 590] width 20 height 20
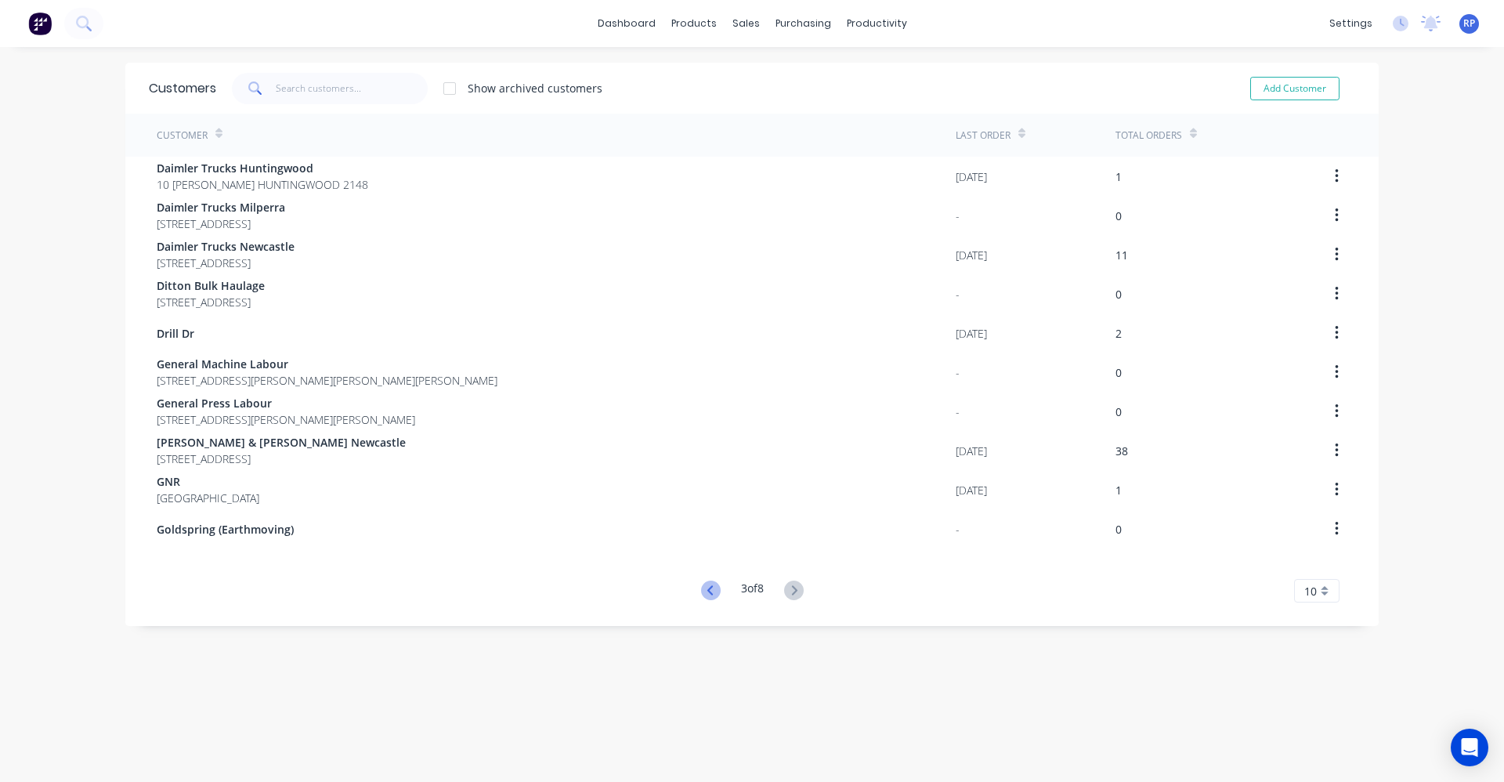
click at [706, 591] on icon at bounding box center [708, 589] width 5 height 9
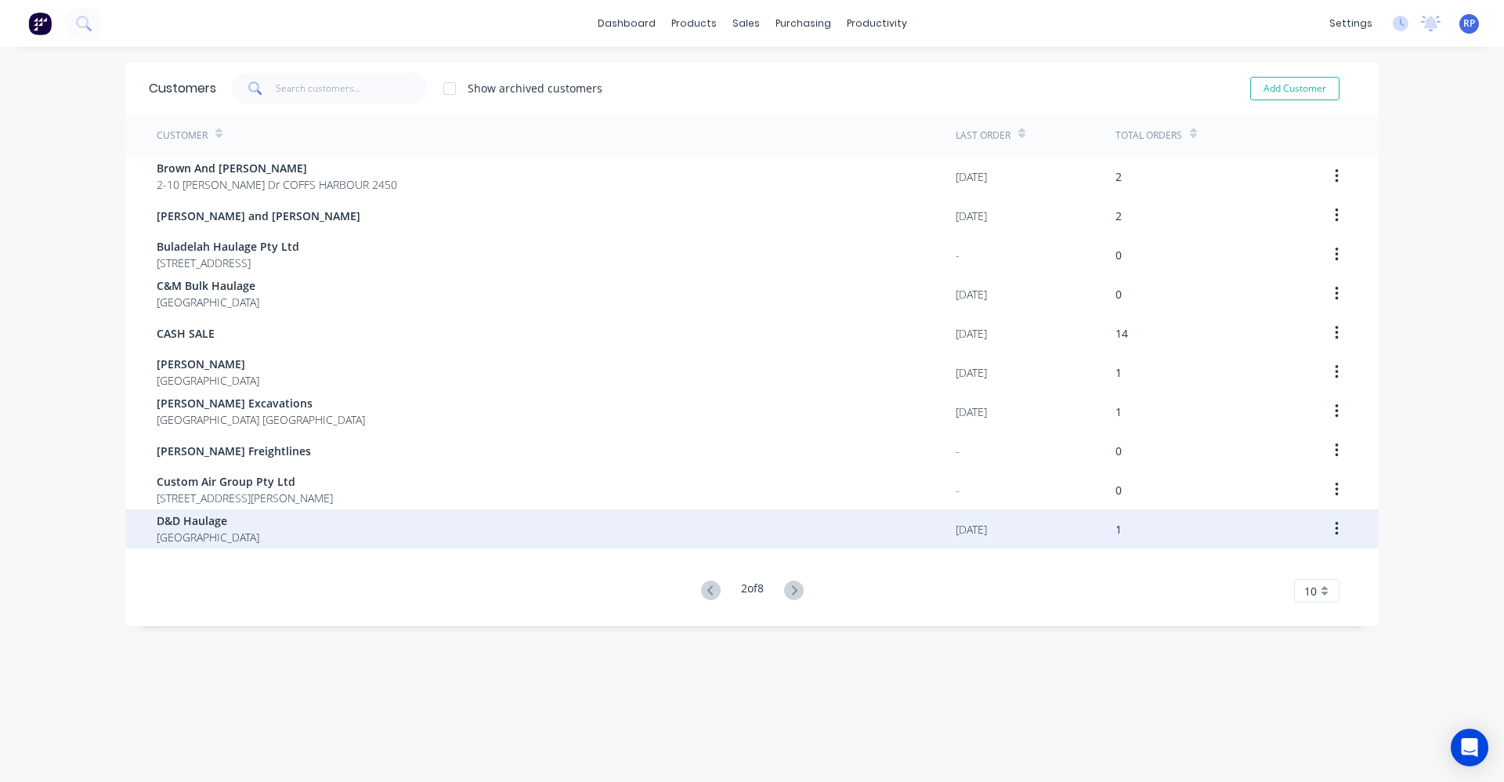
click at [266, 514] on div "D&D Haulage New South Wales" at bounding box center [556, 528] width 799 height 39
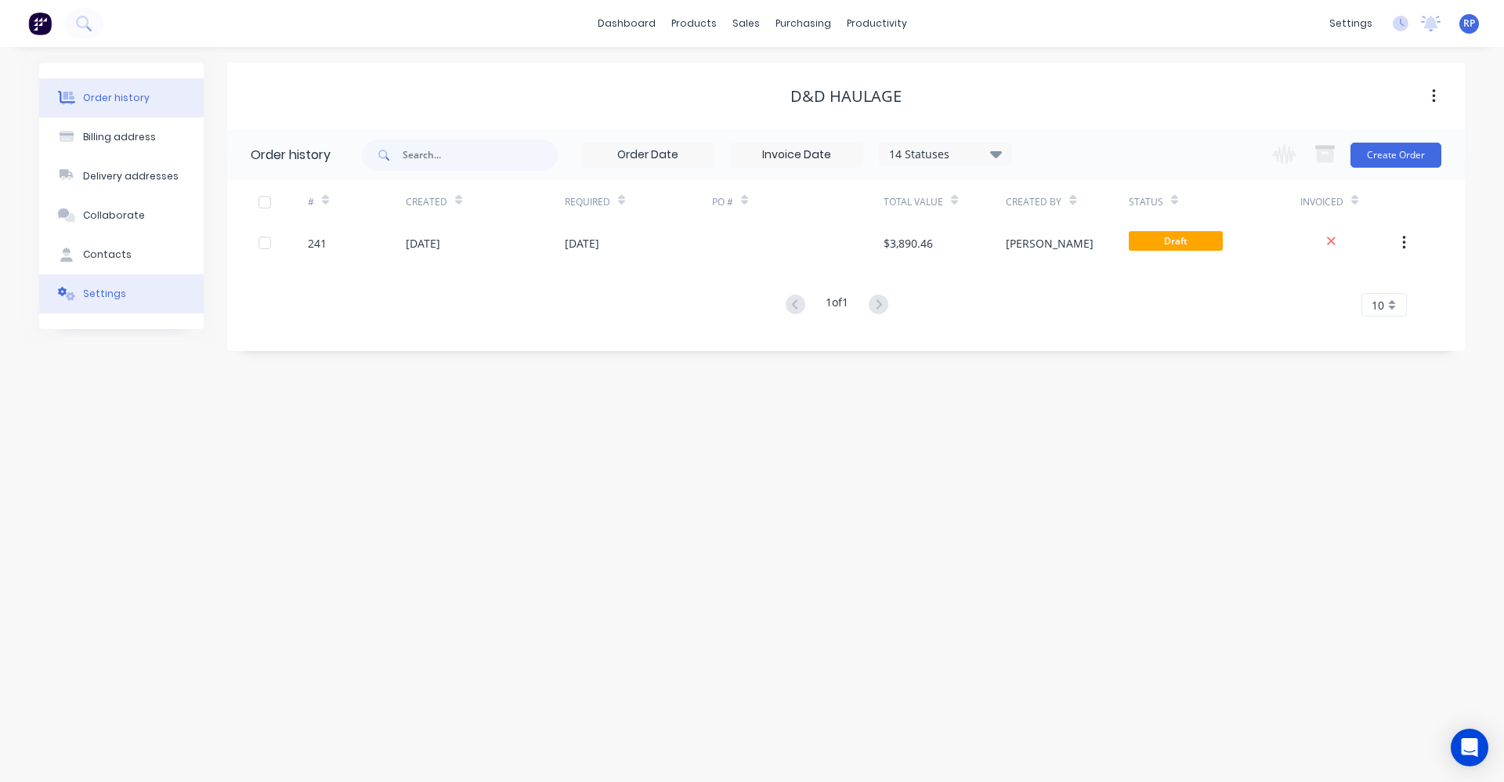
click at [102, 298] on div "Settings" at bounding box center [104, 294] width 43 height 14
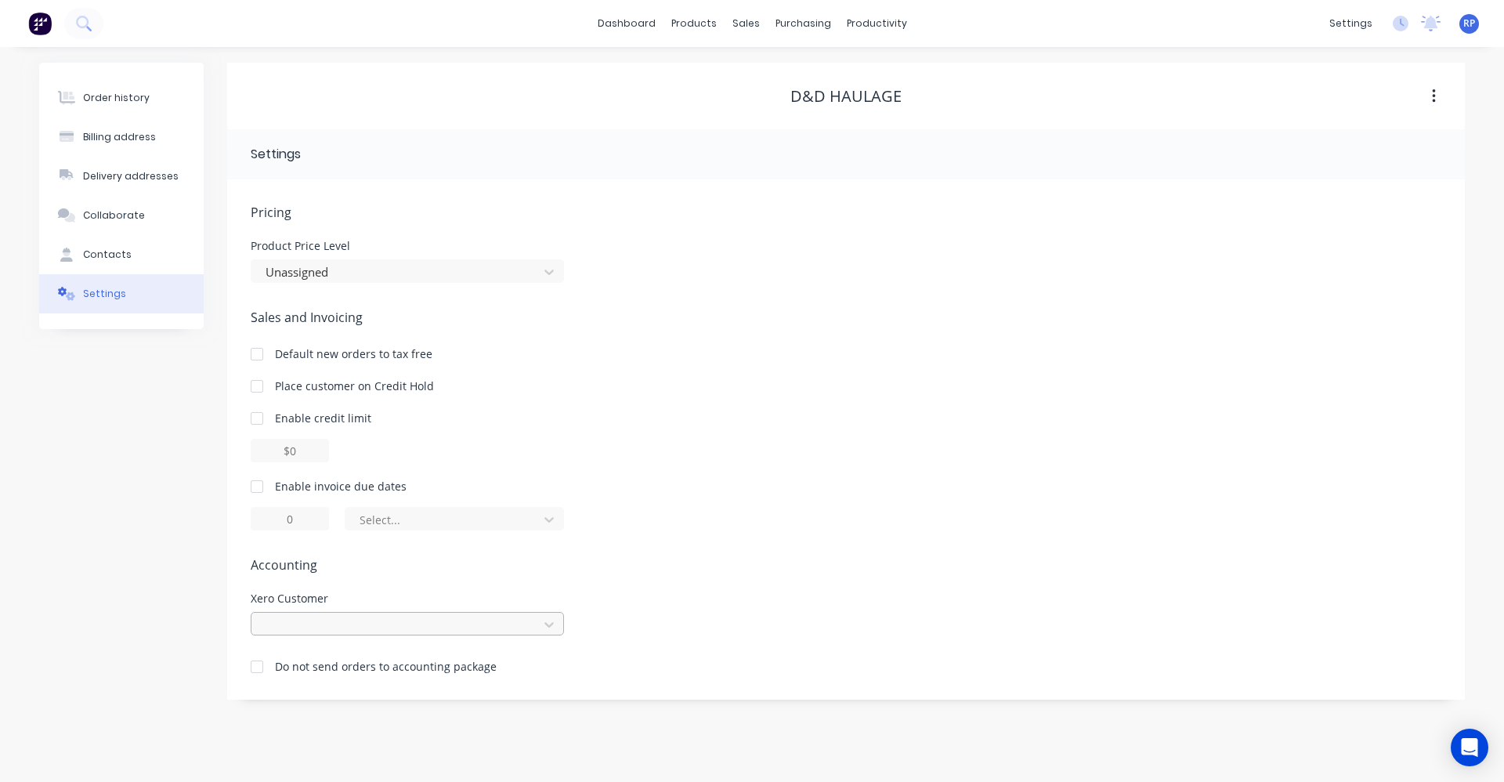
click at [409, 621] on div at bounding box center [397, 625] width 266 height 20
type input "d&d"
click at [773, 64] on link "Sales Orders" at bounding box center [828, 74] width 208 height 31
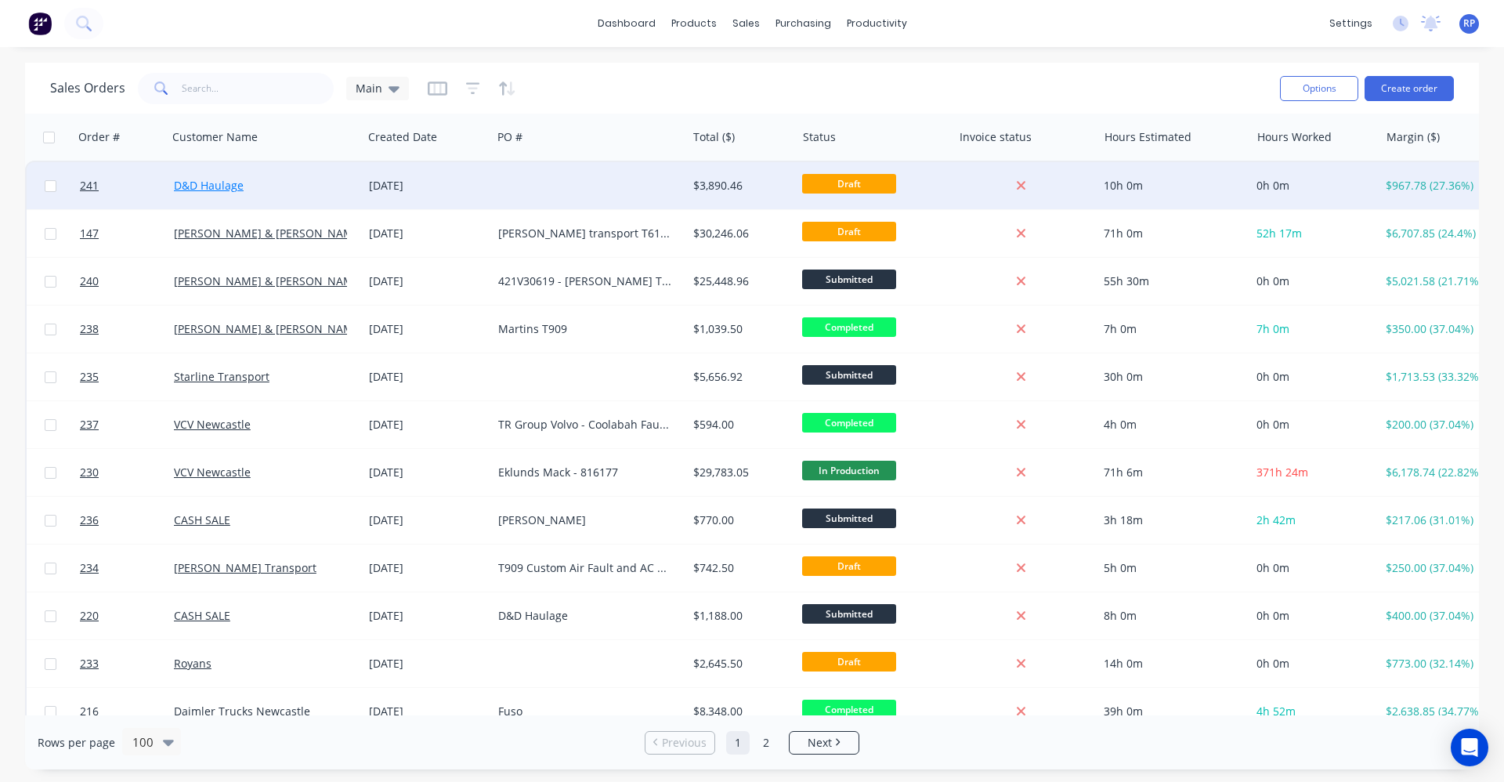
click at [205, 184] on link "D&D Haulage" at bounding box center [209, 185] width 70 height 15
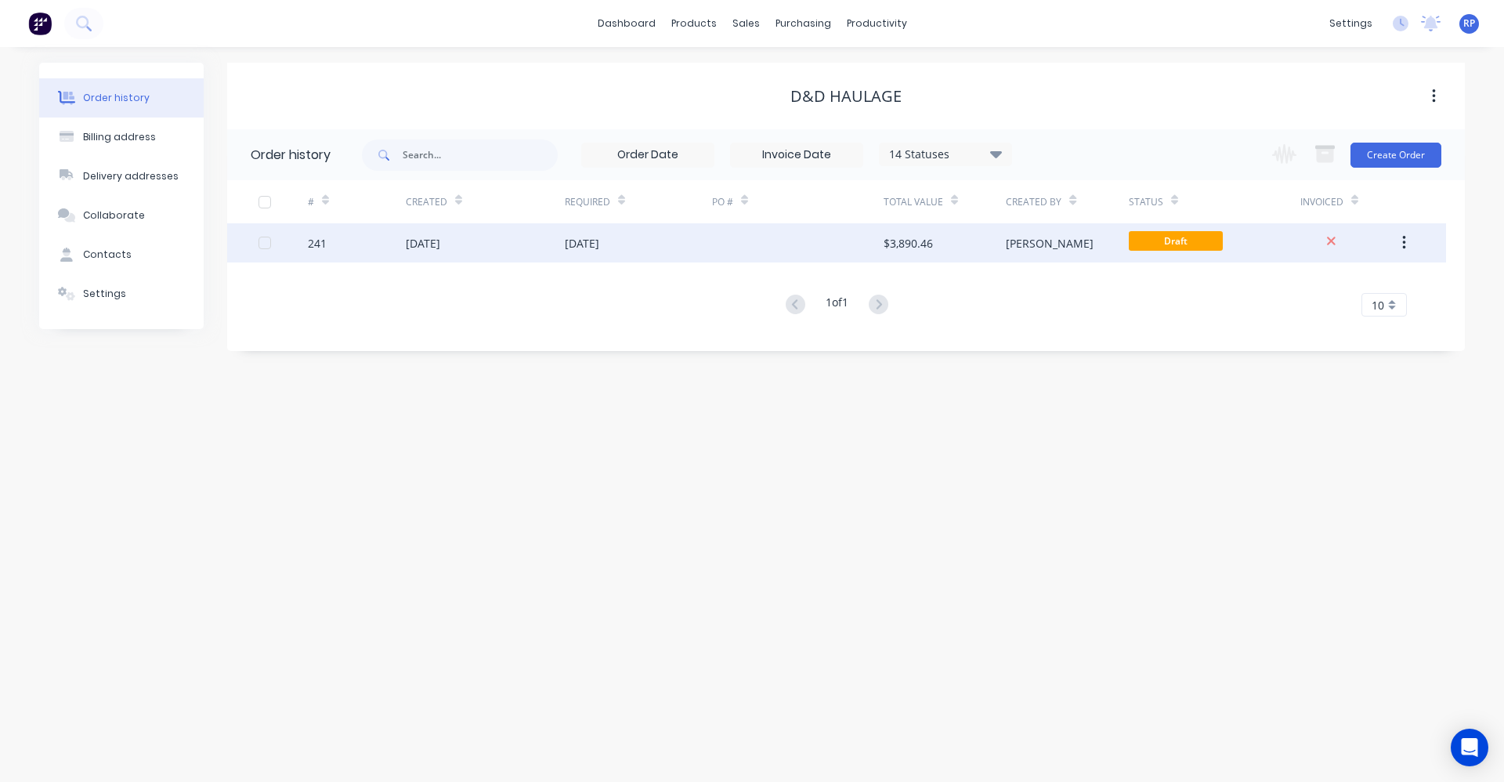
click at [713, 258] on div at bounding box center [798, 242] width 172 height 39
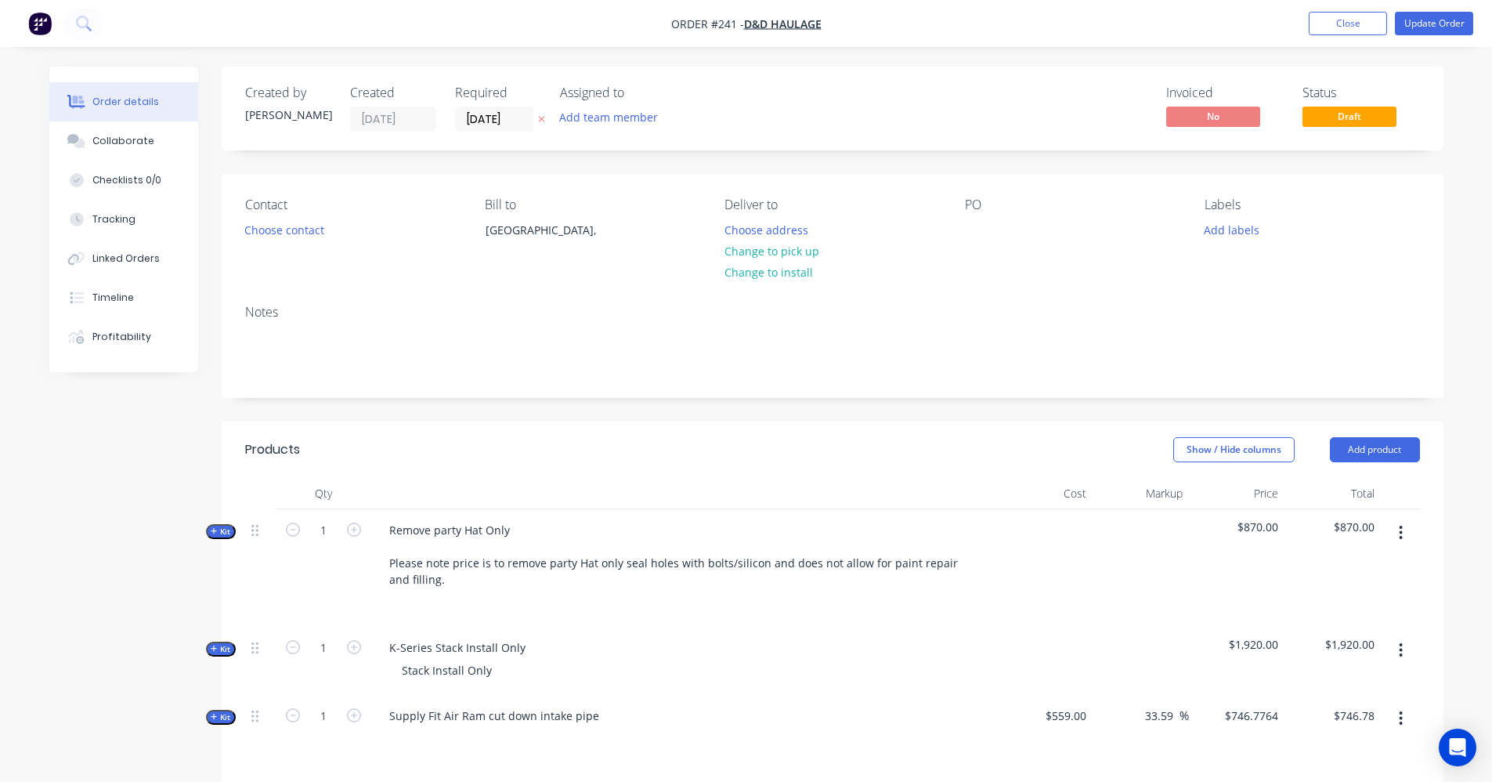
click at [1401, 647] on icon "button" at bounding box center [1401, 649] width 4 height 17
click at [1341, 689] on div "Add product to kit" at bounding box center [1345, 691] width 121 height 23
click at [1349, 761] on div "Product catalogue" at bounding box center [1345, 753] width 121 height 23
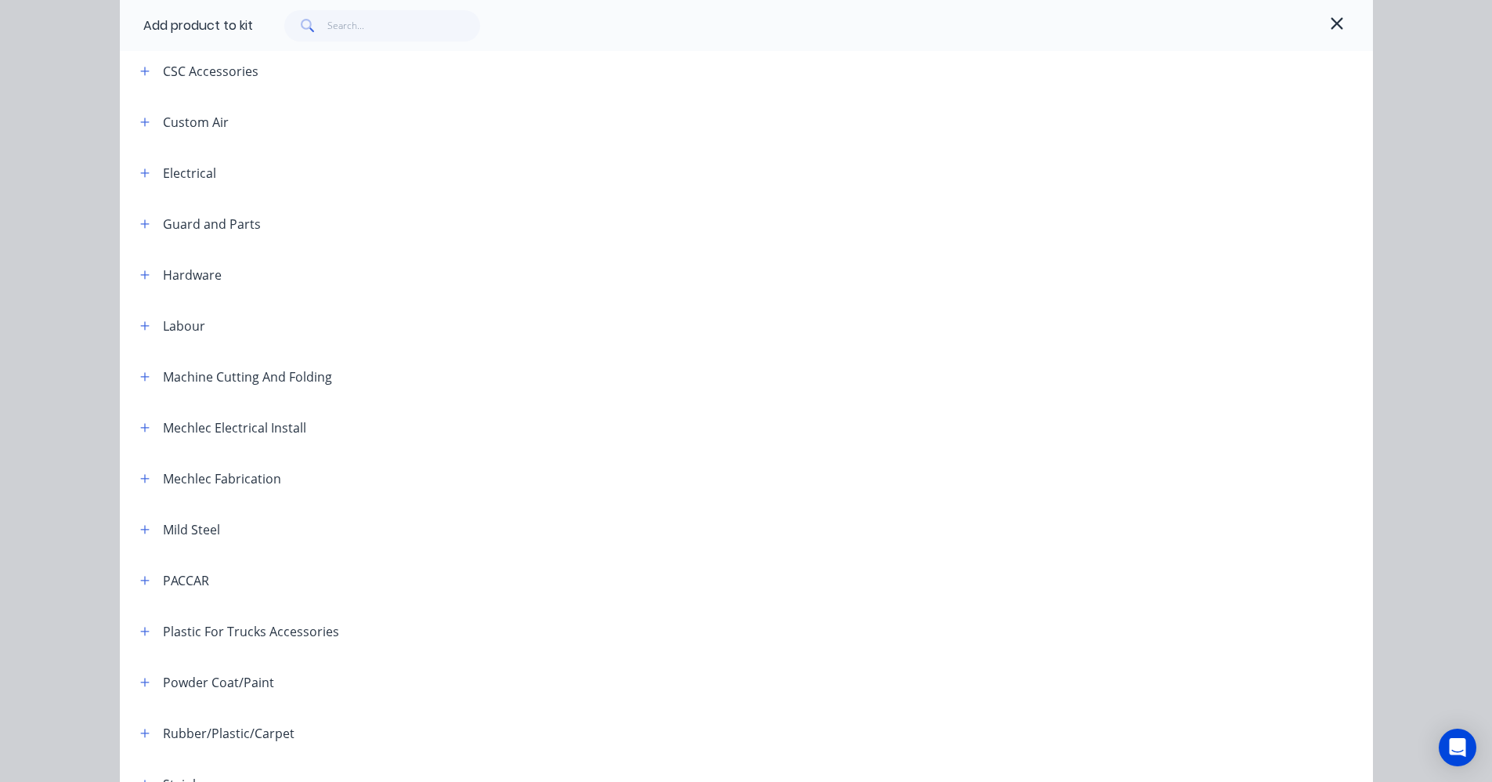
scroll to position [470, 0]
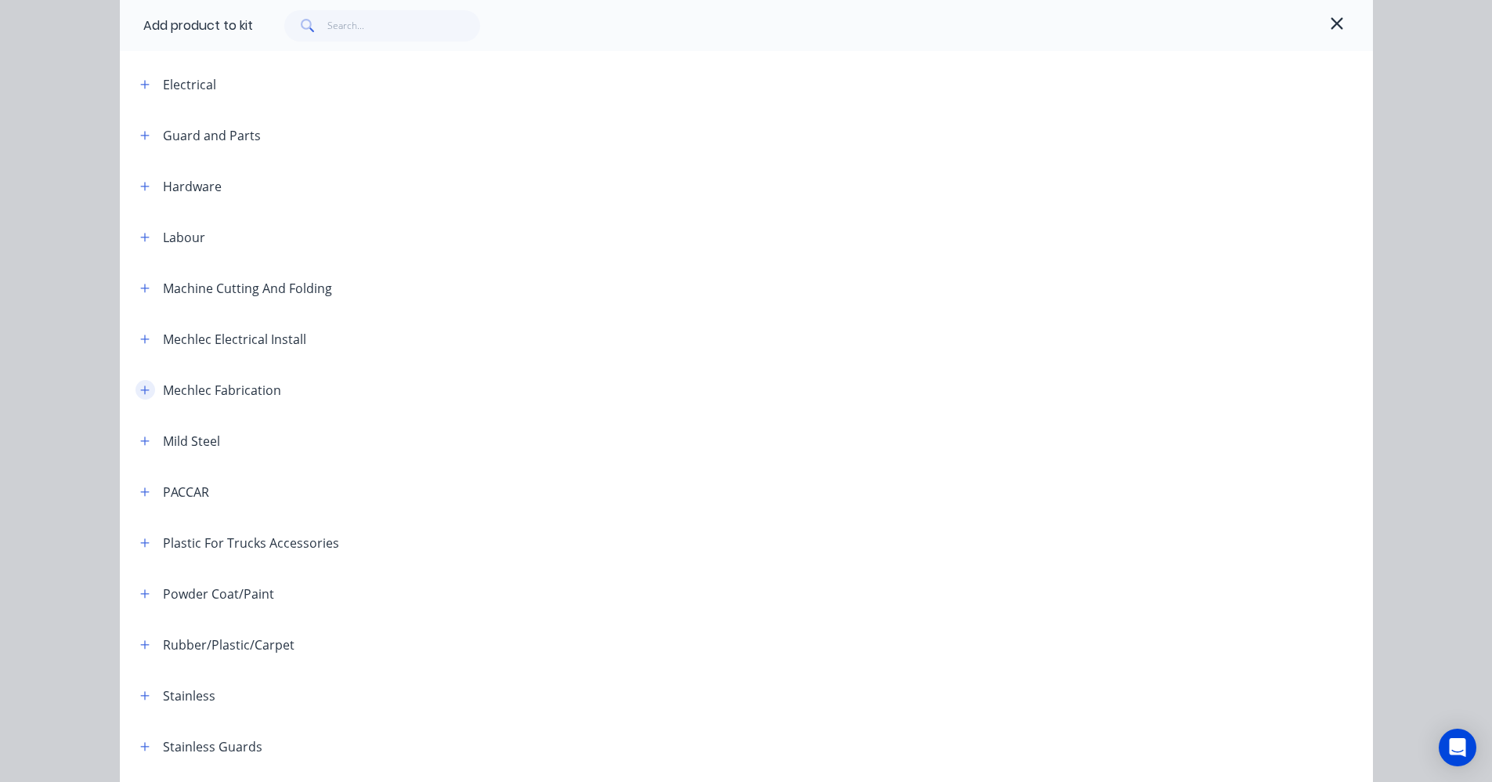
click at [143, 393] on icon "button" at bounding box center [144, 390] width 9 height 11
click at [140, 339] on icon "button" at bounding box center [144, 338] width 9 height 9
click at [140, 388] on icon "button" at bounding box center [144, 390] width 9 height 11
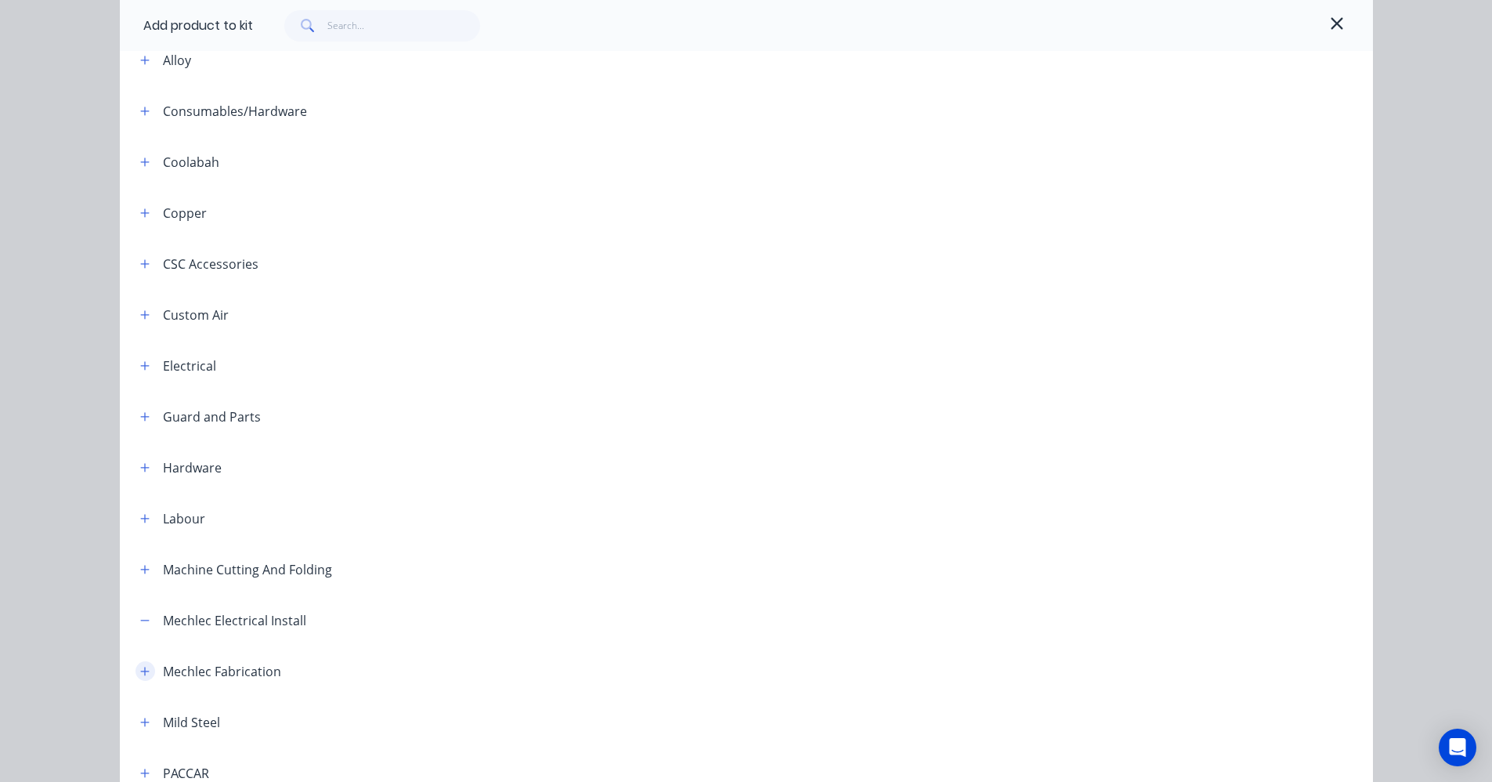
scroll to position [161, 0]
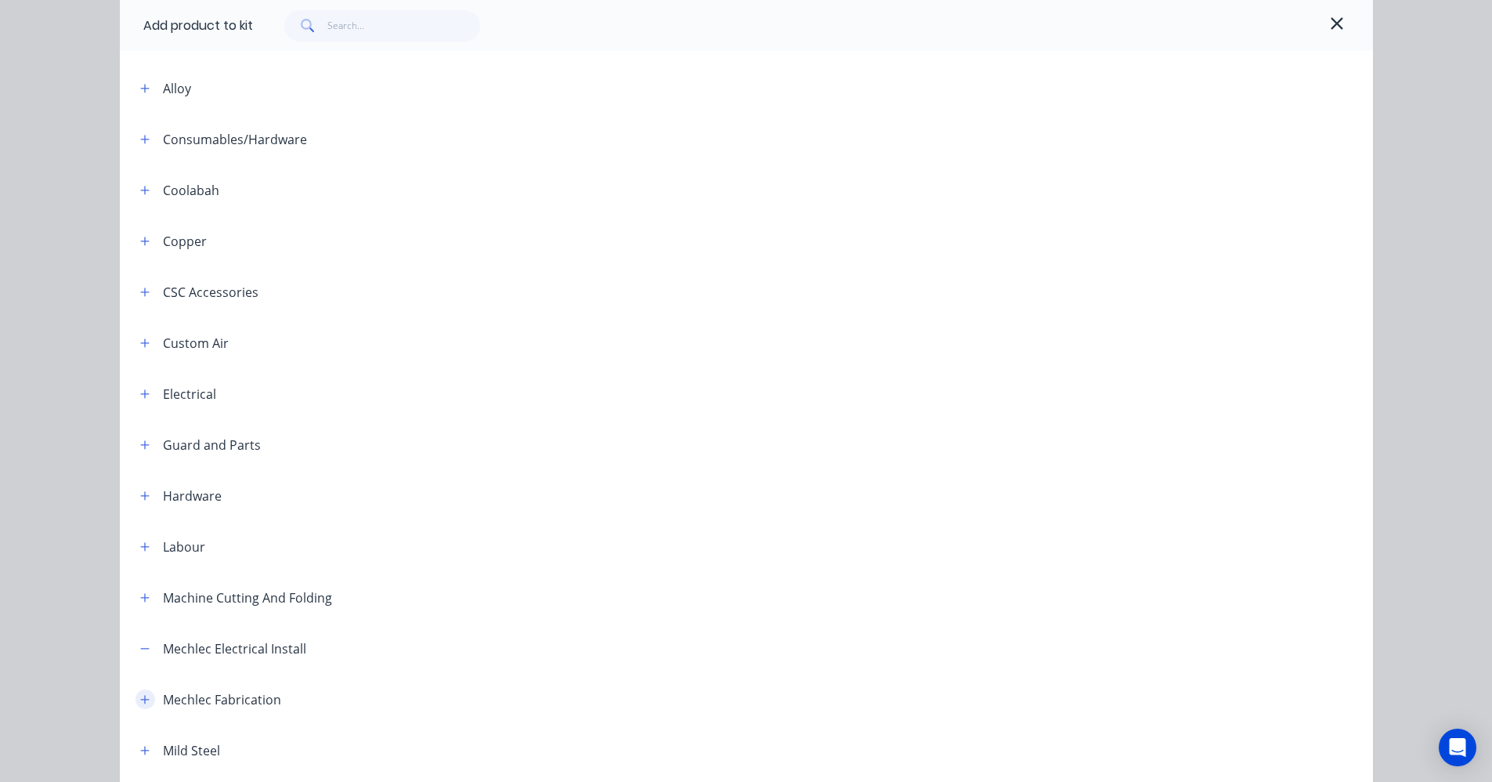
click at [140, 388] on icon "button" at bounding box center [144, 393] width 9 height 11
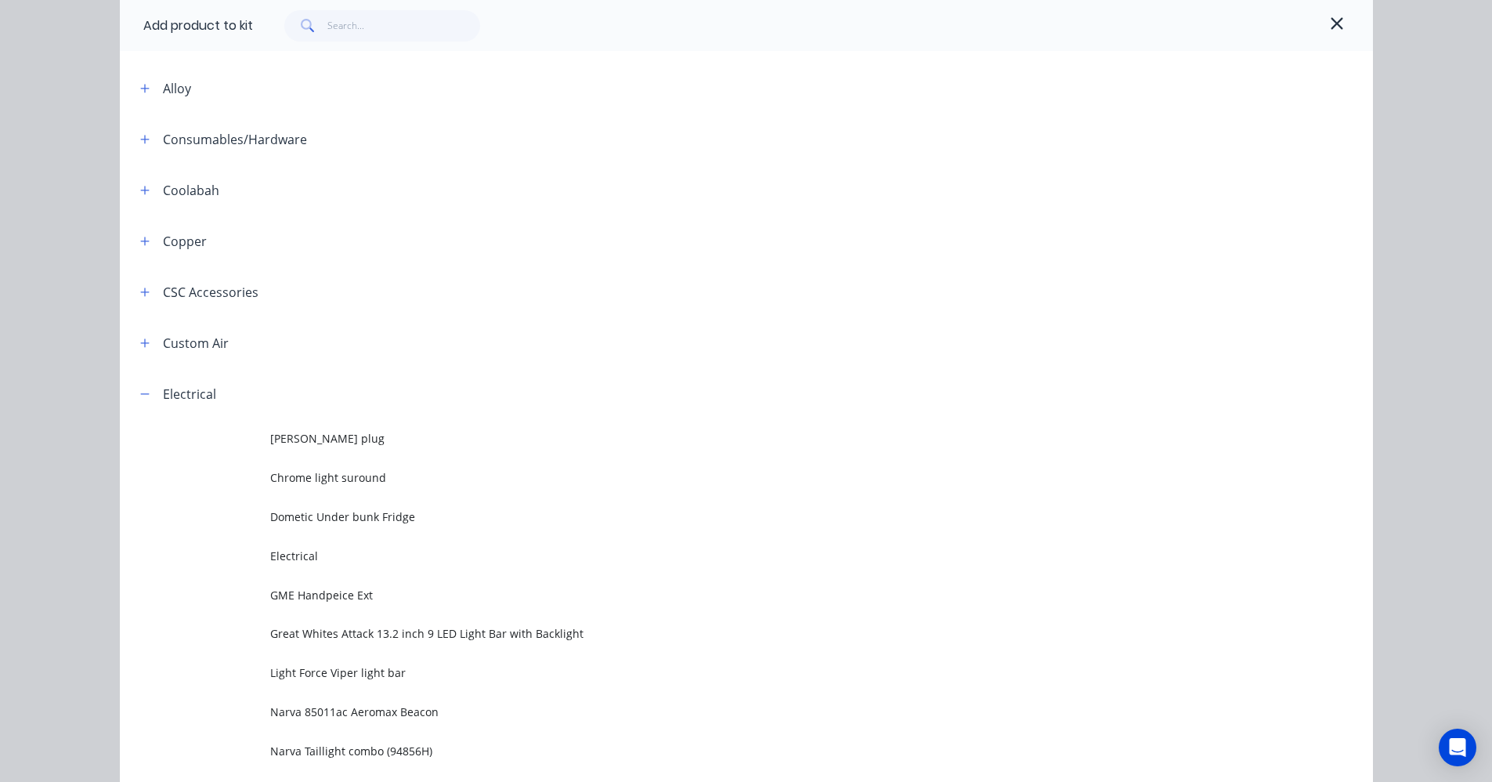
click at [1317, 20] on div at bounding box center [801, 25] width 1096 height 31
click at [1334, 21] on icon "button" at bounding box center [1337, 23] width 12 height 12
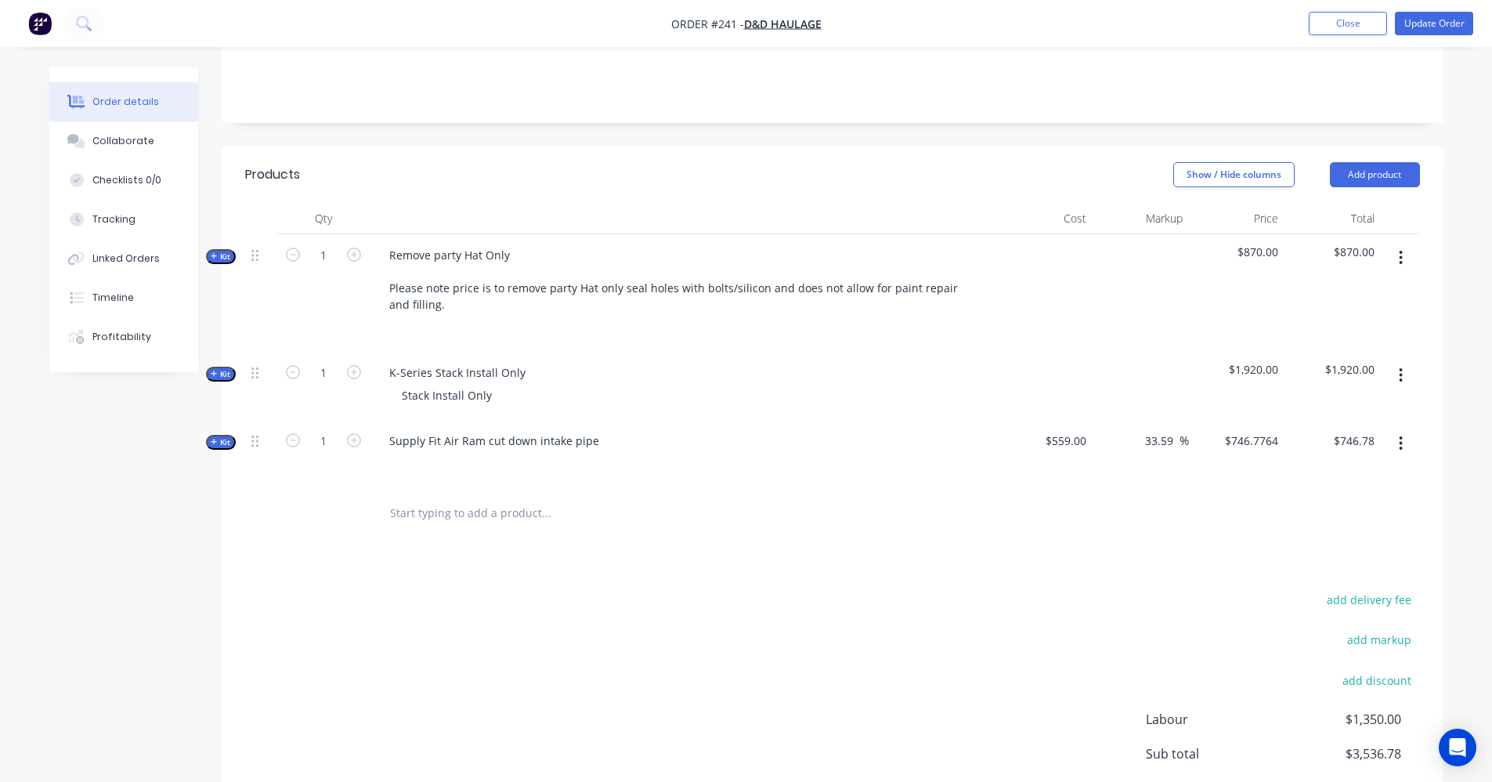
scroll to position [392, 0]
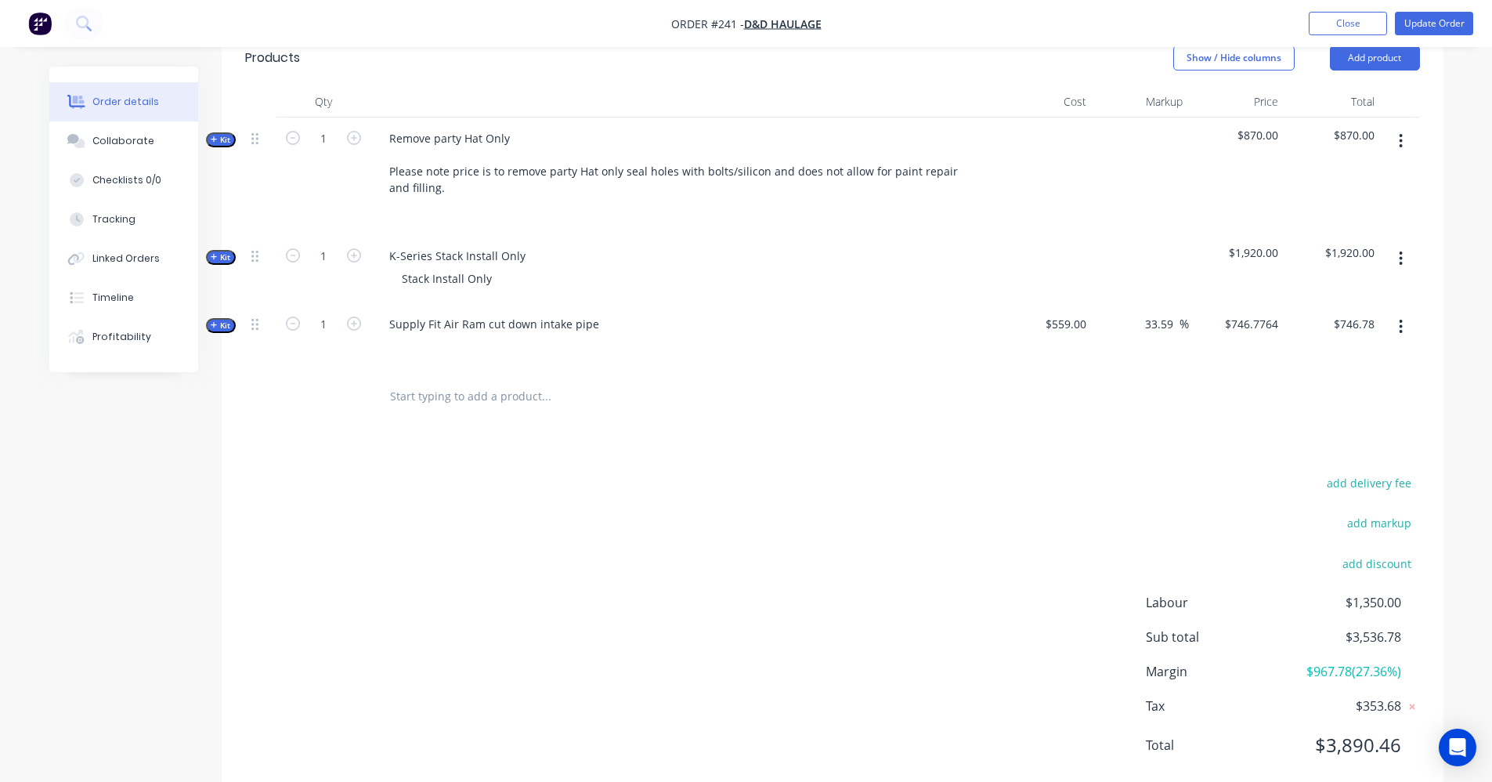
click at [453, 399] on input "text" at bounding box center [545, 396] width 313 height 31
click at [1385, 61] on button "Add product" at bounding box center [1375, 57] width 90 height 25
click at [1345, 106] on div "Product catalogue" at bounding box center [1345, 97] width 121 height 23
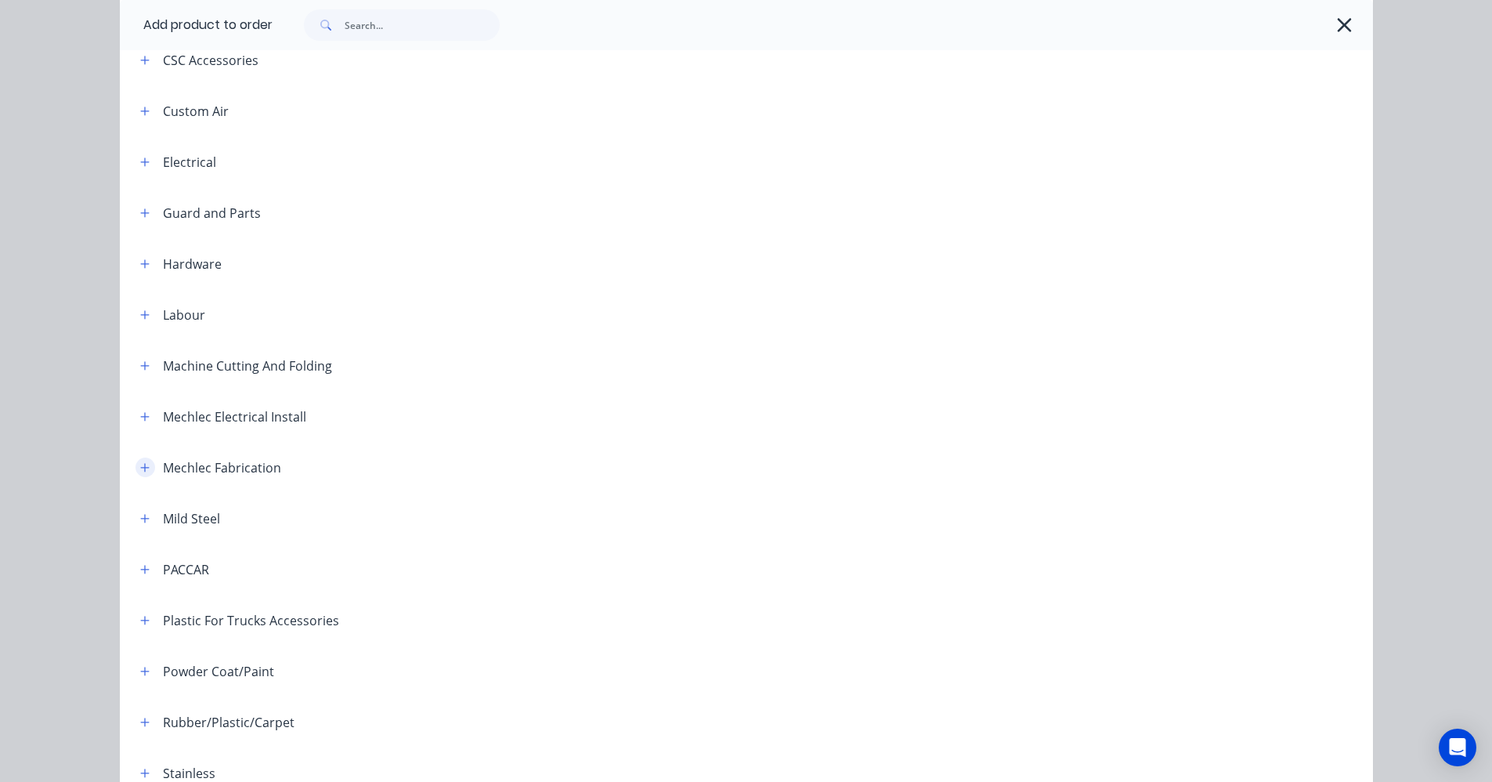
click at [147, 463] on button "button" at bounding box center [145, 467] width 20 height 20
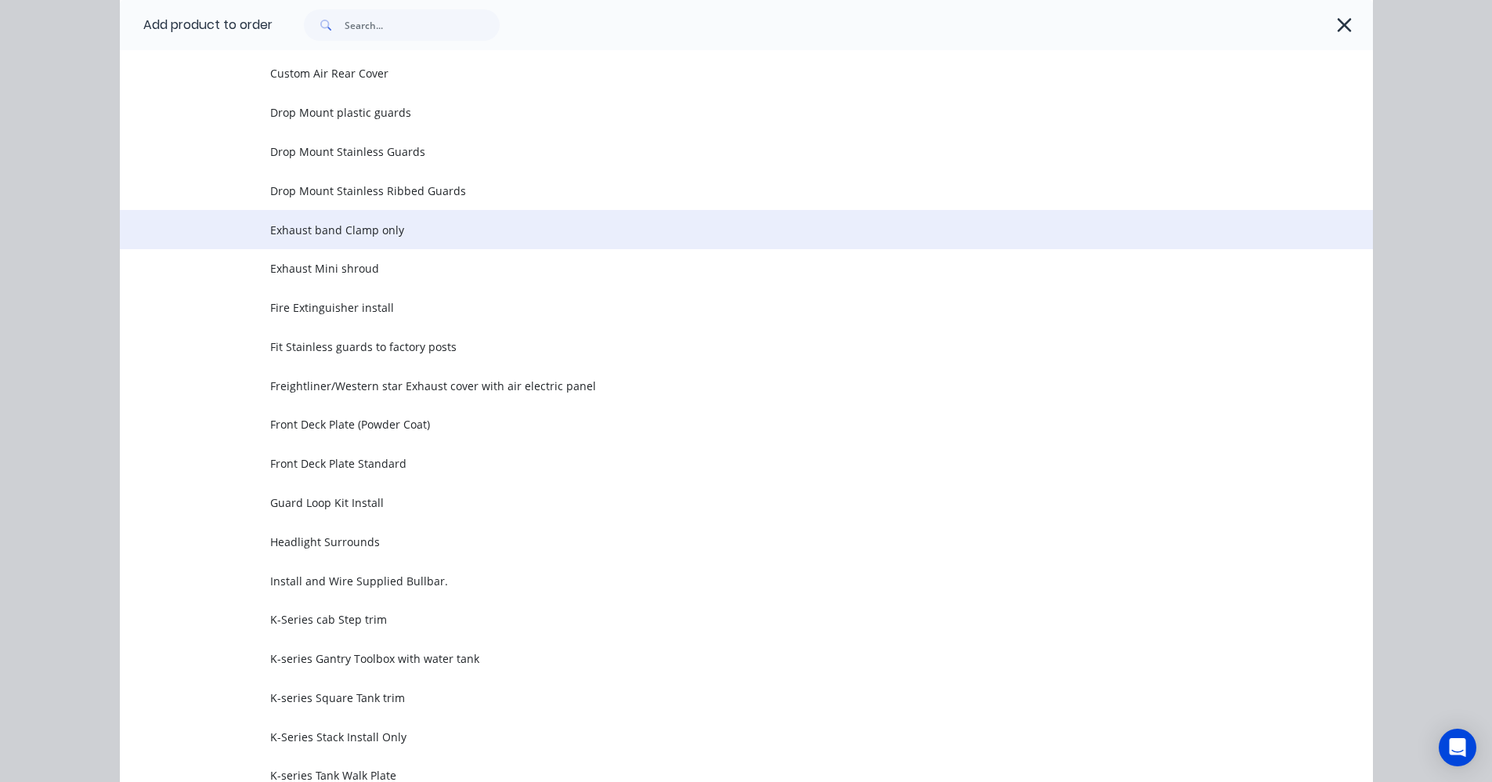
scroll to position [1175, 0]
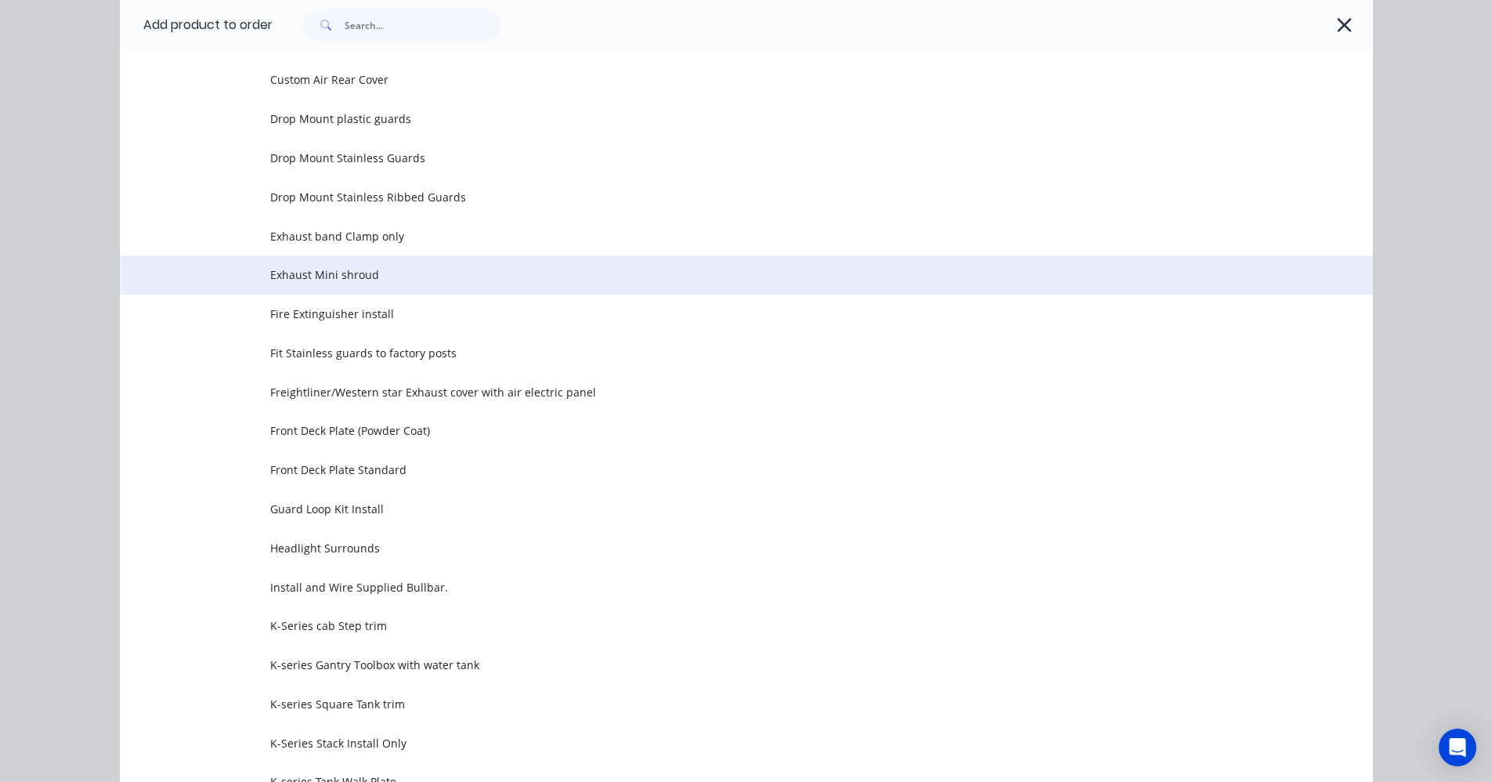
click at [356, 271] on span "Exhaust Mini shroud" at bounding box center [711, 274] width 882 height 16
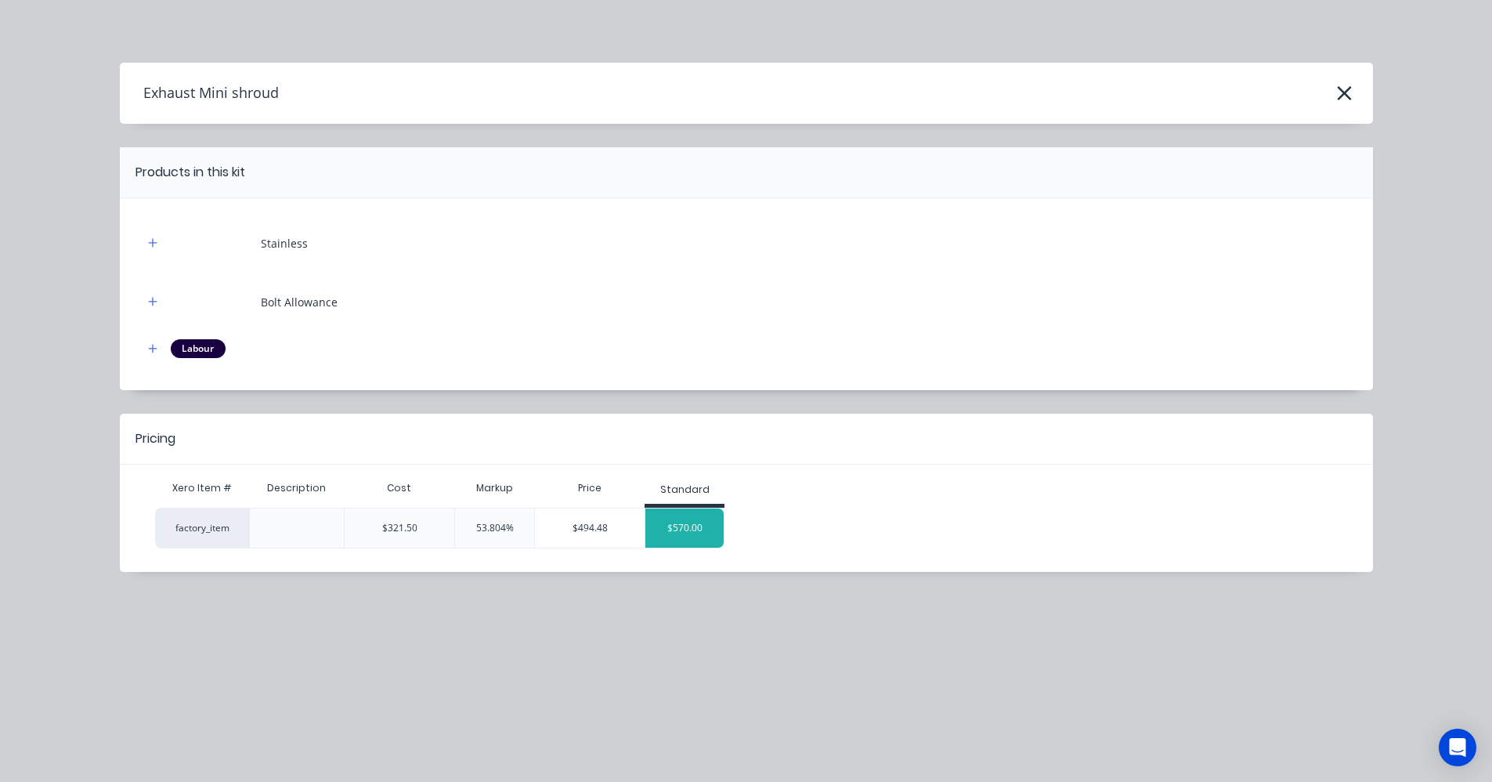
click at [689, 534] on div "$570.00" at bounding box center [684, 527] width 78 height 39
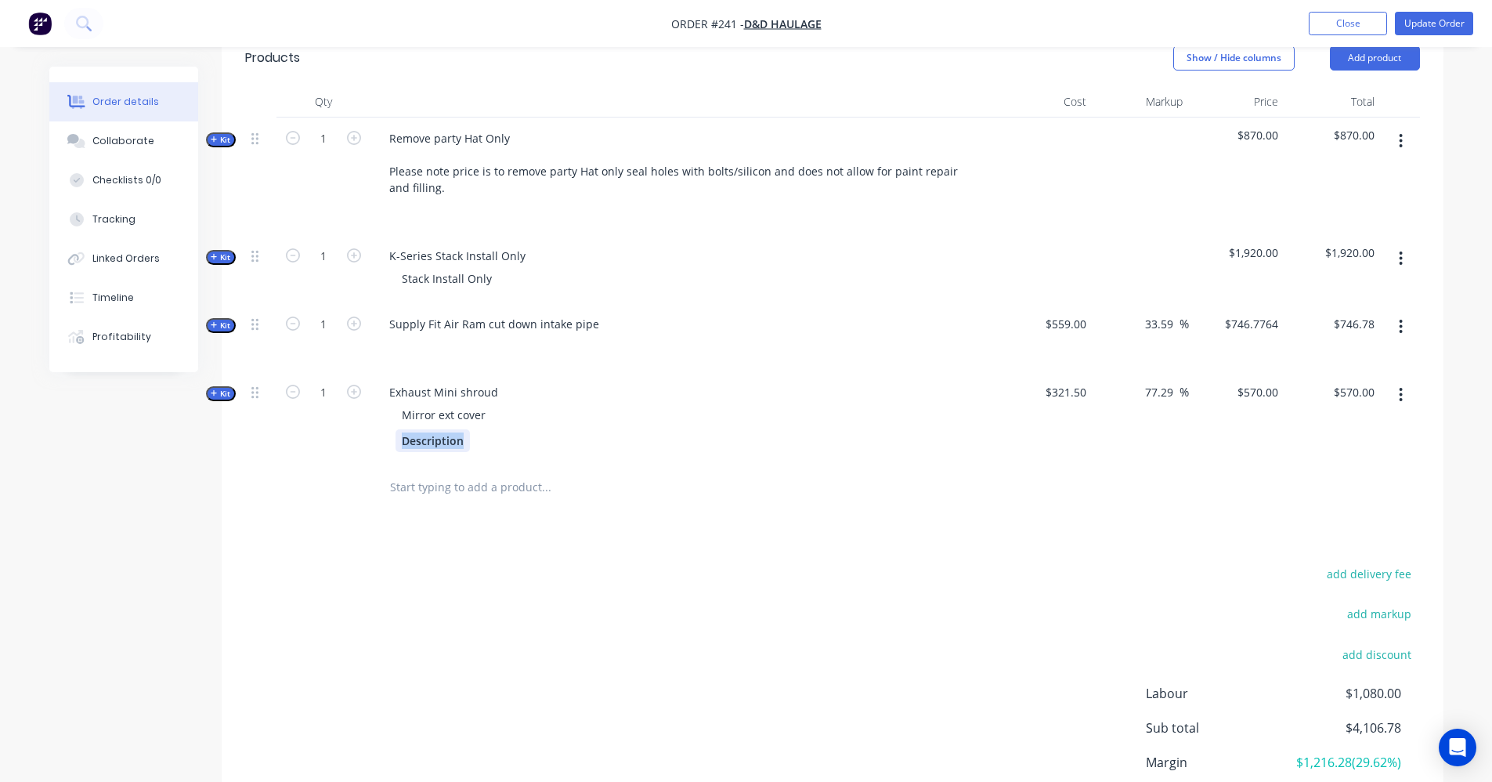
drag, startPoint x: 462, startPoint y: 442, endPoint x: 374, endPoint y: 446, distance: 87.8
click at [374, 446] on div "Exhaust Mini shroud Mirror ext cover Description" at bounding box center [683, 416] width 627 height 91
click at [1399, 261] on icon "button" at bounding box center [1401, 258] width 4 height 17
drag, startPoint x: 603, startPoint y: 634, endPoint x: 472, endPoint y: 583, distance: 140.3
click at [600, 634] on div "add delivery fee add markup add discount Labour $1,080.00 Sub total $4,106.78 M…" at bounding box center [832, 714] width 1175 height 302
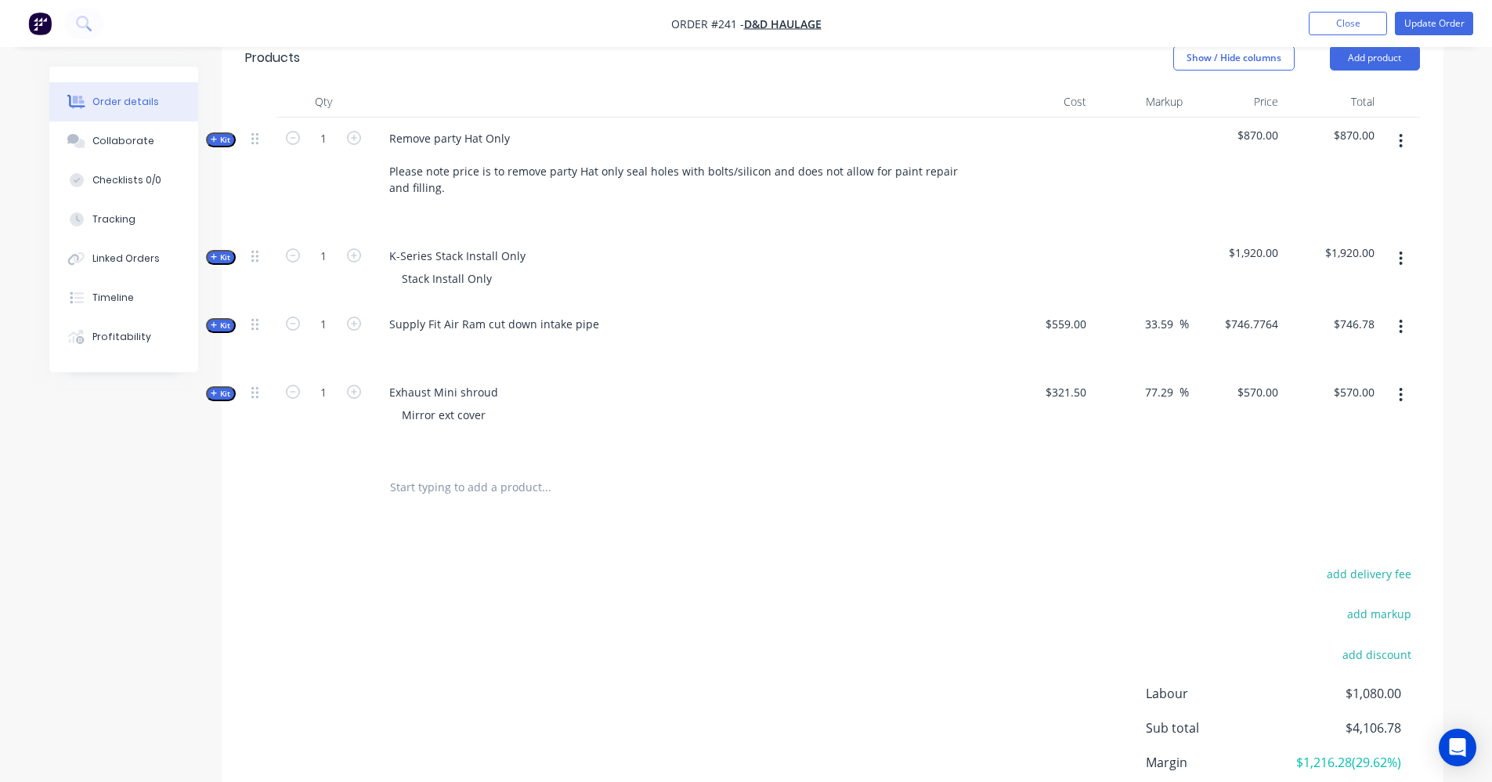
click at [215, 247] on div "Order details Collaborate Checklists 0/0 Tracking Linked Orders Timeline Profit…" at bounding box center [135, 219] width 172 height 305
click at [214, 258] on icon "button" at bounding box center [214, 257] width 6 height 6
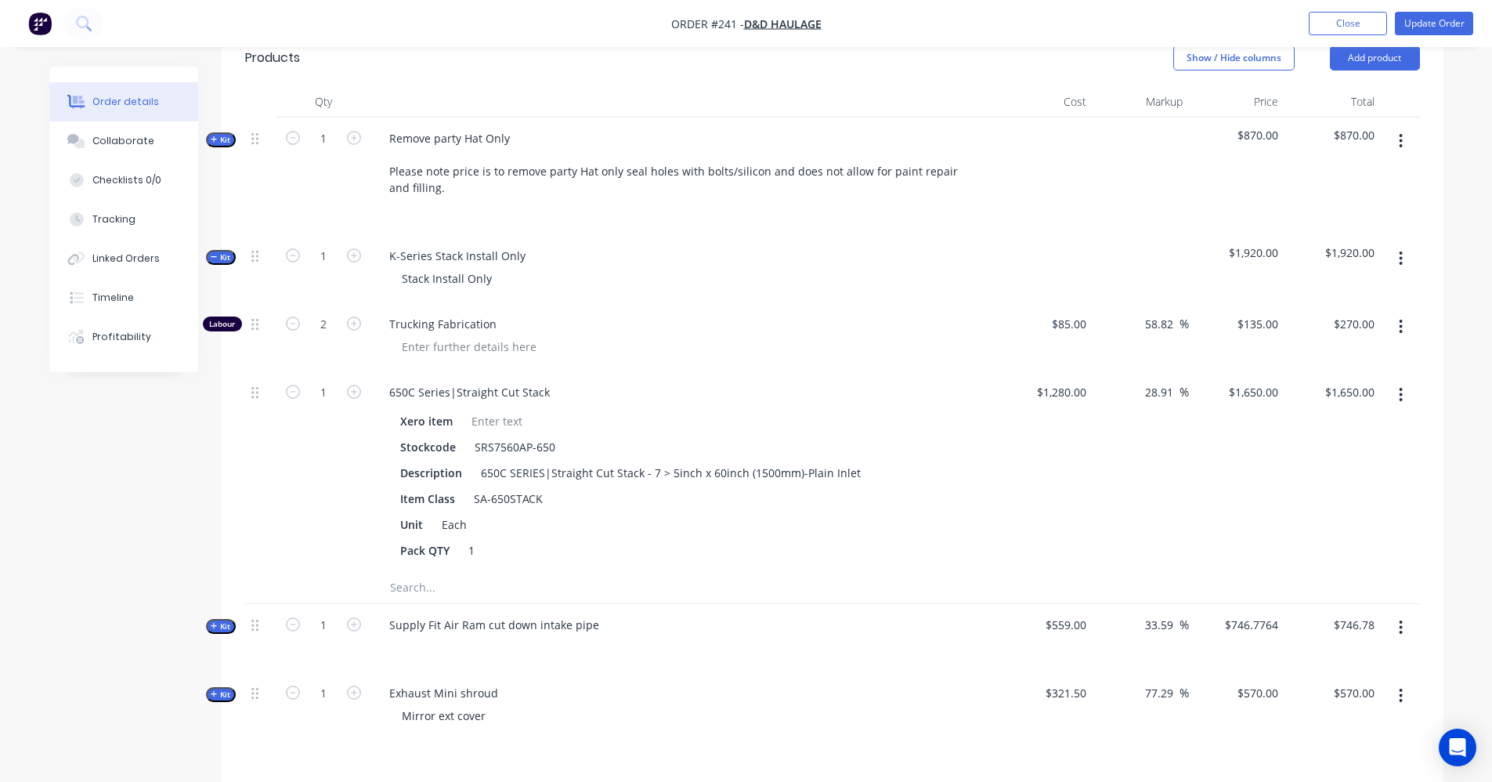
click at [1400, 259] on icon "button" at bounding box center [1401, 258] width 4 height 17
click at [1352, 302] on div "Add product to kit" at bounding box center [1345, 299] width 121 height 23
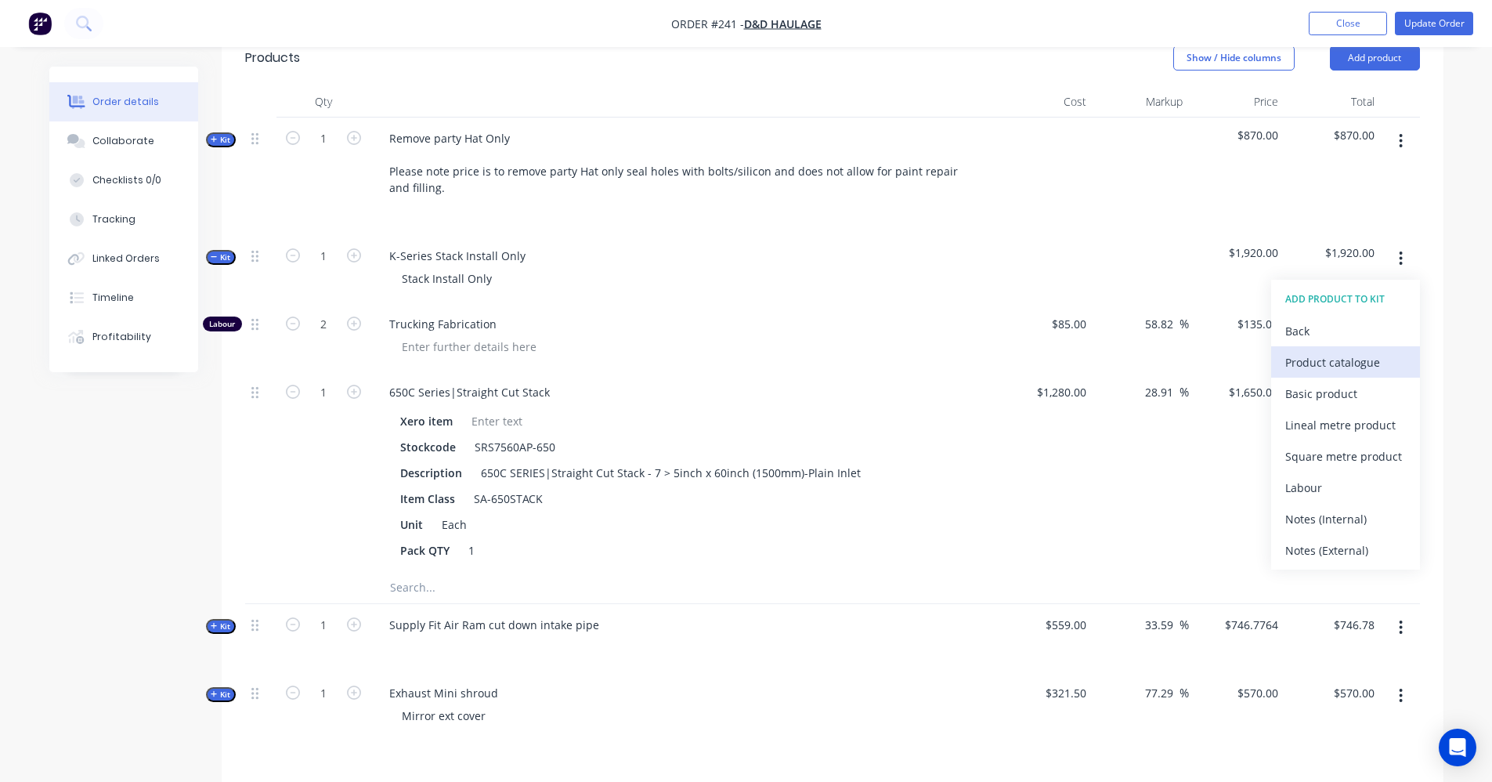
click at [1329, 369] on div "Product catalogue" at bounding box center [1345, 362] width 121 height 23
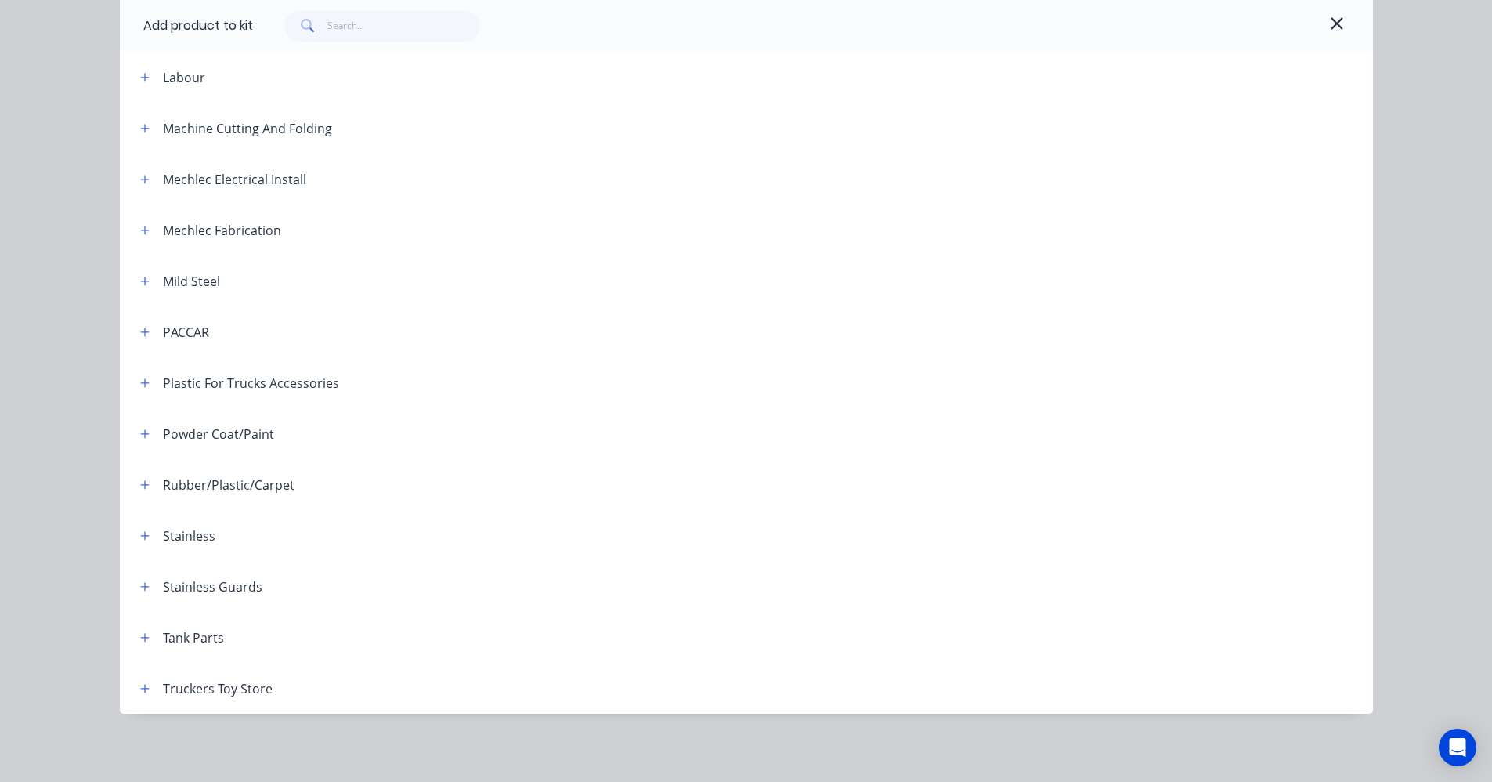
scroll to position [630, 0]
click at [143, 227] on icon "button" at bounding box center [144, 229] width 9 height 11
click at [143, 226] on icon "button" at bounding box center [144, 229] width 9 height 11
click at [147, 175] on button "button" at bounding box center [145, 178] width 20 height 20
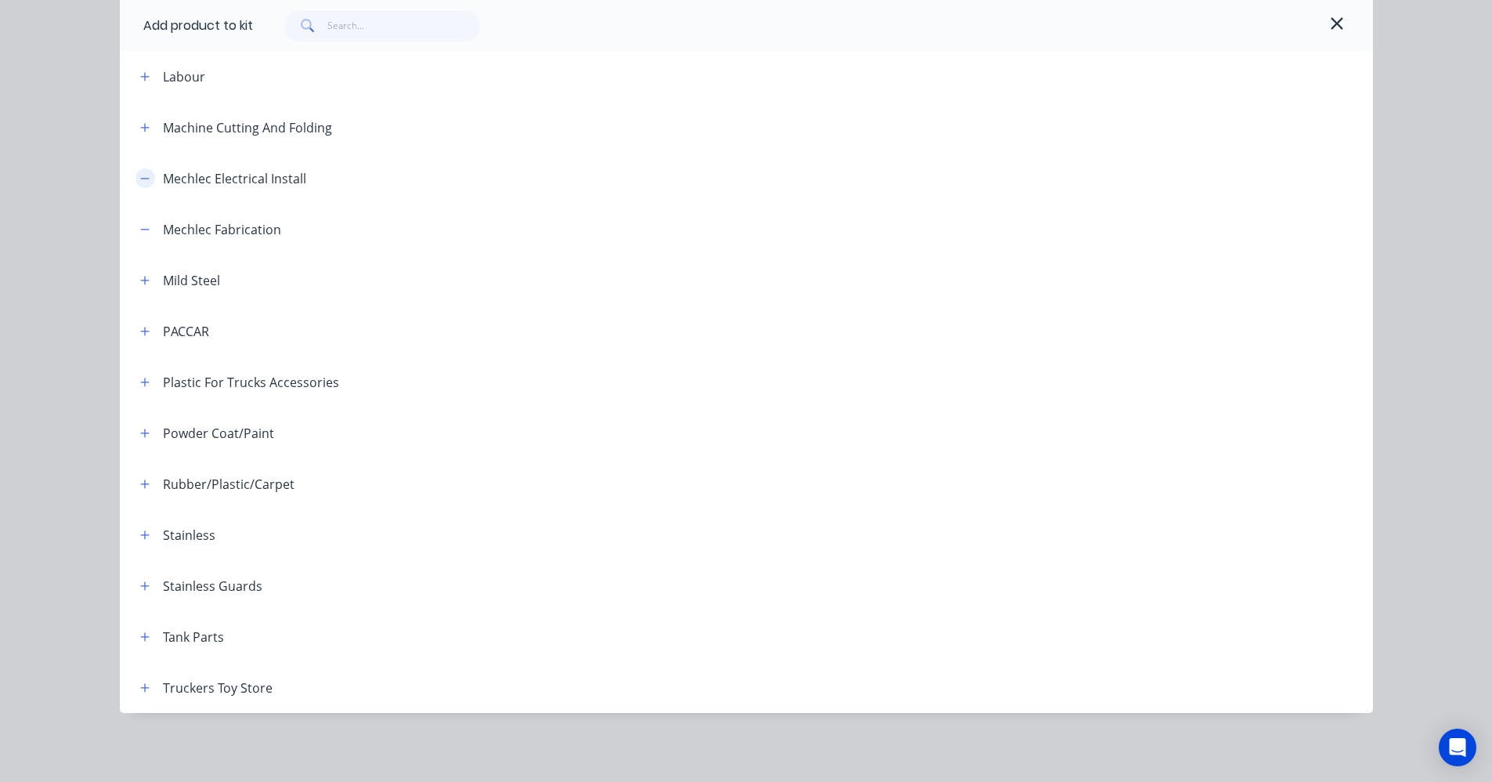
click at [147, 175] on button "button" at bounding box center [145, 178] width 20 height 20
click at [144, 128] on button "button" at bounding box center [145, 127] width 20 height 20
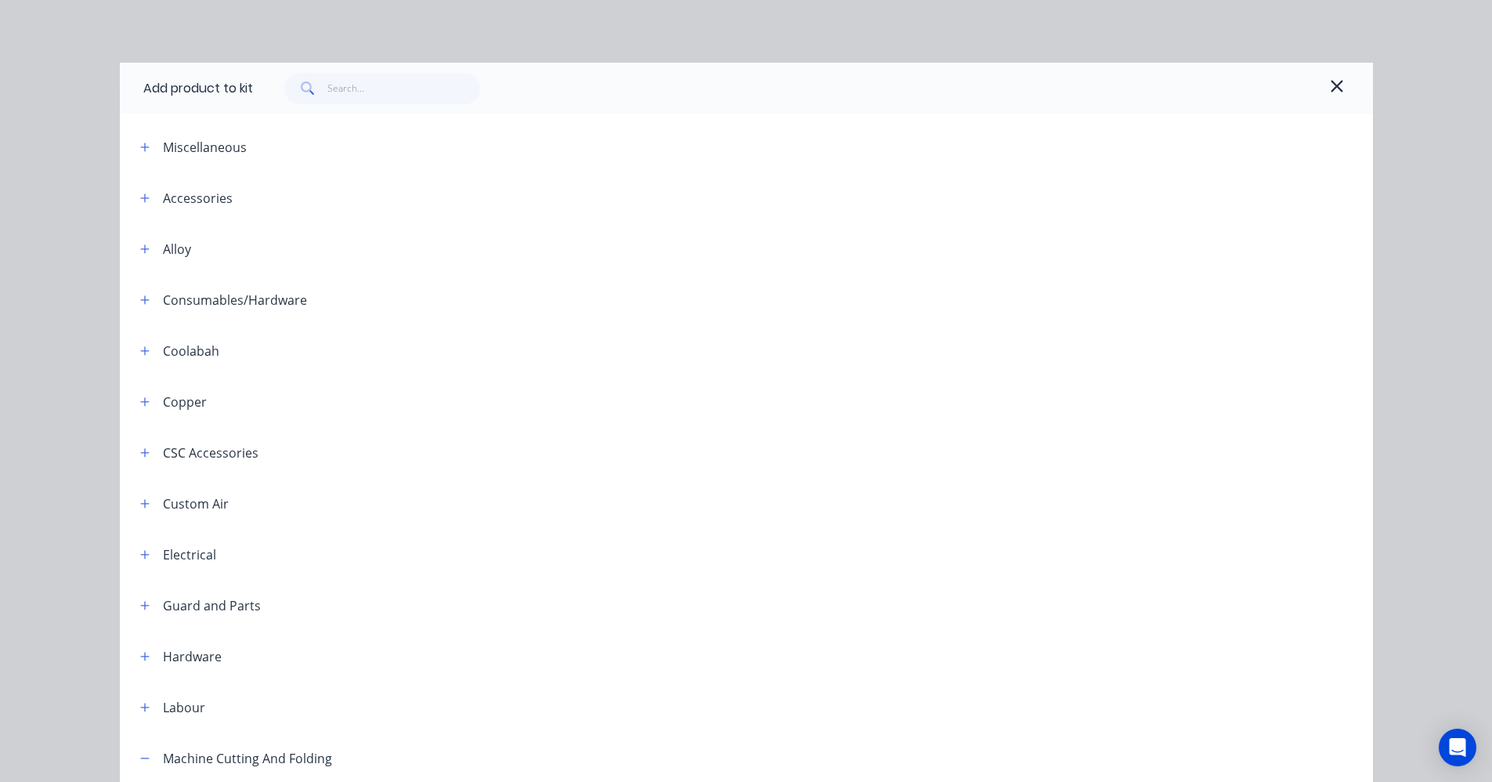
scroll to position [78, 0]
click at [1333, 85] on icon "button" at bounding box center [1337, 86] width 14 height 19
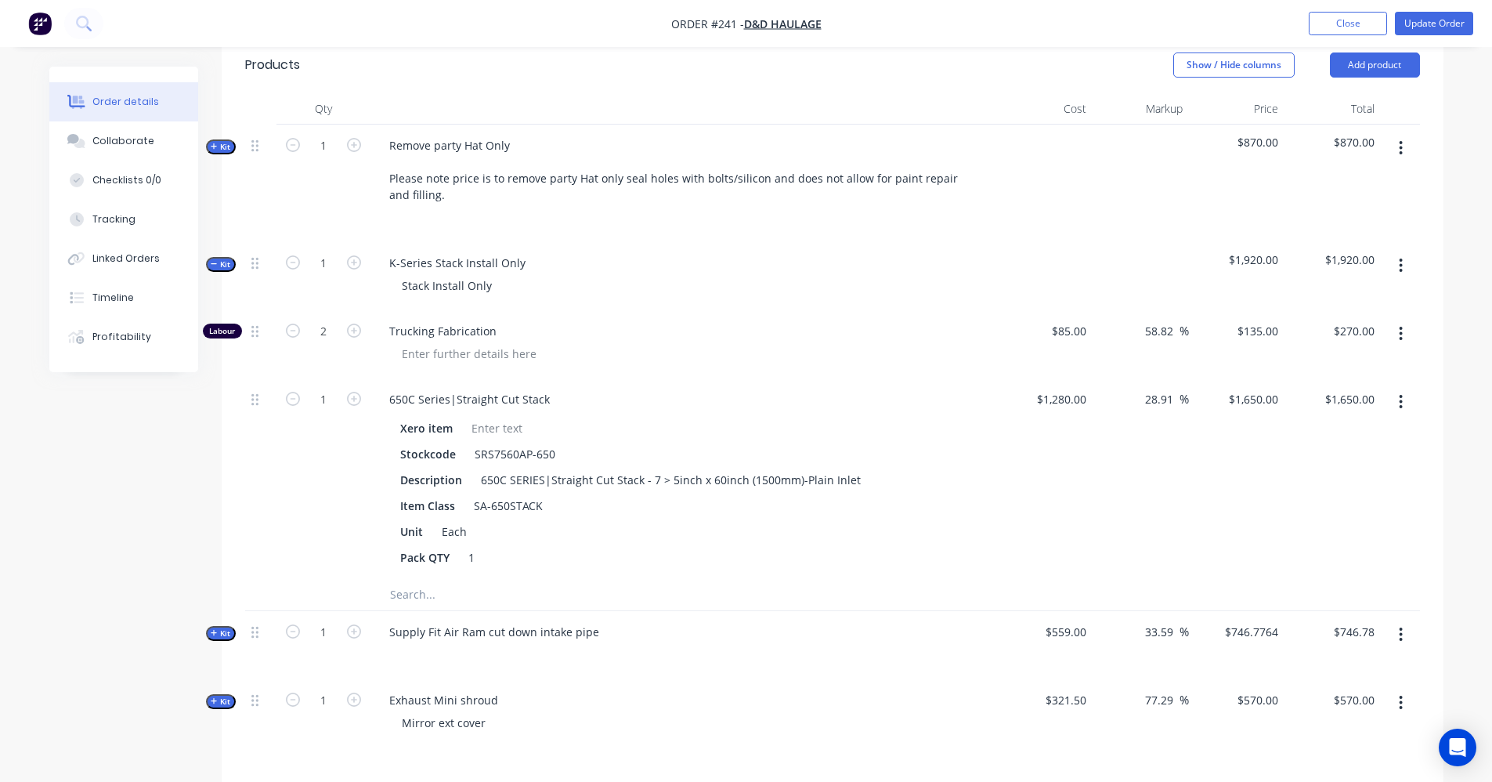
scroll to position [313, 0]
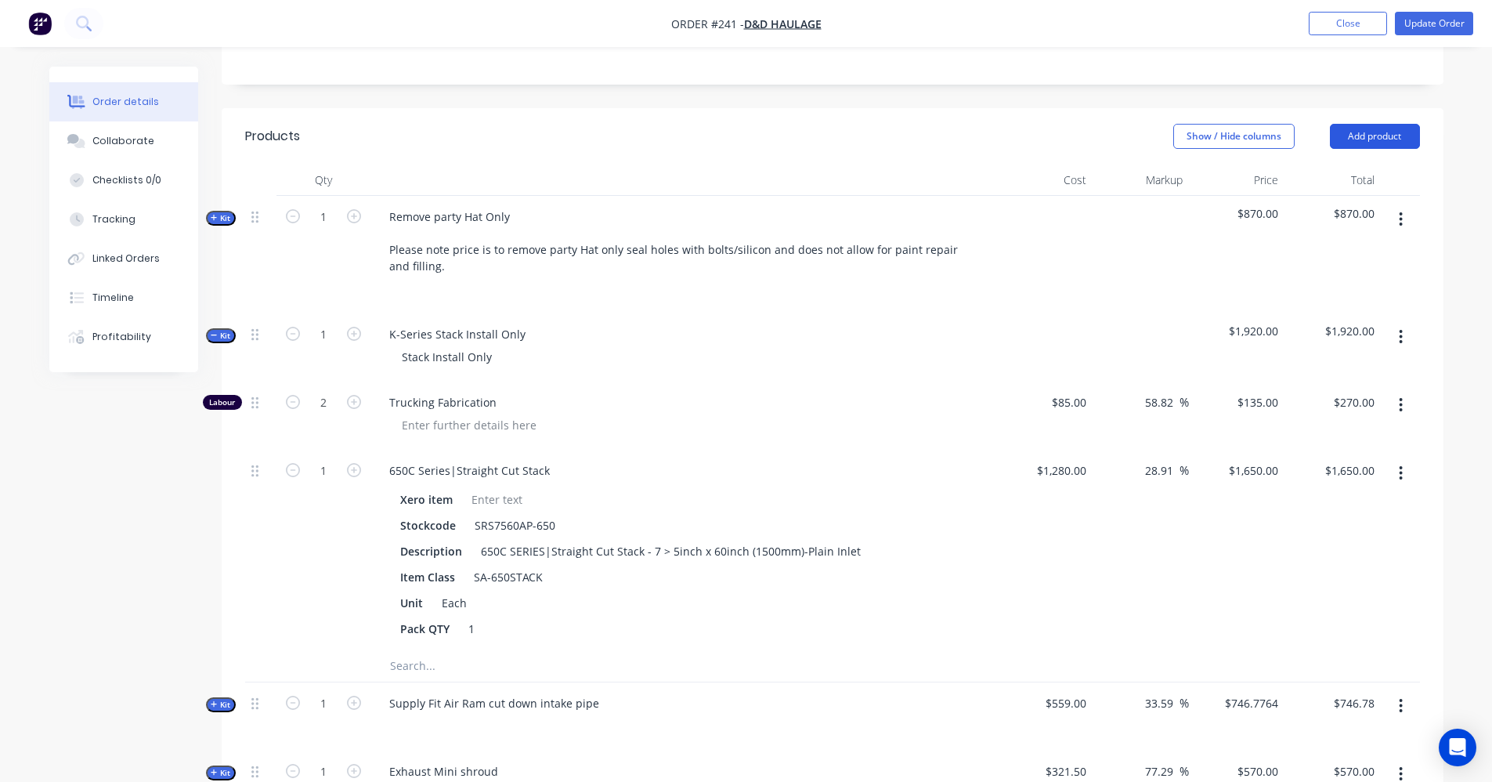
click at [1385, 135] on button "Add product" at bounding box center [1375, 136] width 90 height 25
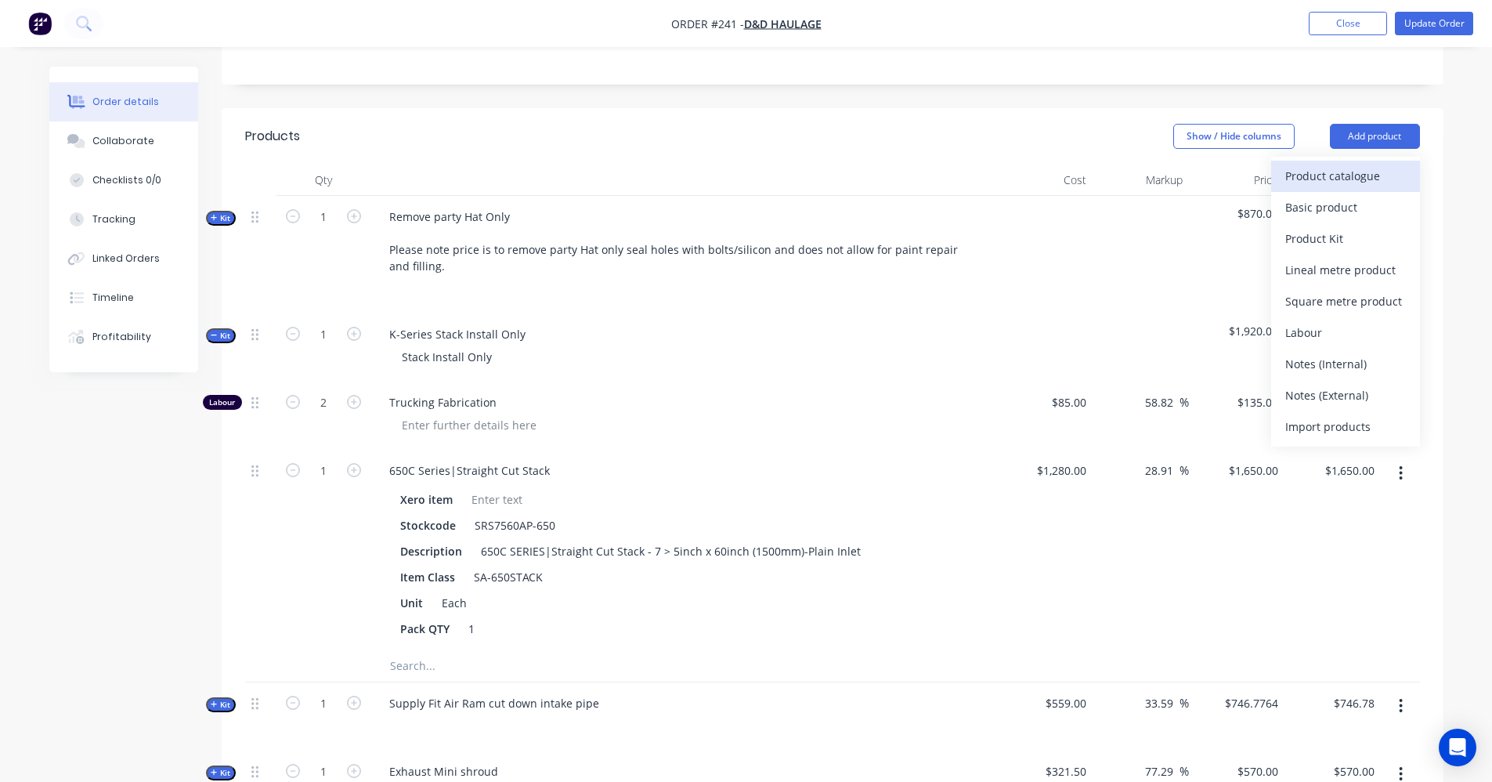
click at [1320, 186] on div "Product catalogue" at bounding box center [1345, 175] width 121 height 23
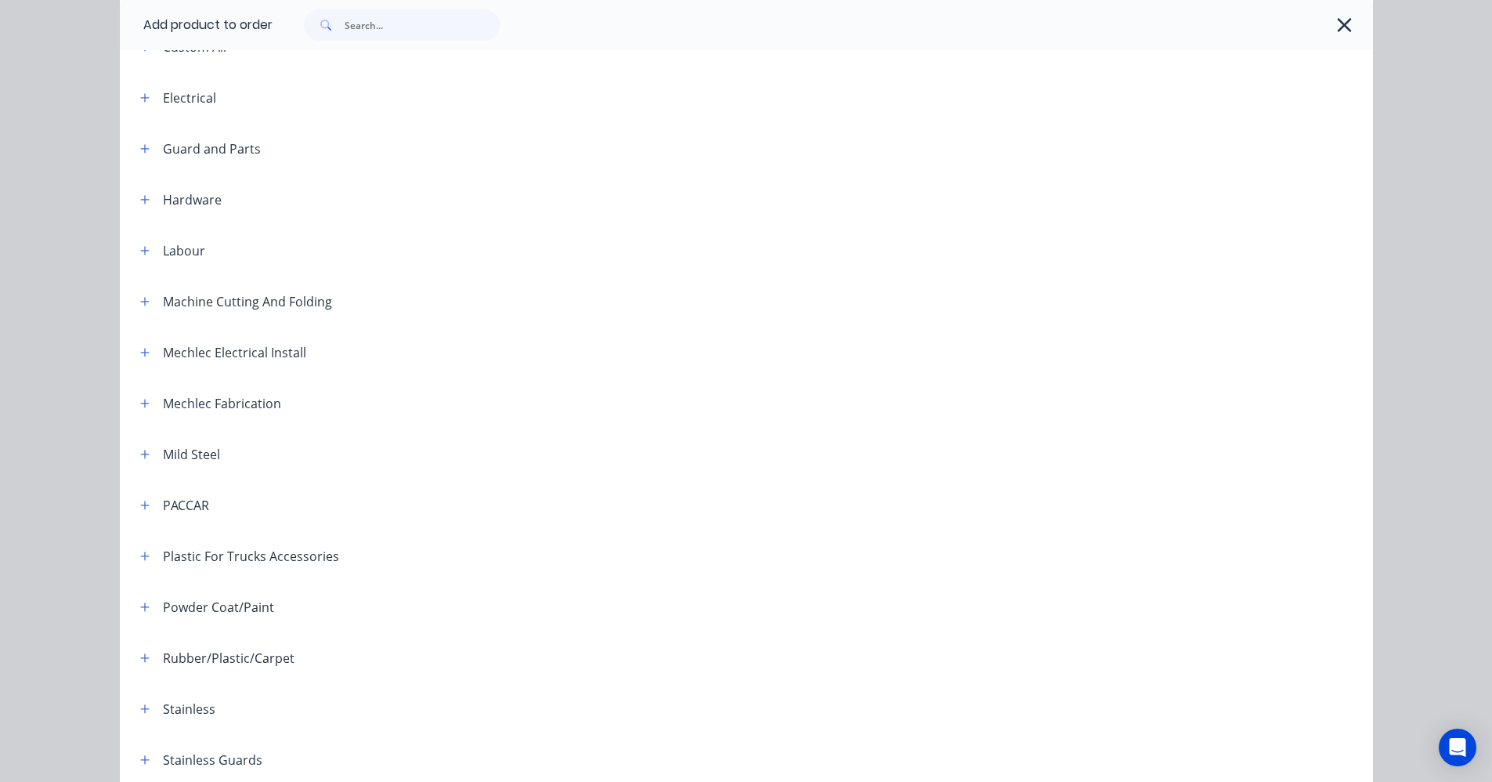
scroll to position [627, 0]
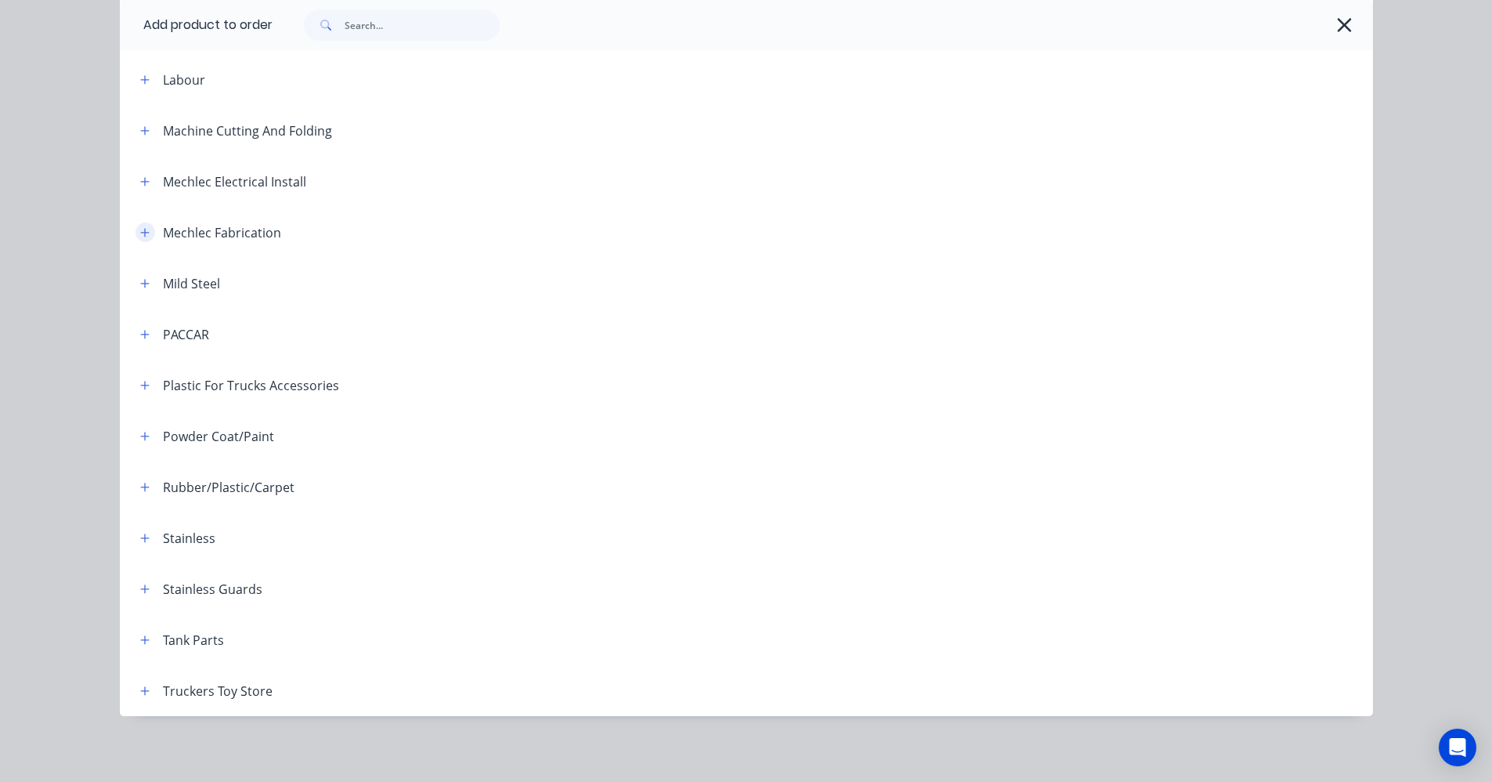
click at [143, 234] on icon "button" at bounding box center [144, 232] width 9 height 11
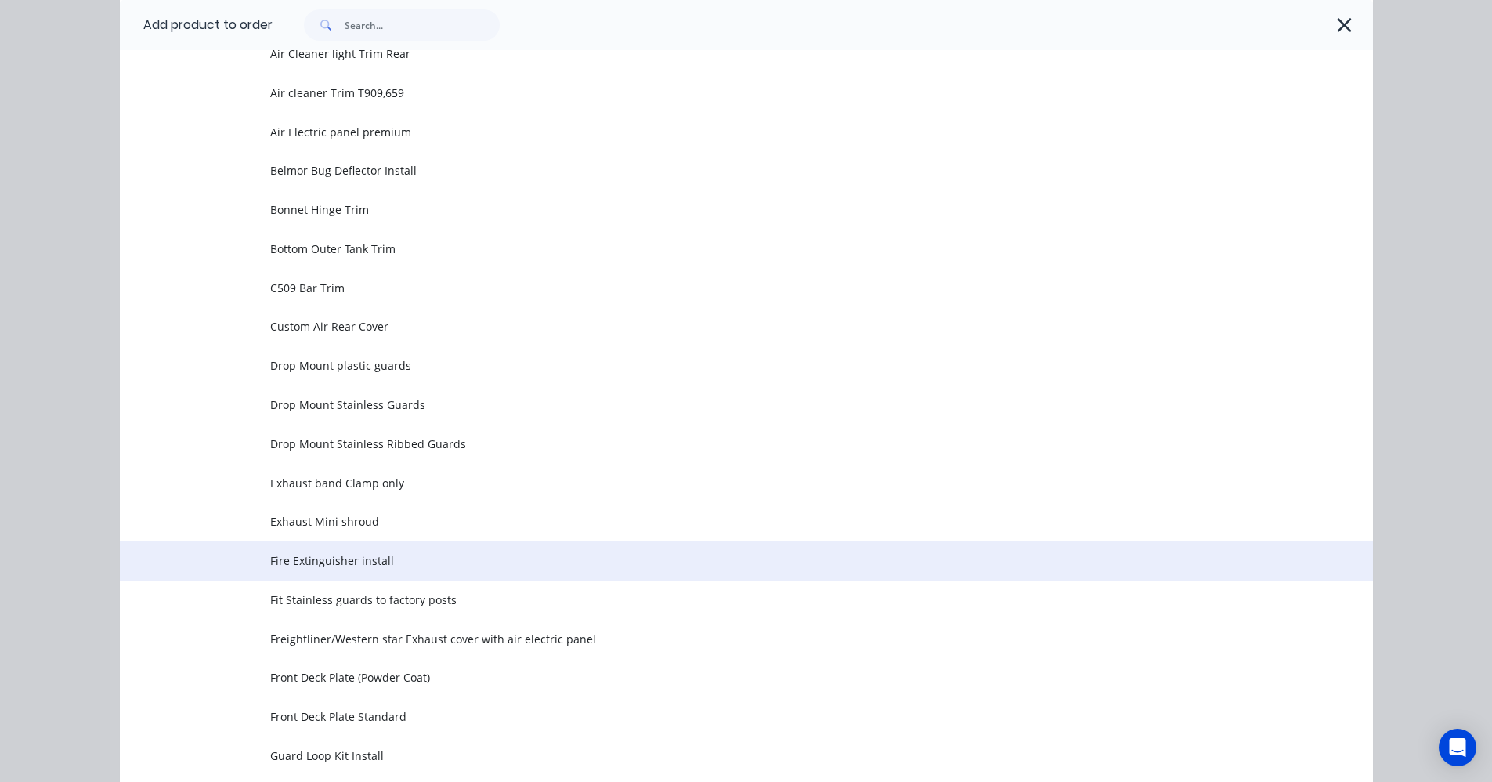
scroll to position [1018, 0]
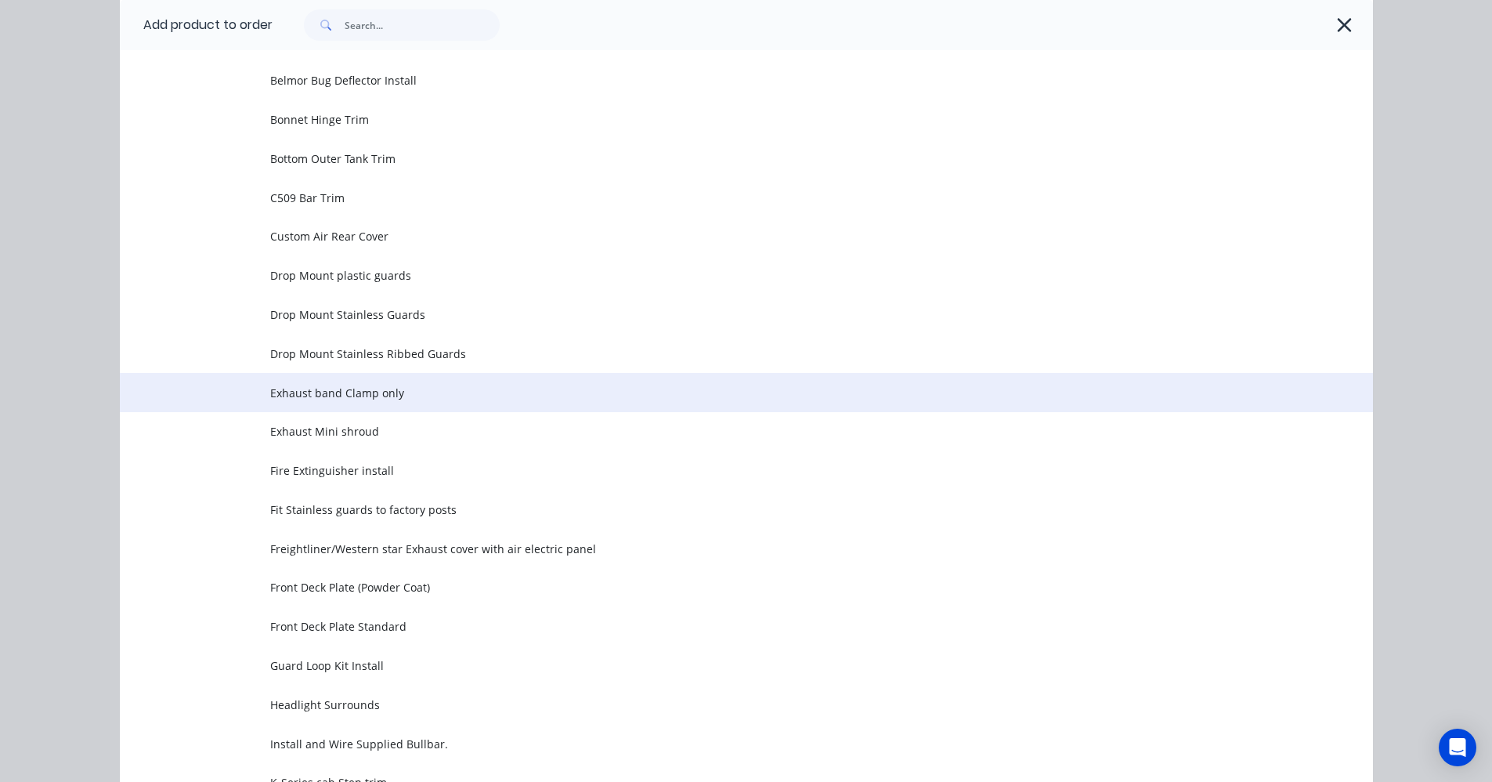
click at [385, 392] on span "Exhaust band Clamp only" at bounding box center [711, 393] width 882 height 16
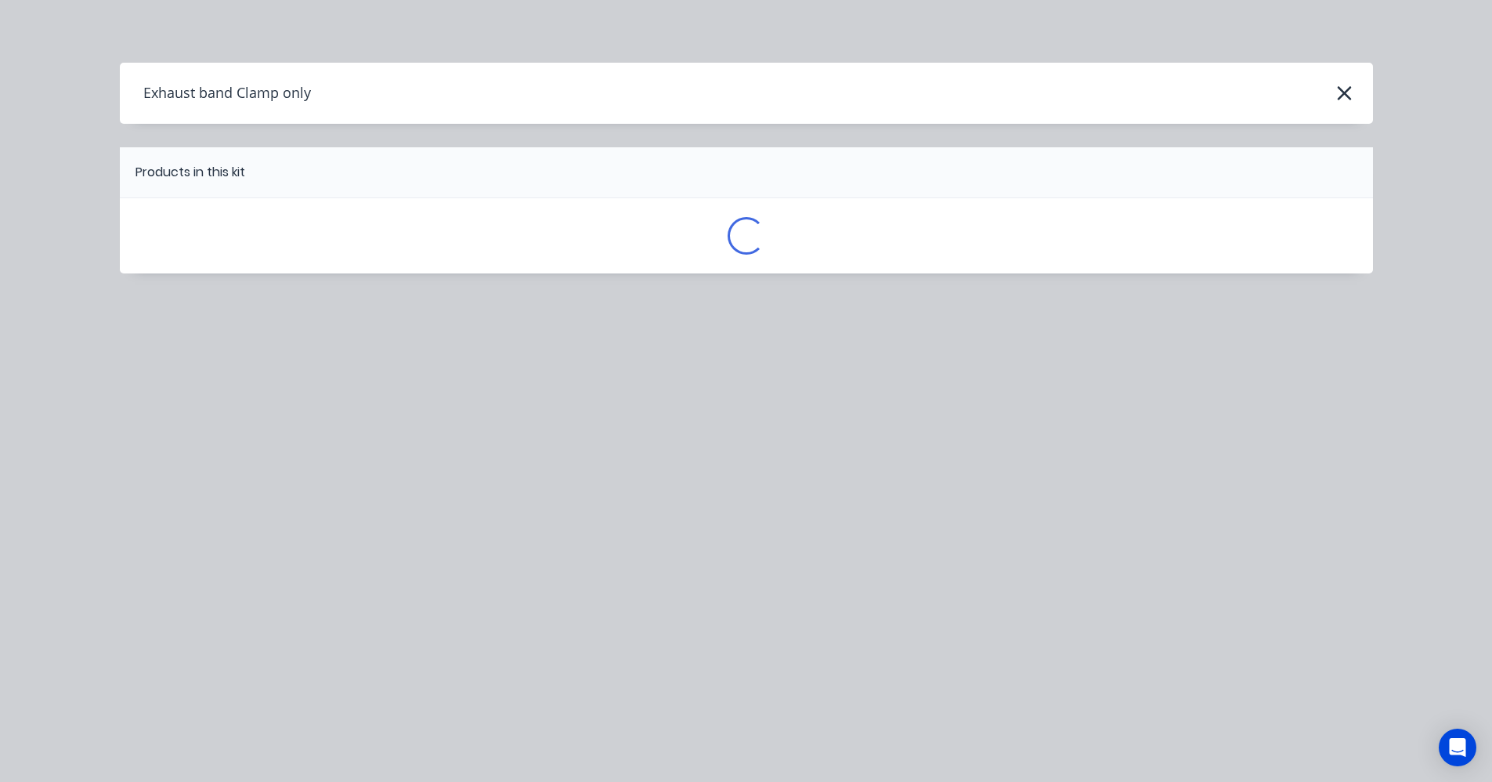
scroll to position [0, 0]
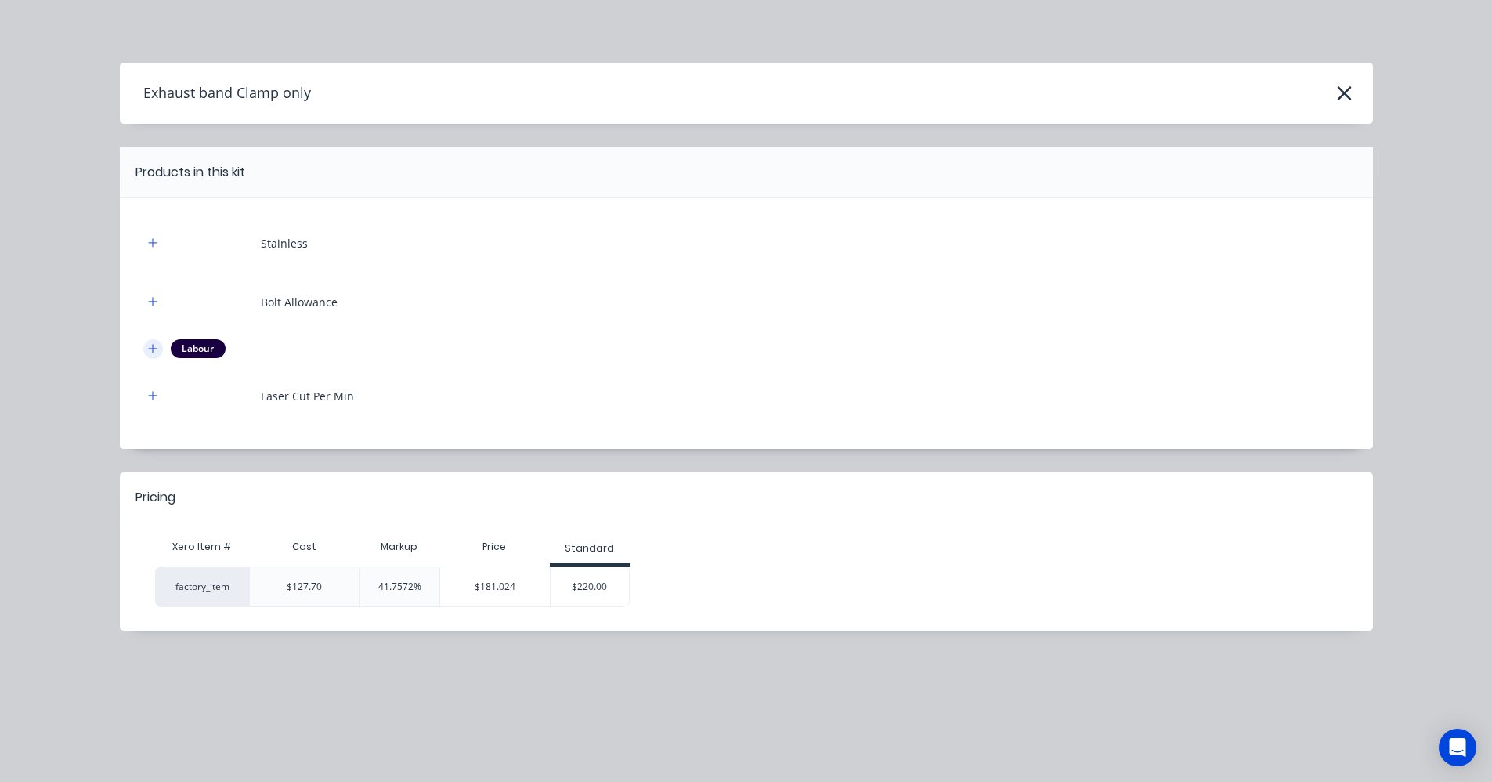
click at [150, 346] on icon "button" at bounding box center [152, 348] width 9 height 11
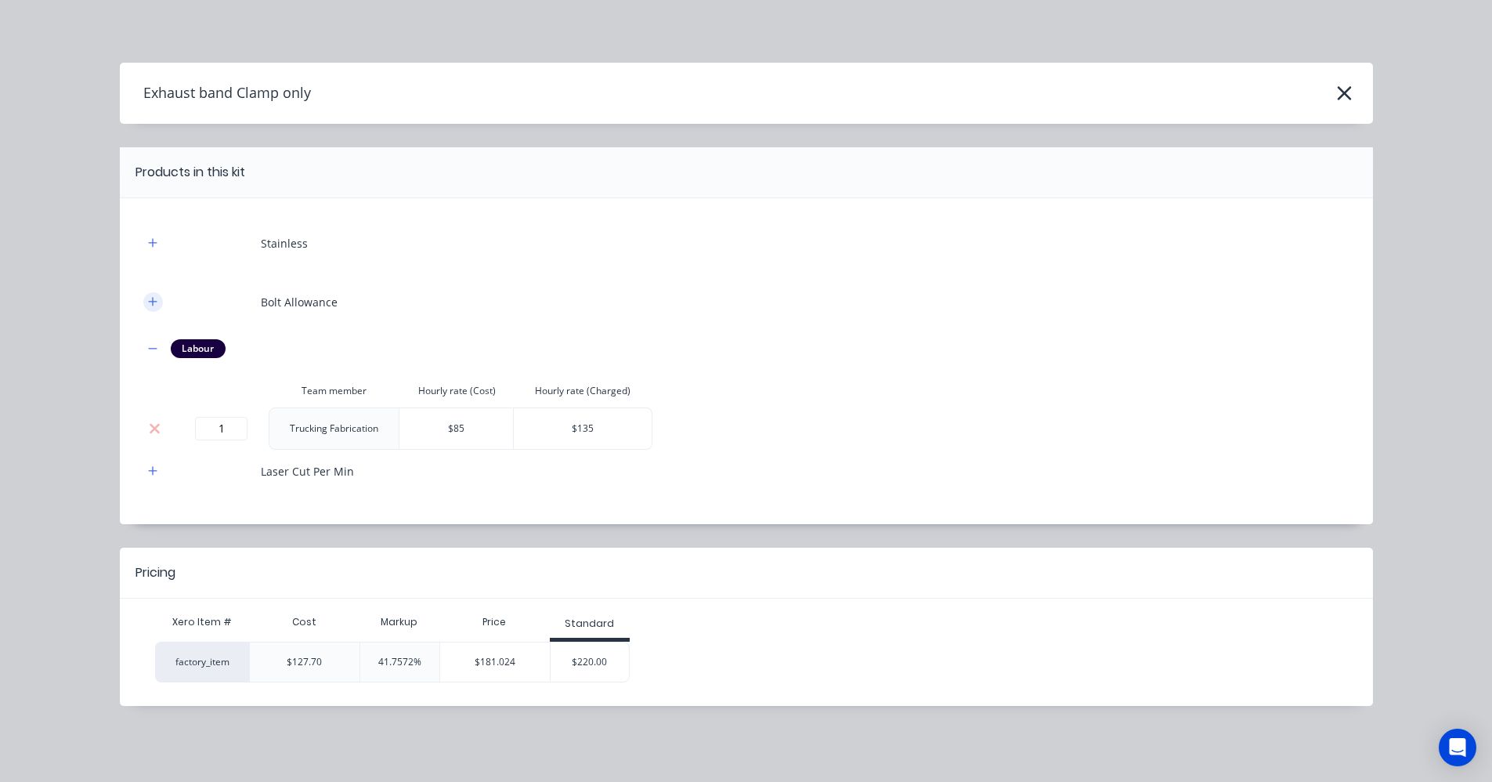
click at [153, 301] on icon "button" at bounding box center [152, 301] width 9 height 11
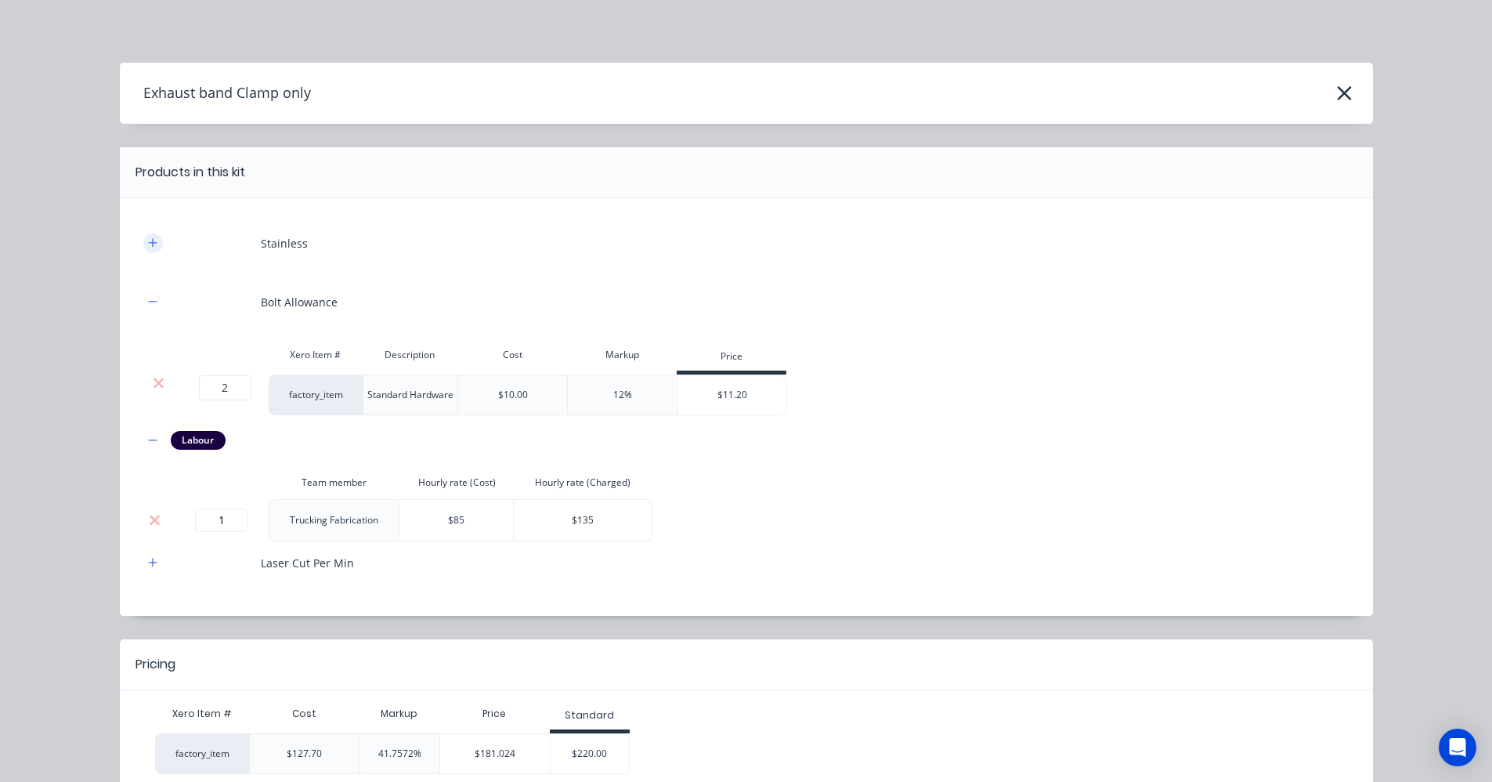
click at [148, 248] on icon "button" at bounding box center [152, 242] width 9 height 11
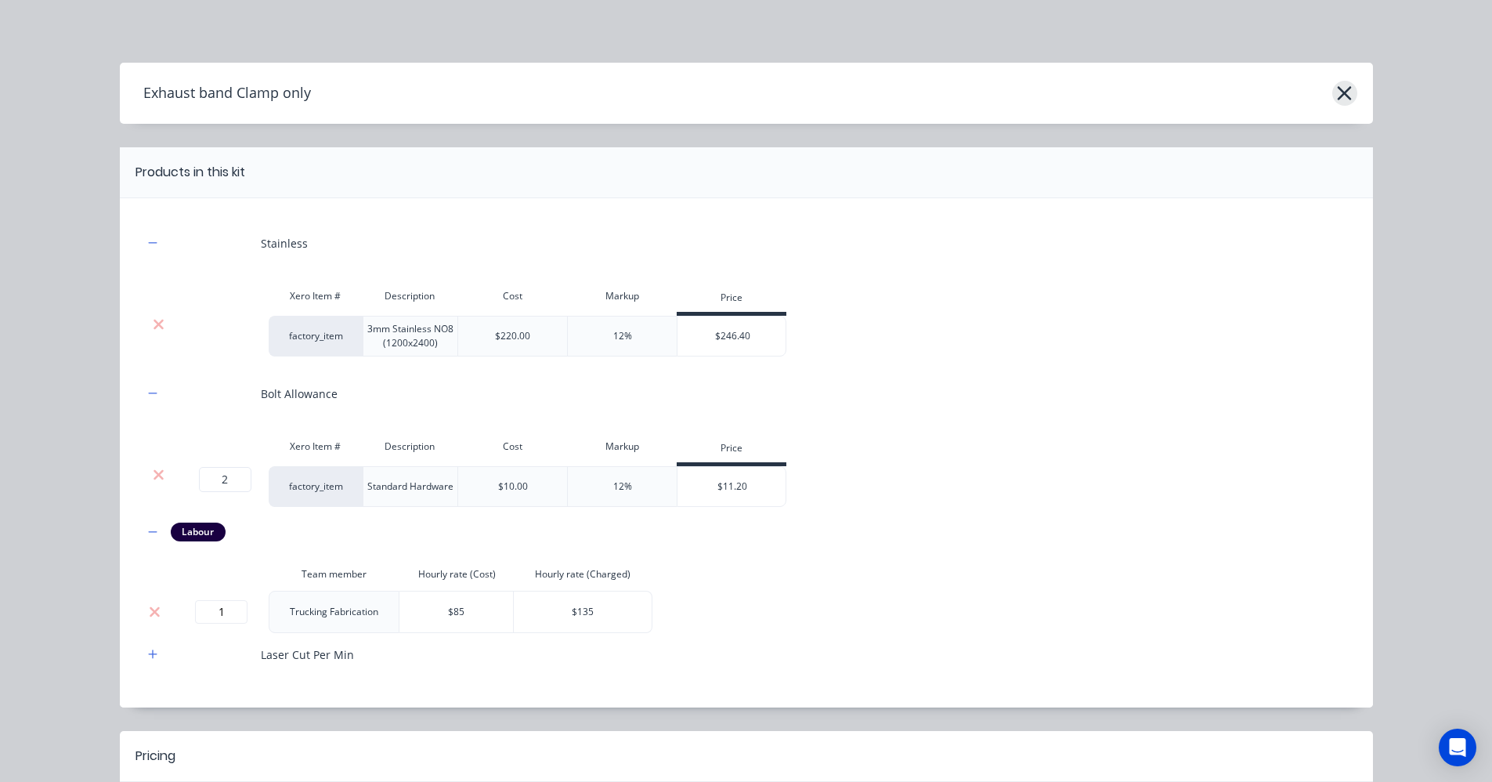
click at [1340, 88] on icon "button" at bounding box center [1344, 93] width 16 height 22
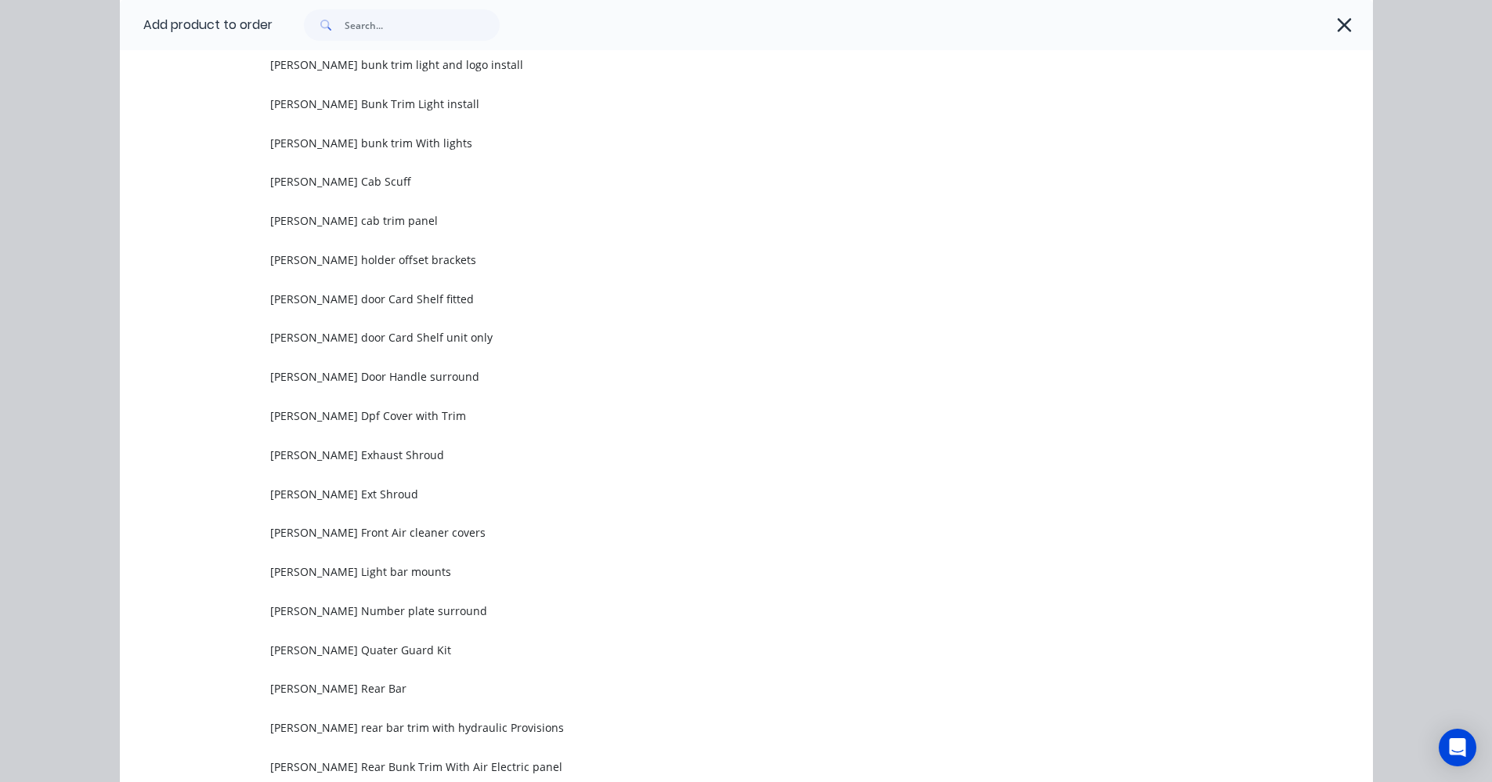
scroll to position [2478, 0]
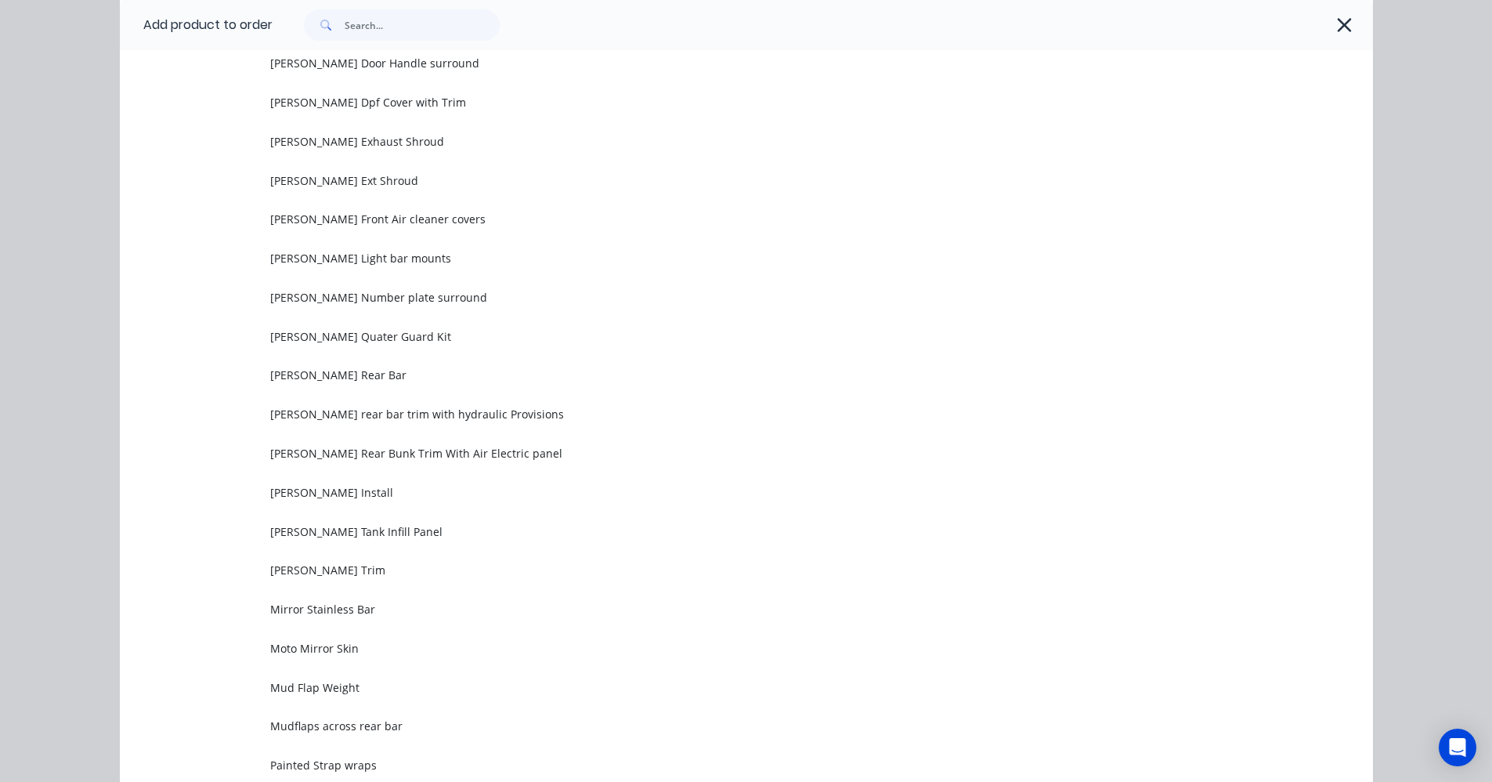
click at [1324, 27] on div at bounding box center [815, 24] width 1085 height 31
click at [1328, 28] on div at bounding box center [815, 24] width 1085 height 31
drag, startPoint x: 1328, startPoint y: 28, endPoint x: 1337, endPoint y: 24, distance: 9.5
click at [1338, 24] on icon "button" at bounding box center [1345, 25] width 14 height 14
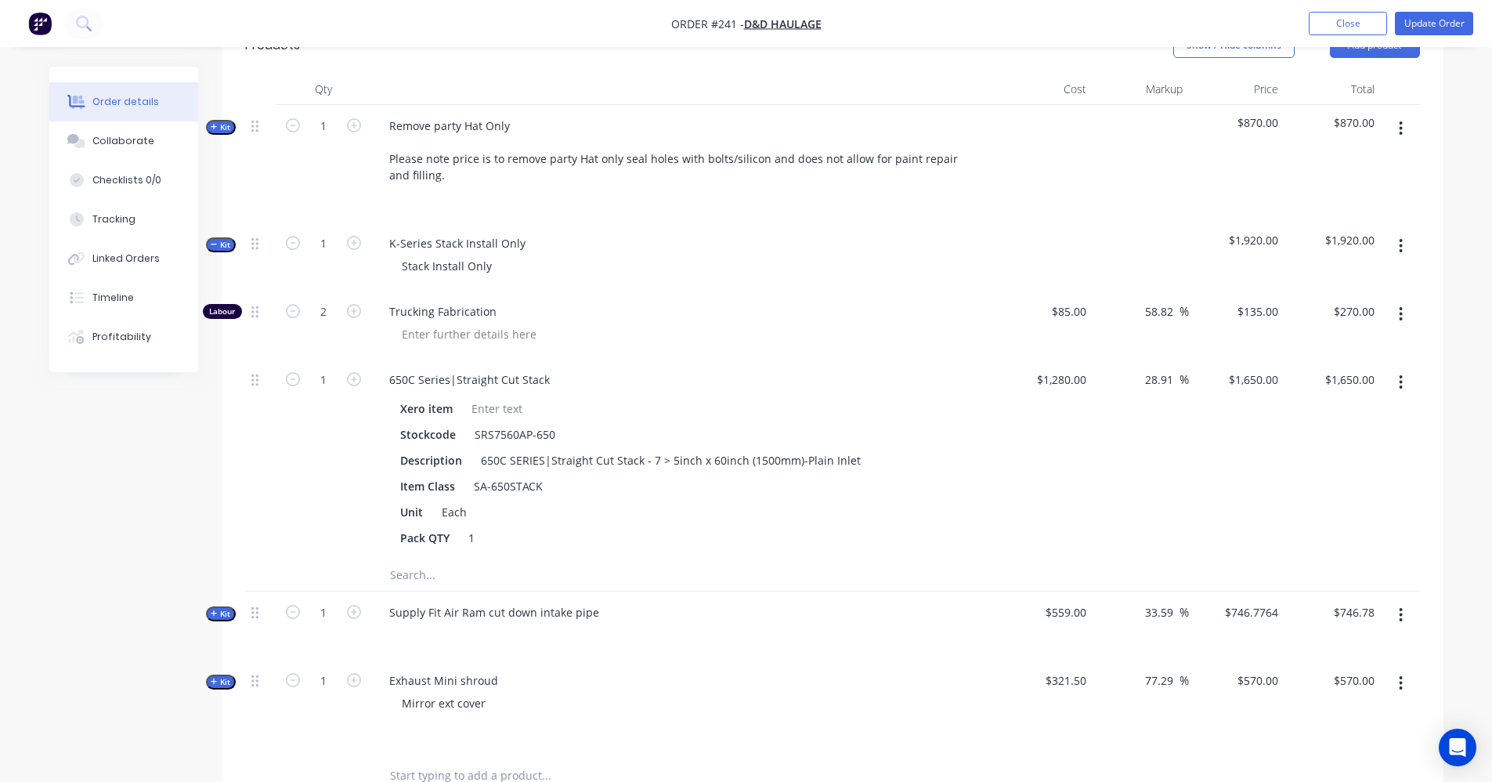
scroll to position [313, 0]
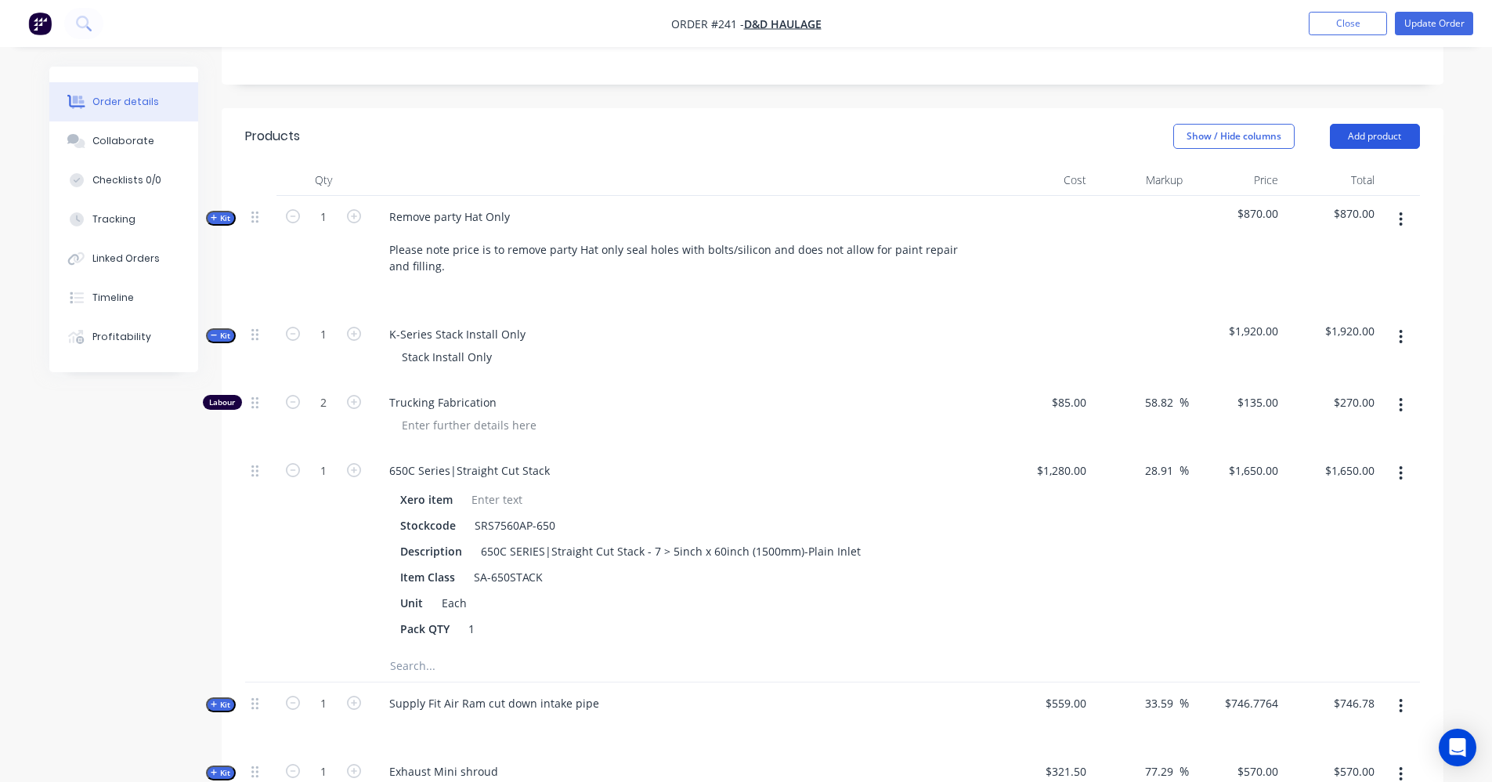
click at [1385, 142] on button "Add product" at bounding box center [1375, 136] width 90 height 25
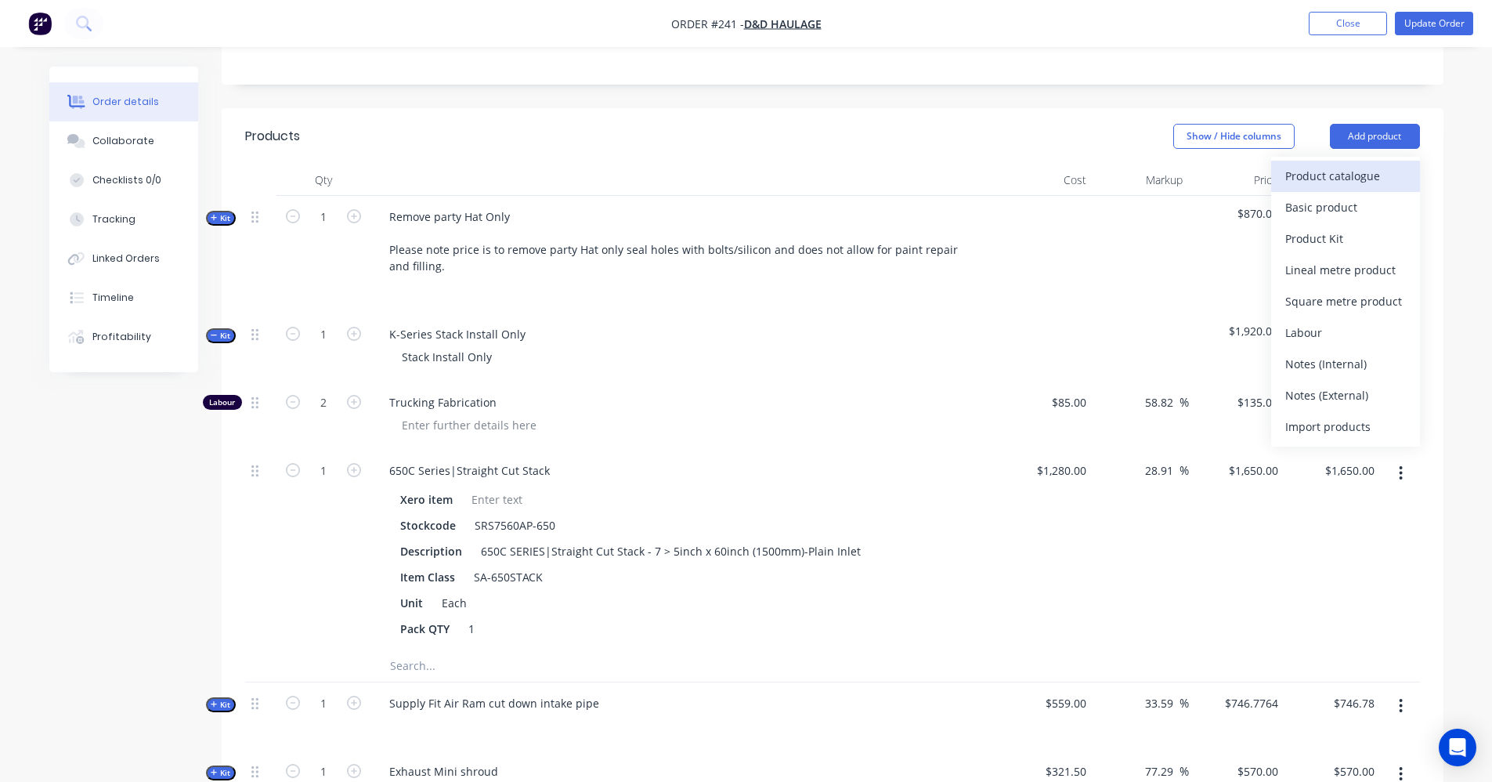
click at [1345, 178] on div "Product catalogue" at bounding box center [1345, 175] width 121 height 23
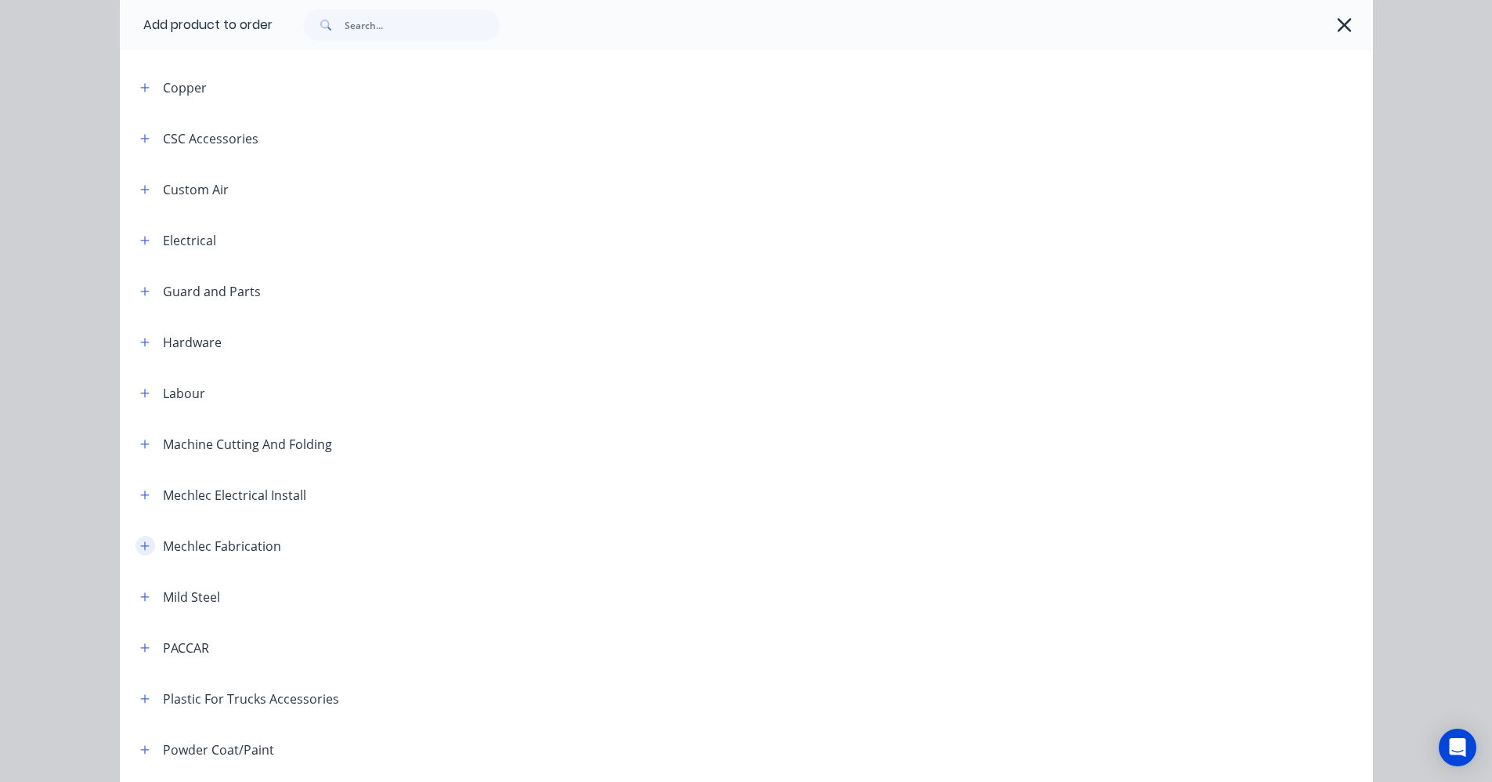
click at [140, 544] on icon "button" at bounding box center [144, 545] width 9 height 11
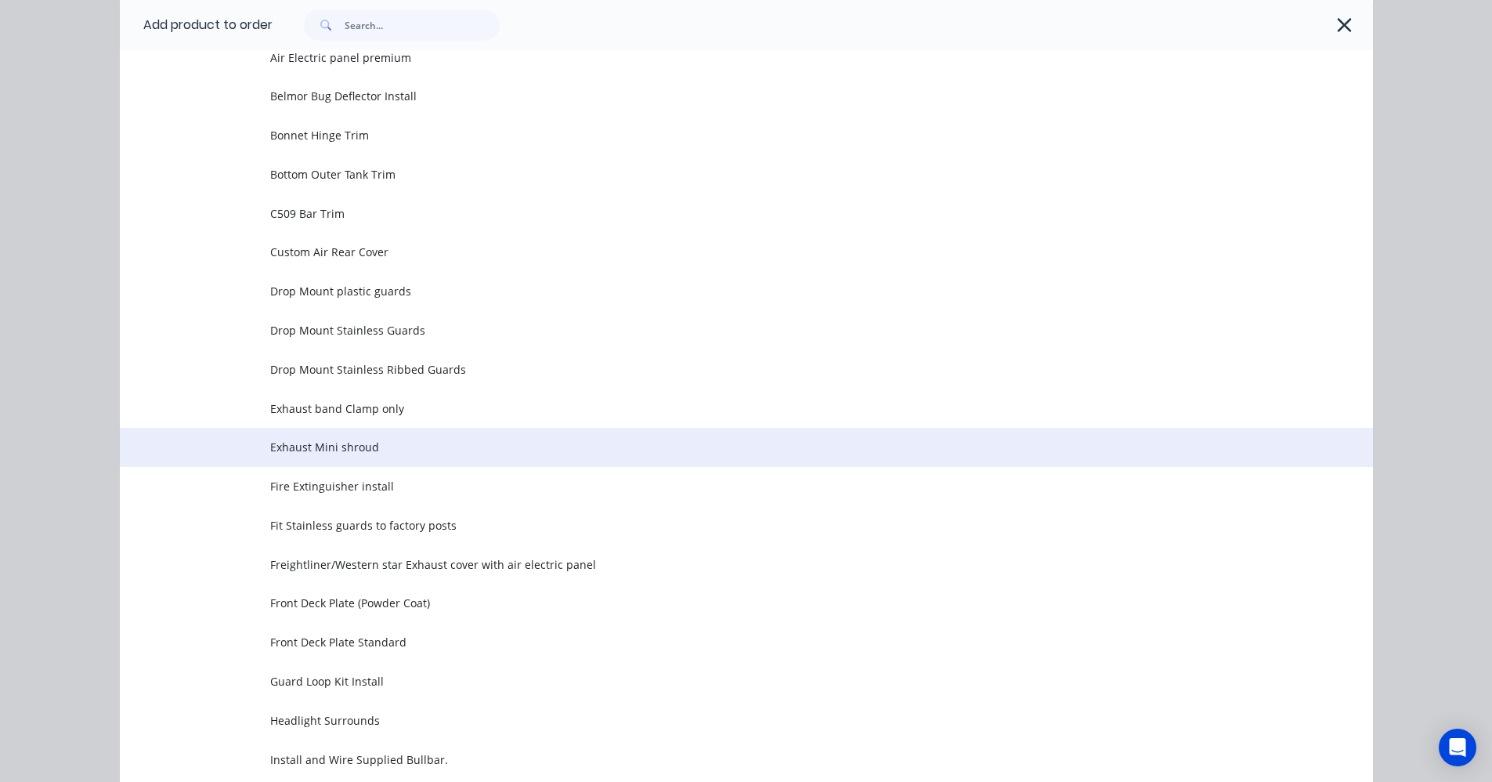
scroll to position [1018, 0]
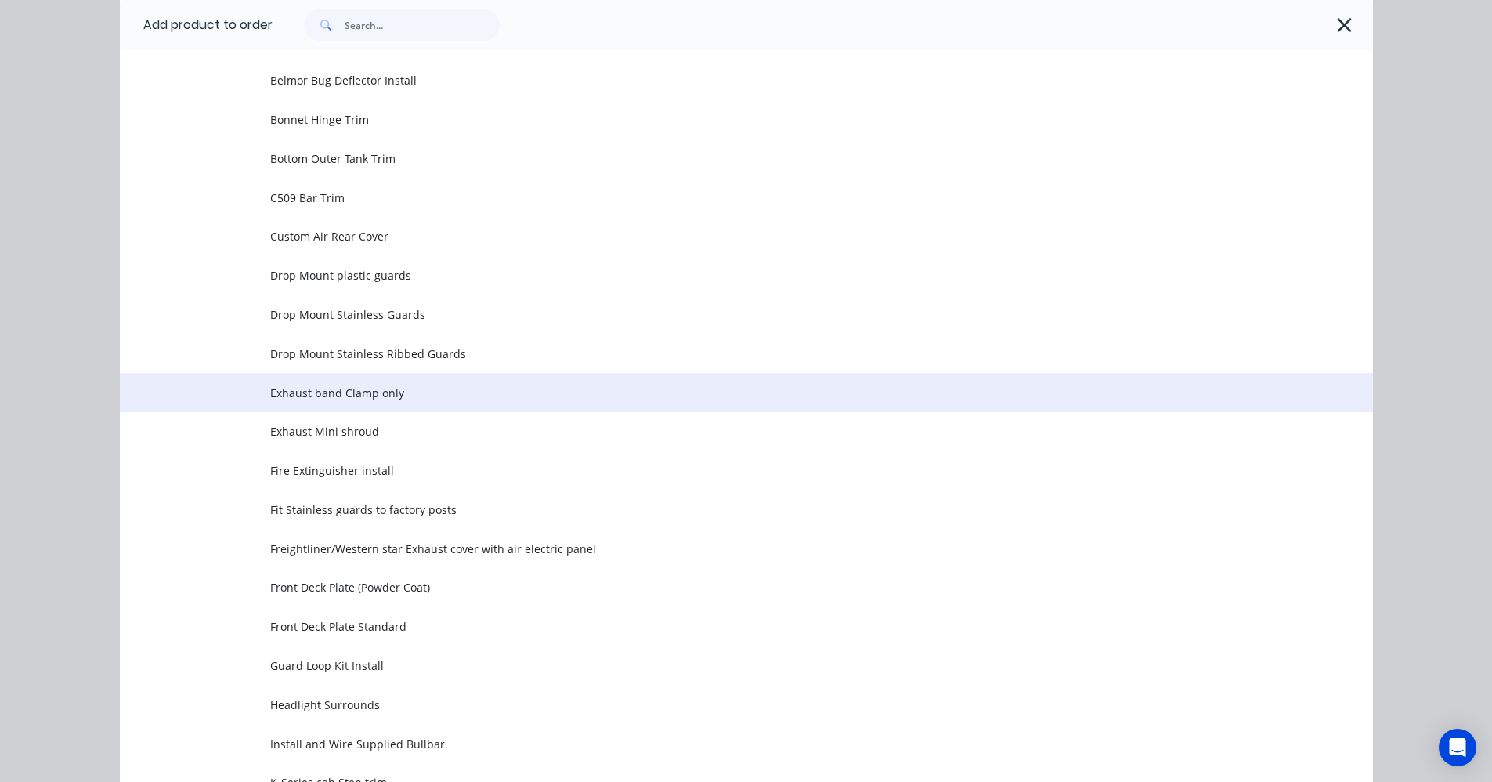
click at [357, 401] on td "Exhaust band Clamp only" at bounding box center [821, 392] width 1103 height 39
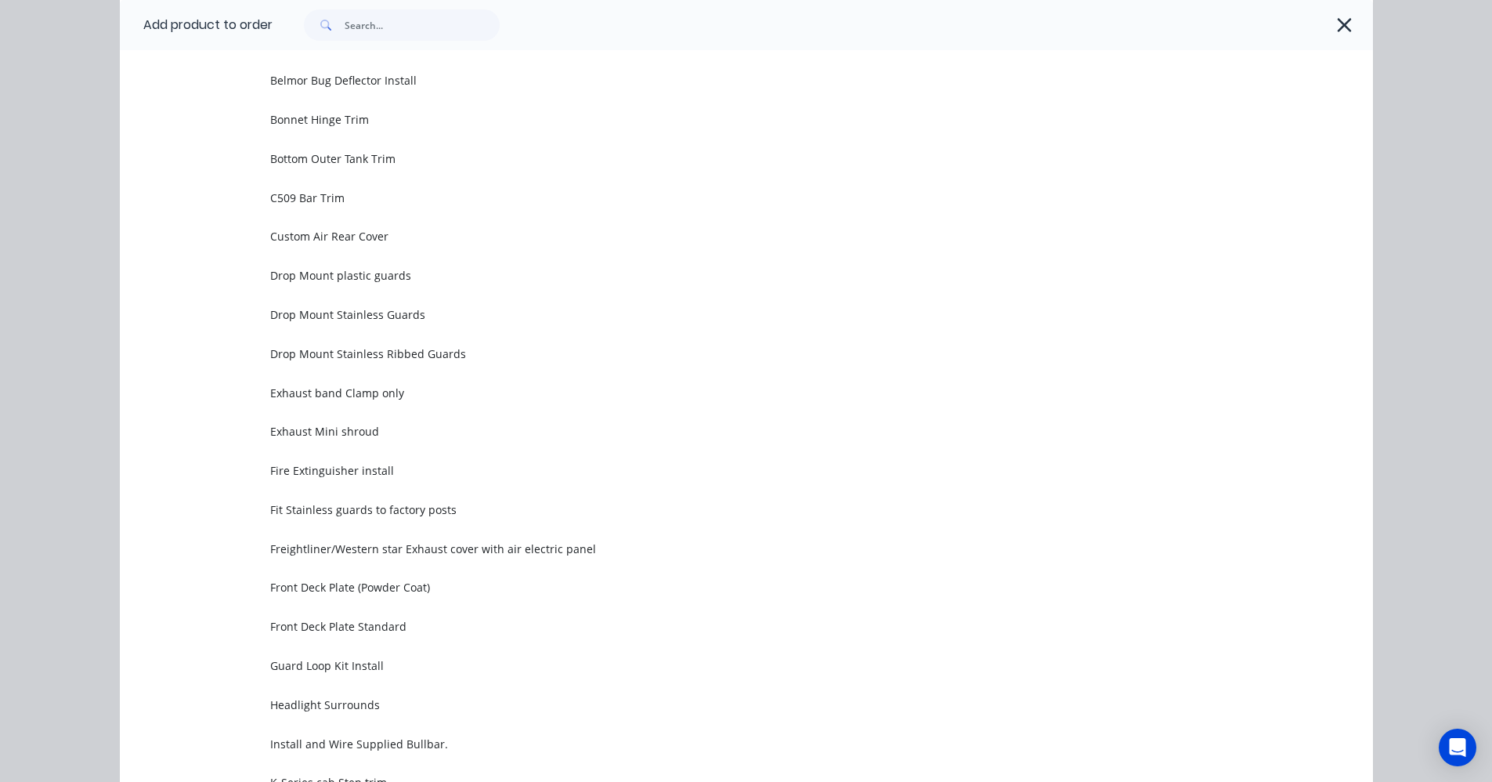
scroll to position [0, 0]
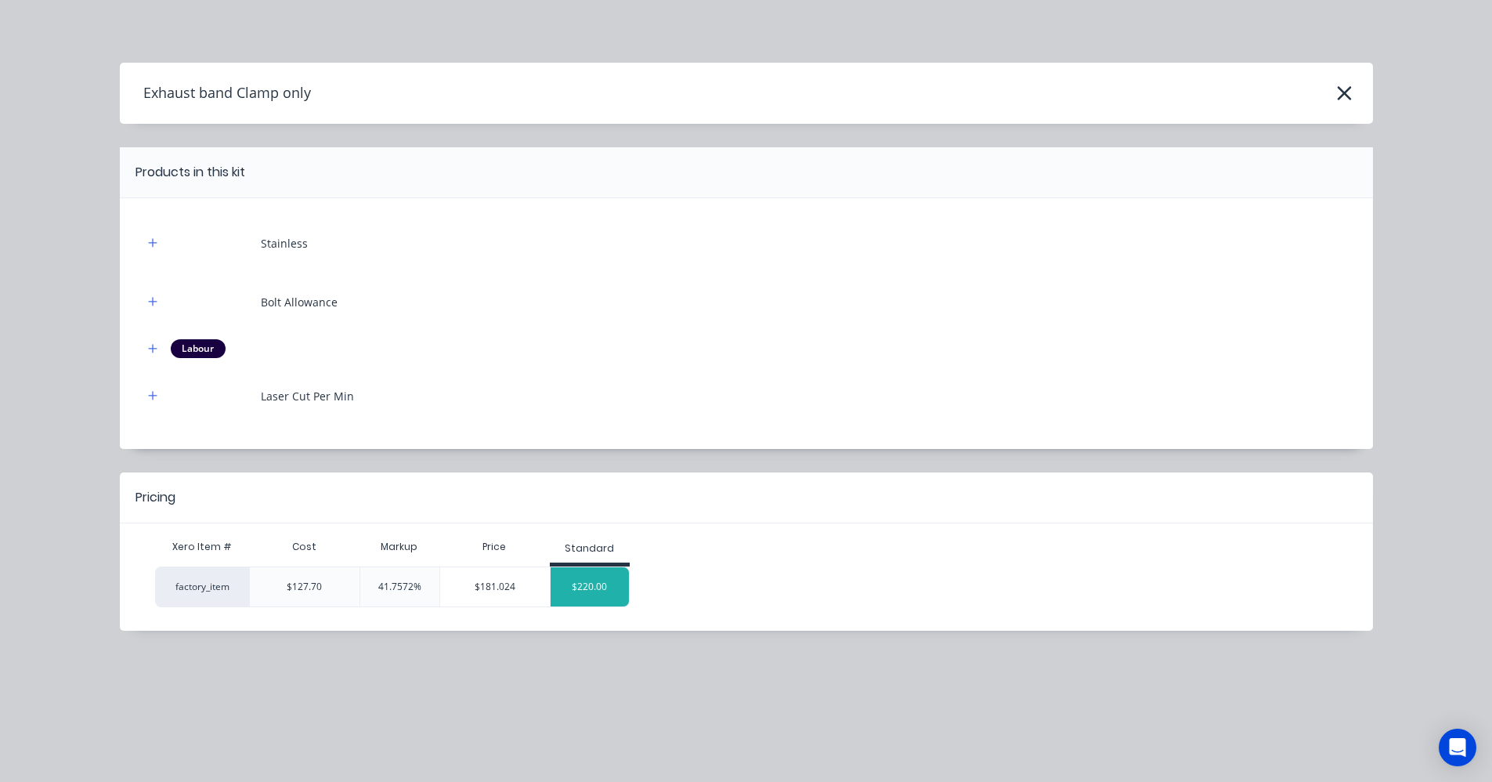
click at [594, 583] on div "$220.00" at bounding box center [590, 586] width 78 height 39
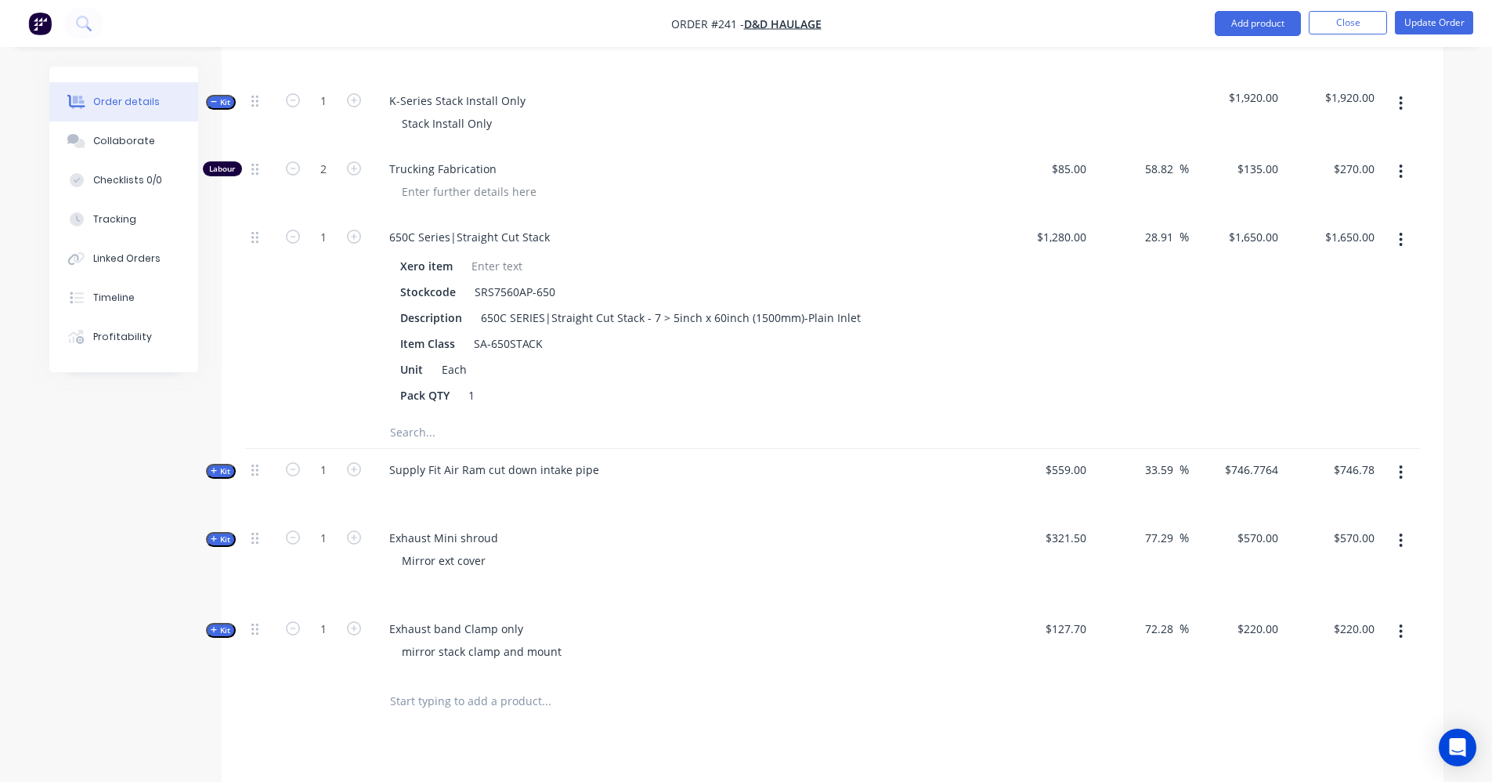
scroll to position [548, 0]
click at [520, 626] on div "Exhaust band Clamp only" at bounding box center [456, 627] width 159 height 23
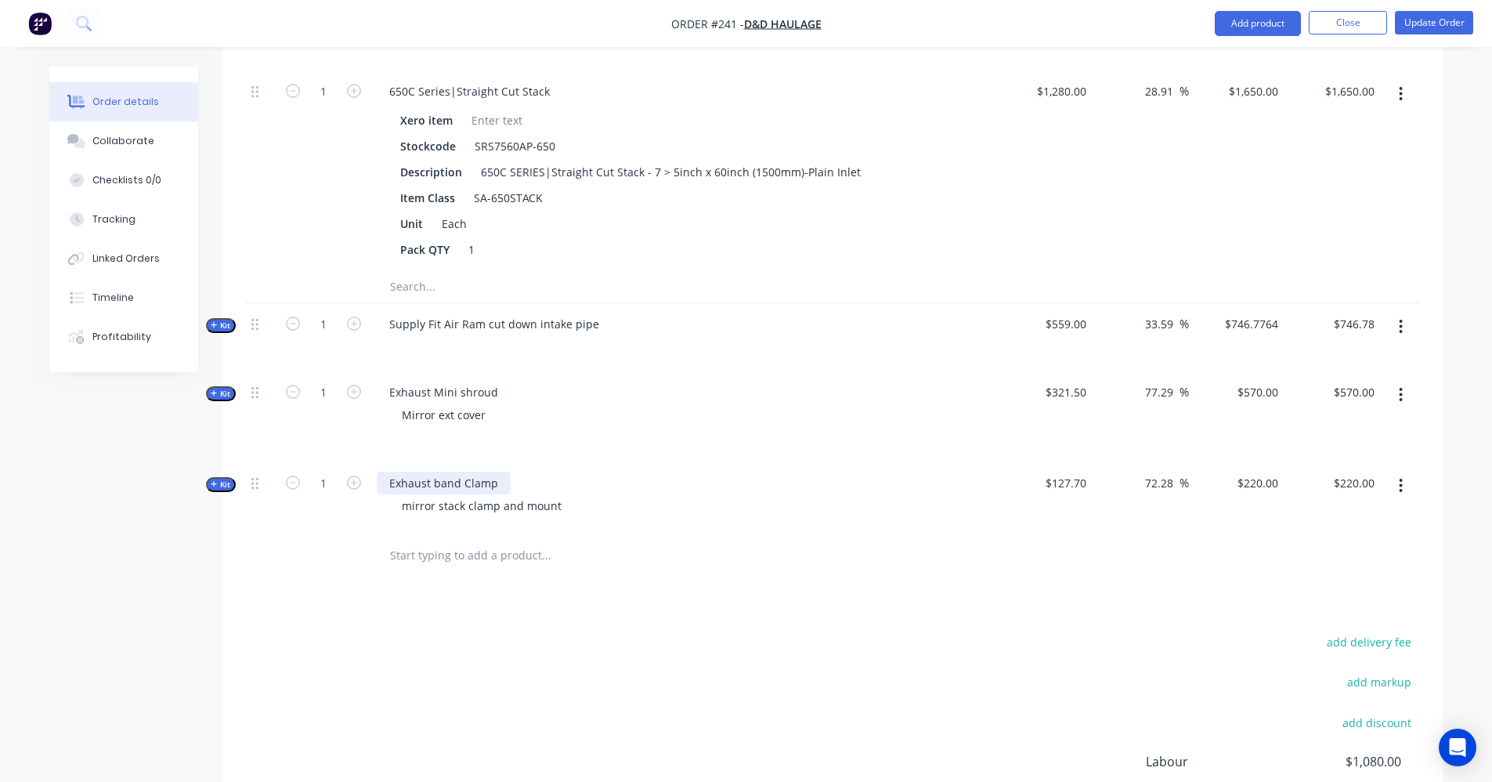
scroll to position [705, 0]
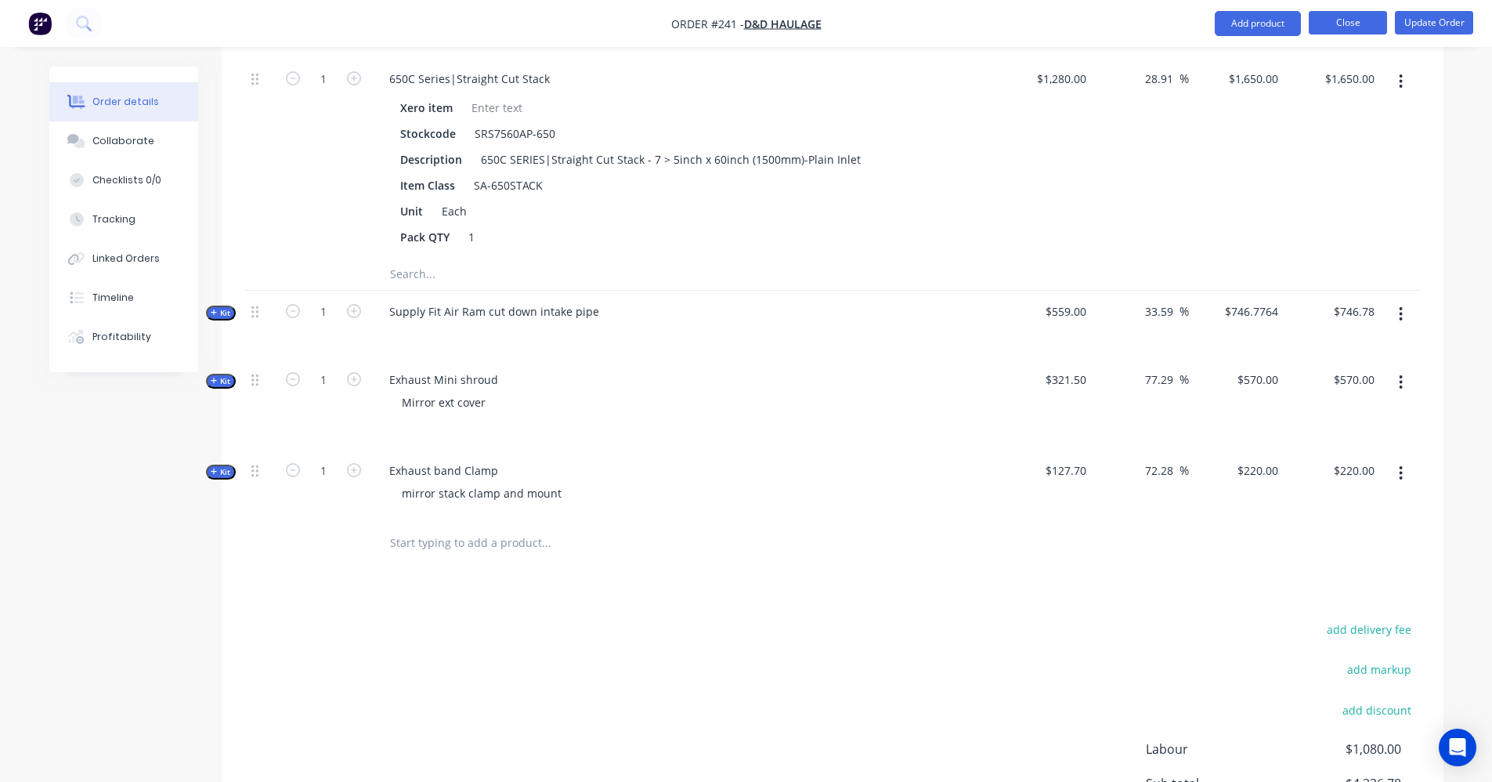
click at [1349, 32] on button "Close" at bounding box center [1348, 22] width 78 height 23
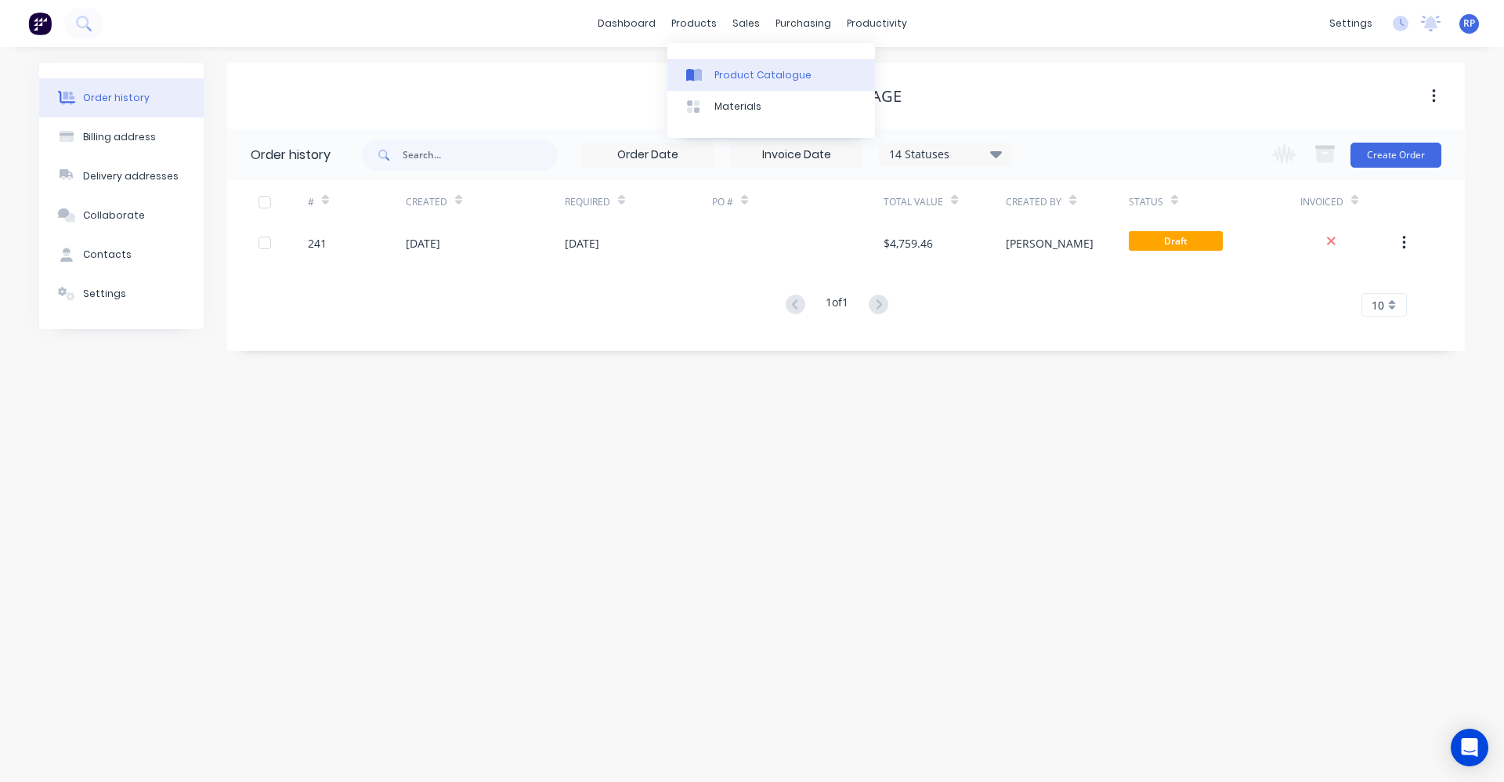
click at [738, 74] on div "Product Catalogue" at bounding box center [762, 75] width 97 height 14
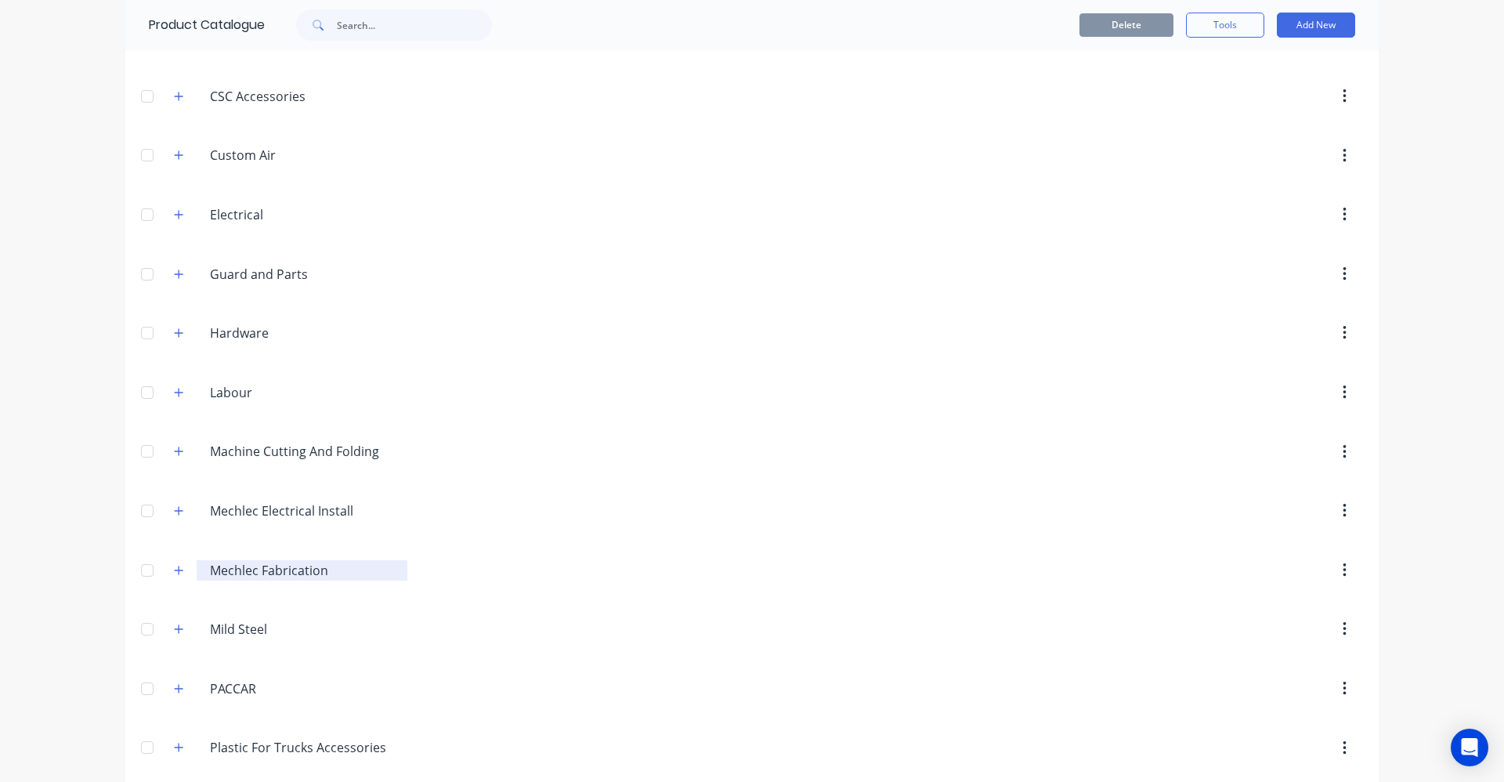
scroll to position [470, 0]
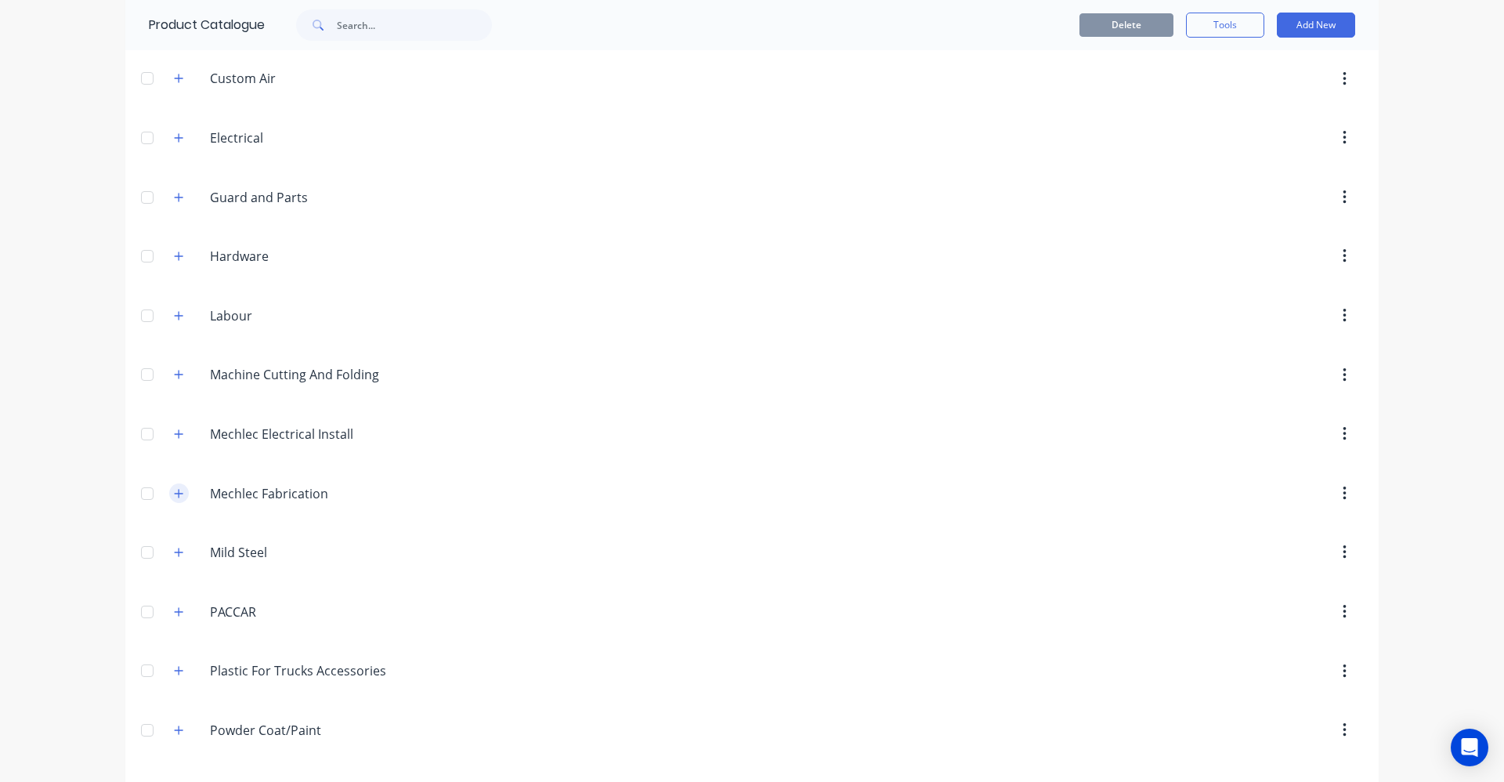
click at [176, 493] on icon "button" at bounding box center [179, 493] width 9 height 9
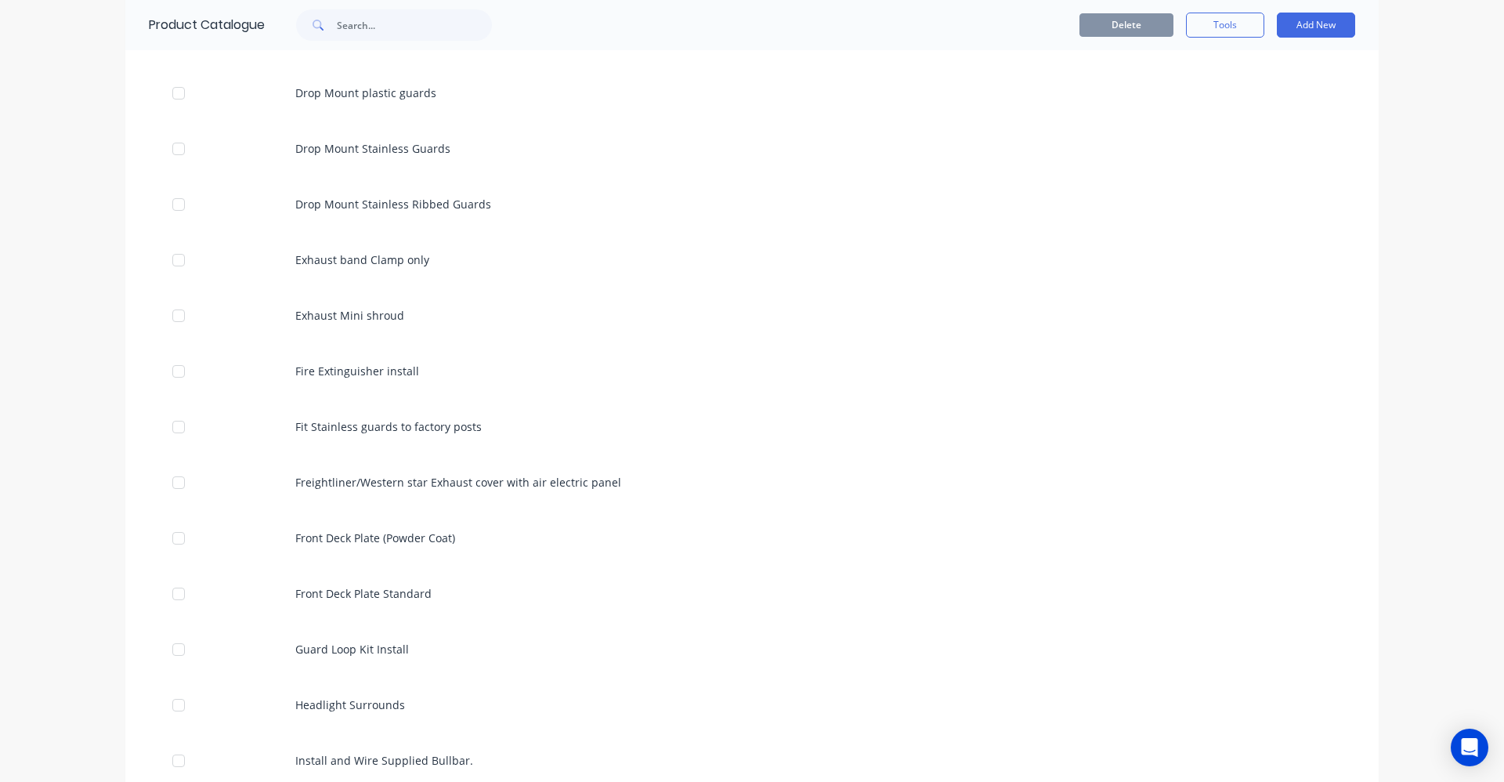
scroll to position [1488, 0]
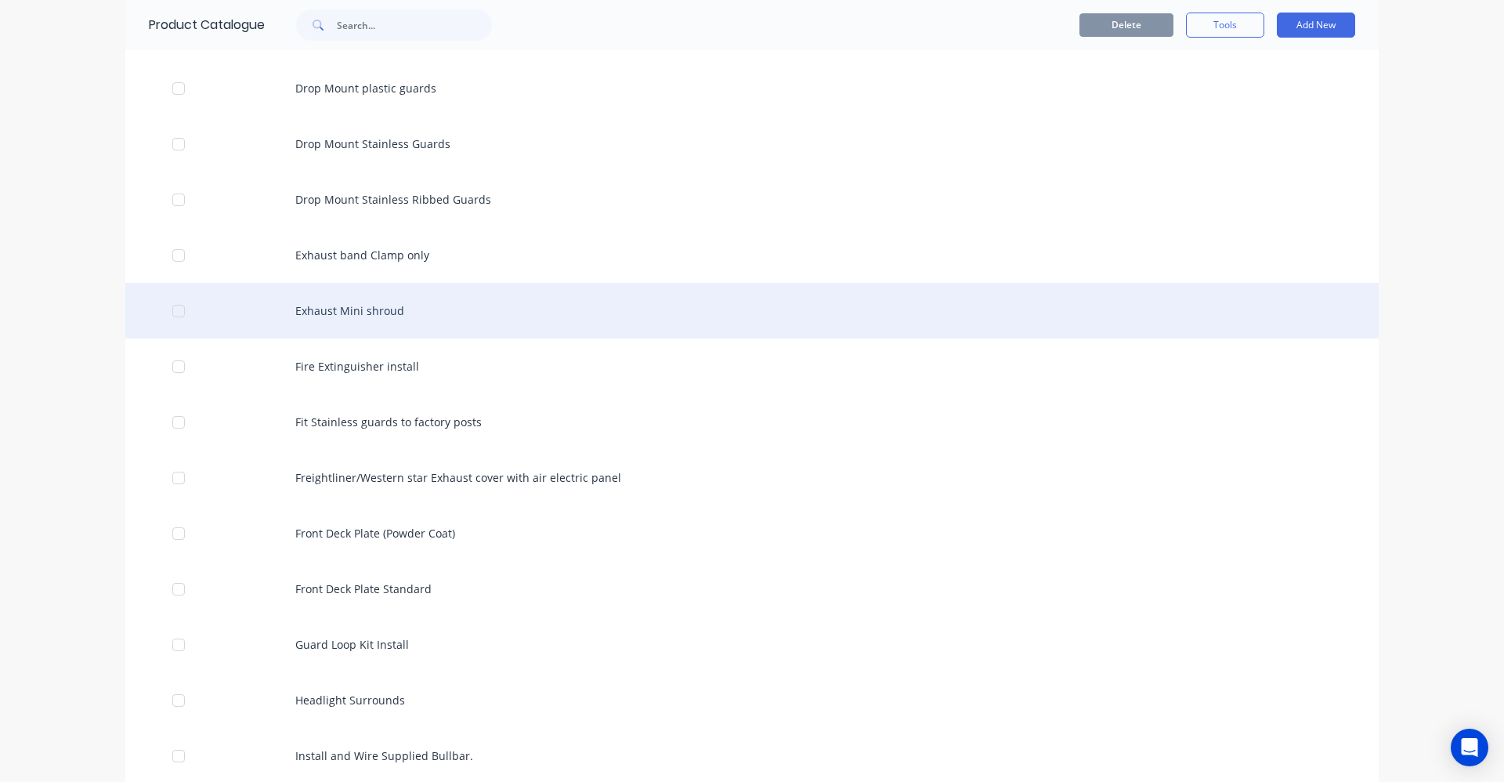
click at [352, 315] on div "Exhaust Mini shroud" at bounding box center [751, 311] width 1253 height 56
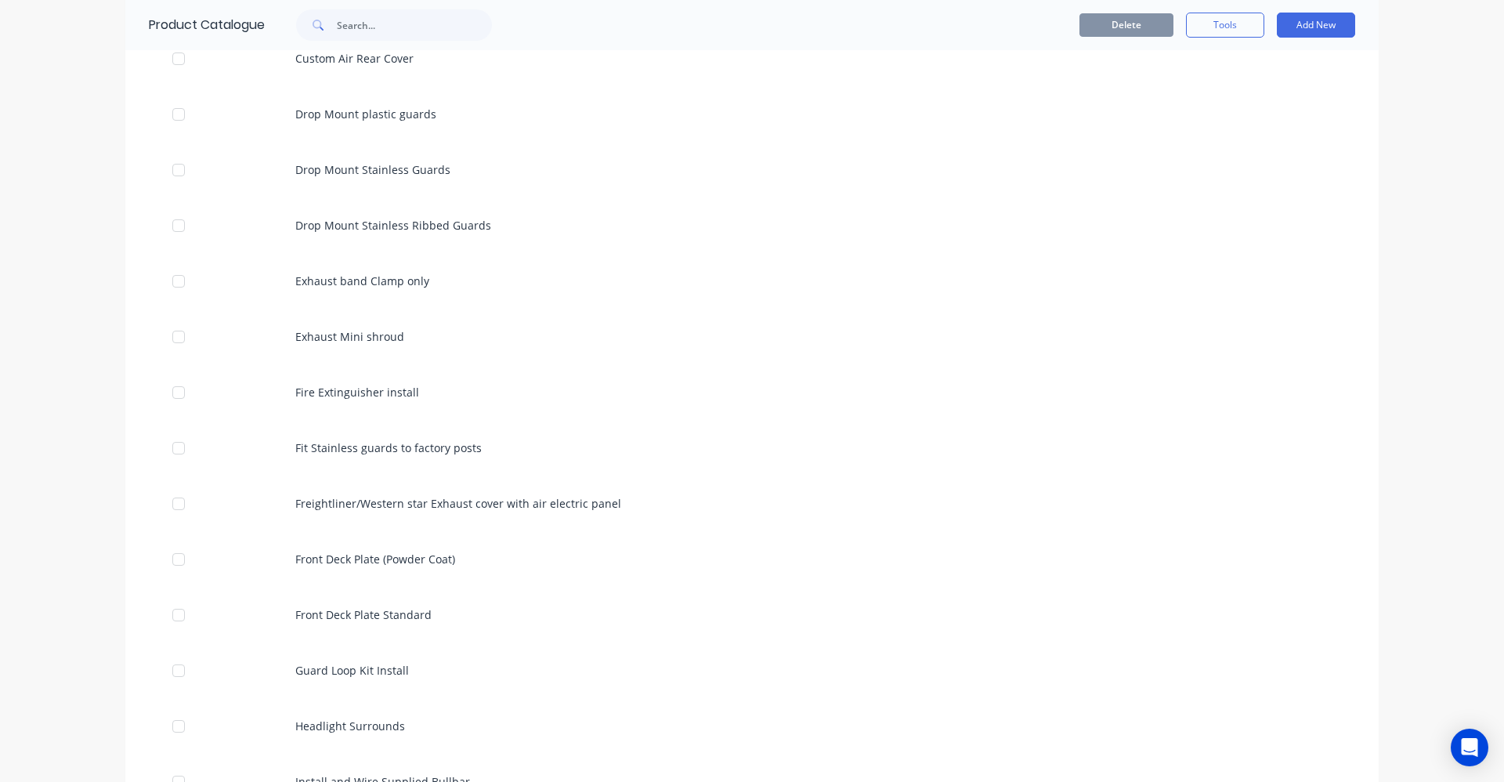
scroll to position [1488, 0]
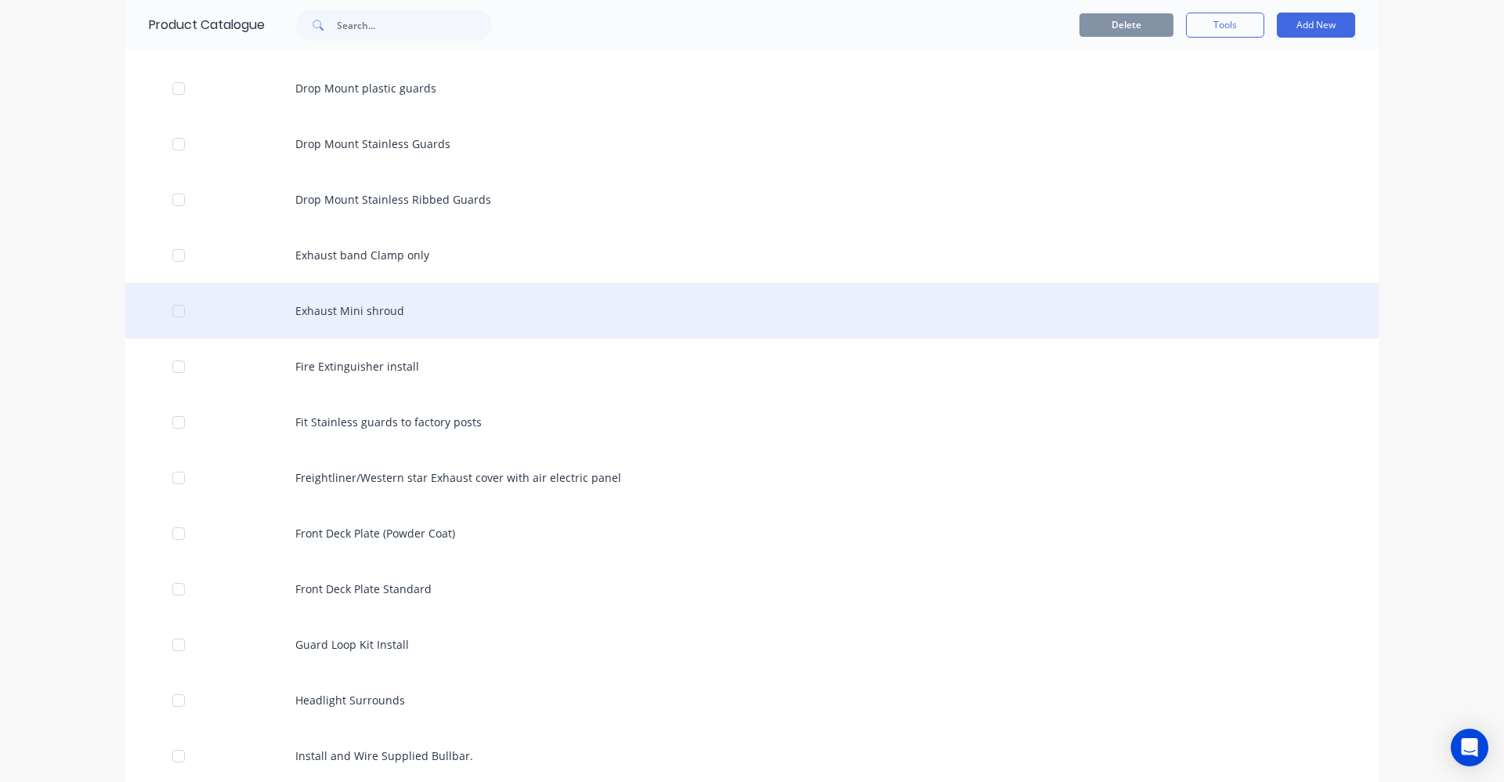
click at [363, 316] on div "Exhaust Mini shroud" at bounding box center [751, 311] width 1253 height 56
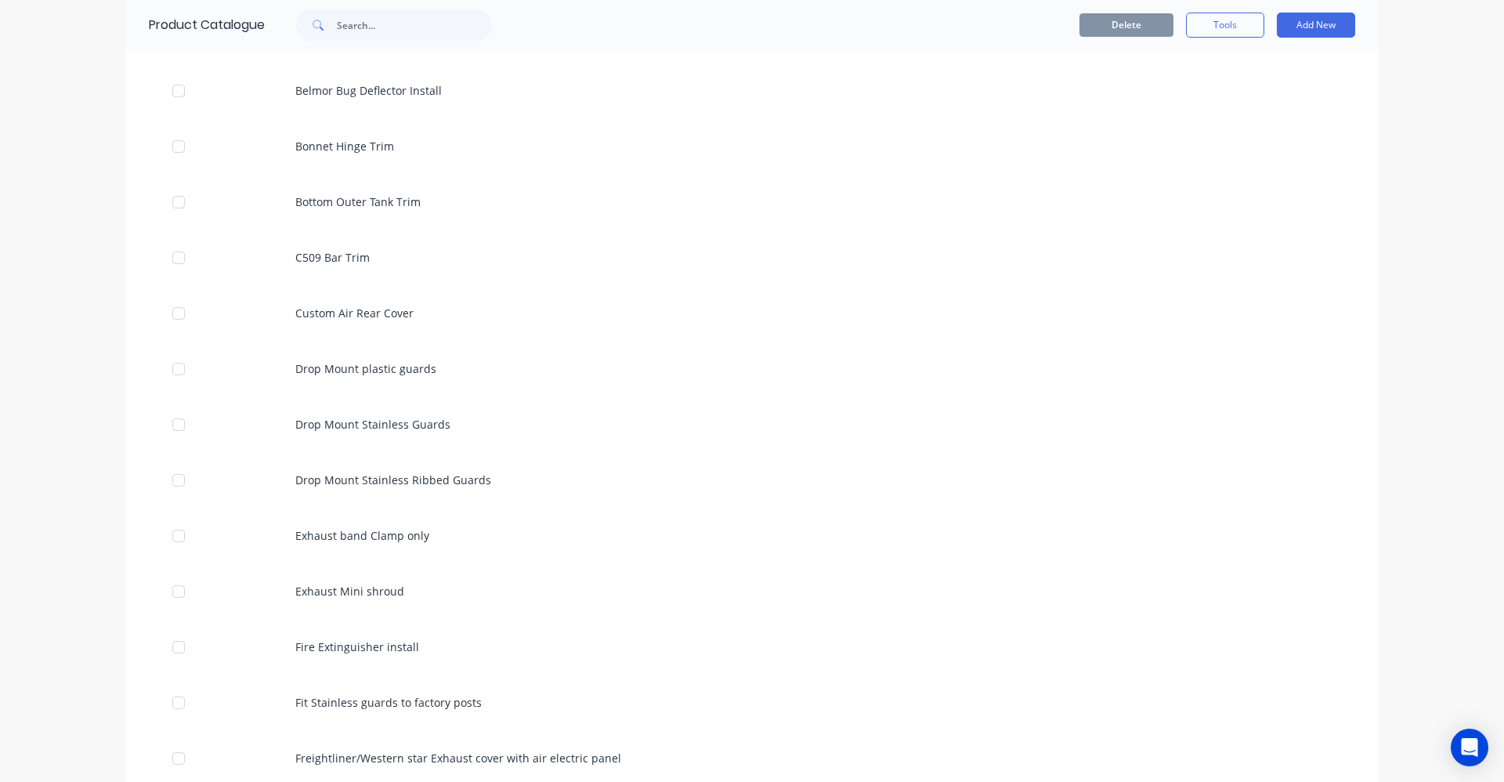
scroll to position [1331, 0]
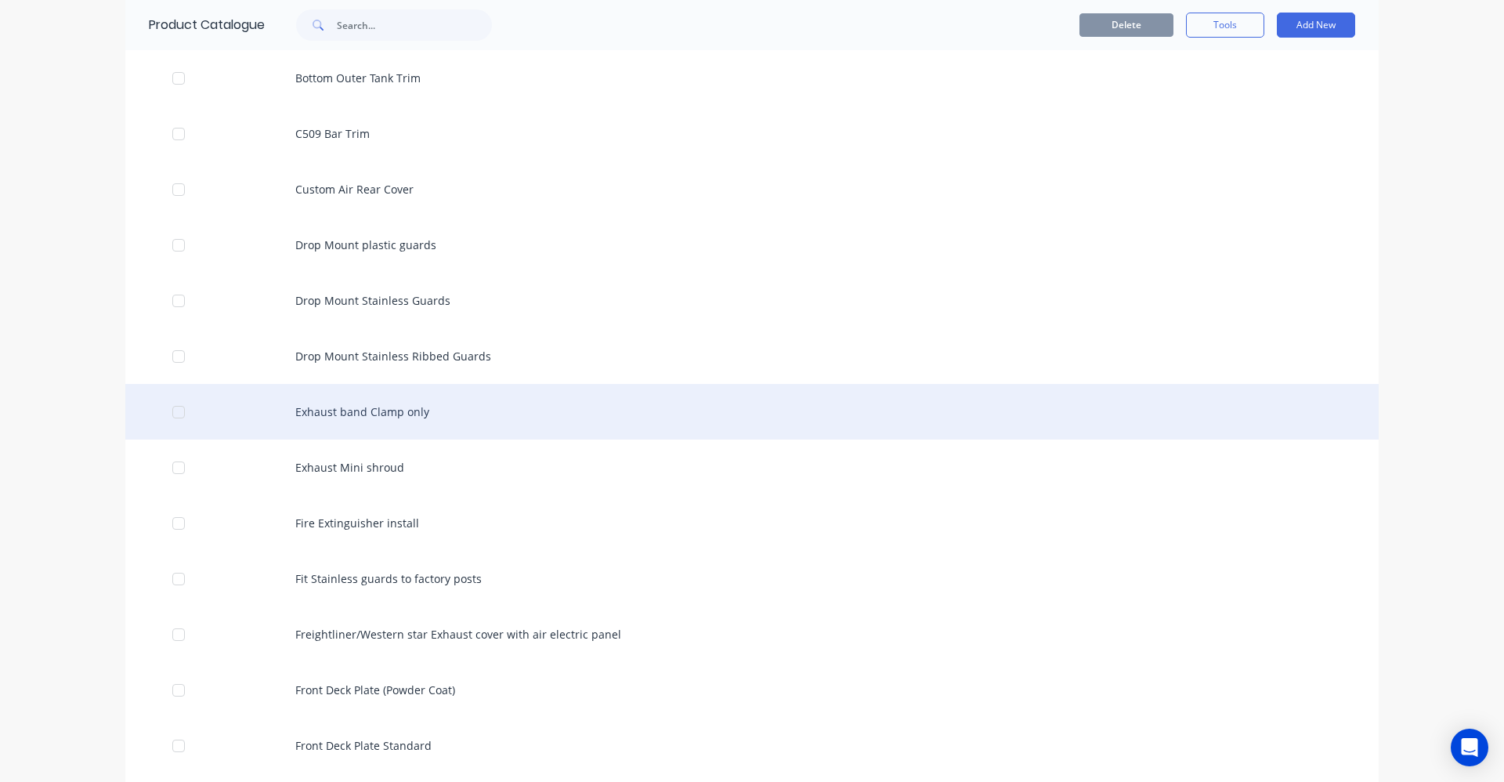
click at [324, 418] on div "Exhaust band Clamp only" at bounding box center [751, 412] width 1253 height 56
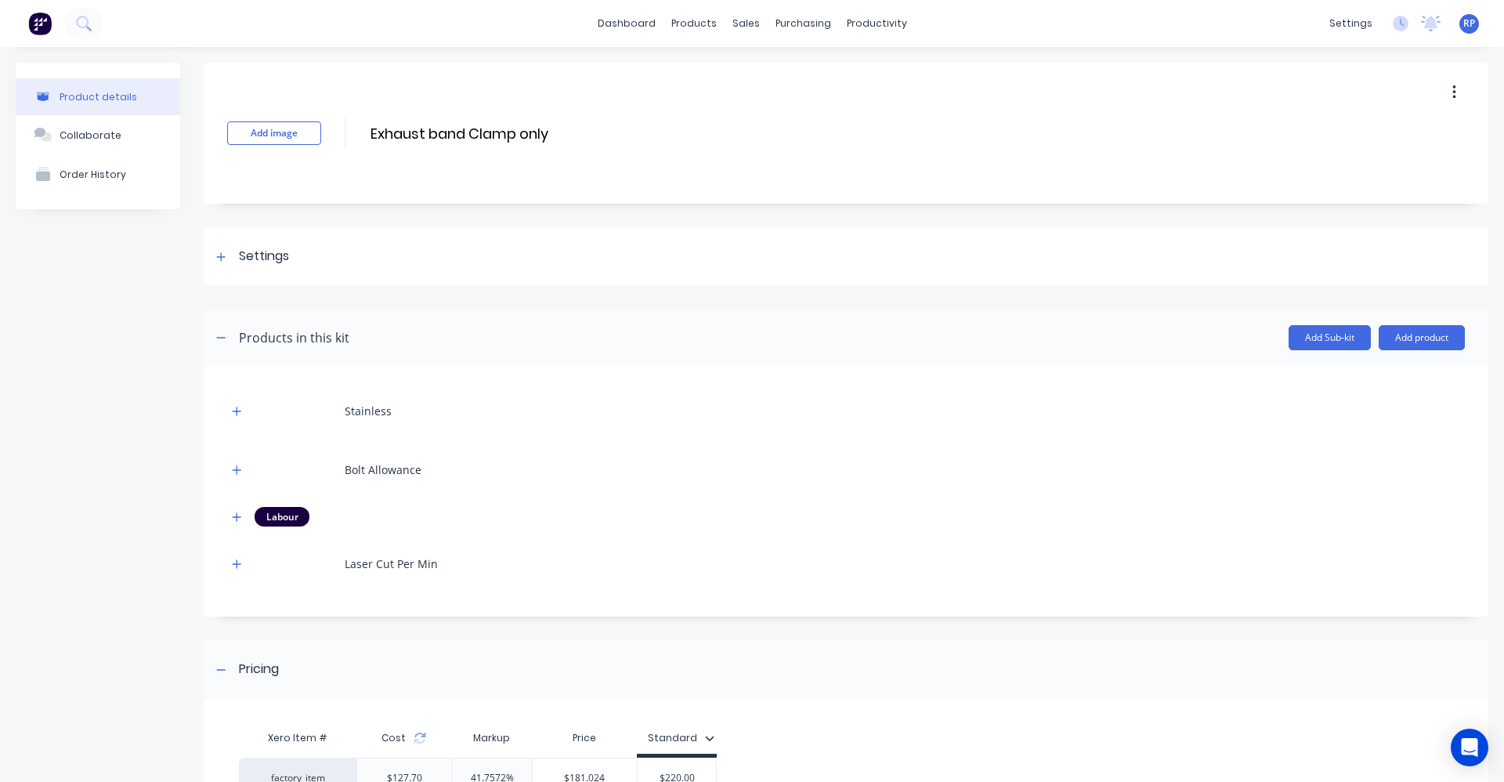
click at [1452, 90] on icon "button" at bounding box center [1454, 92] width 4 height 17
click at [1423, 141] on span "Duplicate" at bounding box center [1396, 133] width 117 height 16
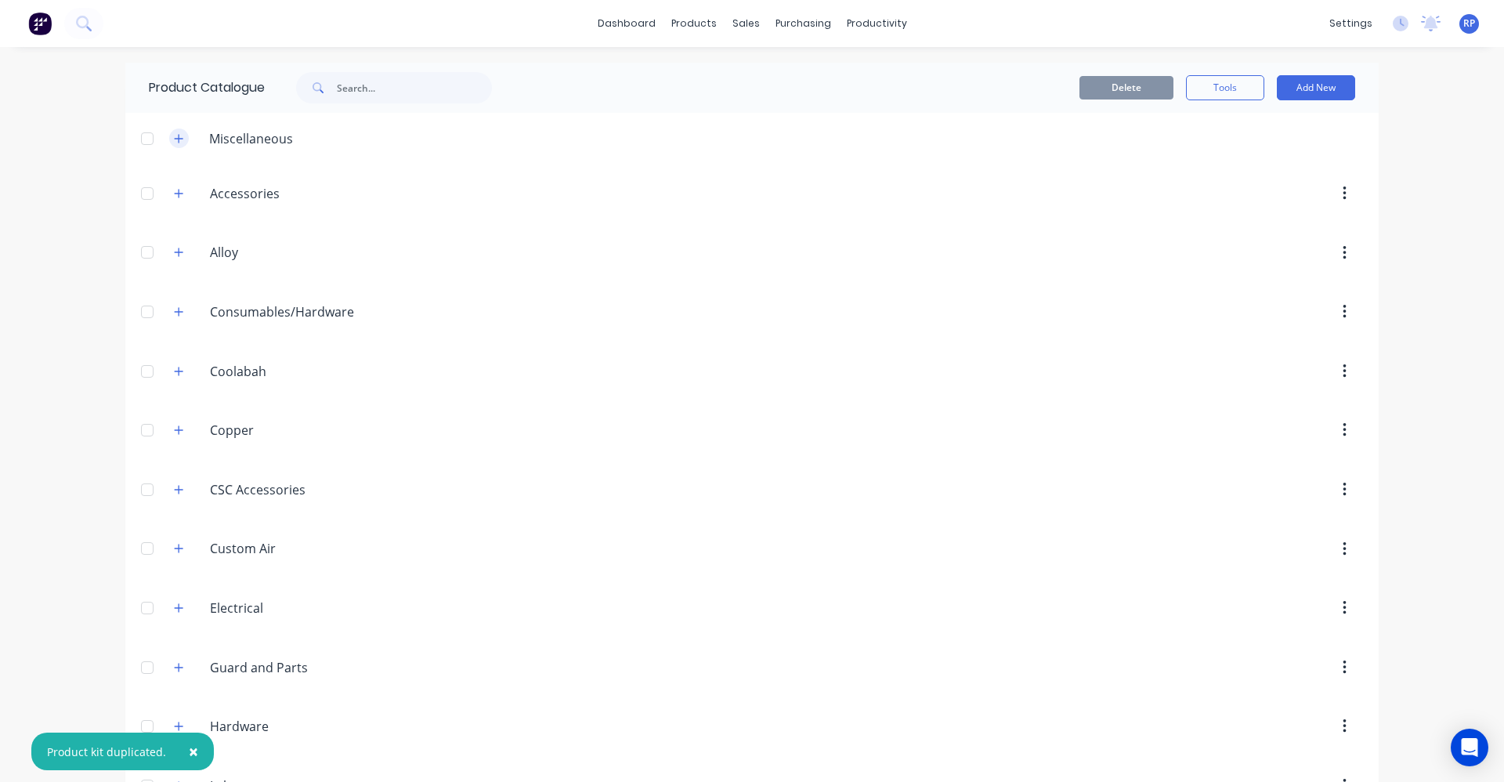
click at [180, 144] on button "button" at bounding box center [179, 138] width 20 height 20
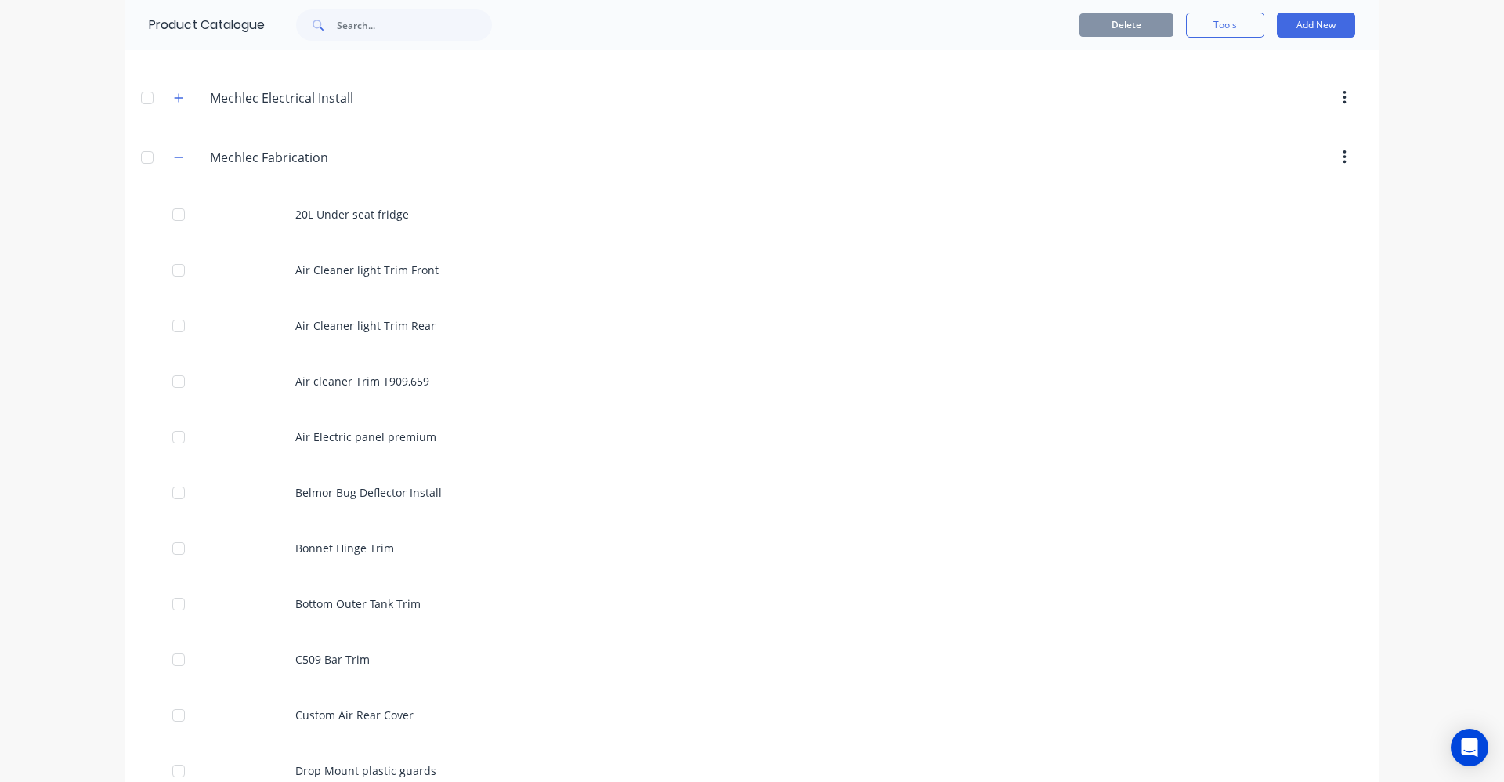
scroll to position [470, 0]
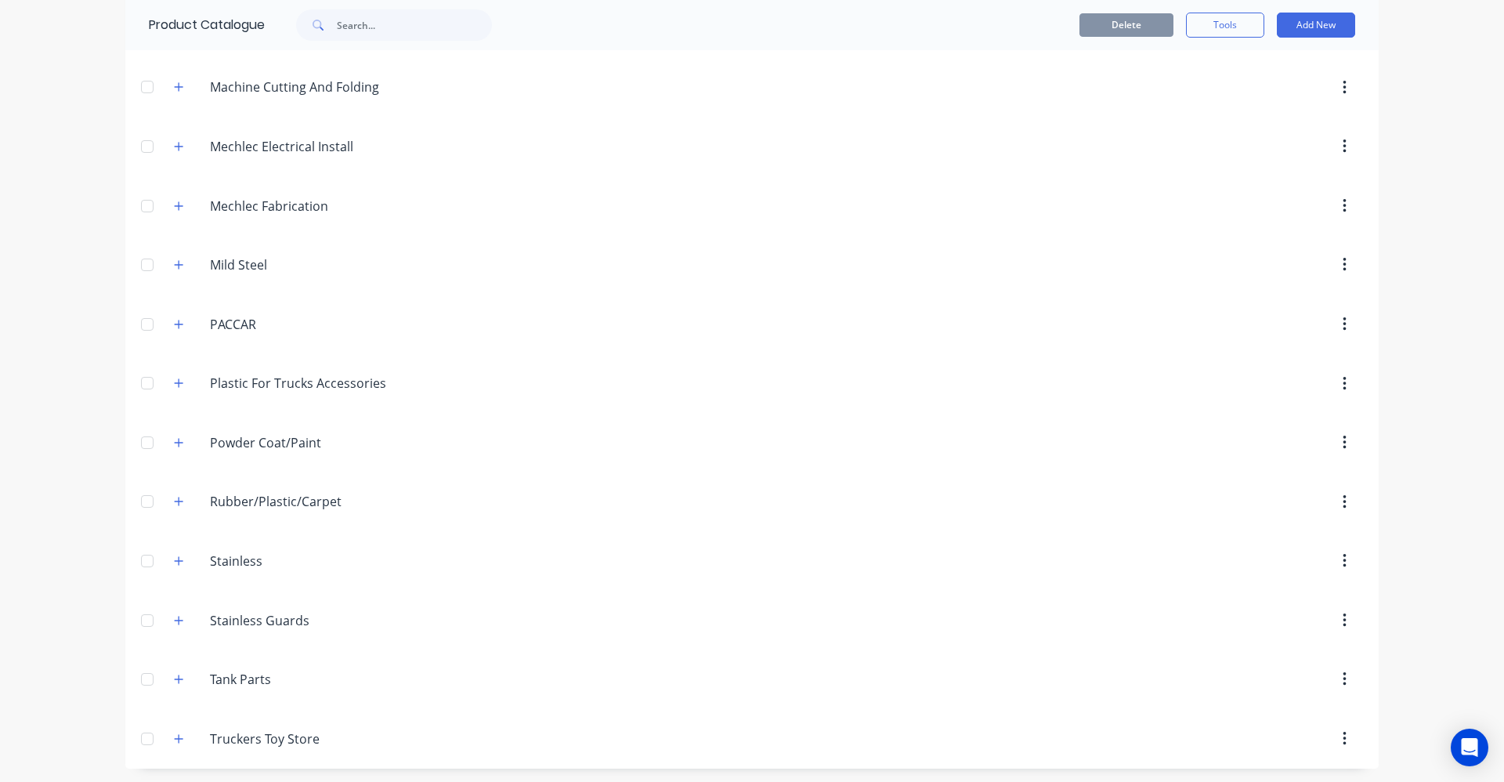
scroll to position [760, 0]
click at [174, 205] on icon "button" at bounding box center [178, 203] width 9 height 11
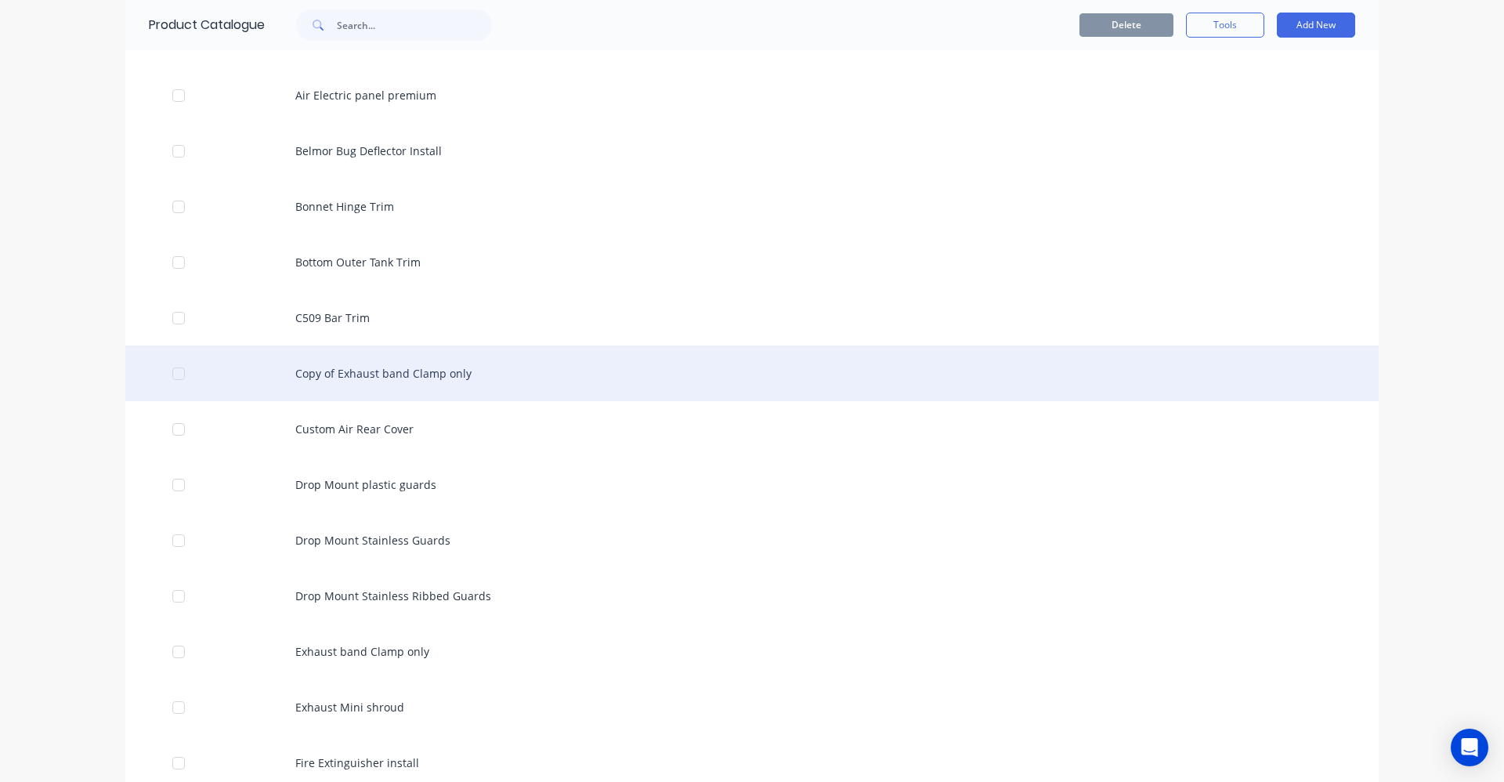
scroll to position [1230, 0]
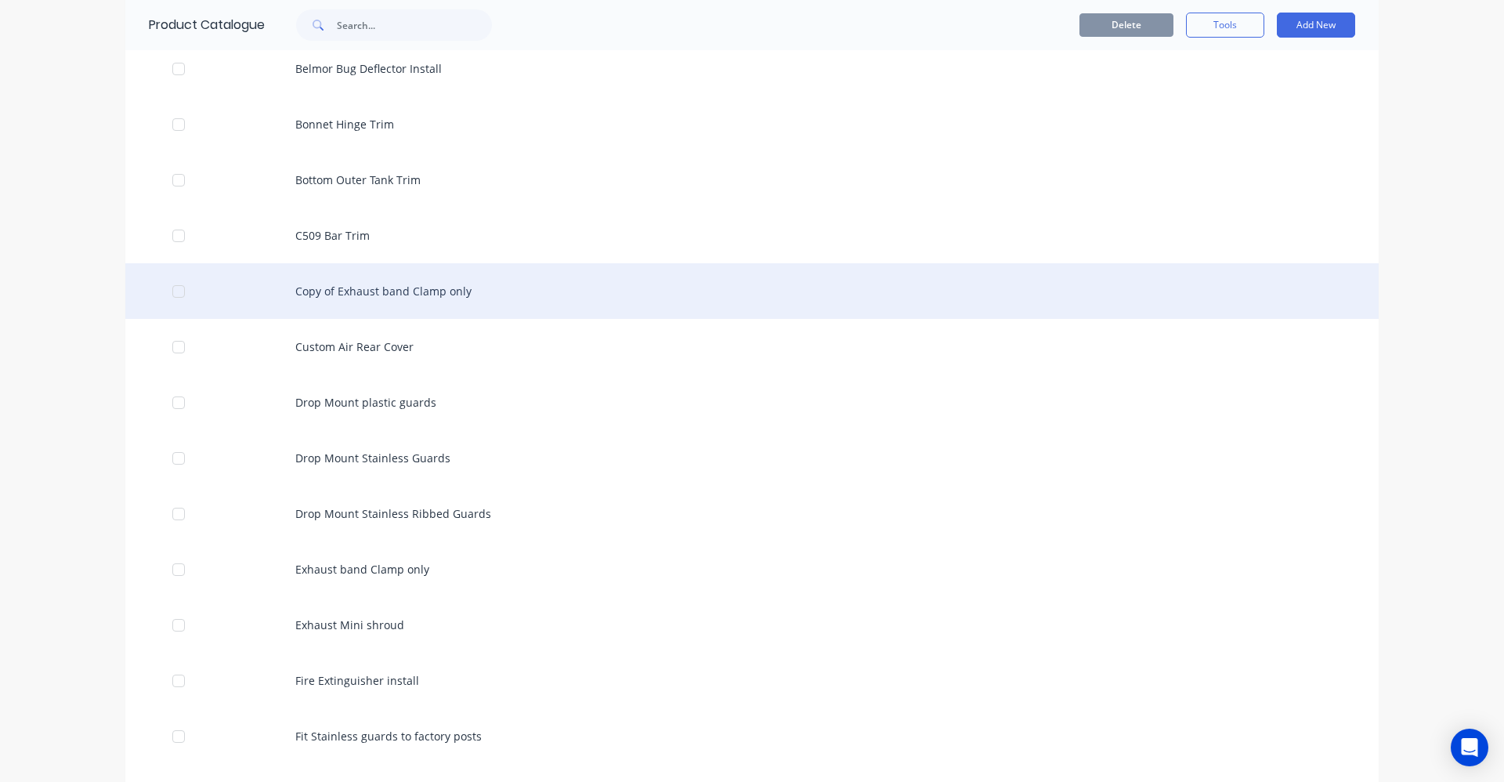
click at [373, 287] on div "Copy of Exhaust band Clamp only" at bounding box center [751, 291] width 1253 height 56
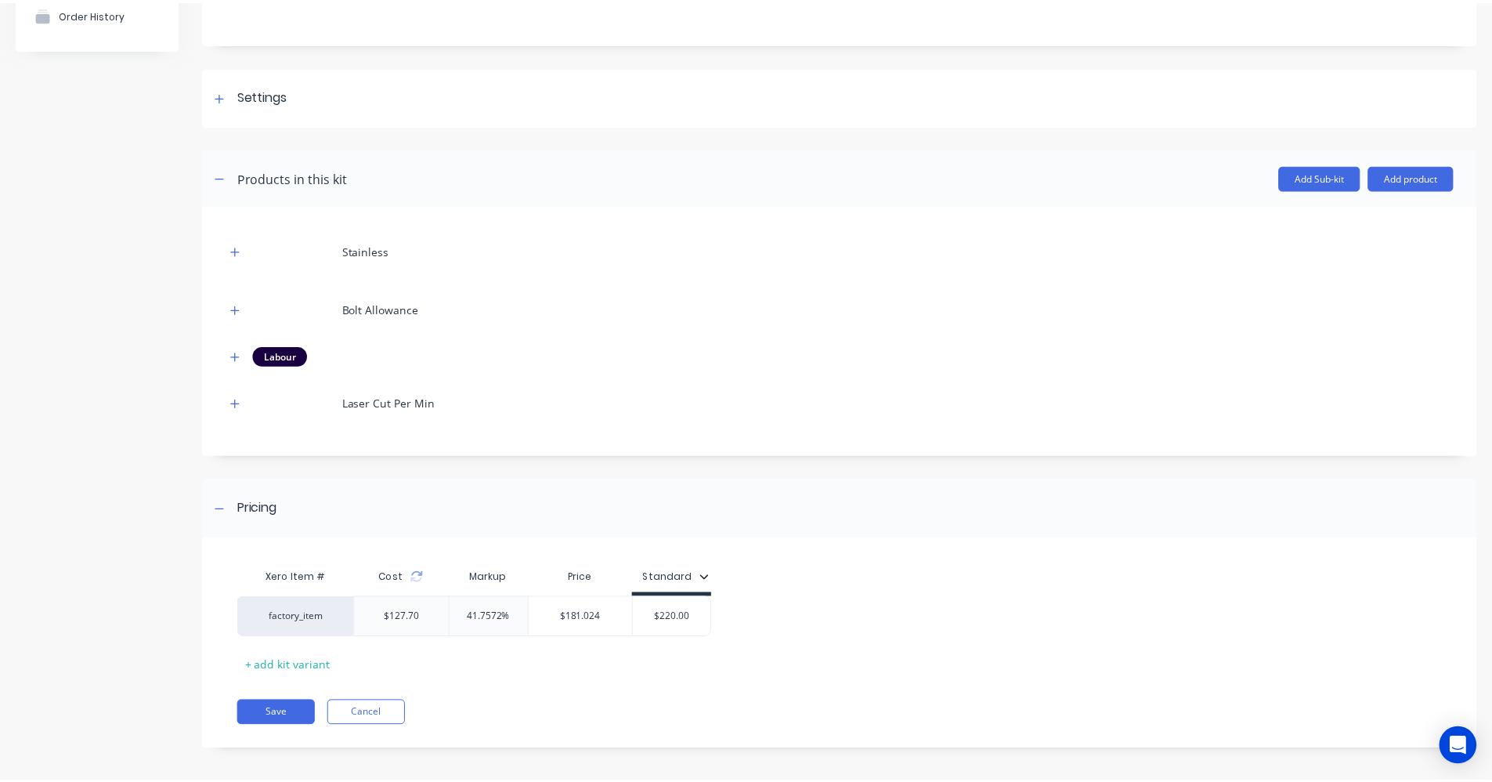
scroll to position [168, 0]
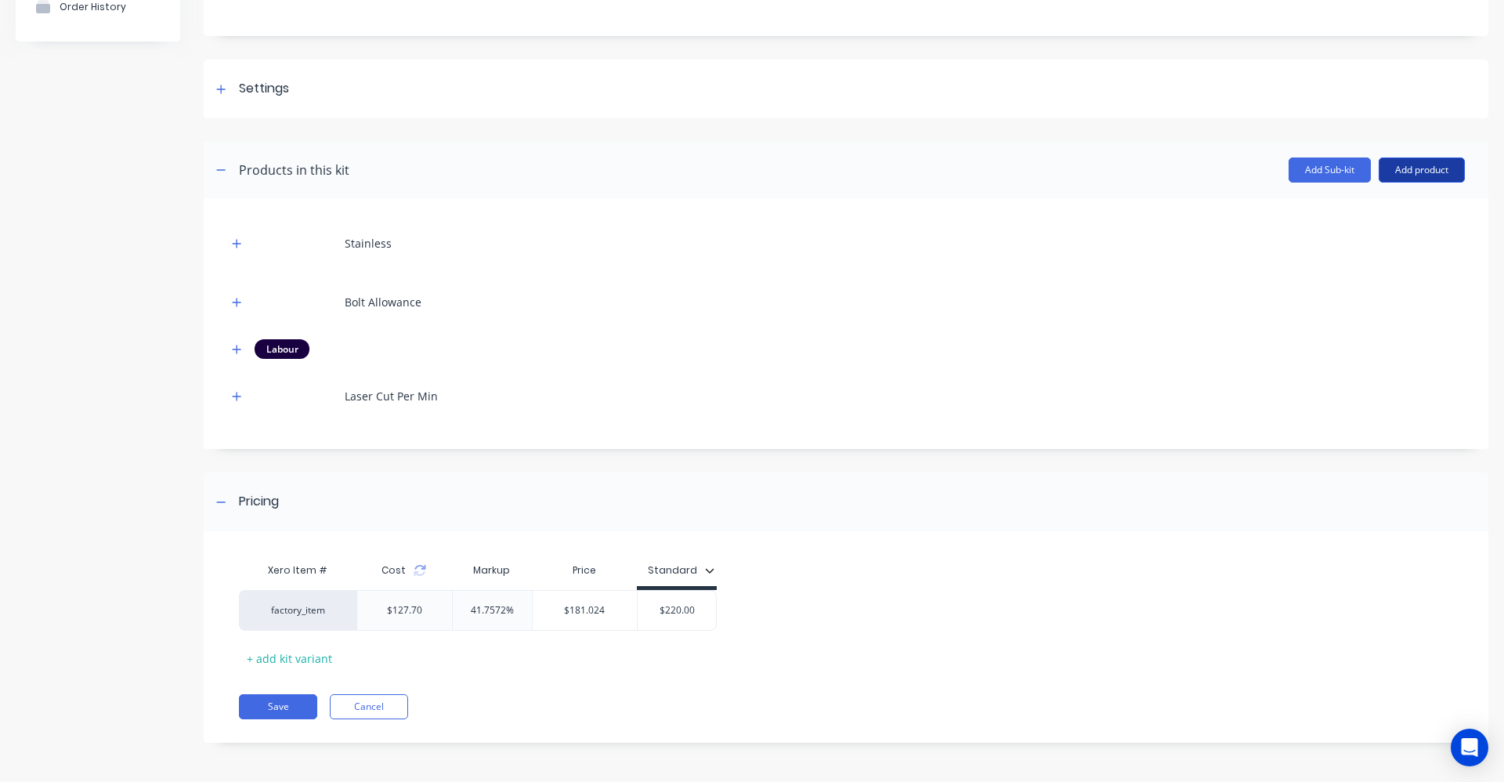
click at [1399, 176] on button "Add product" at bounding box center [1421, 169] width 86 height 25
click at [1409, 209] on div "Product catalogue" at bounding box center [1390, 210] width 121 height 23
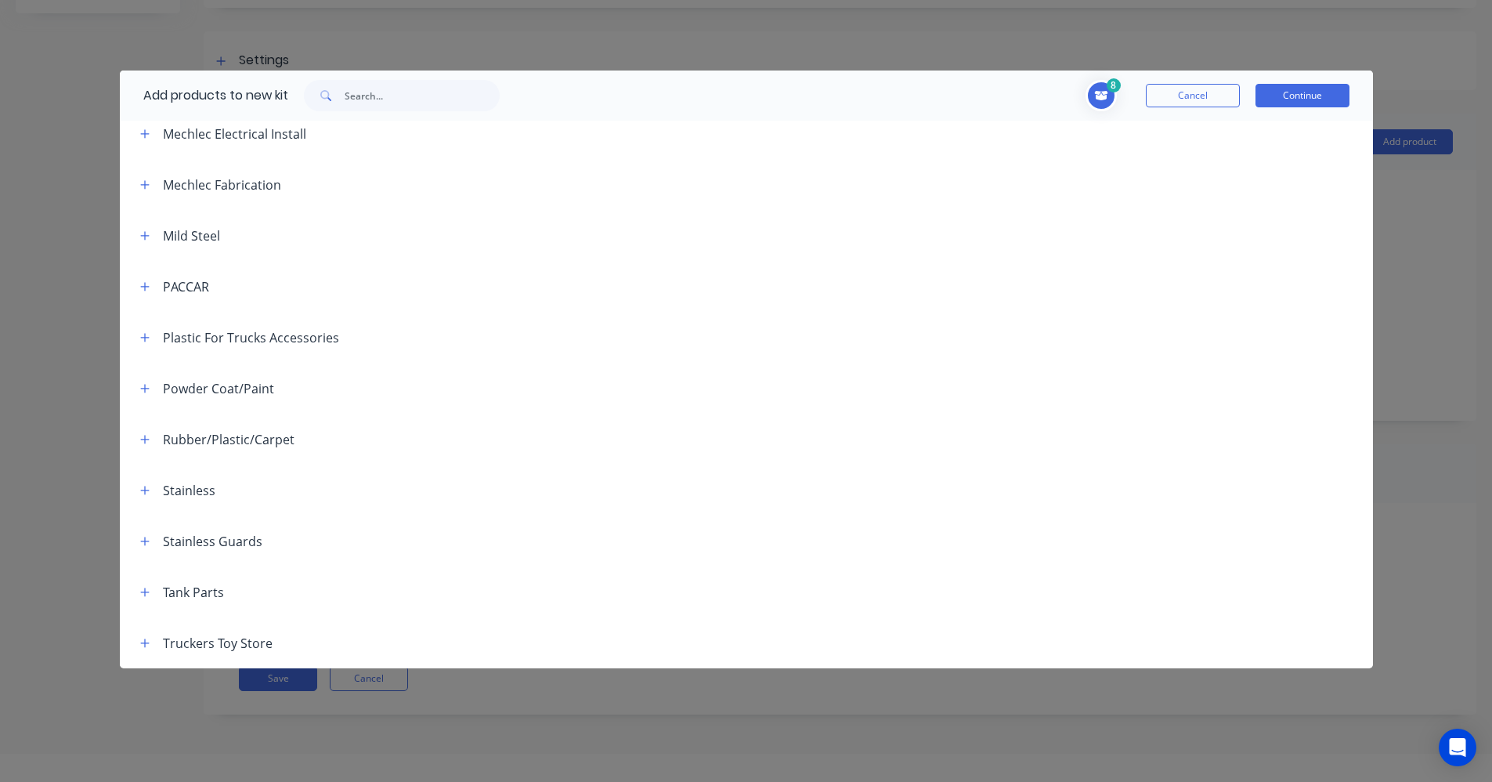
scroll to position [78, 0]
click at [143, 496] on button "button" at bounding box center [145, 490] width 20 height 20
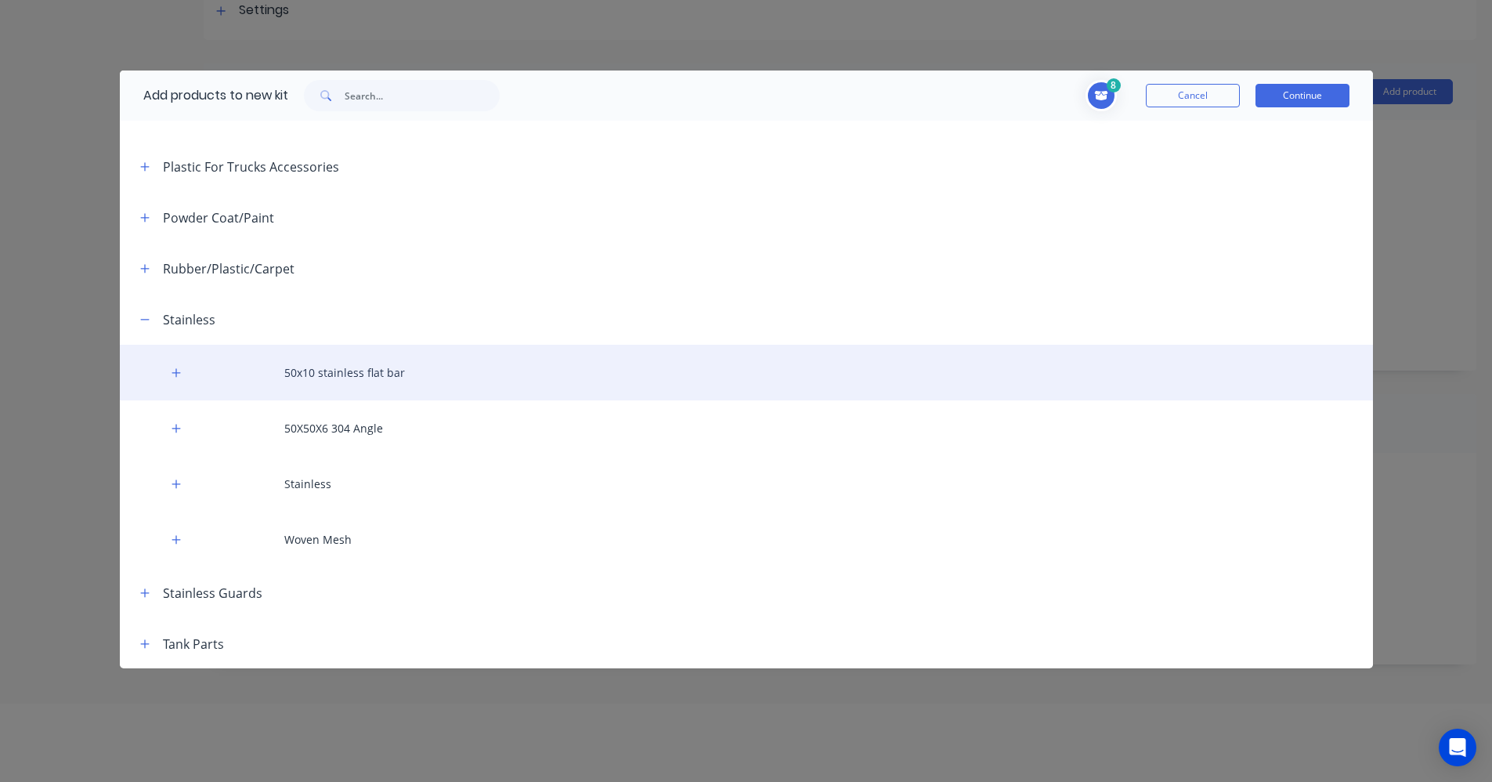
scroll to position [897, 0]
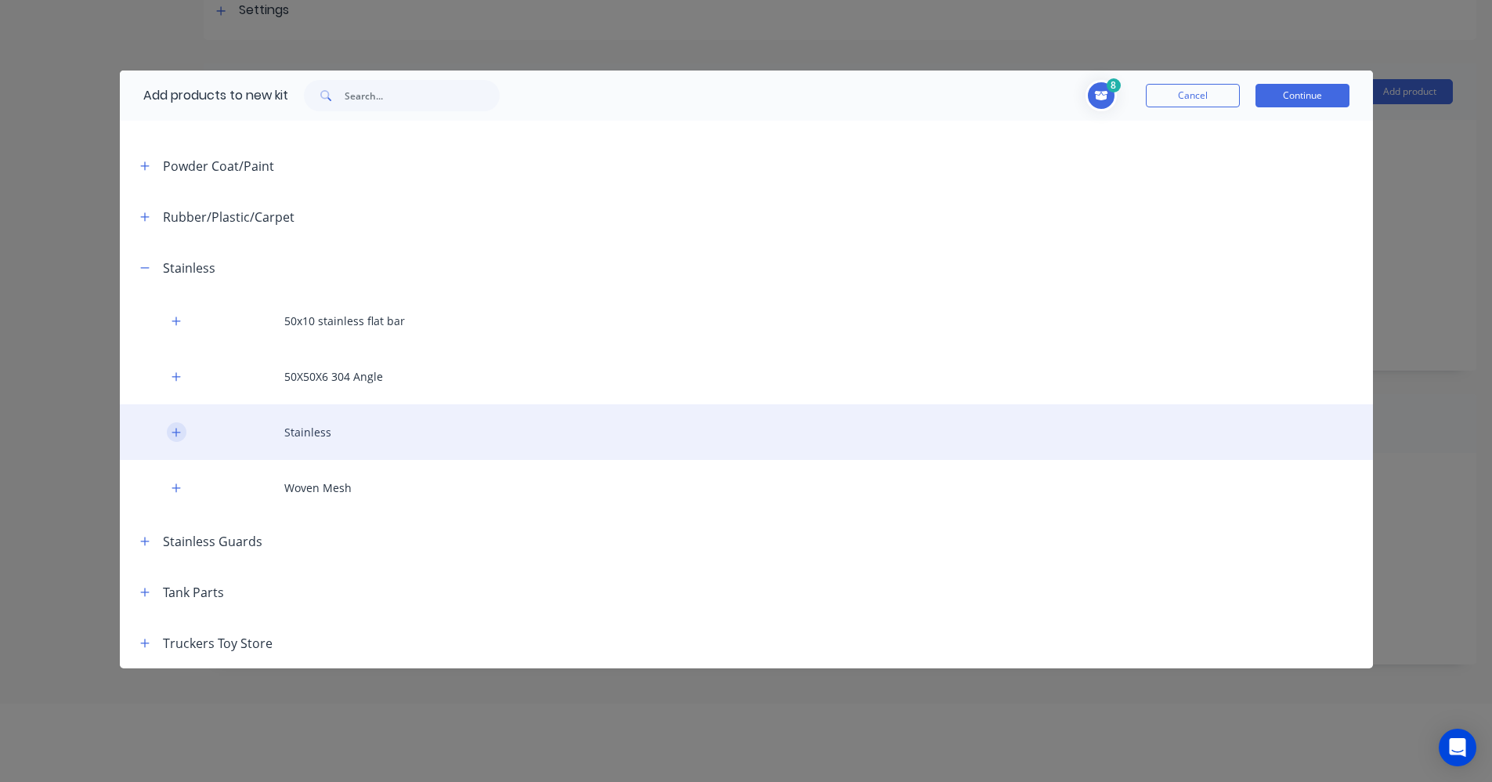
click at [180, 425] on button "button" at bounding box center [177, 432] width 20 height 20
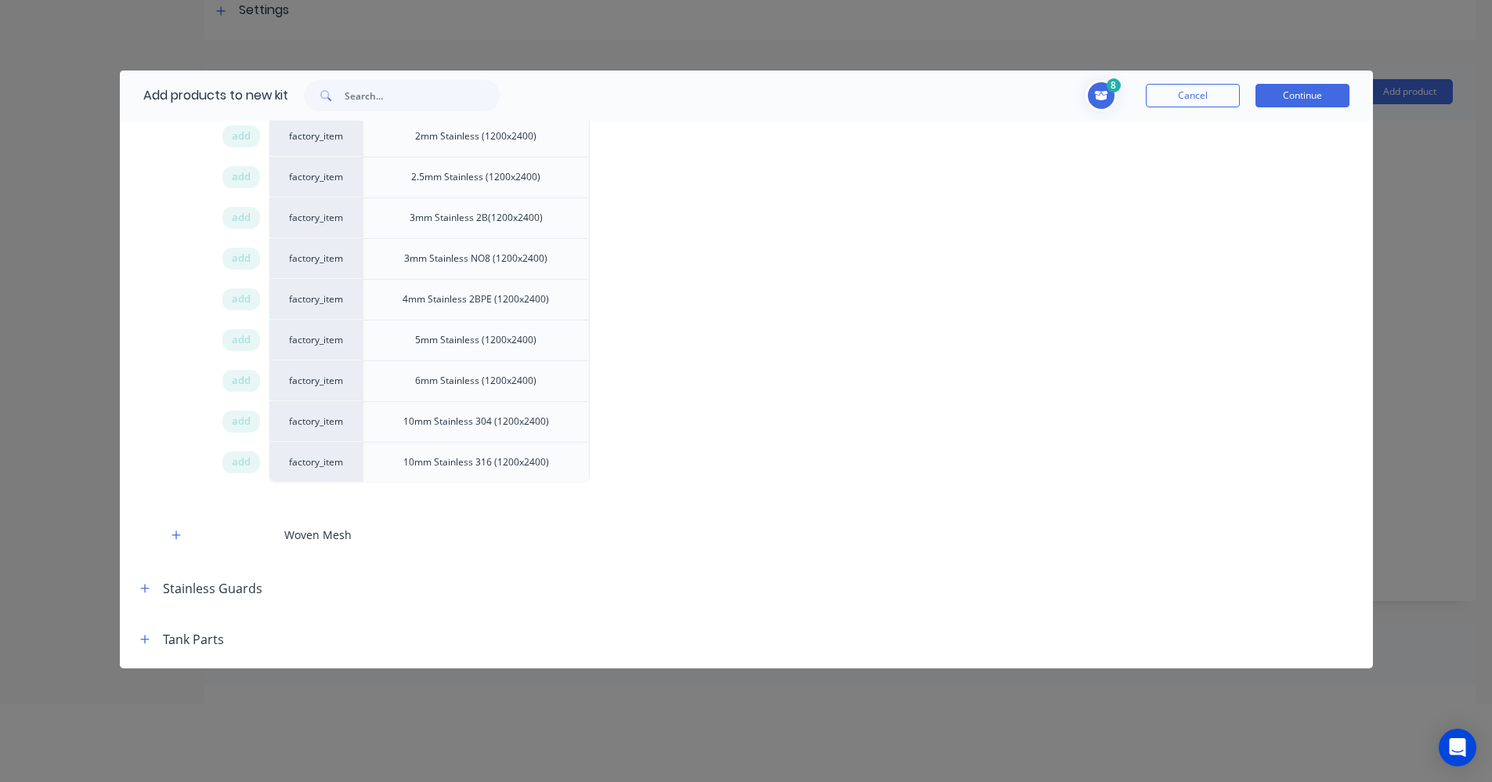
scroll to position [1367, 0]
click at [242, 338] on span "add" at bounding box center [241, 339] width 19 height 16
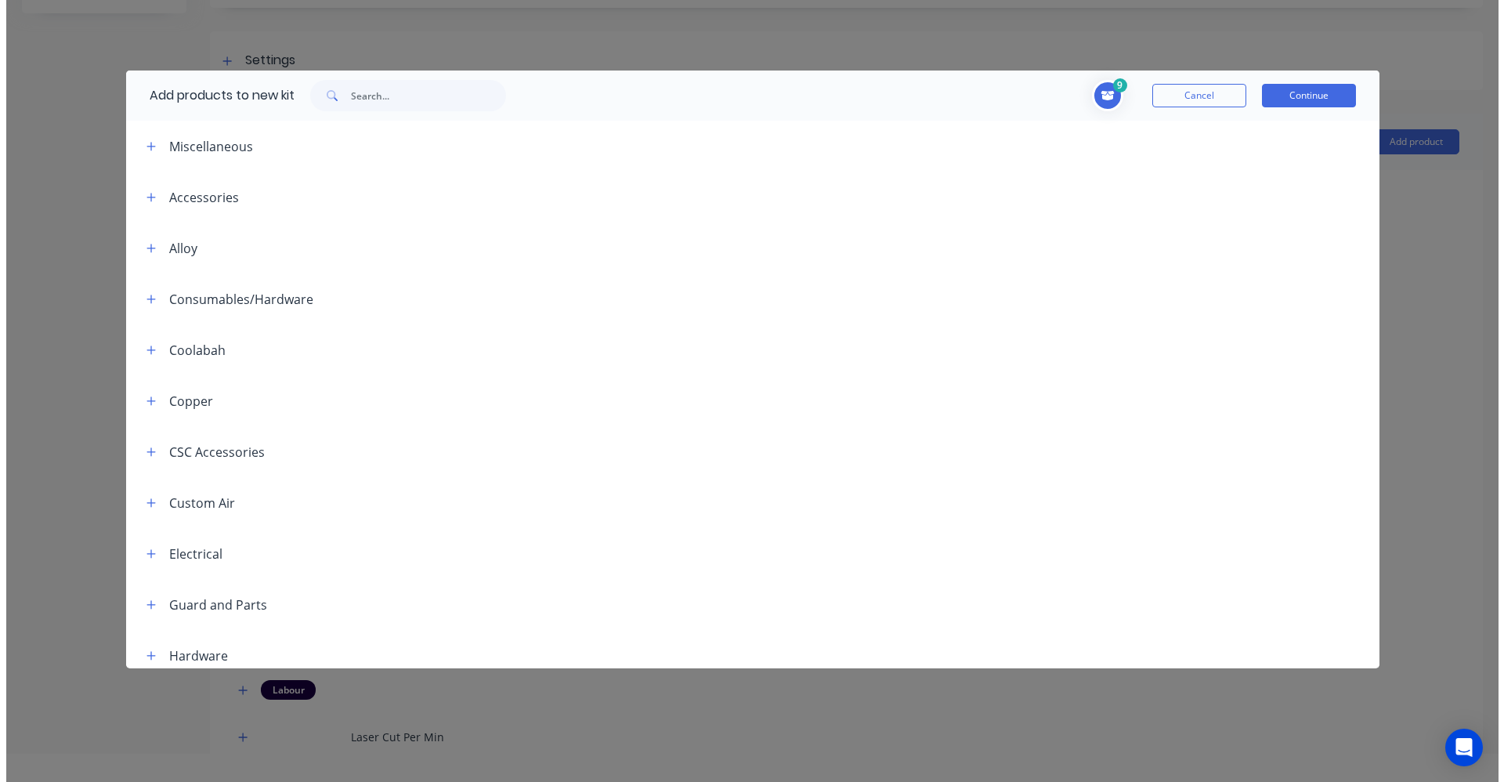
scroll to position [0, 0]
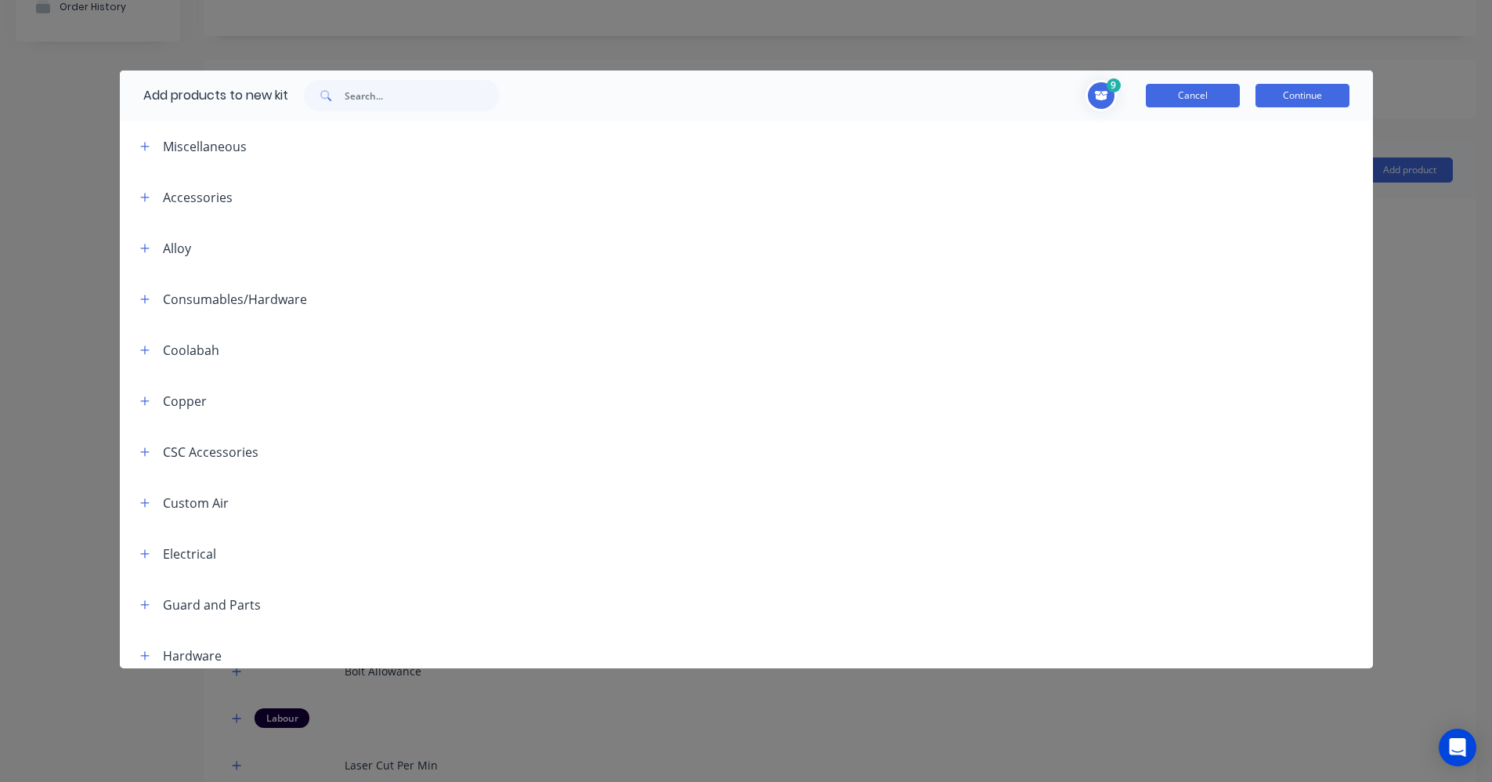
click at [1212, 96] on button "Cancel" at bounding box center [1193, 95] width 94 height 23
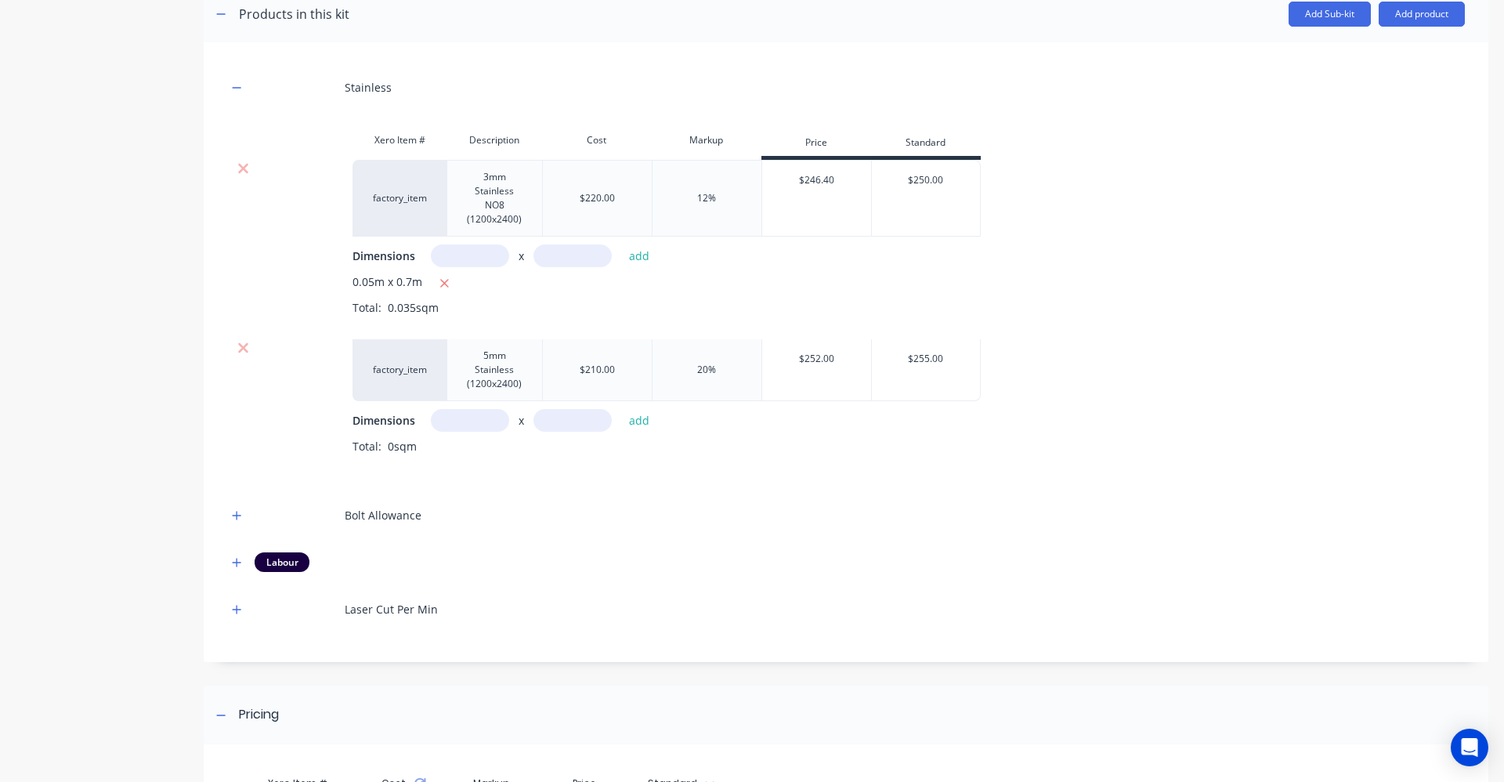
scroll to position [324, 0]
click at [455, 417] on input "text" at bounding box center [470, 419] width 78 height 23
type input "0.25m"
click at [594, 421] on input "text" at bounding box center [572, 419] width 78 height 23
type input "0.4m"
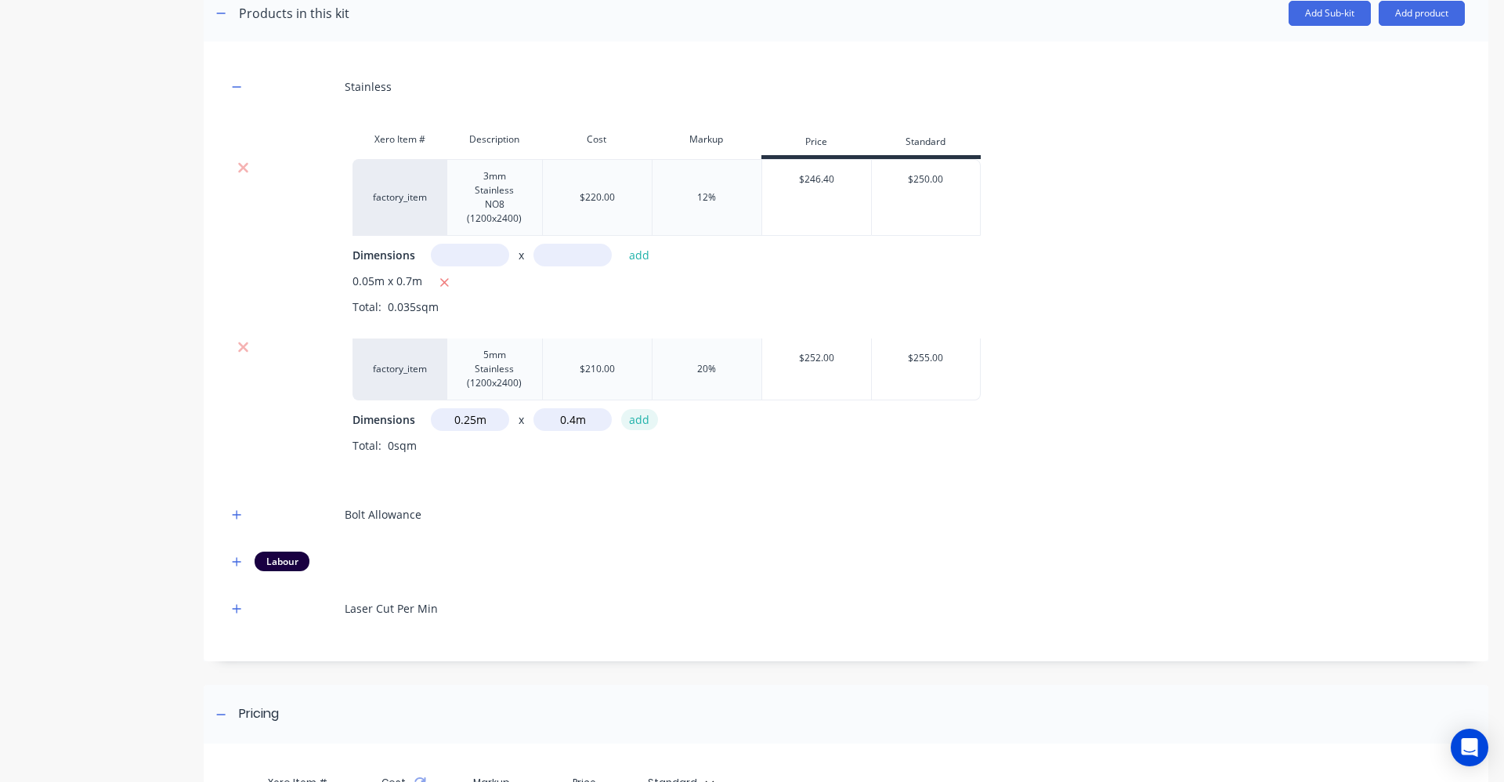
click at [643, 421] on button "add" at bounding box center [639, 419] width 37 height 21
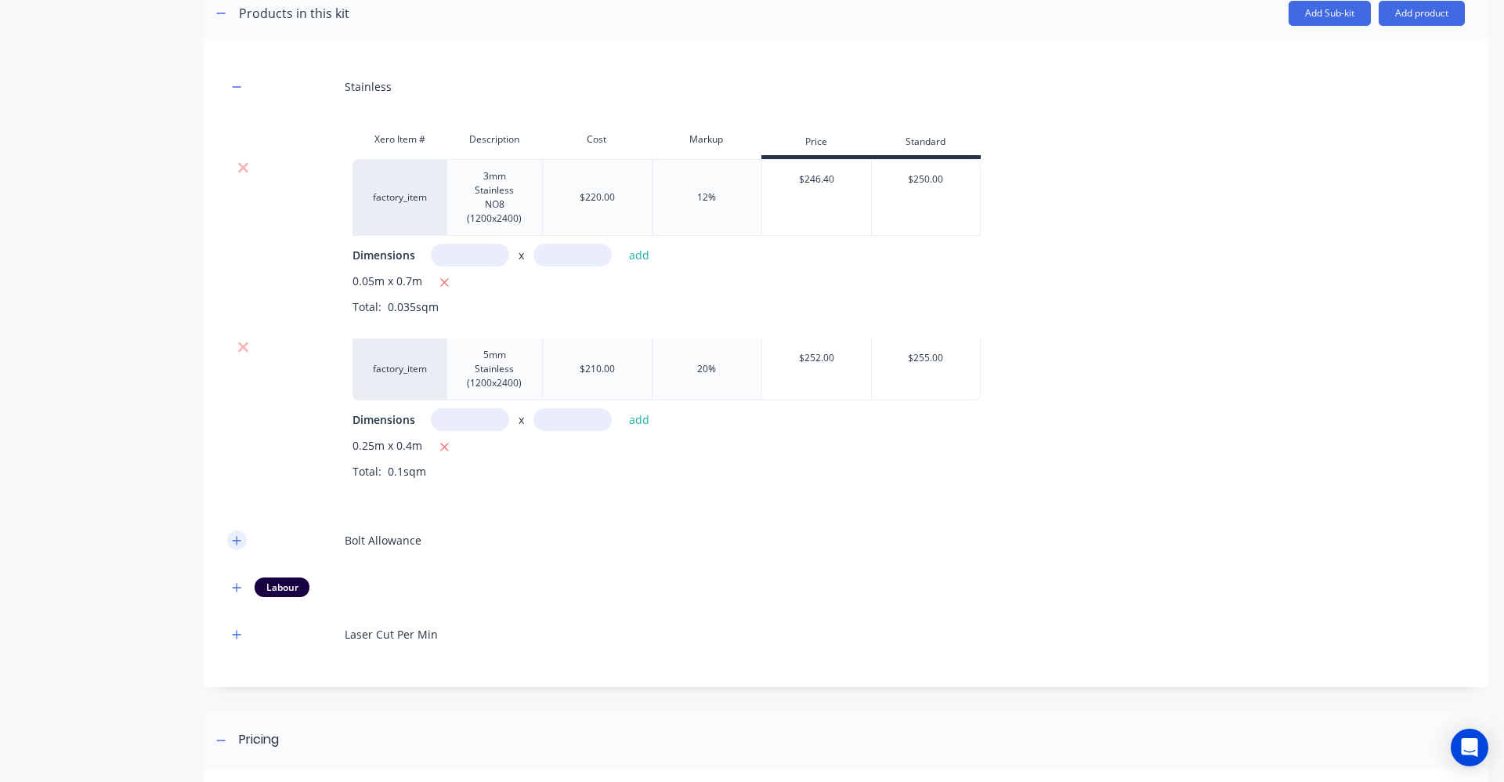
click at [240, 533] on button "button" at bounding box center [237, 540] width 20 height 20
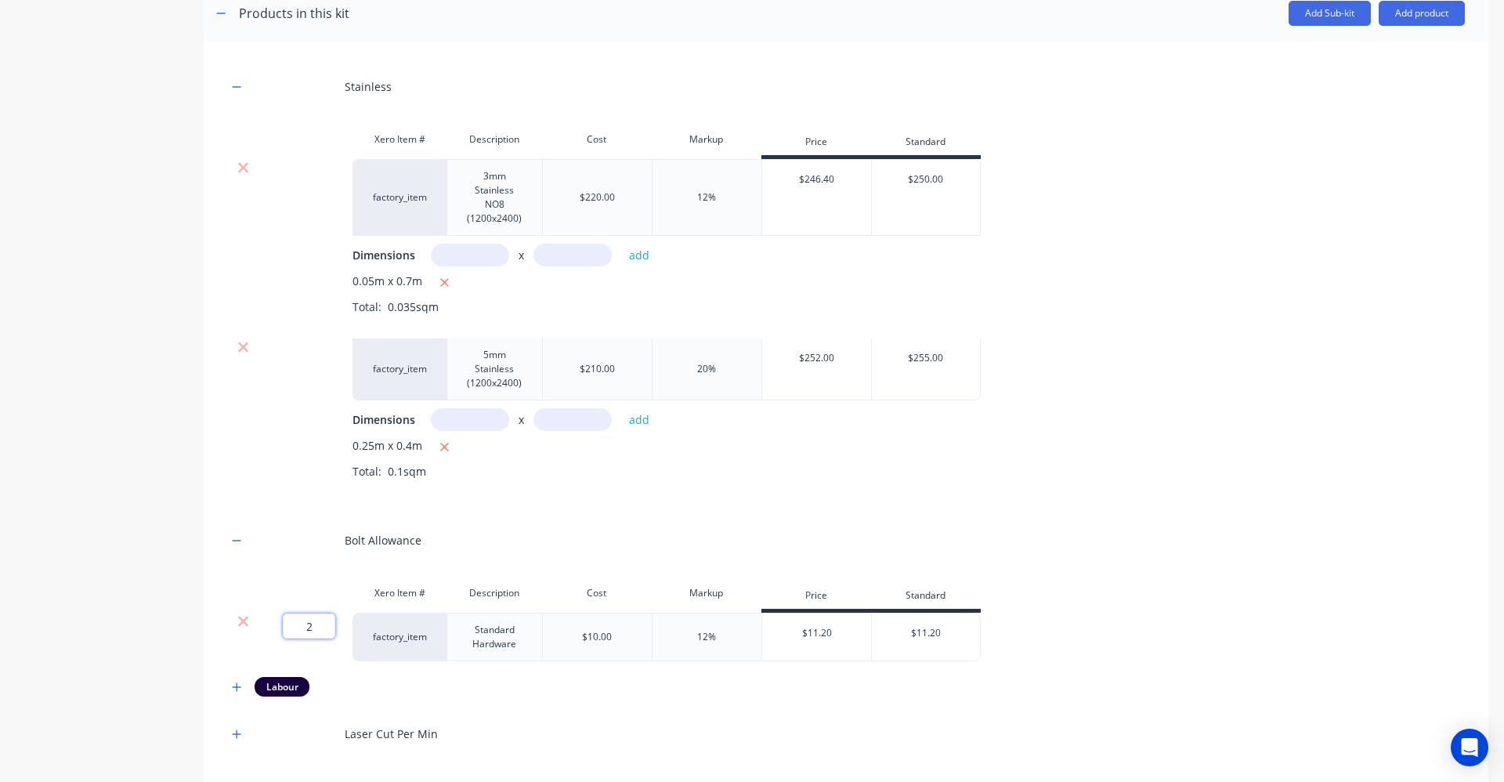
click at [317, 630] on input "2" at bounding box center [309, 625] width 52 height 25
type input "4"
click at [934, 526] on div "Bolt Allowance" at bounding box center [845, 539] width 1237 height 43
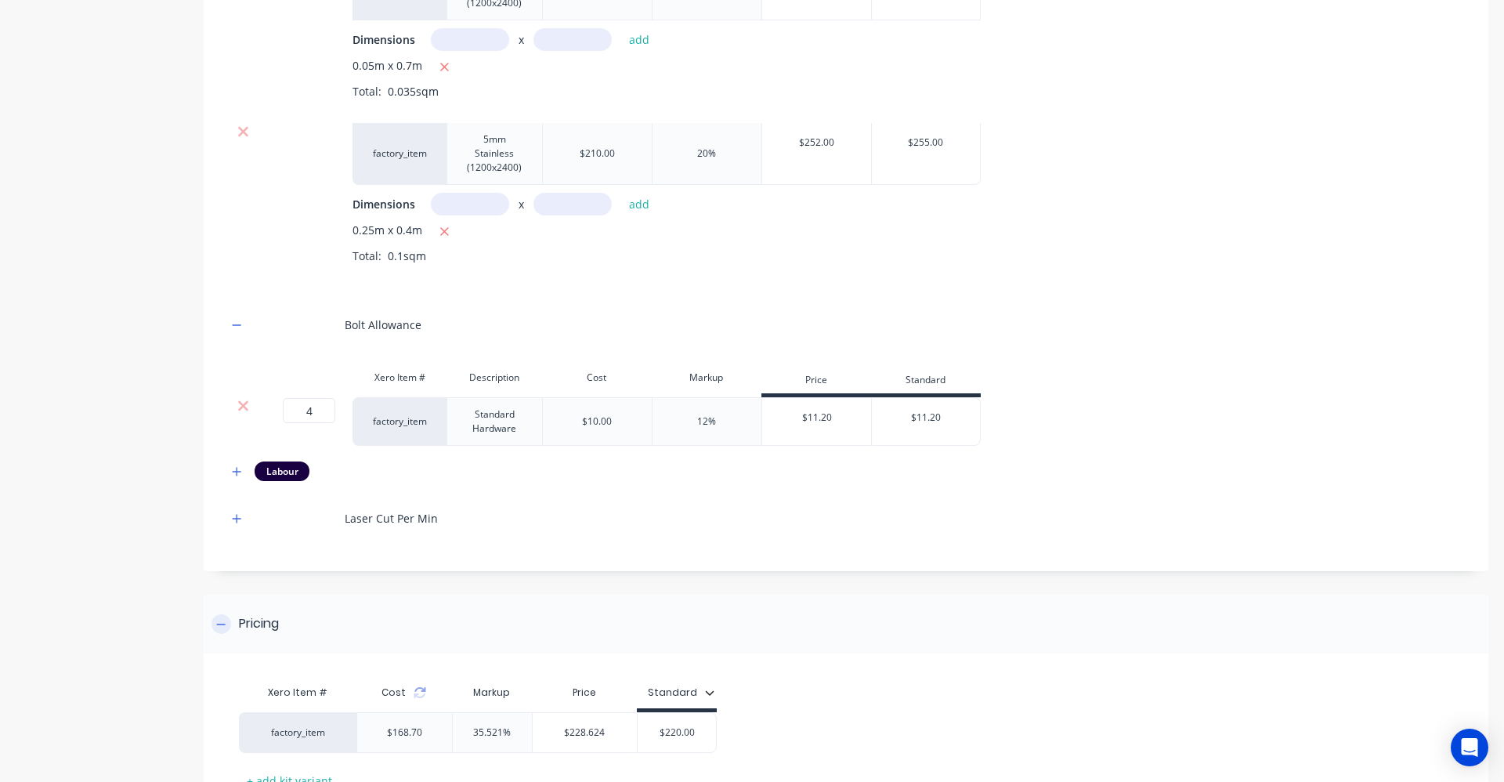
scroll to position [662, 0]
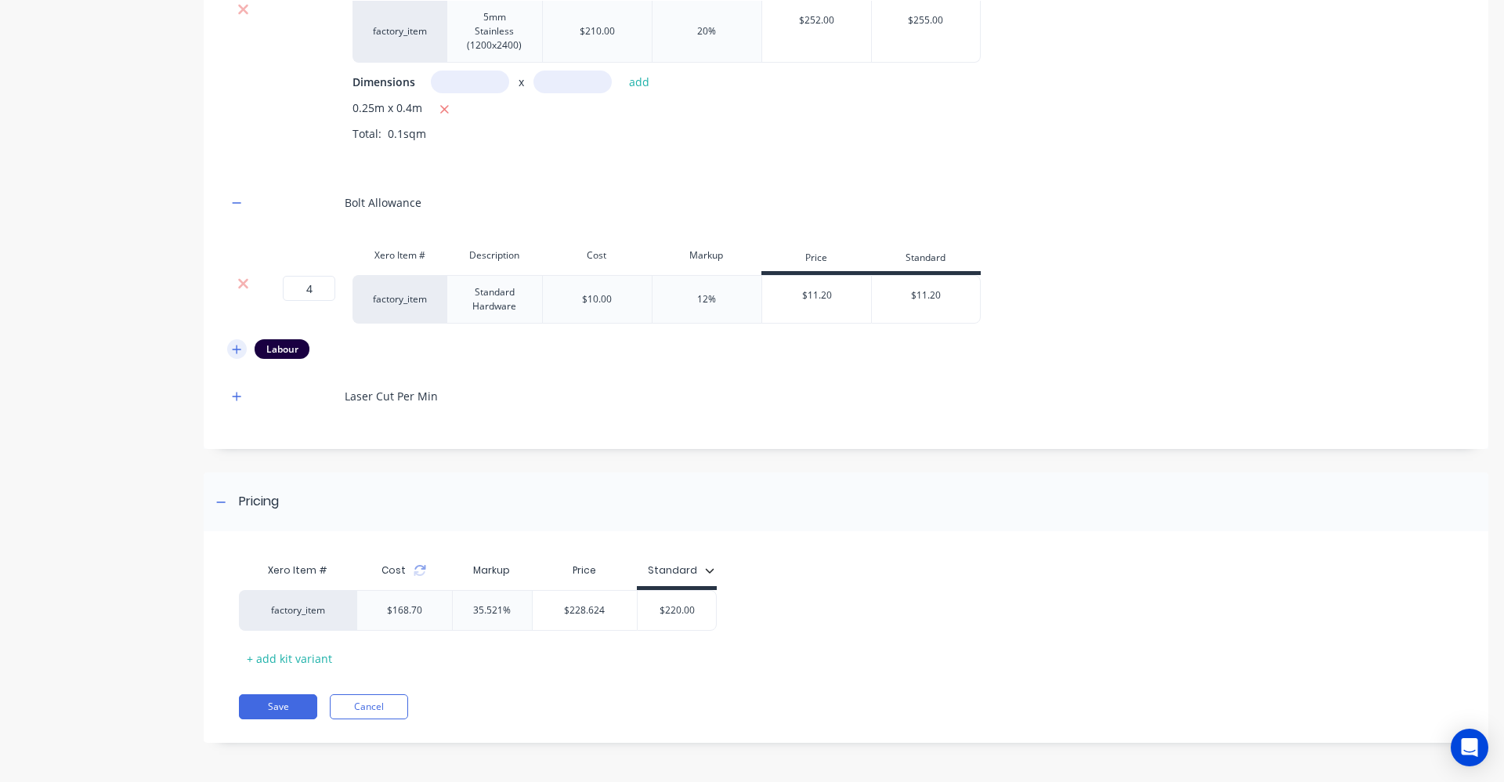
click at [235, 353] on icon "button" at bounding box center [236, 349] width 9 height 11
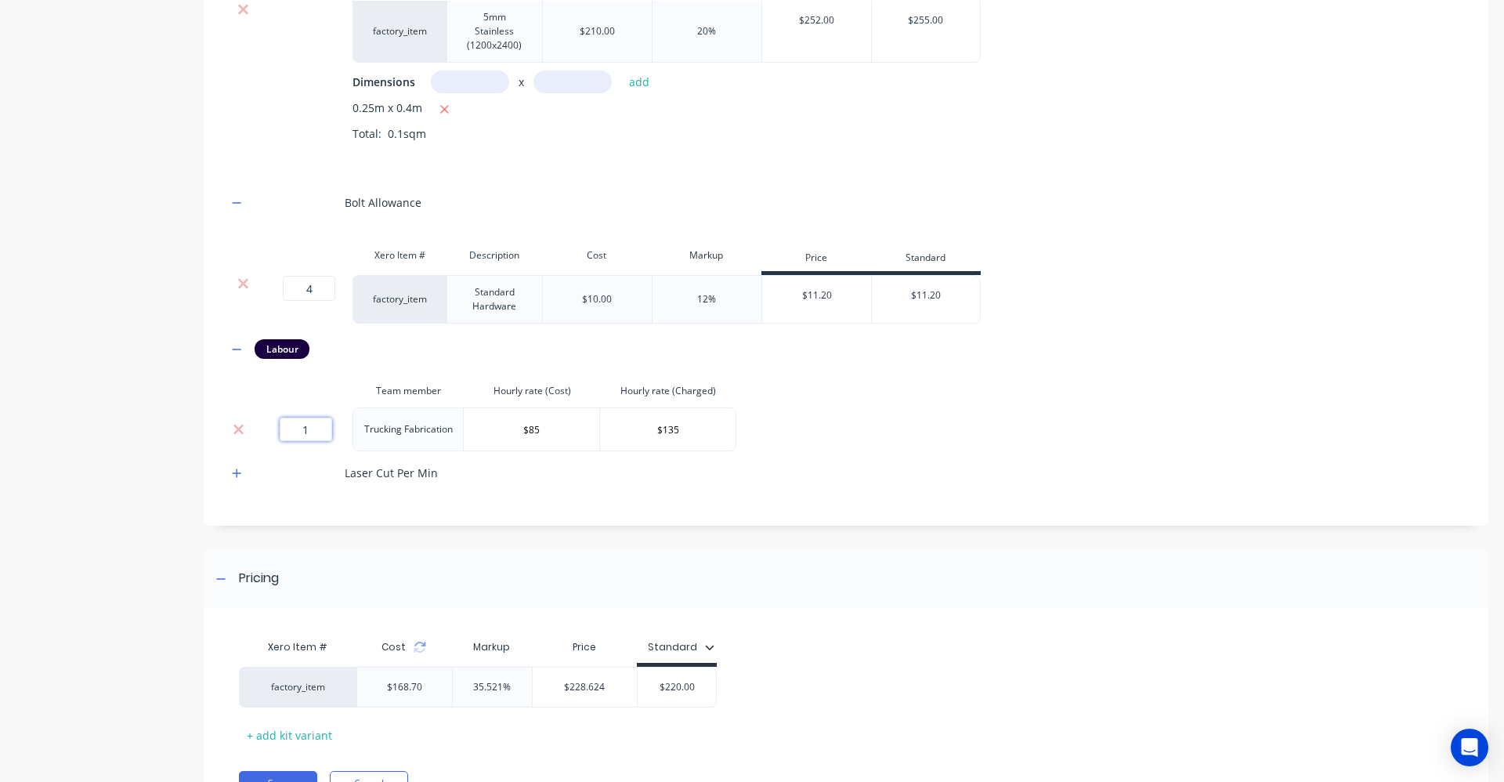
click at [313, 432] on input "1" at bounding box center [306, 428] width 52 height 23
type input "1.5"
click at [829, 444] on div "Stainless Xero Item # Description Cost Markup Price Standard factory_item 3mm S…" at bounding box center [845, 110] width 1237 height 767
click at [699, 684] on input "$220.00" at bounding box center [676, 687] width 78 height 14
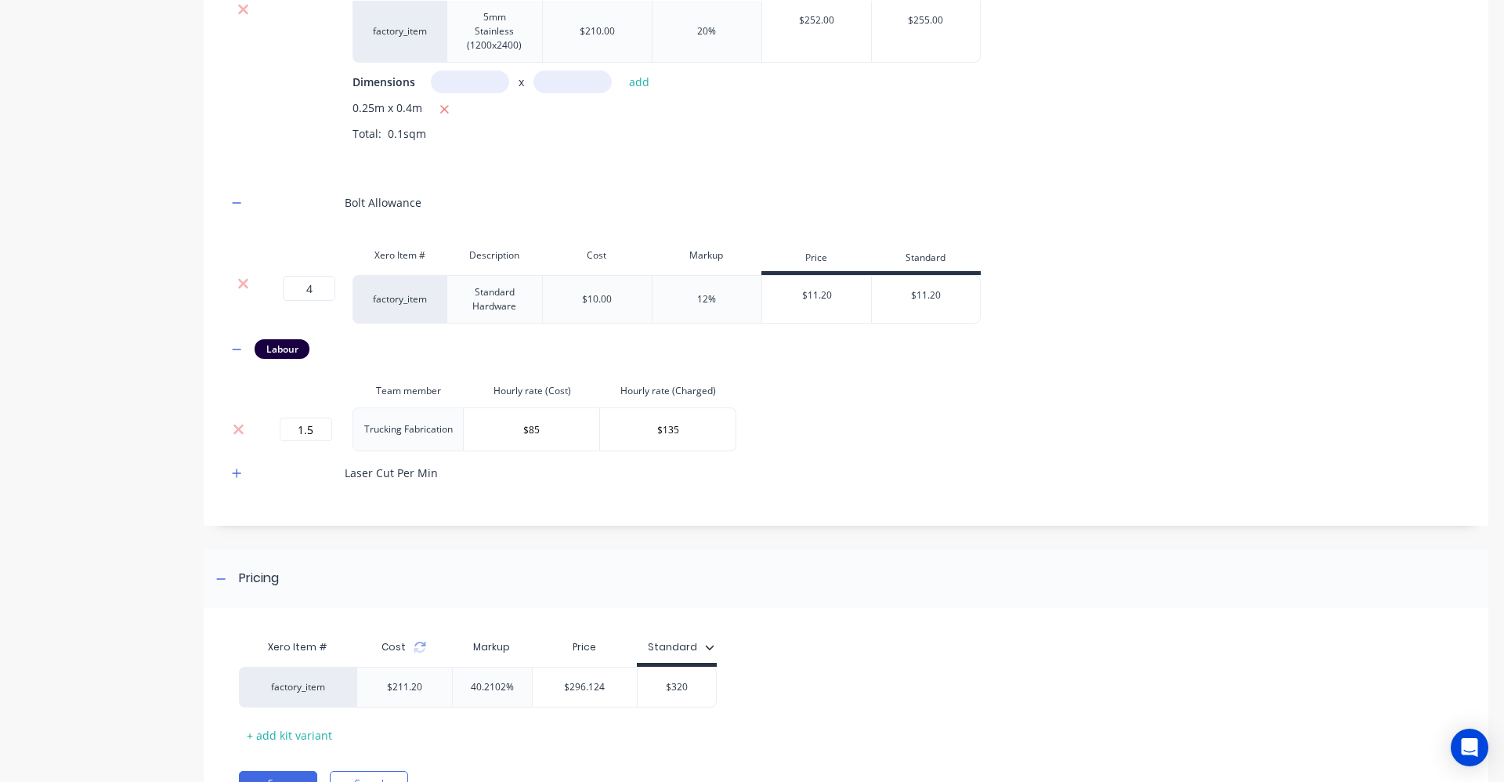
type input "$320"
click at [858, 667] on div "factory_item $211.20 40.2102% $296.124 $320.00 $320" at bounding box center [839, 686] width 1201 height 41
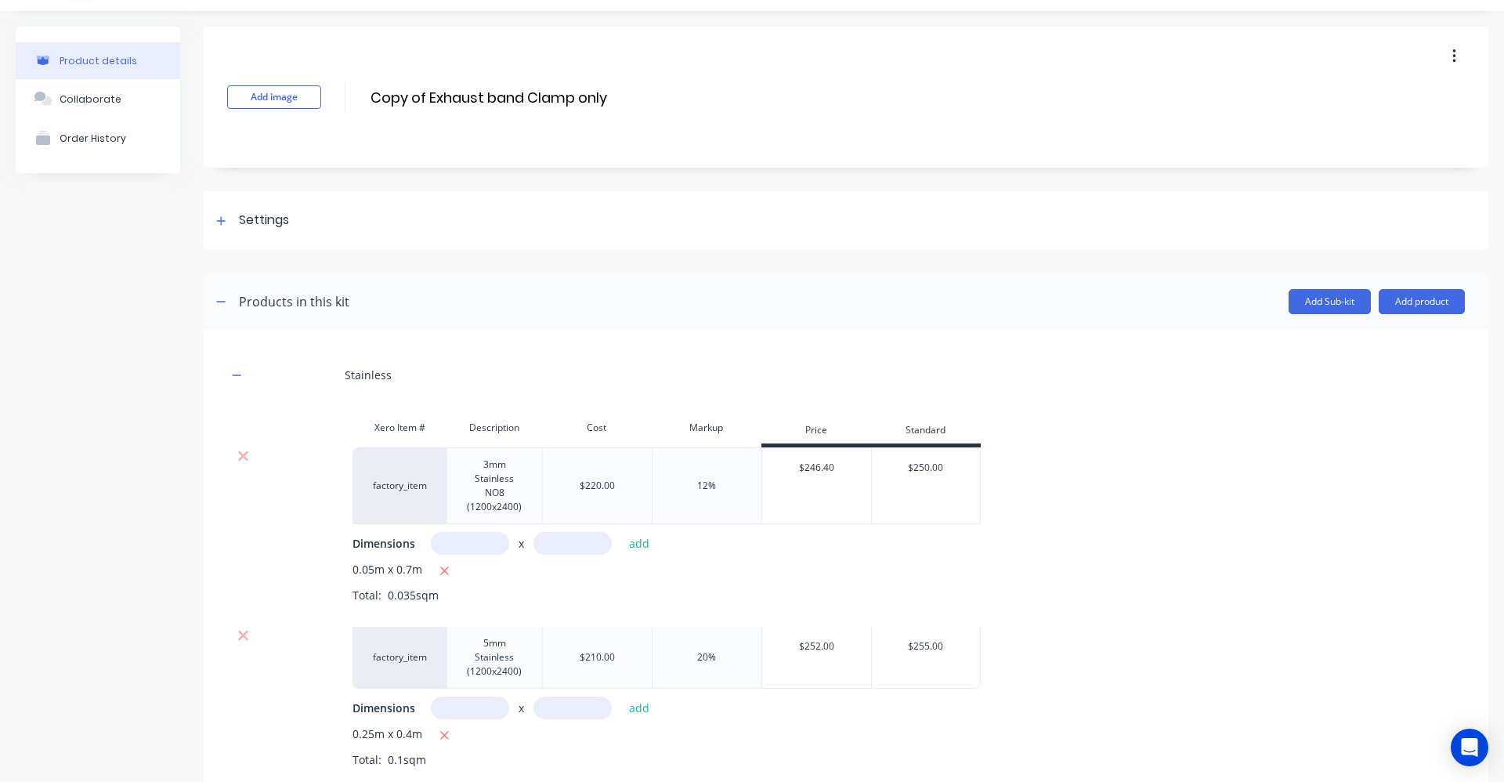
scroll to position [0, 0]
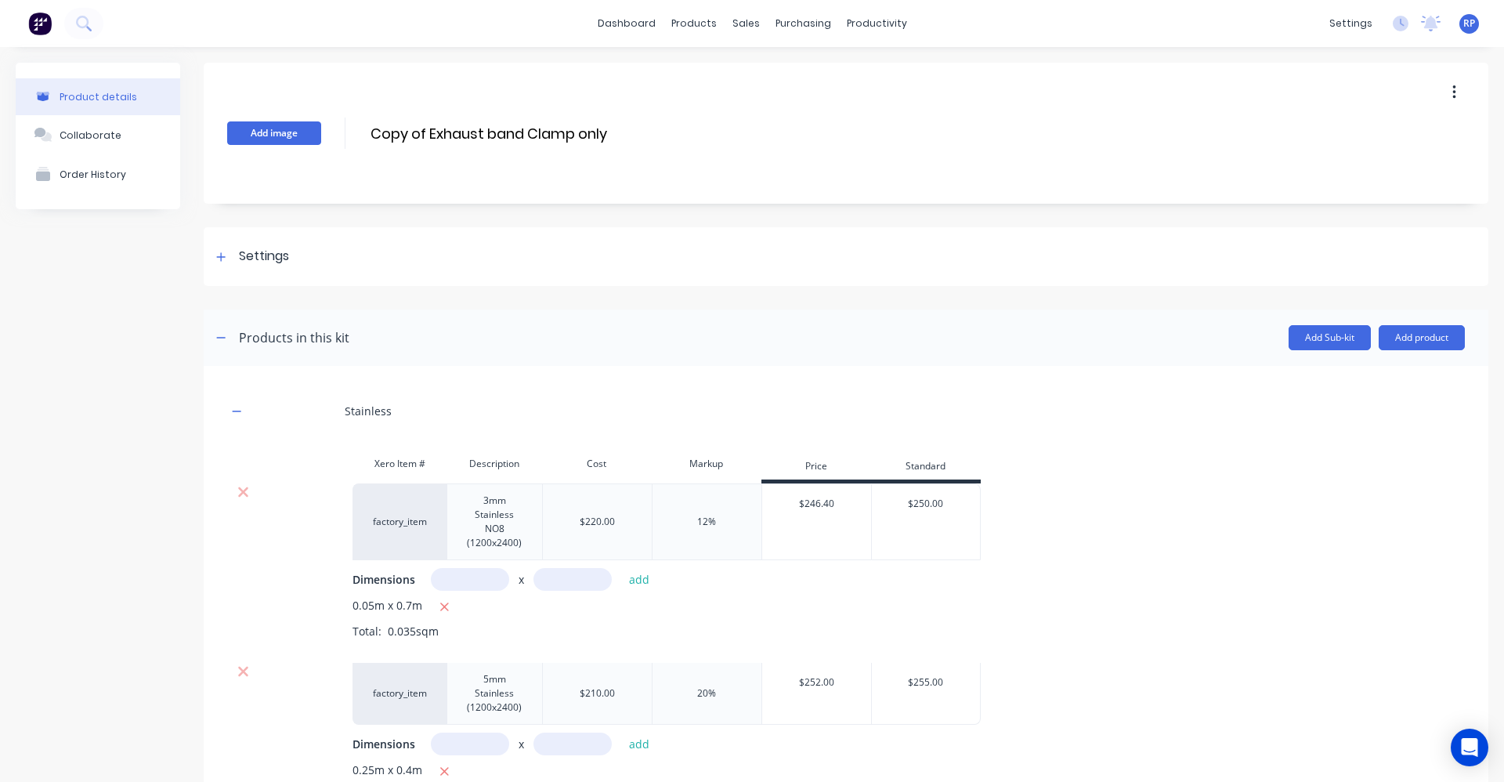
drag, startPoint x: 428, startPoint y: 132, endPoint x: 314, endPoint y: 128, distance: 114.4
click at [314, 128] on div "Add image Copy of Exhaust band Clamp only Copy of Exhaust band Clamp only Enter…" at bounding box center [846, 133] width 1284 height 141
click at [592, 134] on input "K-Serries Stack support Exhaust band Clamp only" at bounding box center [544, 133] width 350 height 23
drag, startPoint x: 738, startPoint y: 132, endPoint x: 706, endPoint y: 137, distance: 32.5
click at [706, 137] on input "K-Serries Stack support and mirror band Clamp only" at bounding box center [554, 133] width 370 height 23
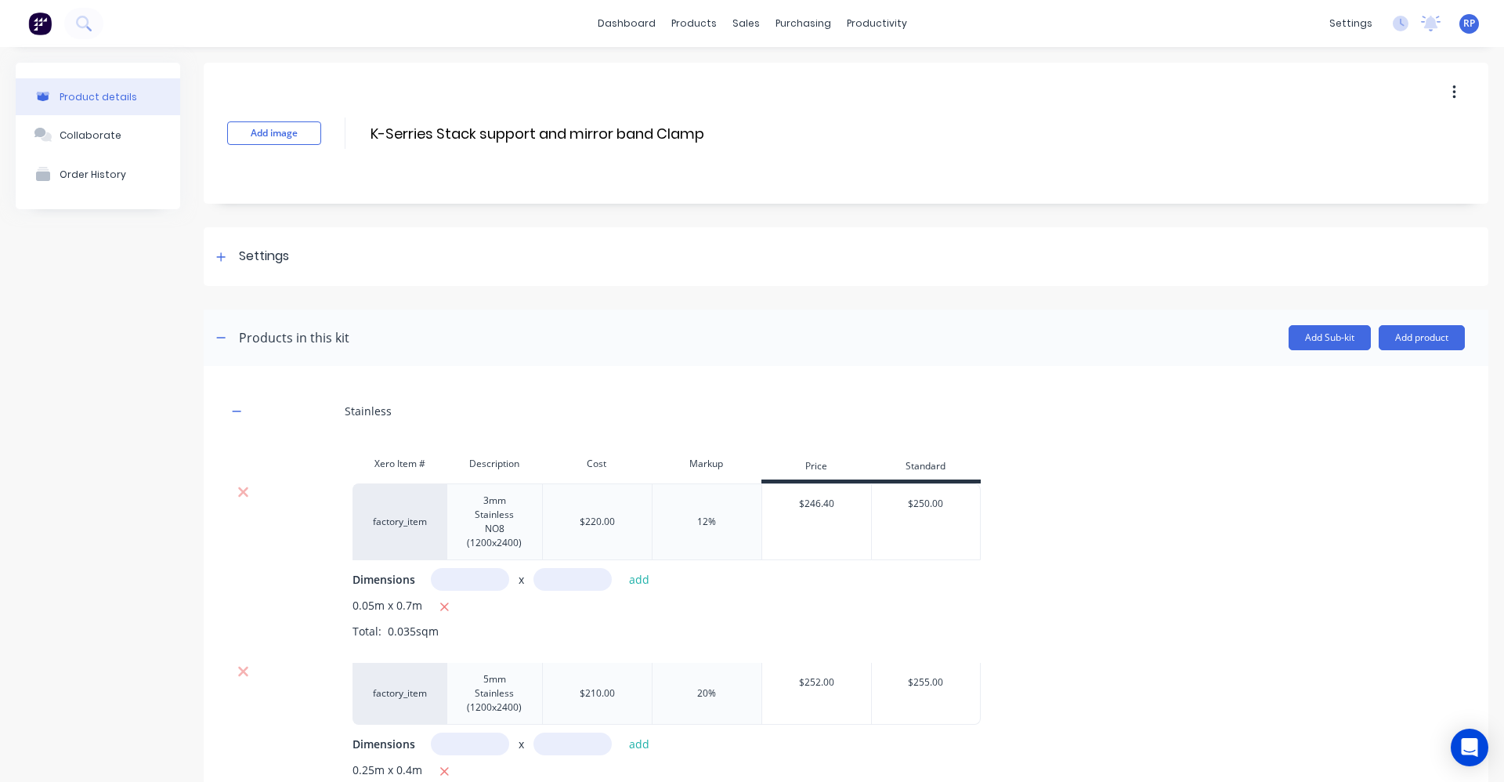
type input "K-Serries Stack support and mirror band Clamp"
click at [611, 195] on div "Add image K-Serries Stack support and mirror band Clamp K-Serries Stack support…" at bounding box center [846, 133] width 1284 height 141
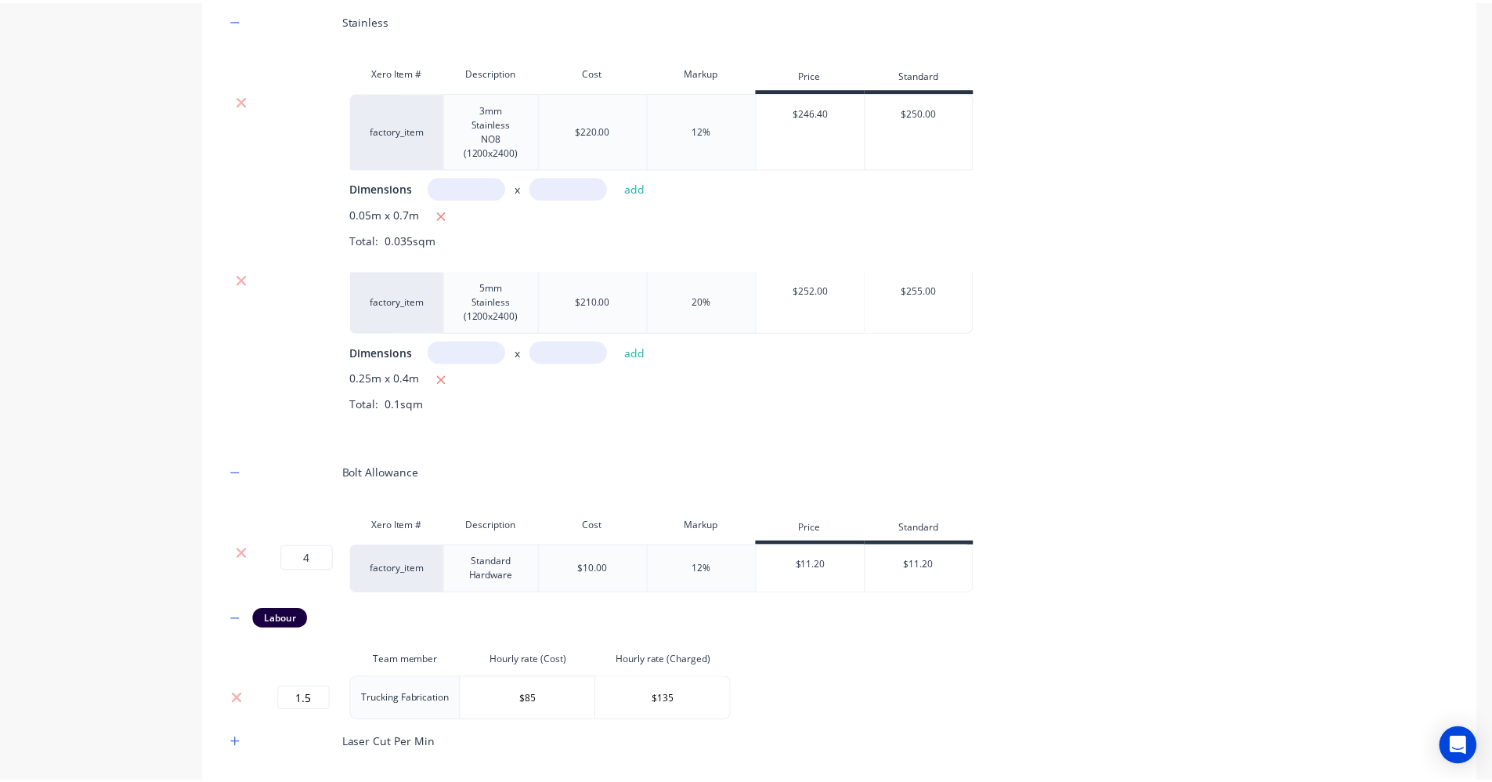
scroll to position [739, 0]
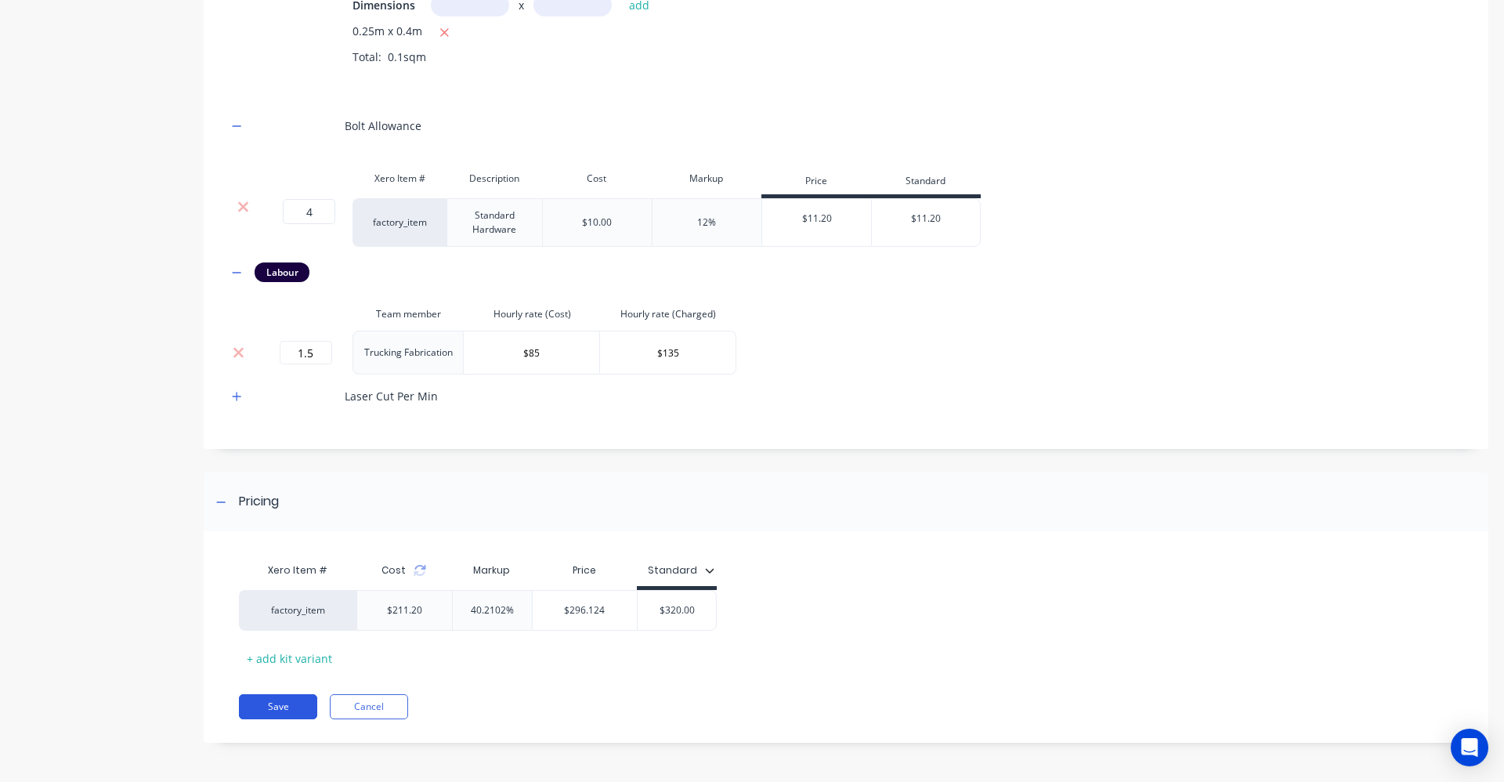
click at [291, 709] on button "Save" at bounding box center [278, 706] width 78 height 25
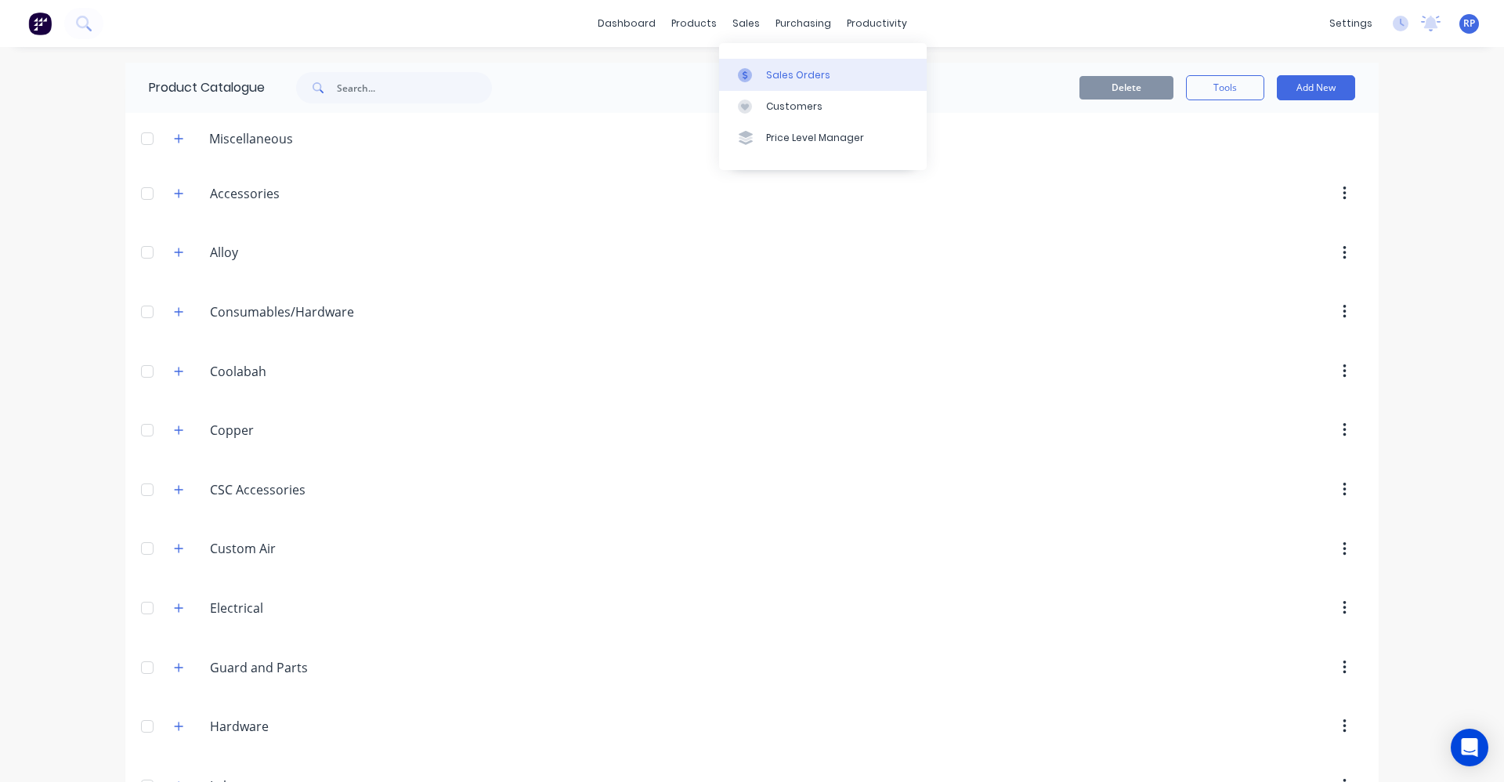
drag, startPoint x: 740, startPoint y: 24, endPoint x: 763, endPoint y: 63, distance: 45.3
click at [741, 24] on div "sales" at bounding box center [745, 23] width 43 height 23
click at [774, 72] on div "Sales Orders" at bounding box center [798, 75] width 64 height 14
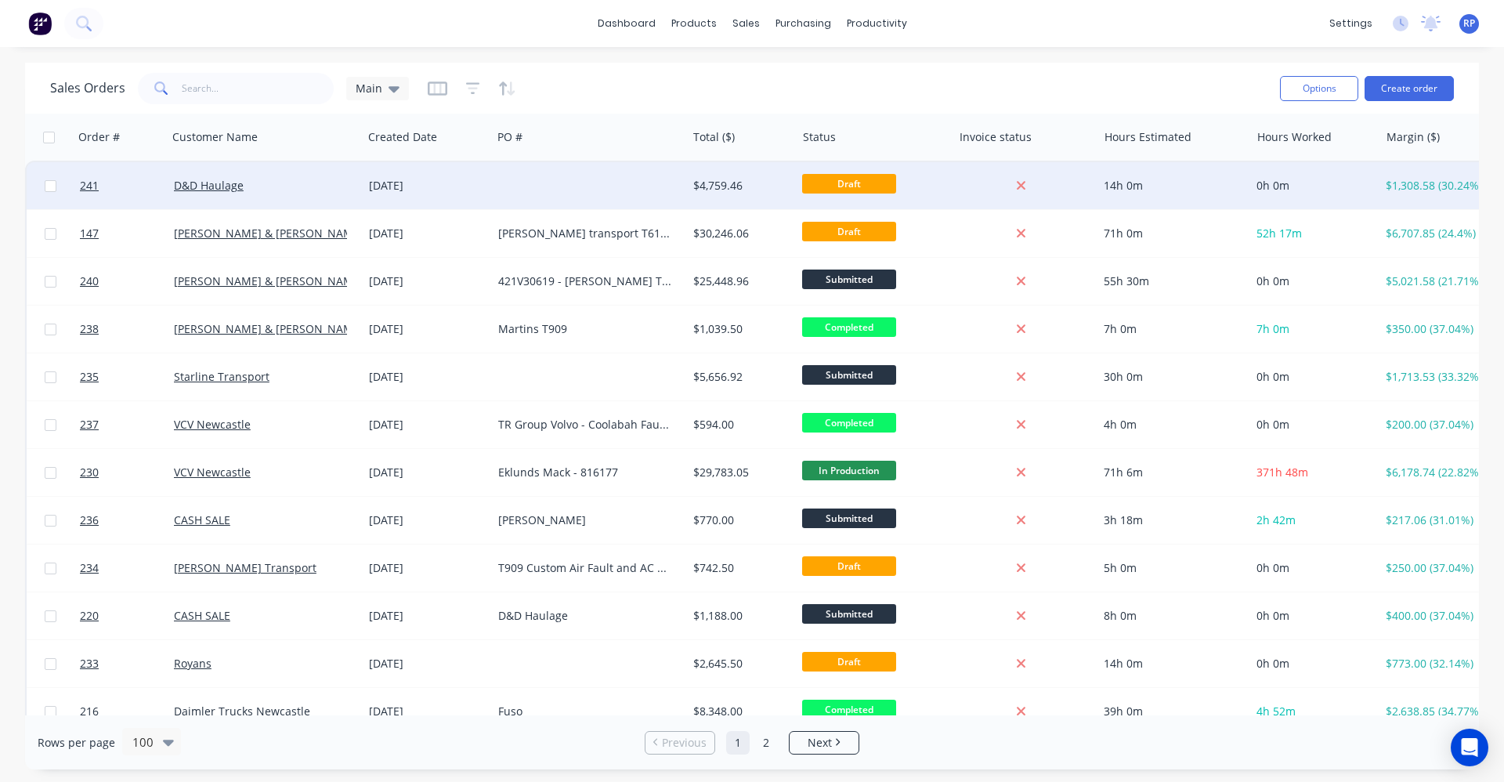
click at [280, 189] on div "D&D Haulage" at bounding box center [260, 186] width 173 height 16
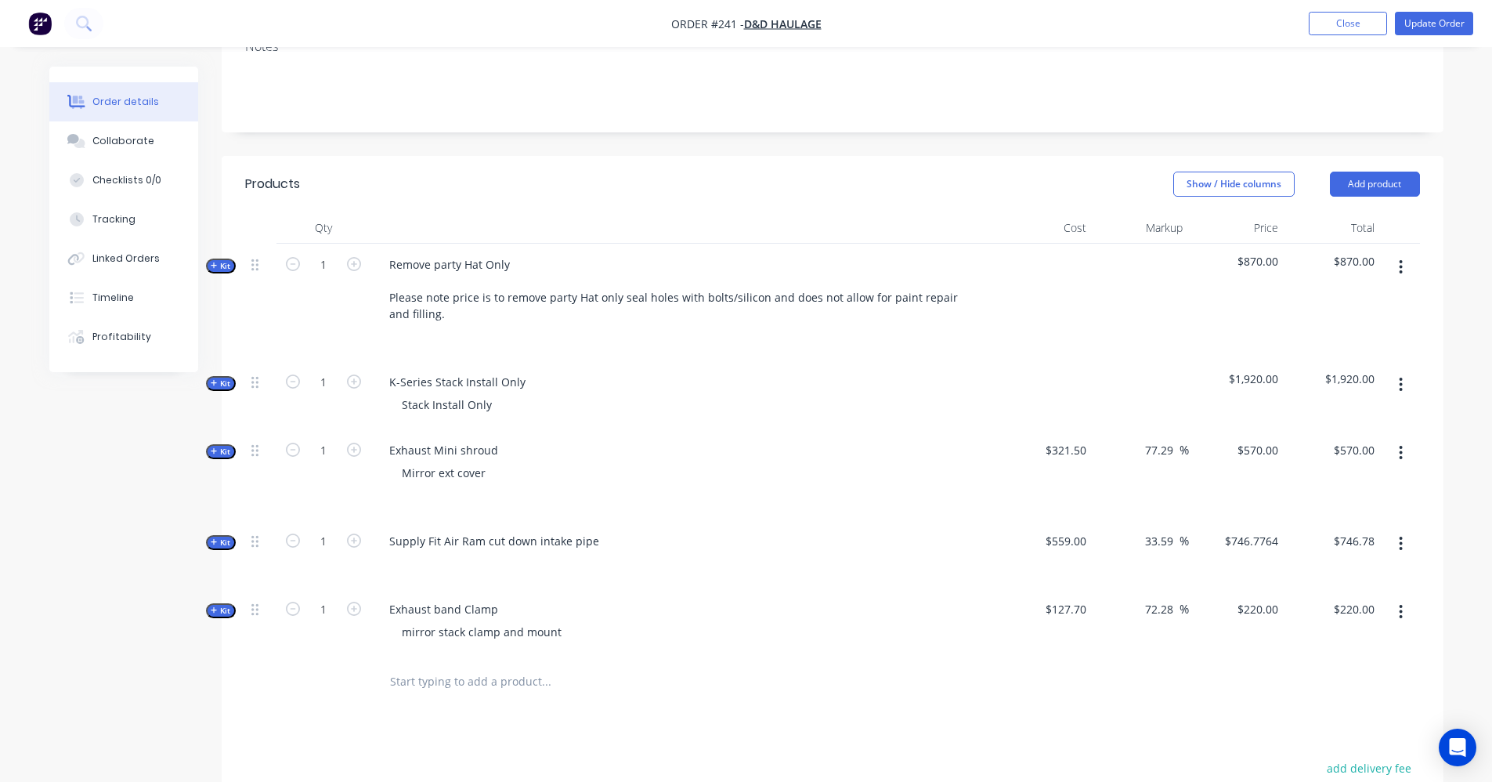
scroll to position [235, 0]
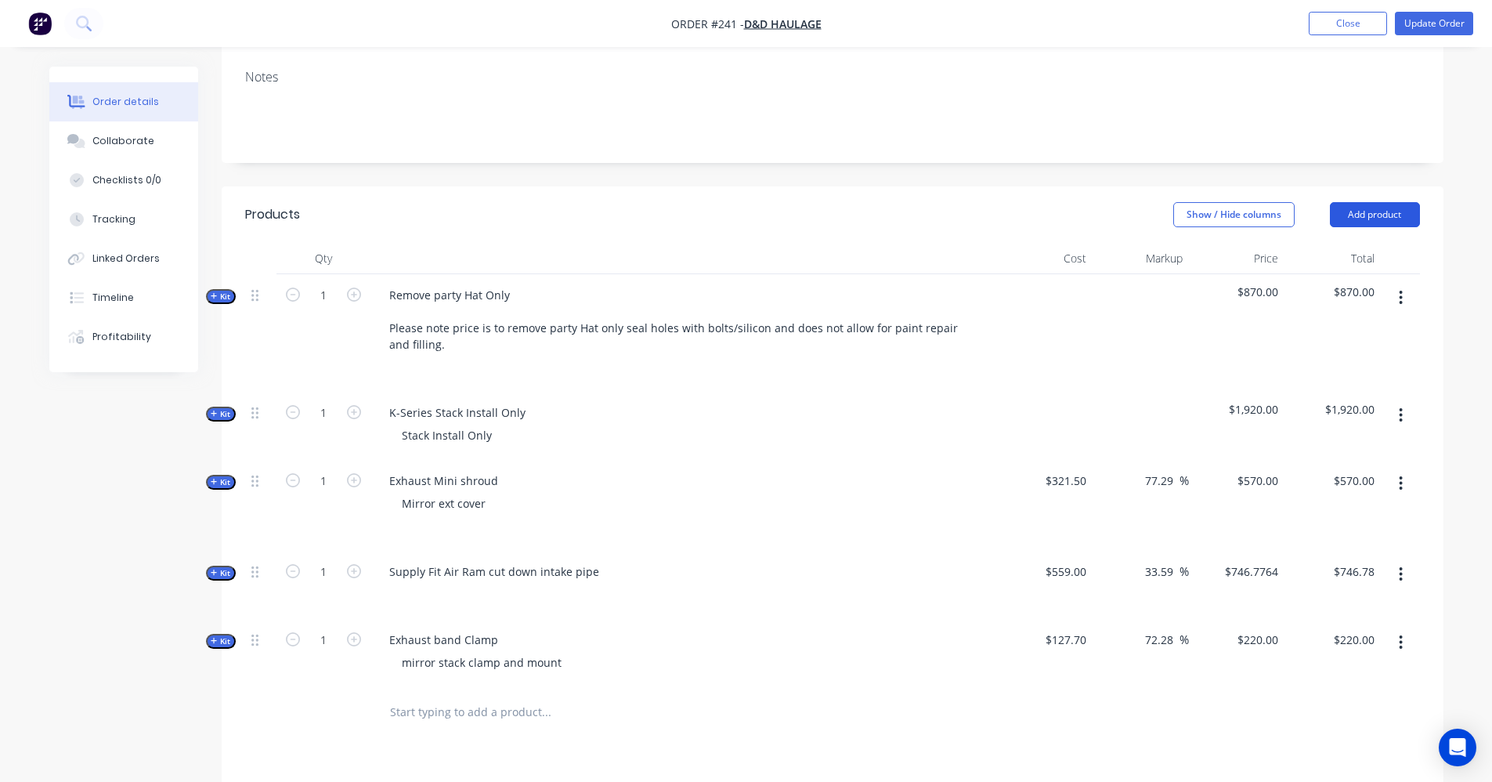
click at [1367, 209] on button "Add product" at bounding box center [1375, 214] width 90 height 25
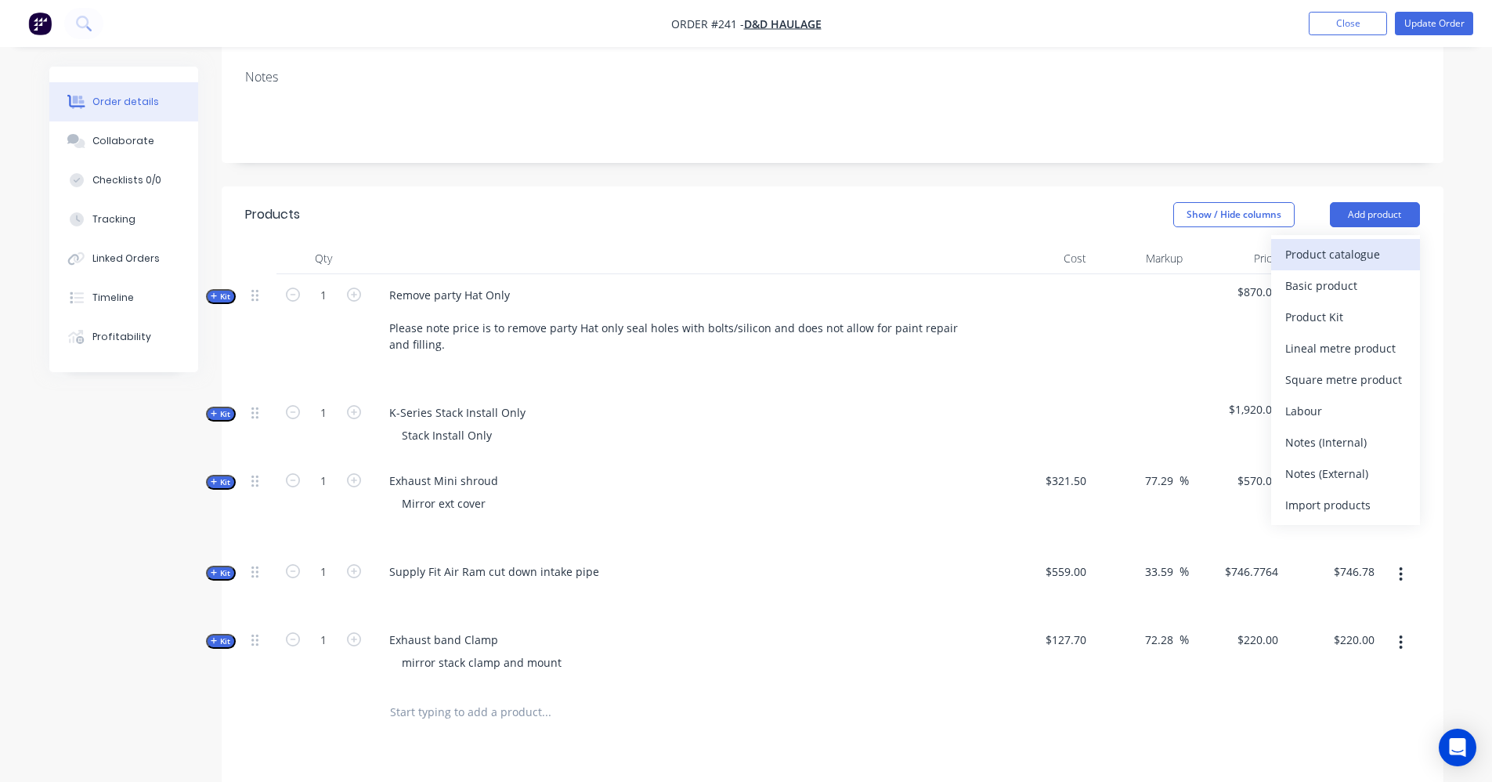
click at [1363, 251] on div "Product catalogue" at bounding box center [1345, 254] width 121 height 23
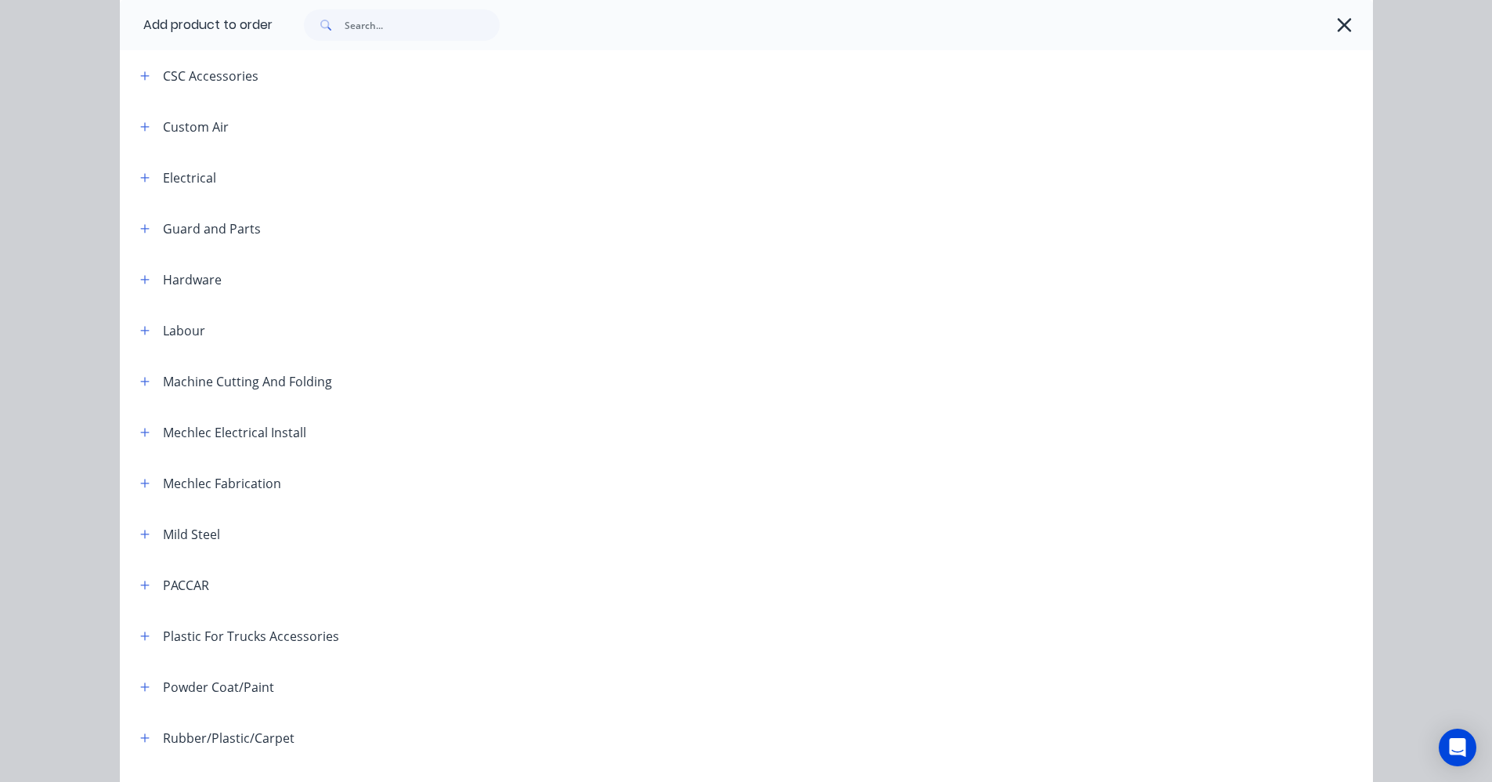
scroll to position [470, 0]
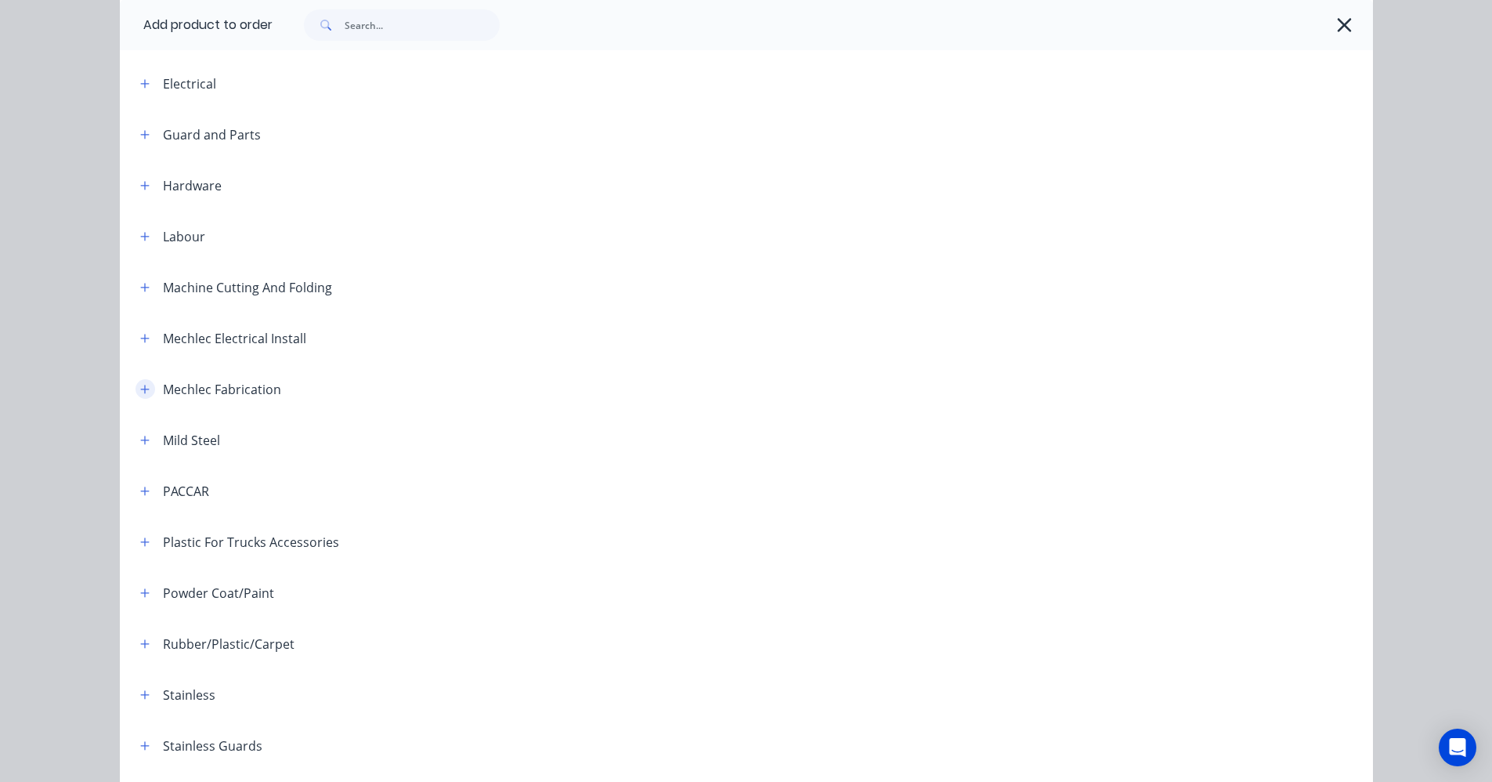
click at [140, 391] on icon "button" at bounding box center [144, 389] width 9 height 9
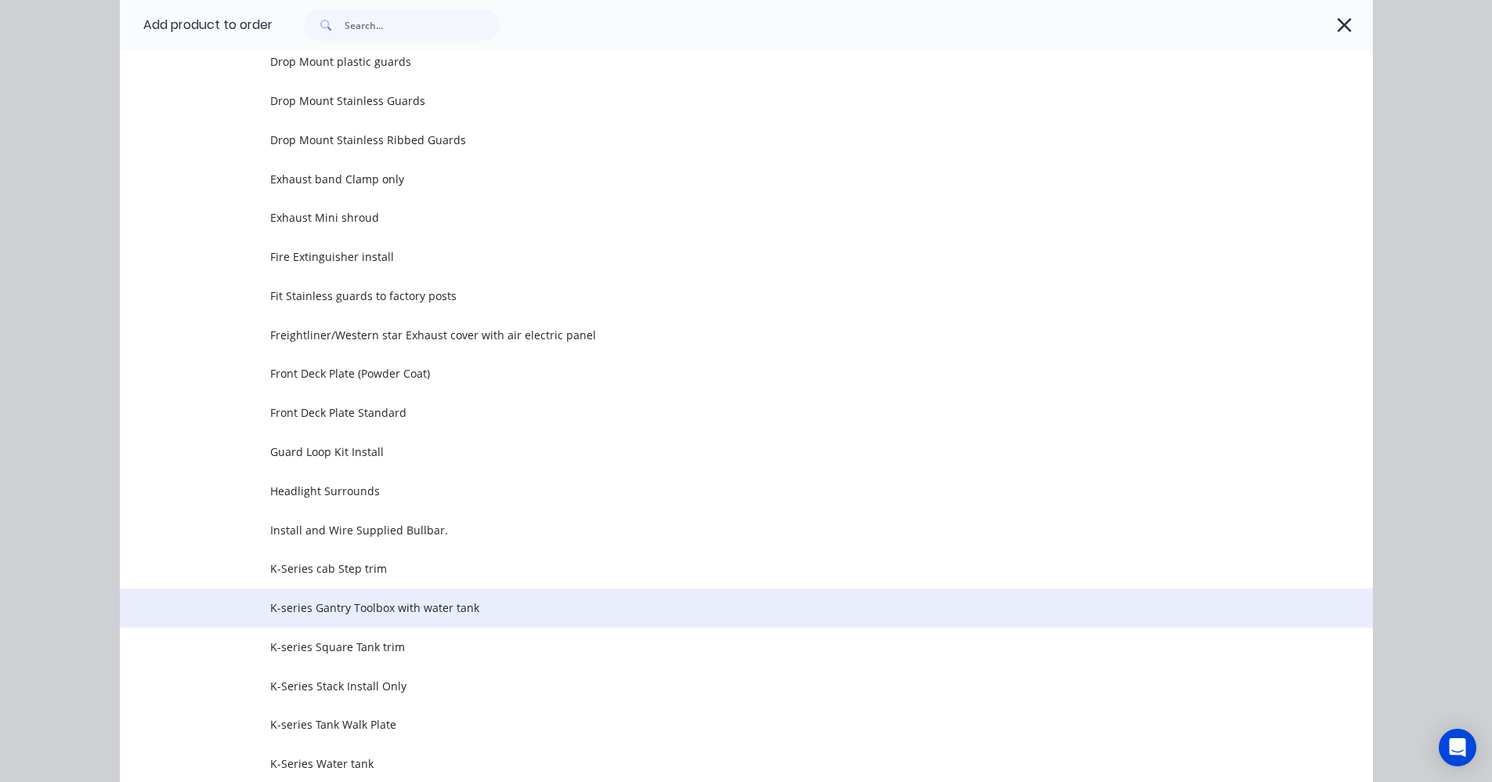
scroll to position [1410, 0]
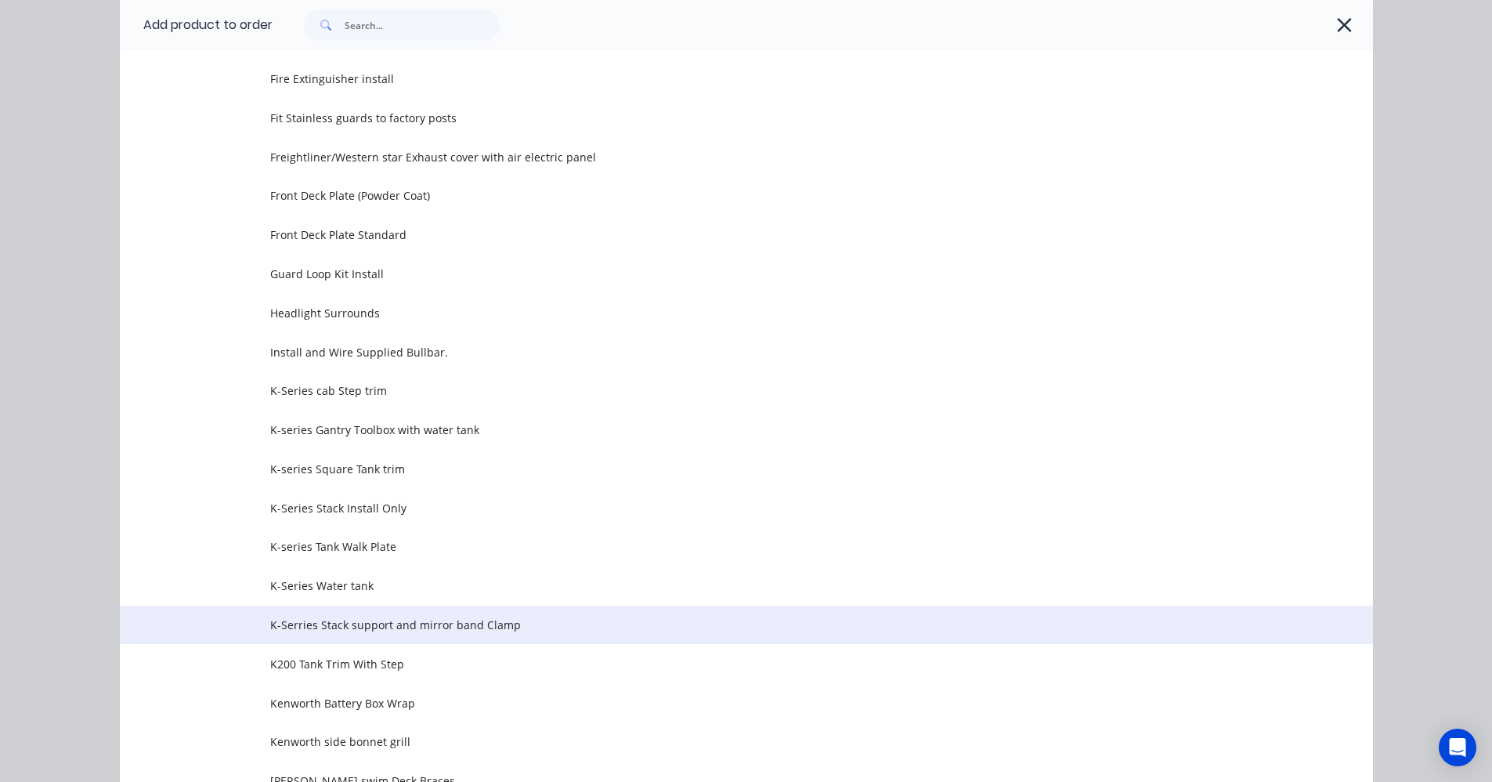
click at [363, 631] on span "K-Serries Stack support and mirror band Clamp" at bounding box center [711, 624] width 882 height 16
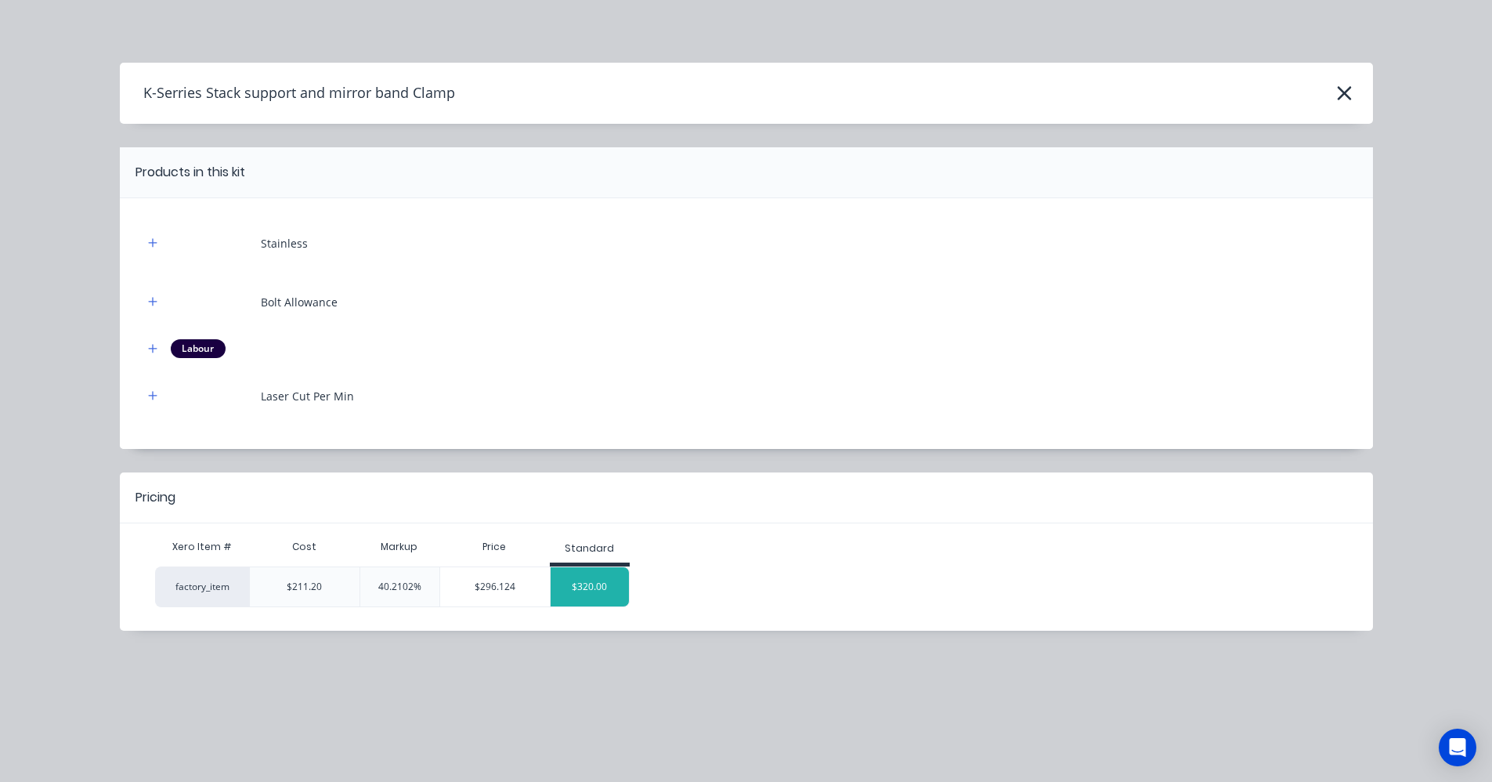
click at [576, 588] on div "$320.00" at bounding box center [590, 586] width 78 height 39
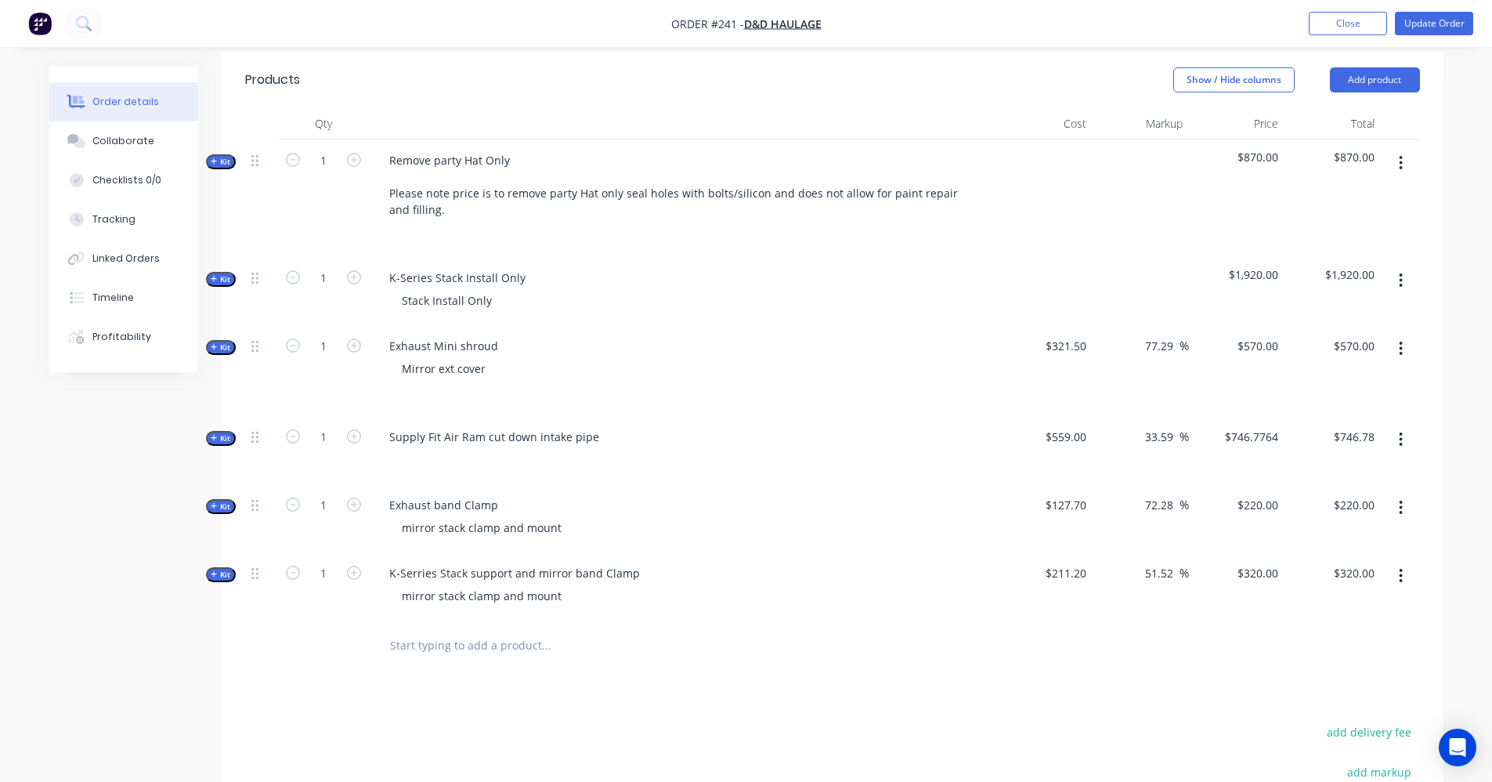
scroll to position [392, 0]
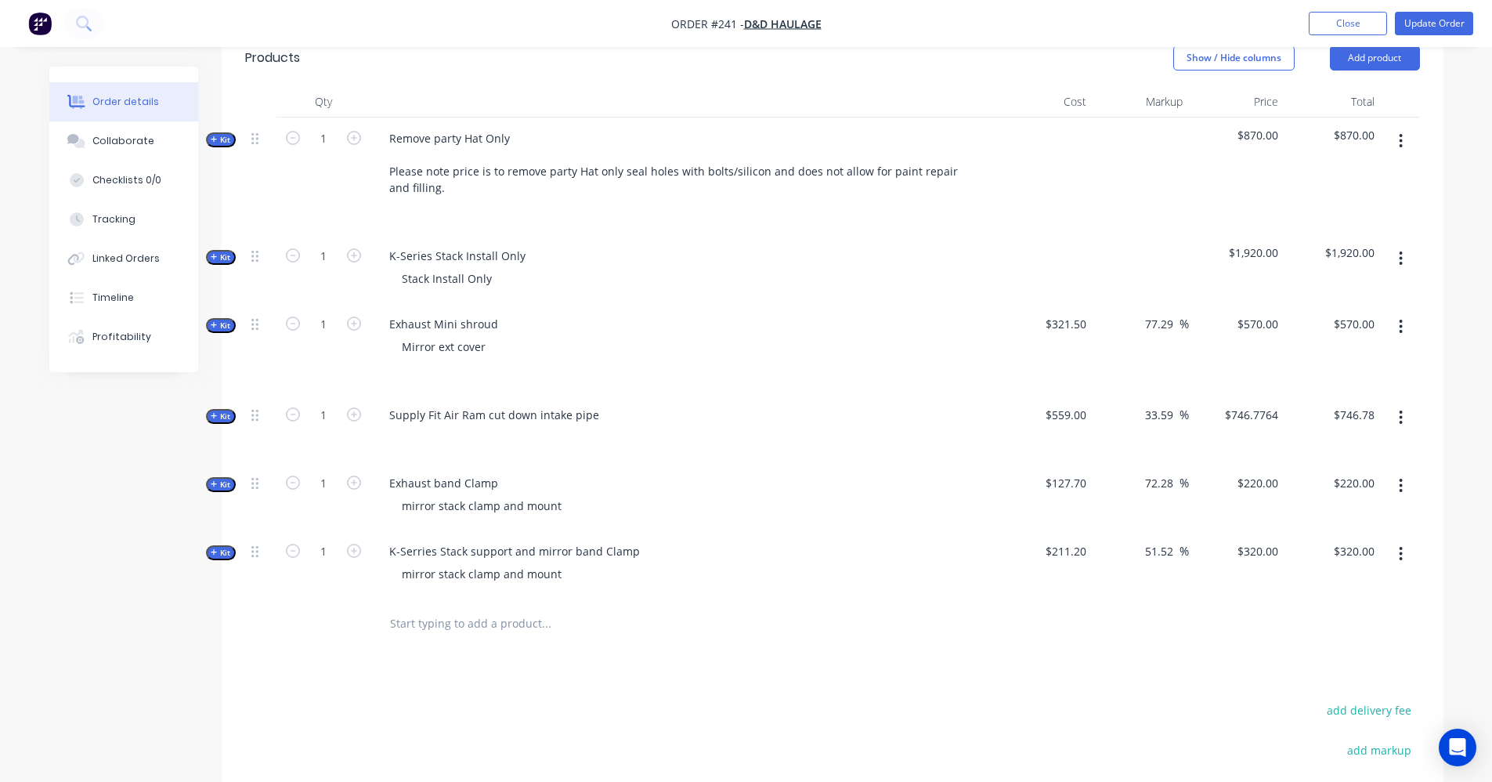
click at [1405, 488] on button "button" at bounding box center [1400, 485] width 37 height 28
drag, startPoint x: 1319, startPoint y: 654, endPoint x: 1293, endPoint y: 648, distance: 26.4
click at [1319, 653] on div "Delete" at bounding box center [1345, 652] width 121 height 23
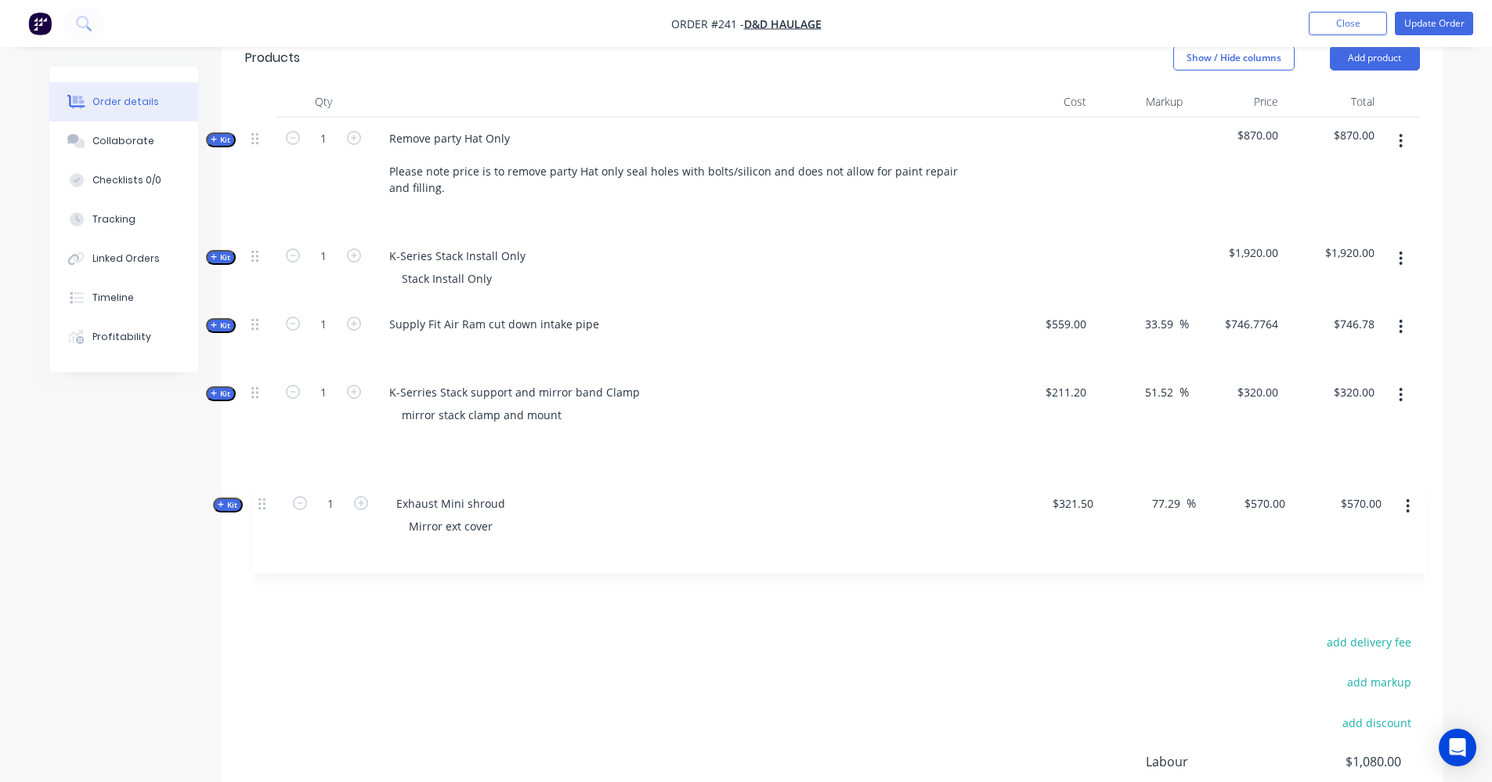
drag, startPoint x: 255, startPoint y: 326, endPoint x: 260, endPoint y: 515, distance: 188.8
click at [262, 518] on div "Kit 1 Remove party Hat Only Please note price is to remove party Hat only seal …" at bounding box center [832, 323] width 1175 height 413
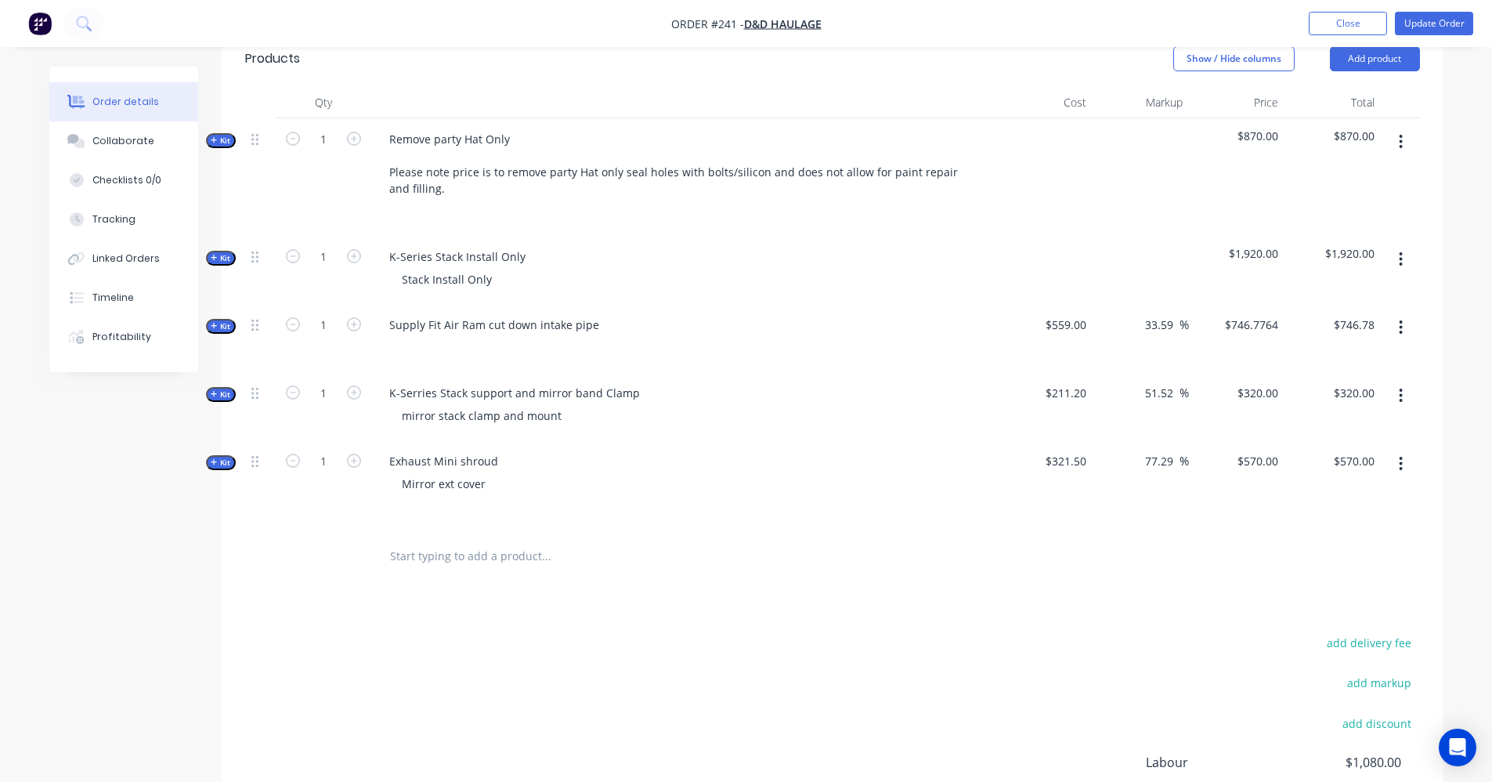
scroll to position [356, 0]
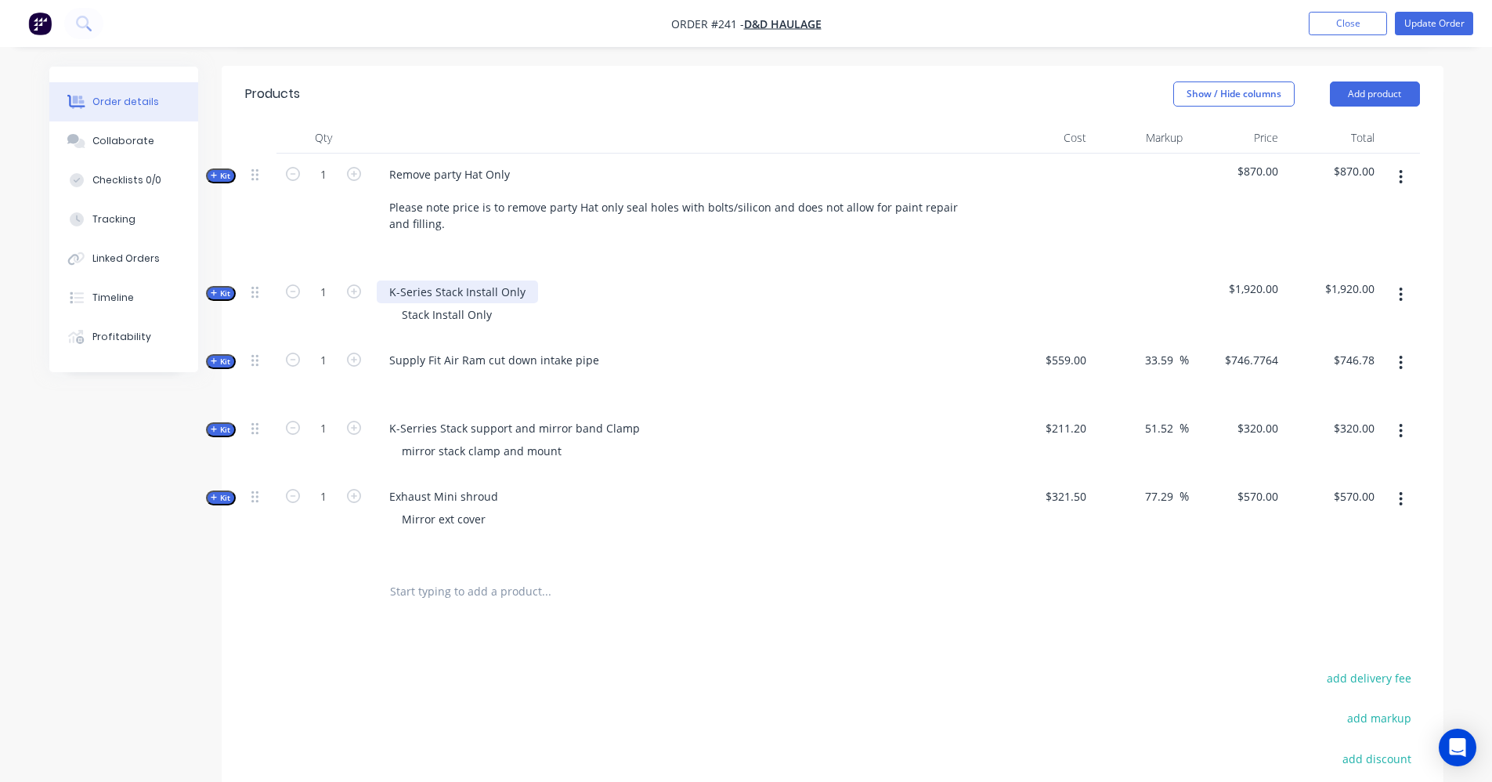
click at [518, 291] on div "K-Series Stack Install Only" at bounding box center [457, 291] width 161 height 23
drag, startPoint x: 485, startPoint y: 319, endPoint x: 357, endPoint y: 325, distance: 127.8
click at [357, 325] on div "Kit 1 K-Series Stack Install Stack Install Only $1,920.00 $1,920.00" at bounding box center [832, 305] width 1175 height 68
click at [662, 615] on div at bounding box center [652, 591] width 564 height 51
drag, startPoint x: 493, startPoint y: 291, endPoint x: 369, endPoint y: 294, distance: 124.6
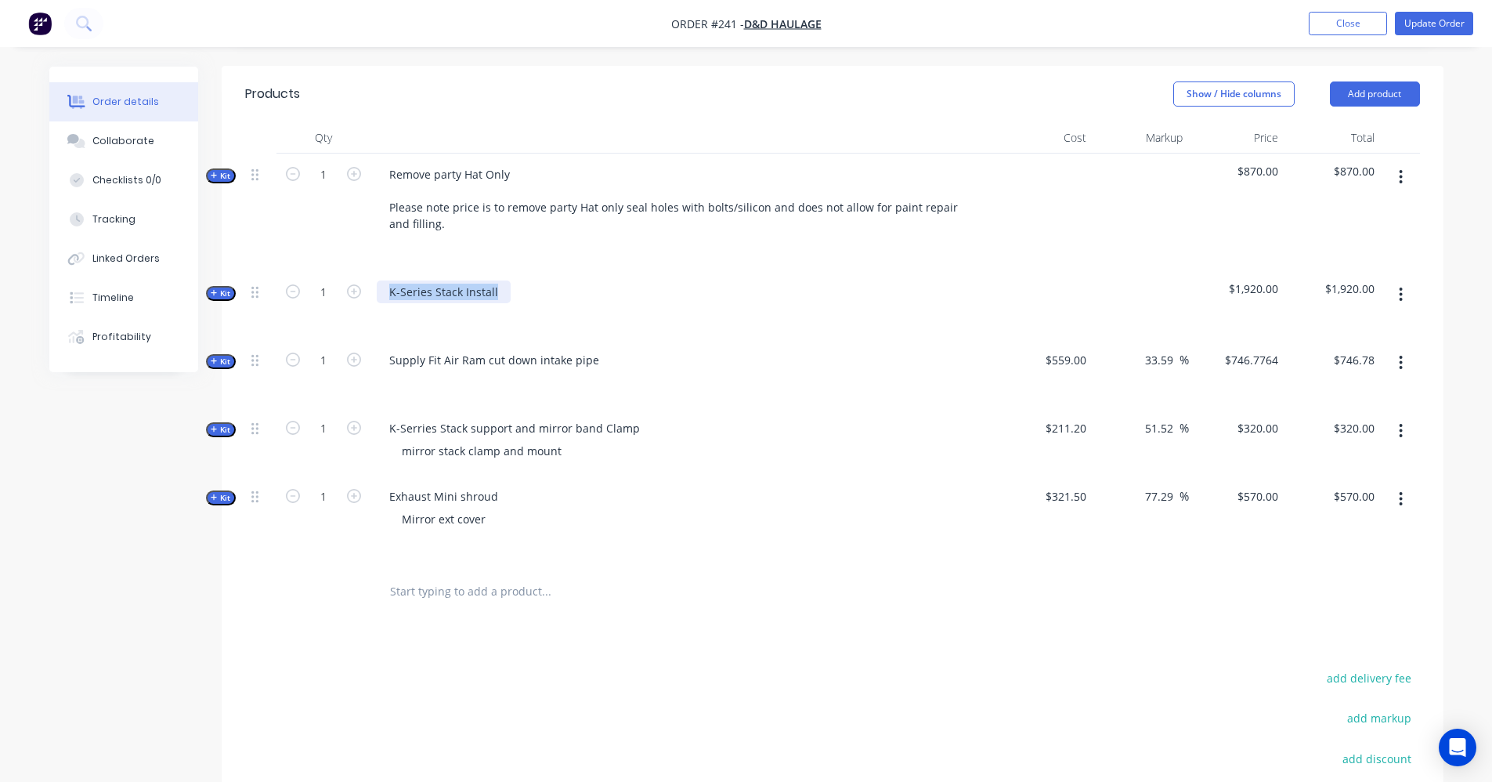
click at [369, 294] on div "Kit 1 K-Series Stack Install $1,920.00 $1,920.00" at bounding box center [832, 305] width 1175 height 68
copy div "K-Series Stack Install"
click at [219, 292] on span "Kit" at bounding box center [221, 293] width 20 height 12
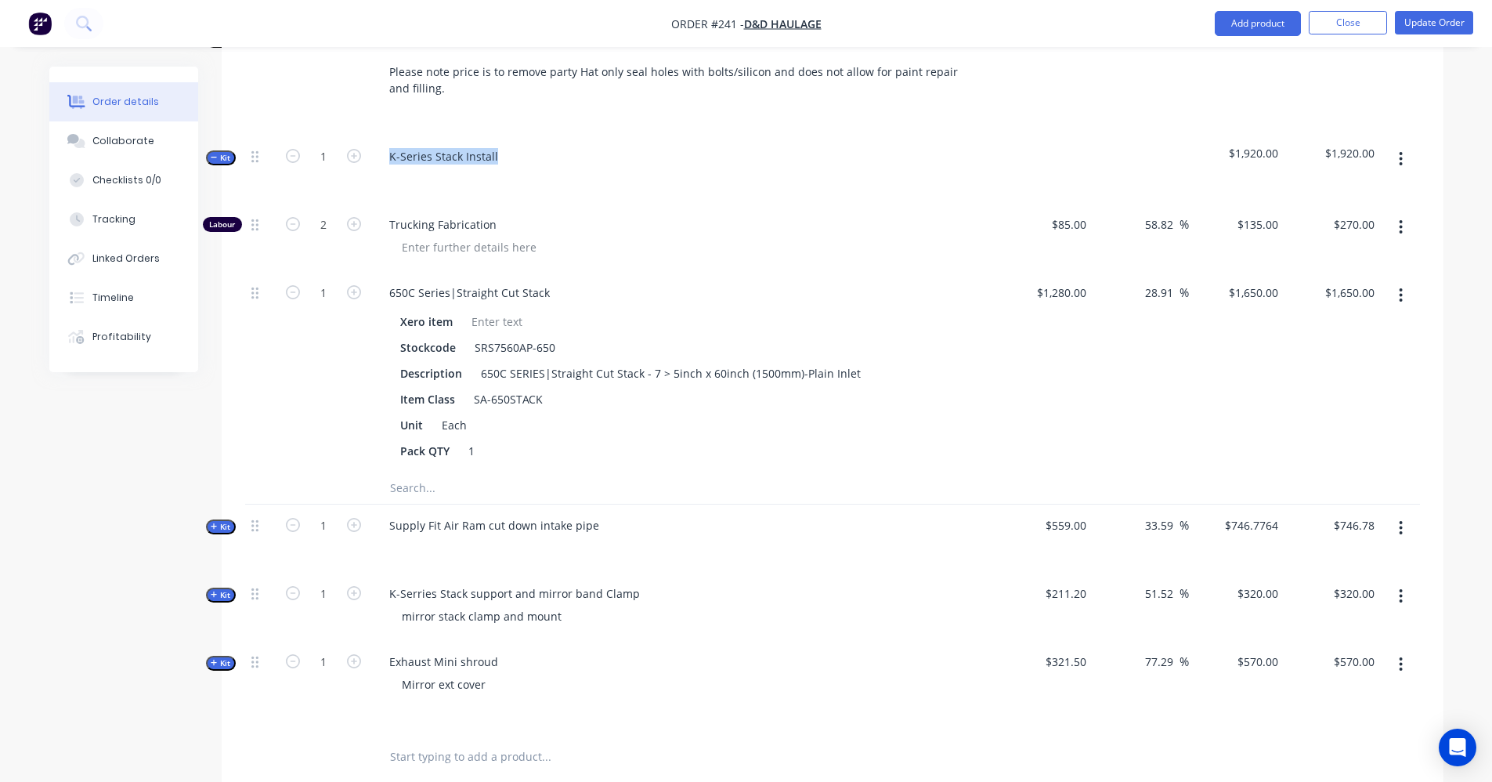
scroll to position [512, 0]
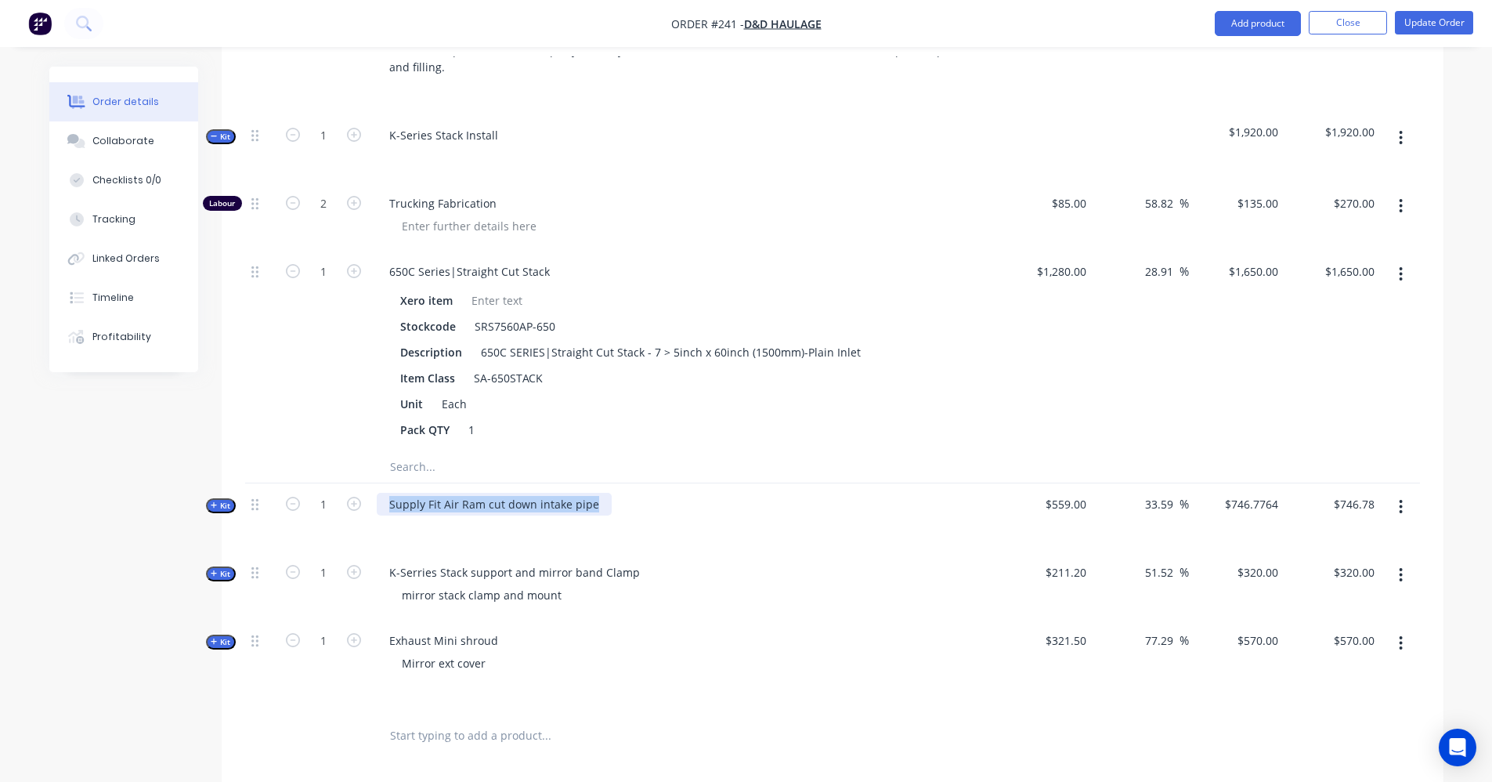
drag, startPoint x: 598, startPoint y: 500, endPoint x: 345, endPoint y: 504, distance: 253.8
click at [345, 504] on div "Kit 1 Supply Fit Air Ram cut down intake pipe $559.00 33.59 33.59 % $746.7764 $…" at bounding box center [832, 517] width 1175 height 68
copy div "Supply Fit Air Ram cut down intake pipe"
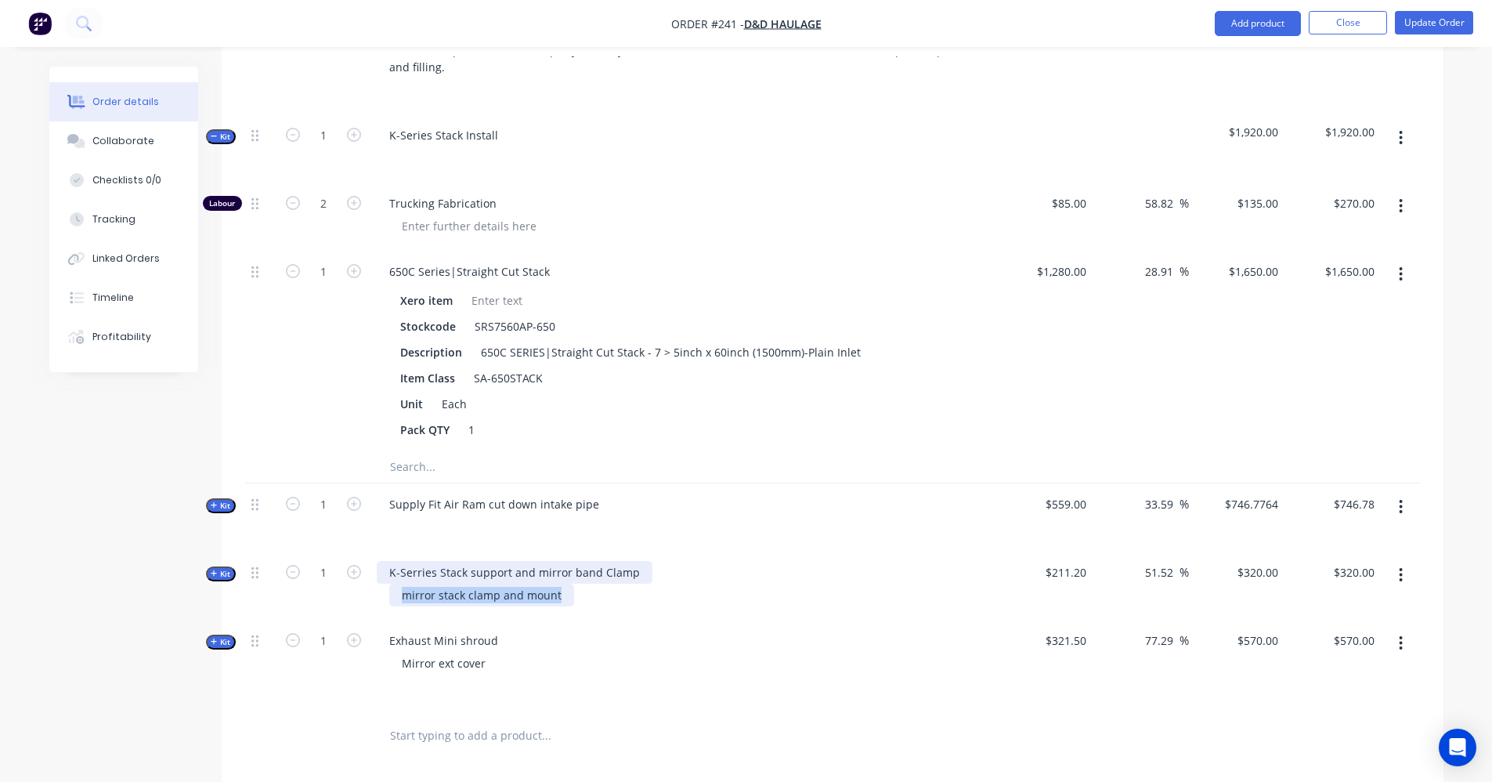
drag, startPoint x: 567, startPoint y: 594, endPoint x: 383, endPoint y: 563, distance: 186.7
click at [384, 563] on div "K-Serries Stack support and mirror band Clamp mirror stack clamp and mount" at bounding box center [683, 585] width 627 height 68
click at [627, 623] on div "Exhaust Mini shroud Mirror ext cover" at bounding box center [683, 664] width 627 height 91
drag, startPoint x: 569, startPoint y: 611, endPoint x: 396, endPoint y: 561, distance: 179.4
click at [396, 561] on div "K-Serries Stamirror stack clamp and mountck support and mirror band Clamp mirro…" at bounding box center [683, 585] width 627 height 68
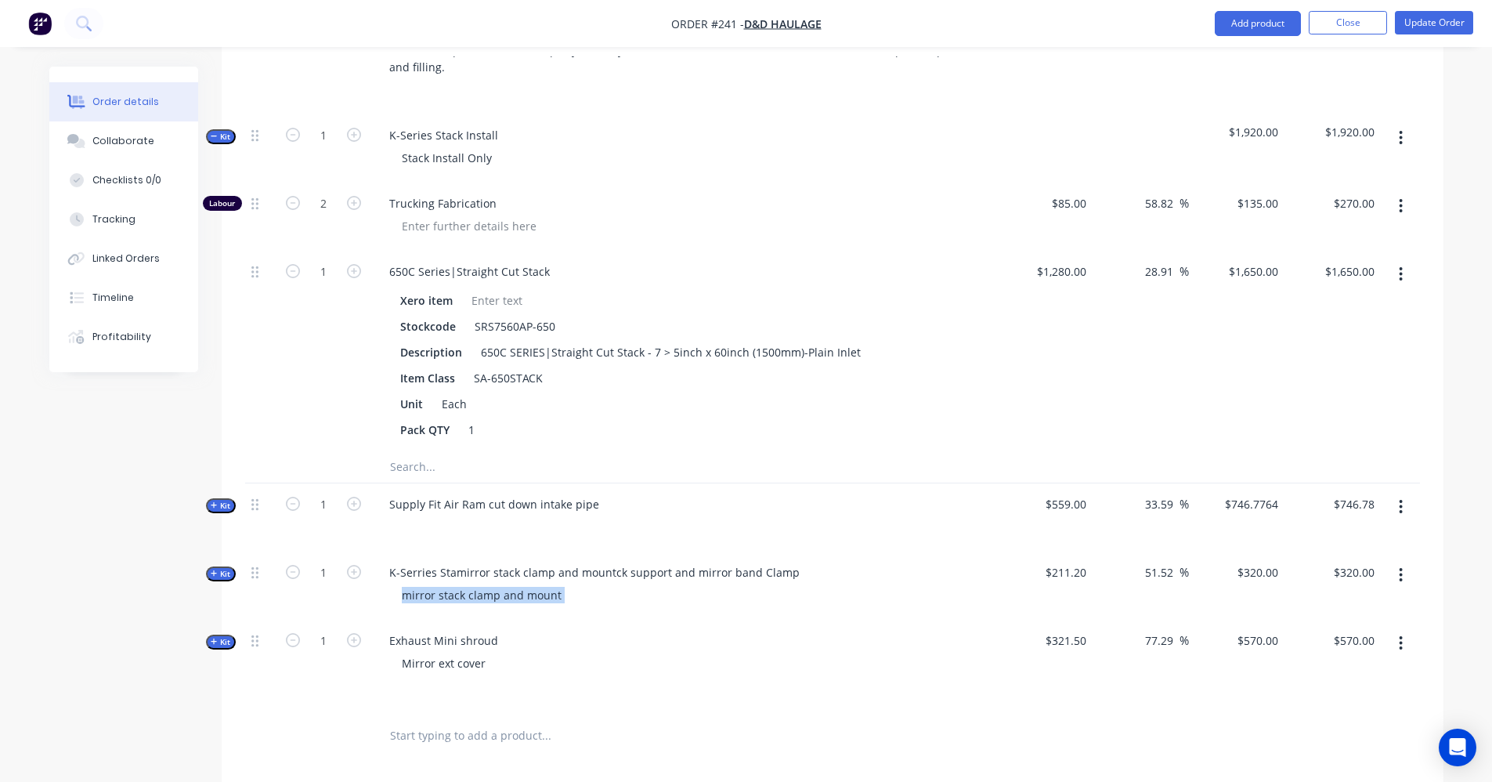
click at [550, 611] on div "K-Serries Stamirror stack clamp and mountck support and mirror band Clamp mirro…" at bounding box center [683, 585] width 627 height 68
click at [559, 627] on div "Exhaust Mini shroud Mirror ext cover" at bounding box center [683, 664] width 627 height 91
click at [578, 600] on div "mirror stack clamp and mount" at bounding box center [684, 594] width 614 height 23
drag, startPoint x: 578, startPoint y: 600, endPoint x: 540, endPoint y: 594, distance: 38.1
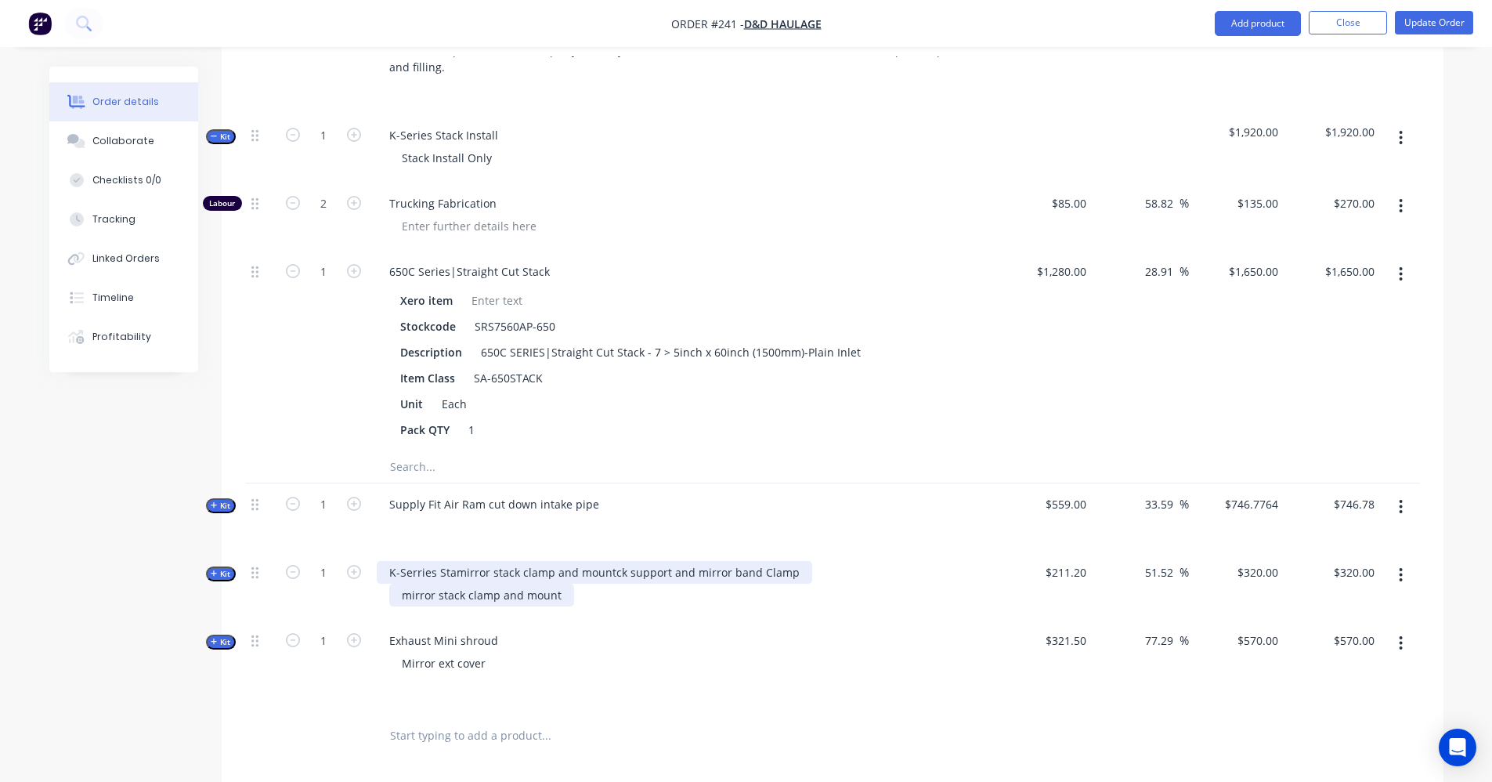
click at [540, 594] on div "mirror stack clamp and mount" at bounding box center [481, 594] width 185 height 23
click at [1396, 574] on button "button" at bounding box center [1400, 575] width 37 height 28
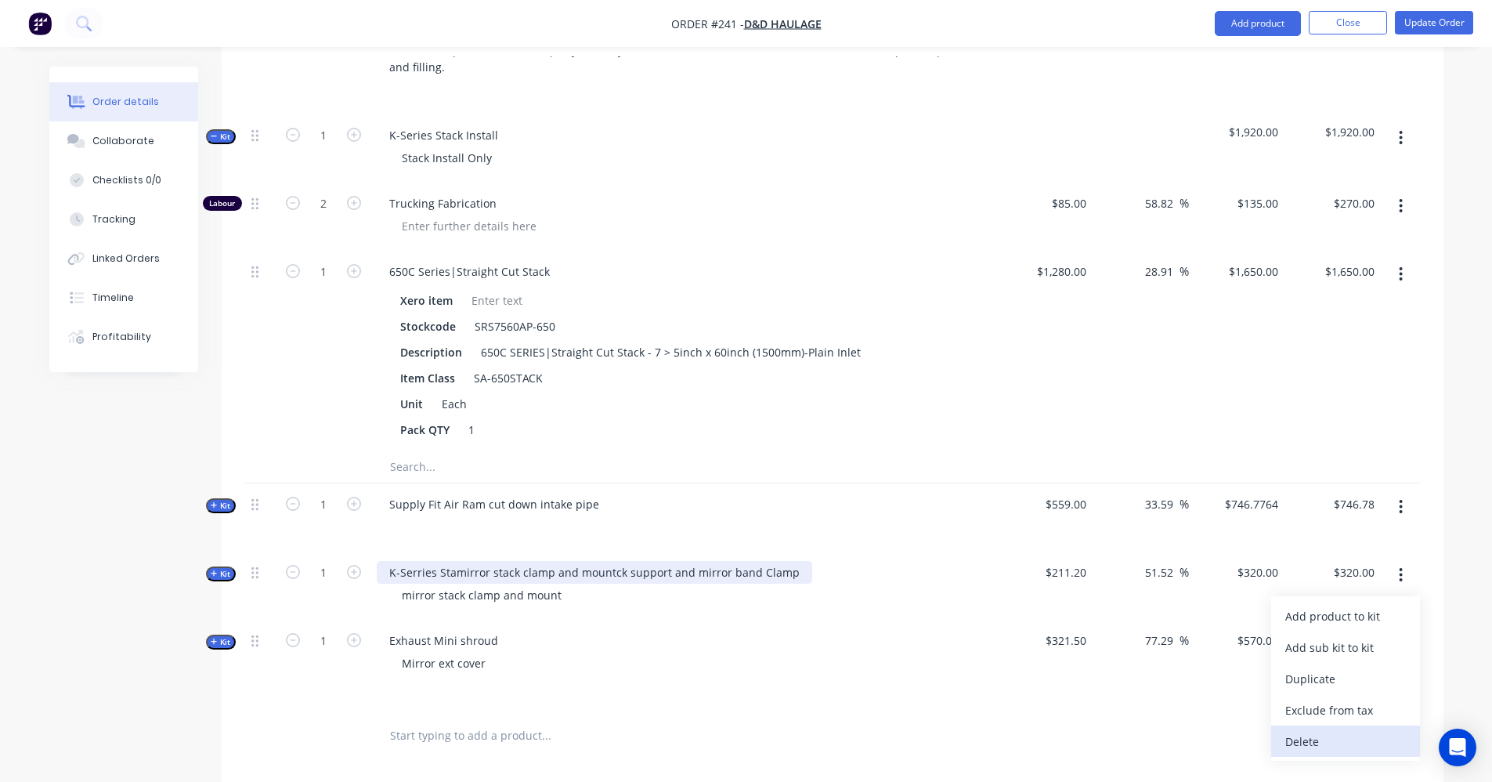
click at [1317, 746] on div "Delete" at bounding box center [1345, 741] width 121 height 23
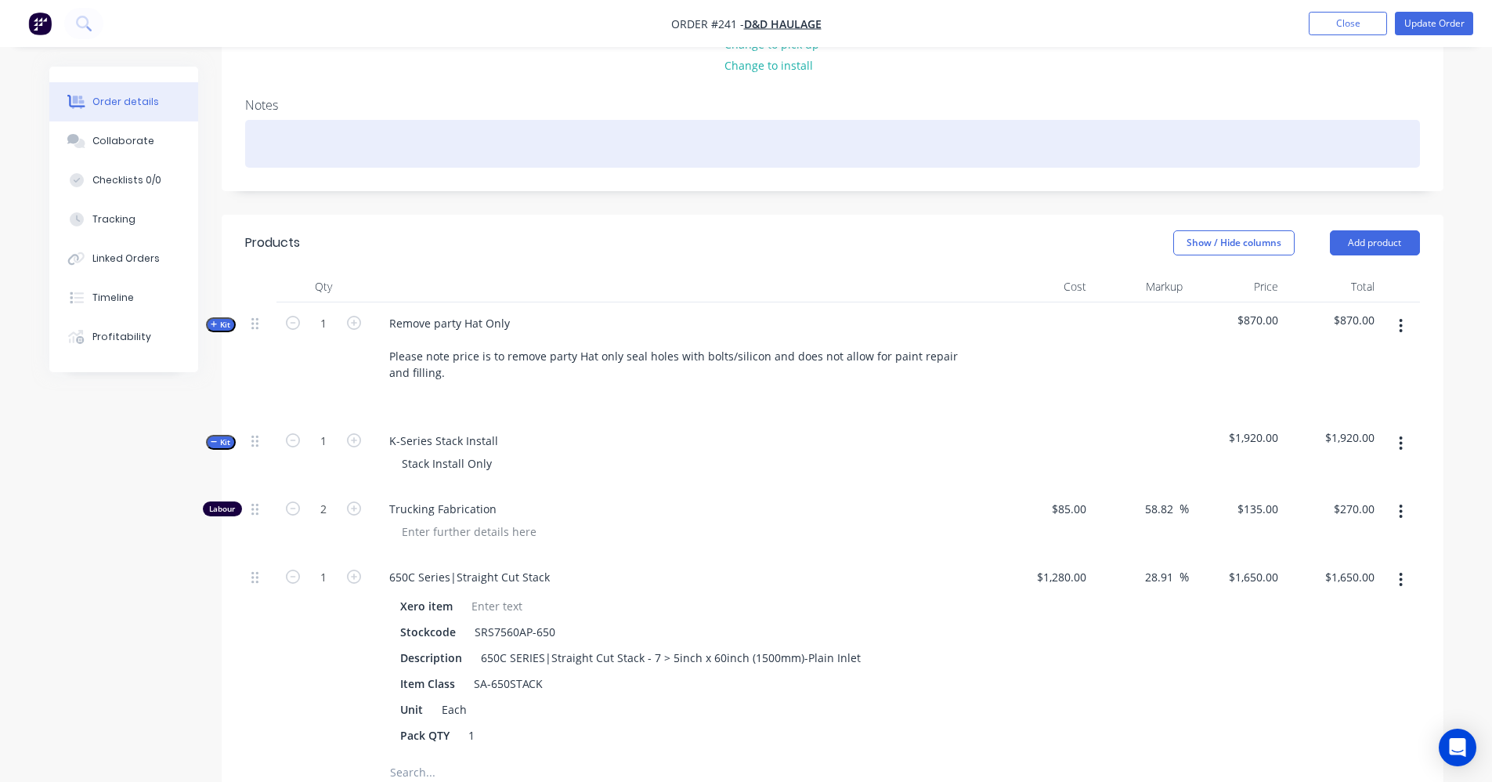
scroll to position [199, 0]
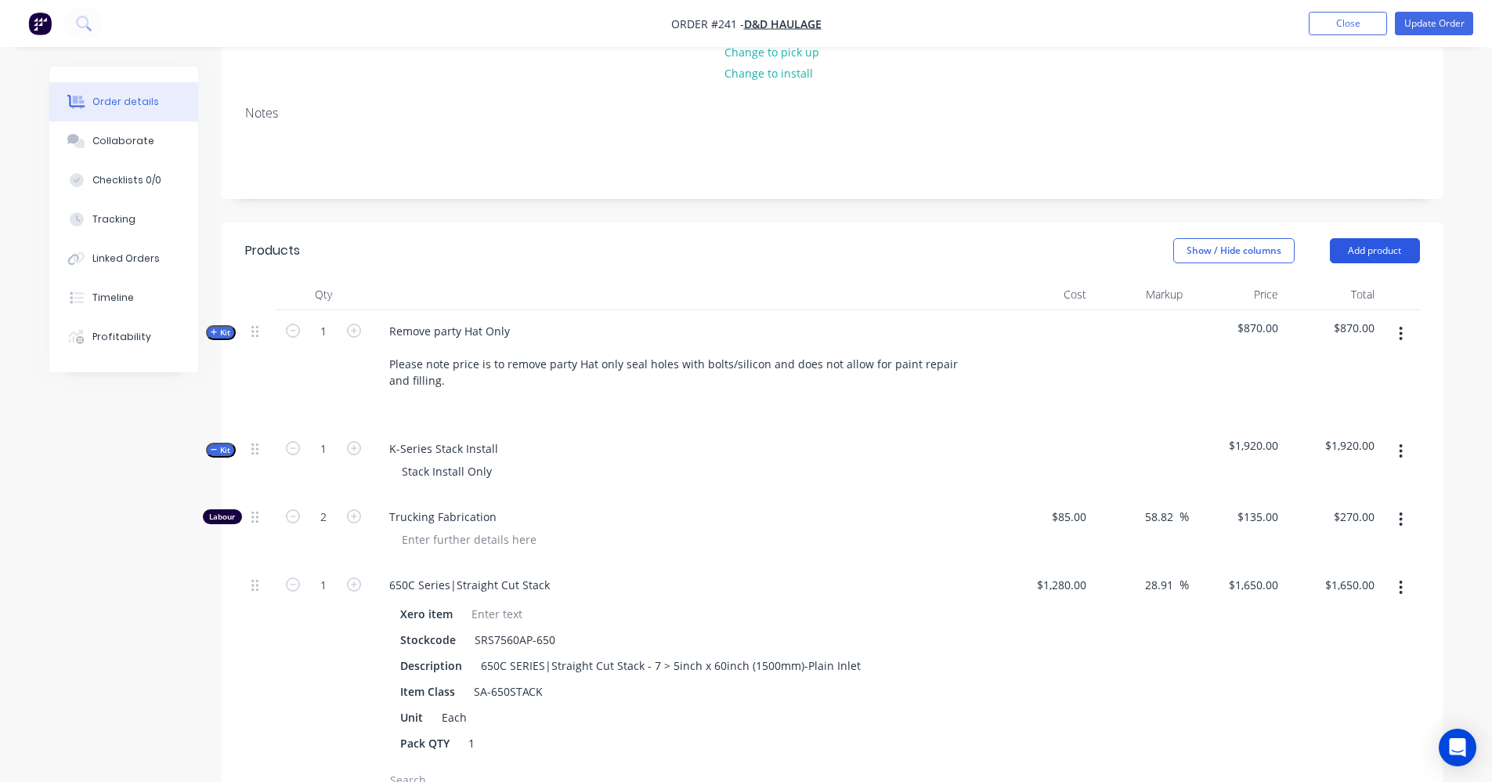
click at [1385, 251] on button "Add product" at bounding box center [1375, 250] width 90 height 25
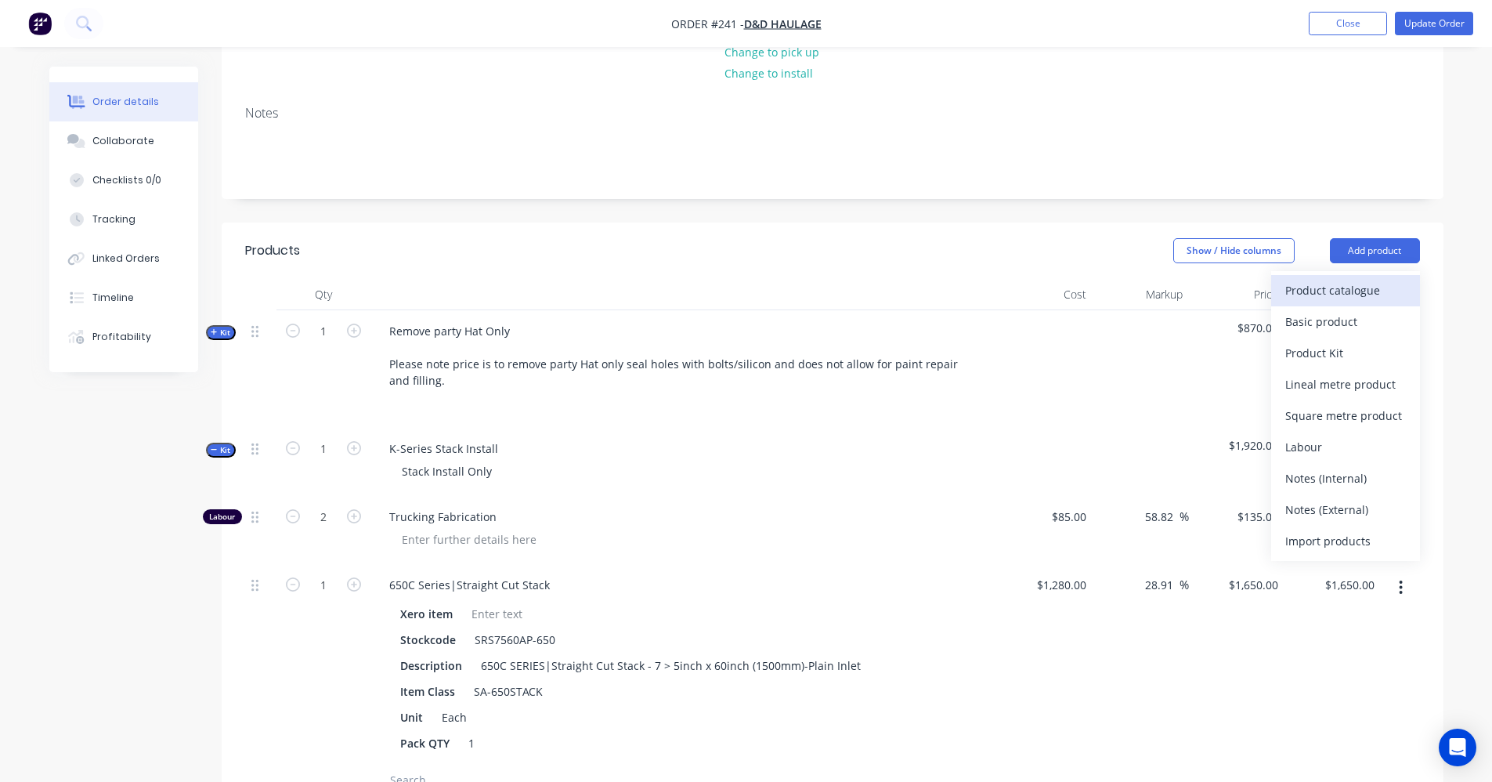
click at [1313, 291] on div "Product catalogue" at bounding box center [1345, 290] width 121 height 23
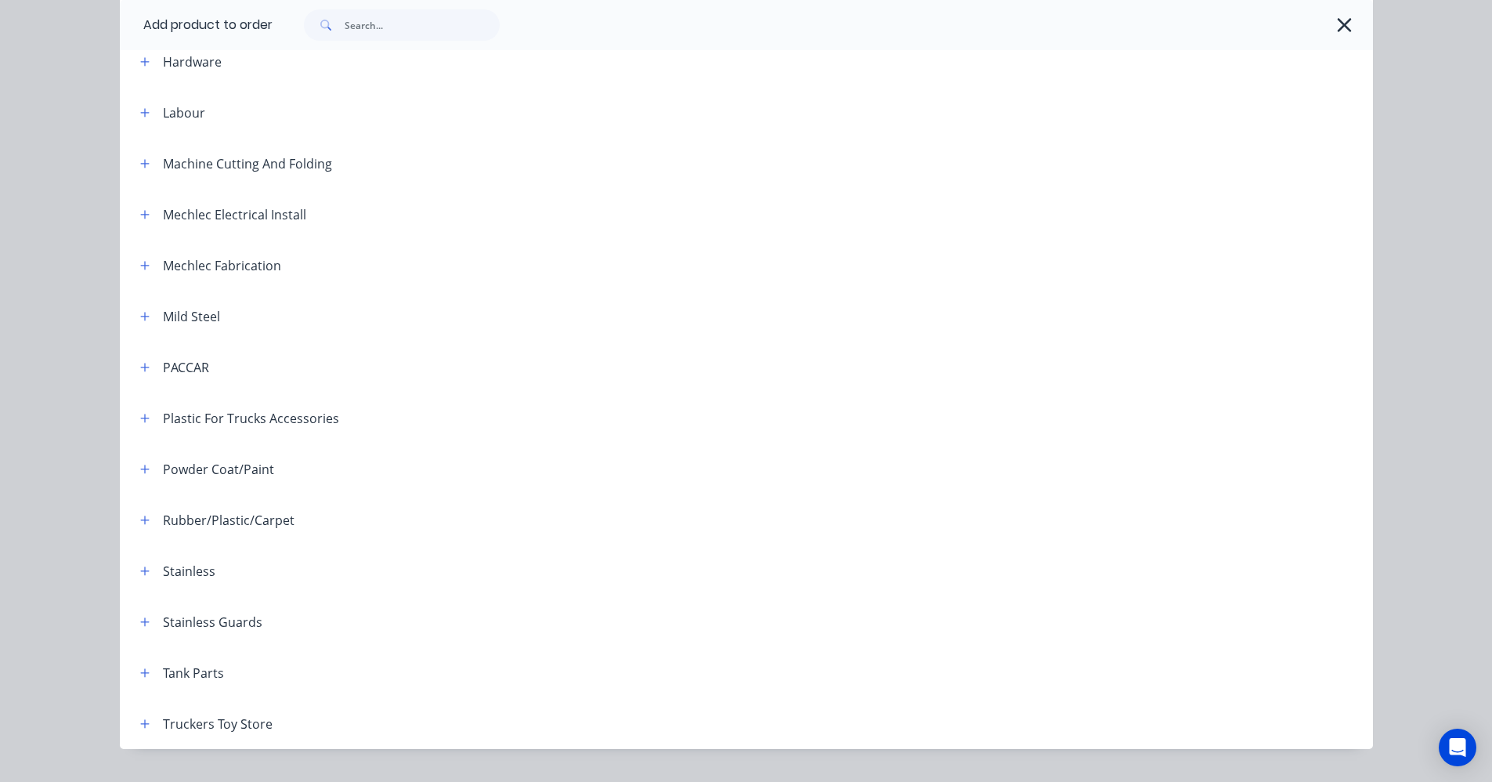
scroll to position [627, 0]
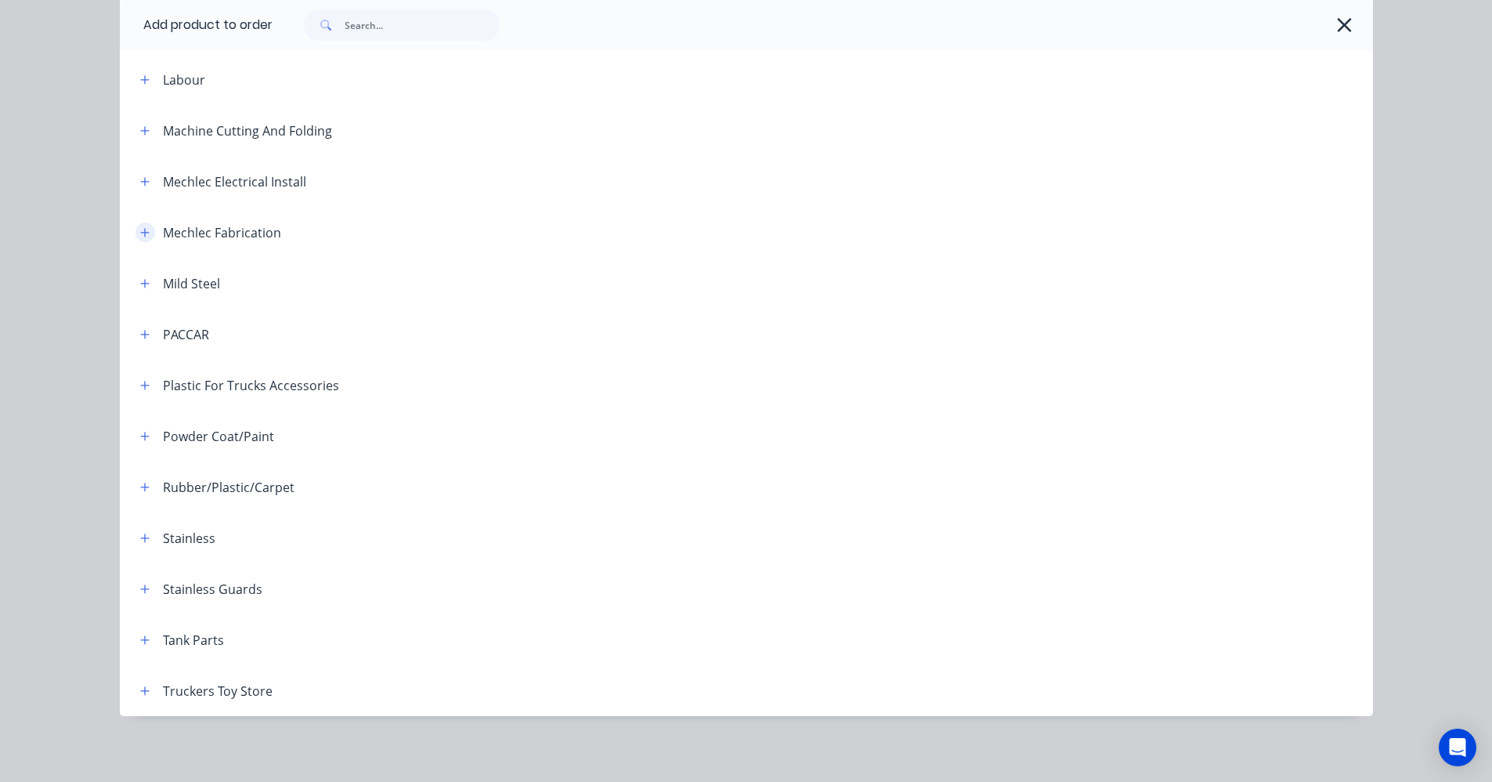
click at [140, 237] on icon "button" at bounding box center [144, 232] width 9 height 11
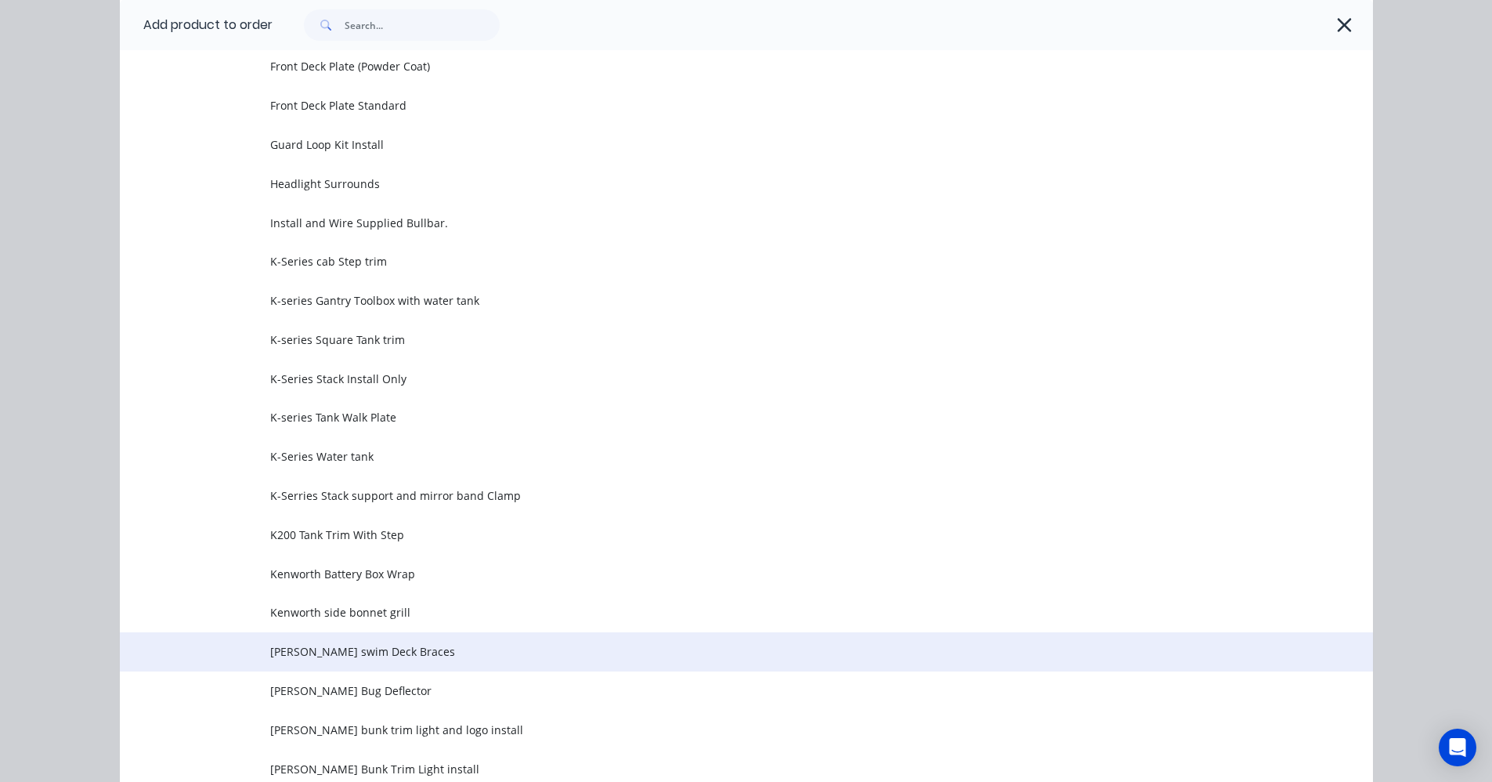
scroll to position [1566, 0]
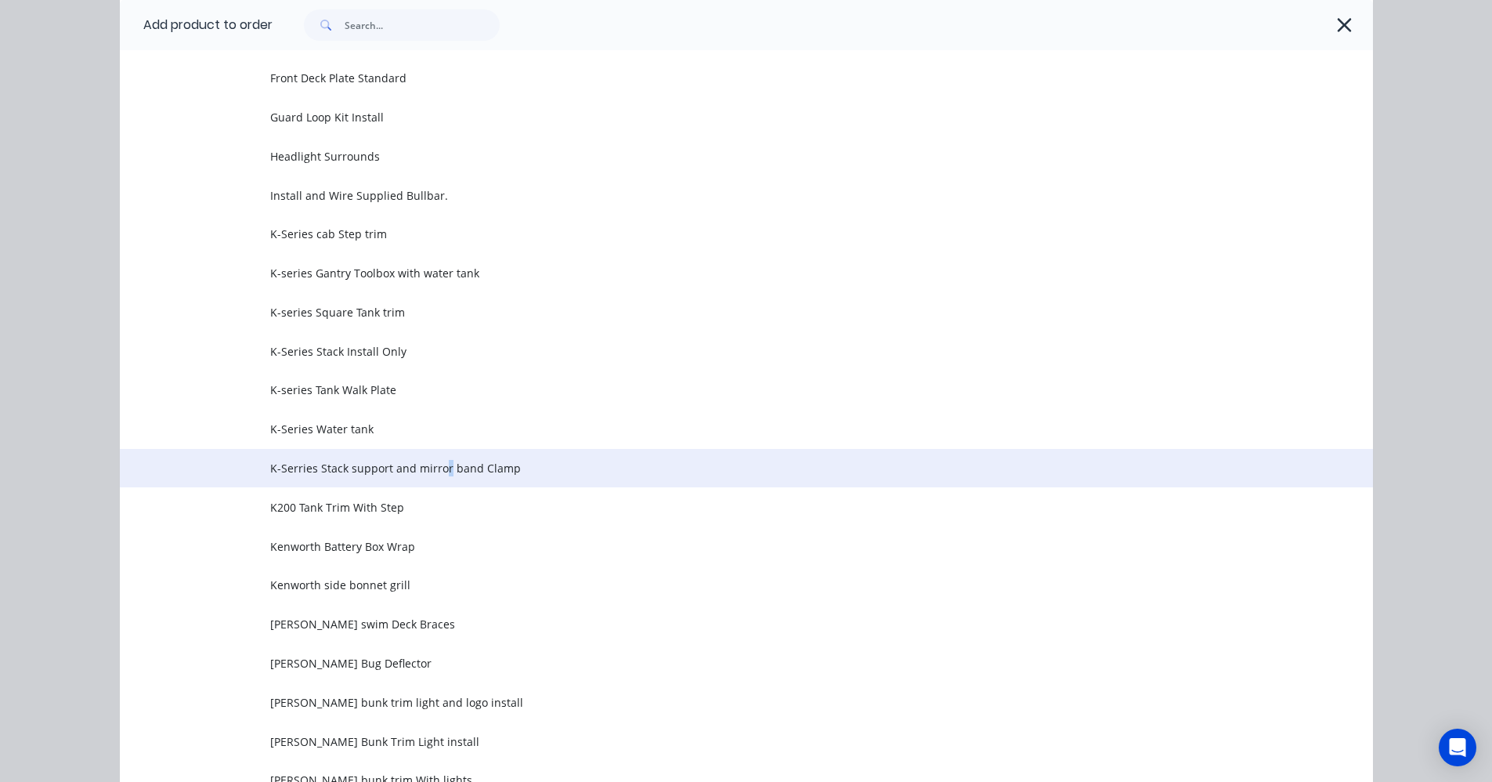
click at [439, 466] on span "K-Serries Stack support and mirror band Clamp" at bounding box center [711, 468] width 882 height 16
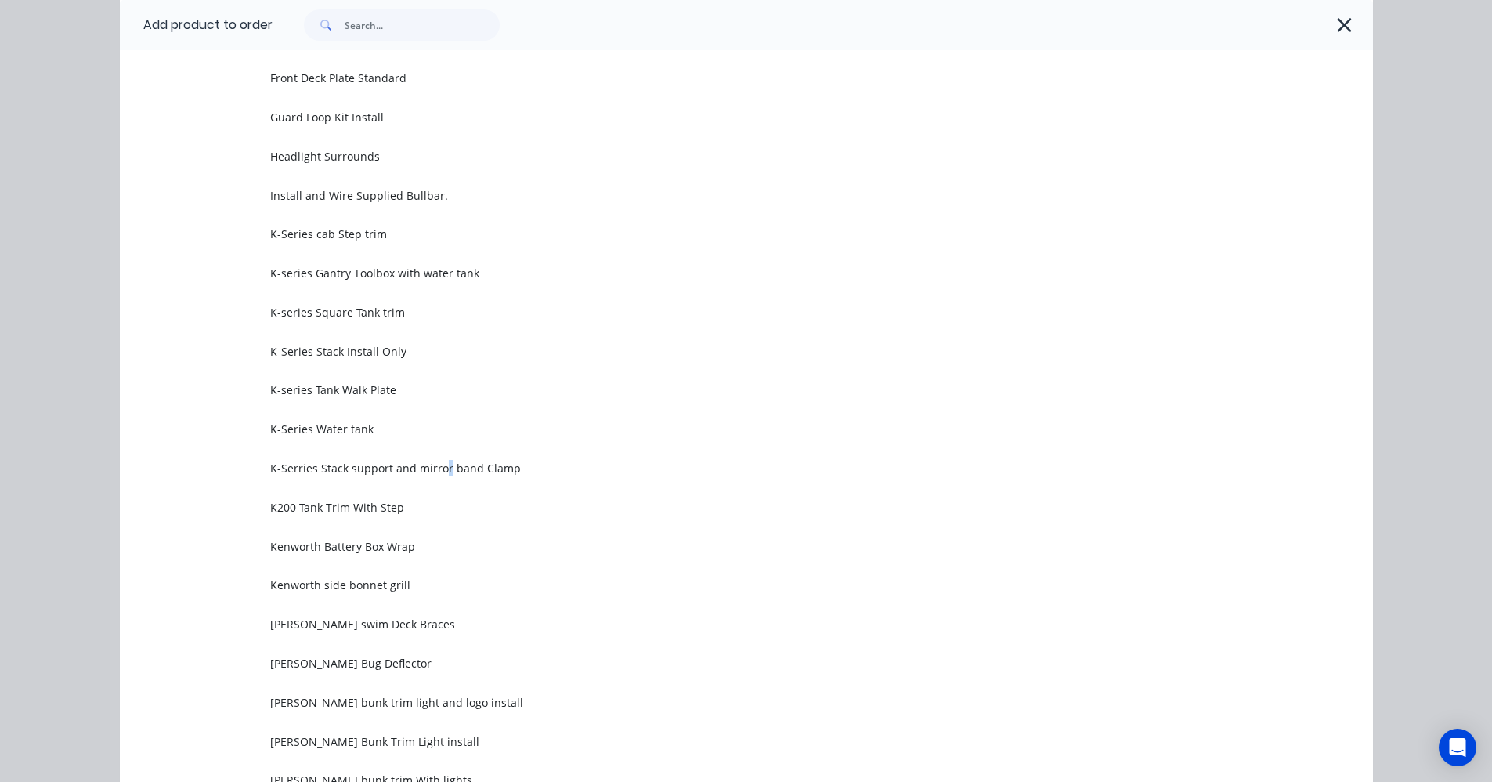
scroll to position [0, 0]
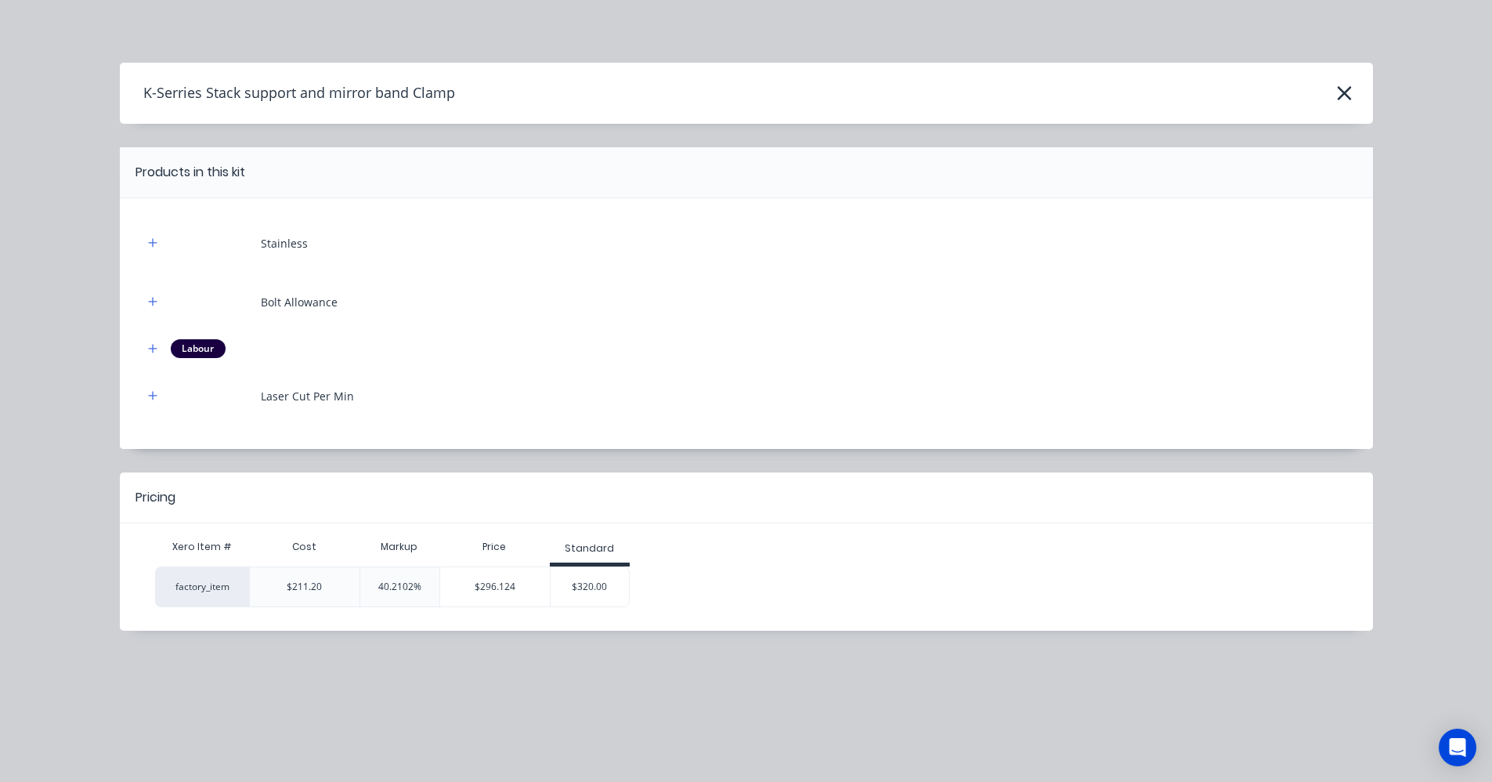
click at [603, 591] on div "$320.00" at bounding box center [590, 586] width 78 height 39
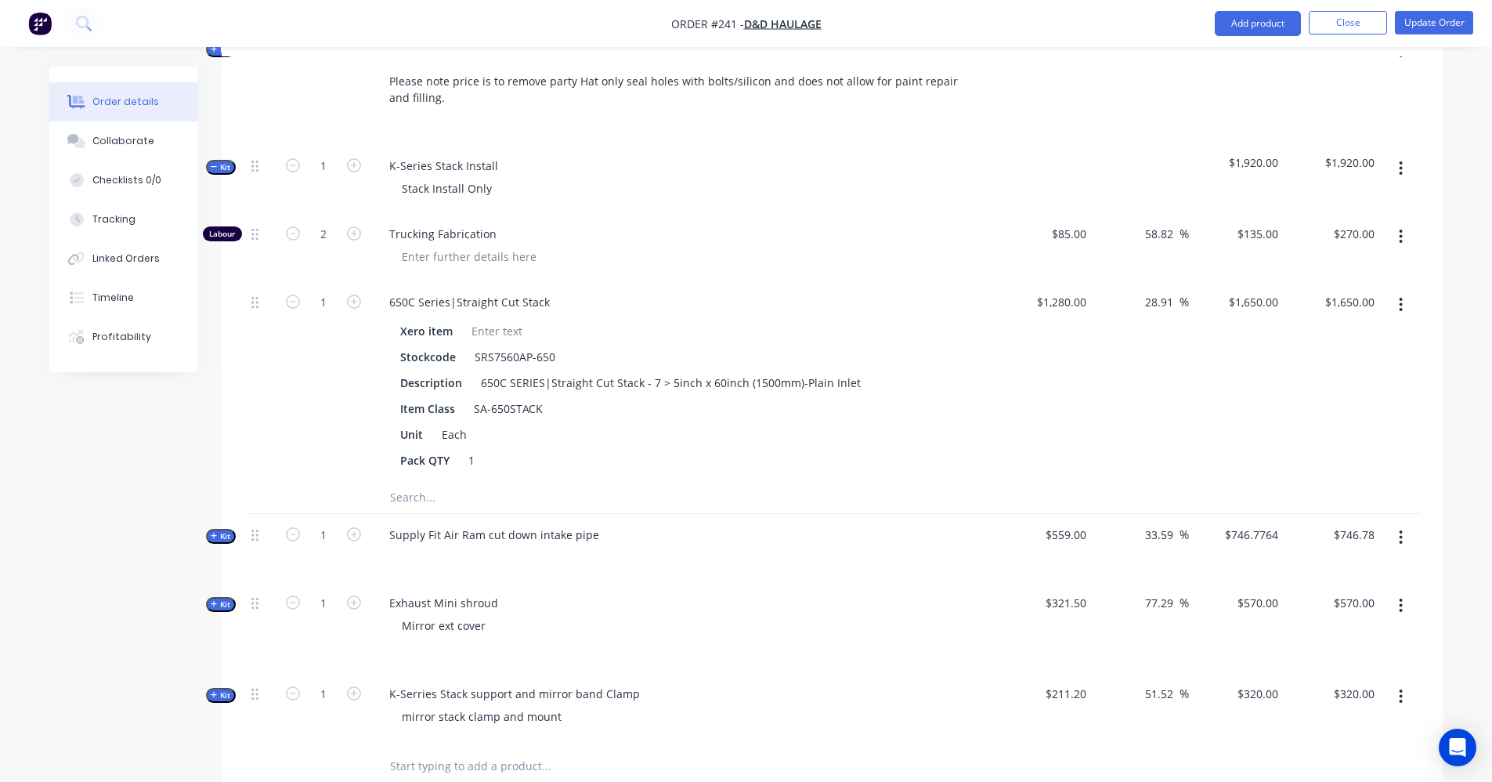
scroll to position [590, 0]
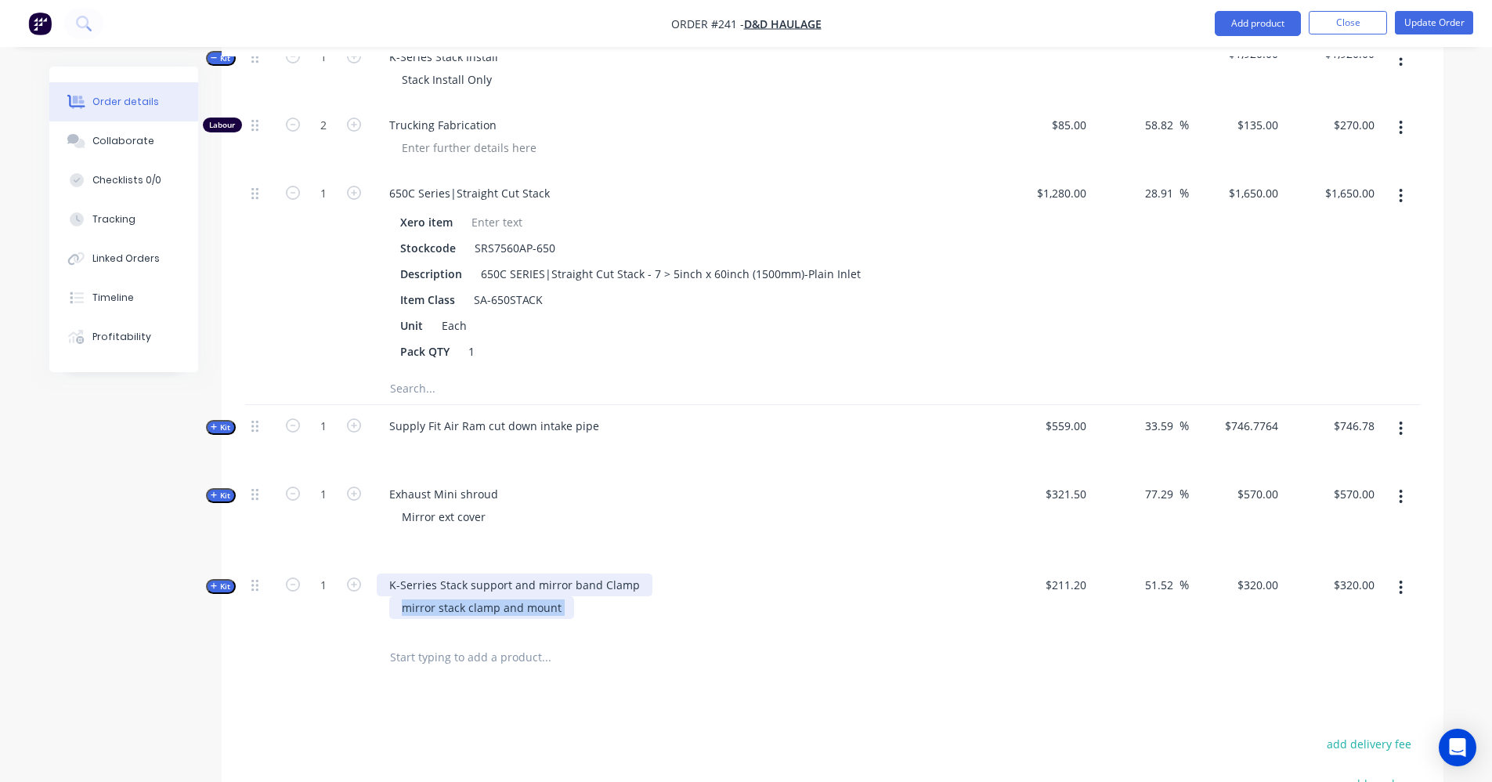
drag, startPoint x: 574, startPoint y: 610, endPoint x: 411, endPoint y: 576, distance: 166.5
click at [409, 575] on div "K-Serries Stack support and mirror band Clamp mirror stack clamp and mount" at bounding box center [683, 598] width 627 height 68
drag, startPoint x: 422, startPoint y: 586, endPoint x: 600, endPoint y: 655, distance: 190.9
click at [600, 655] on input "text" at bounding box center [545, 656] width 313 height 31
drag, startPoint x: 385, startPoint y: 585, endPoint x: 655, endPoint y: 658, distance: 280.6
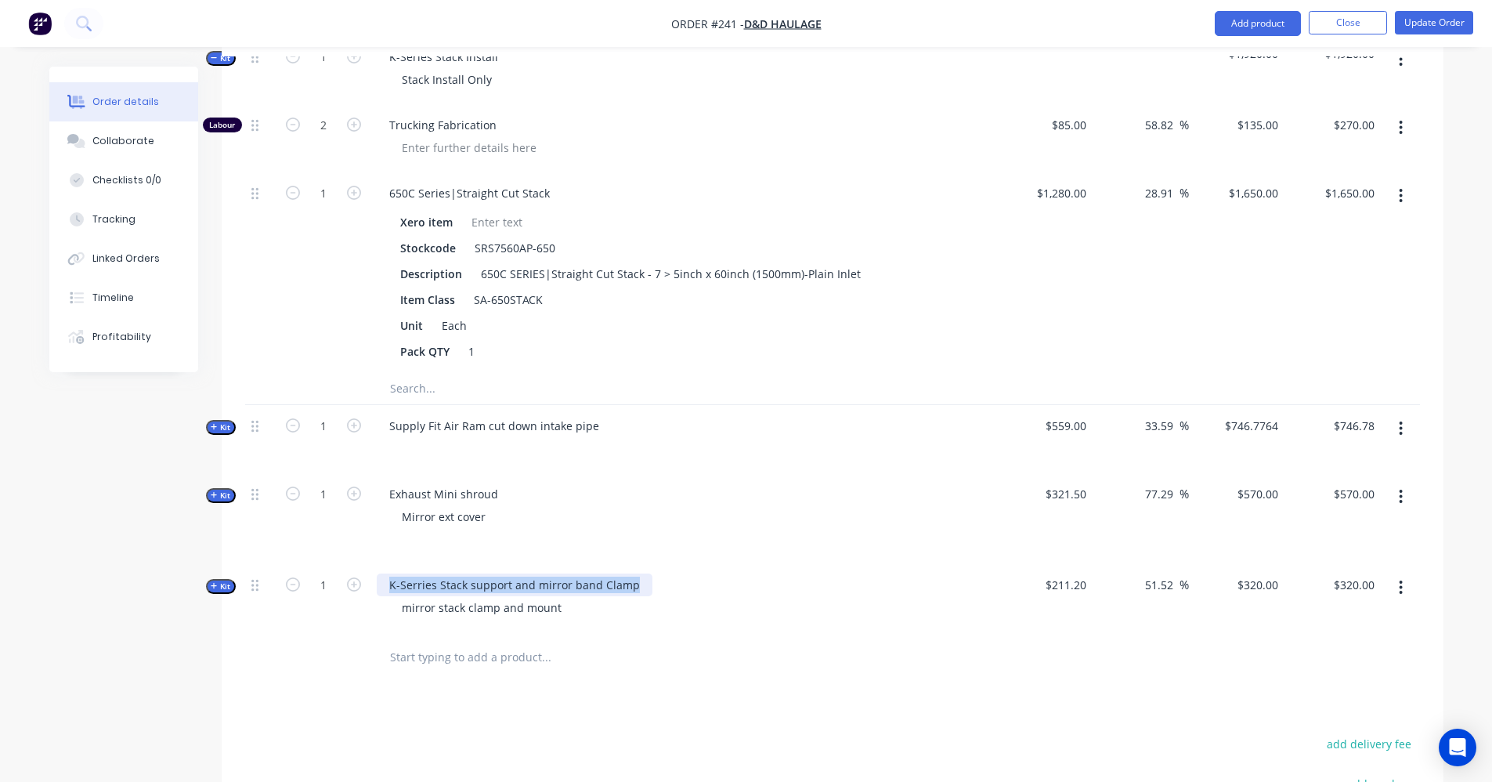
click at [655, 658] on div "Qty Cost Markup Price Total Kit 1 Remove party Hat Only Please note price is to…" at bounding box center [833, 285] width 1222 height 796
copy div "K-Serries Stack support and mirror band Clamp"
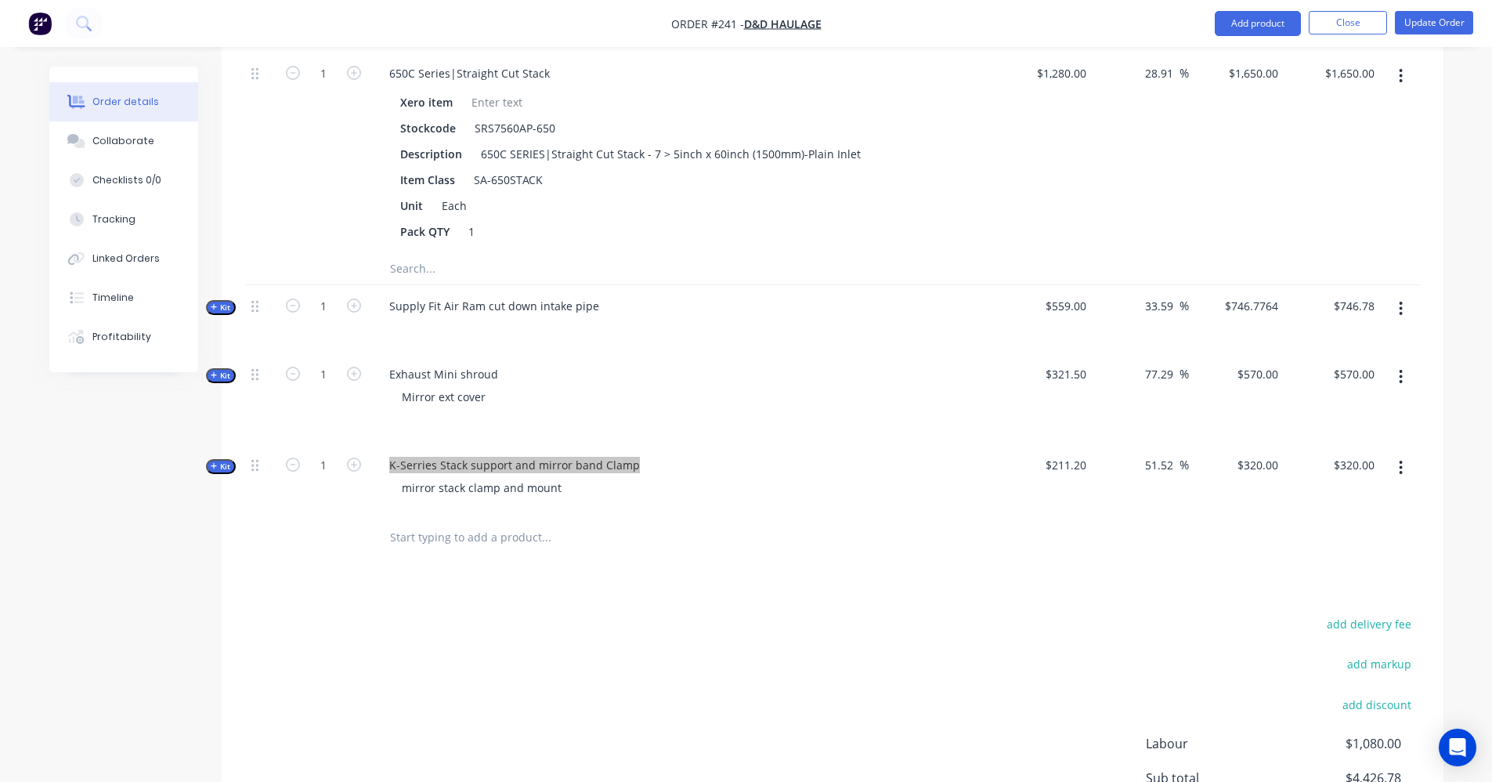
scroll to position [747, 0]
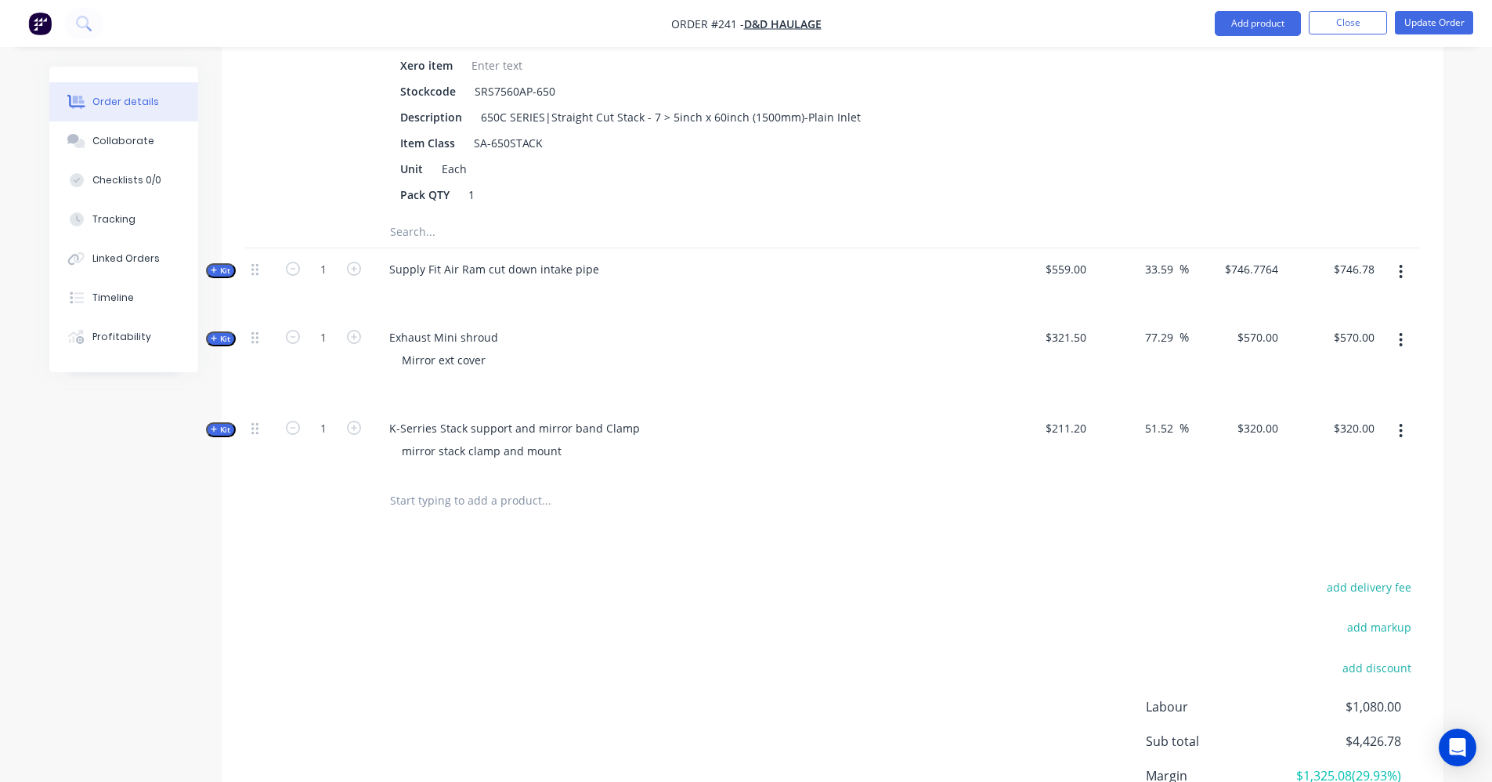
click at [522, 349] on div "Mirror ext cover" at bounding box center [684, 359] width 614 height 23
drag, startPoint x: 502, startPoint y: 336, endPoint x: 370, endPoint y: 330, distance: 132.5
click at [370, 330] on div "Exhaust Mini shroud Mirror ext cover" at bounding box center [683, 361] width 627 height 91
copy div "Exhaust Mini shroud"
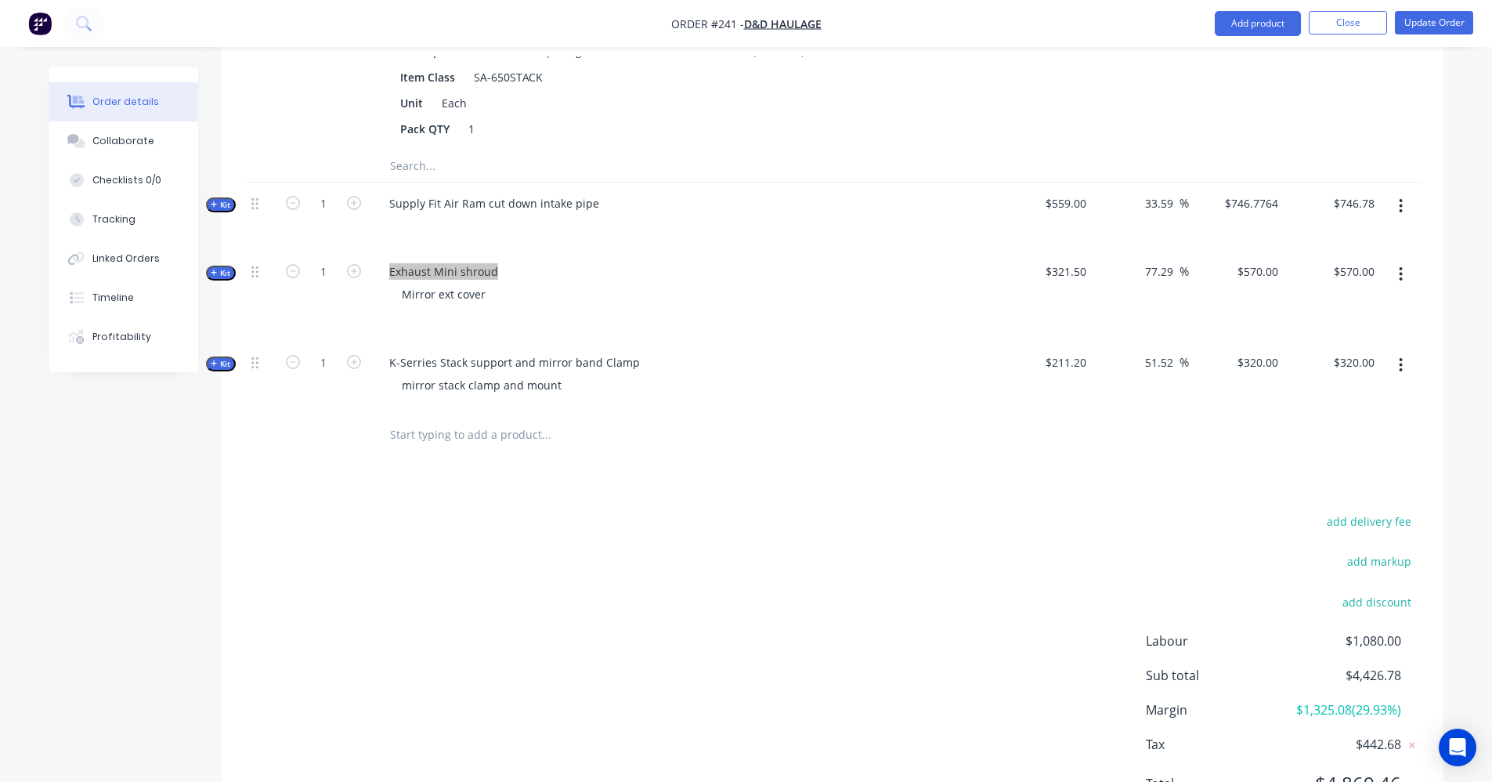
scroll to position [891, 0]
